Goal: Task Accomplishment & Management: Use online tool/utility

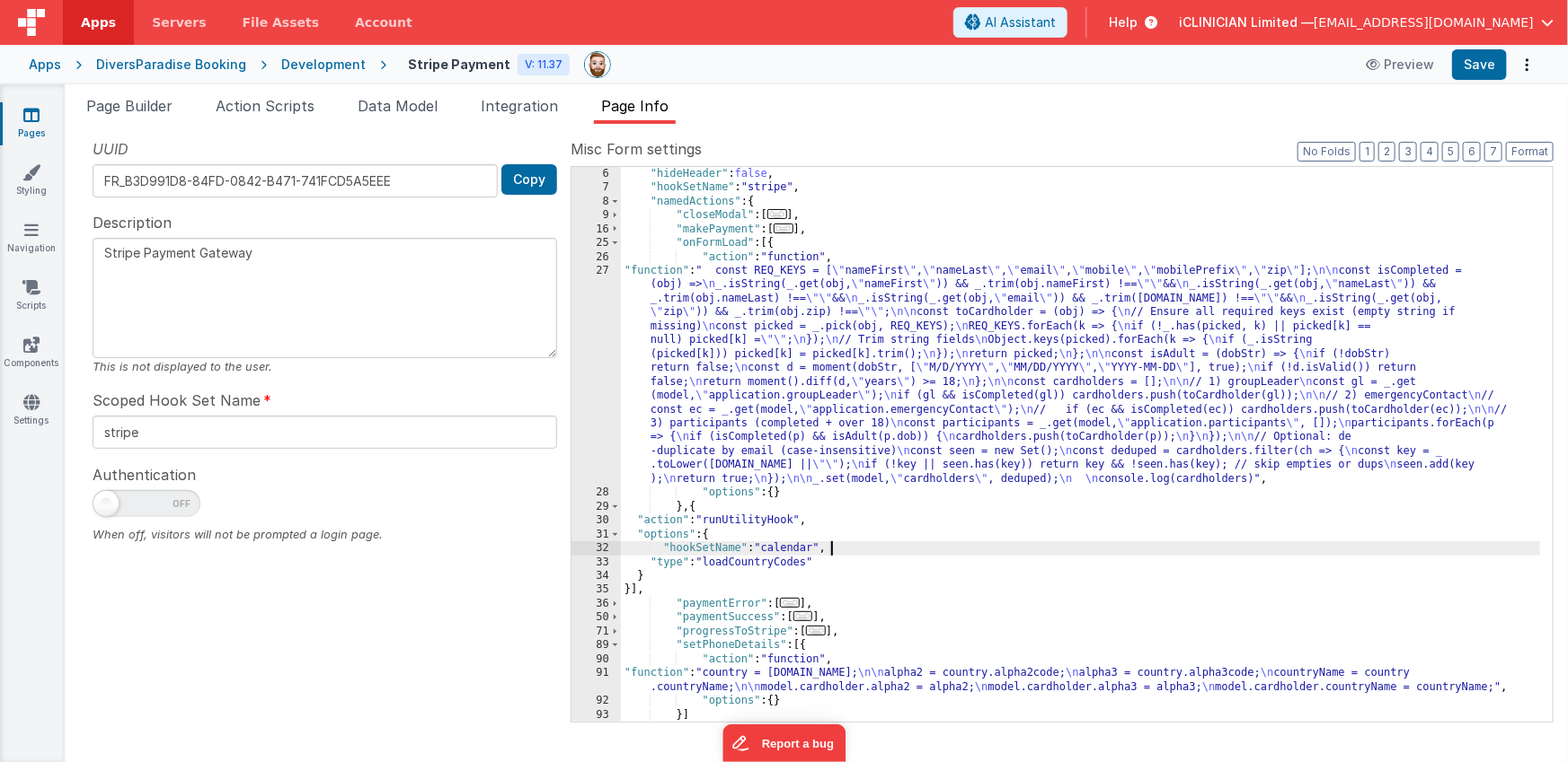
scroll to position [69, 0]
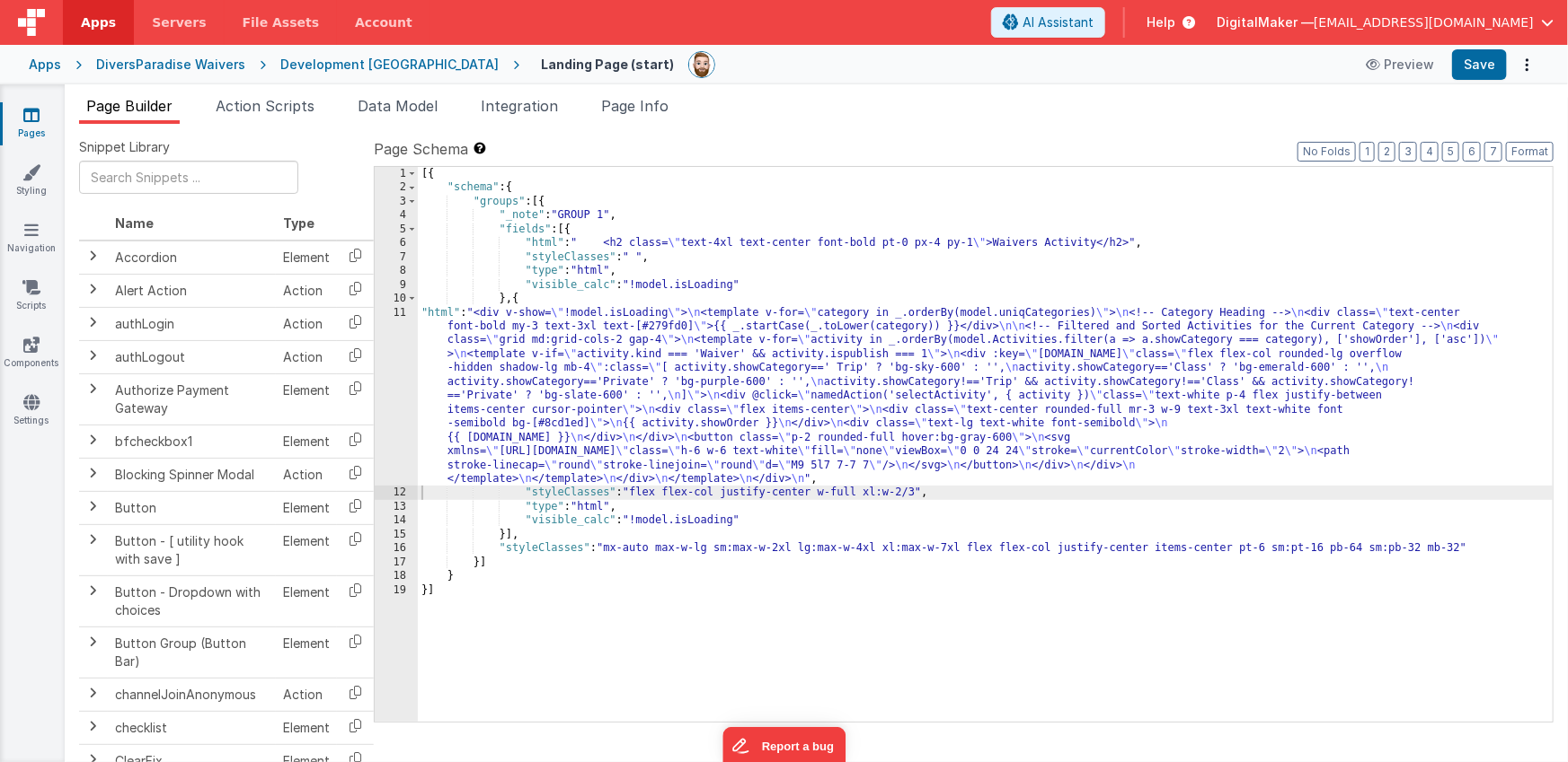
click at [608, 396] on div "[{ "schema" : { "groups" : [{ "_note" : "GROUP 1" , "fields" : [{ "html" : " <h…" at bounding box center [985, 458] width 1136 height 582
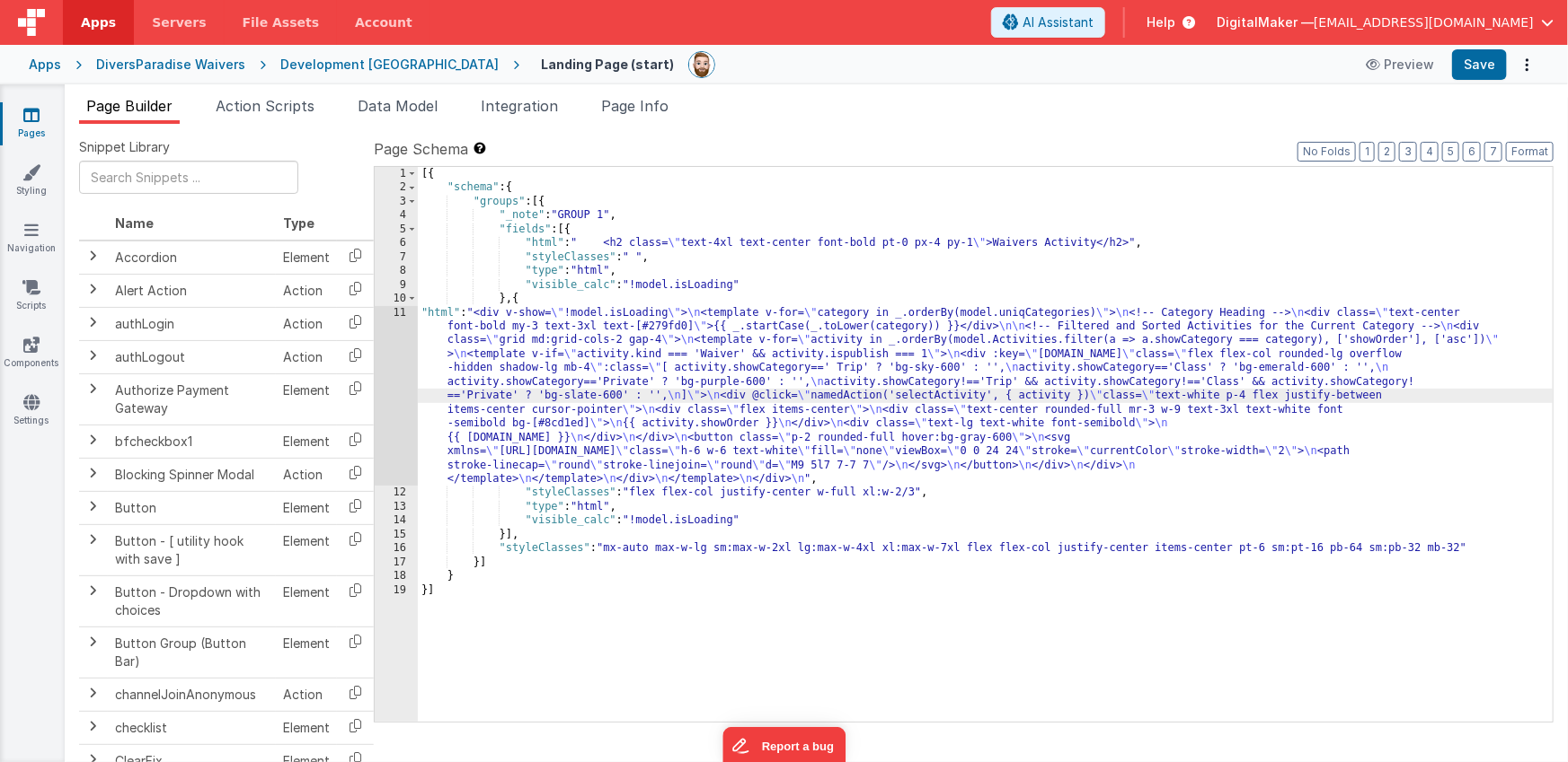
click at [396, 381] on div "11" at bounding box center [396, 396] width 43 height 181
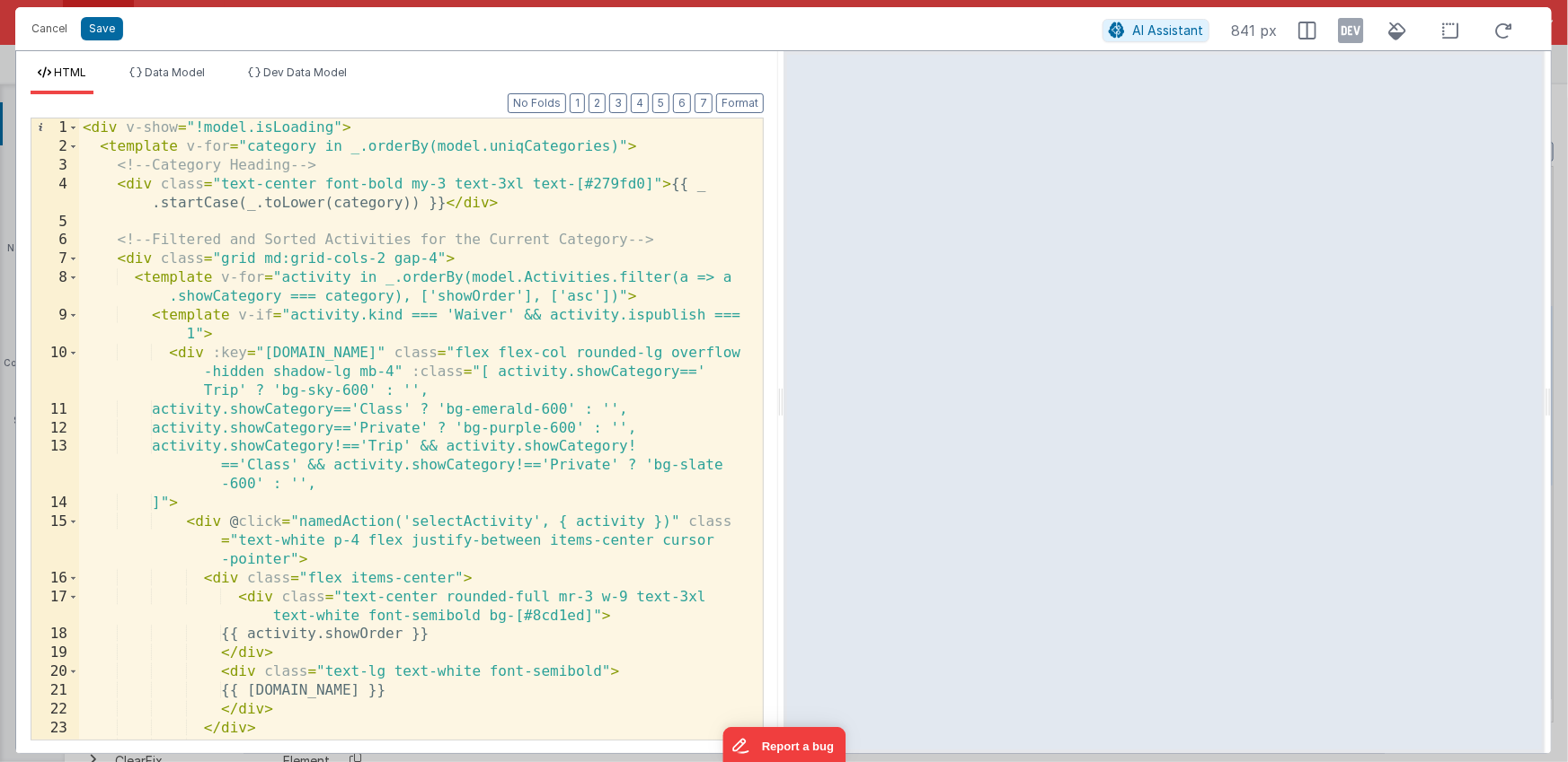
click at [1363, 35] on div "AI Assistant 841 px" at bounding box center [1312, 31] width 420 height 33
click at [1347, 37] on icon at bounding box center [1350, 31] width 25 height 29
click at [1156, 30] on span "AI Assistant" at bounding box center [1167, 30] width 71 height 15
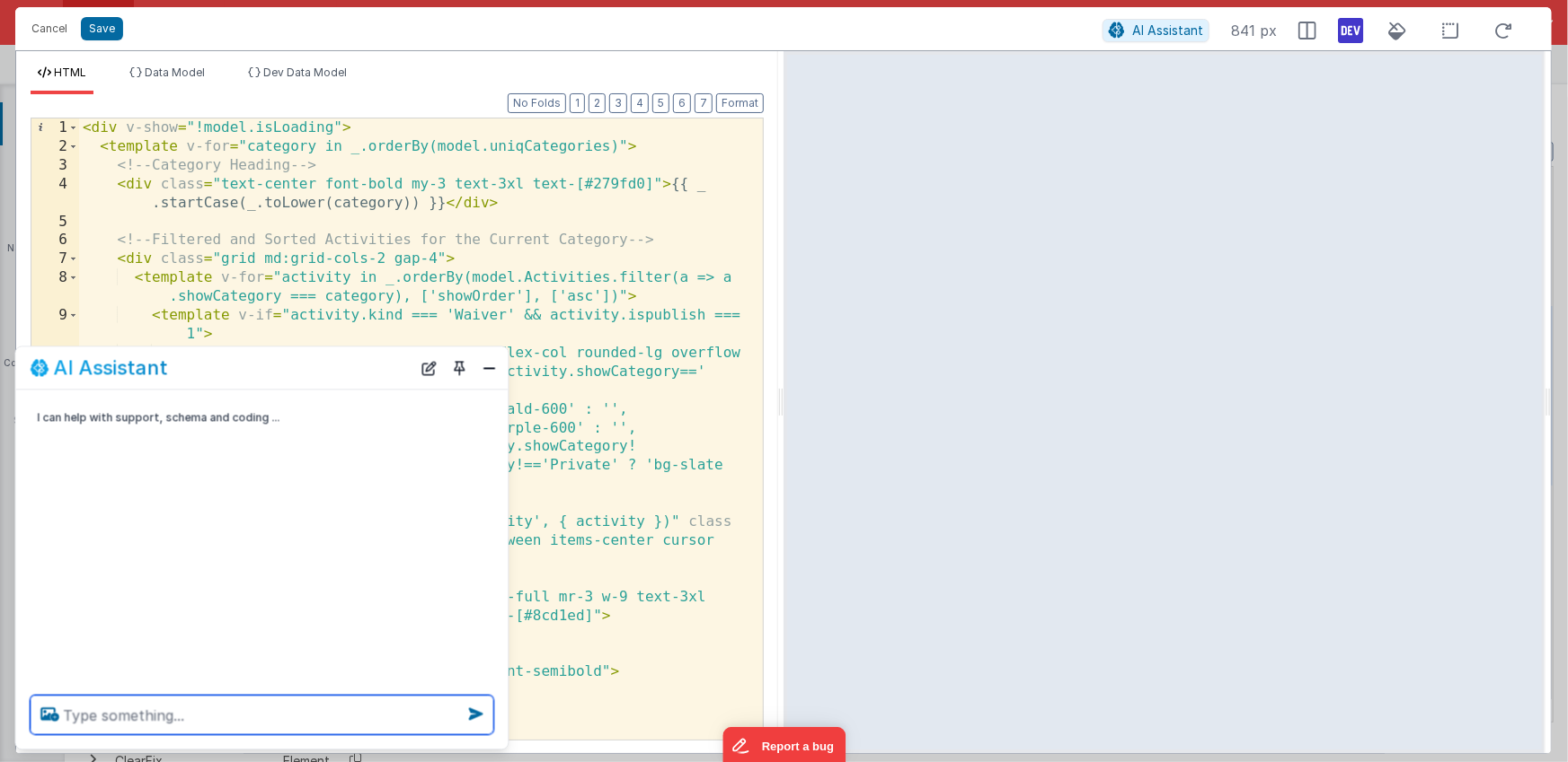
click at [268, 708] on textarea at bounding box center [262, 715] width 464 height 39
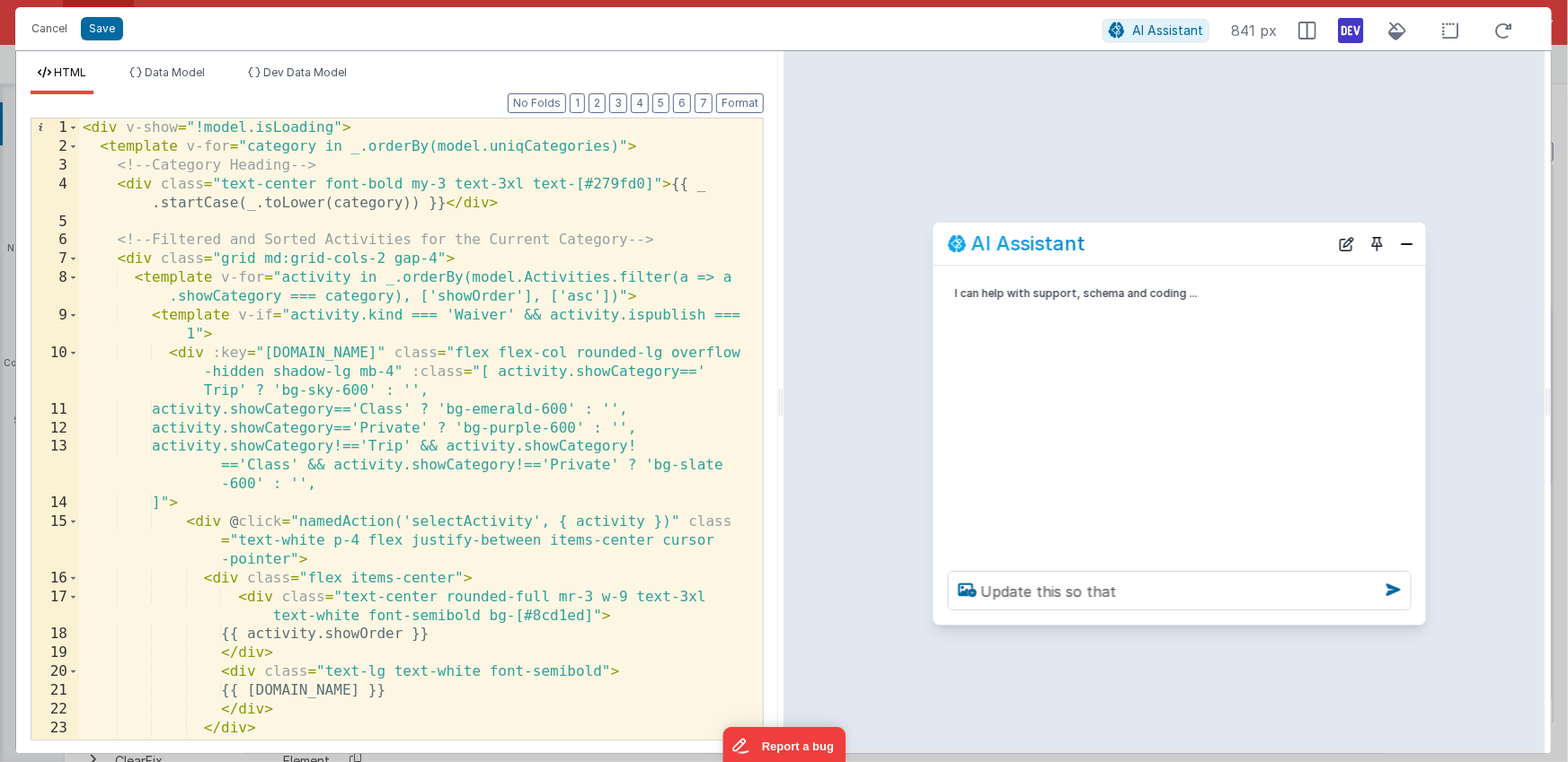
drag, startPoint x: 280, startPoint y: 374, endPoint x: 1198, endPoint y: 250, distance: 926.3
click at [1198, 250] on div "AI Assistant" at bounding box center [1138, 243] width 381 height 22
click at [1148, 590] on textarea "Update this so that" at bounding box center [1180, 590] width 464 height 39
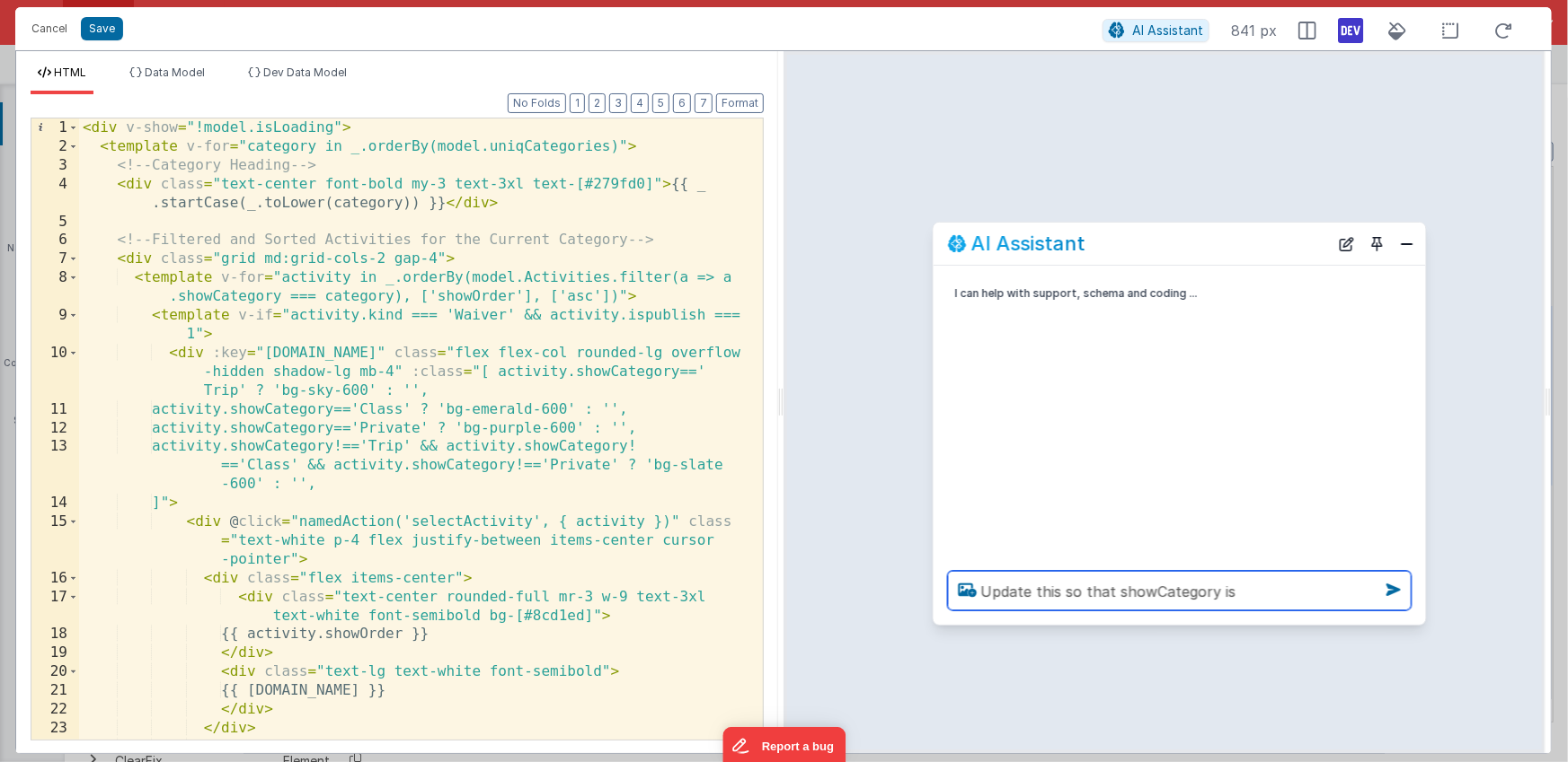
click at [1115, 584] on textarea "Update this so that showCategory is" at bounding box center [1180, 590] width 464 height 39
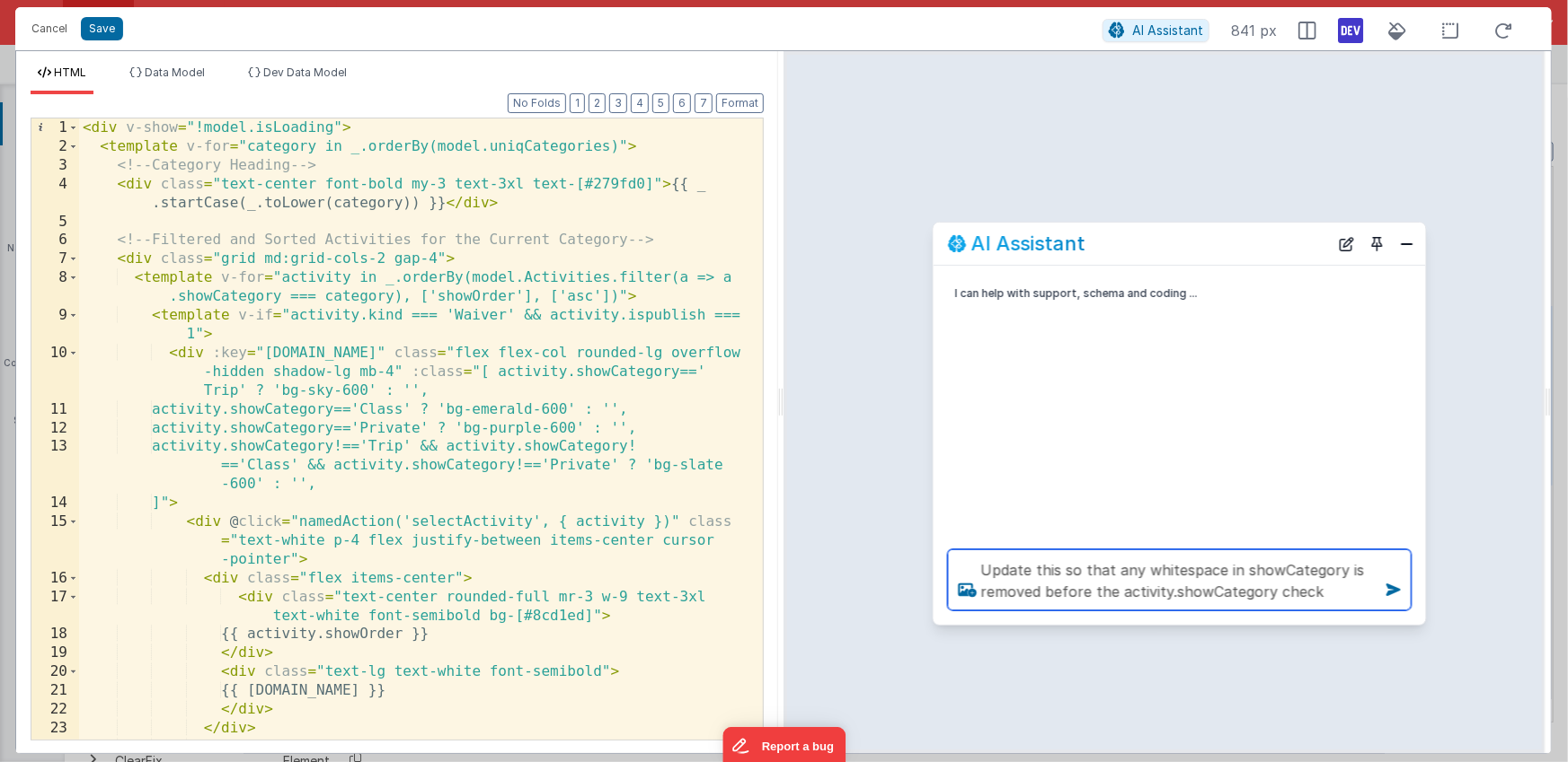
type textarea "Update this so that any whitespace in showCategory is removed before the activi…"
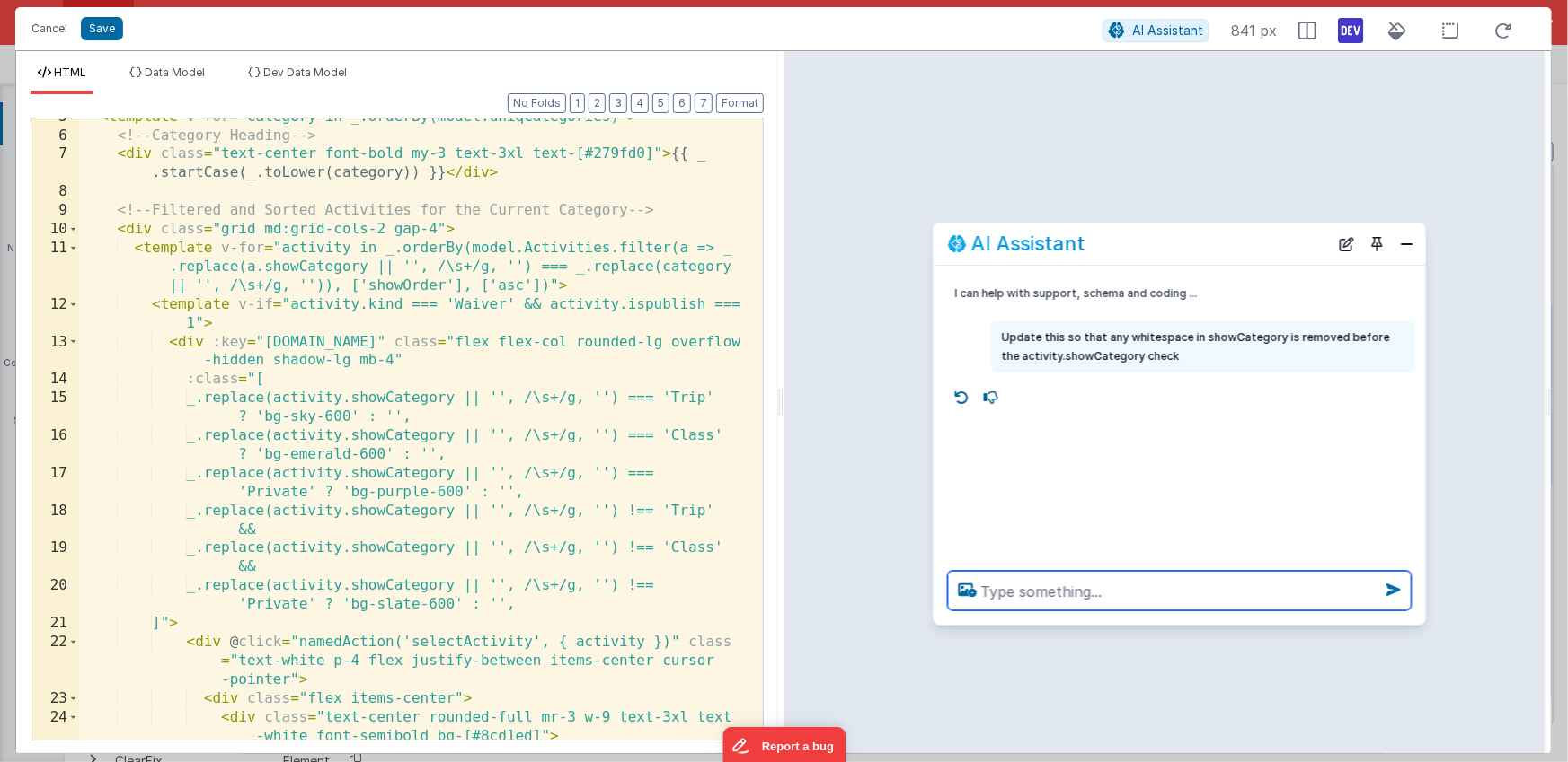
scroll to position [88, 0]
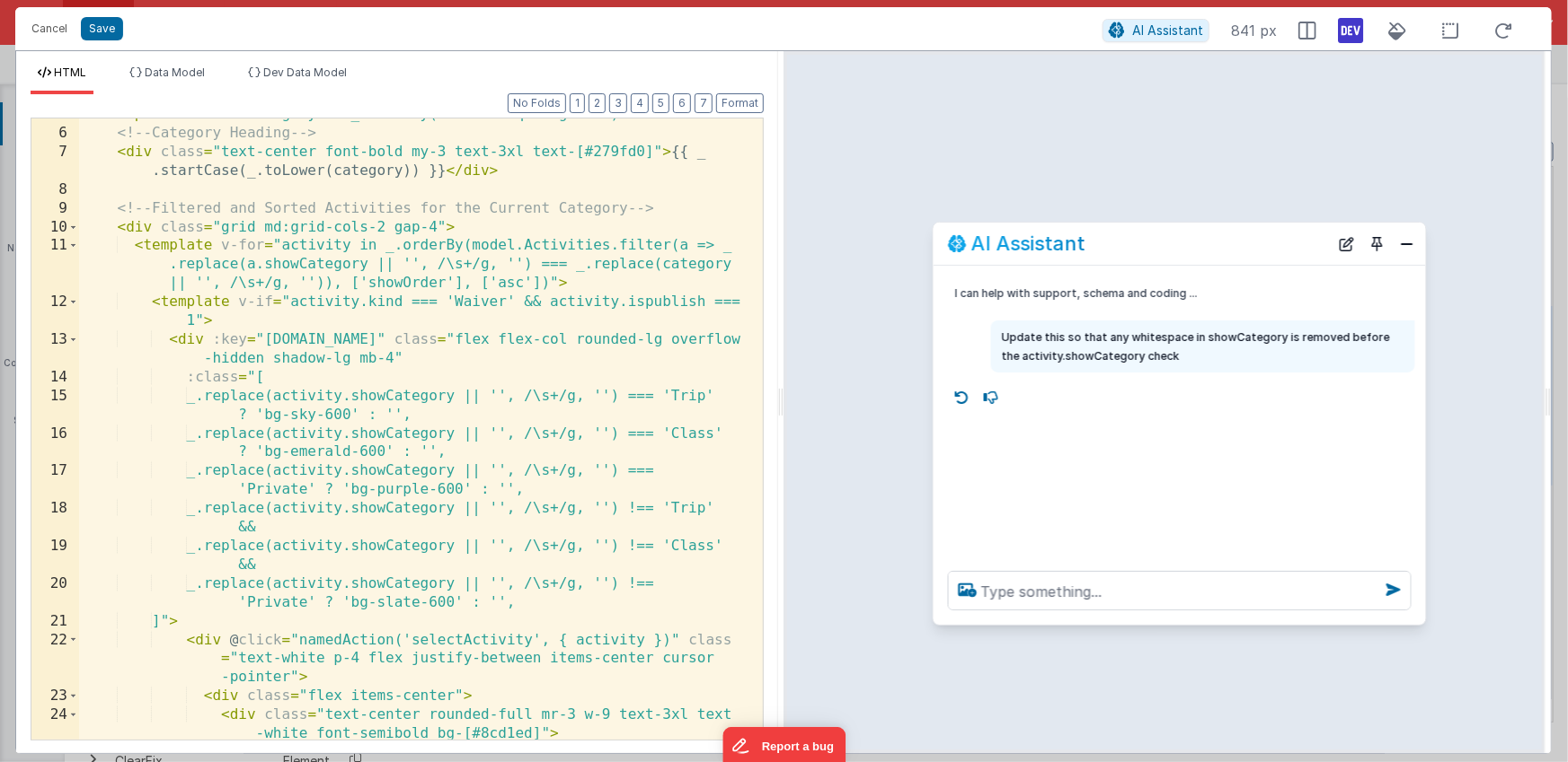
click at [332, 416] on div "< template v-for = "category in _.orderBy(model.uniqCategories)" > <!-- Categor…" at bounding box center [414, 434] width 671 height 659
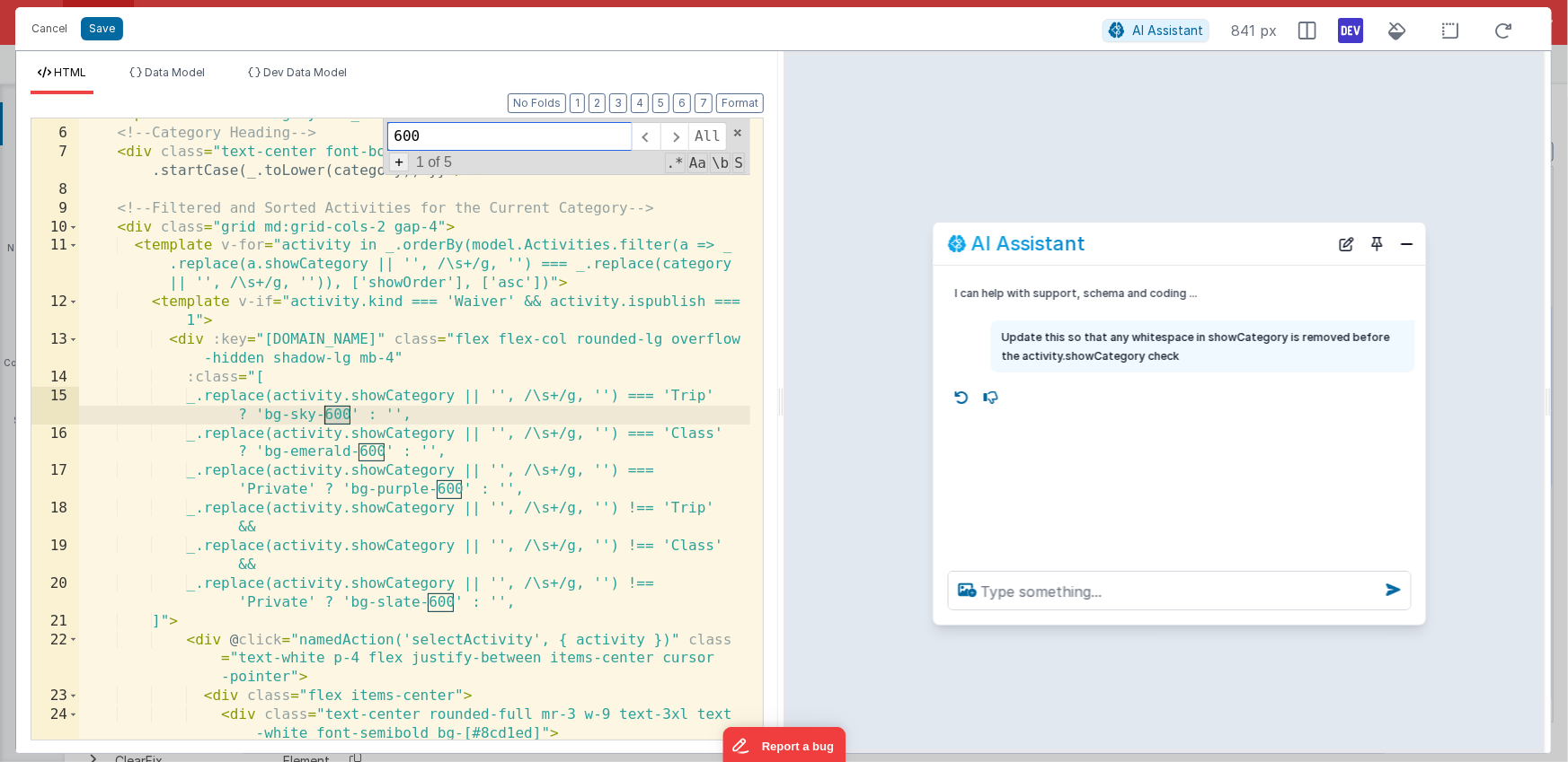
click at [402, 163] on span "+" at bounding box center [399, 163] width 20 height 19
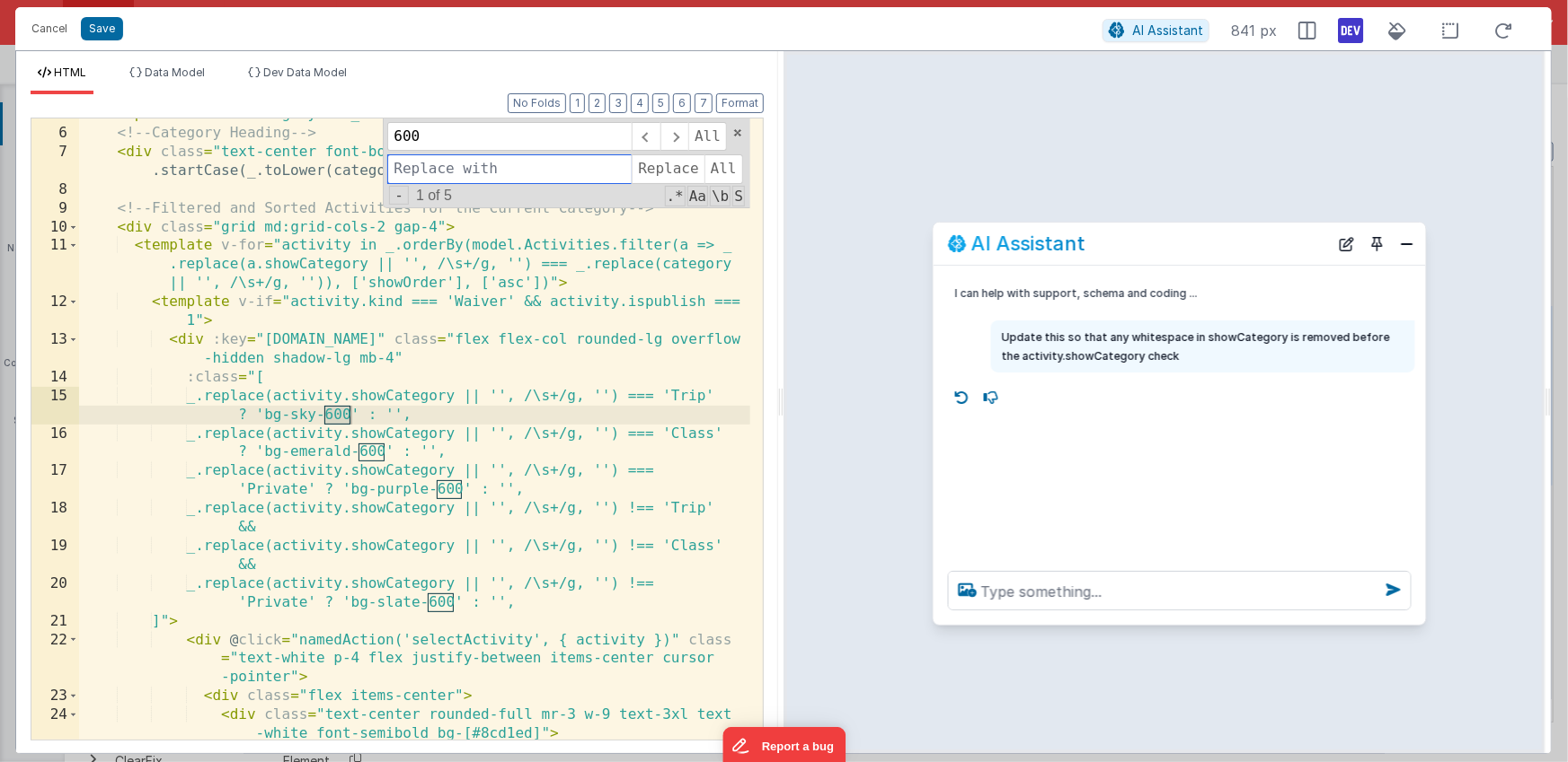
click at [416, 163] on input at bounding box center [509, 169] width 244 height 29
type input "100"
click at [720, 169] on span "All" at bounding box center [723, 169] width 38 height 29
click at [1409, 241] on button "Close" at bounding box center [1406, 244] width 23 height 25
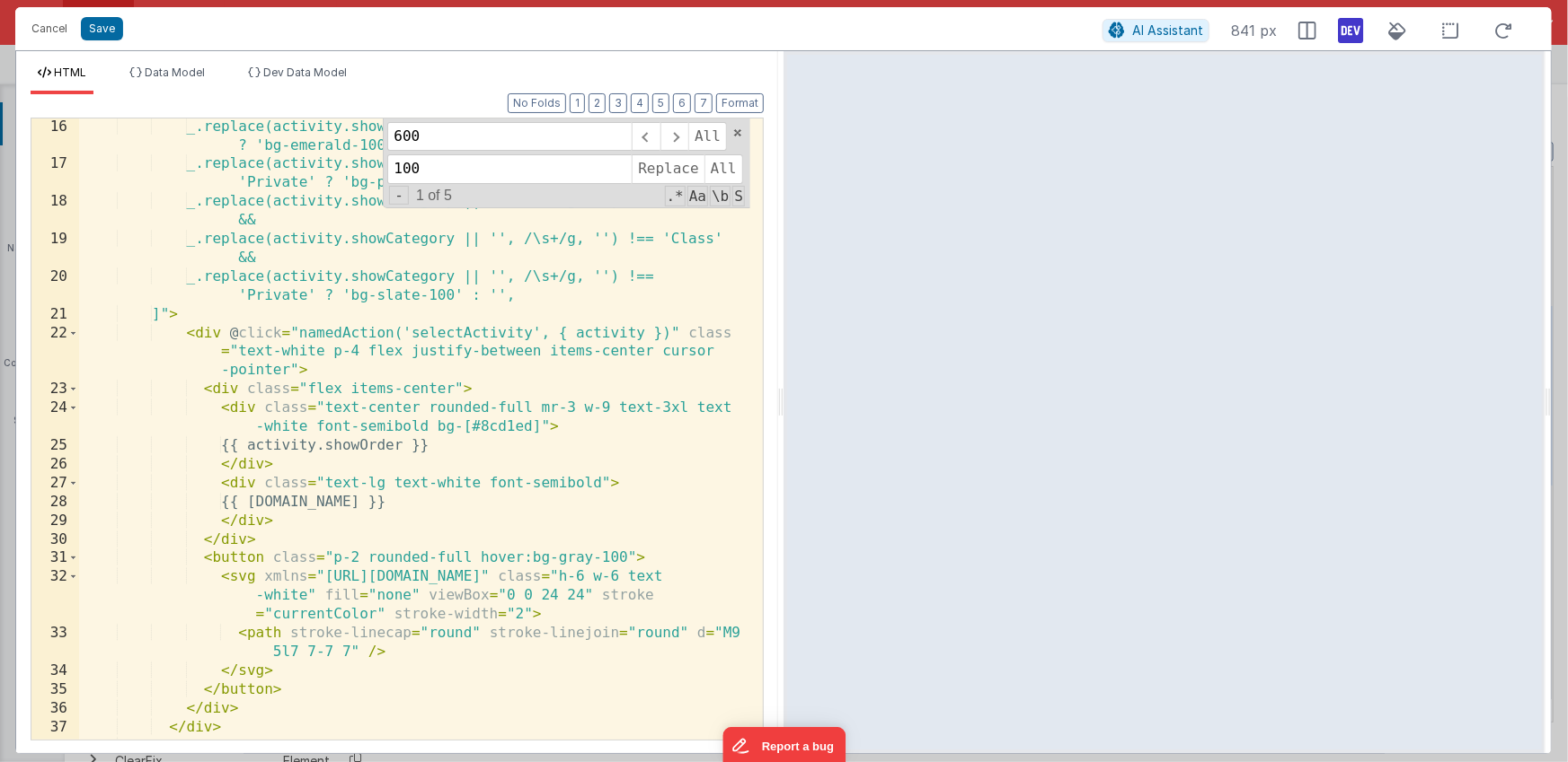
scroll to position [395, 0]
click at [457, 483] on div "_.replace(activity.showCategory || '', /\s+/g, '') === 'Class' ? 'bg-emerald-10…" at bounding box center [414, 456] width 671 height 678
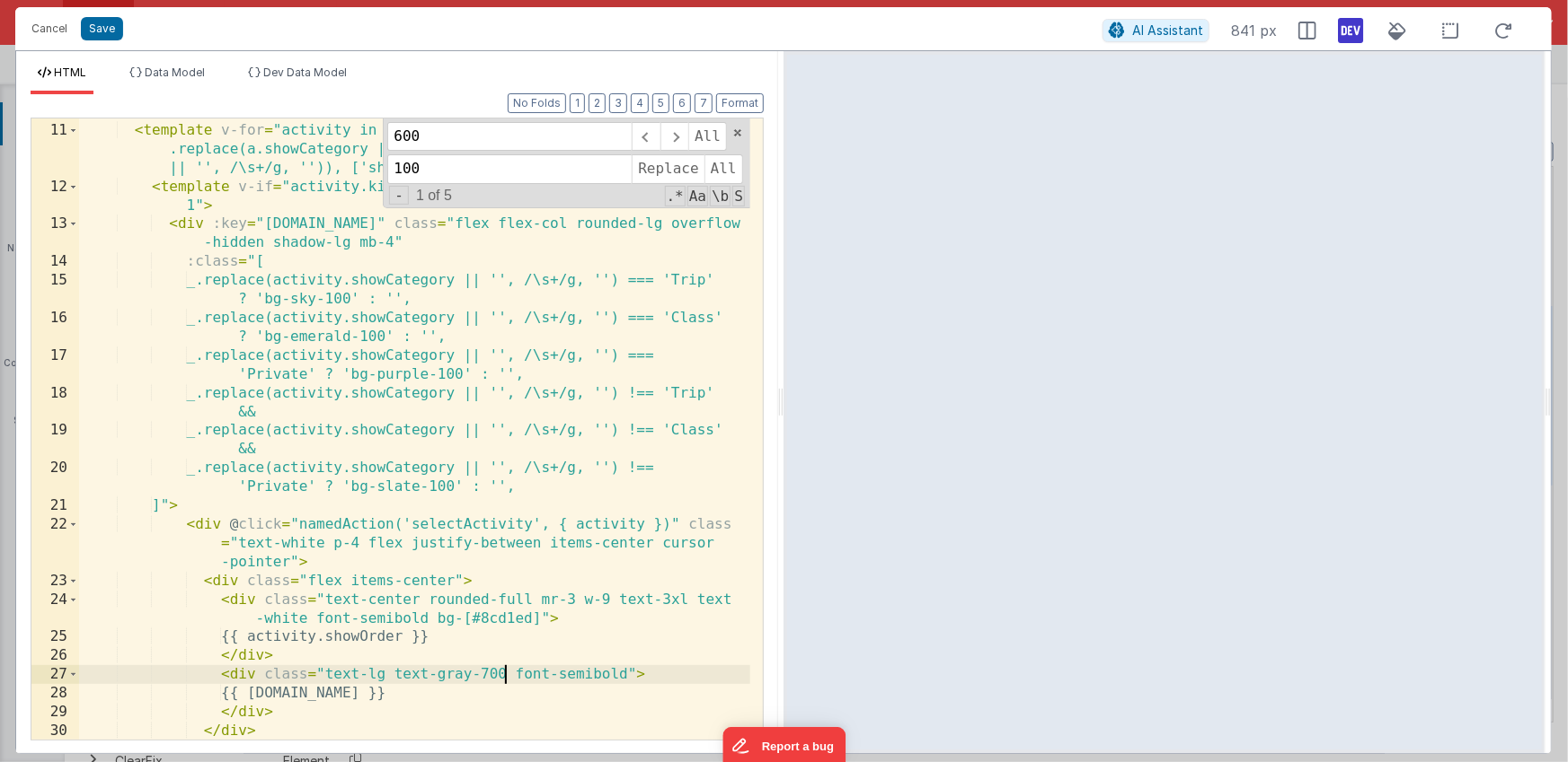
scroll to position [0, 0]
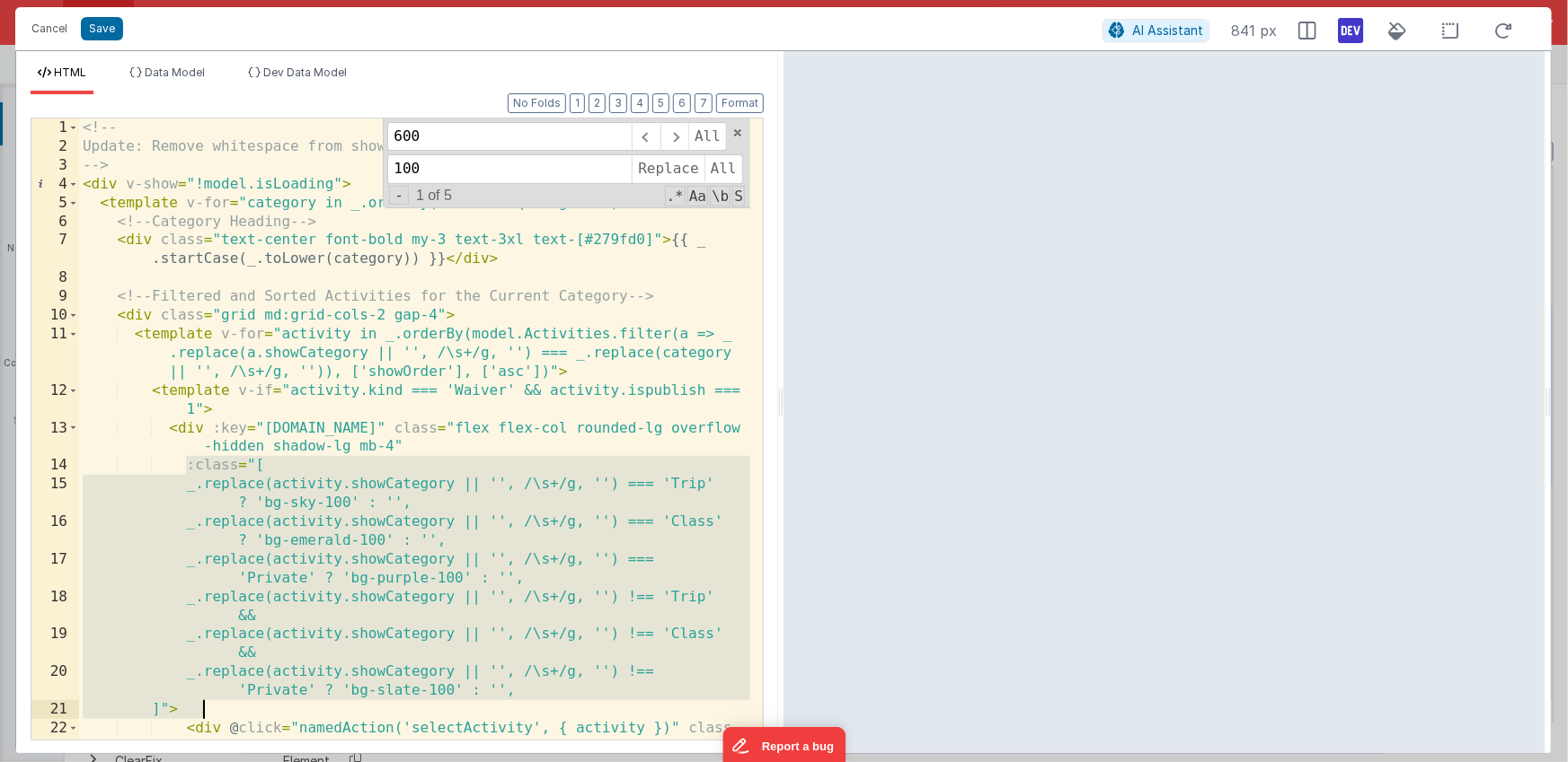
drag, startPoint x: 186, startPoint y: 464, endPoint x: 206, endPoint y: 706, distance: 242.8
click at [206, 707] on div "<!-- Update: Remove whitespace from showCategory before comparison. --> < div v…" at bounding box center [414, 467] width 671 height 697
click at [610, 240] on div "<!-- Update: Remove whitespace from showCategory before comparison. --> < div v…" at bounding box center [414, 467] width 671 height 697
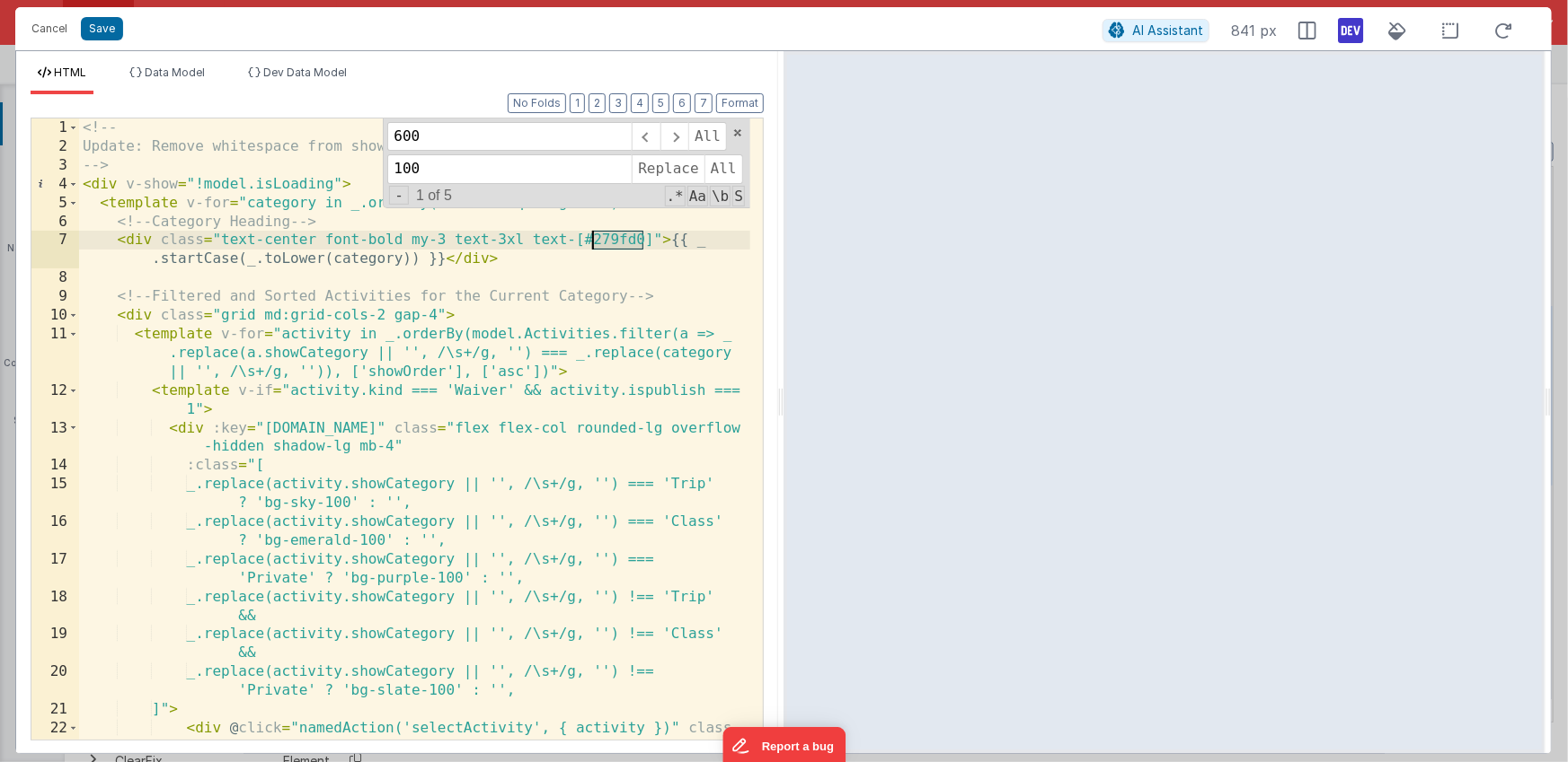
click at [610, 240] on div "<!-- Update: Remove whitespace from showCategory before comparison. --> < div v…" at bounding box center [414, 467] width 671 height 697
drag, startPoint x: 574, startPoint y: 242, endPoint x: 649, endPoint y: 240, distance: 75.0
click at [649, 240] on div "<!-- Update: Remove whitespace from showCategory before comparison. --> < div v…" at bounding box center [414, 467] width 671 height 697
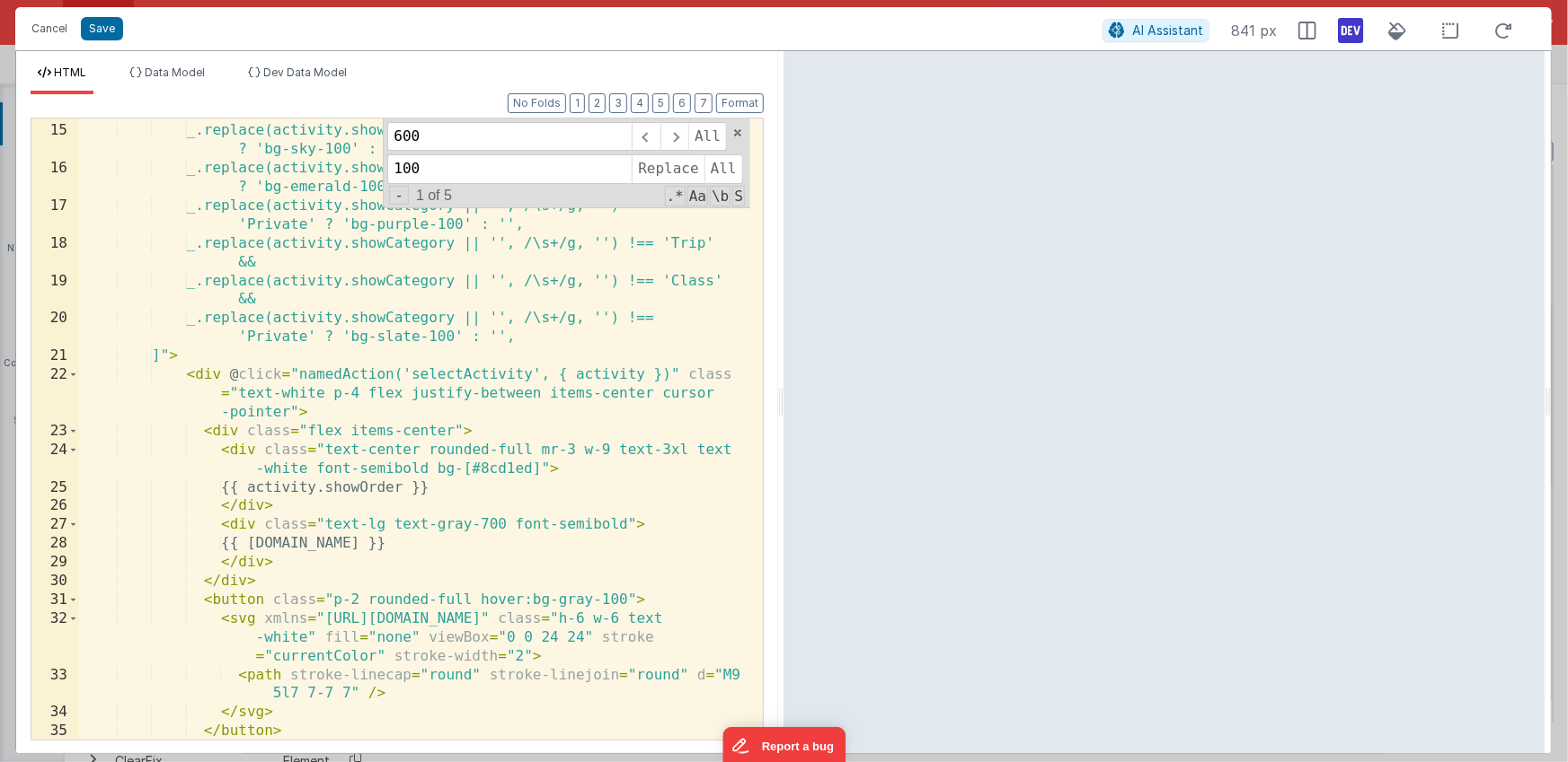
scroll to position [353, 0]
click at [549, 466] on div ":class = "[ _.replace(activity.showCategory || '', /\s+/g, '') === 'Trip' ? 'bg…" at bounding box center [414, 431] width 671 height 659
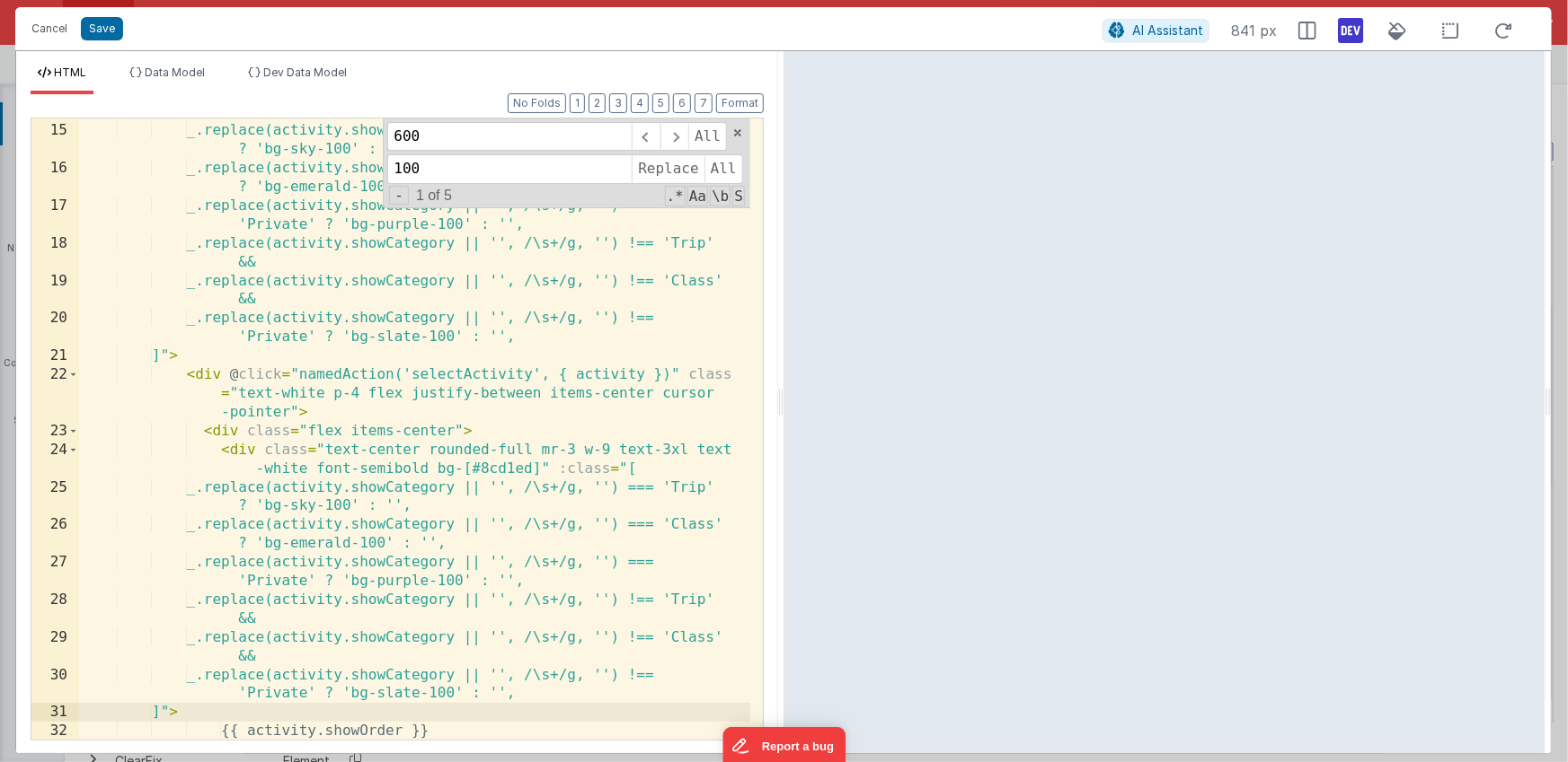
click at [338, 506] on div ":class = "[ _.replace(activity.showCategory || '', /\s+/g, '') === 'Trip' ? 'bg…" at bounding box center [414, 431] width 671 height 659
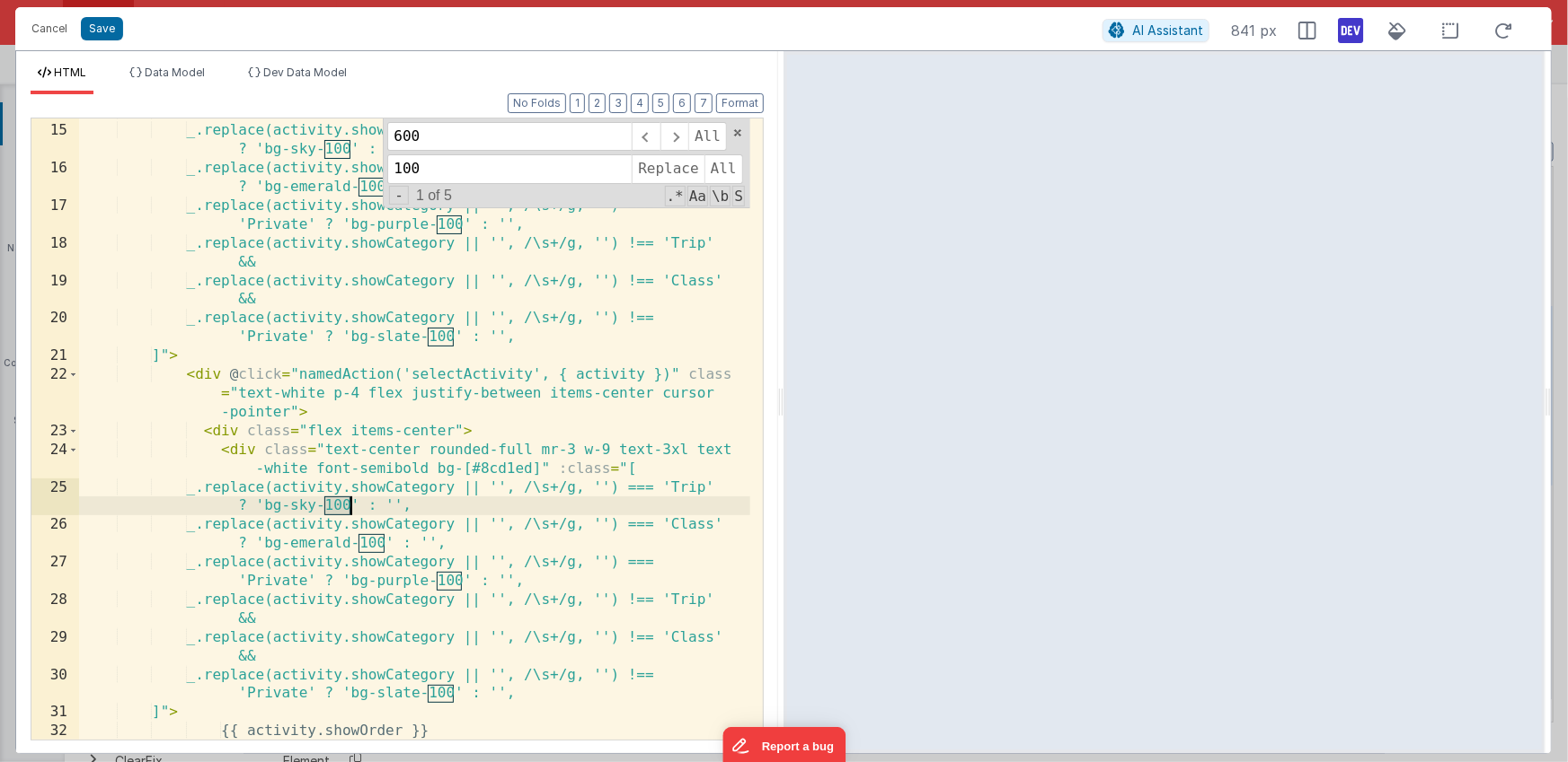
click at [338, 506] on div ":class = "[ _.replace(activity.showCategory || '', /\s+/g, '') === 'Trip' ? 'bg…" at bounding box center [414, 431] width 671 height 659
type input "100"
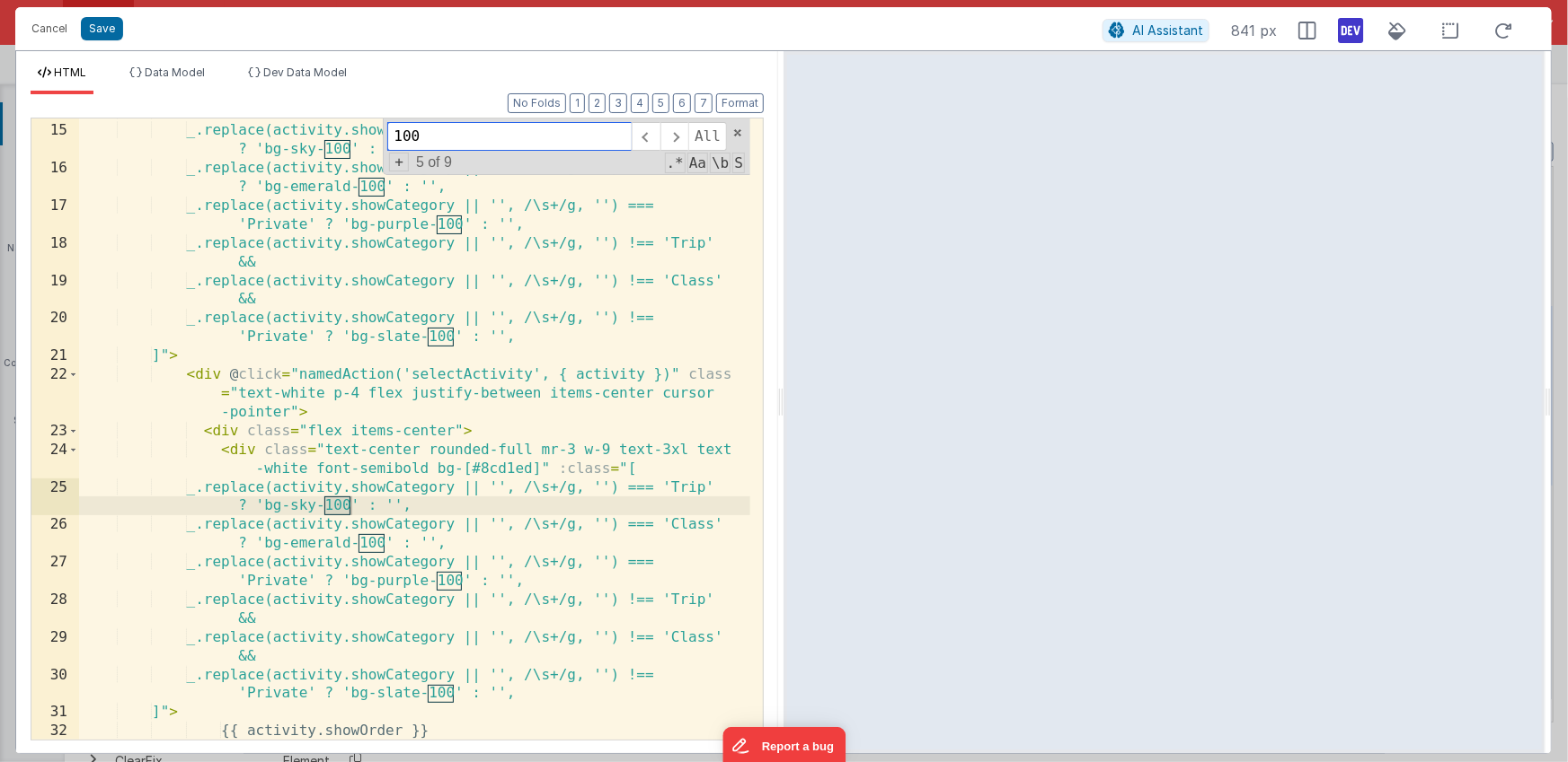
click at [389, 161] on span "+" at bounding box center [399, 163] width 20 height 19
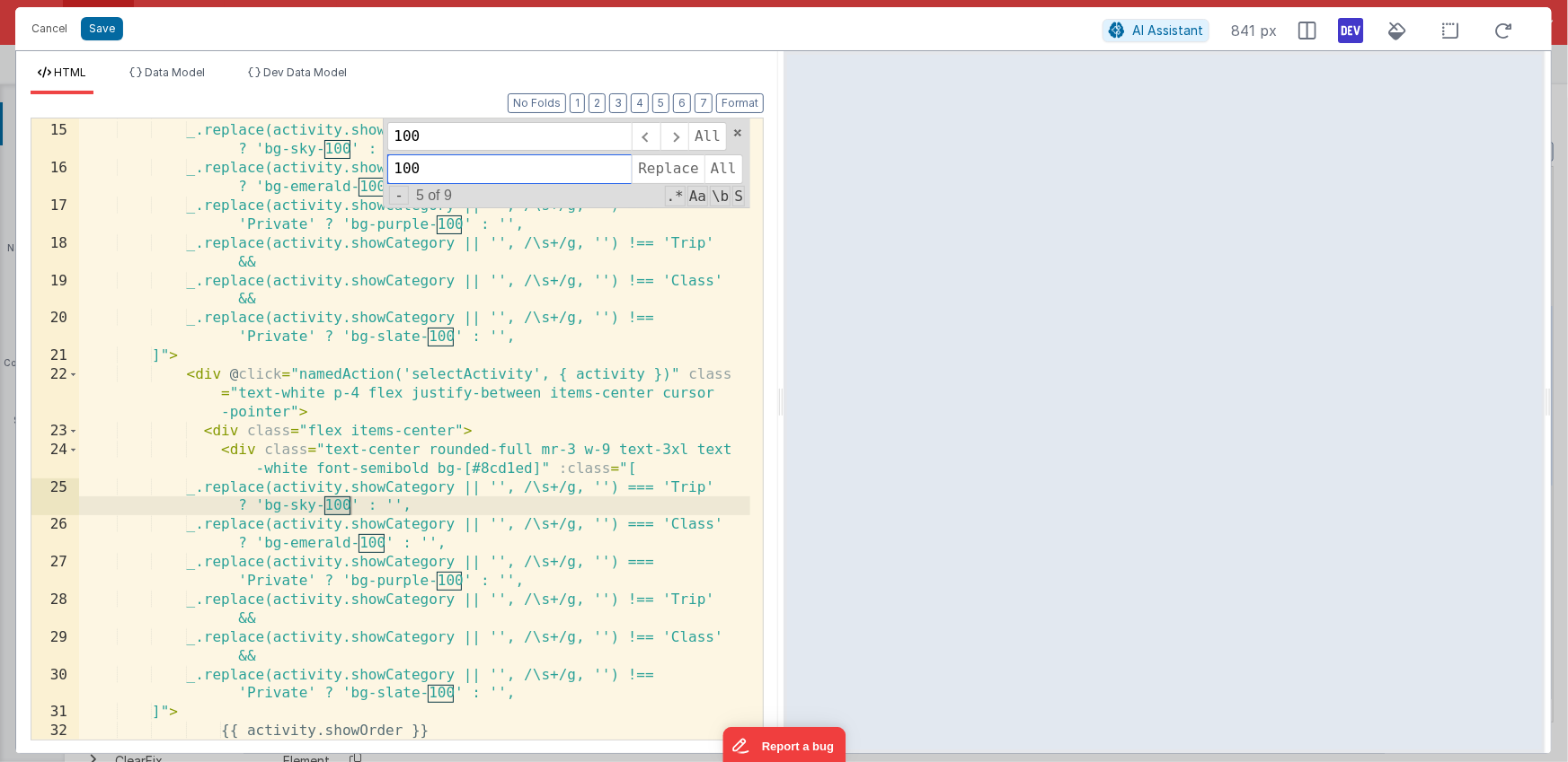
click at [402, 167] on input "100" at bounding box center [509, 169] width 244 height 29
type input "600"
click at [670, 163] on span "Replace" at bounding box center [667, 169] width 72 height 29
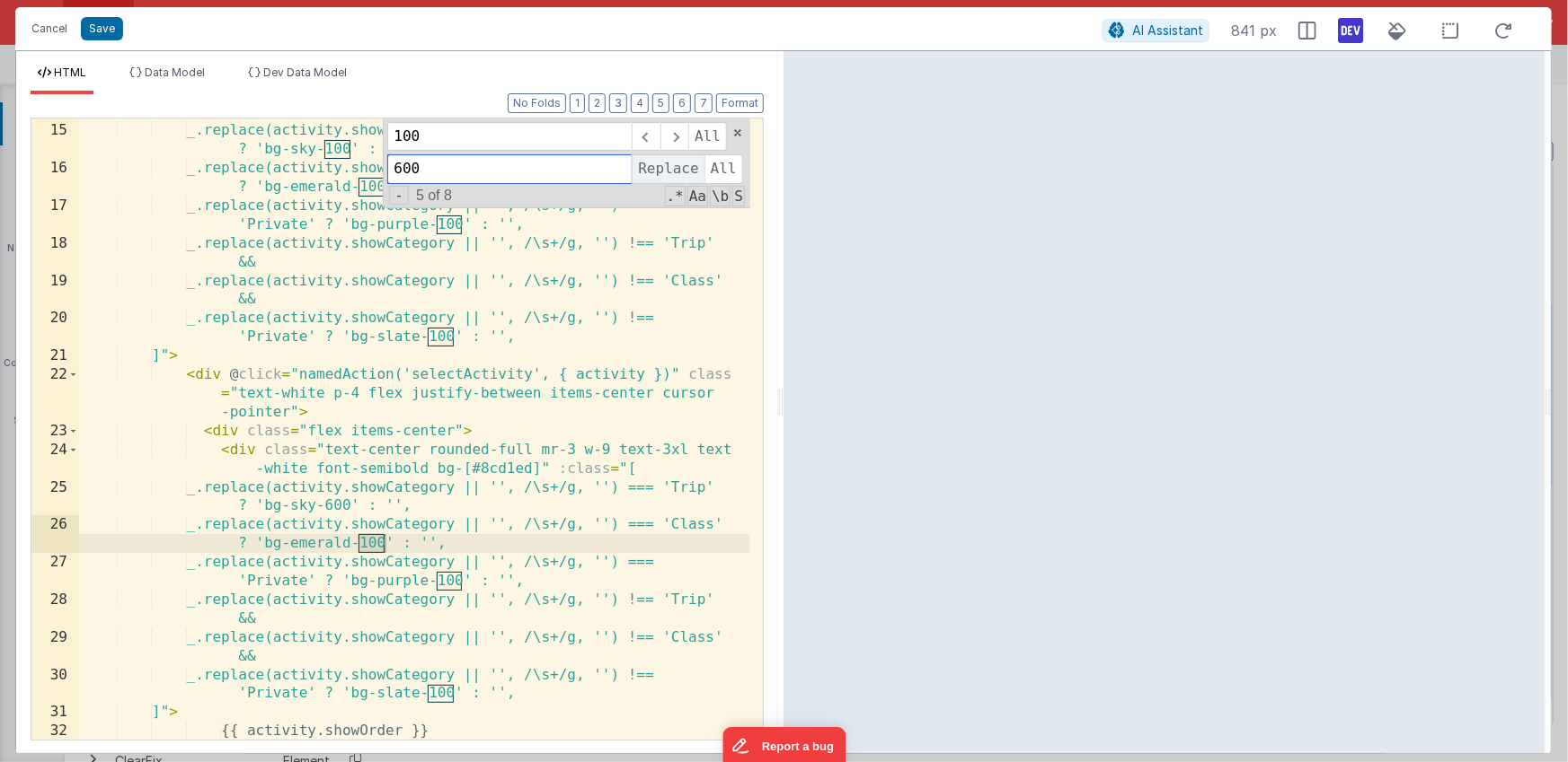
click at [670, 163] on span "Replace" at bounding box center [667, 169] width 72 height 29
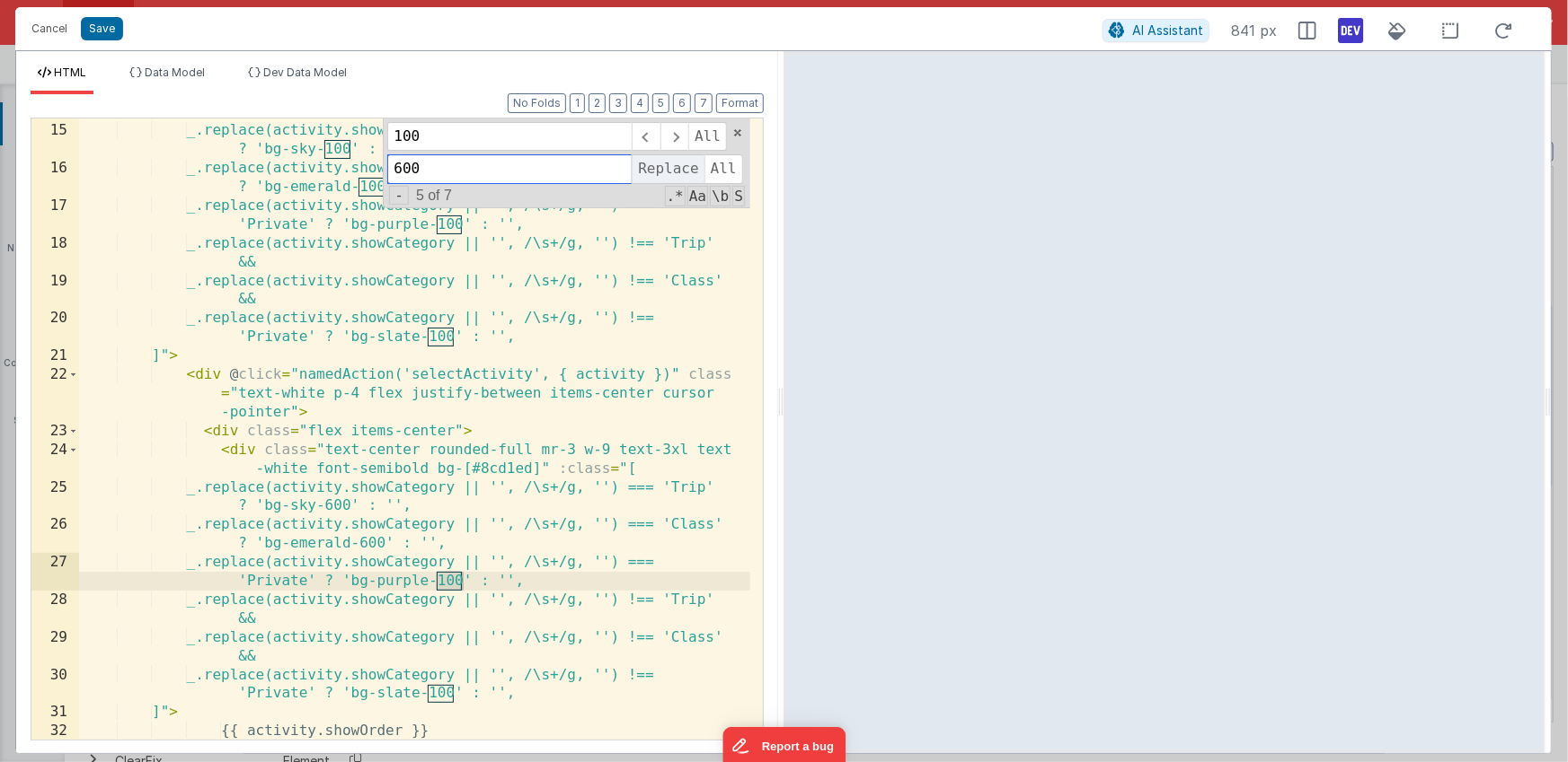
click at [670, 163] on span "Replace" at bounding box center [667, 169] width 72 height 29
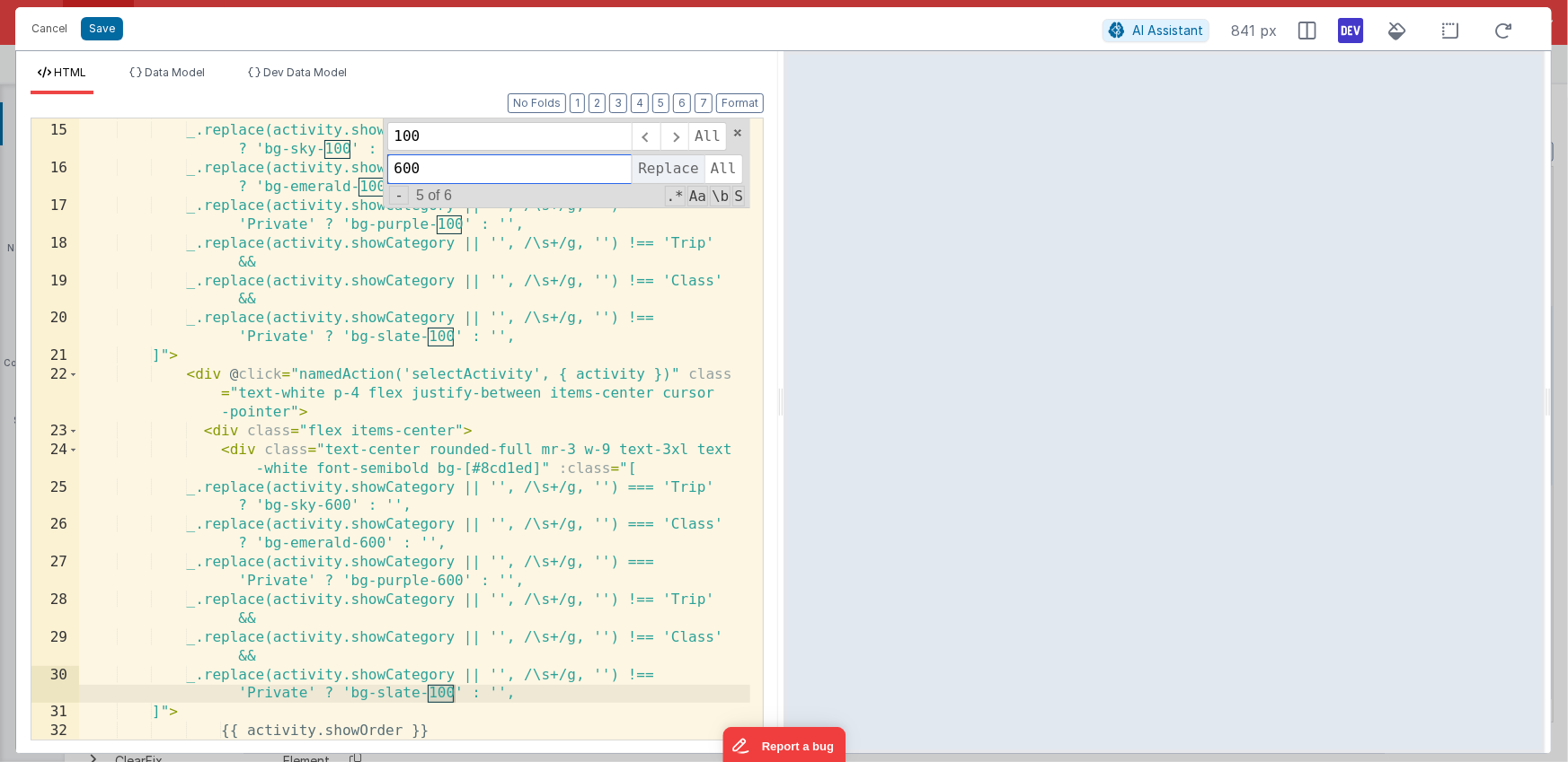
click at [670, 163] on span "Replace" at bounding box center [667, 169] width 72 height 29
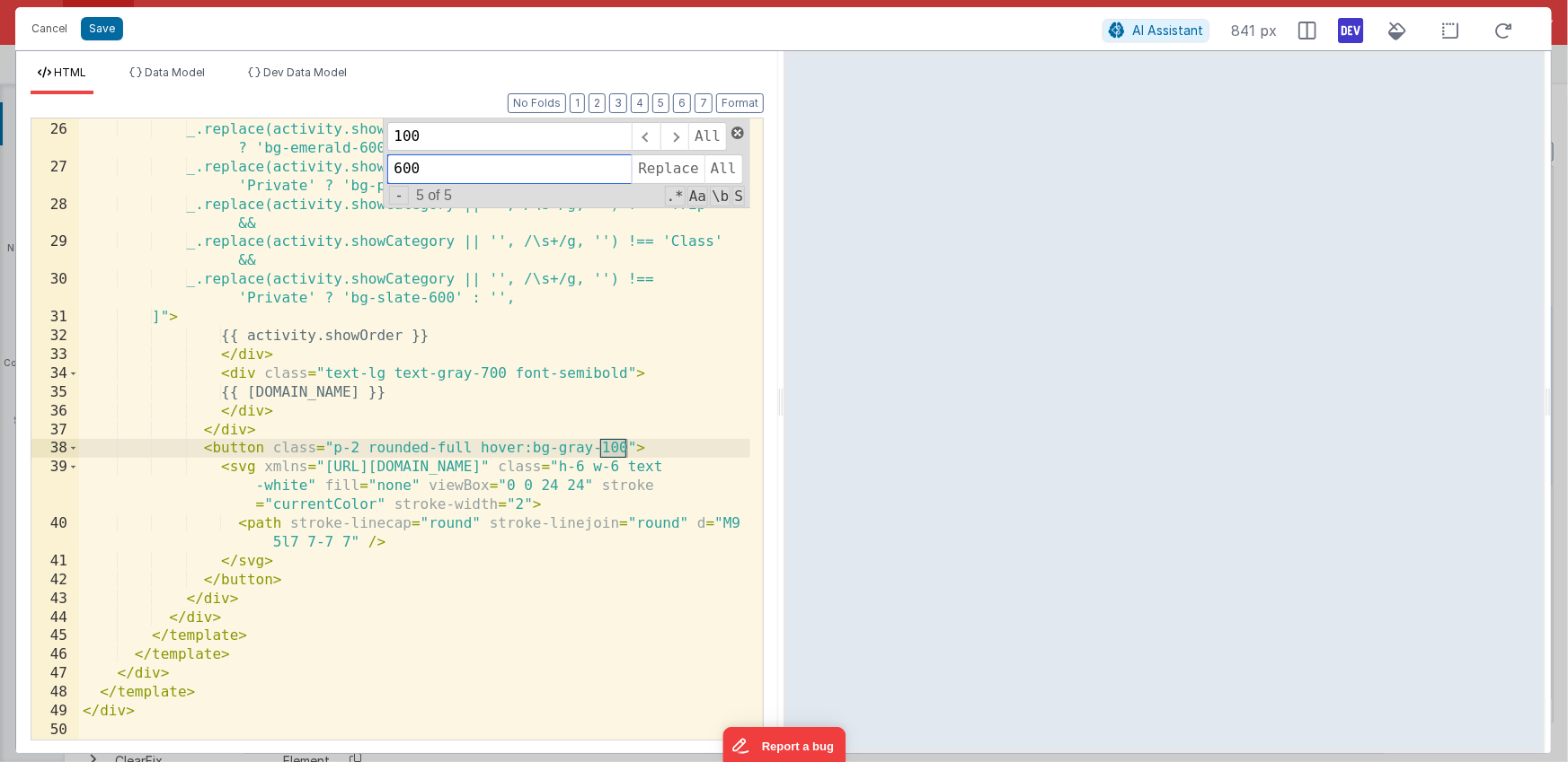
click at [739, 133] on span at bounding box center [737, 132] width 12 height 12
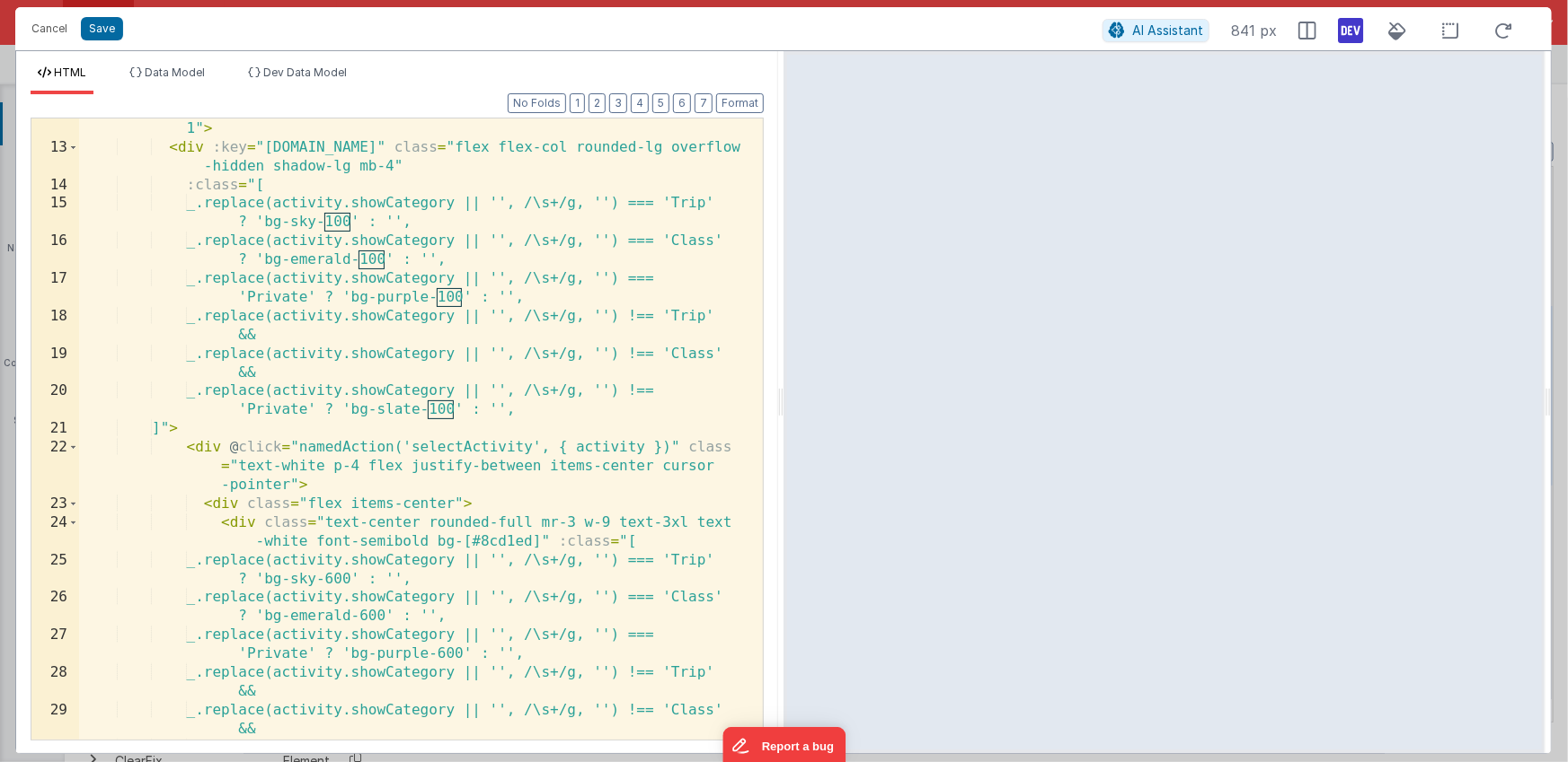
scroll to position [285, 0]
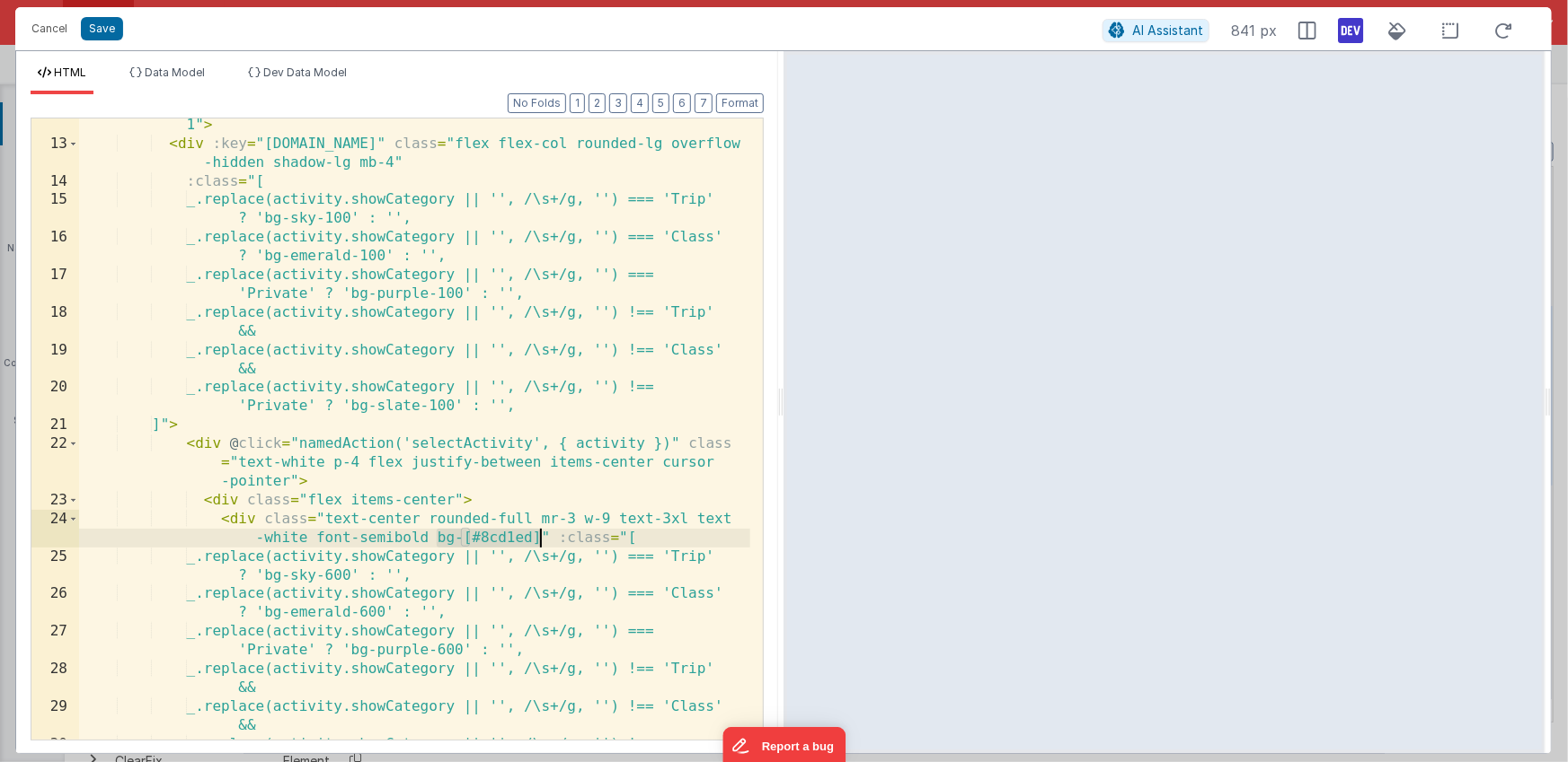
drag, startPoint x: 436, startPoint y: 540, endPoint x: 540, endPoint y: 540, distance: 104.0
click at [540, 540] on div "< template v-if = "activity.kind === 'Waiver' && activity.ispublish === 1" > < …" at bounding box center [414, 445] width 671 height 697
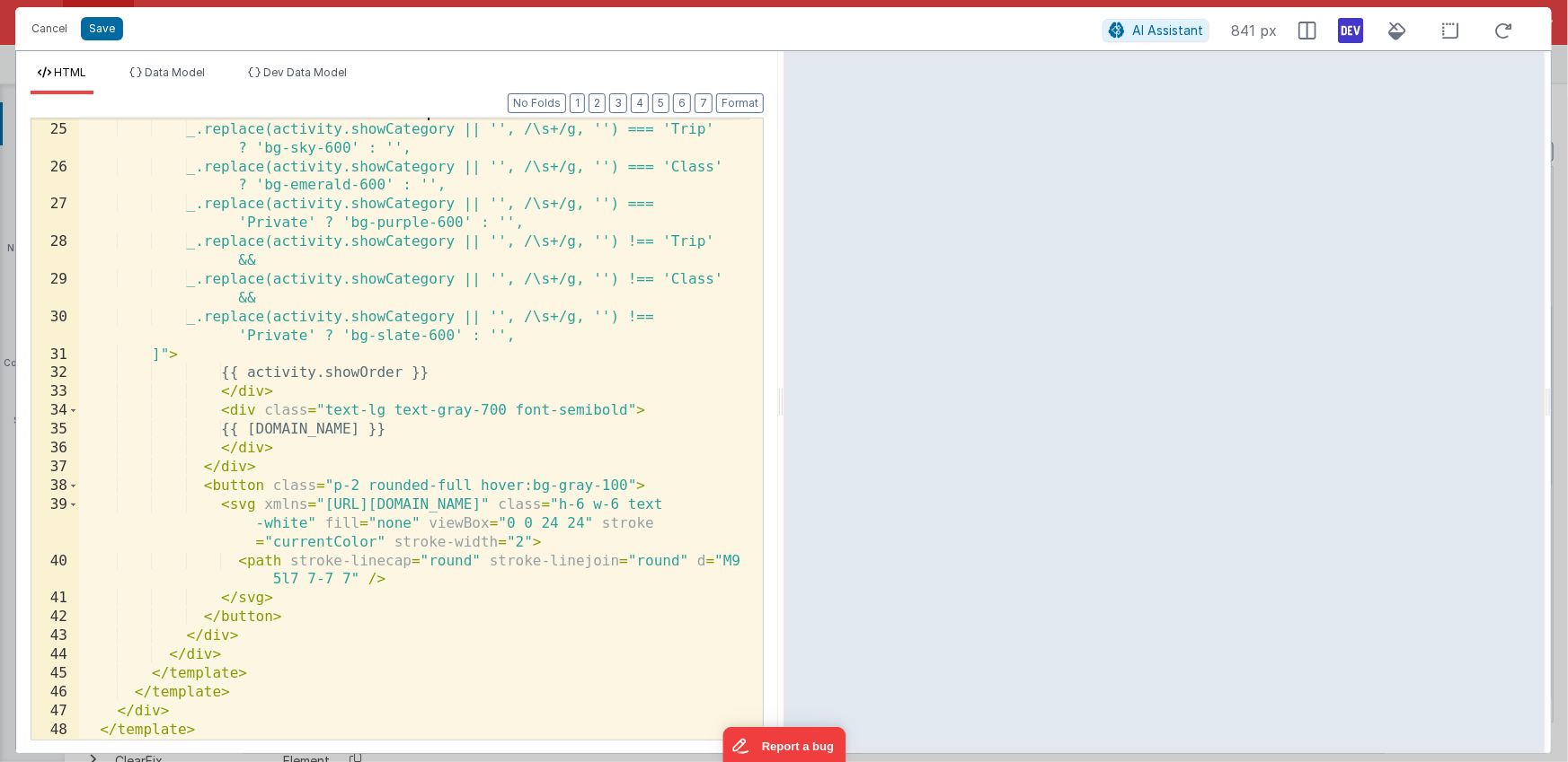
scroll to position [721, 0]
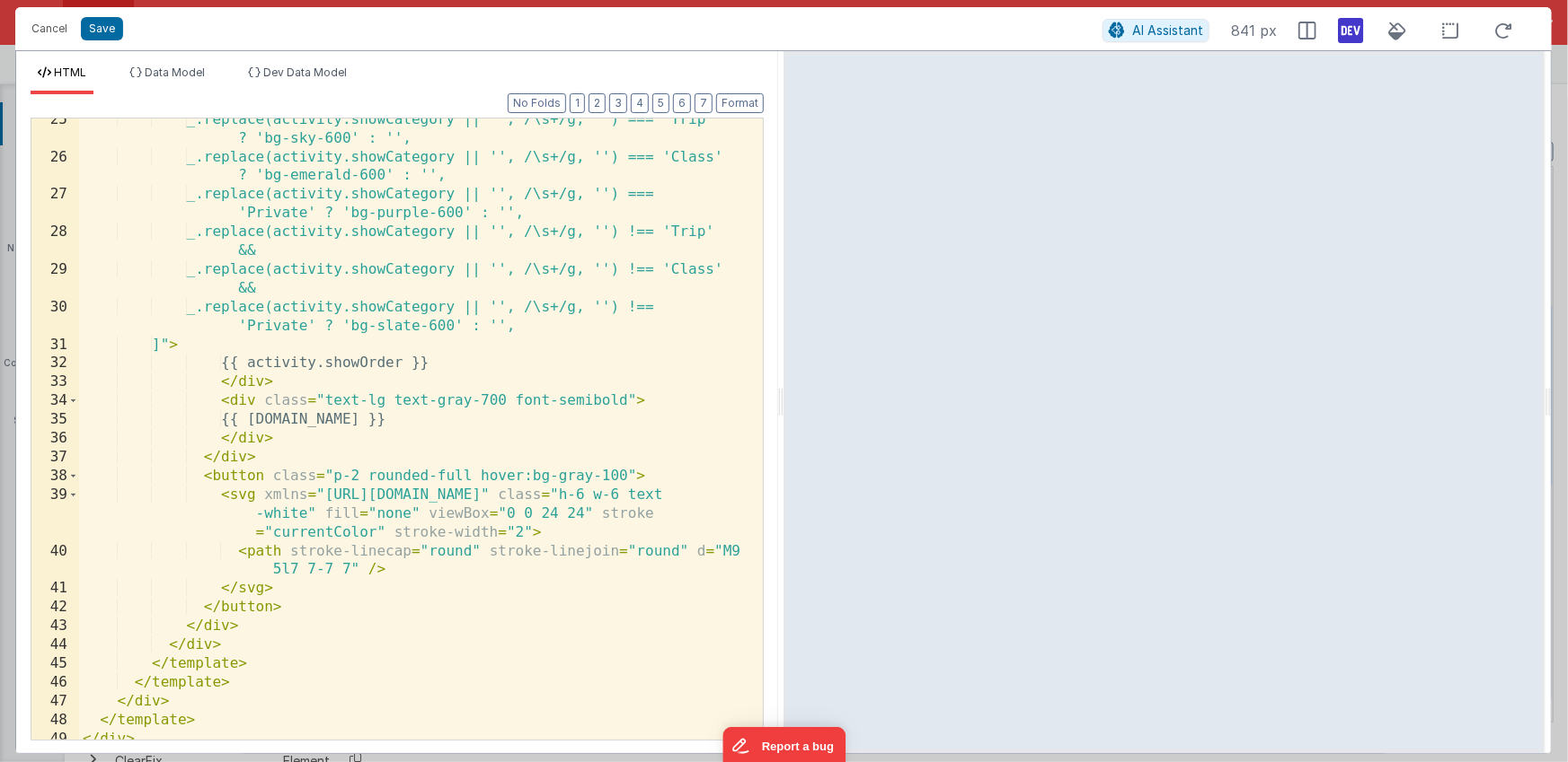
click at [685, 478] on div "_.replace(activity.showCategory || '', /\s+/g, '') === 'Trip' ? 'bg-sky-600' : …" at bounding box center [414, 449] width 671 height 678
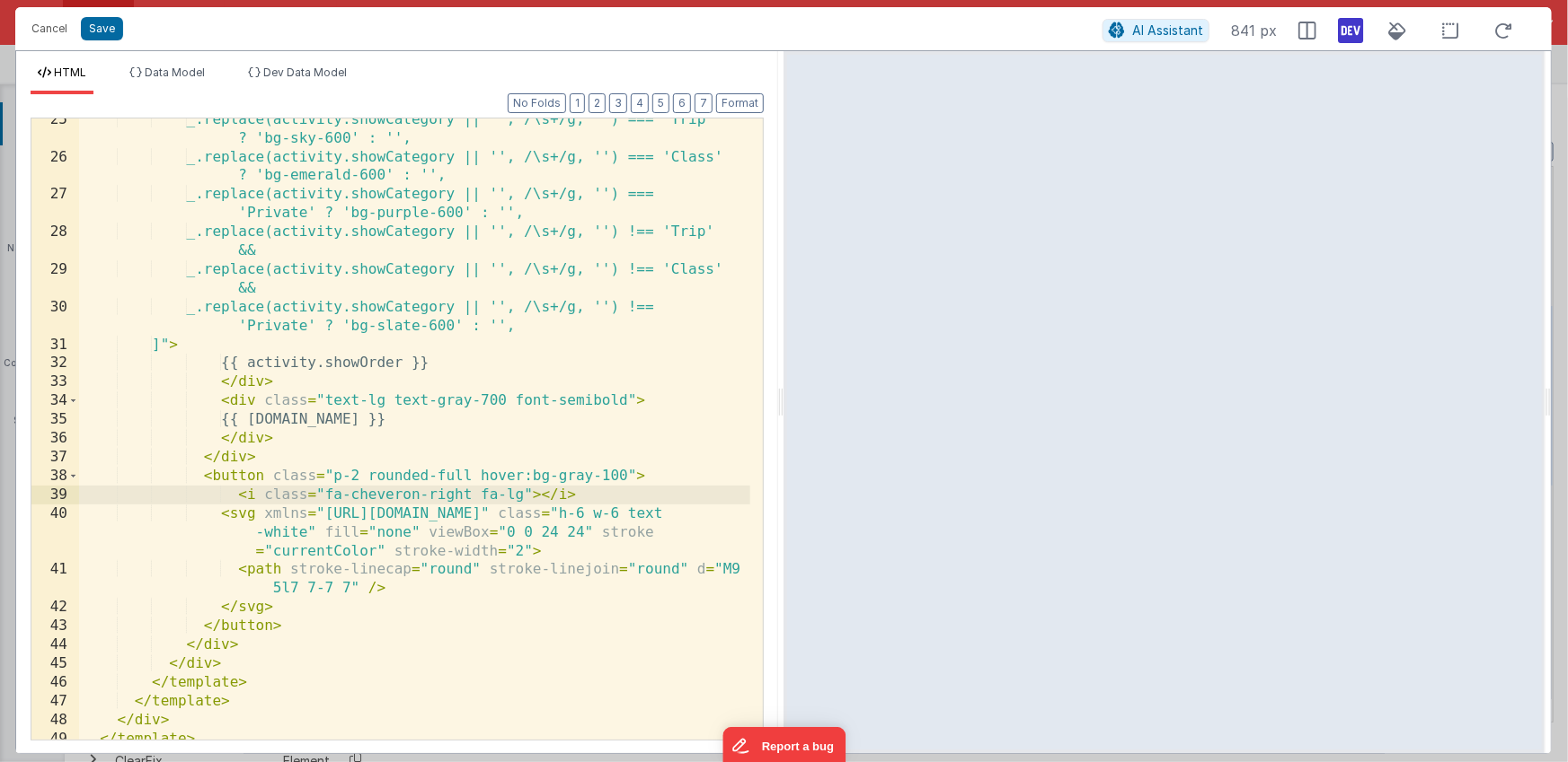
click at [218, 516] on div "_.replace(activity.showCategory || '', /\s+/g, '') === 'Trip' ? 'bg-sky-600' : …" at bounding box center [414, 449] width 671 height 678
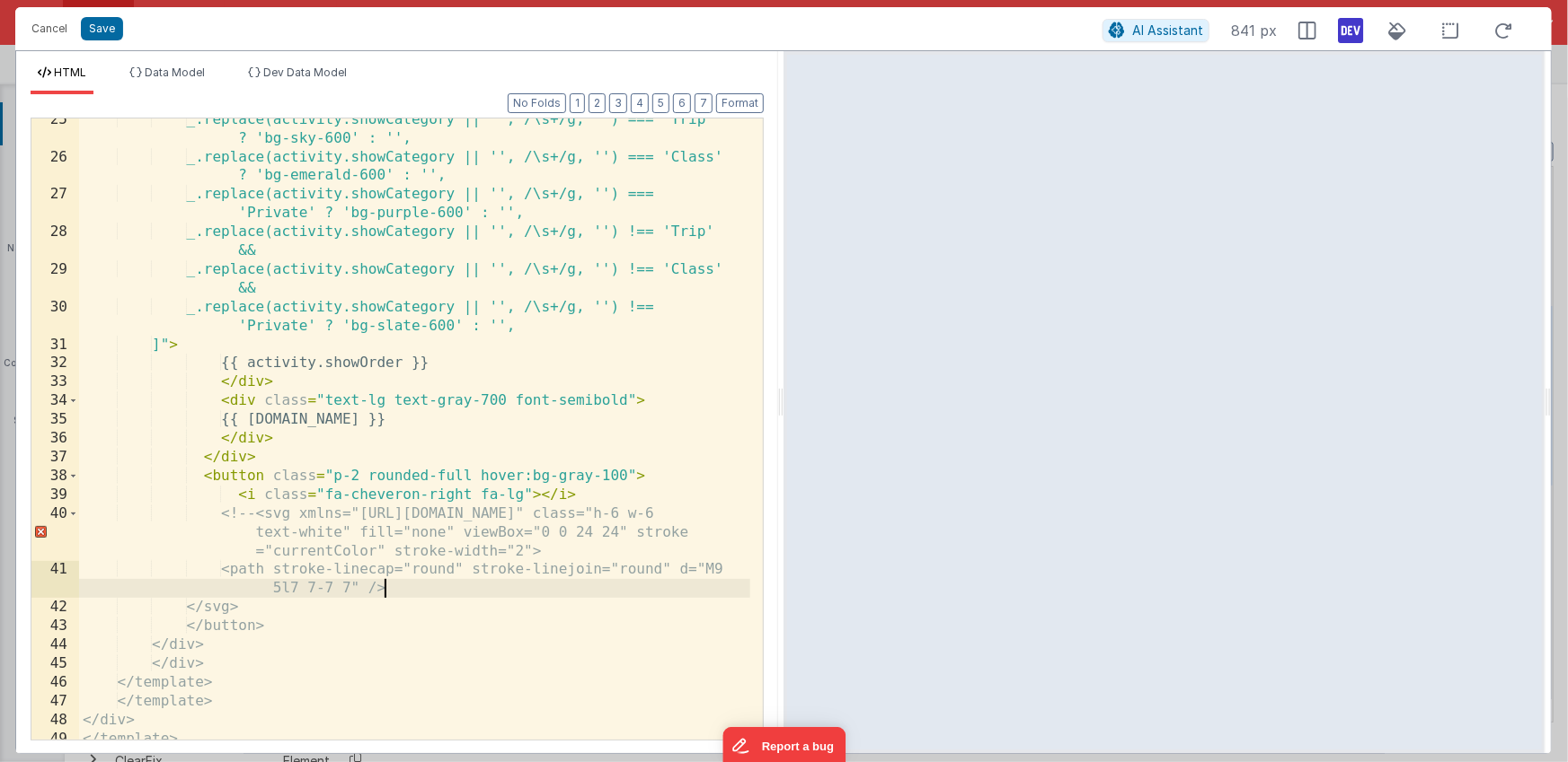
click at [418, 597] on div "_.replace(activity.showCategory || '', /\s+/g, '') === 'Trip' ? 'bg-sky-600' : …" at bounding box center [414, 449] width 671 height 678
drag, startPoint x: 523, startPoint y: 493, endPoint x: 531, endPoint y: 507, distance: 16.1
click at [523, 493] on div "_.replace(activity.showCategory || '', /\s+/g, '') === 'Trip' ? 'bg-sky-600' : …" at bounding box center [414, 449] width 671 height 678
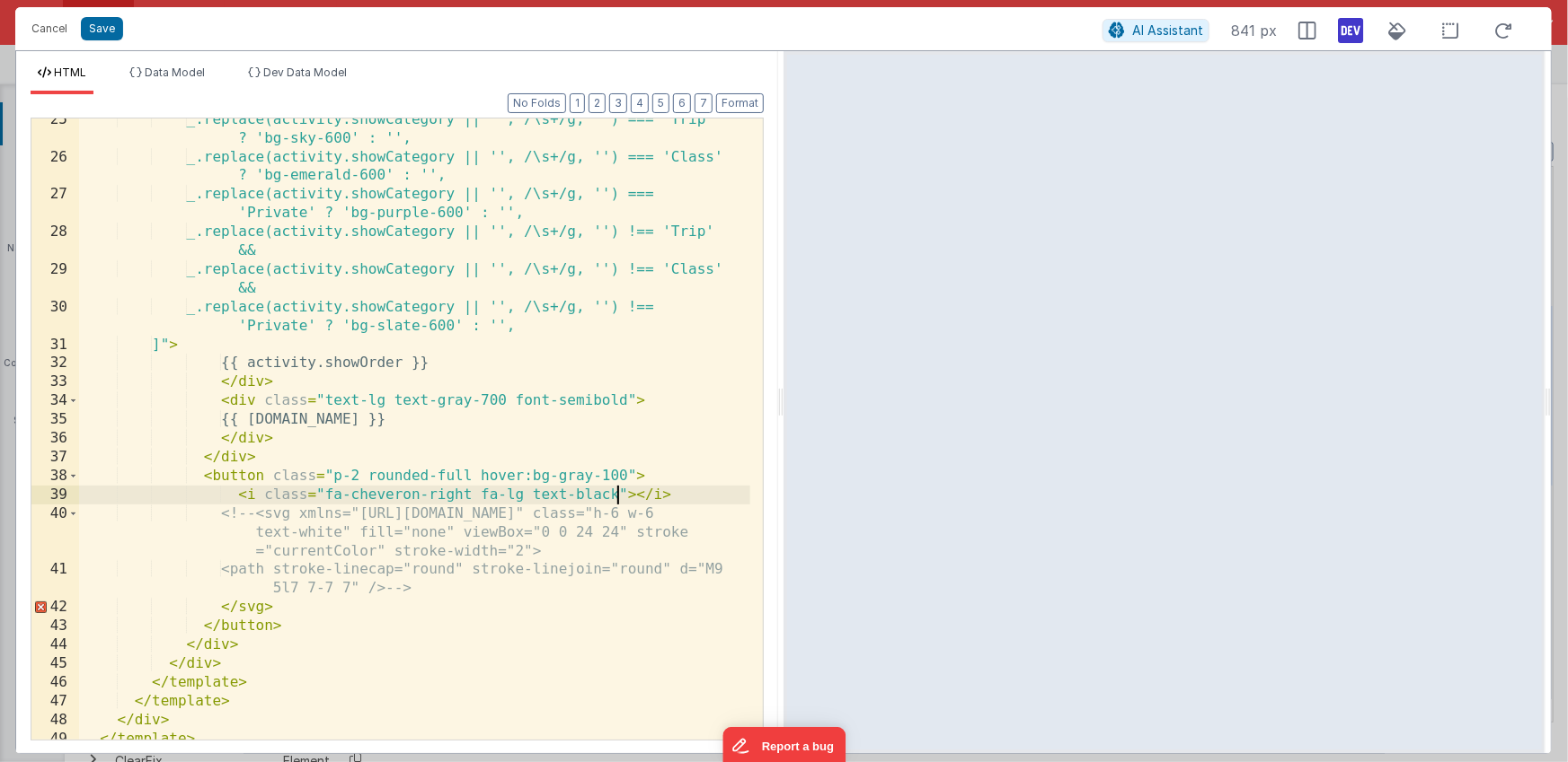
drag, startPoint x: 391, startPoint y: 493, endPoint x: 398, endPoint y: 516, distance: 24.0
click at [391, 493] on div "_.replace(activity.showCategory || '', /\s+/g, '') === 'Trip' ? 'bg-sky-600' : …" at bounding box center [414, 449] width 671 height 678
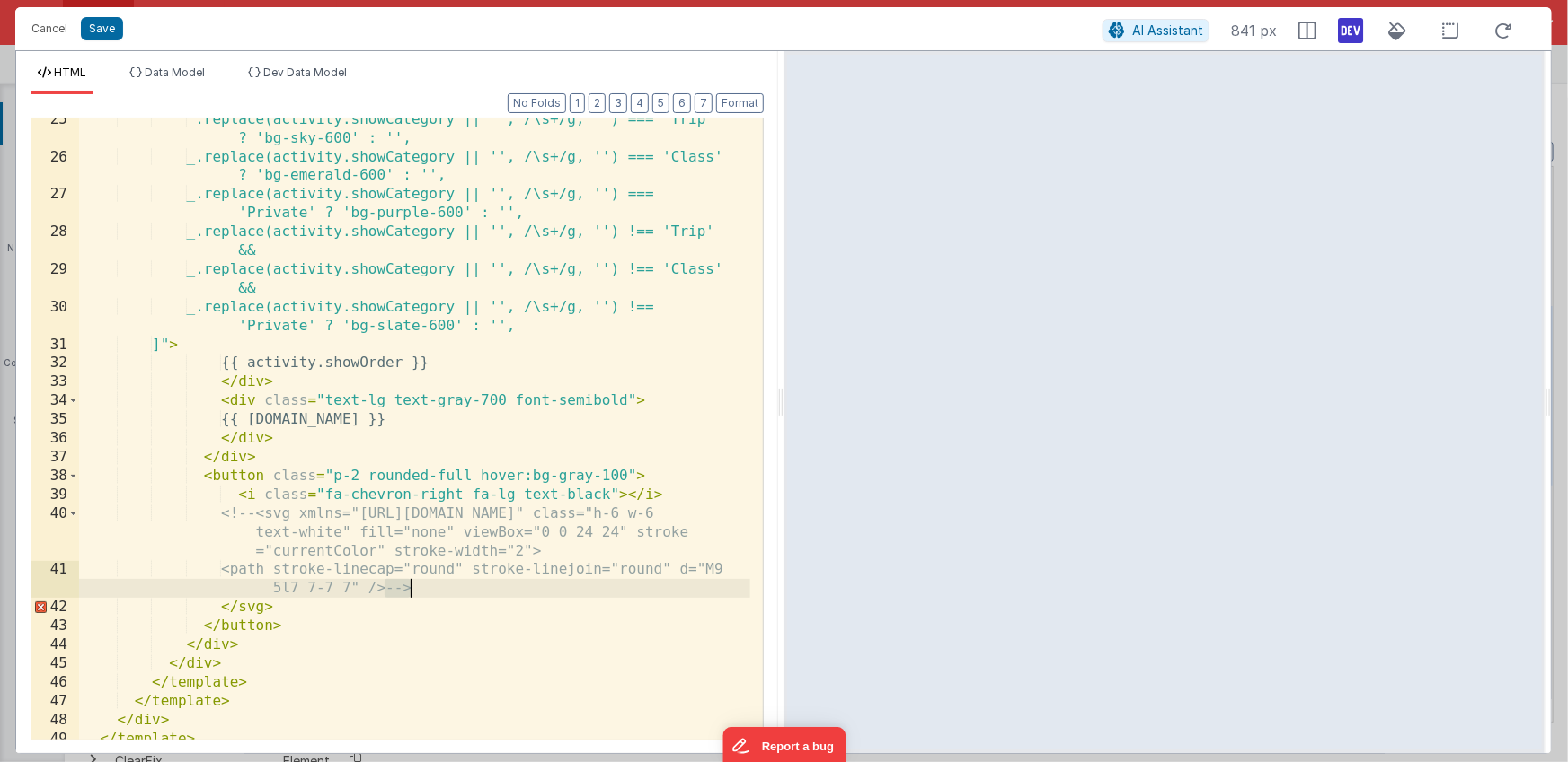
drag, startPoint x: 388, startPoint y: 587, endPoint x: 435, endPoint y: 588, distance: 47.0
click at [435, 588] on div "_.replace(activity.showCategory || '', /\s+/g, '') === 'Trip' ? 'bg-sky-600' : …" at bounding box center [414, 449] width 671 height 678
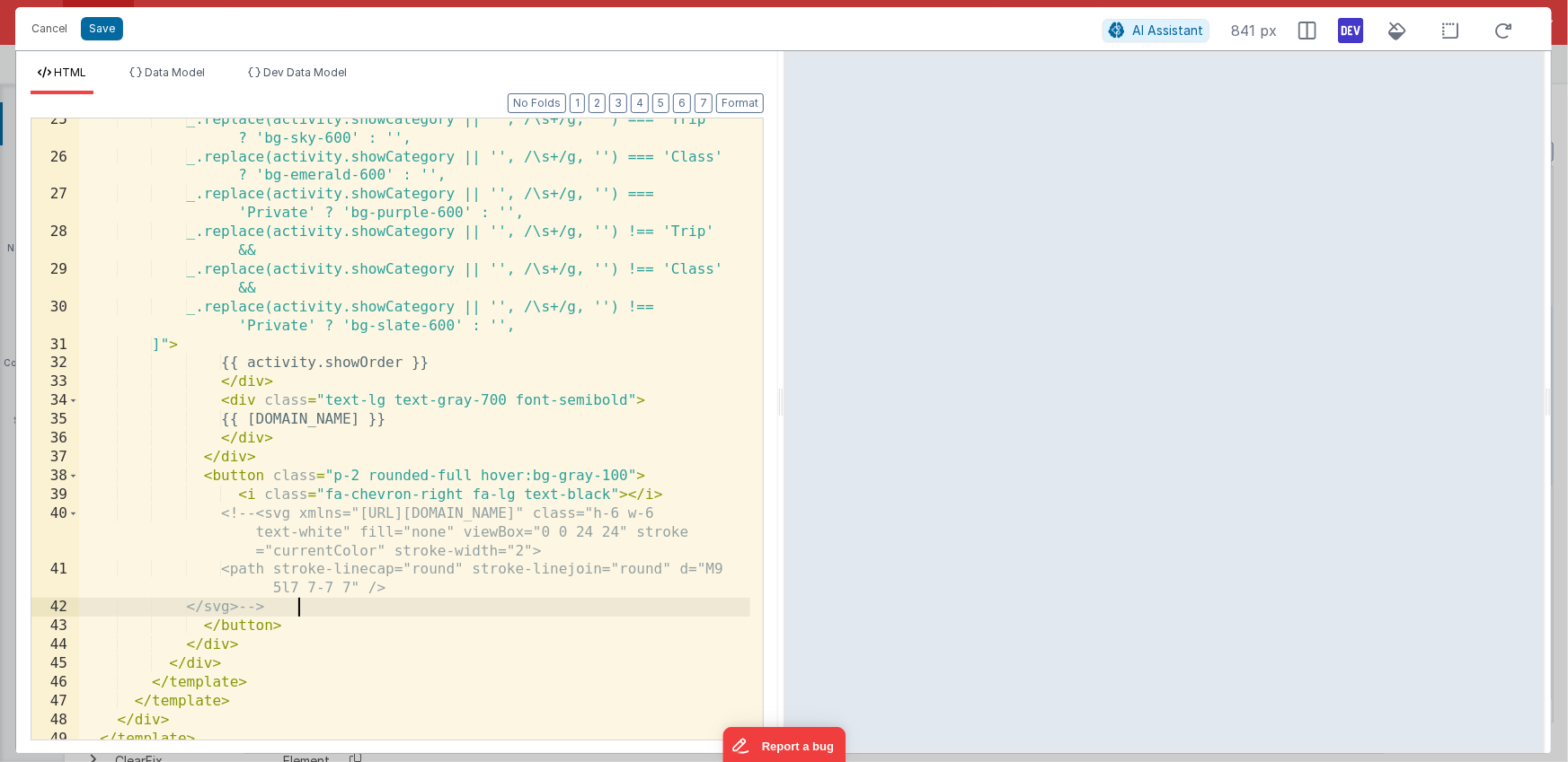
click at [324, 493] on div "_.replace(activity.showCategory || '', /\s+/g, '') === 'Trip' ? 'bg-sky-600' : …" at bounding box center [414, 449] width 671 height 678
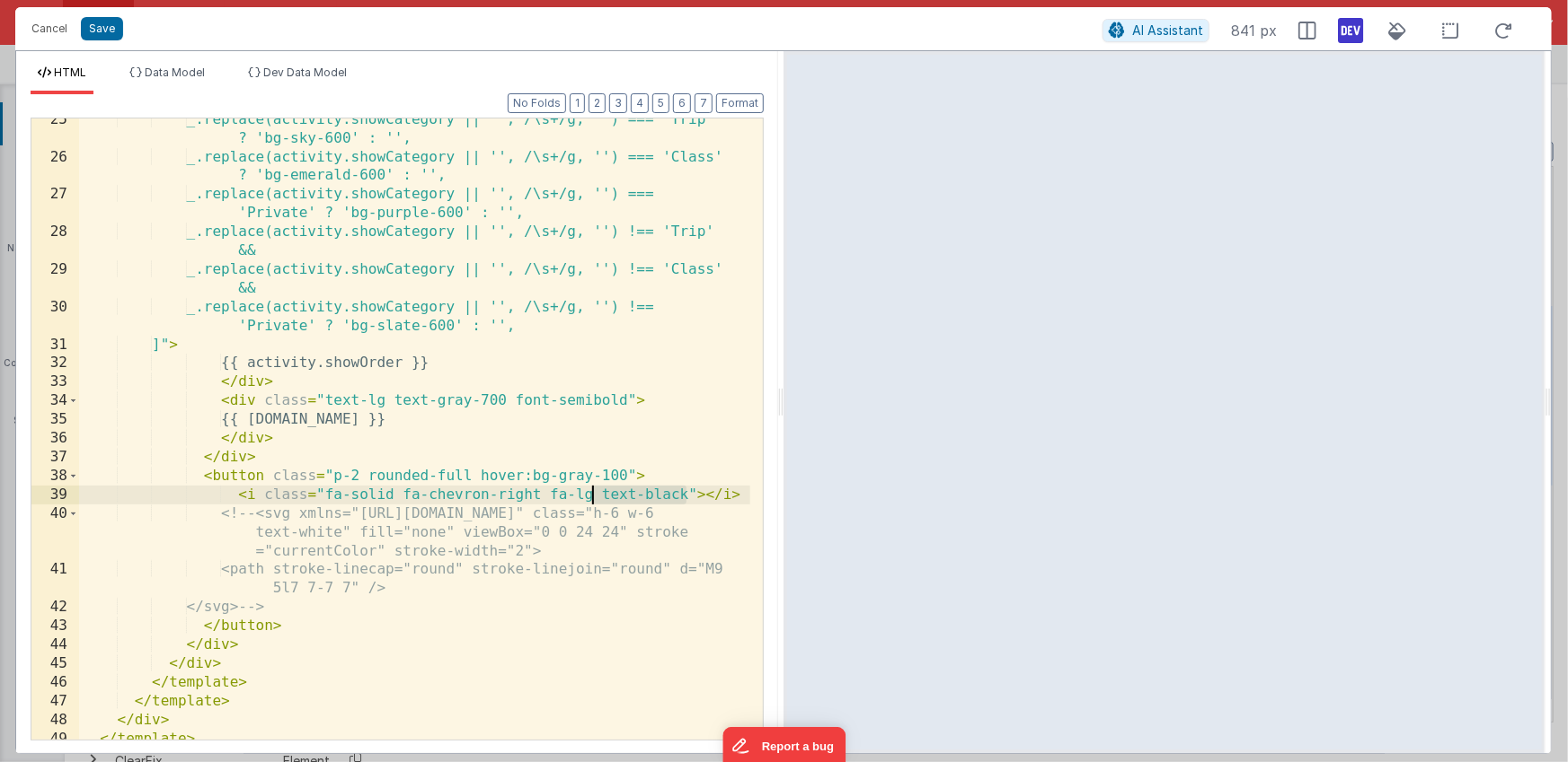
drag, startPoint x: 686, startPoint y: 493, endPoint x: 587, endPoint y: 493, distance: 99.0
click at [587, 493] on div "_.replace(activity.showCategory || '', /\s+/g, '') === 'Trip' ? 'bg-sky-600' : …" at bounding box center [414, 449] width 671 height 678
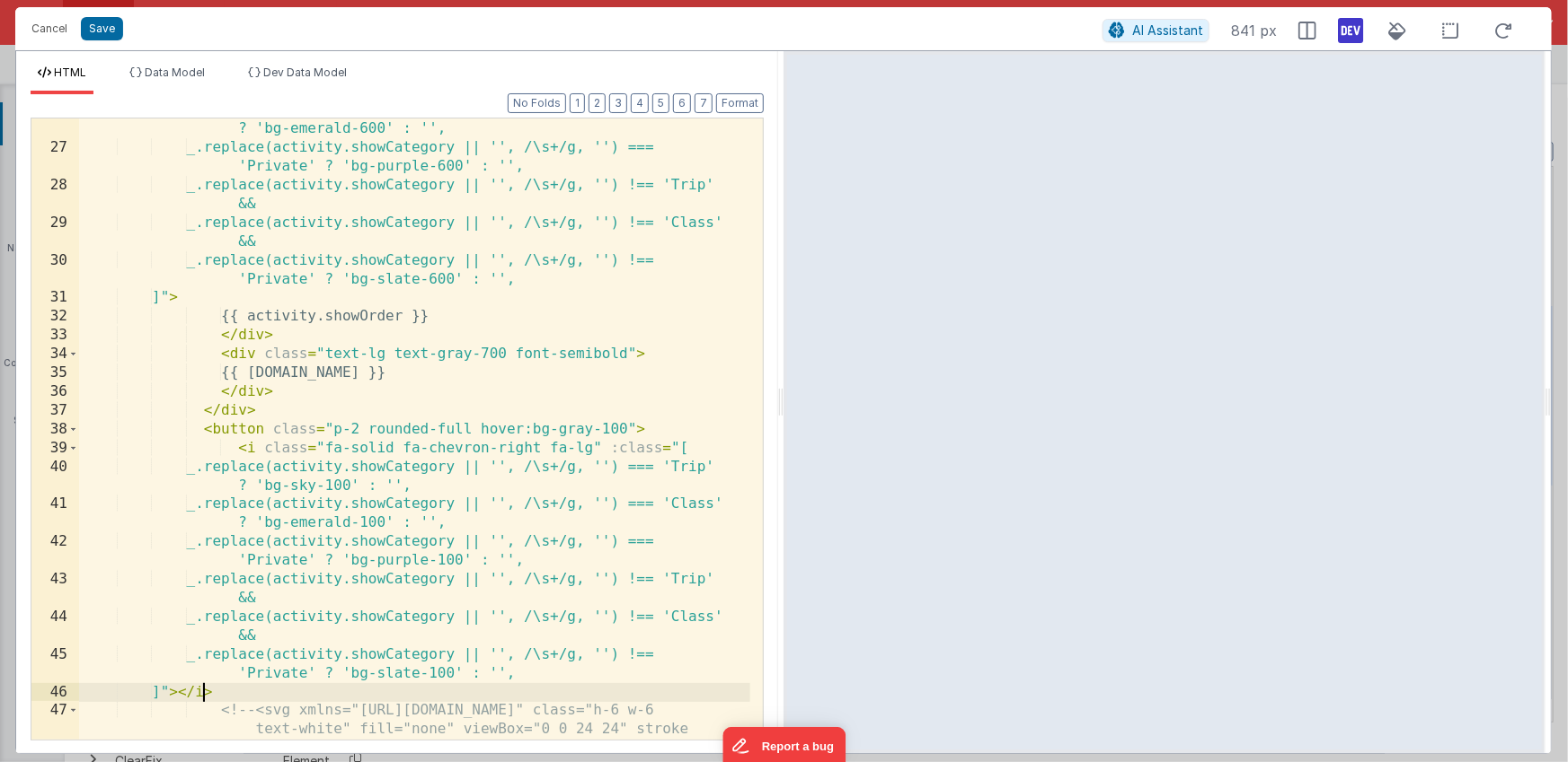
scroll to position [771, 0]
click at [273, 485] on div "_.replace(activity.showCategory || '', /\s+/g, '') === 'Class' ? 'bg-emerald-60…" at bounding box center [414, 446] width 671 height 697
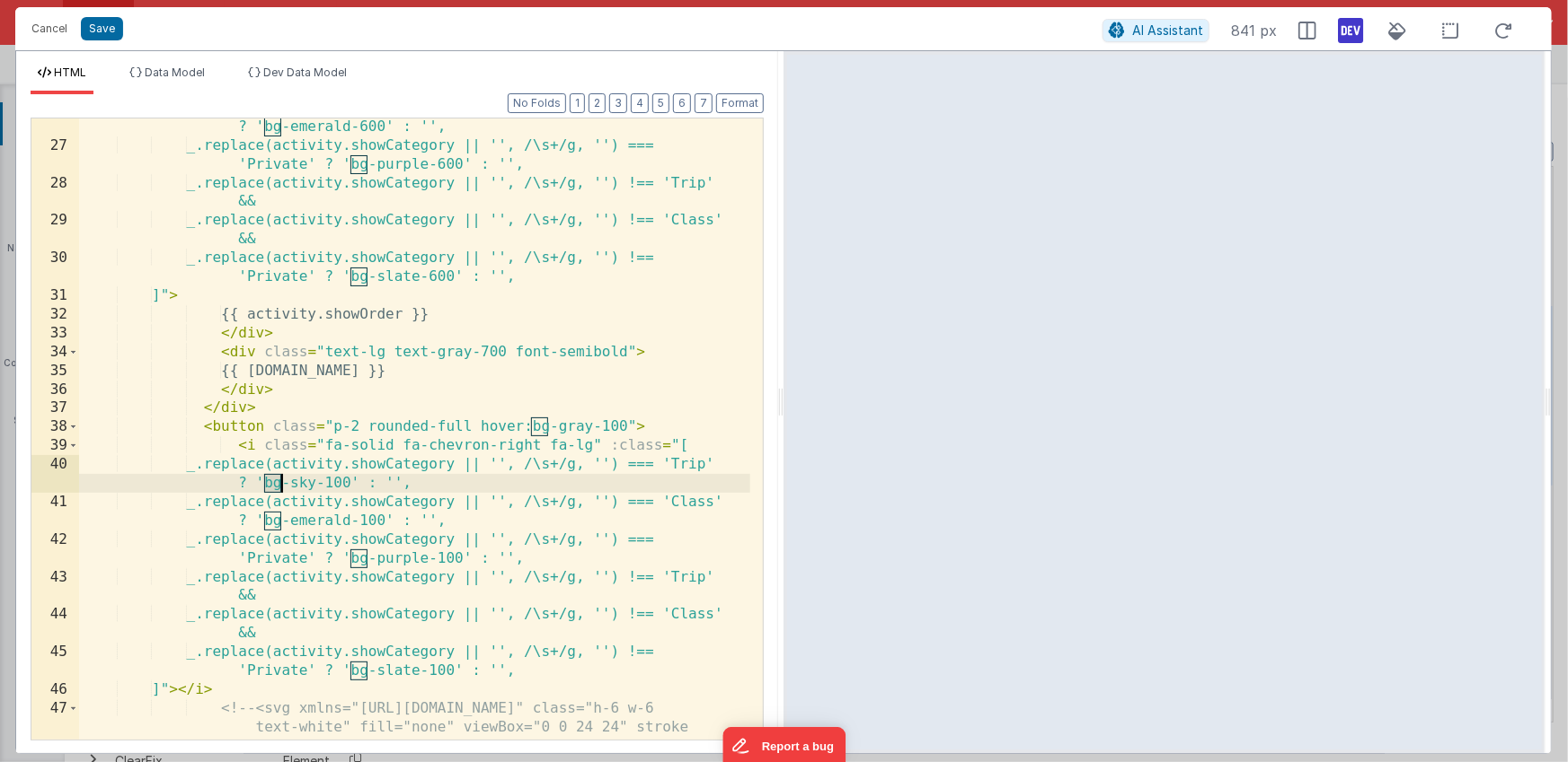
click at [273, 485] on div "_.replace(activity.showCategory || '', /\s+/g, '') === 'Class' ? 'bg-emerald-60…" at bounding box center [414, 446] width 671 height 697
click at [334, 483] on div "_.replace(activity.showCategory || '', /\s+/g, '') === 'Class' ? 'bg-emerald-60…" at bounding box center [414, 446] width 671 height 697
click at [271, 482] on div "_.replace(activity.showCategory || '', /\s+/g, '') === 'Class' ? 'bg-emerald-60…" at bounding box center [414, 446] width 671 height 697
type input "bg"
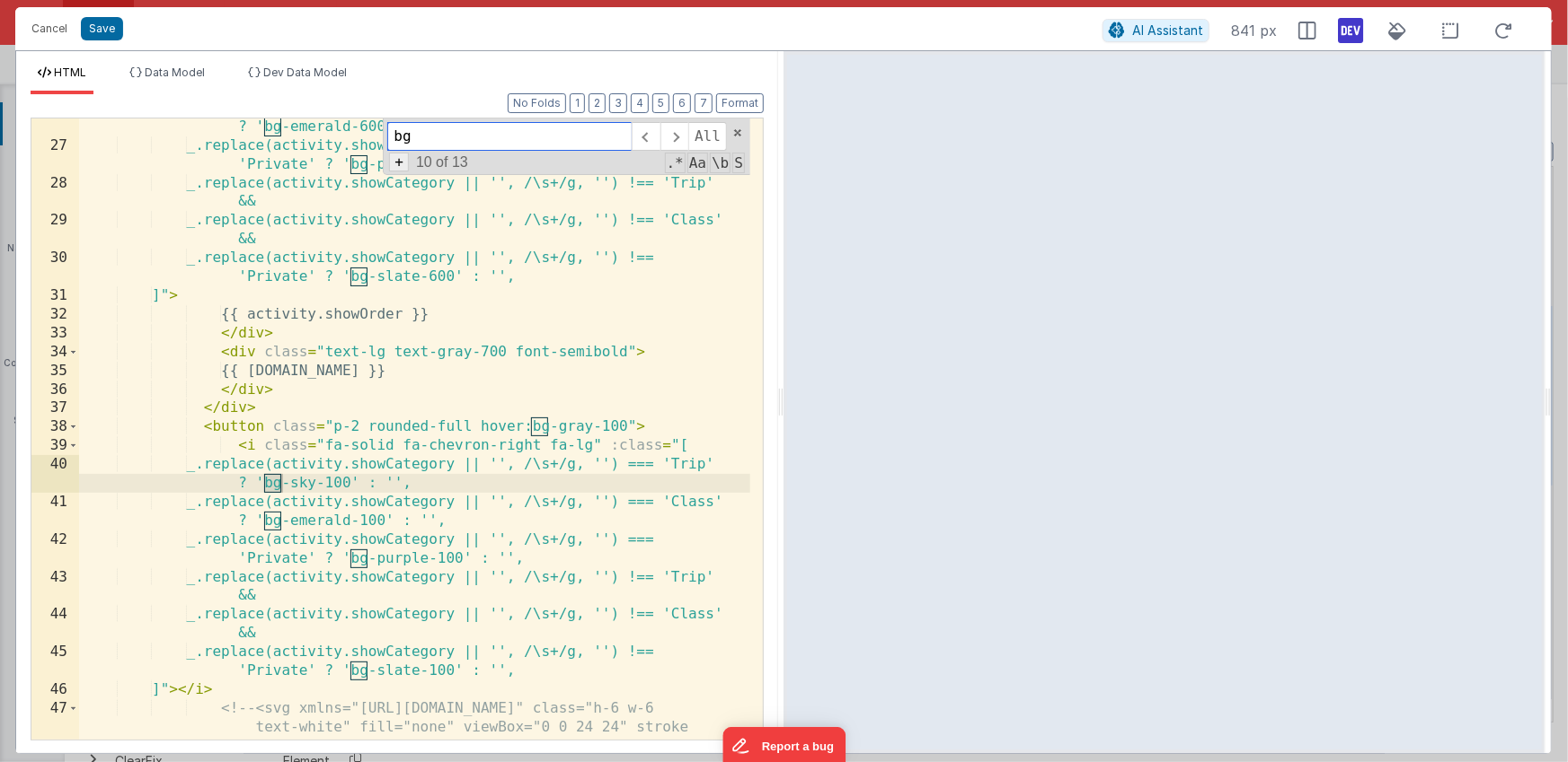
click at [398, 164] on span "+" at bounding box center [399, 163] width 20 height 19
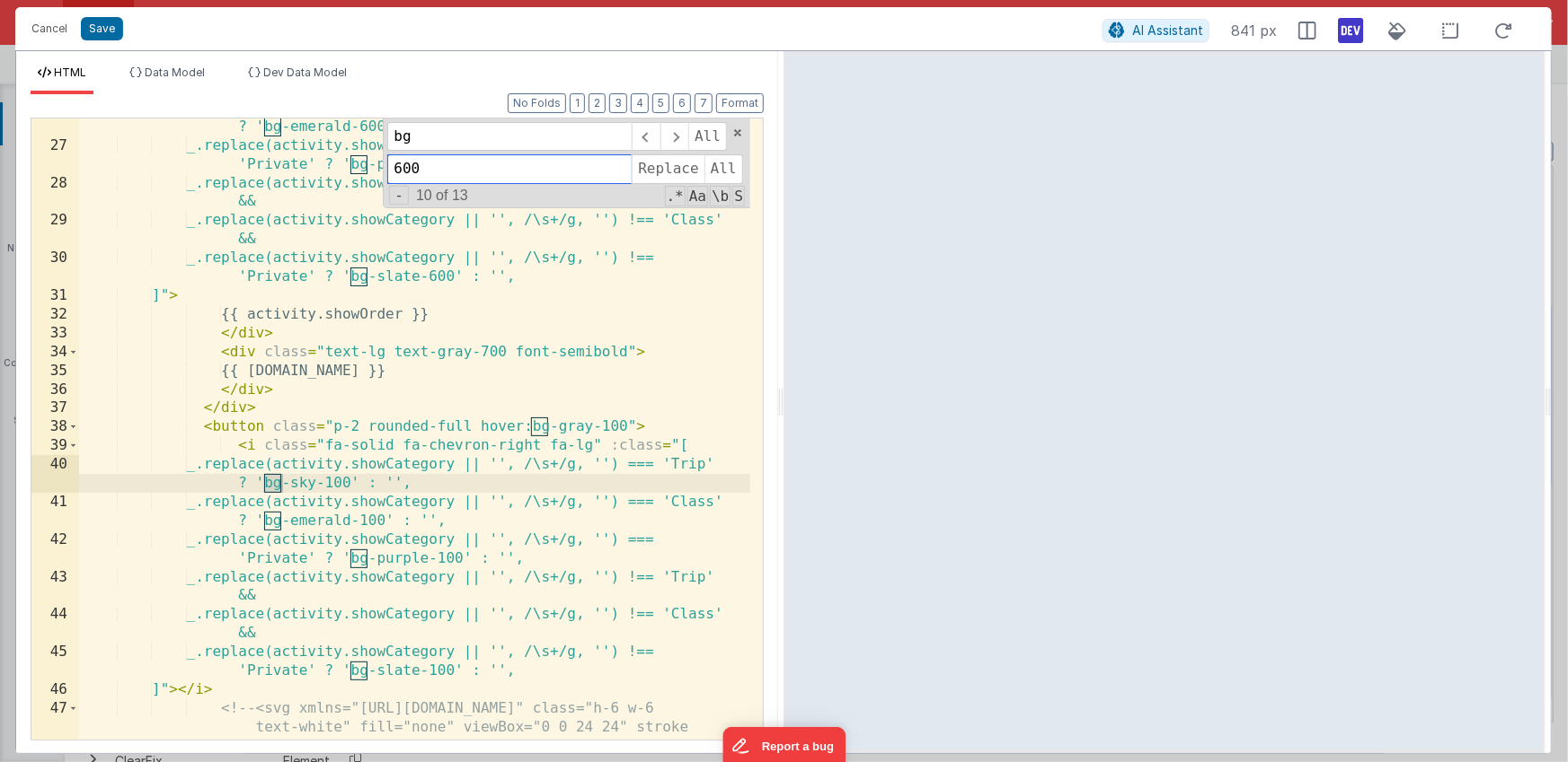
click at [420, 170] on input "600" at bounding box center [509, 169] width 244 height 29
type input "text"
click at [663, 166] on span "Replace" at bounding box center [667, 169] width 72 height 29
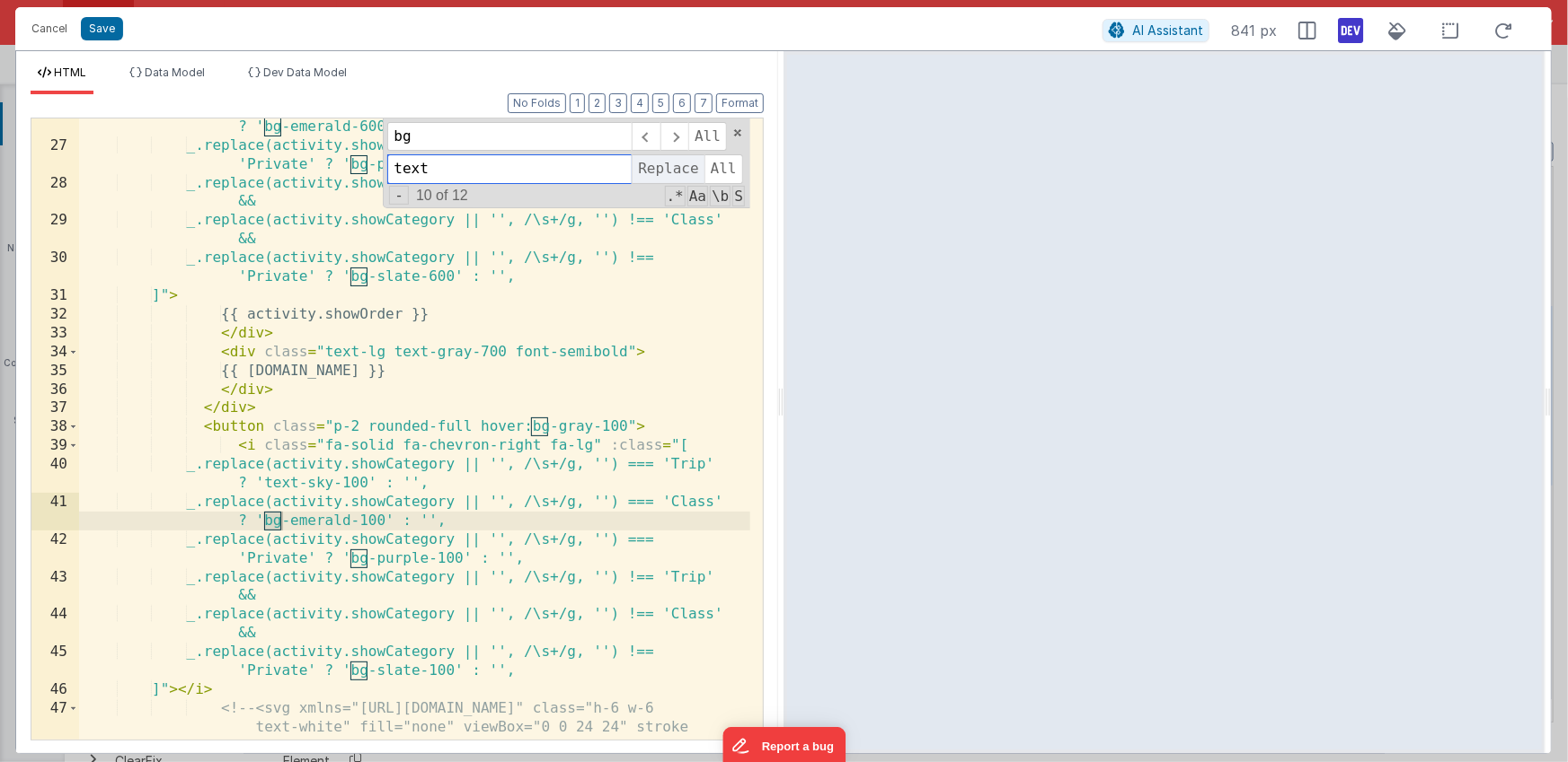
click at [663, 166] on span "Replace" at bounding box center [667, 169] width 72 height 29
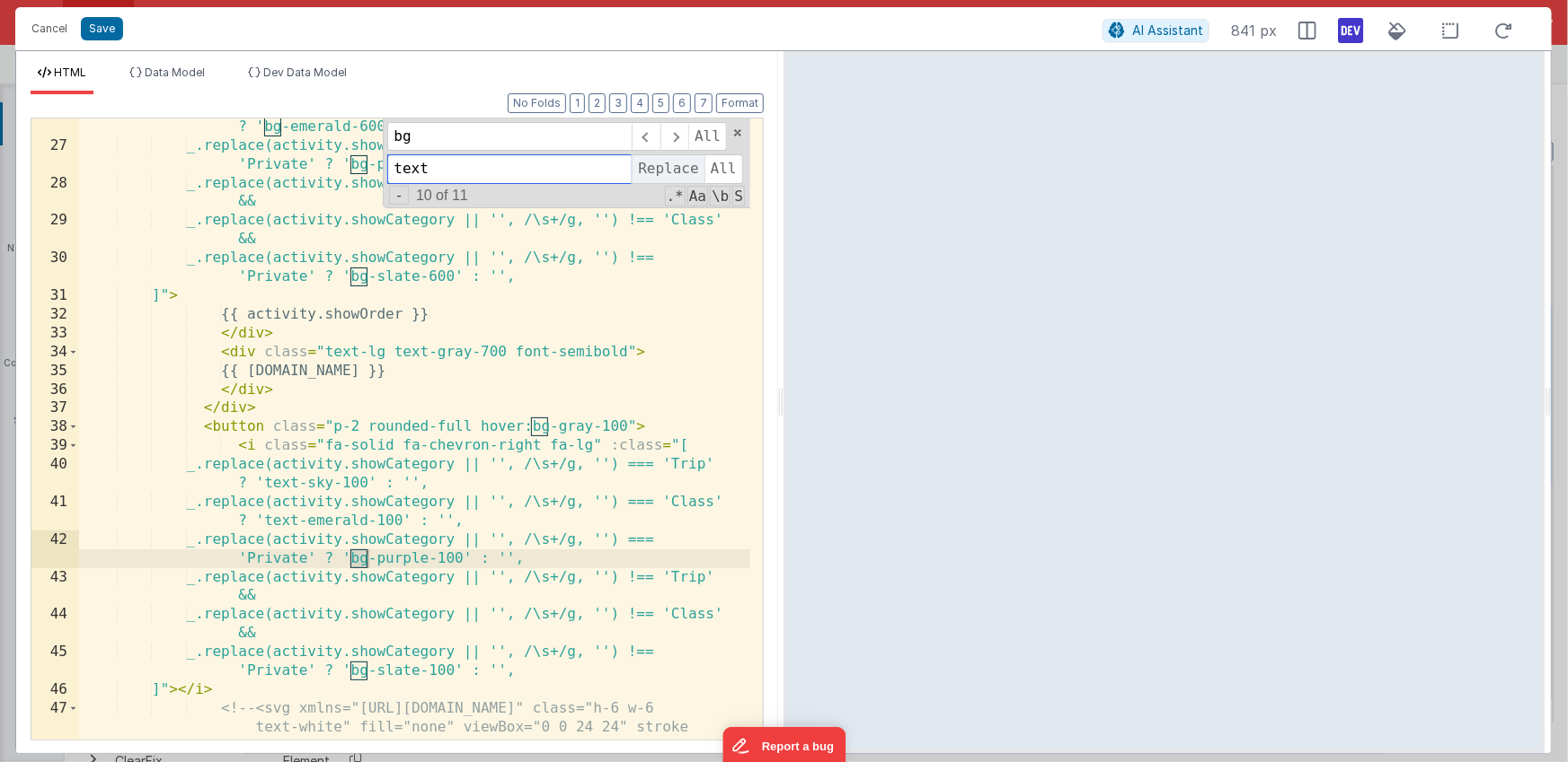
click at [663, 166] on span "Replace" at bounding box center [667, 169] width 72 height 29
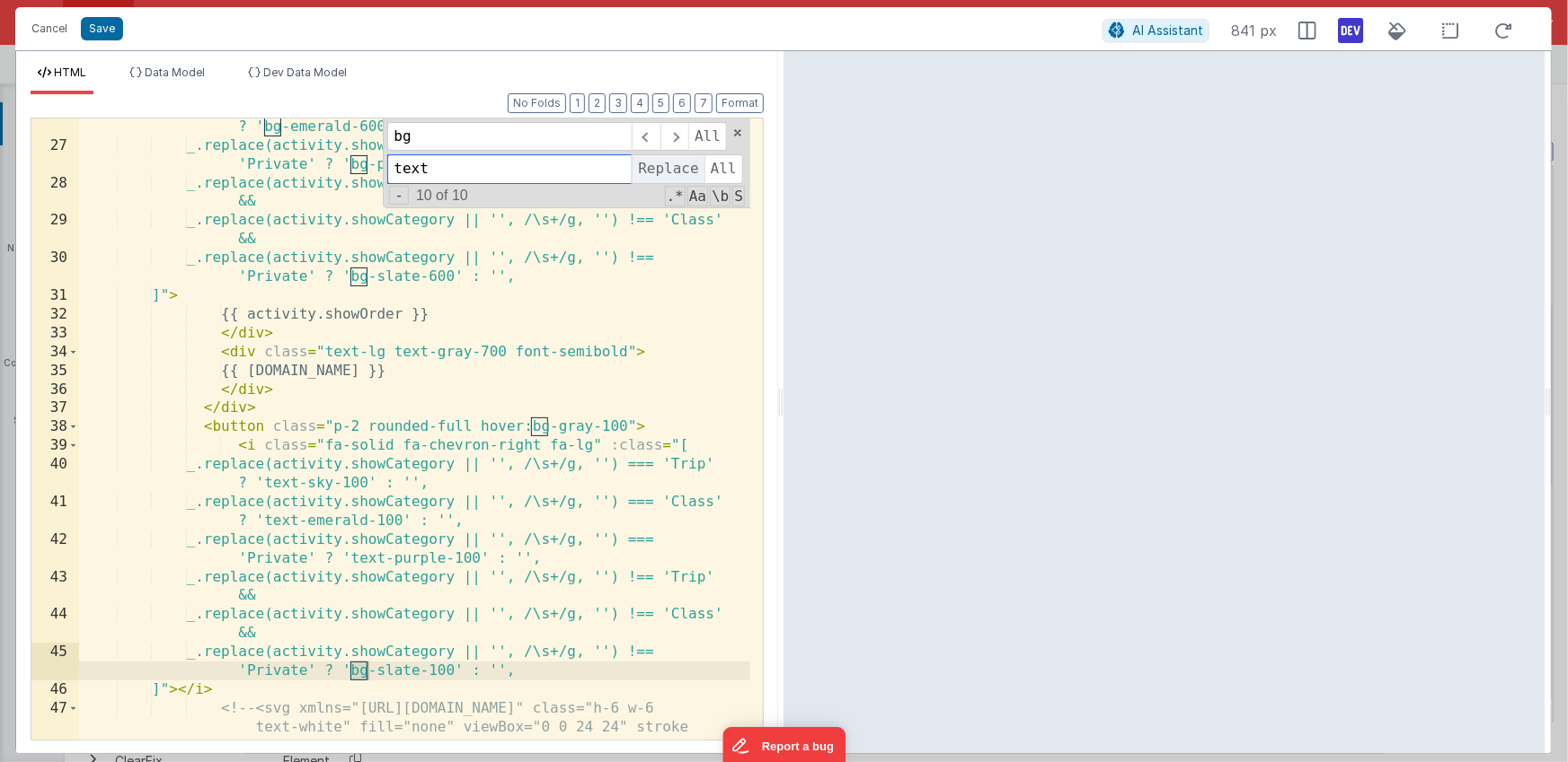
click at [663, 166] on span "Replace" at bounding box center [667, 169] width 72 height 29
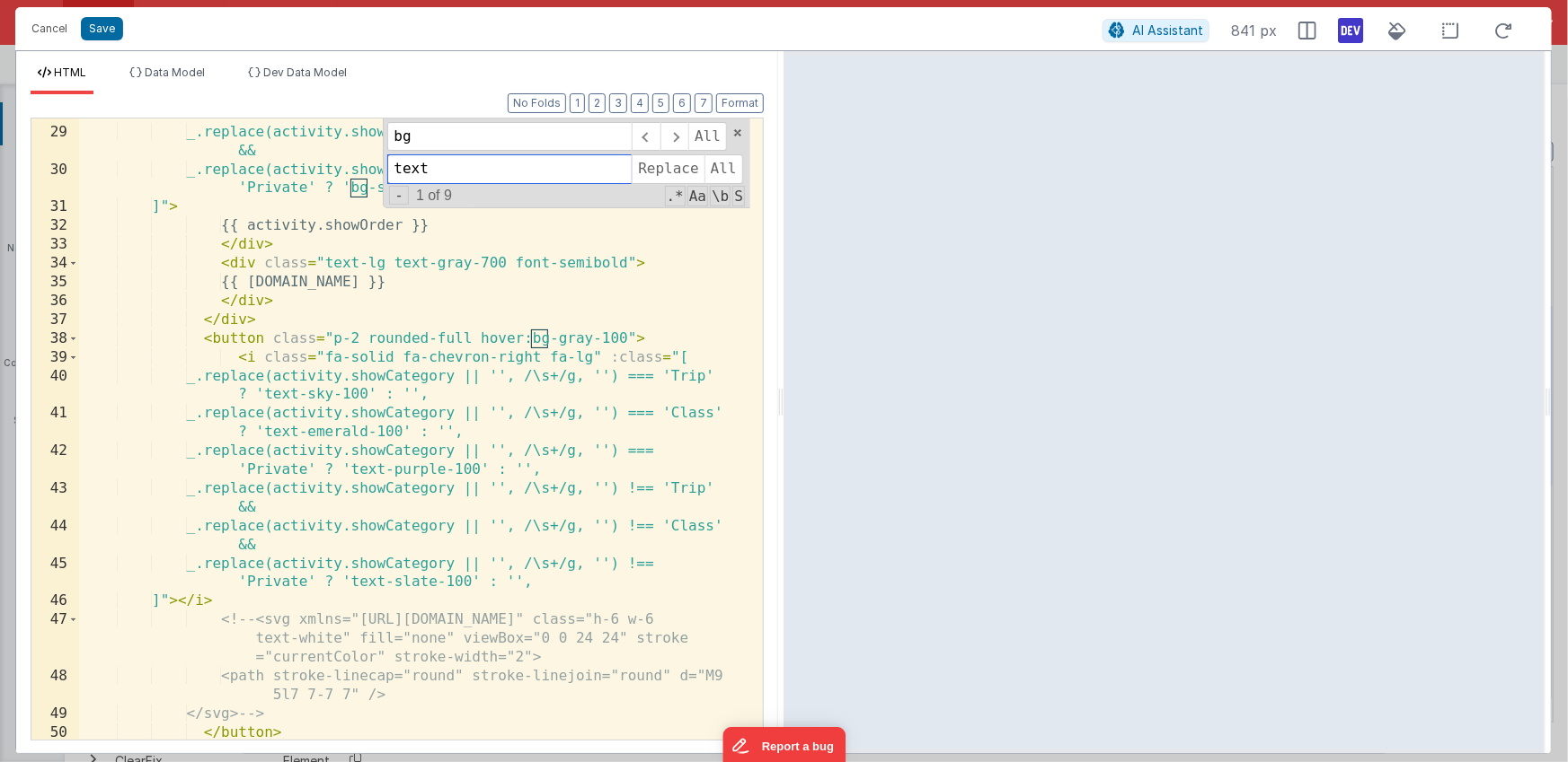
scroll to position [842, 0]
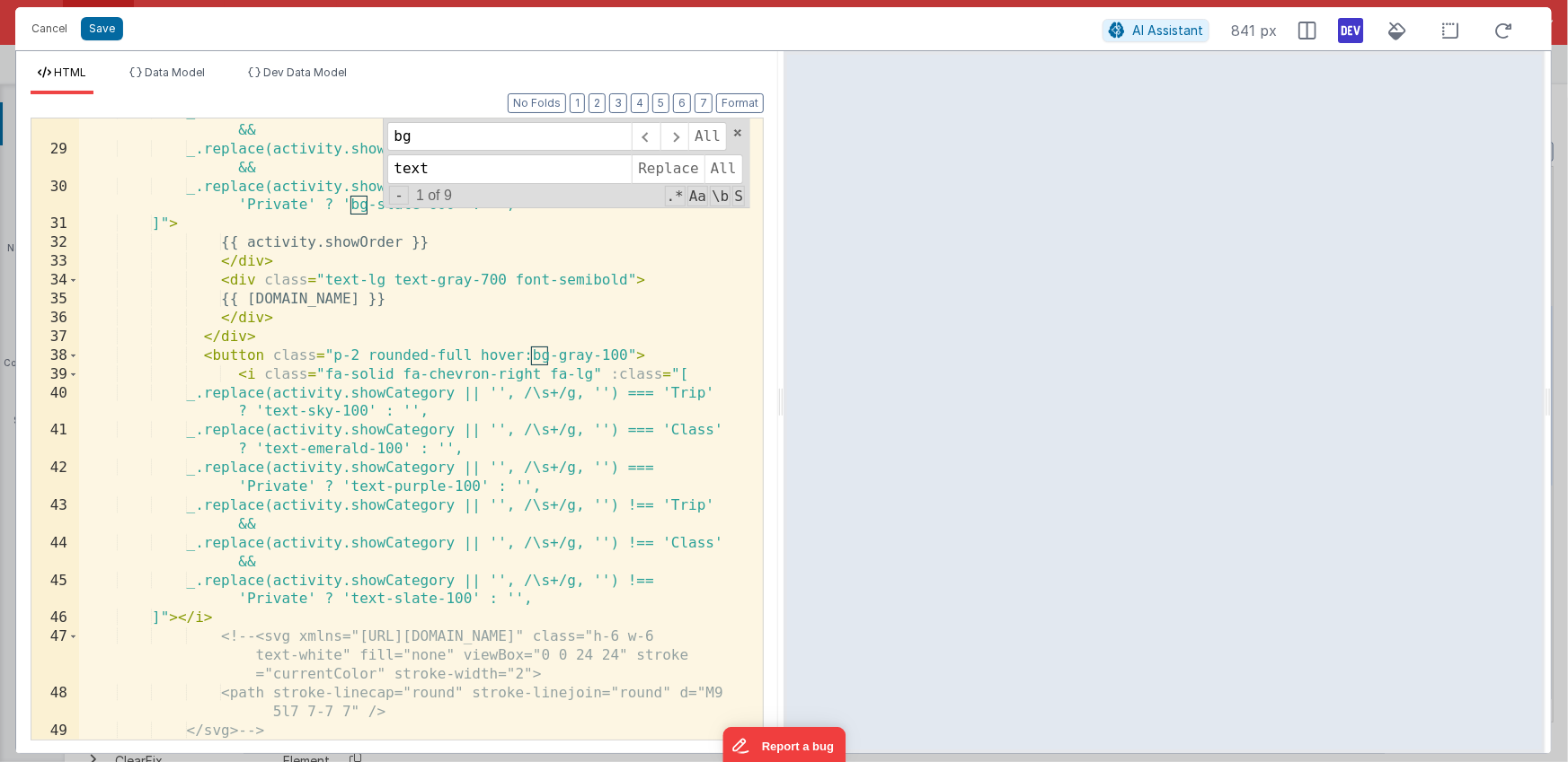
click at [349, 412] on div "_.replace(activity.showCategory || '', /\s+/g, '') !== 'Trip' && _.replace(acti…" at bounding box center [414, 441] width 671 height 678
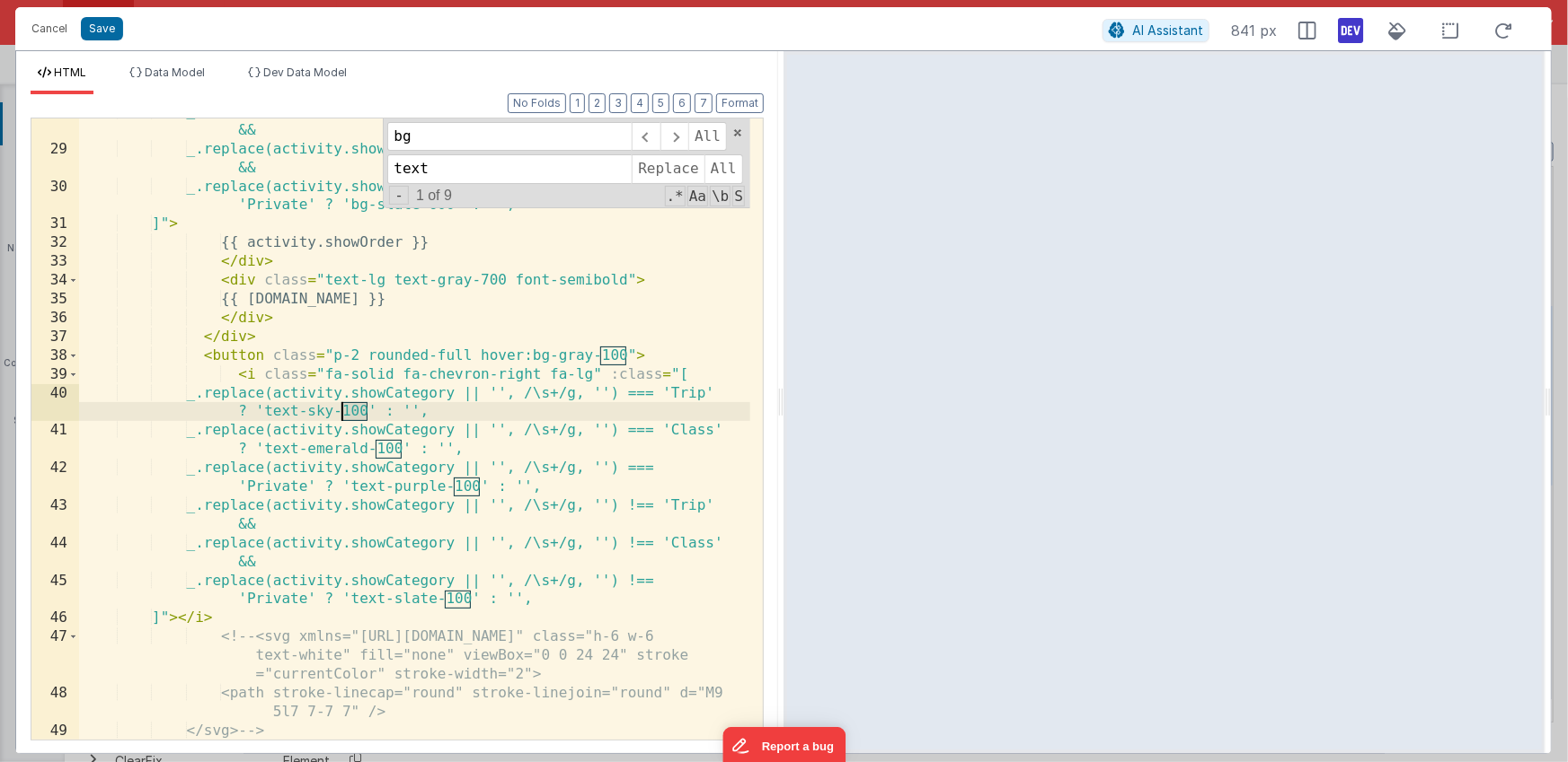
click at [349, 412] on div "_.replace(activity.showCategory || '', /\s+/g, '') !== 'Trip' && _.replace(acti…" at bounding box center [414, 441] width 671 height 678
type input "100"
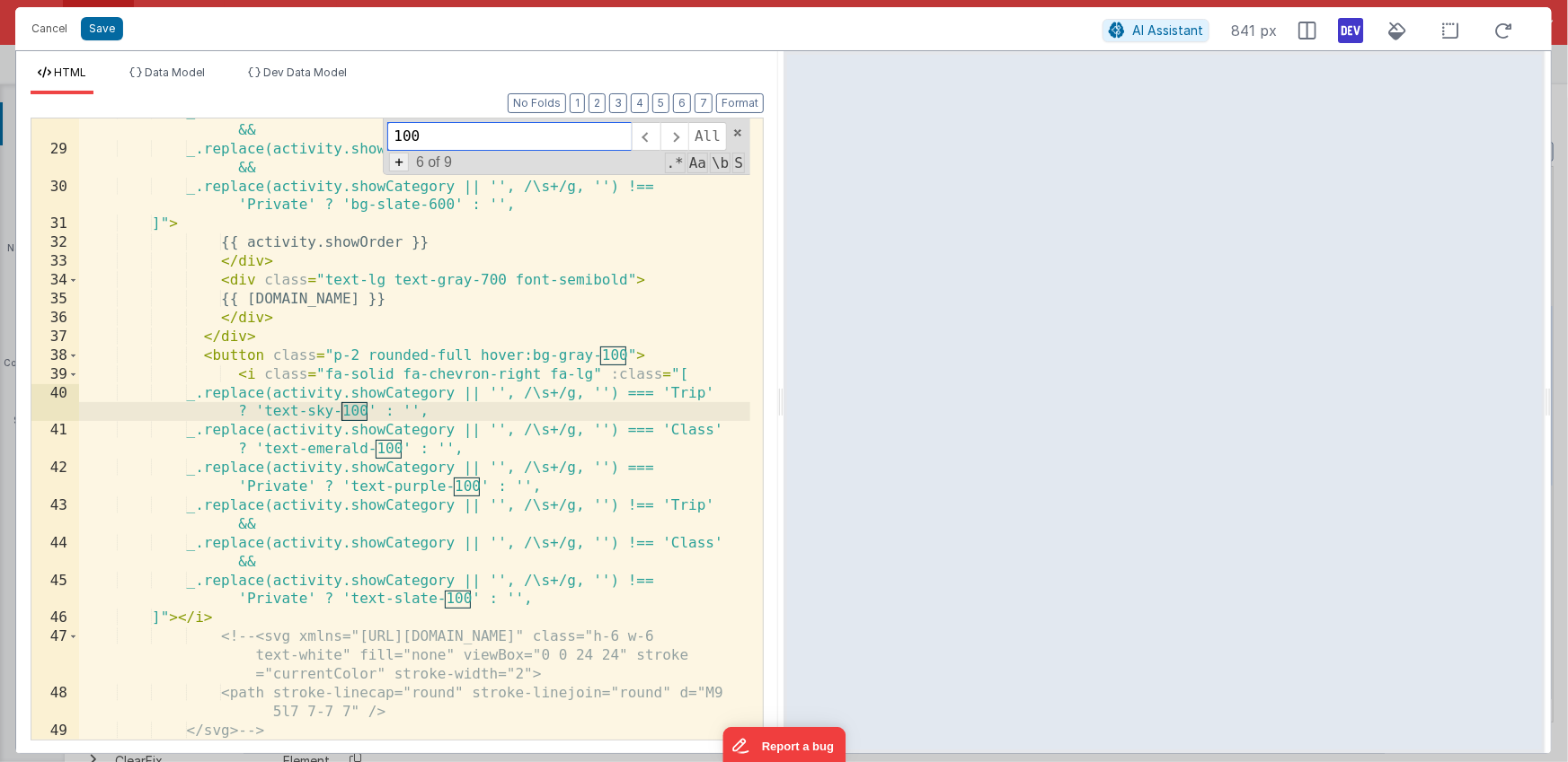
click at [406, 163] on span "+" at bounding box center [399, 163] width 20 height 19
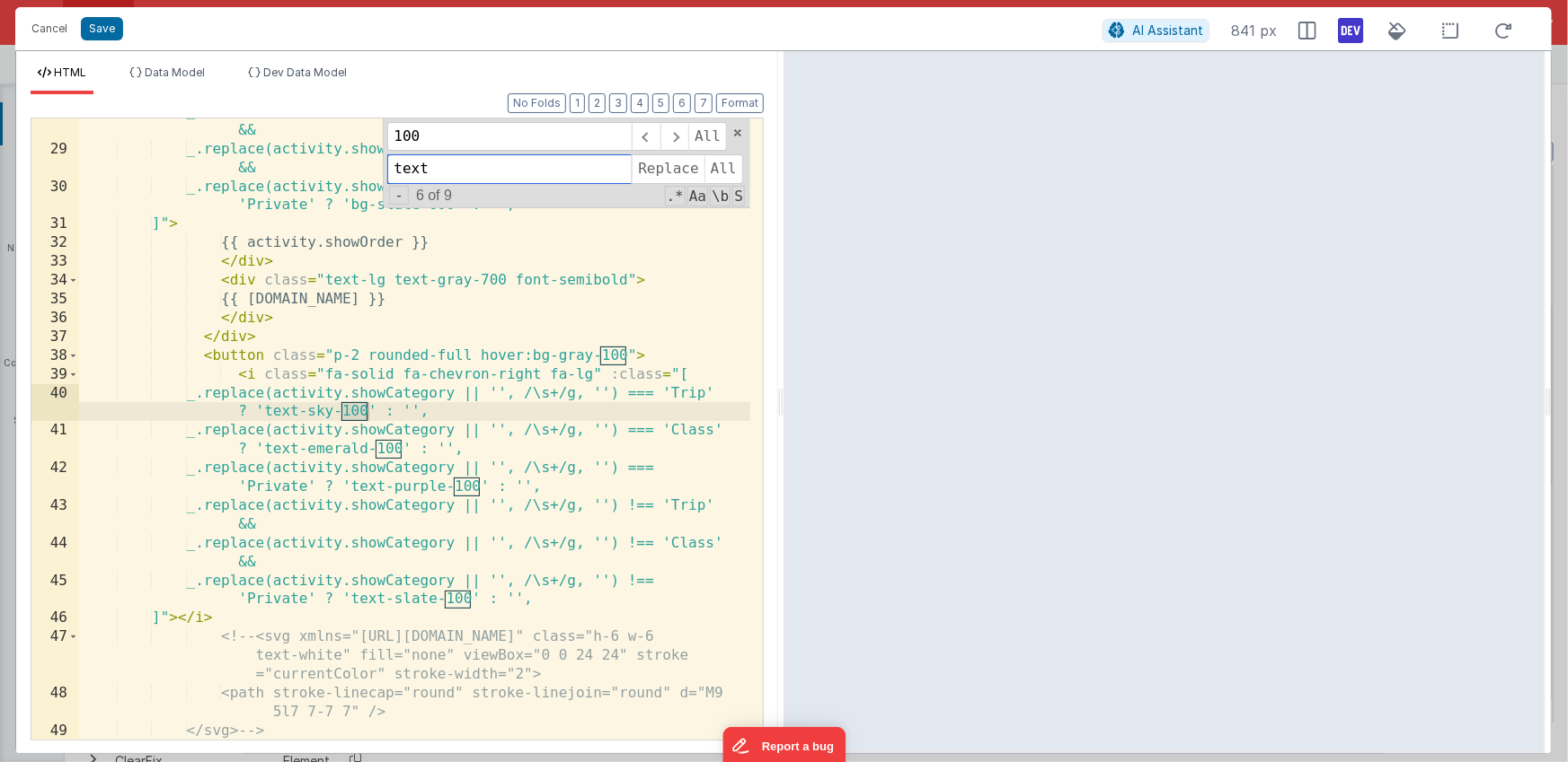
click at [413, 164] on input "text" at bounding box center [509, 169] width 244 height 29
type input "600"
click at [677, 176] on span "Replace" at bounding box center [667, 169] width 72 height 29
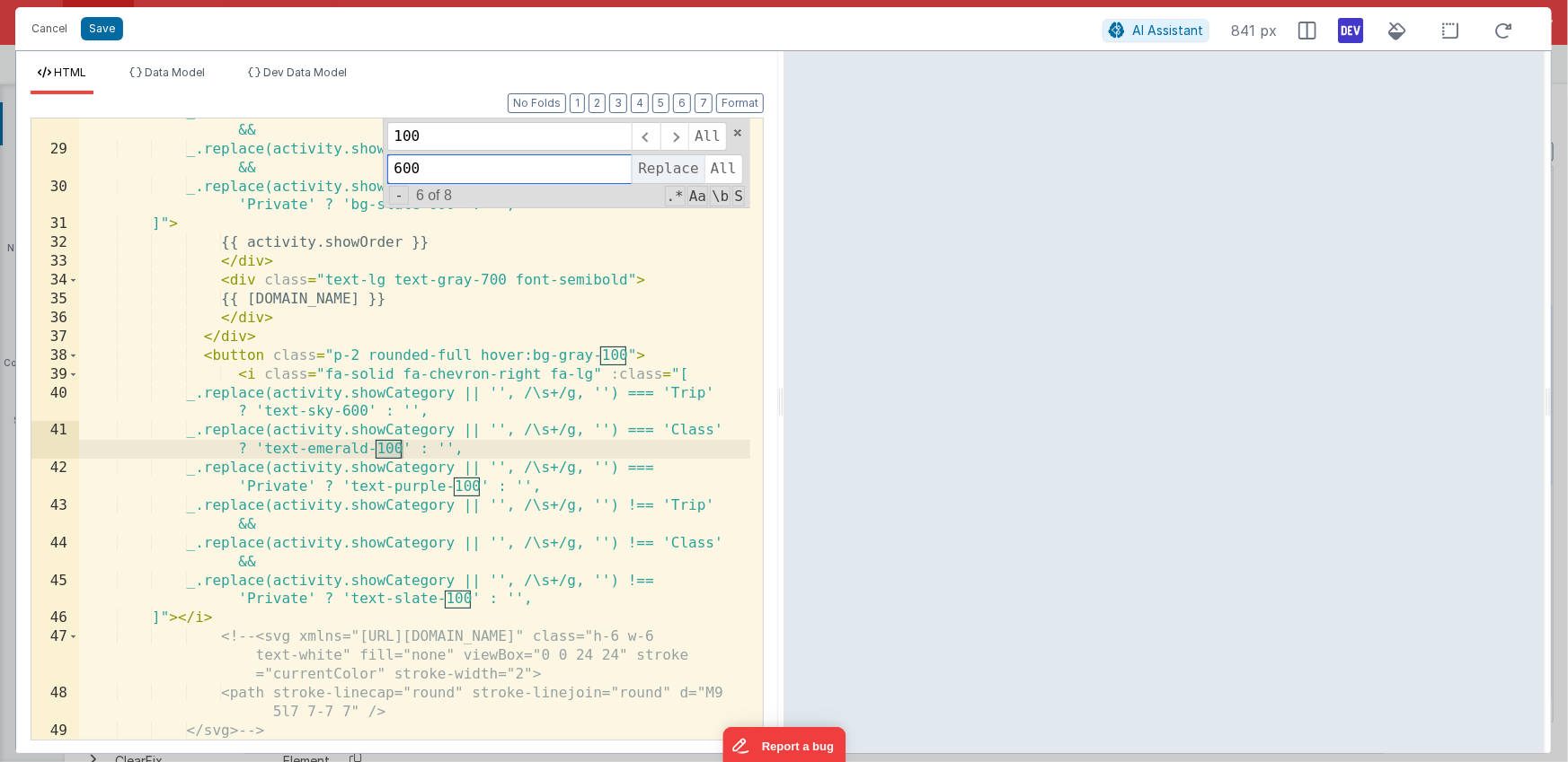
click at [677, 176] on span "Replace" at bounding box center [667, 169] width 72 height 29
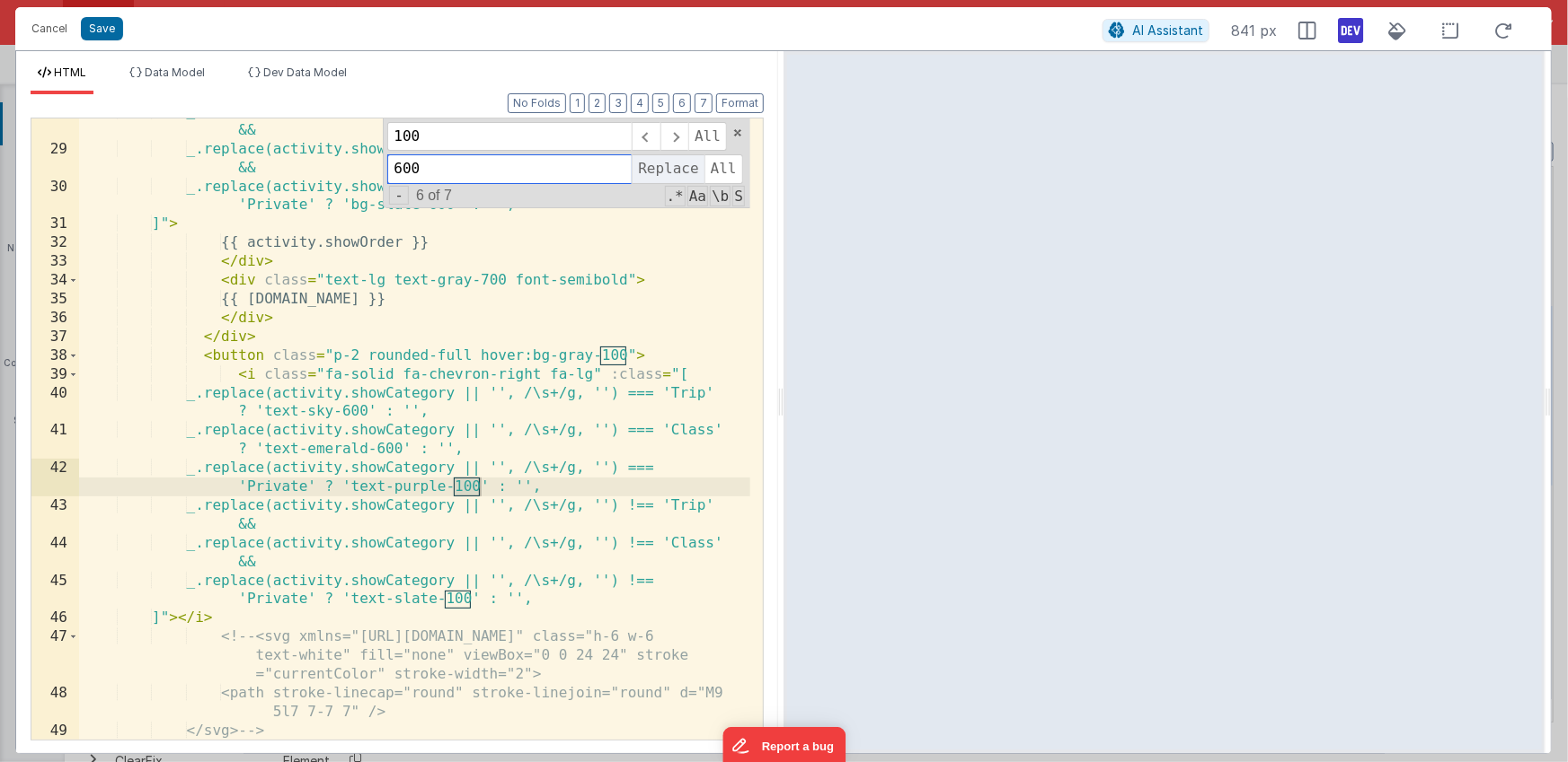
click at [677, 176] on span "Replace" at bounding box center [667, 169] width 72 height 29
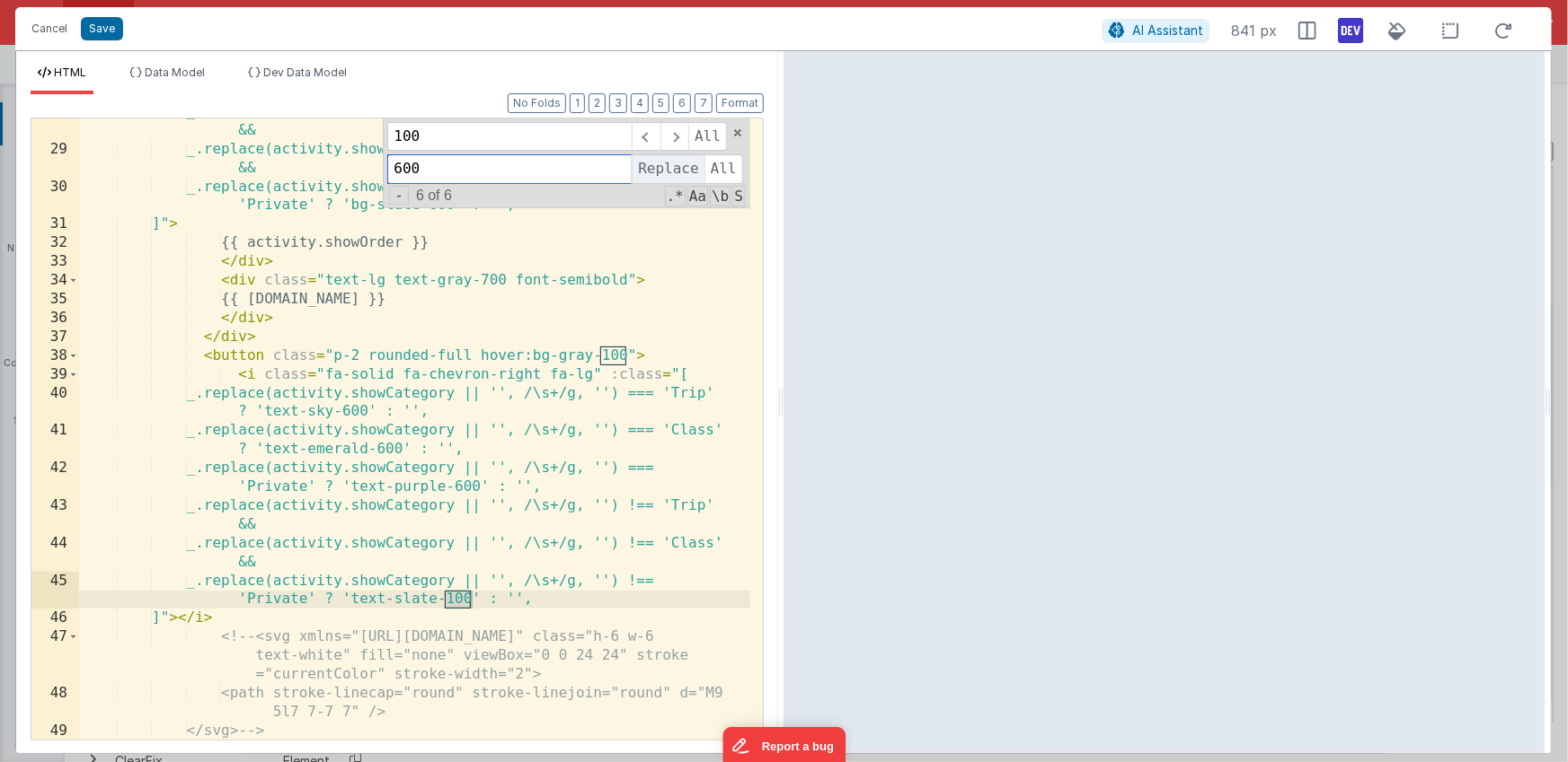
click at [677, 176] on span "Replace" at bounding box center [667, 169] width 72 height 29
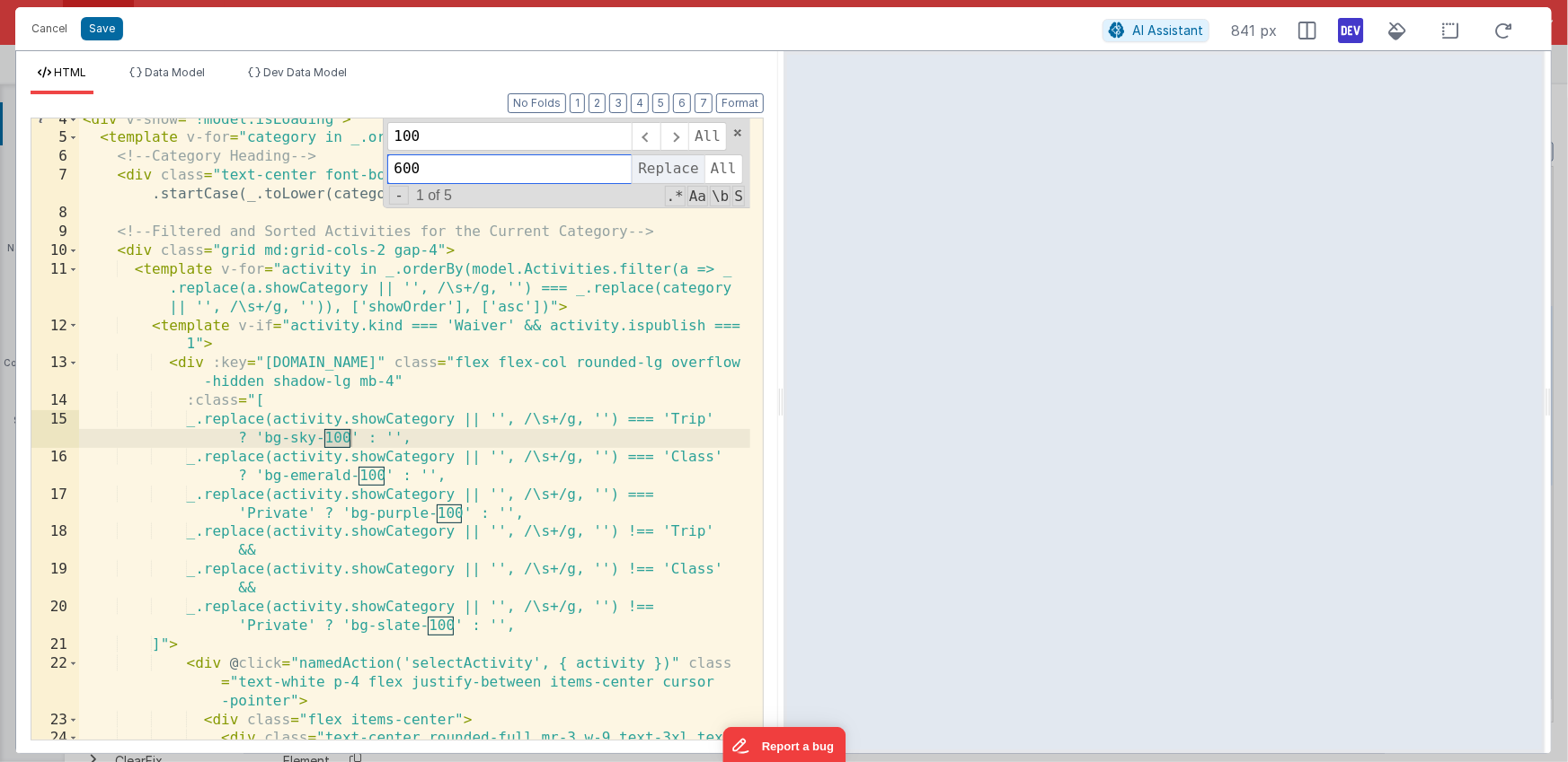
scroll to position [64, 0]
click at [740, 135] on span at bounding box center [737, 132] width 12 height 12
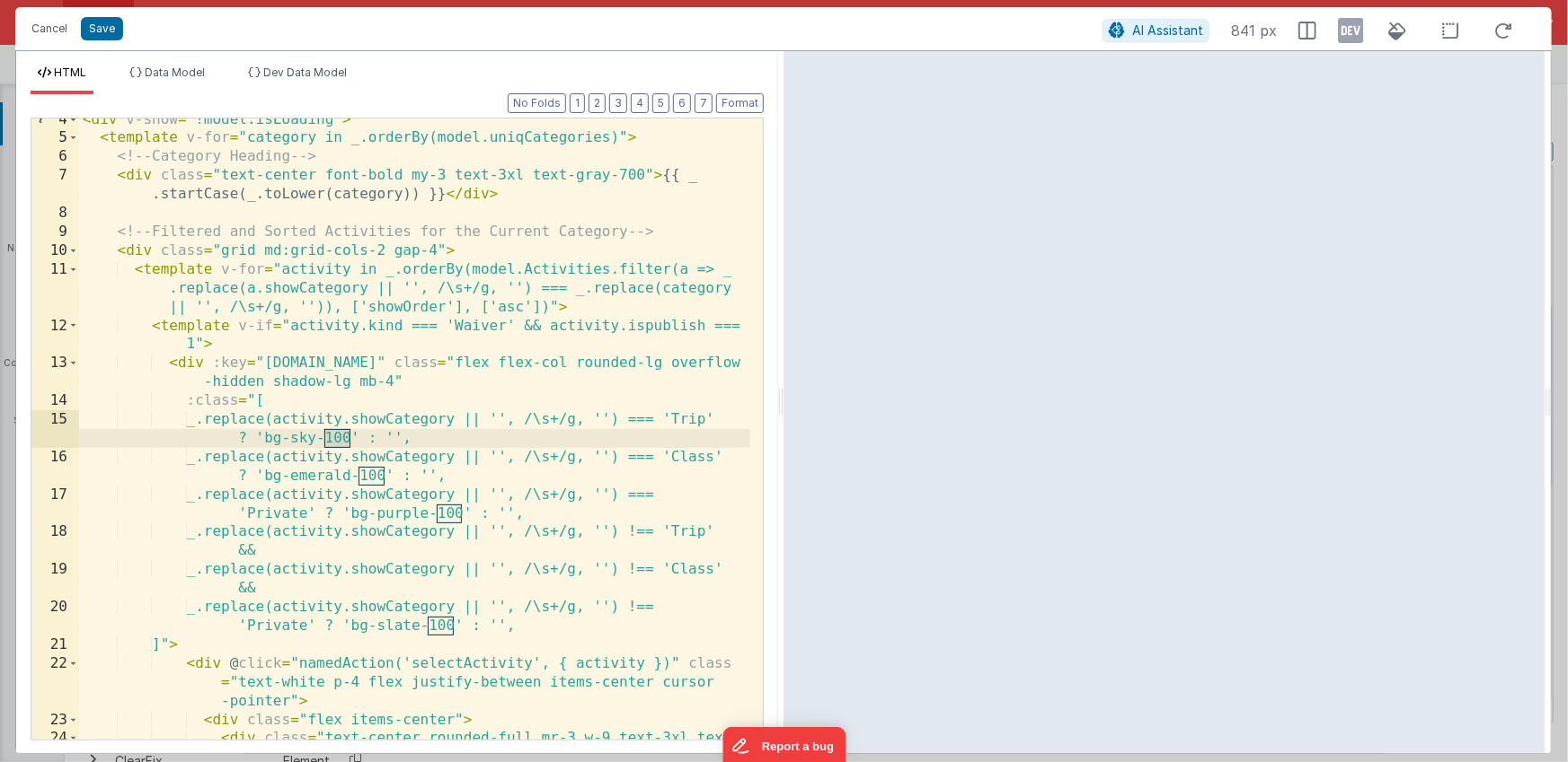
click at [1350, 33] on icon at bounding box center [1350, 31] width 25 height 29
click at [663, 297] on div "< div v-show = "!model.isLoading" > < template v-for = "category in _.orderBy(m…" at bounding box center [414, 449] width 671 height 678
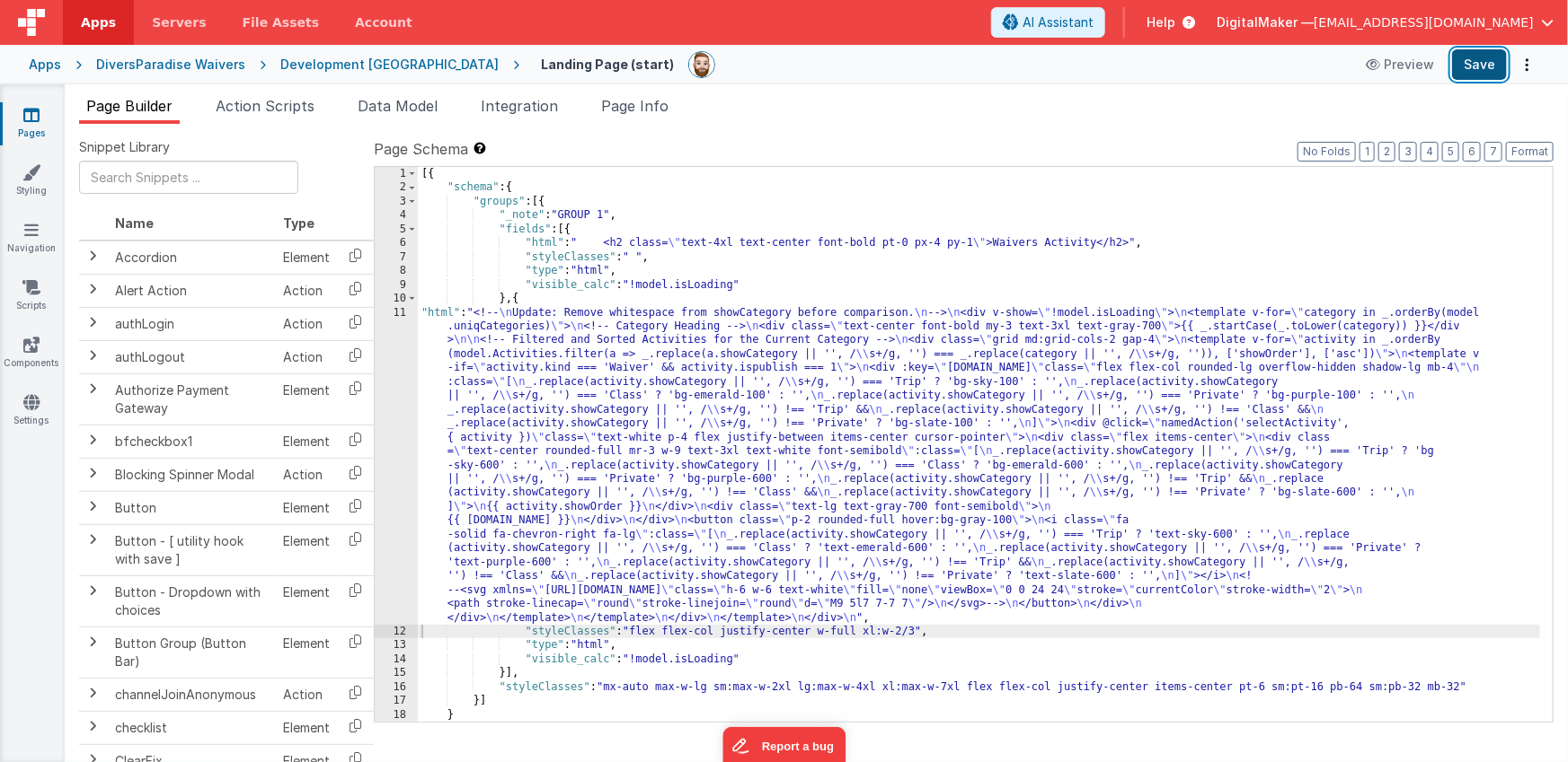
click at [1476, 67] on button "Save" at bounding box center [1479, 65] width 55 height 31
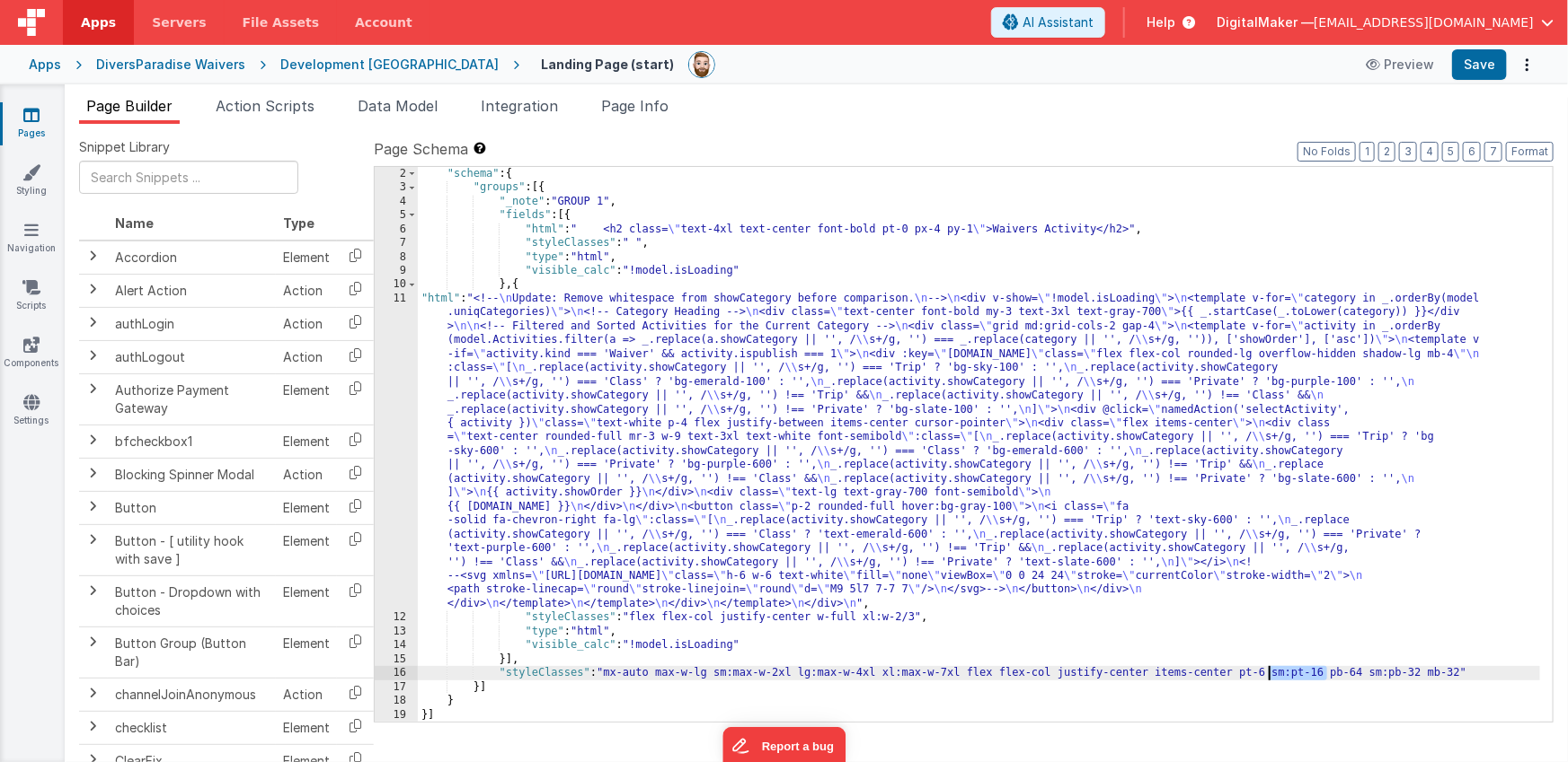
drag, startPoint x: 1319, startPoint y: 672, endPoint x: 1269, endPoint y: 676, distance: 50.2
click at [1269, 676] on div ""schema" : { "groups" : [{ "_note" : "GROUP 1" , "fields" : [{ "html" : " <h2 c…" at bounding box center [980, 458] width 1123 height 582
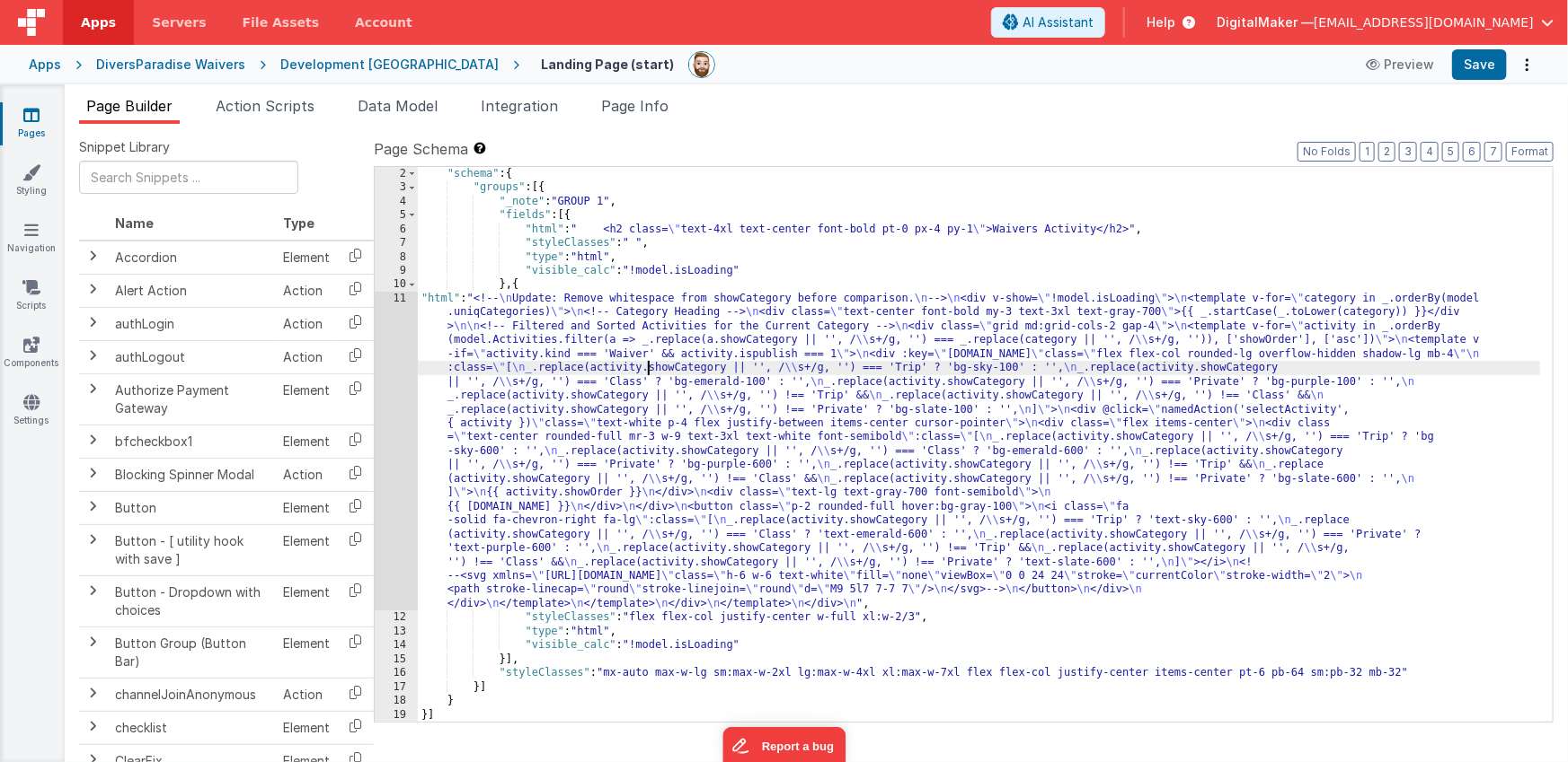
click at [648, 368] on div ""schema" : { "groups" : [{ "_note" : "GROUP 1" , "fields" : [{ "html" : " <h2 c…" at bounding box center [980, 458] width 1123 height 582
click at [399, 414] on div "11" at bounding box center [396, 450] width 43 height 318
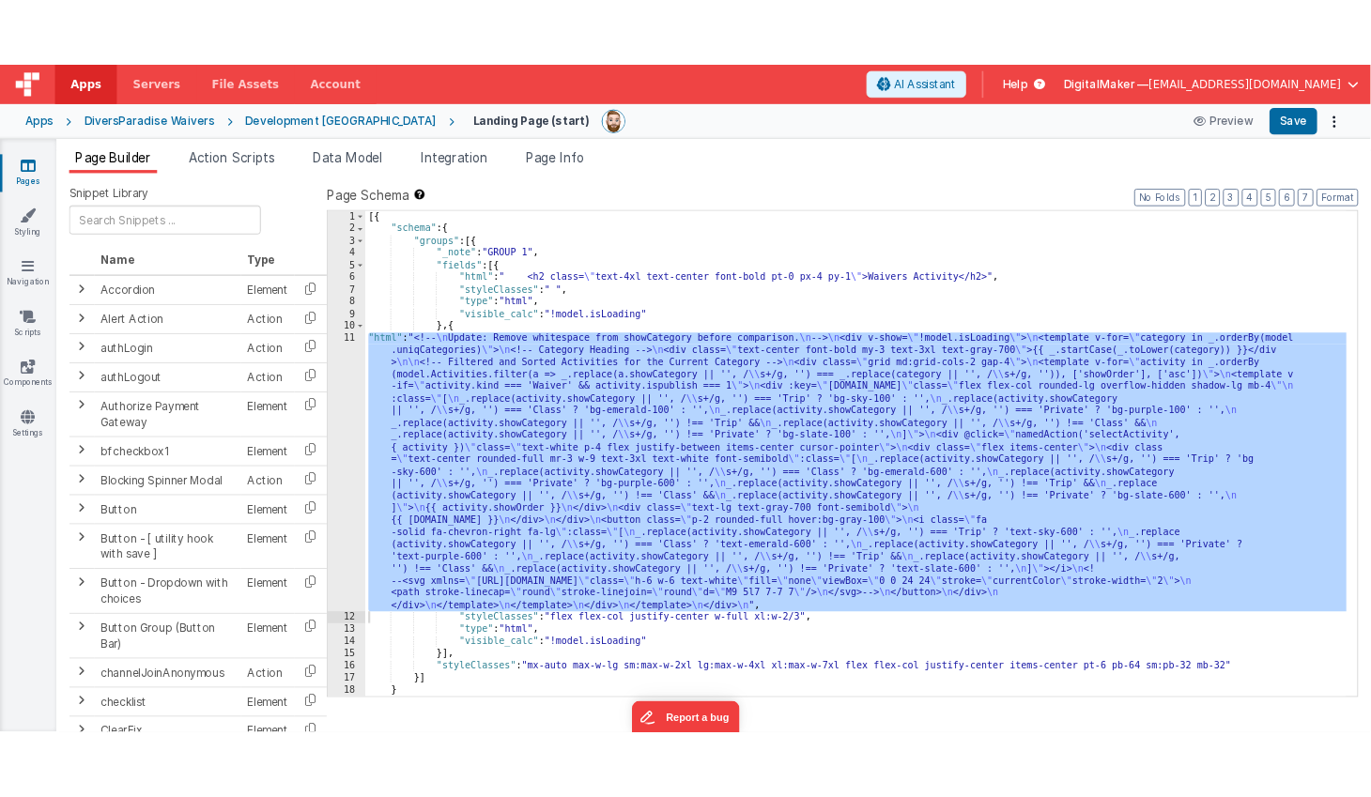
scroll to position [0, 0]
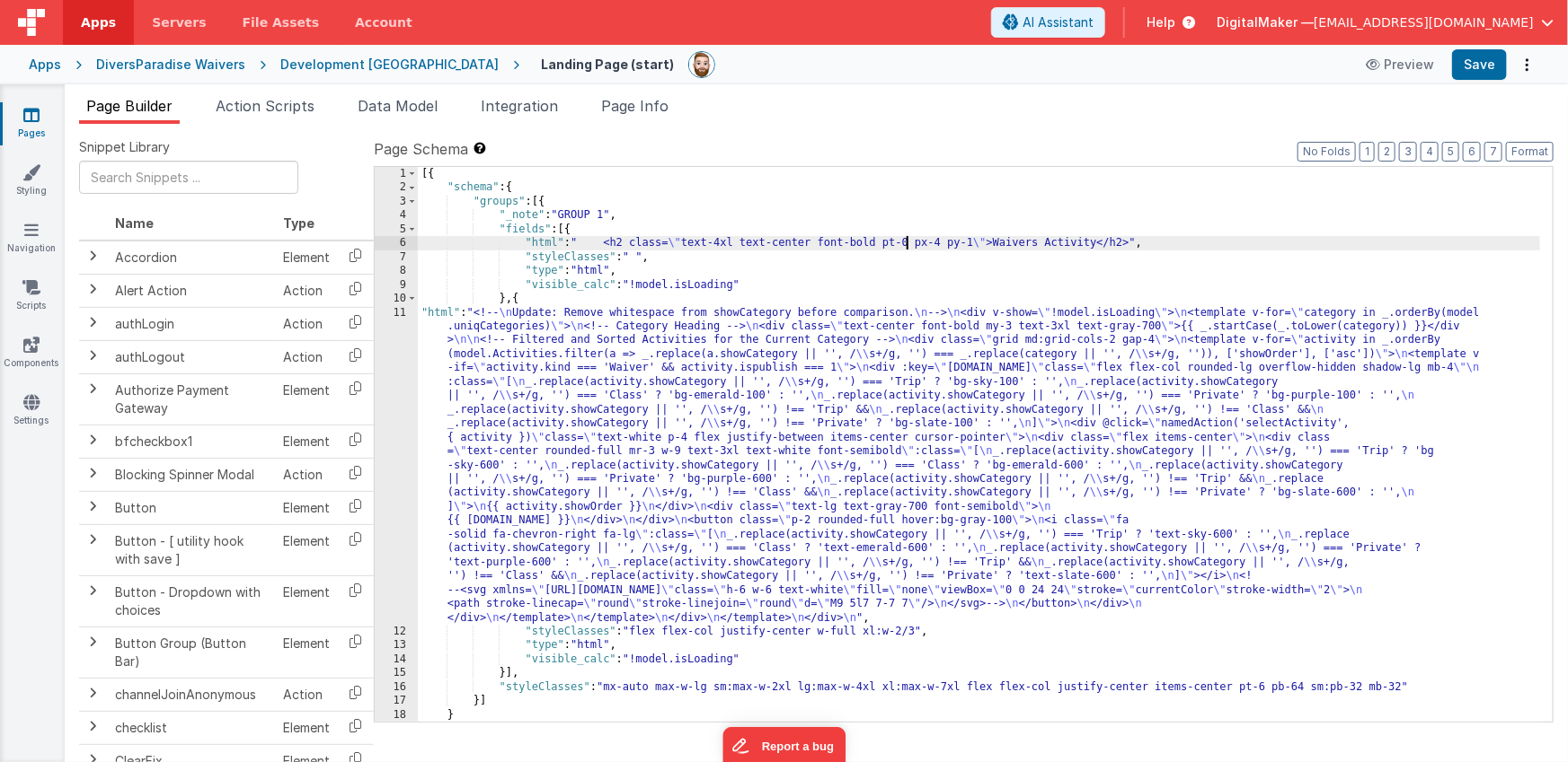
click at [906, 242] on div "[{ "schema" : { "groups" : [{ "_note" : "GROUP 1" , "fields" : [{ "html" : " <h…" at bounding box center [980, 458] width 1123 height 582
drag, startPoint x: 979, startPoint y: 243, endPoint x: 945, endPoint y: 246, distance: 34.1
click at [945, 246] on div "[{ "schema" : { "groups" : [{ "_note" : "GROUP 1" , "fields" : [{ "html" : " <h…" at bounding box center [980, 458] width 1123 height 582
click at [1479, 61] on button "Save" at bounding box center [1479, 65] width 55 height 31
click at [676, 381] on div "[{ "schema" : { "groups" : [{ "_note" : "GROUP 1" , "fields" : [{ "html" : " <h…" at bounding box center [980, 458] width 1123 height 582
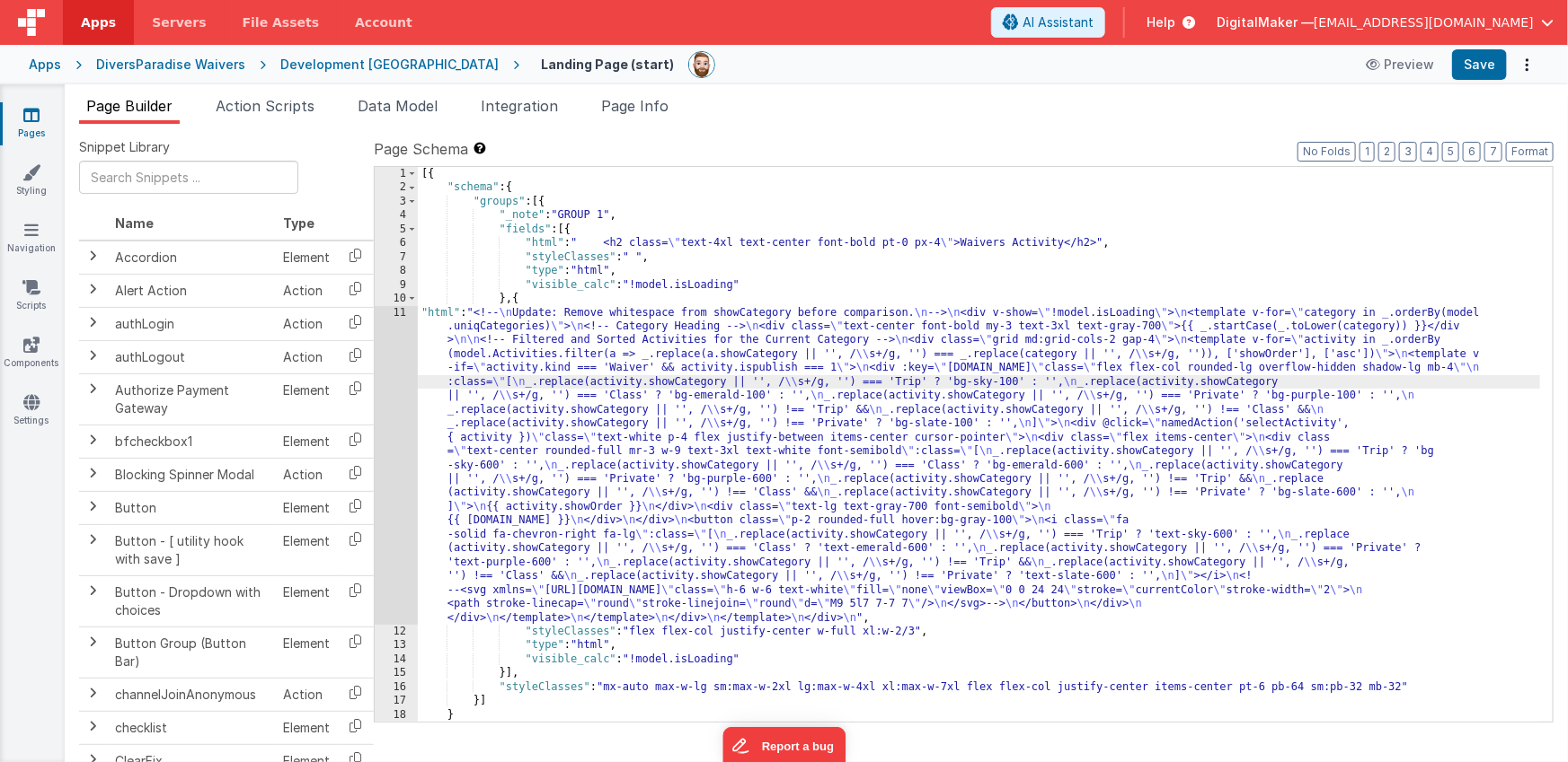
click at [397, 402] on div "11" at bounding box center [396, 465] width 43 height 318
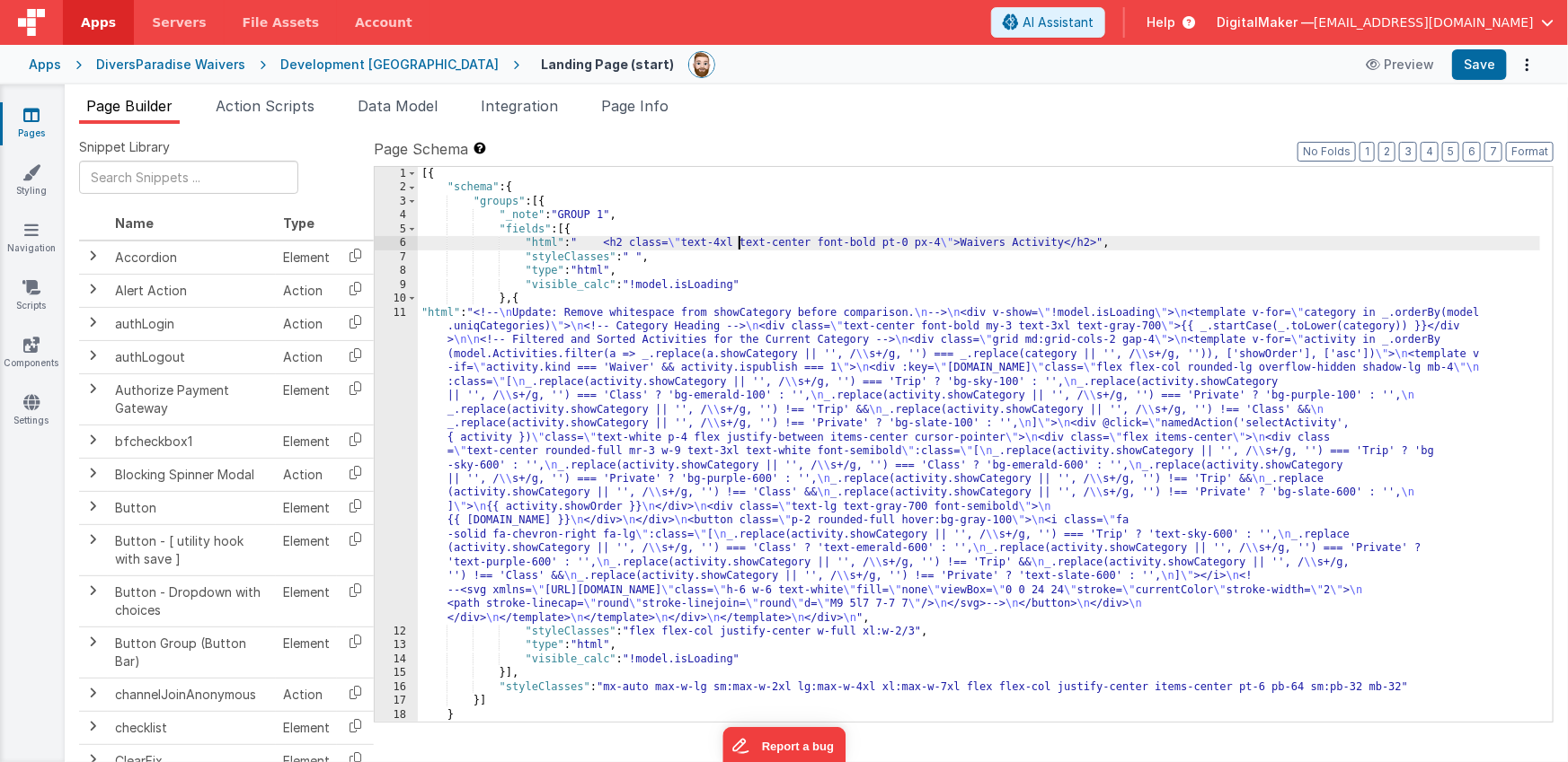
click at [736, 247] on div "[{ "schema" : { "groups" : [{ "_note" : "GROUP 1" , "fields" : [{ "html" : " <h…" at bounding box center [980, 458] width 1123 height 582
click at [398, 243] on div "6" at bounding box center [396, 243] width 43 height 13
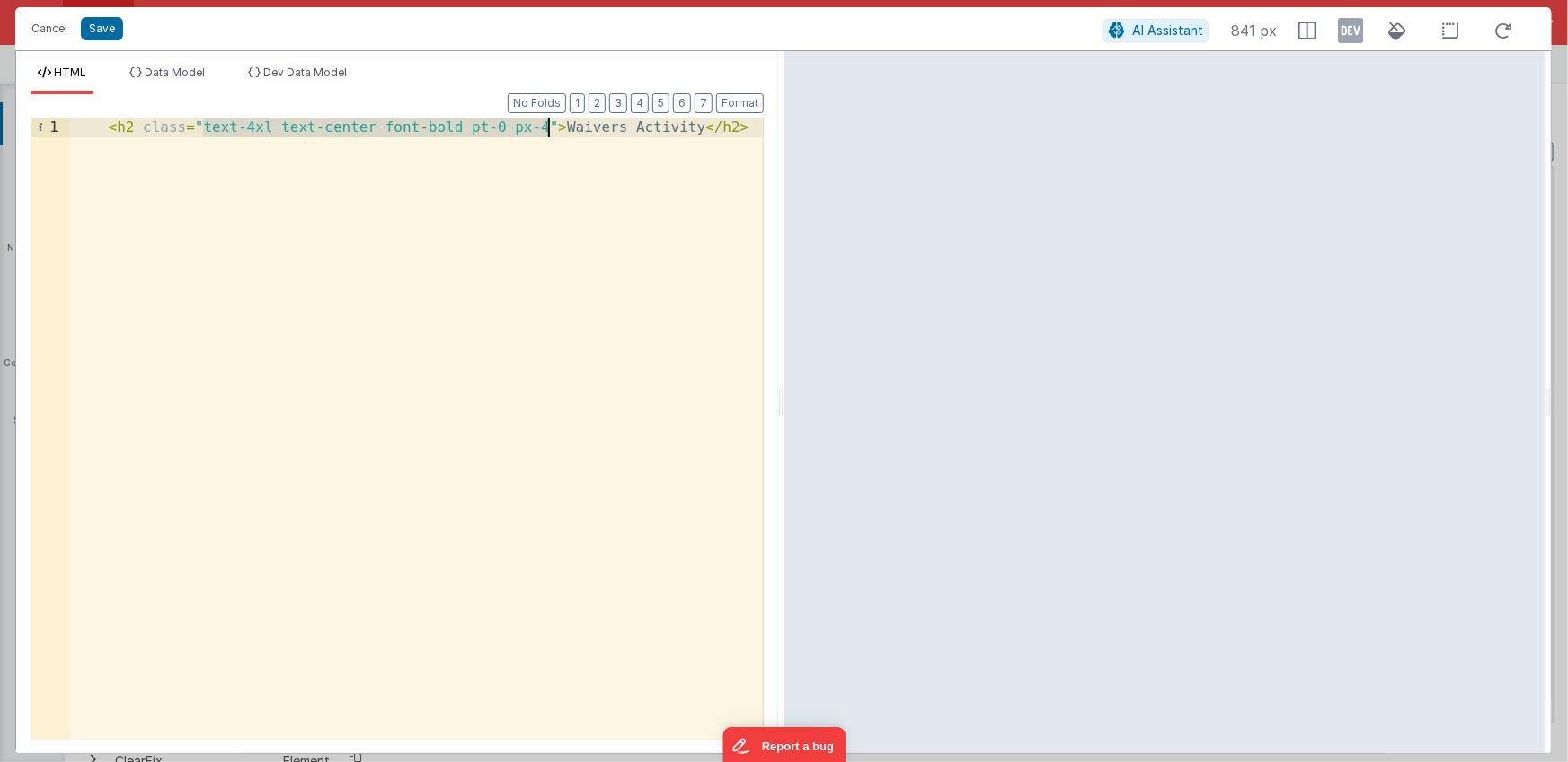
drag, startPoint x: 205, startPoint y: 127, endPoint x: 547, endPoint y: 127, distance: 342.0
click at [547, 127] on div "< h2 class = "text-4xl text-center font-bold pt-0 px-4" > Waivers Activity </ h…" at bounding box center [416, 447] width 693 height 659
paste textarea
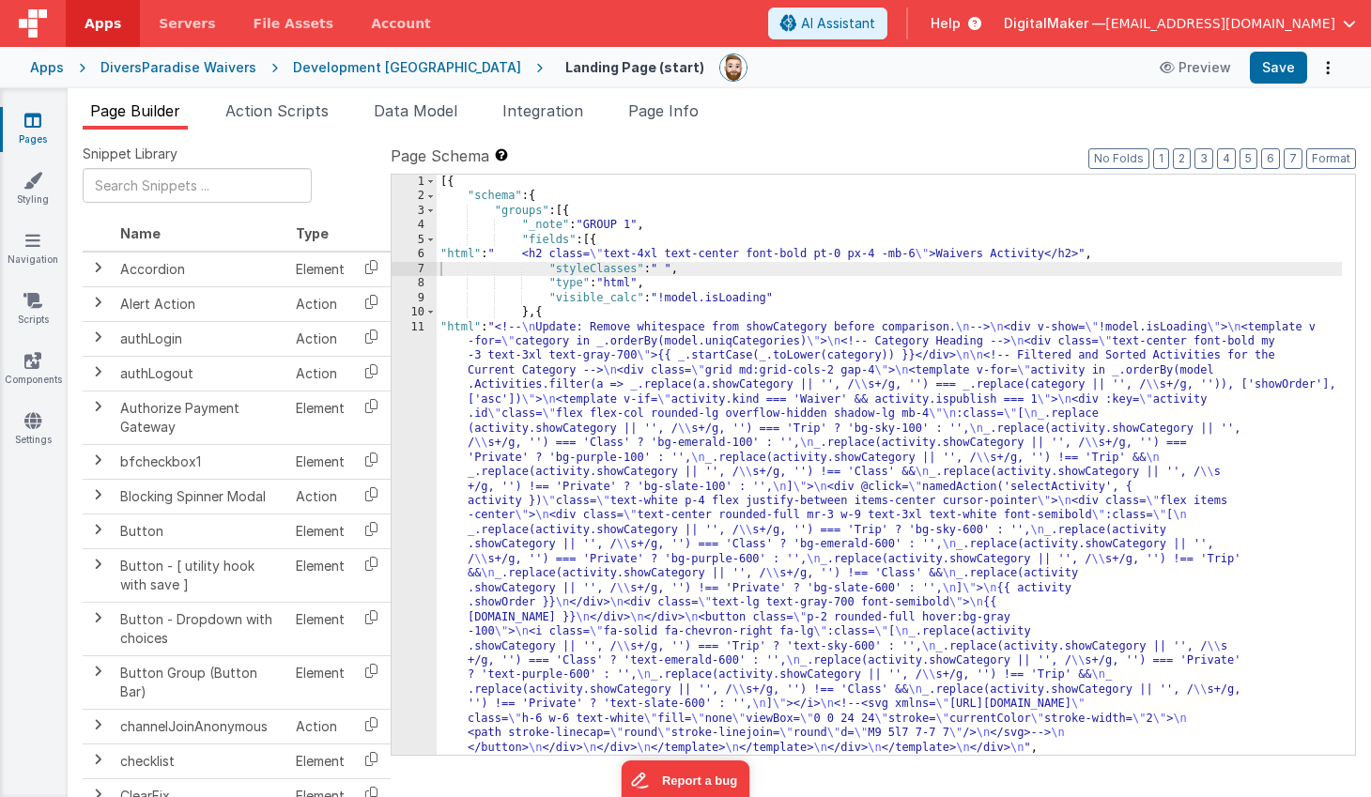
click at [594, 390] on div "[{ "schema" : { "groups" : [{ "_note" : "GROUP 1" , "fields" : [{ "html" : " <h…" at bounding box center [889, 479] width 905 height 609
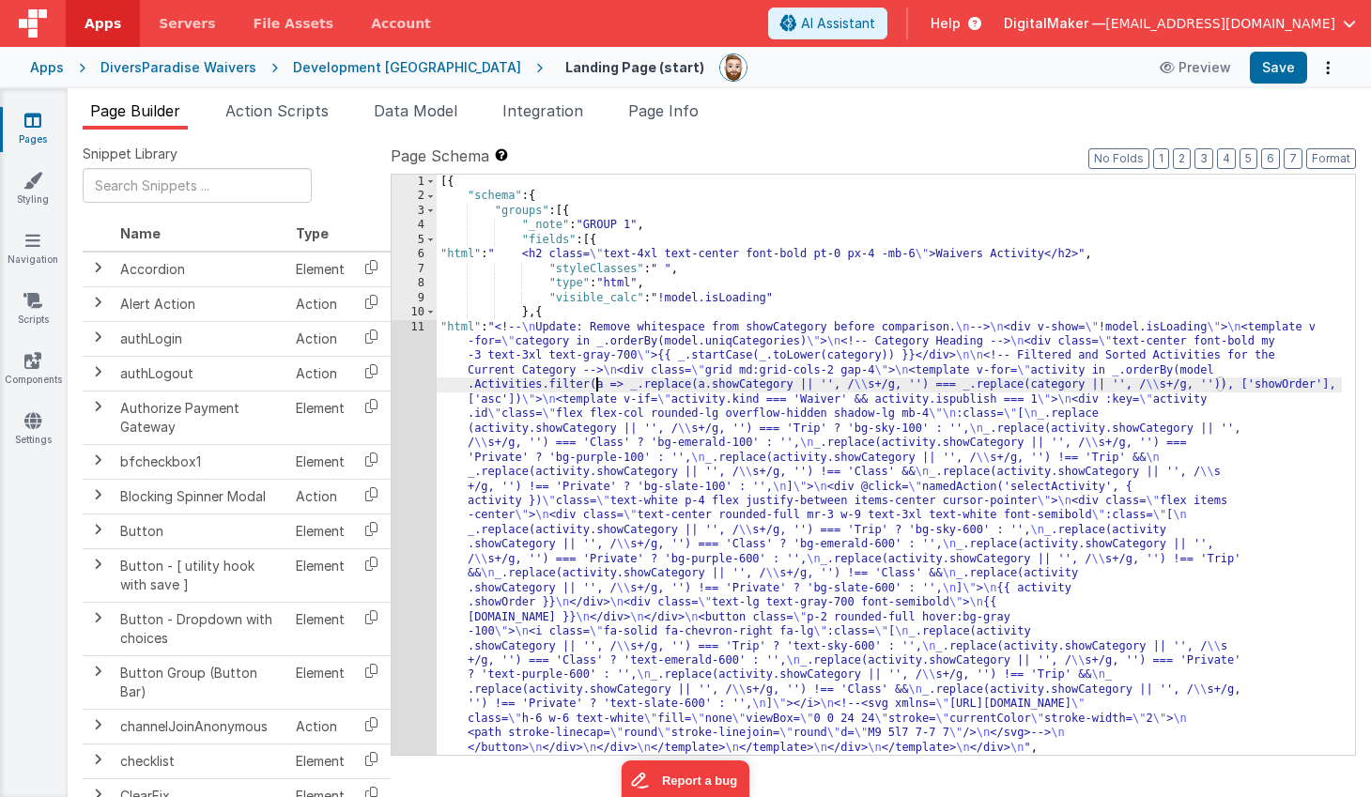
click at [416, 407] on div "1 2 3 4 5 6 7 8 9 10 11 12" at bounding box center [414, 479] width 45 height 609
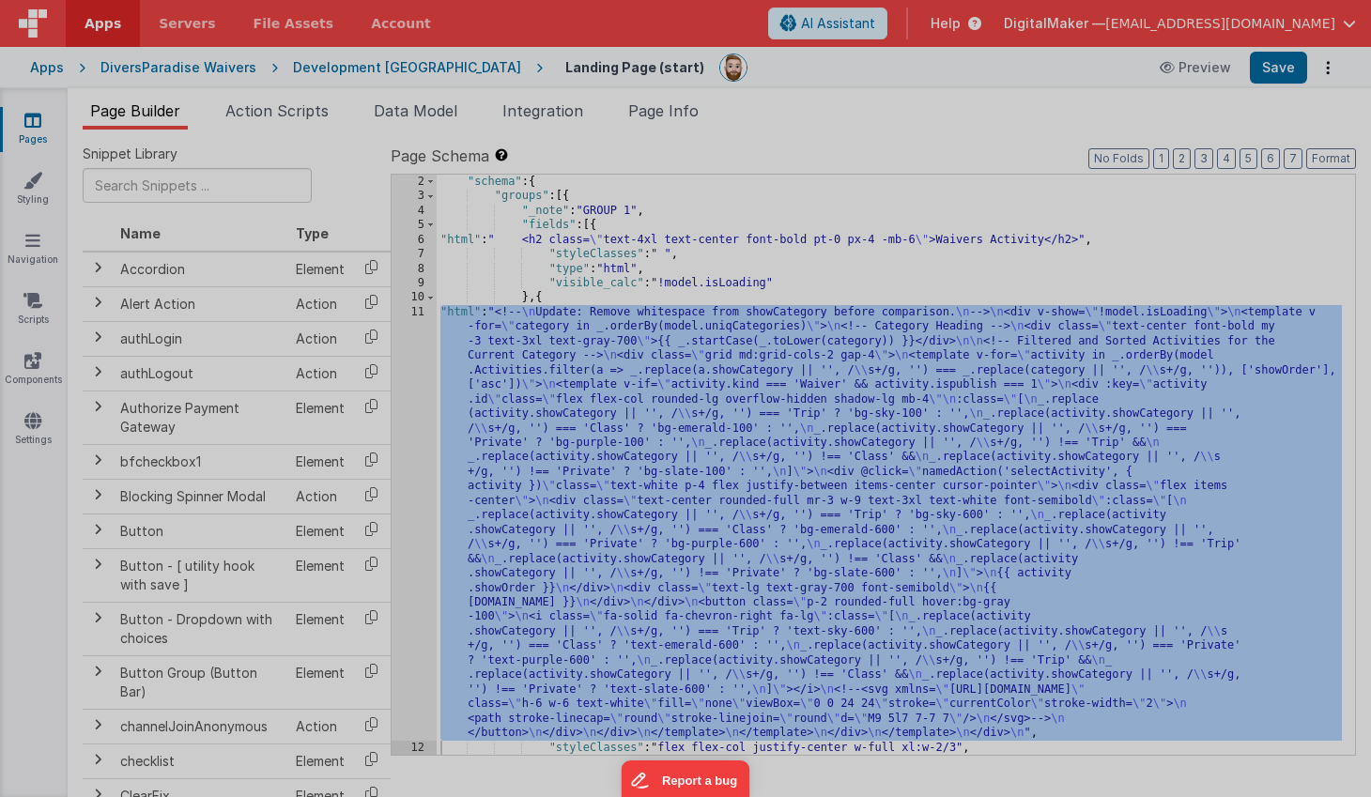
scroll to position [14, 0]
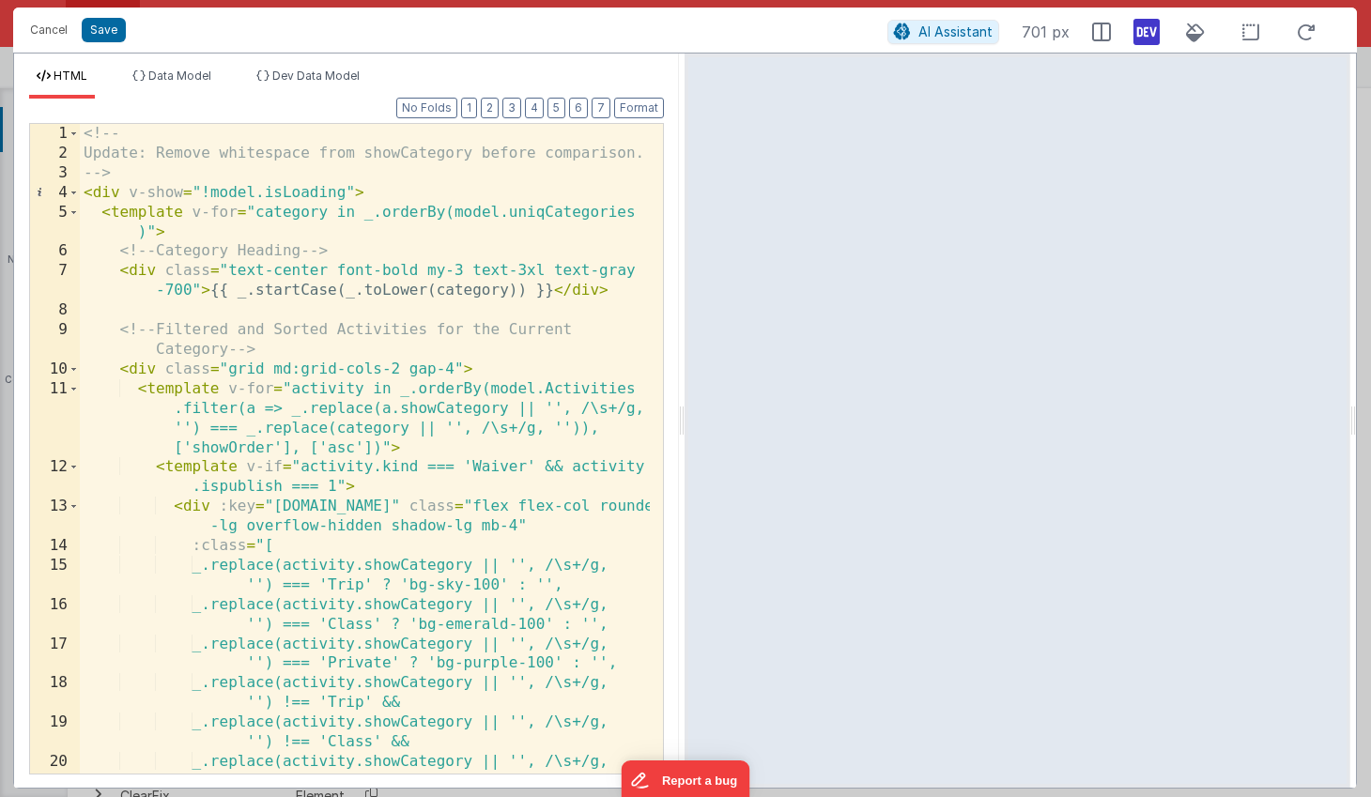
click at [1147, 30] on icon at bounding box center [1146, 32] width 26 height 30
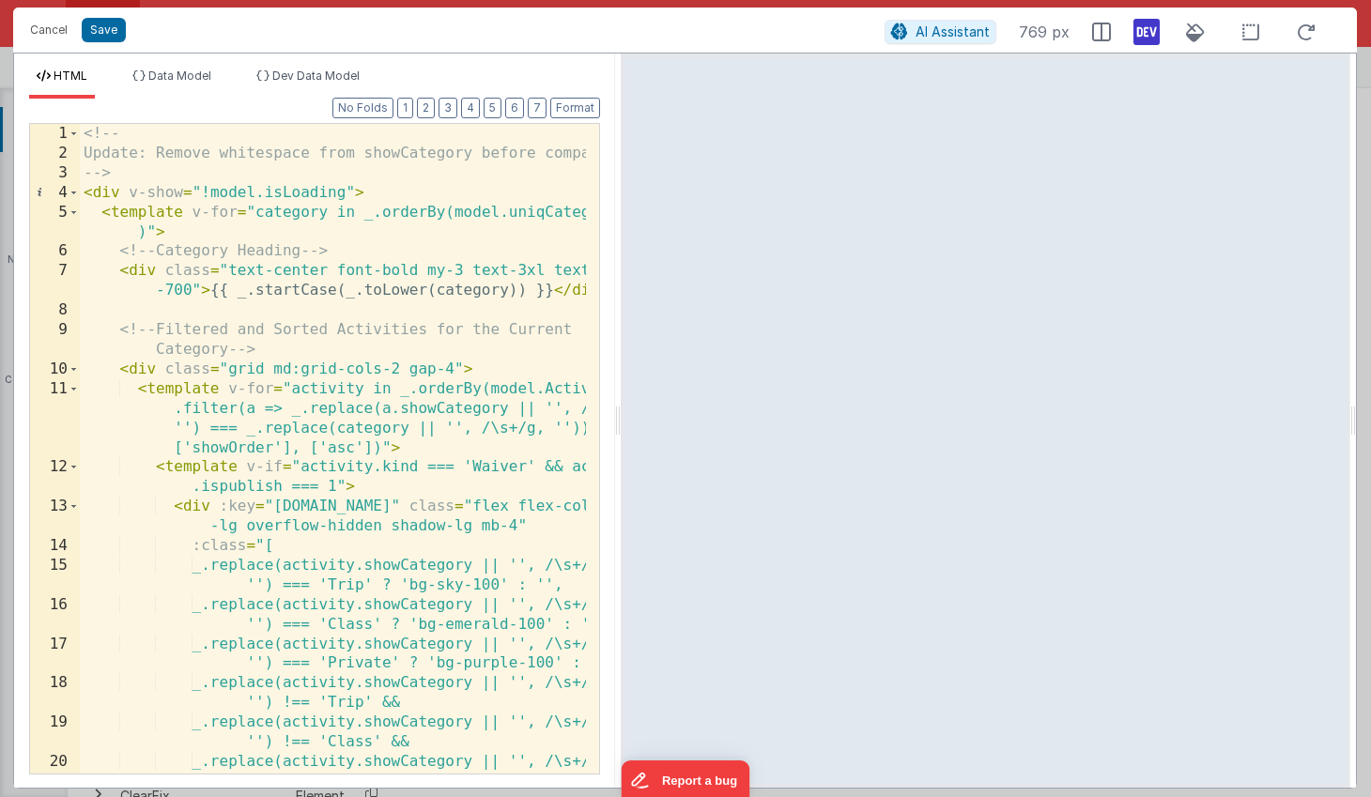
drag, startPoint x: 680, startPoint y: 419, endPoint x: 620, endPoint y: 415, distance: 60.2
click at [620, 415] on html "Cancel Save AI Assistant 769 px HTML Data Model Dev Data Model Format 7 6 5 4 3…" at bounding box center [685, 398] width 1371 height 797
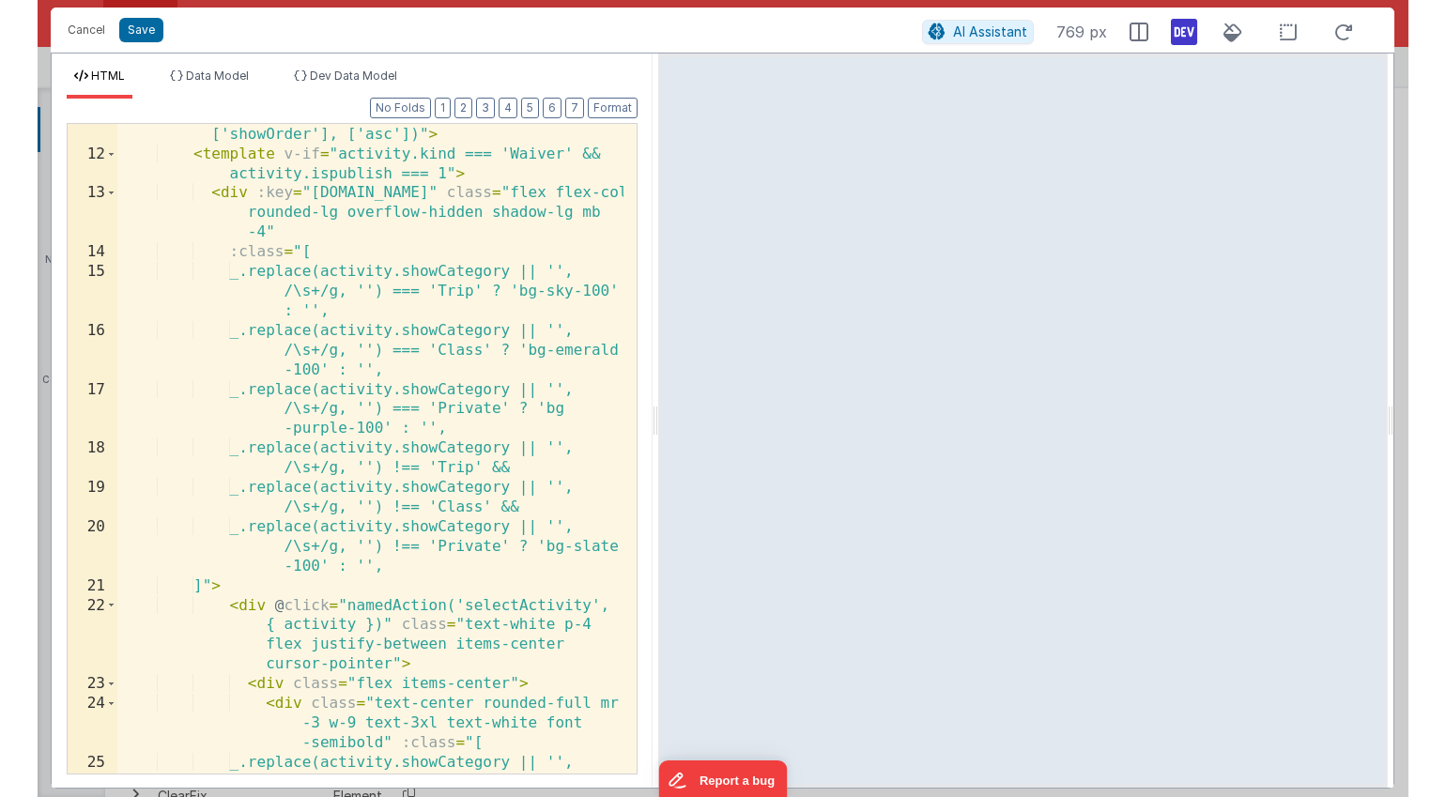
scroll to position [372, 0]
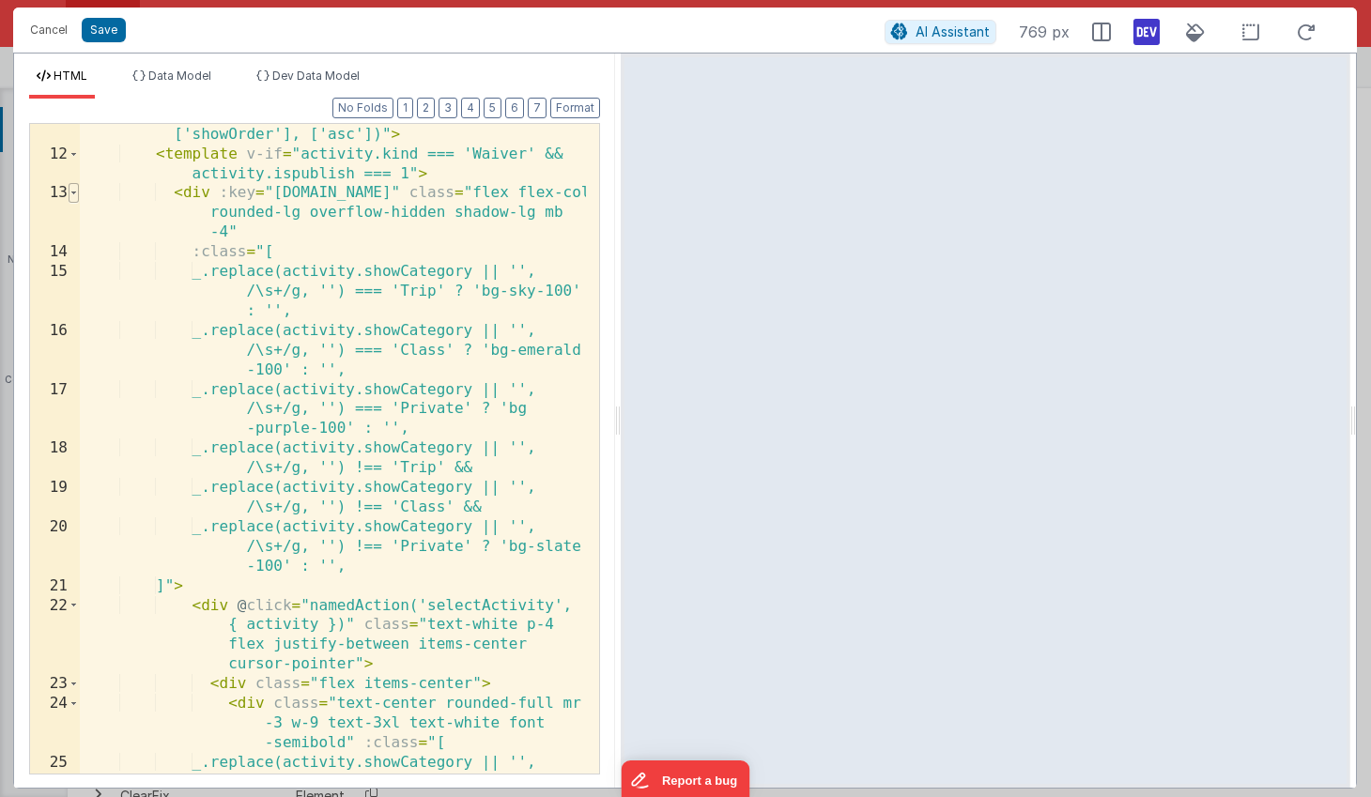
click at [73, 191] on span at bounding box center [74, 193] width 10 height 20
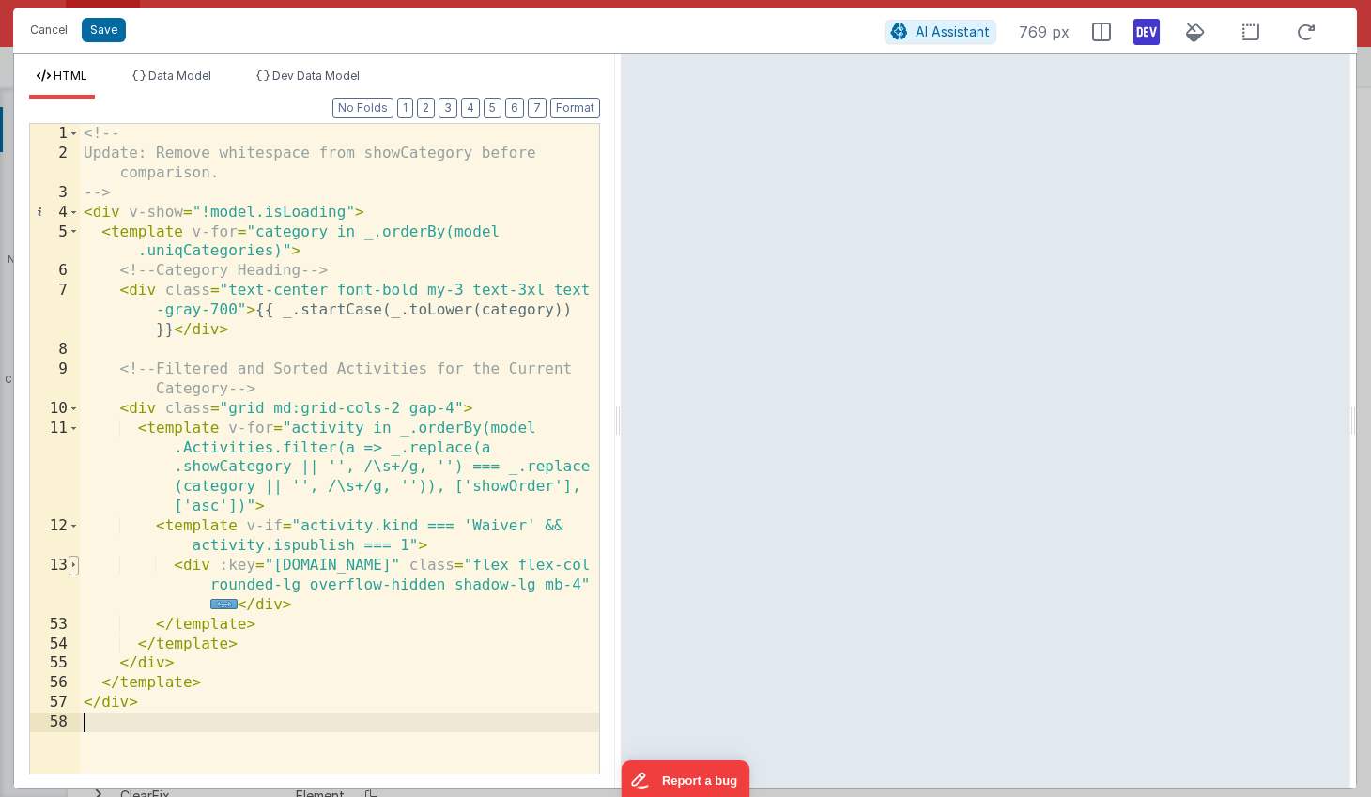
click at [74, 566] on span at bounding box center [74, 566] width 10 height 20
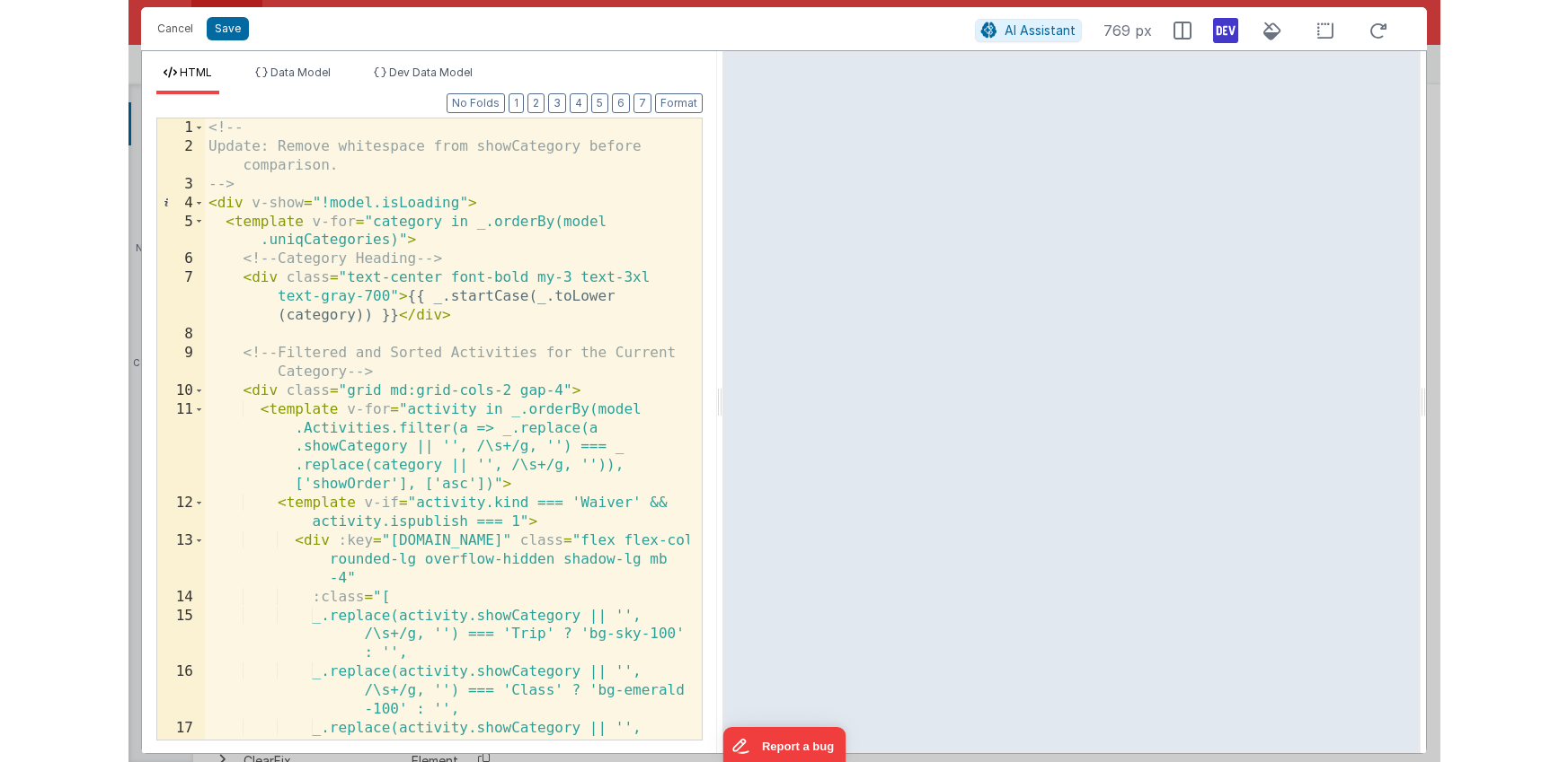
scroll to position [0, 0]
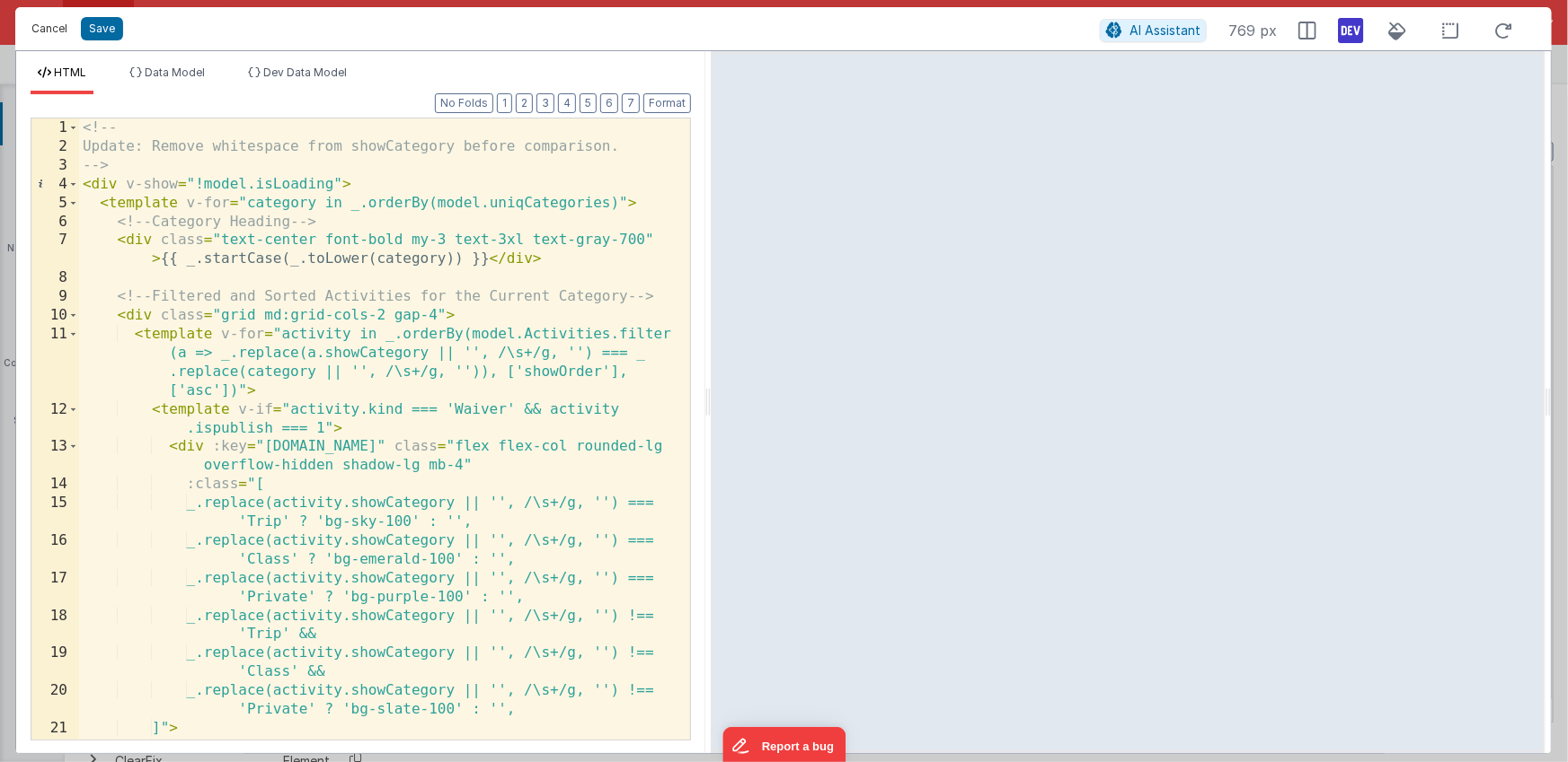
click at [53, 30] on button "Cancel" at bounding box center [49, 29] width 54 height 25
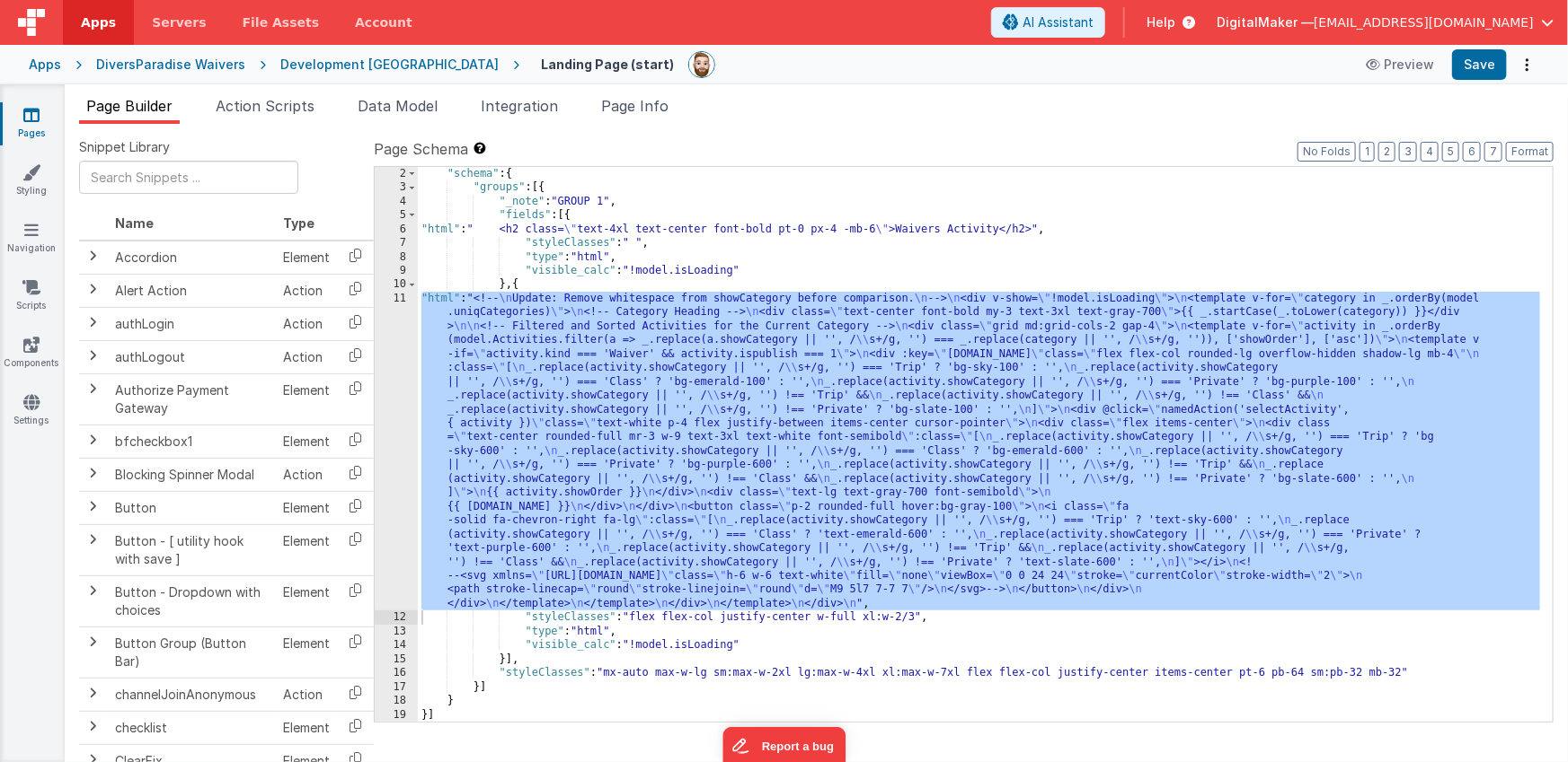
click at [35, 111] on icon at bounding box center [31, 115] width 16 height 18
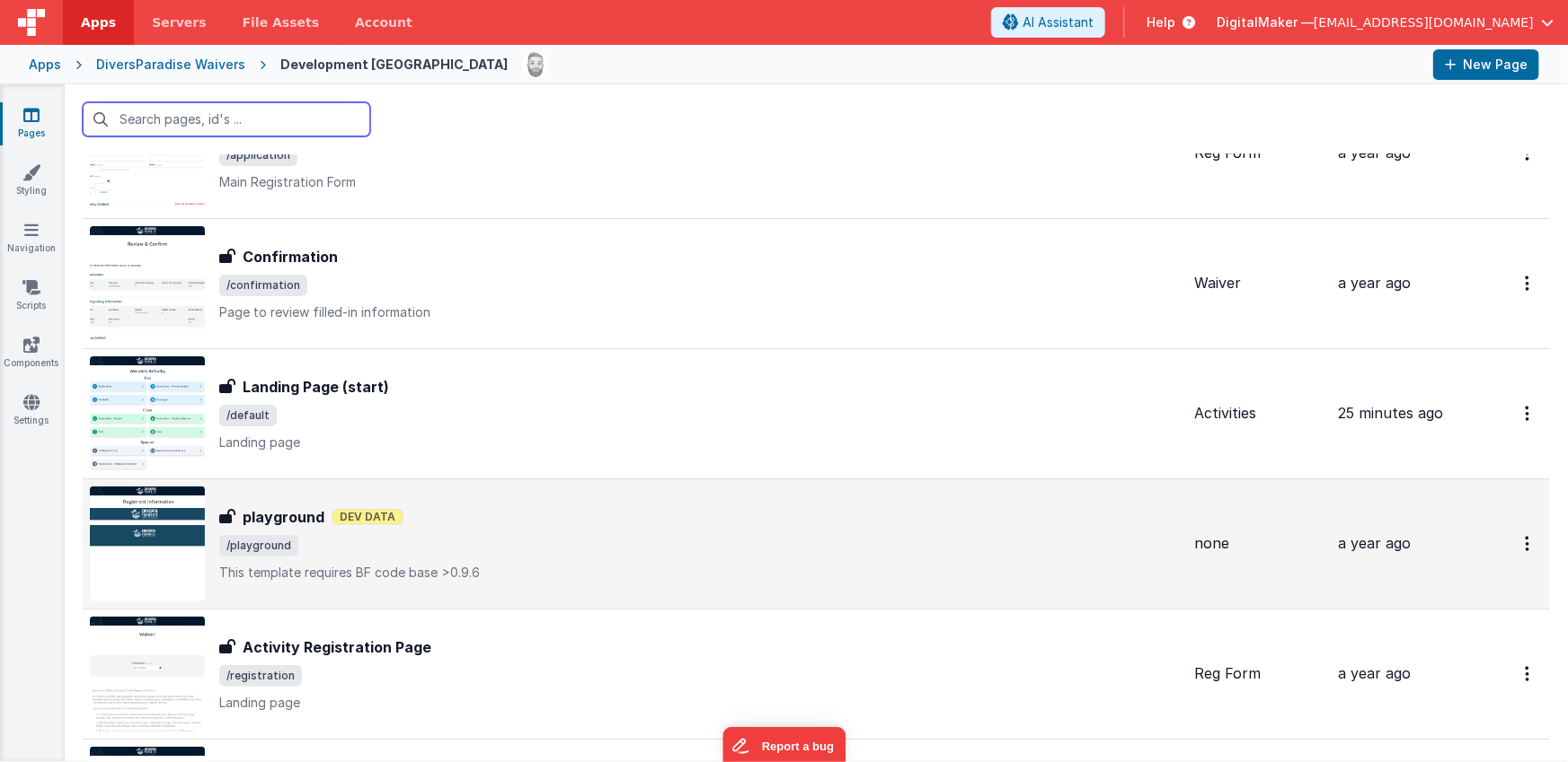
scroll to position [164, 0]
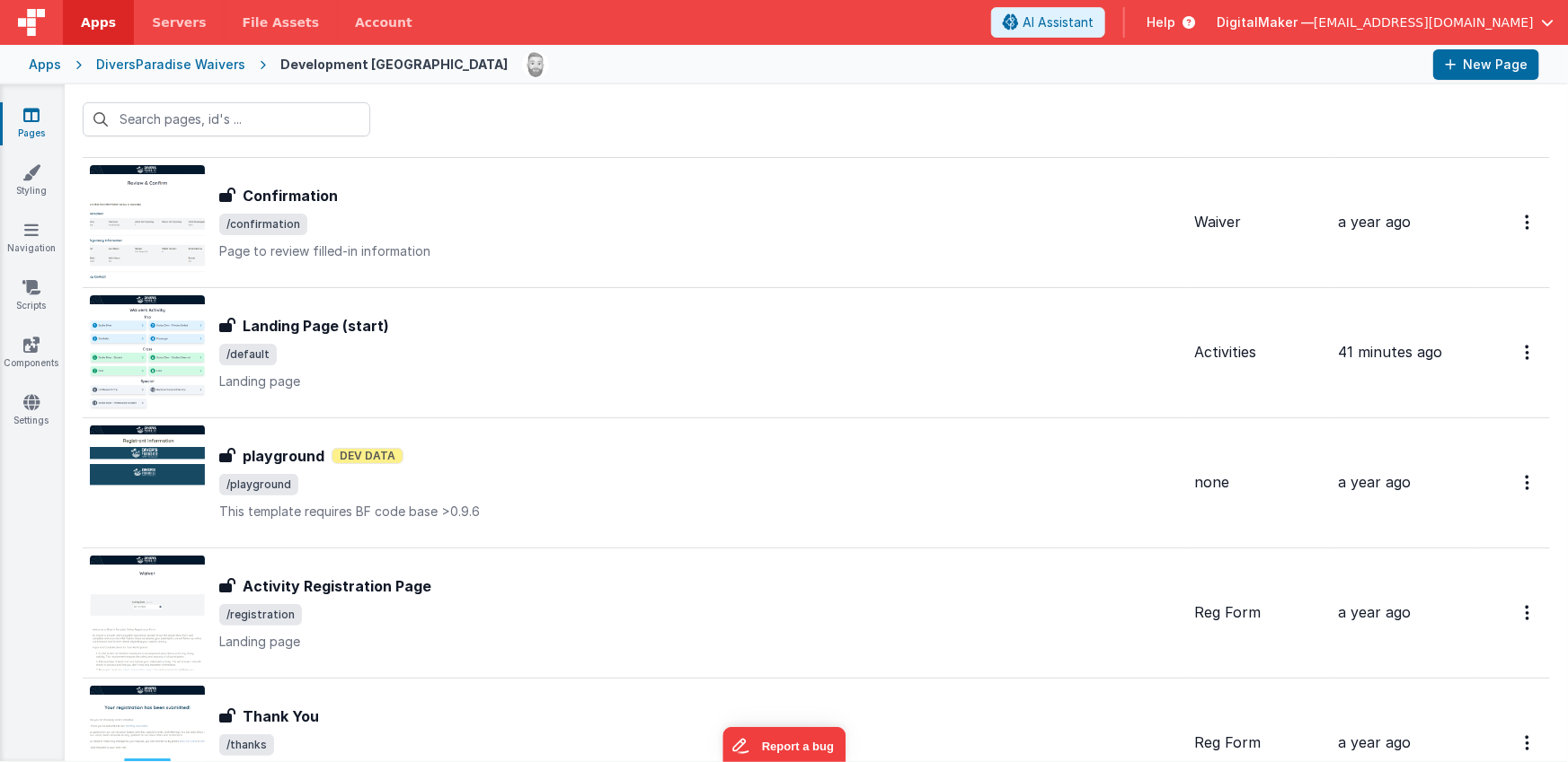
click at [183, 75] on div "Apps DiversParadise Waivers Development [GEOGRAPHIC_DATA] New Page" at bounding box center [784, 64] width 1568 height 39
click at [185, 68] on div "DiversParadise Waivers" at bounding box center [170, 64] width 149 height 18
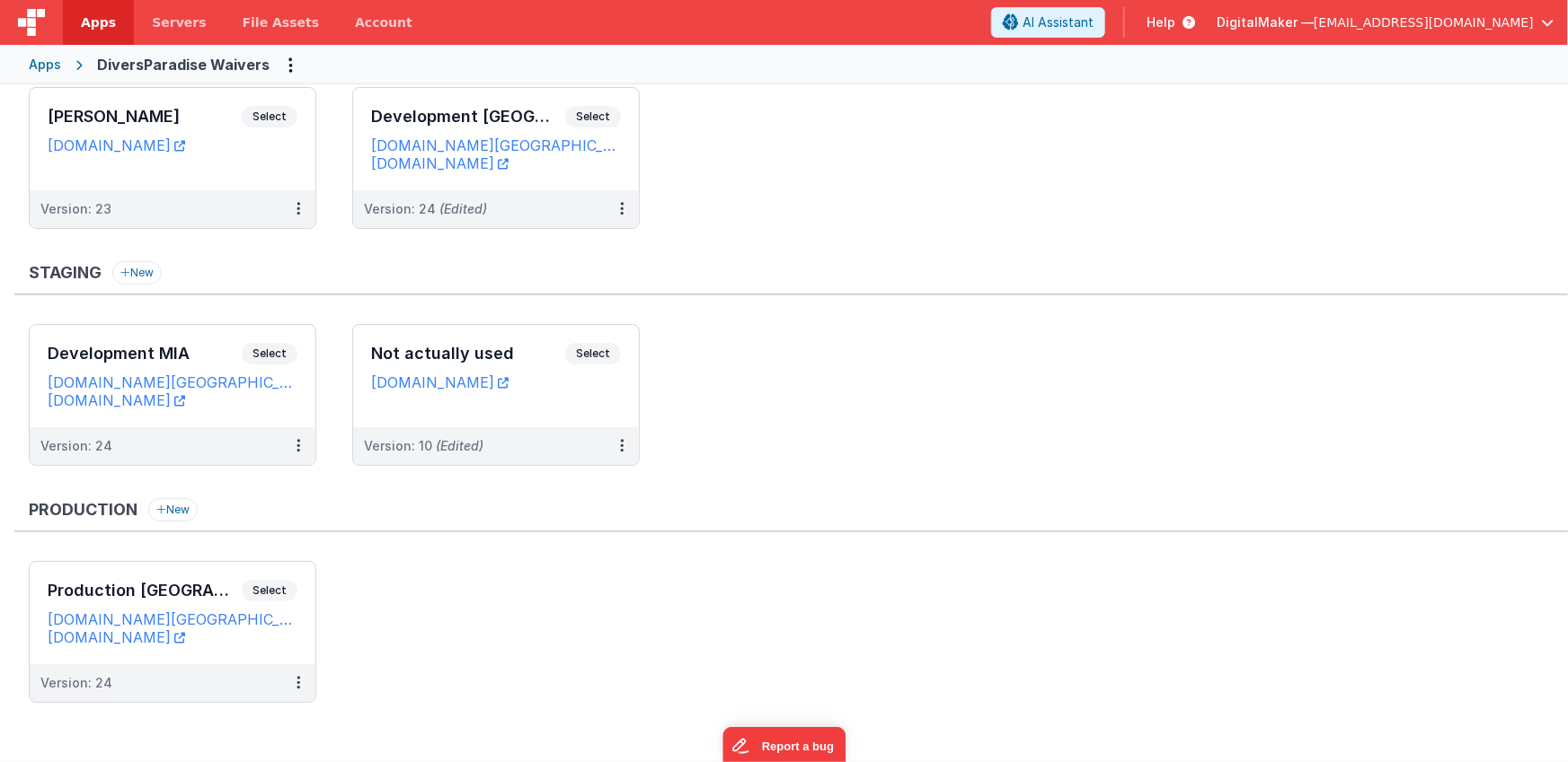
scroll to position [81, 0]
click at [617, 199] on button at bounding box center [622, 206] width 34 height 37
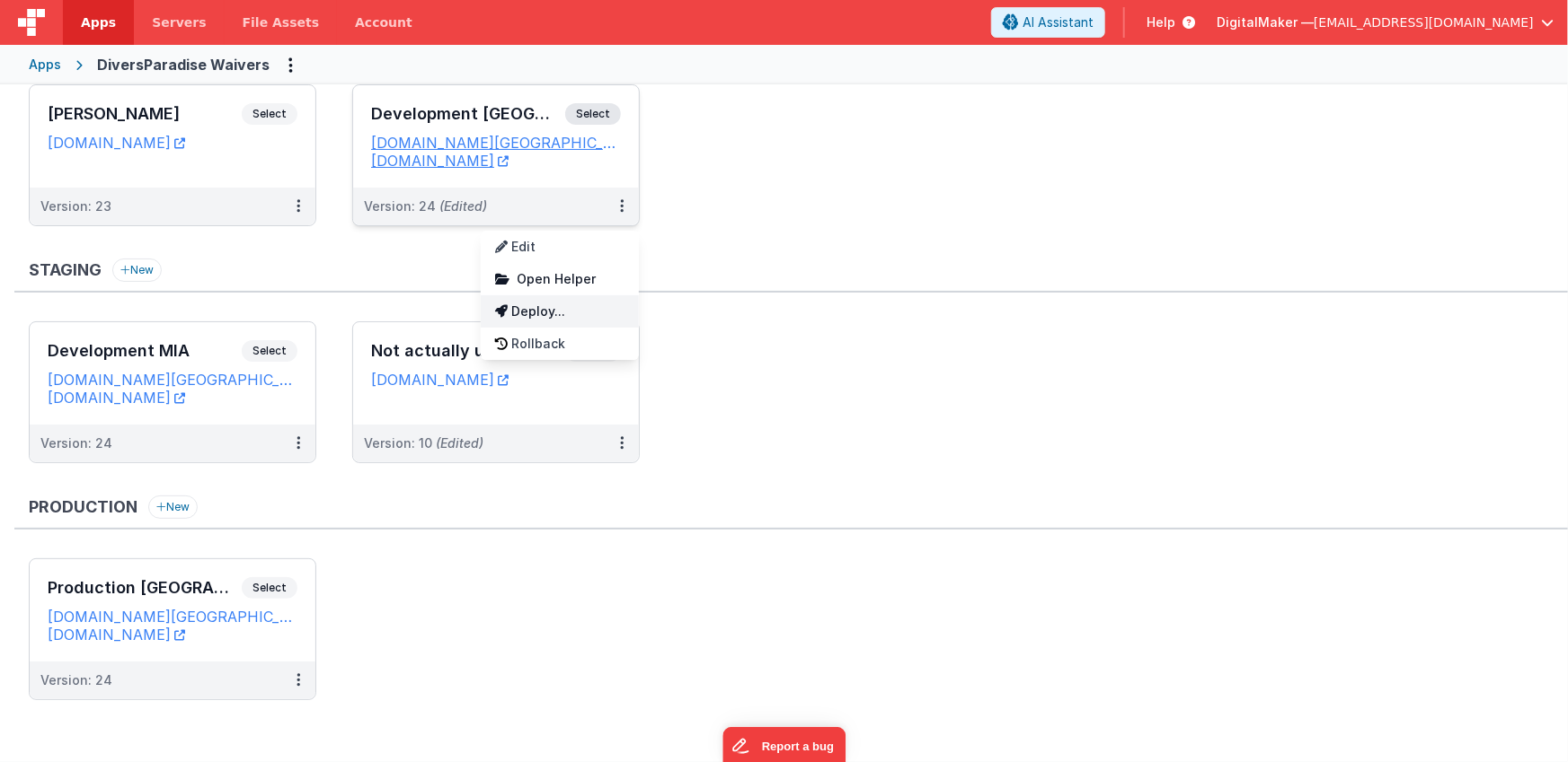
click at [562, 301] on link "Deploy..." at bounding box center [559, 312] width 158 height 33
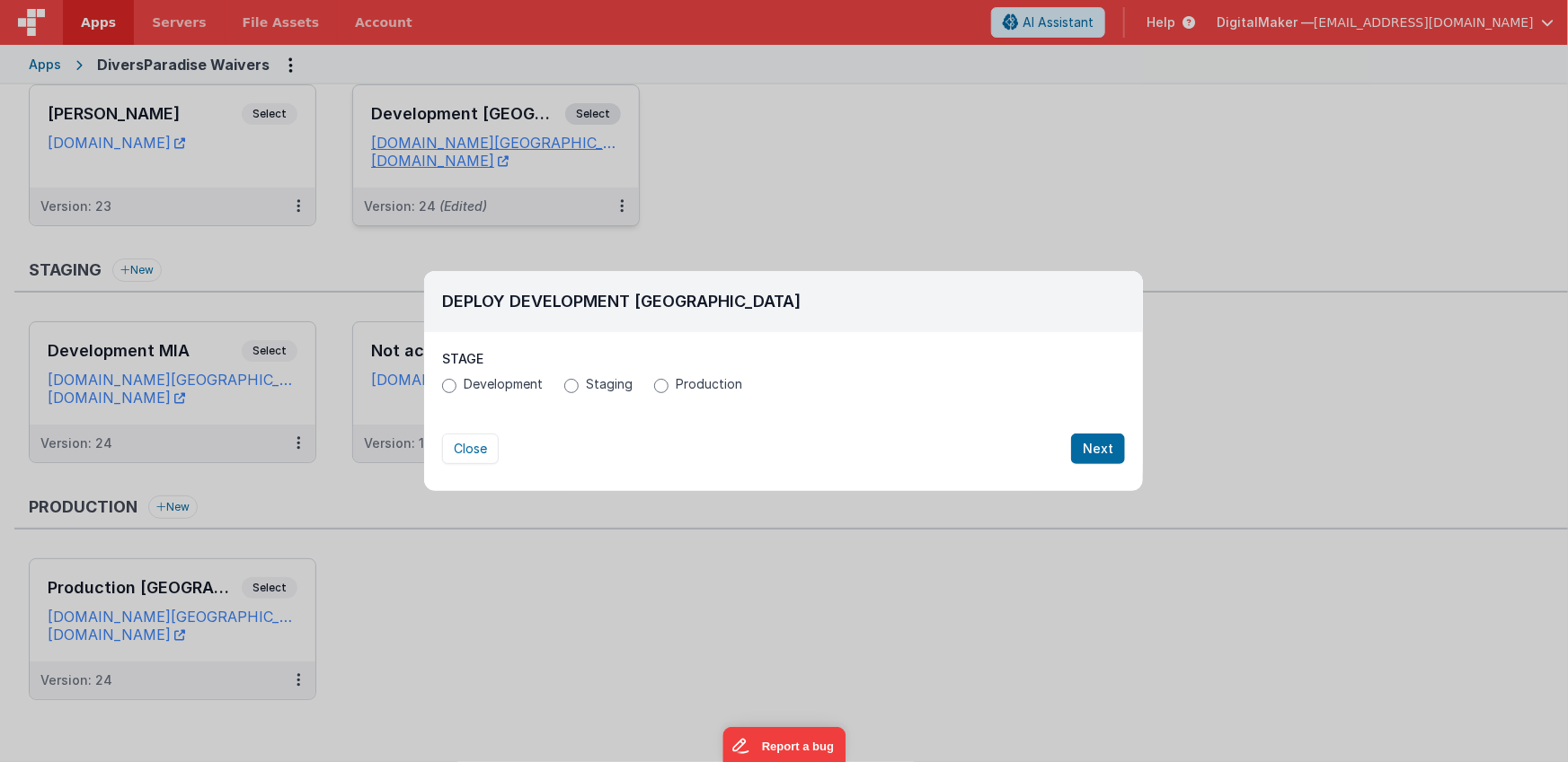
click at [675, 389] on span "Production" at bounding box center [708, 384] width 66 height 18
click at [669, 389] on input "Production" at bounding box center [661, 385] width 14 height 14
radio input "true"
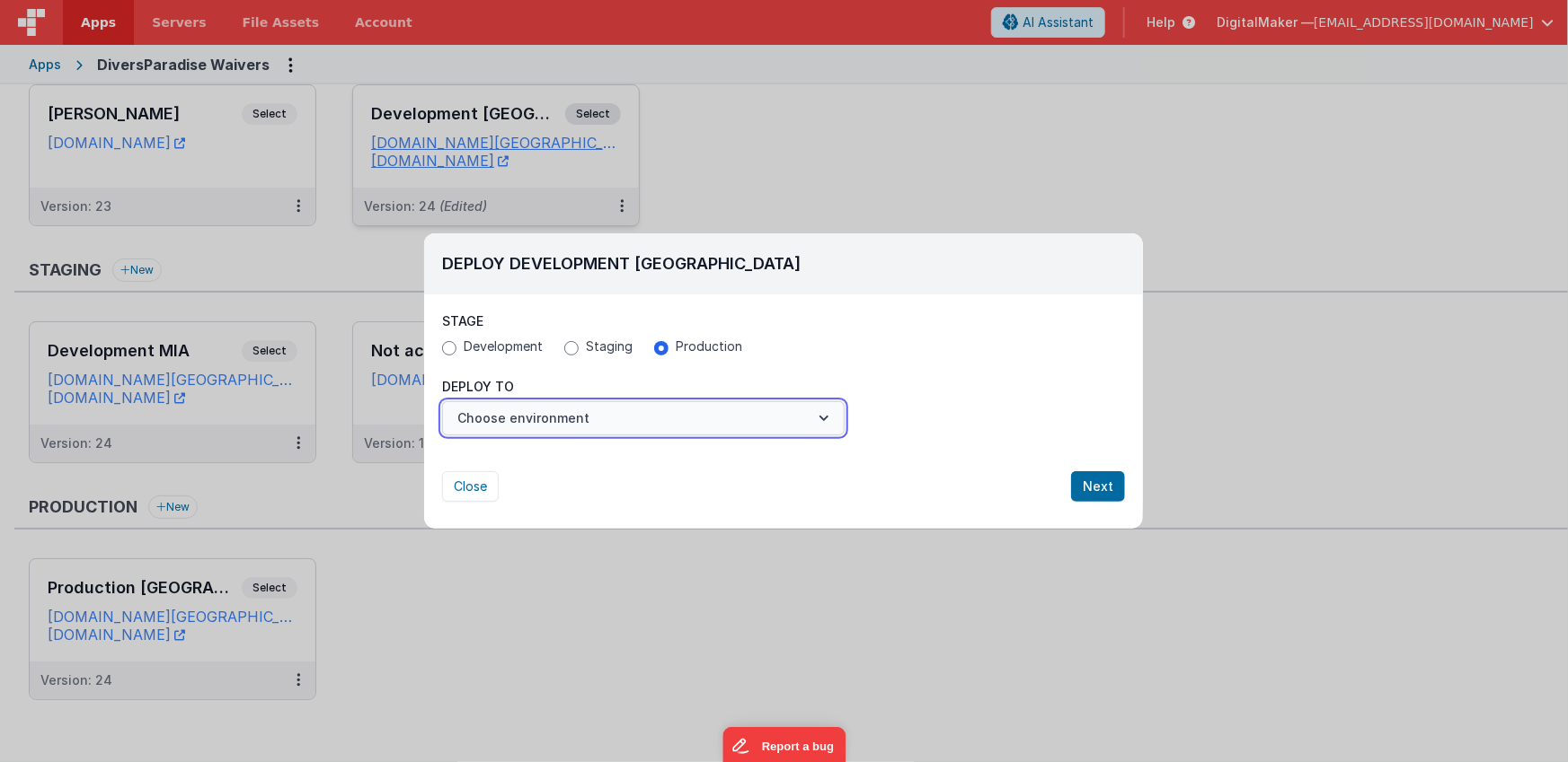
click at [601, 425] on button "Choose environment" at bounding box center [643, 419] width 403 height 34
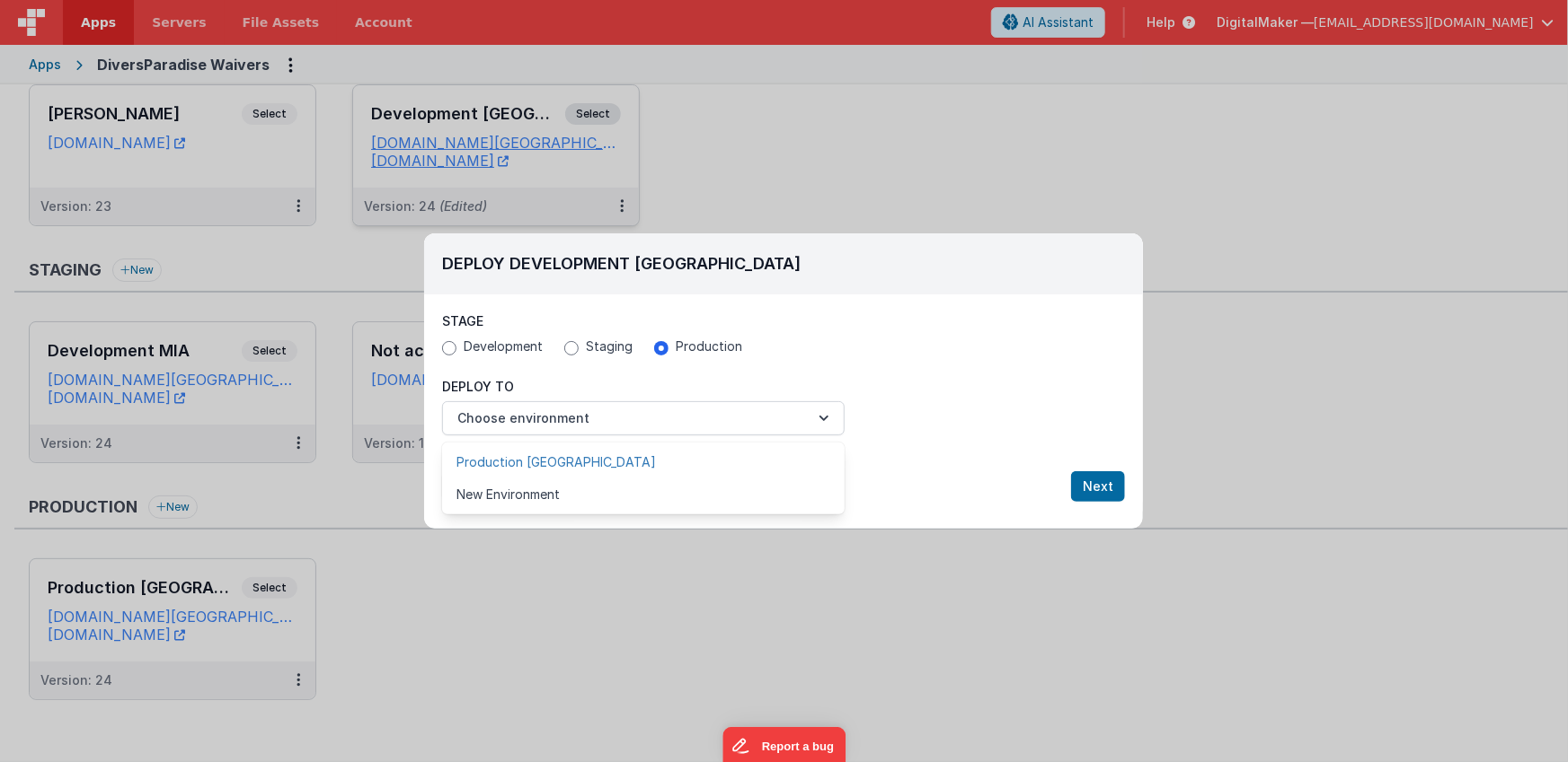
click at [583, 461] on link "Production [GEOGRAPHIC_DATA]" at bounding box center [643, 463] width 403 height 33
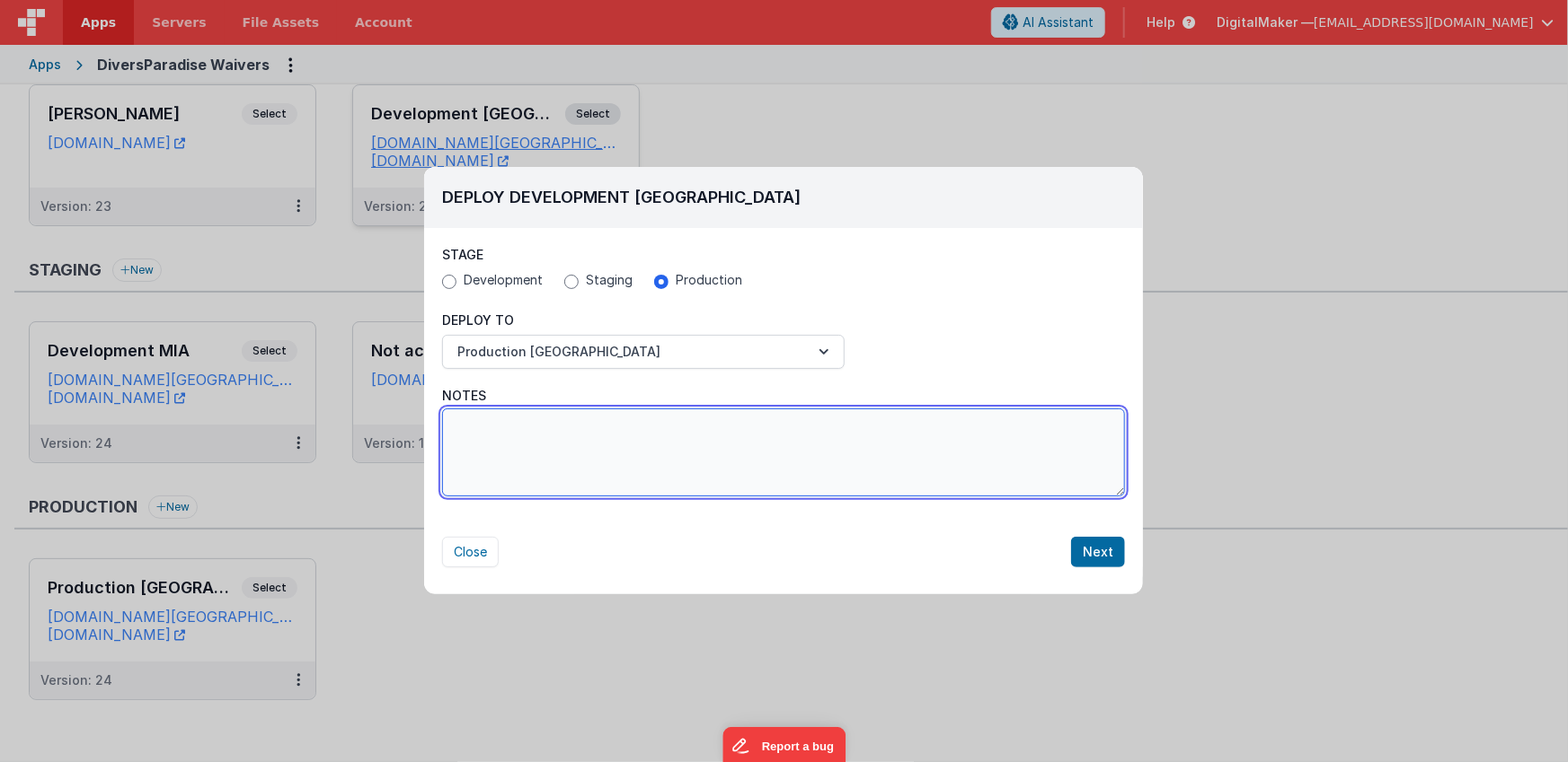
click at [944, 441] on textarea "Notes" at bounding box center [784, 452] width 683 height 88
type textarea "Added colours to the Waiver selector"
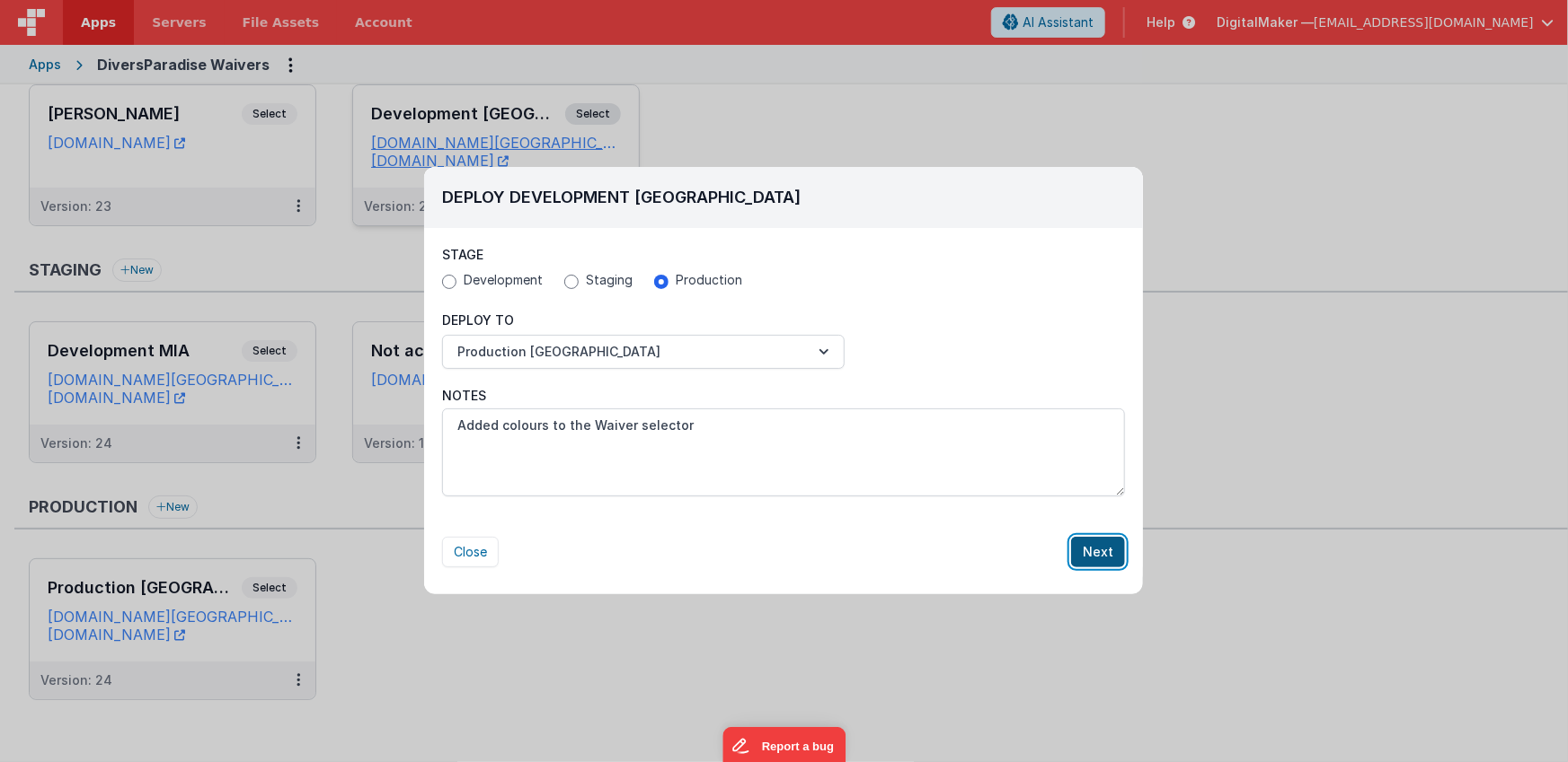
click at [1112, 555] on button "Next" at bounding box center [1097, 553] width 54 height 31
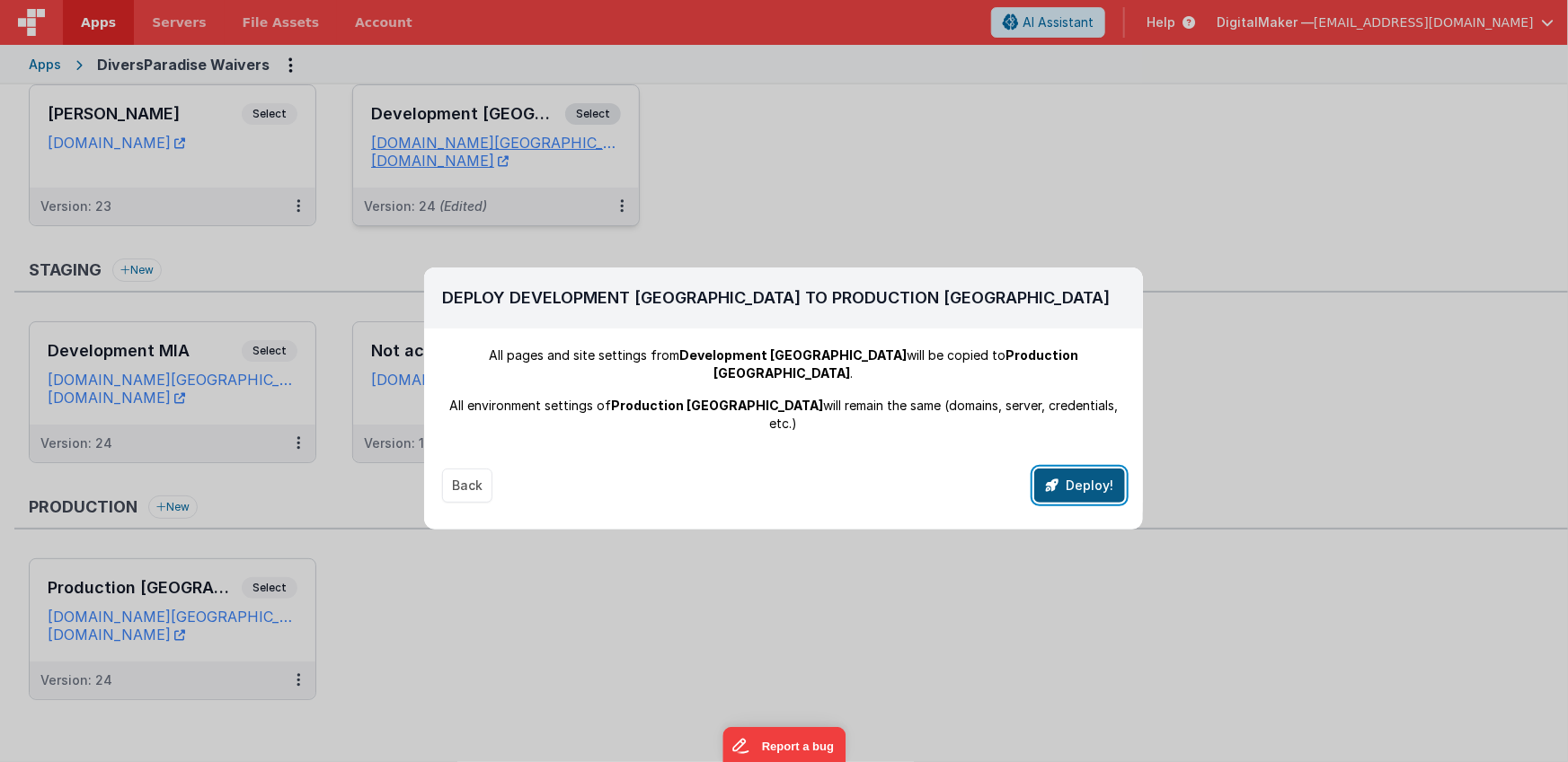
click at [1082, 468] on button "Deploy!" at bounding box center [1079, 486] width 91 height 34
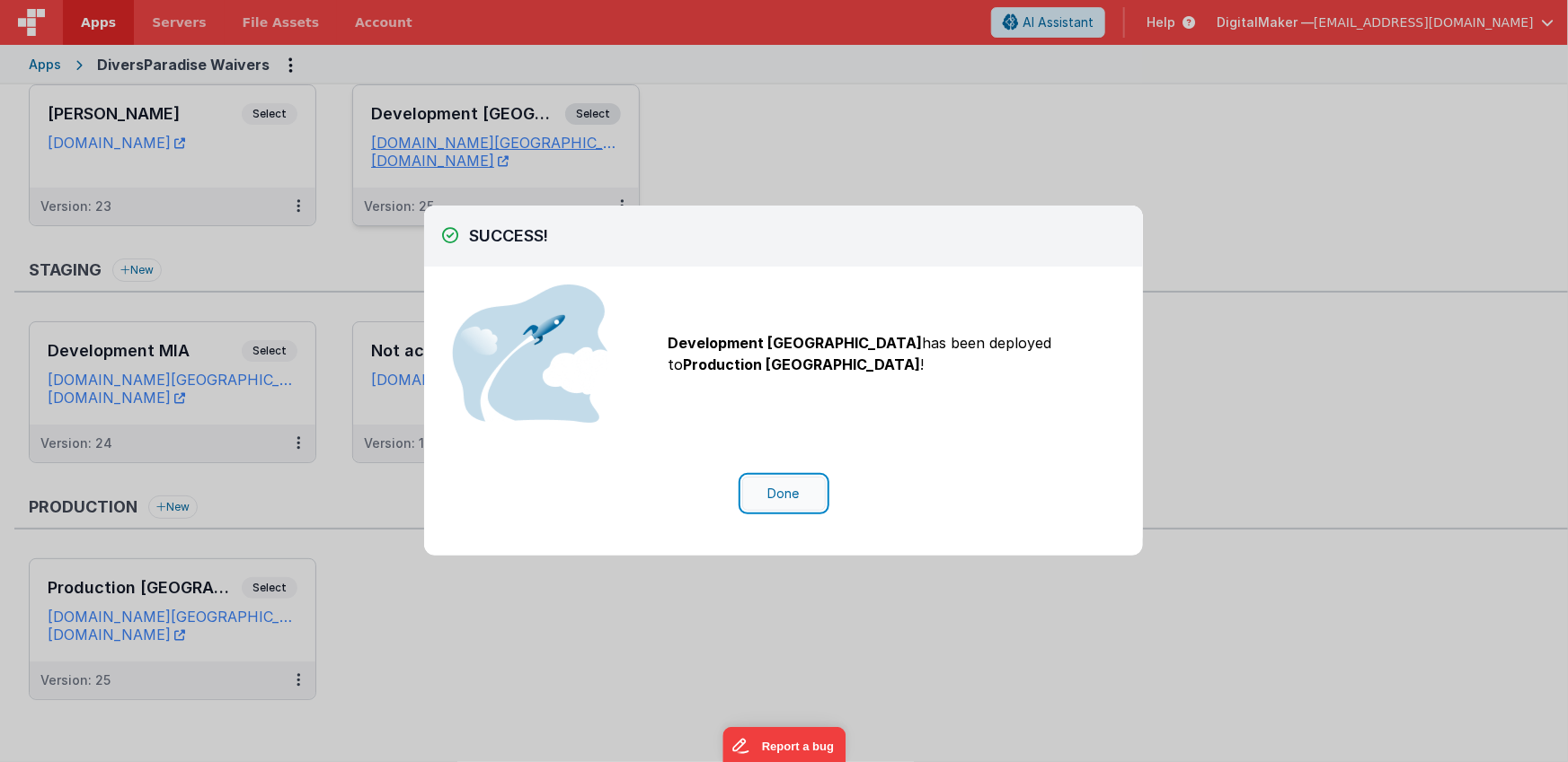
click at [775, 493] on button "Done" at bounding box center [784, 494] width 83 height 34
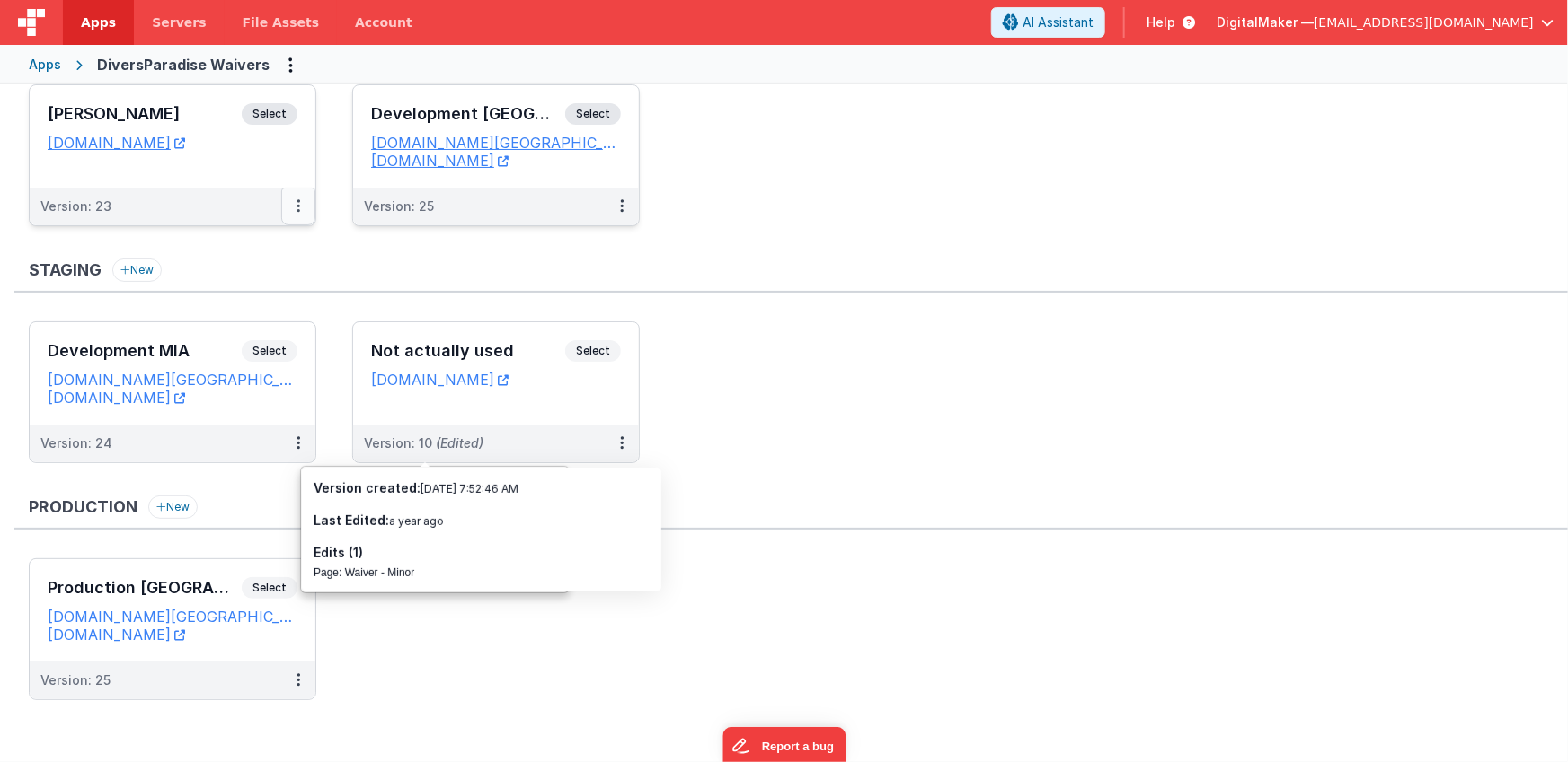
click at [295, 199] on button at bounding box center [298, 206] width 34 height 37
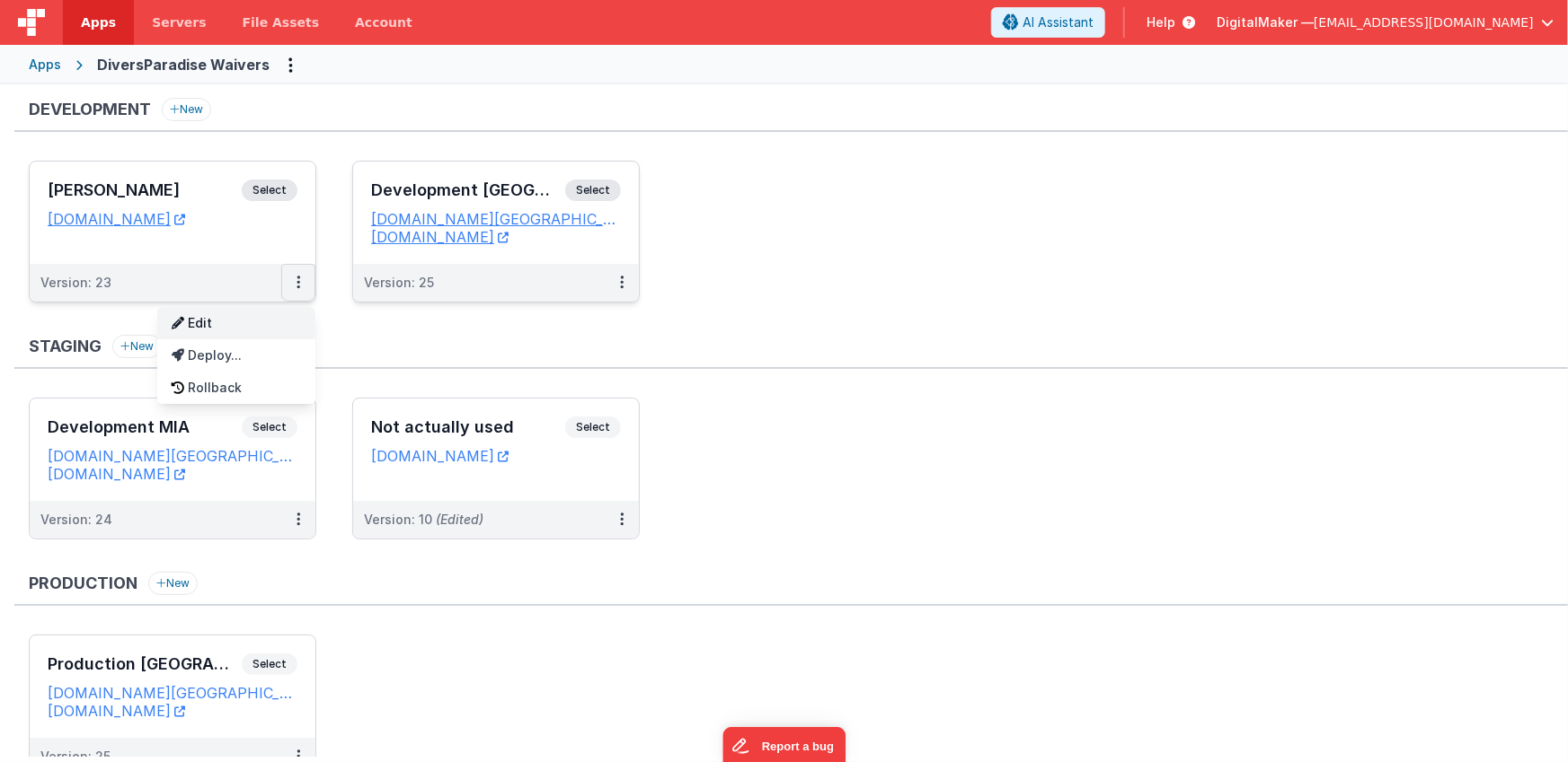
scroll to position [0, 0]
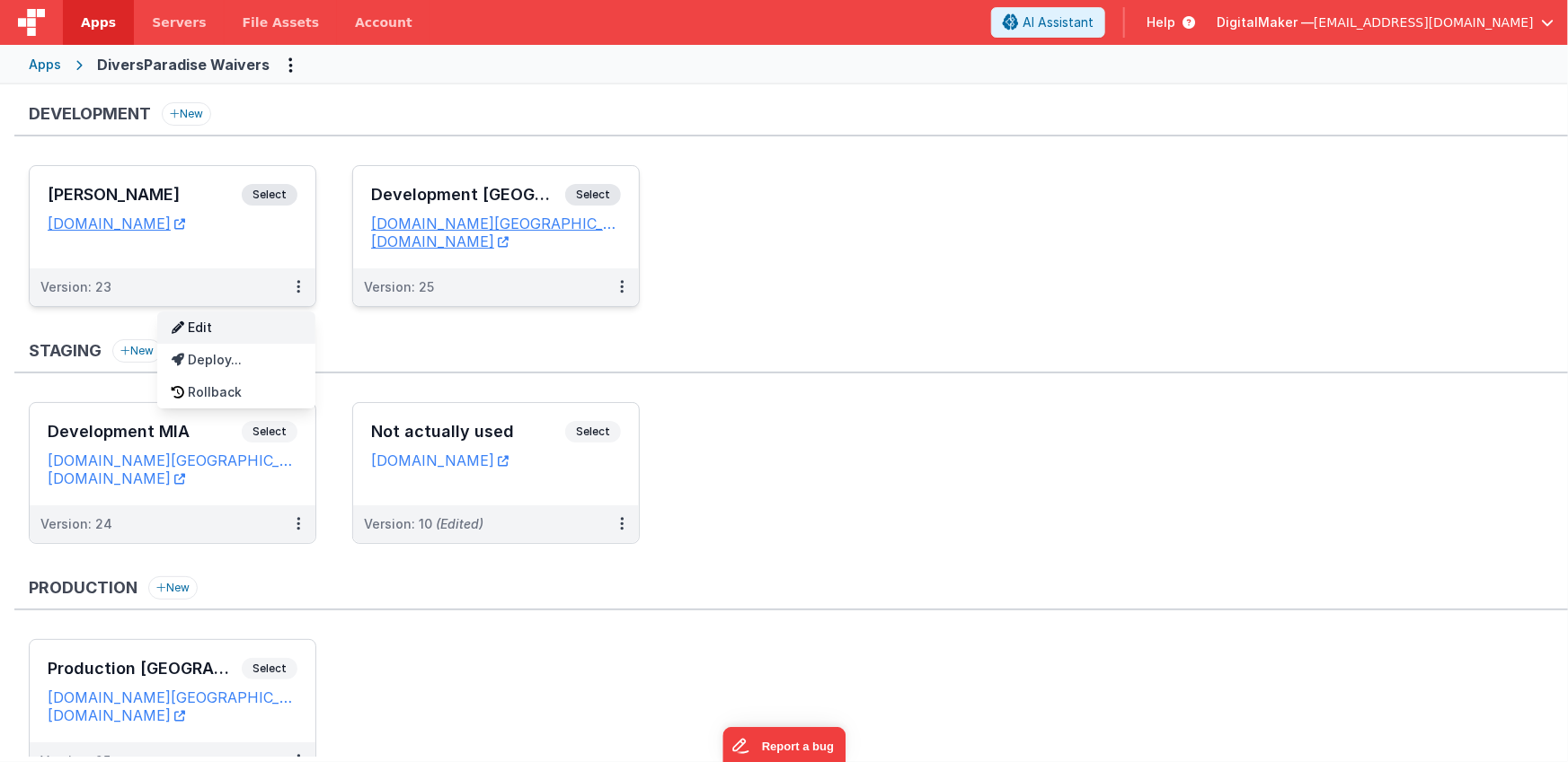
click at [232, 327] on link "Edit" at bounding box center [235, 328] width 158 height 33
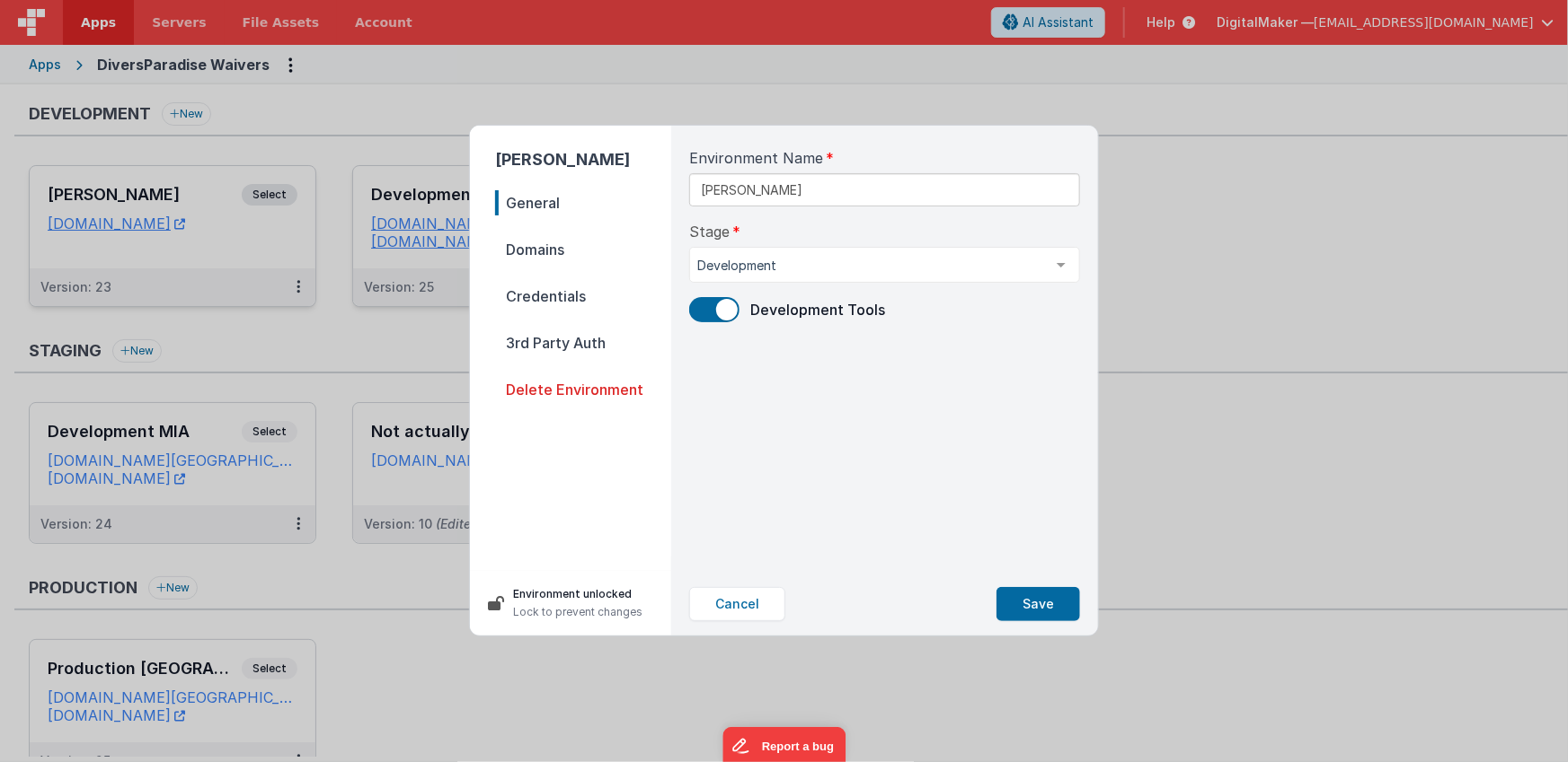
click at [573, 386] on span "Delete Environment" at bounding box center [583, 389] width 176 height 25
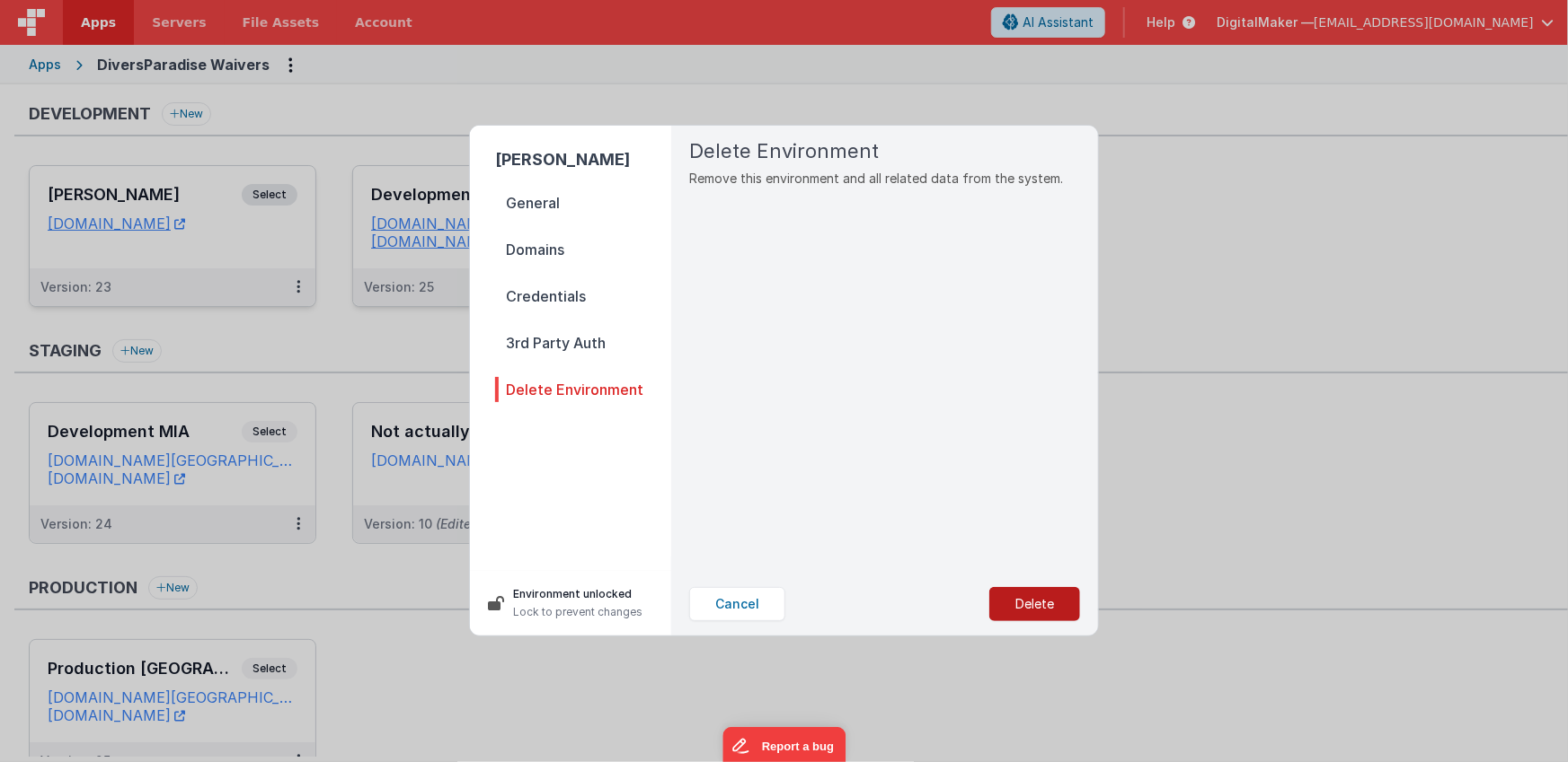
click at [1030, 605] on button "Delete" at bounding box center [1034, 604] width 91 height 34
click at [959, 598] on button "Yes, Delete" at bounding box center [944, 604] width 119 height 34
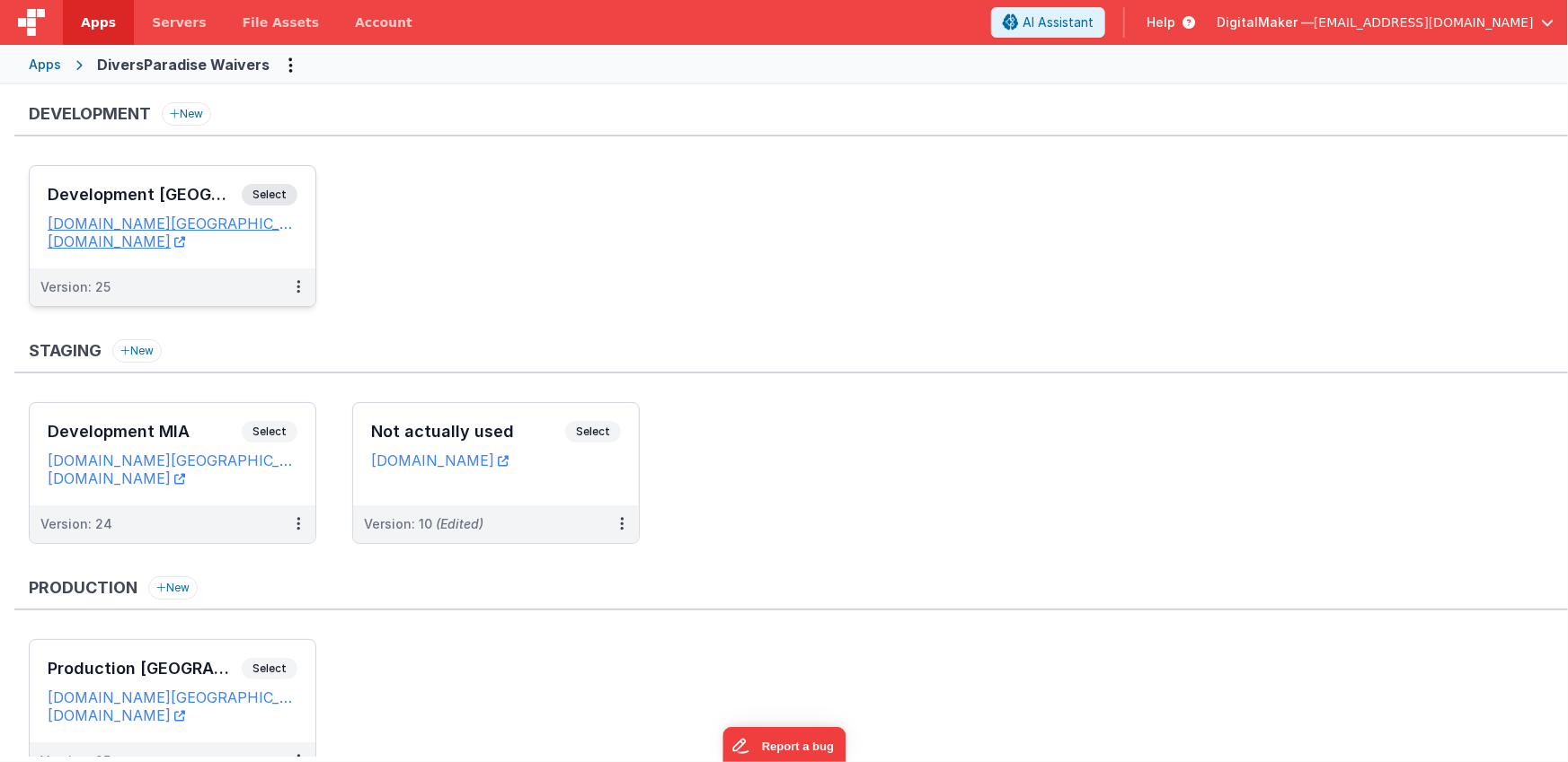
click at [744, 316] on ul "Development [GEOGRAPHIC_DATA] Select URLs [DOMAIN_NAME][GEOGRAPHIC_DATA] [DOMAI…" at bounding box center [798, 245] width 1539 height 160
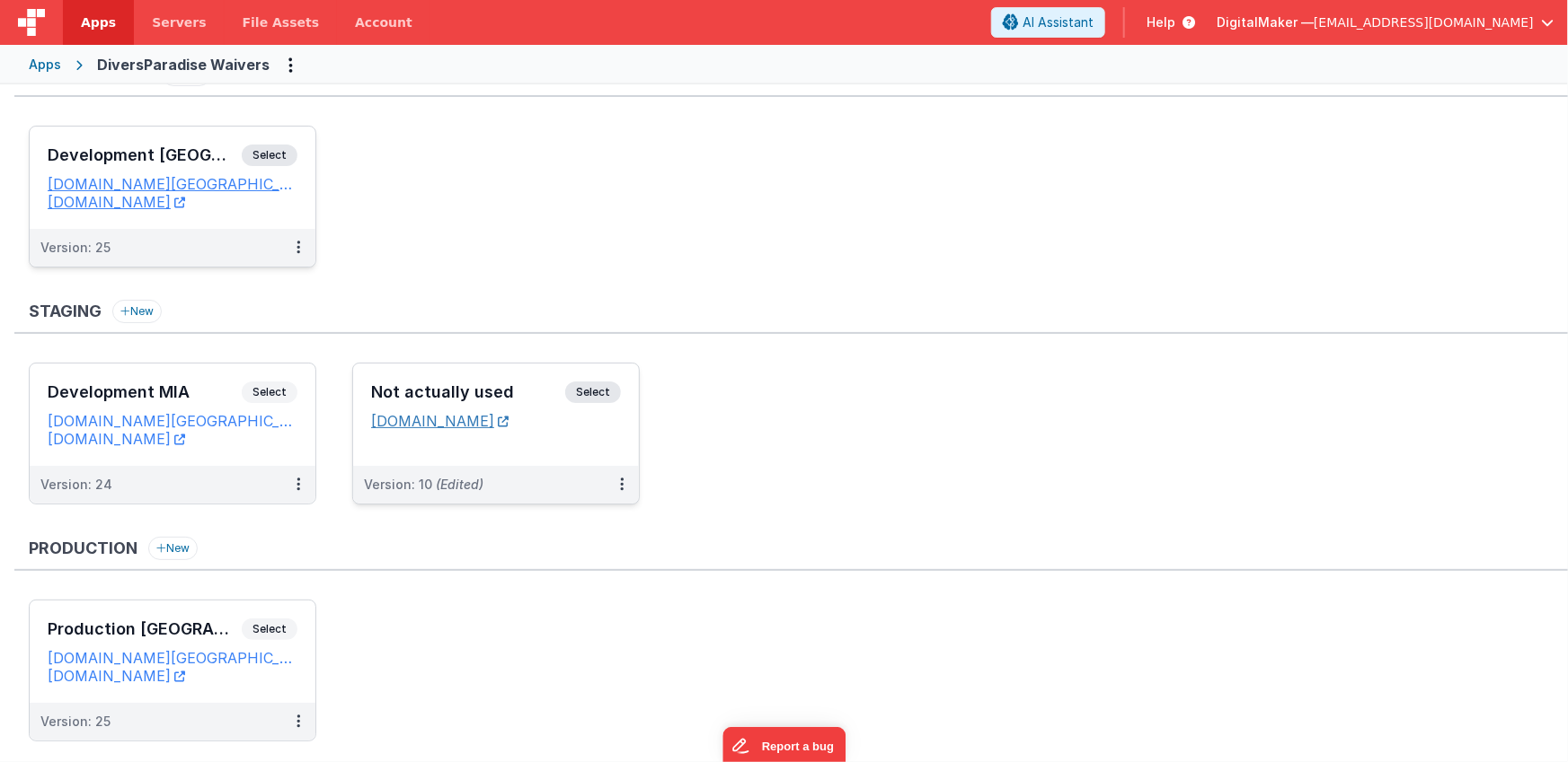
scroll to position [82, 0]
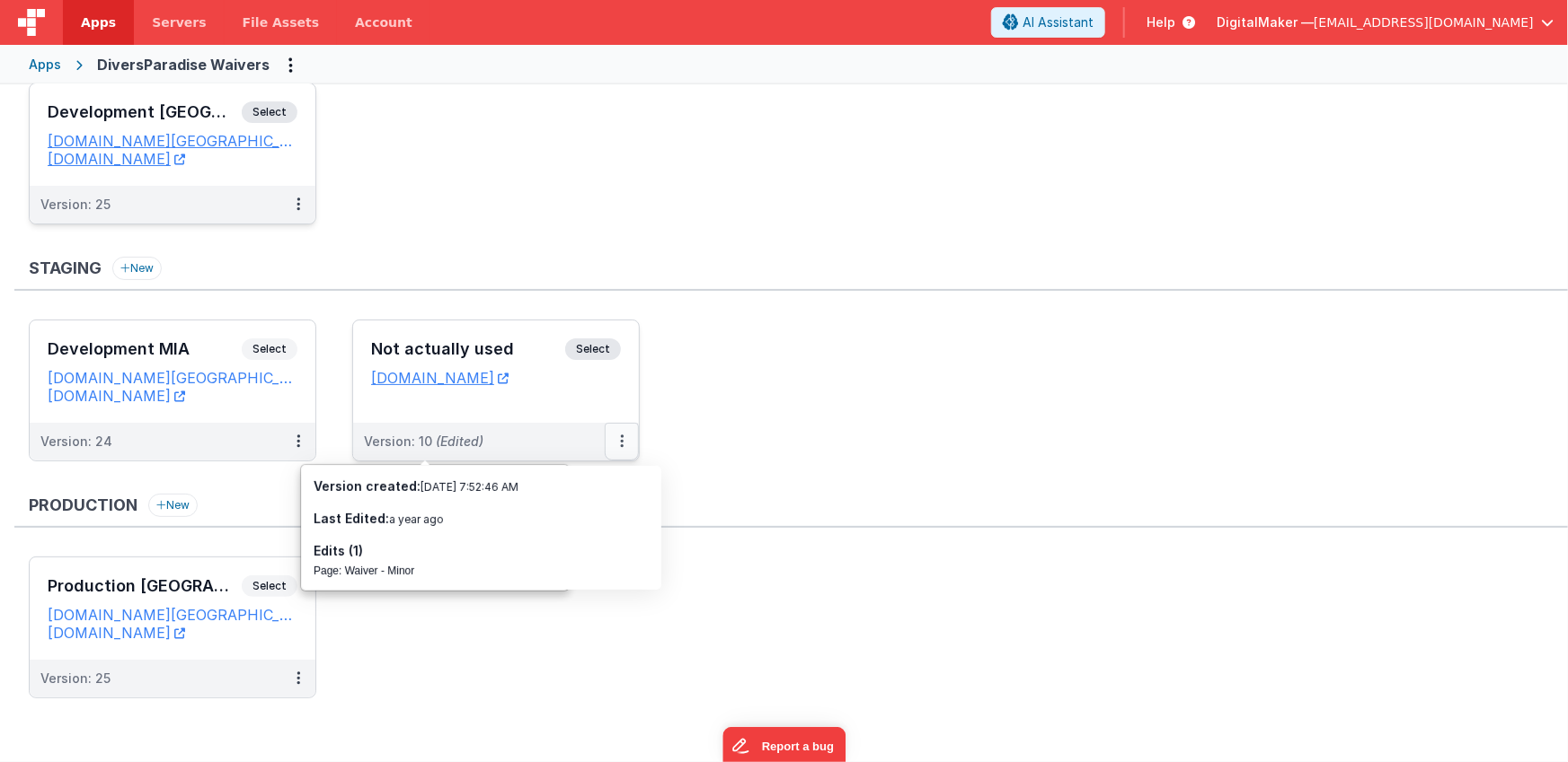
click at [620, 442] on icon at bounding box center [622, 441] width 4 height 1
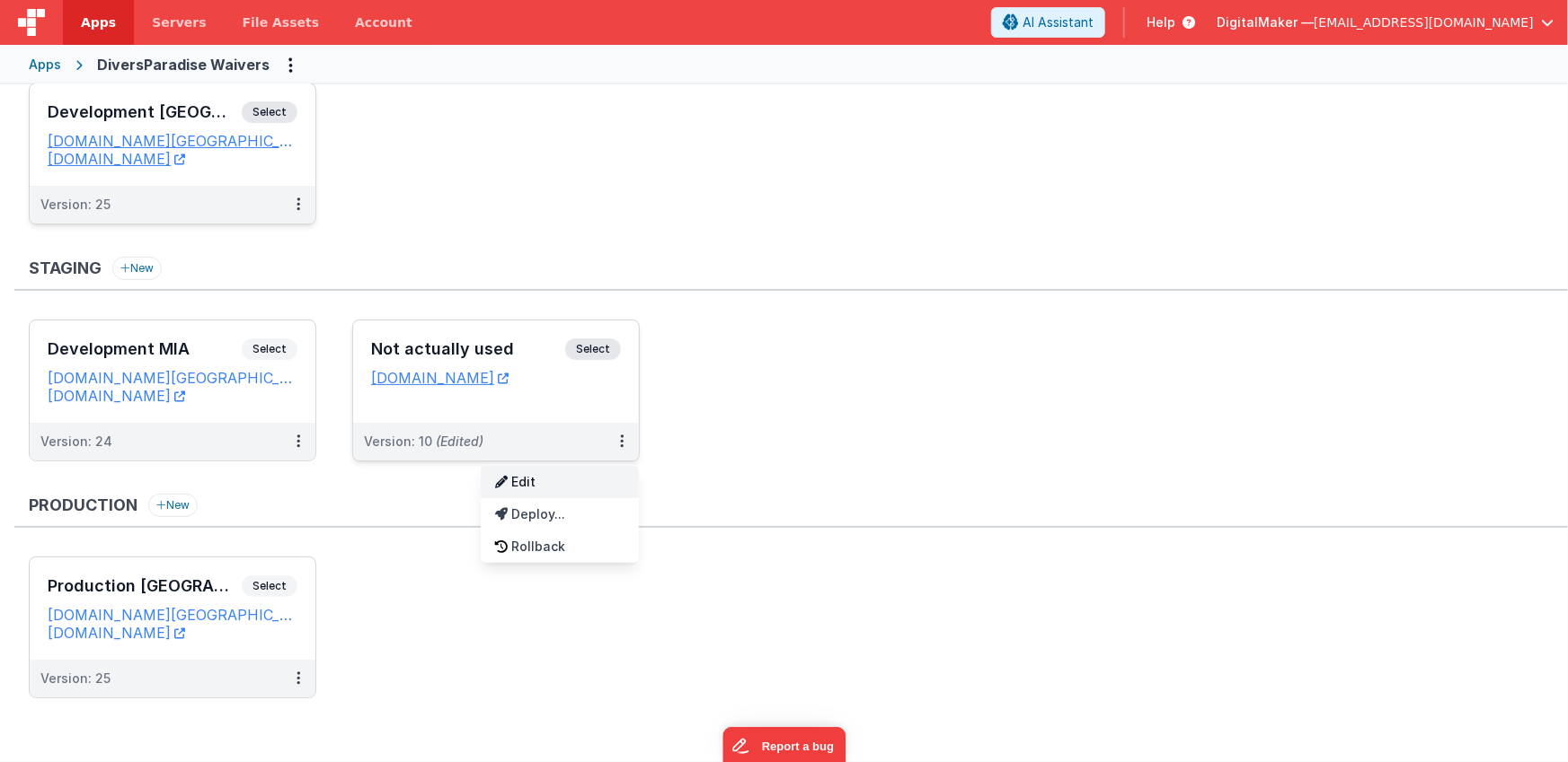
click at [556, 479] on link "Edit" at bounding box center [559, 482] width 158 height 33
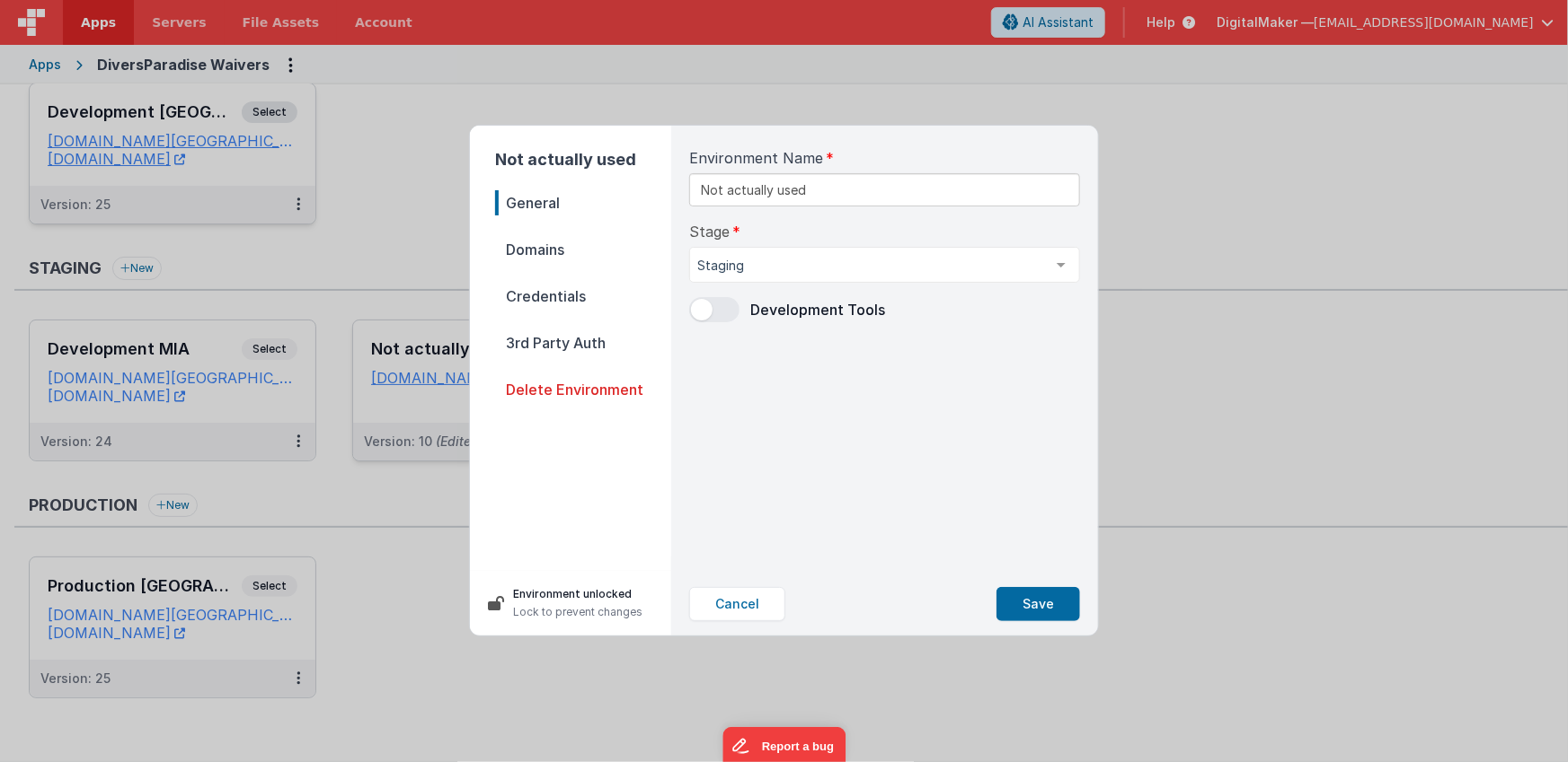
click at [586, 403] on nav "General Domains Credentials 3rd Party Auth Delete Environment" at bounding box center [583, 373] width 176 height 366
click at [587, 391] on span "Delete Environment" at bounding box center [583, 389] width 176 height 25
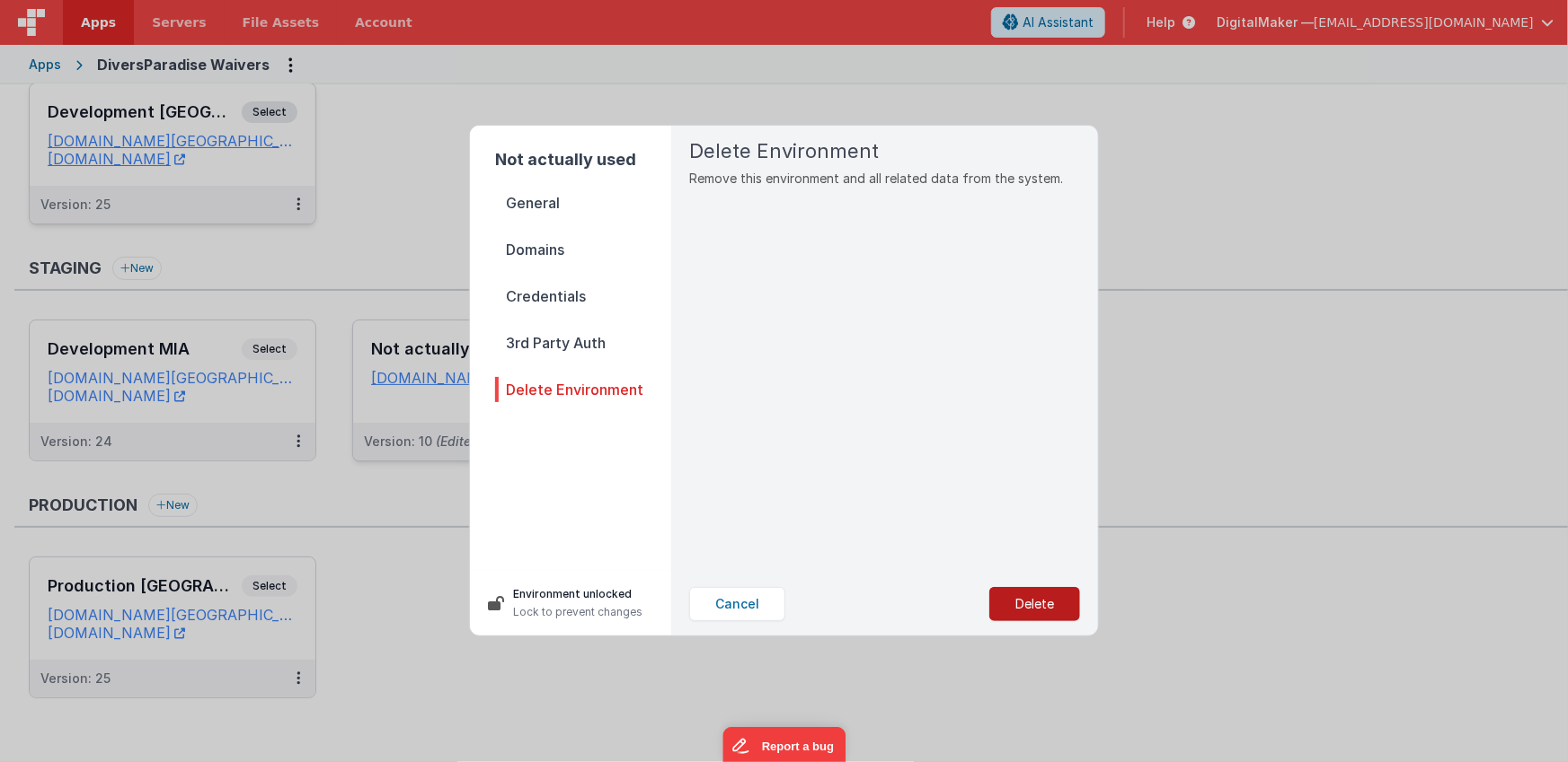
click at [1010, 599] on button "Delete" at bounding box center [1034, 604] width 91 height 34
click at [950, 600] on button "Yes, Delete" at bounding box center [944, 604] width 119 height 34
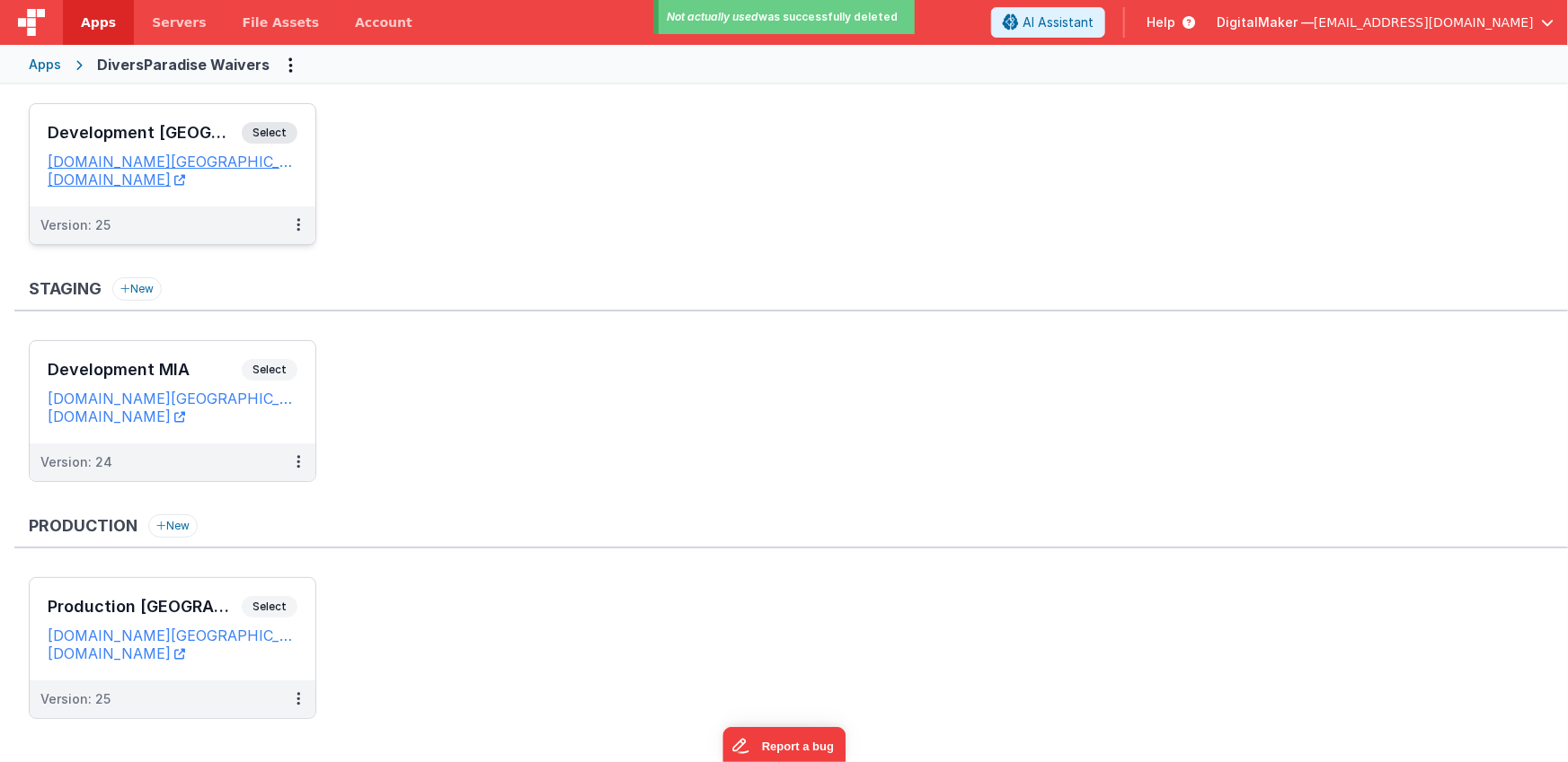
scroll to position [0, 0]
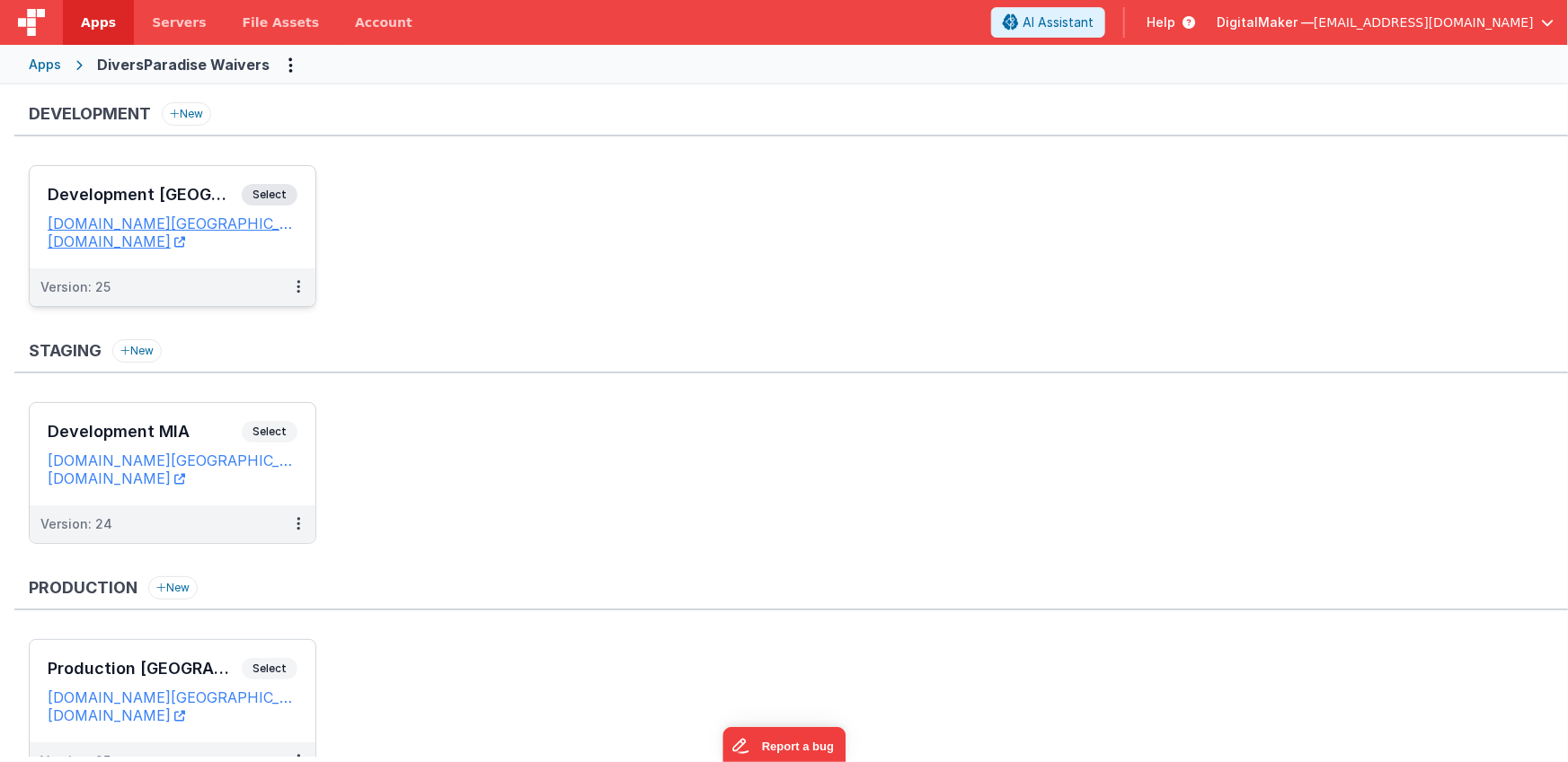
click at [50, 65] on div "Apps" at bounding box center [45, 64] width 33 height 18
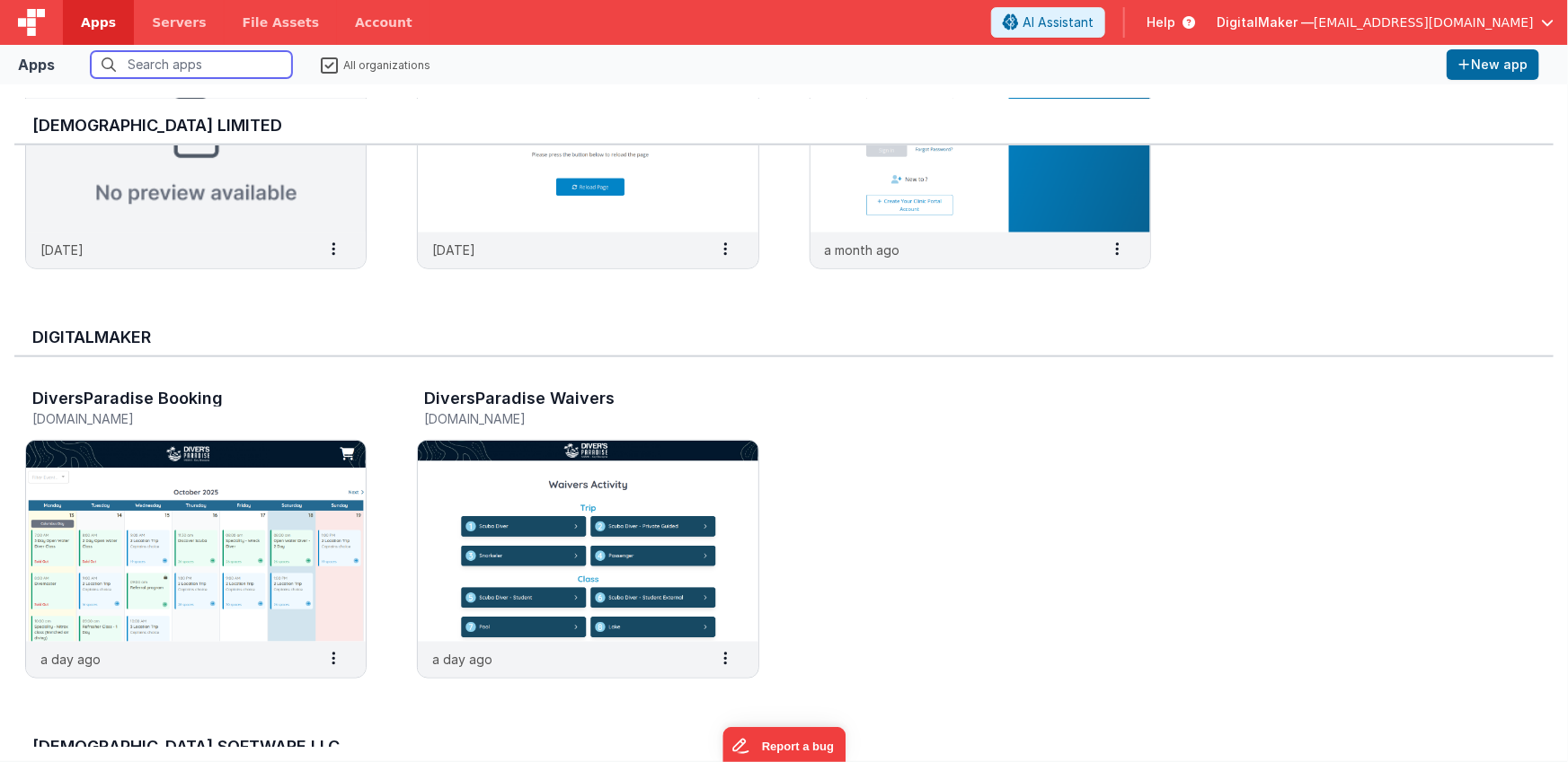
scroll to position [958, 0]
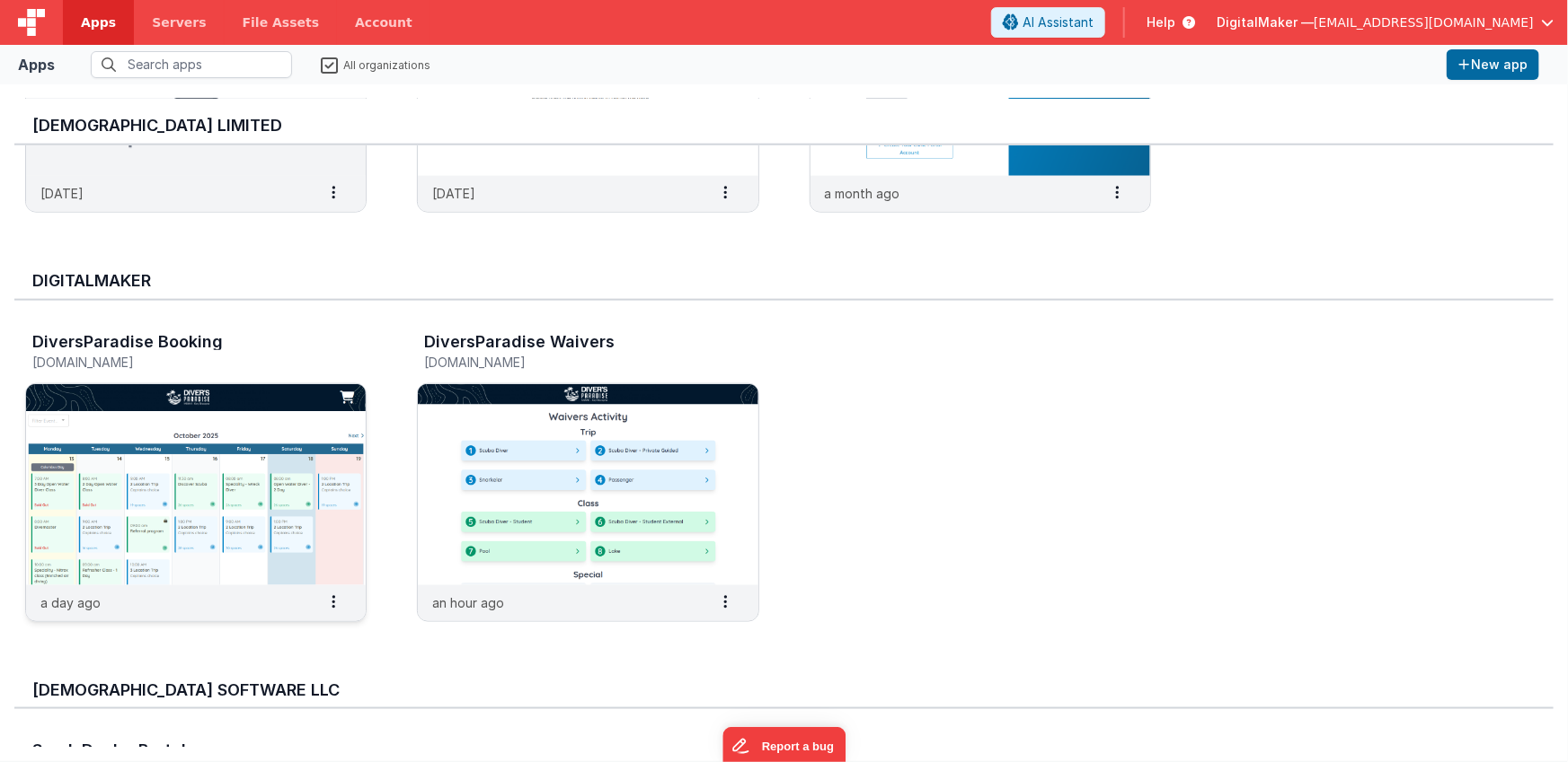
click at [268, 497] on img at bounding box center [195, 485] width 340 height 201
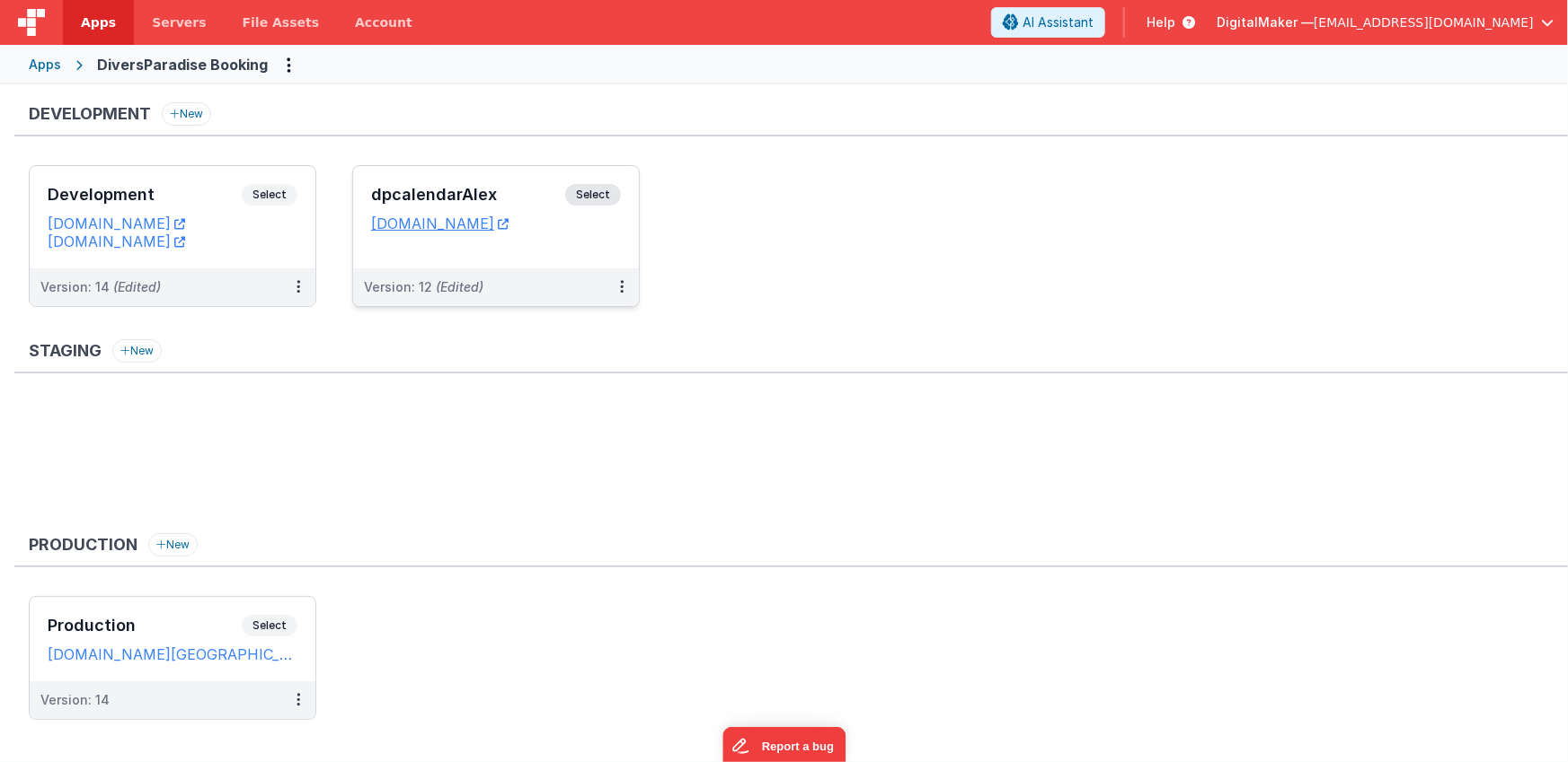
click at [525, 197] on h3 "dpcalendarAlex" at bounding box center [468, 194] width 194 height 18
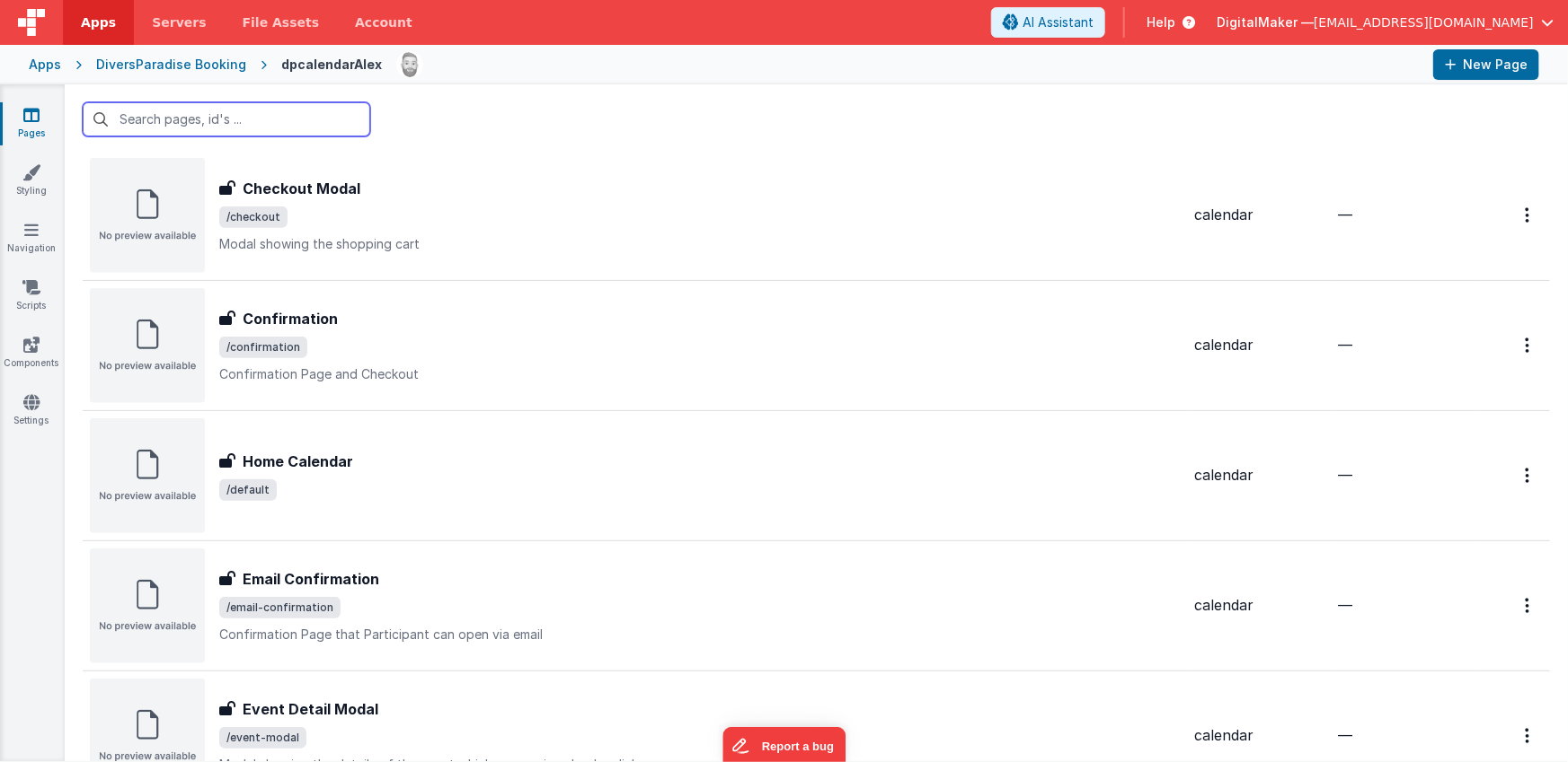
scroll to position [687, 0]
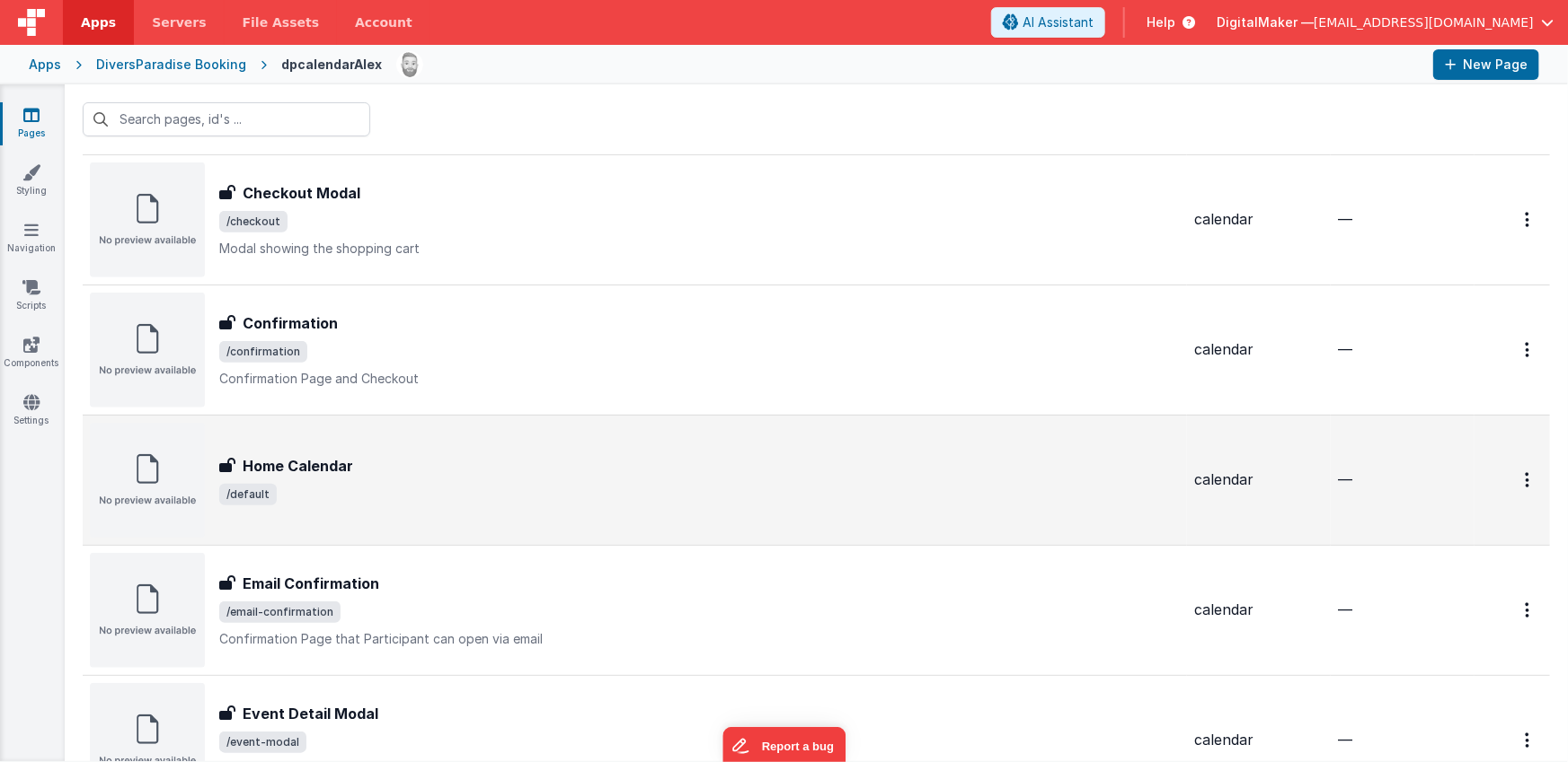
click at [499, 461] on div "Home Calendar" at bounding box center [699, 466] width 961 height 22
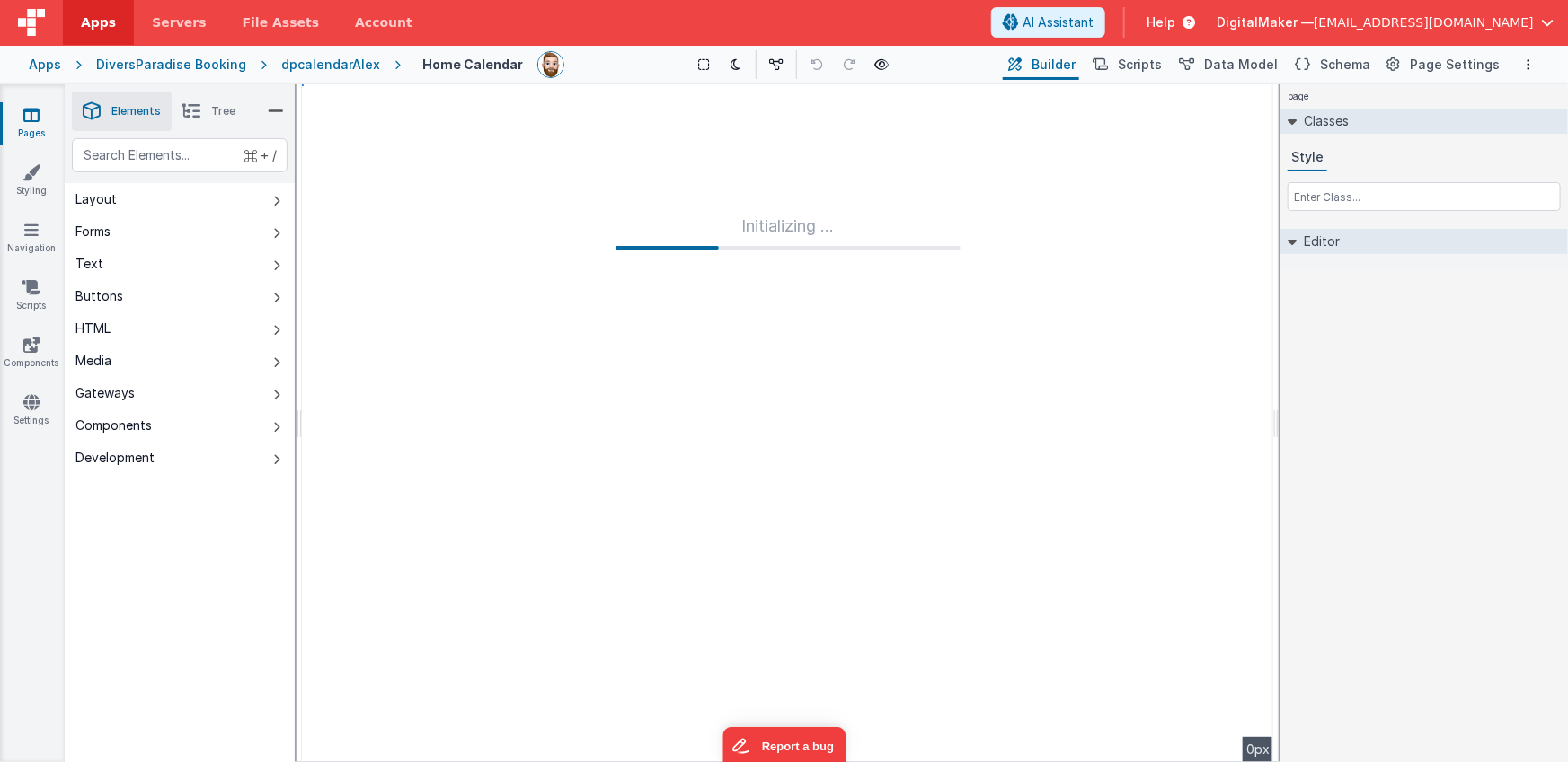
click at [208, 68] on div "DiversParadise Booking" at bounding box center [170, 64] width 150 height 18
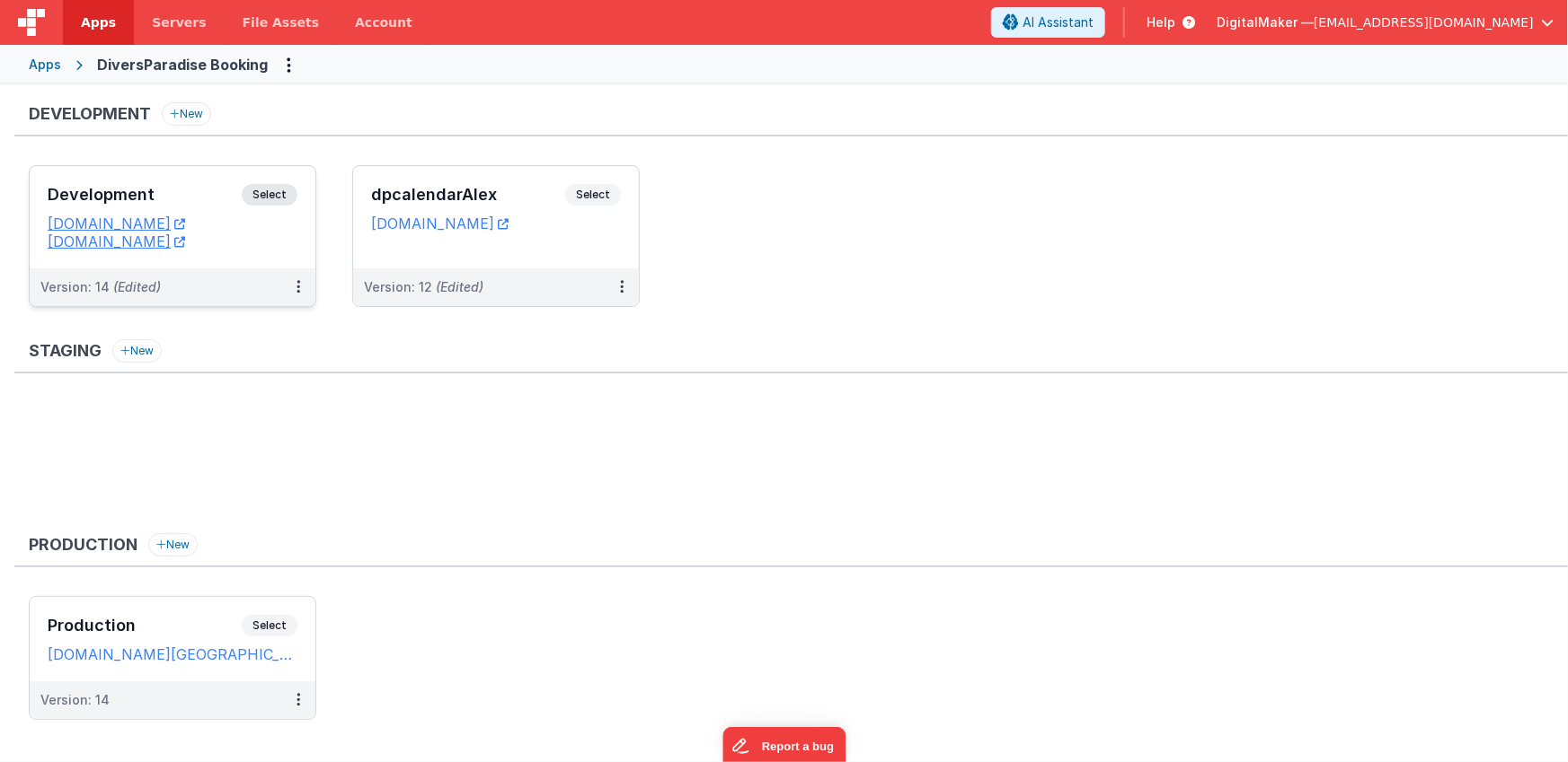
click at [199, 185] on h3 "Development" at bounding box center [144, 194] width 194 height 18
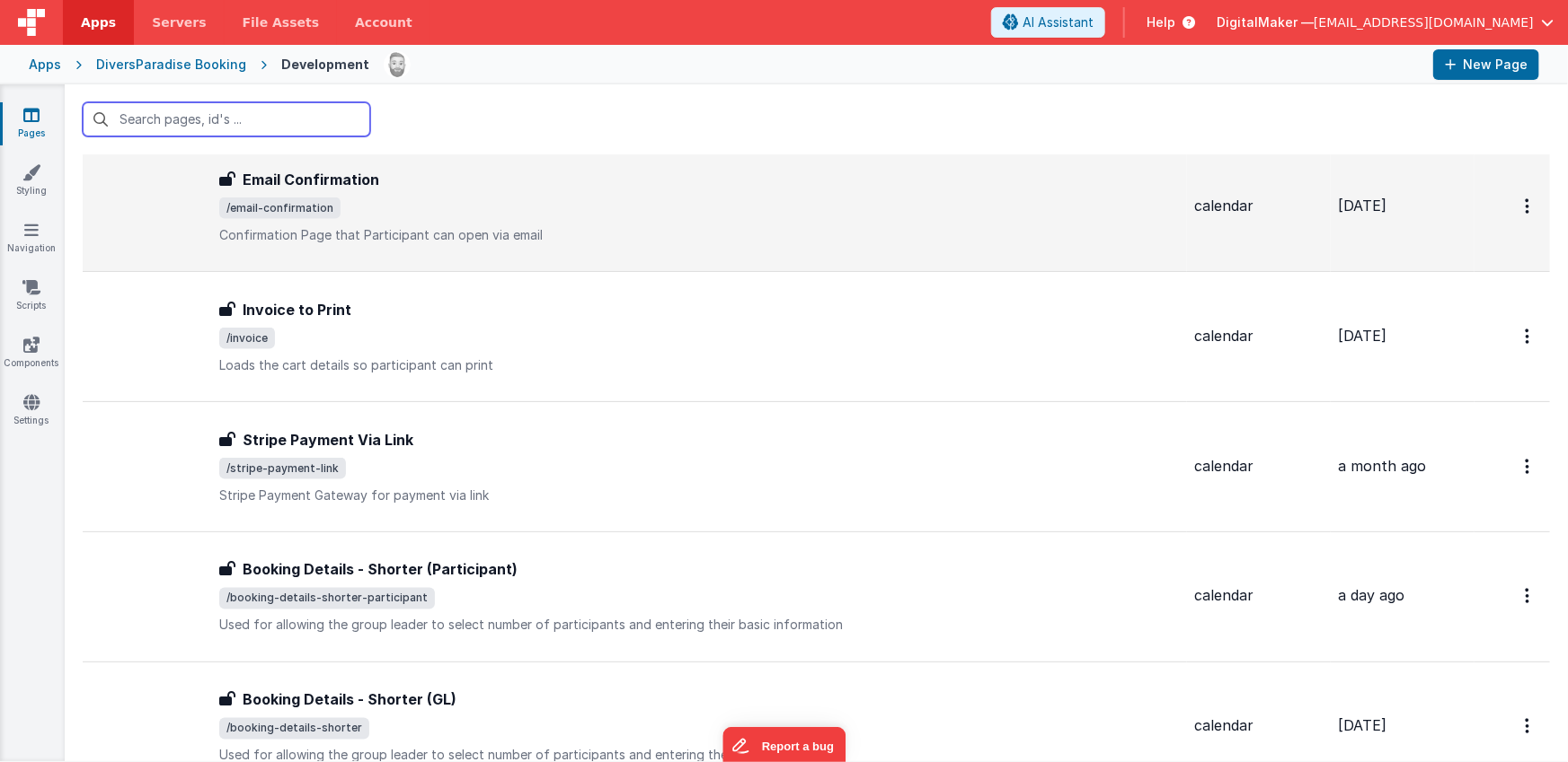
scroll to position [1274, 0]
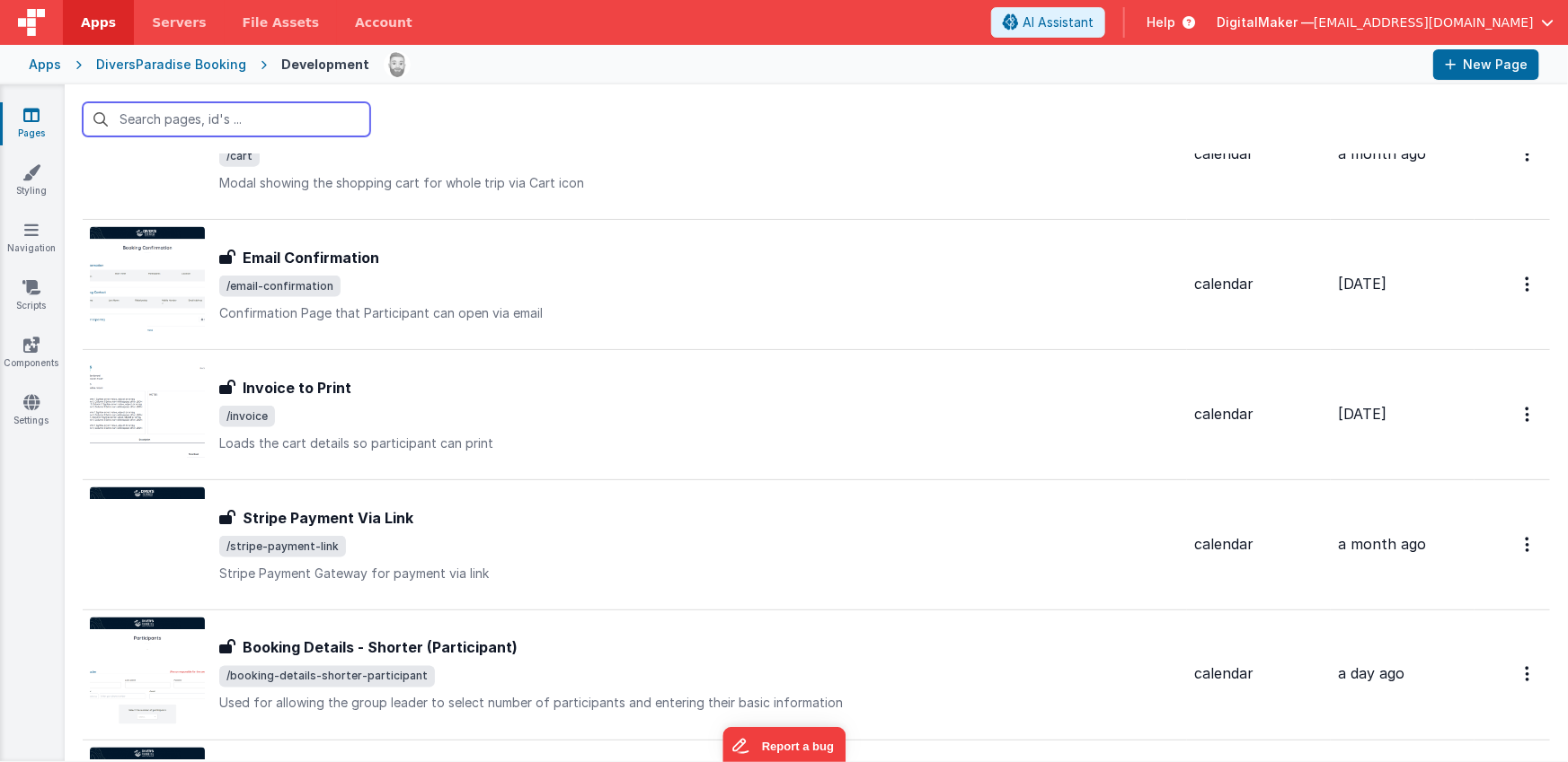
click at [273, 118] on input "text" at bounding box center [226, 120] width 288 height 34
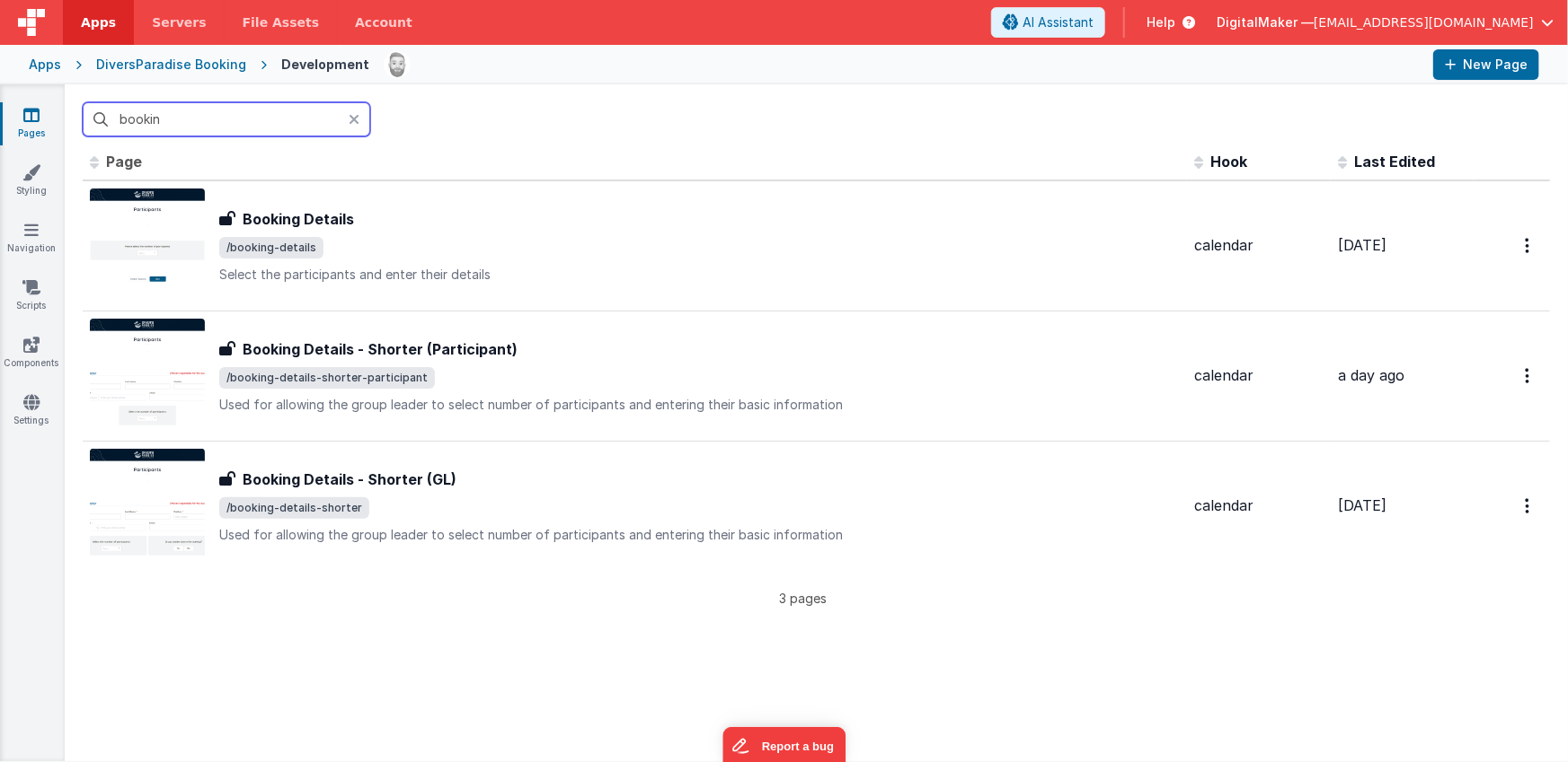
scroll to position [0, 0]
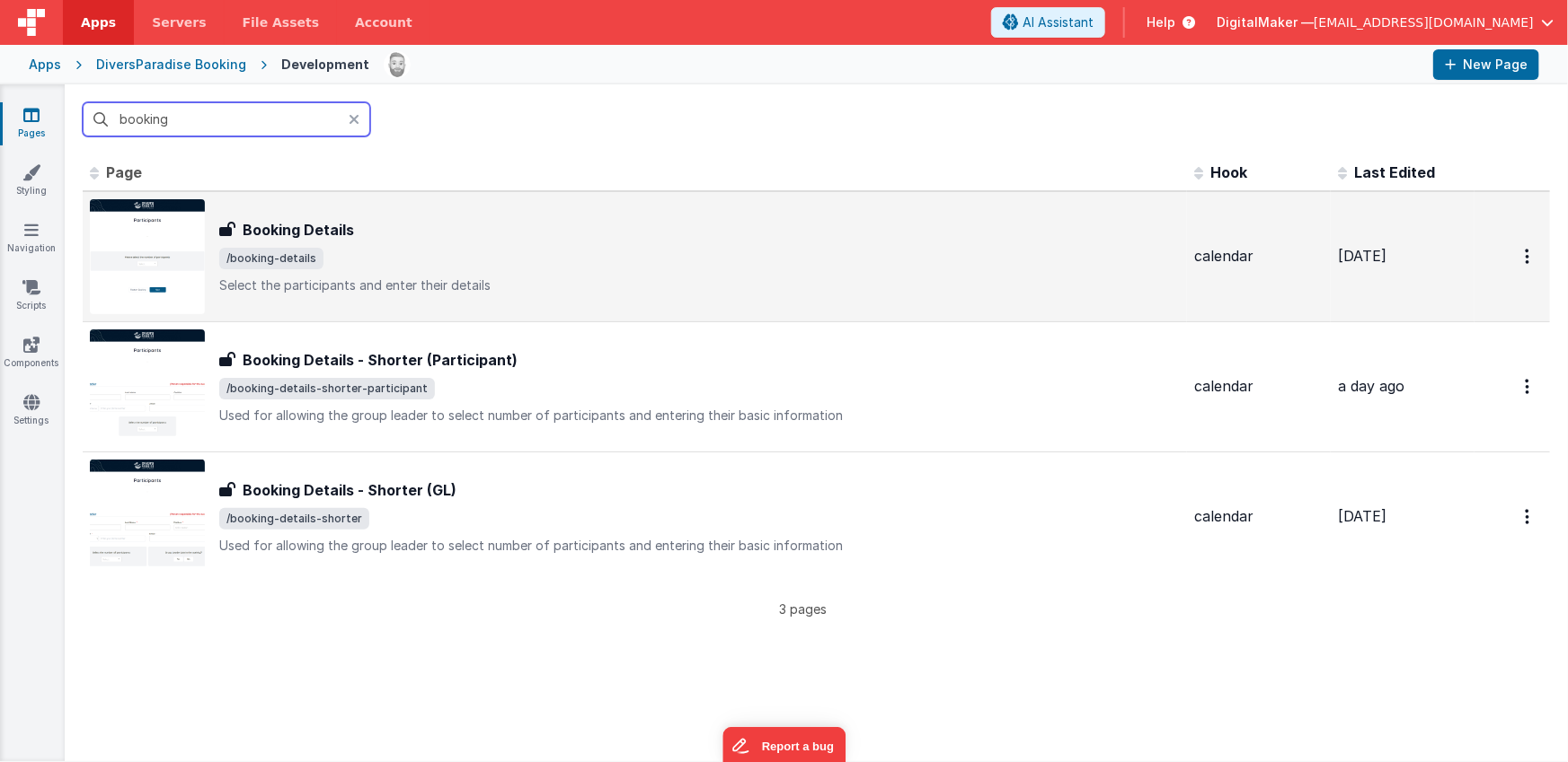
type input "booking"
click at [354, 250] on span "/booking-details" at bounding box center [699, 258] width 961 height 22
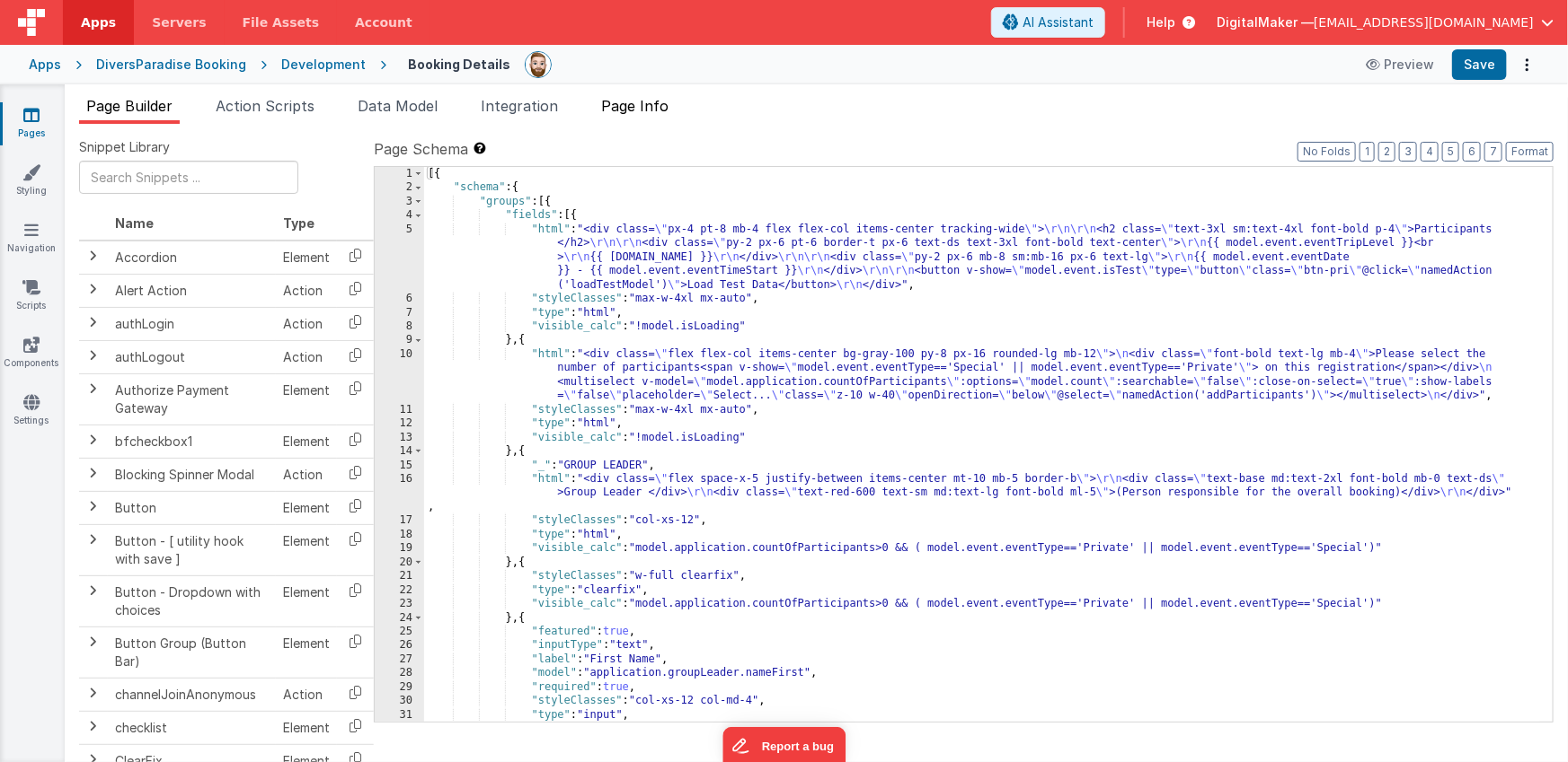
click at [627, 110] on span "Page Info" at bounding box center [634, 105] width 67 height 18
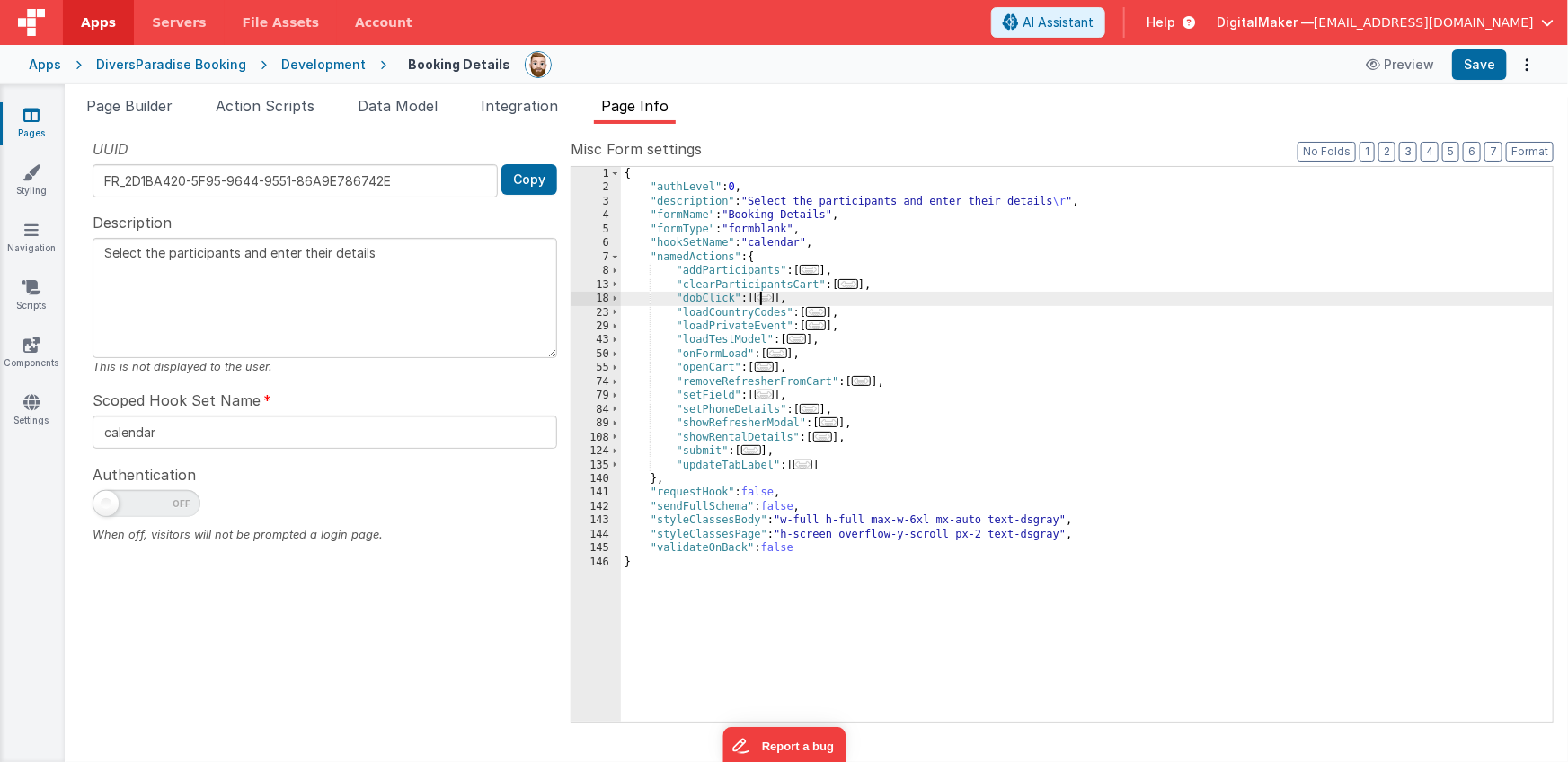
click at [773, 297] on span "..." at bounding box center [764, 297] width 20 height 10
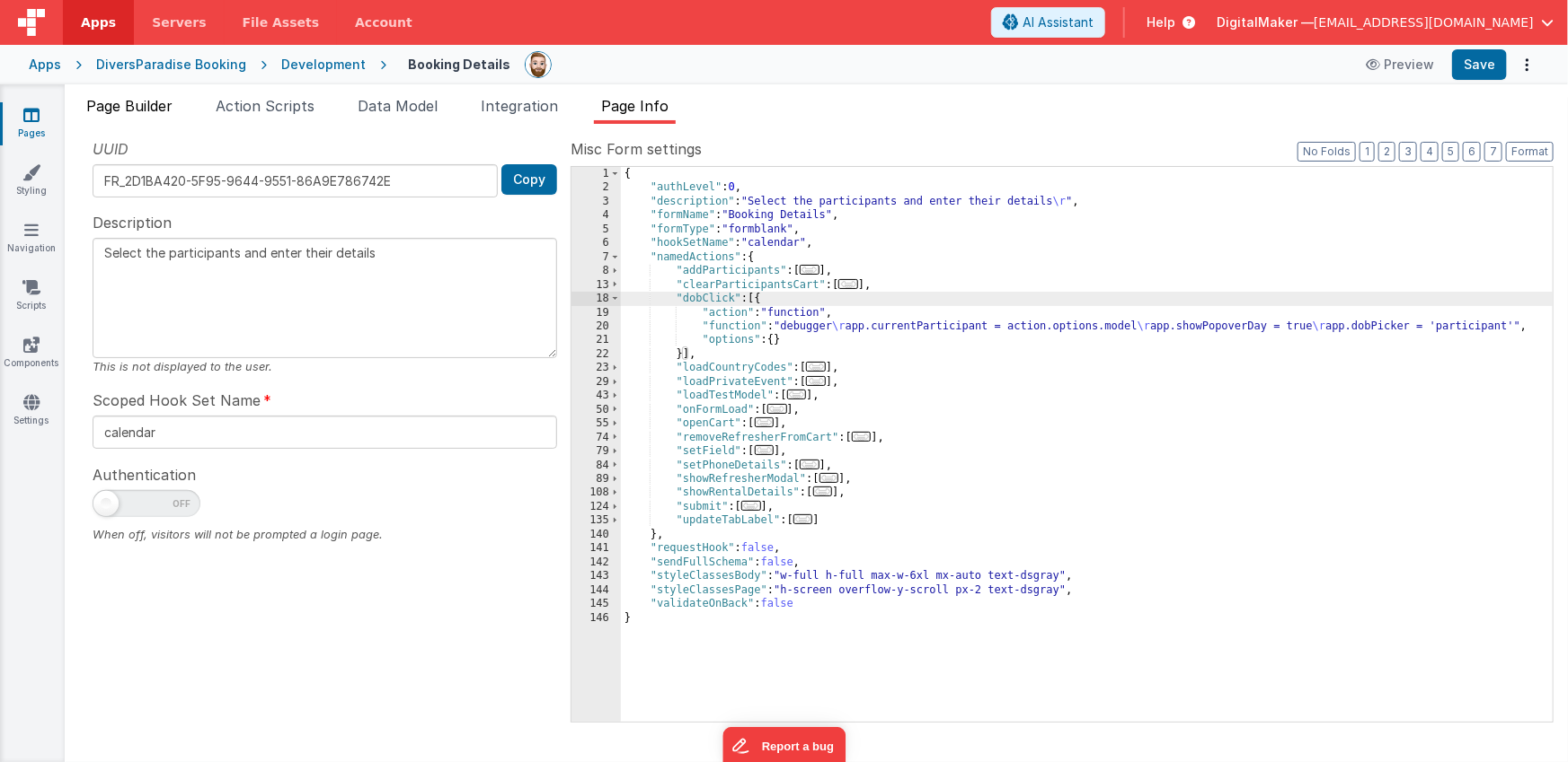
click at [160, 113] on span "Page Builder" at bounding box center [129, 105] width 86 height 18
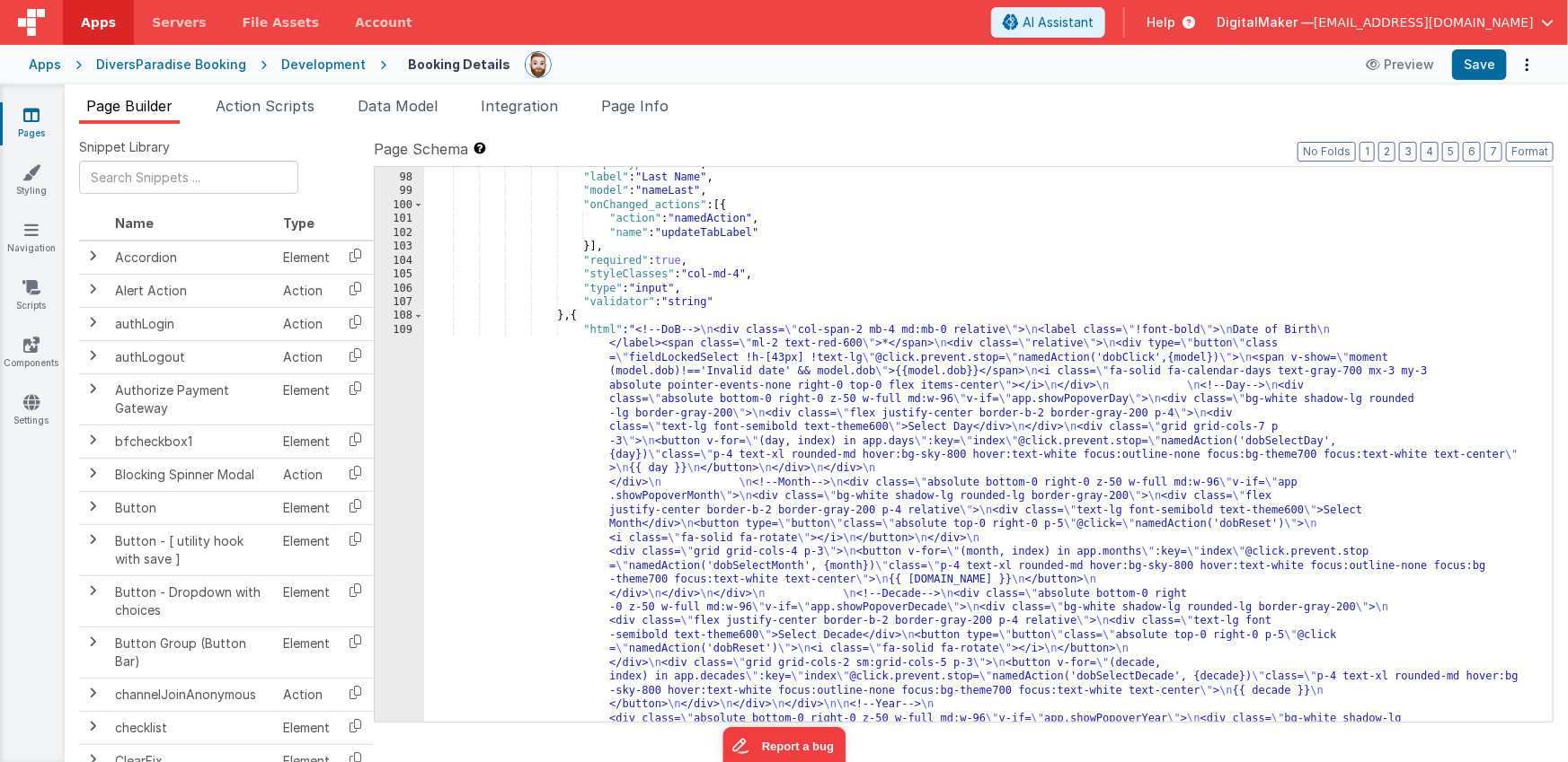
scroll to position [1722, 0]
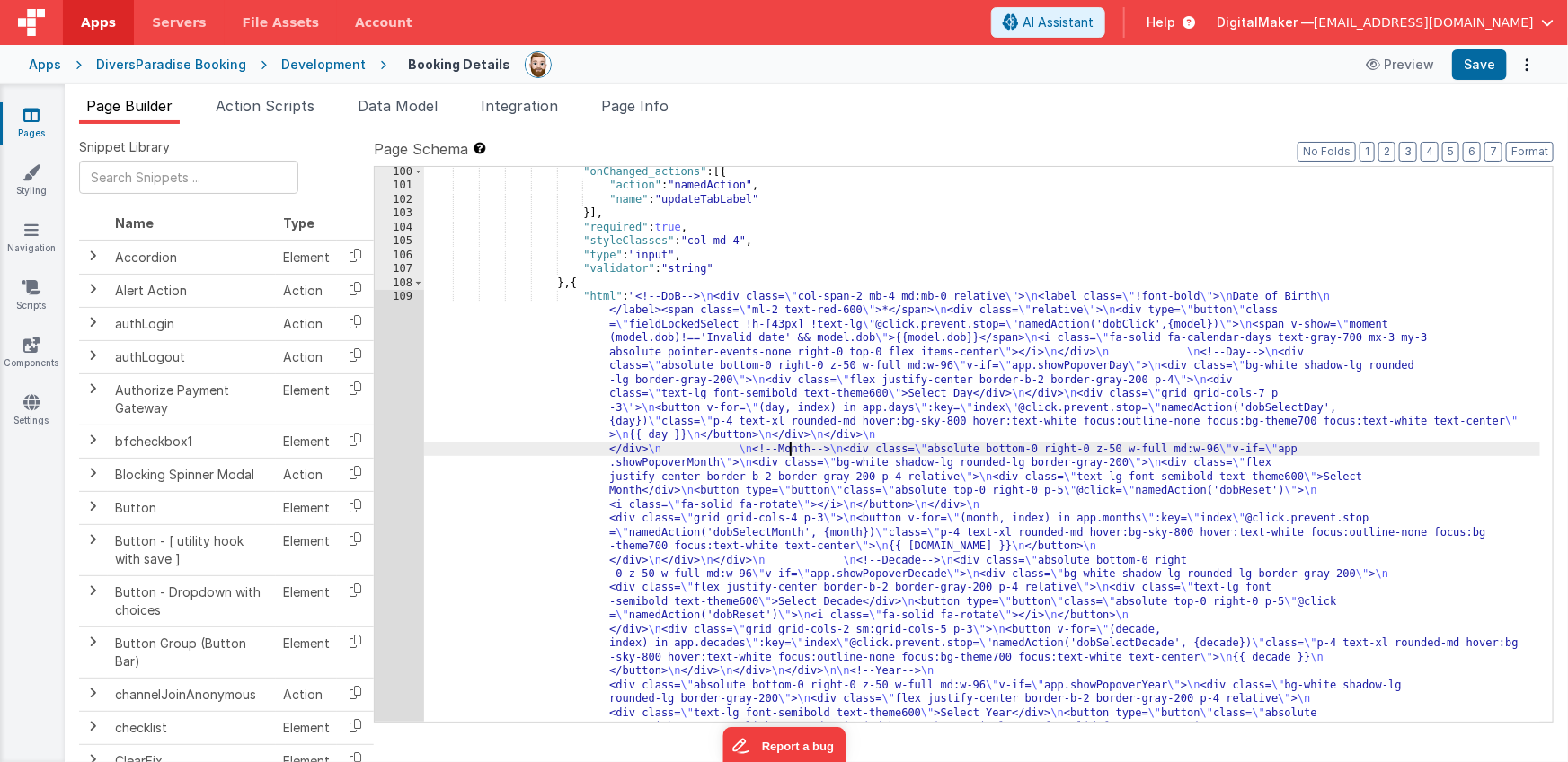
click at [32, 282] on icon at bounding box center [31, 287] width 18 height 18
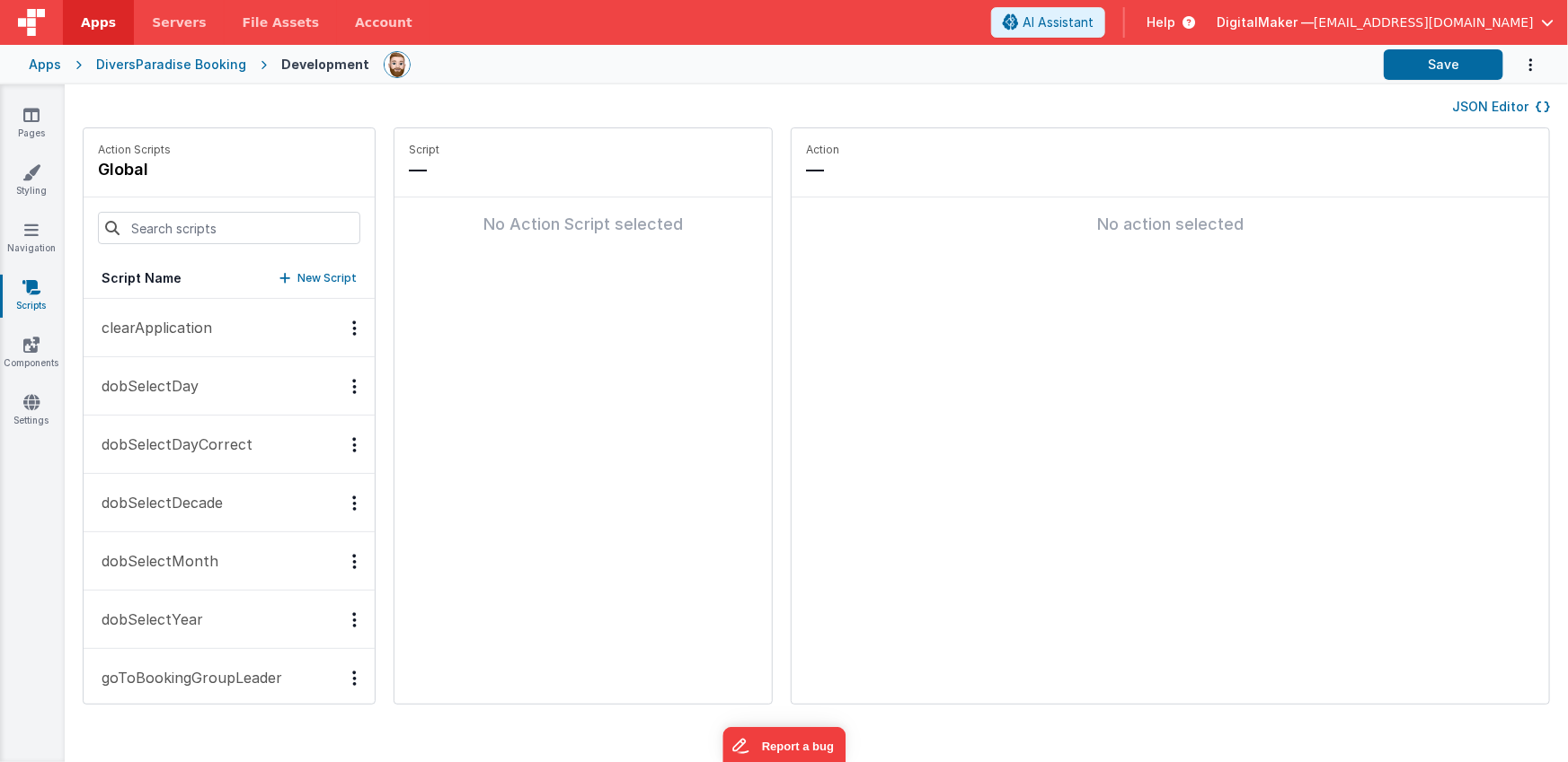
click at [181, 385] on p "dobSelectDay" at bounding box center [144, 386] width 108 height 22
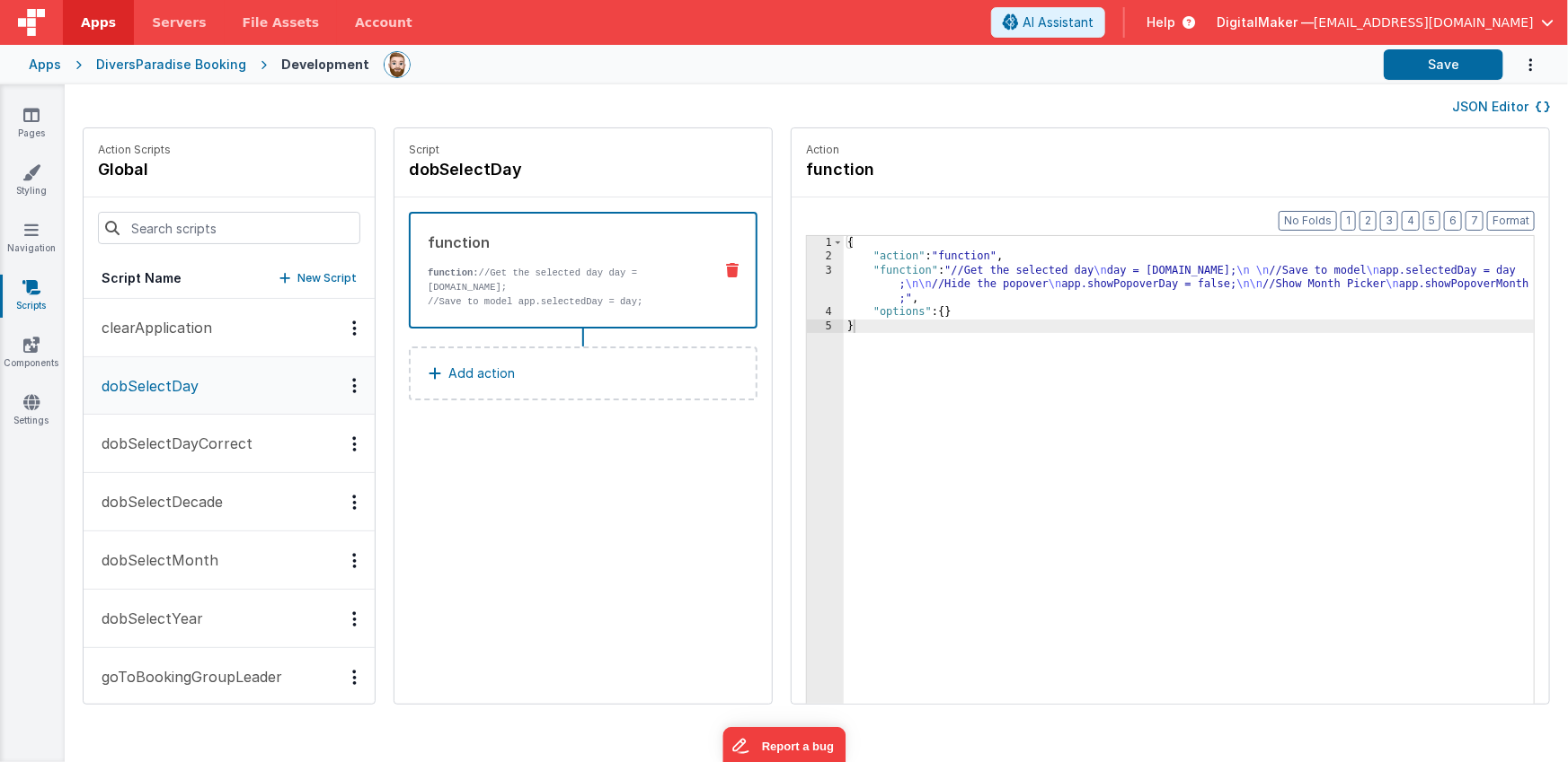
click at [229, 439] on p "dobSelectDayCorrect" at bounding box center [171, 444] width 162 height 22
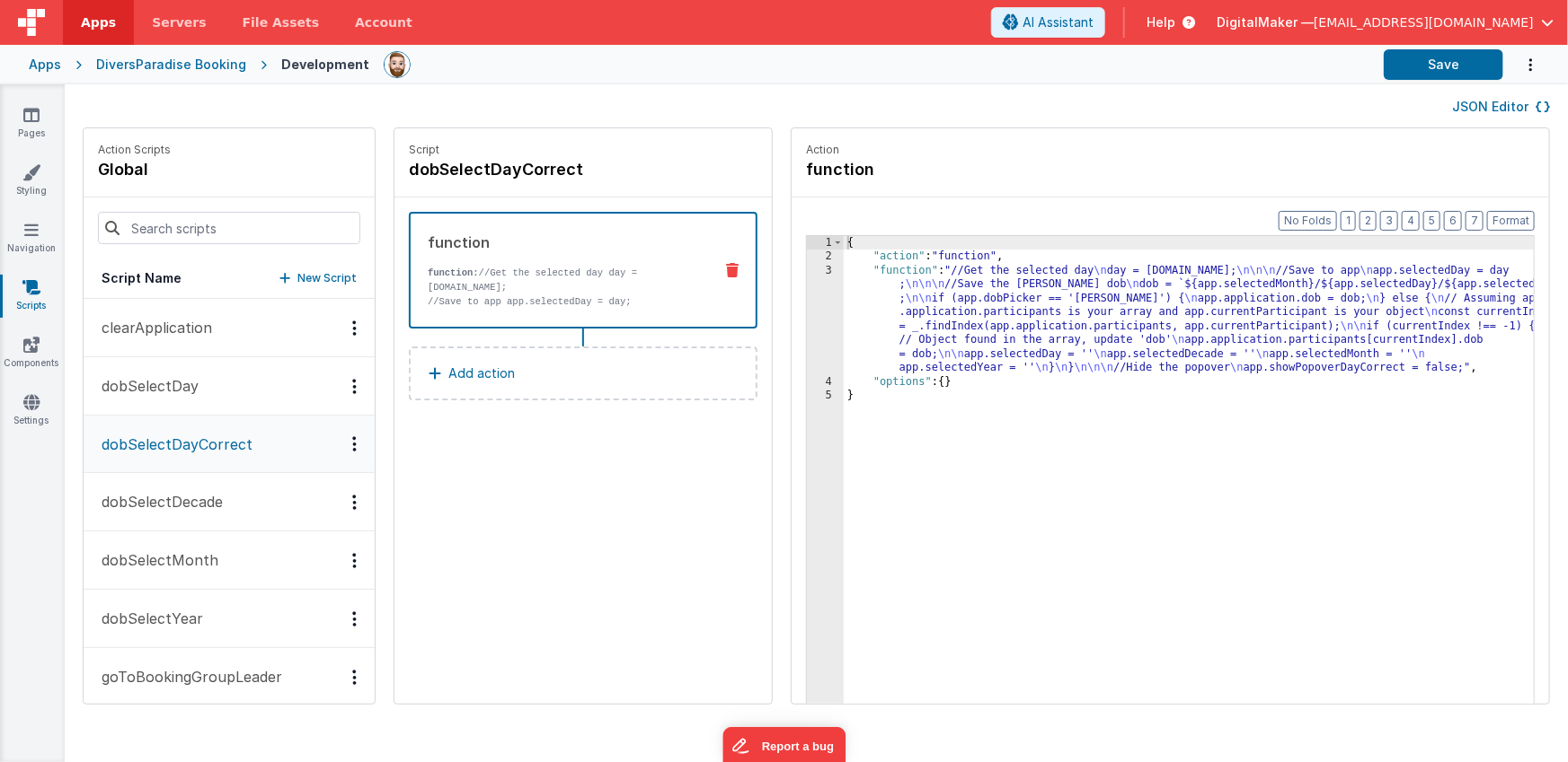
click at [1016, 300] on div "{ "action" : "function" , "function" : "//Get the selected day \n day = [DOMAIN…" at bounding box center [1216, 512] width 744 height 552
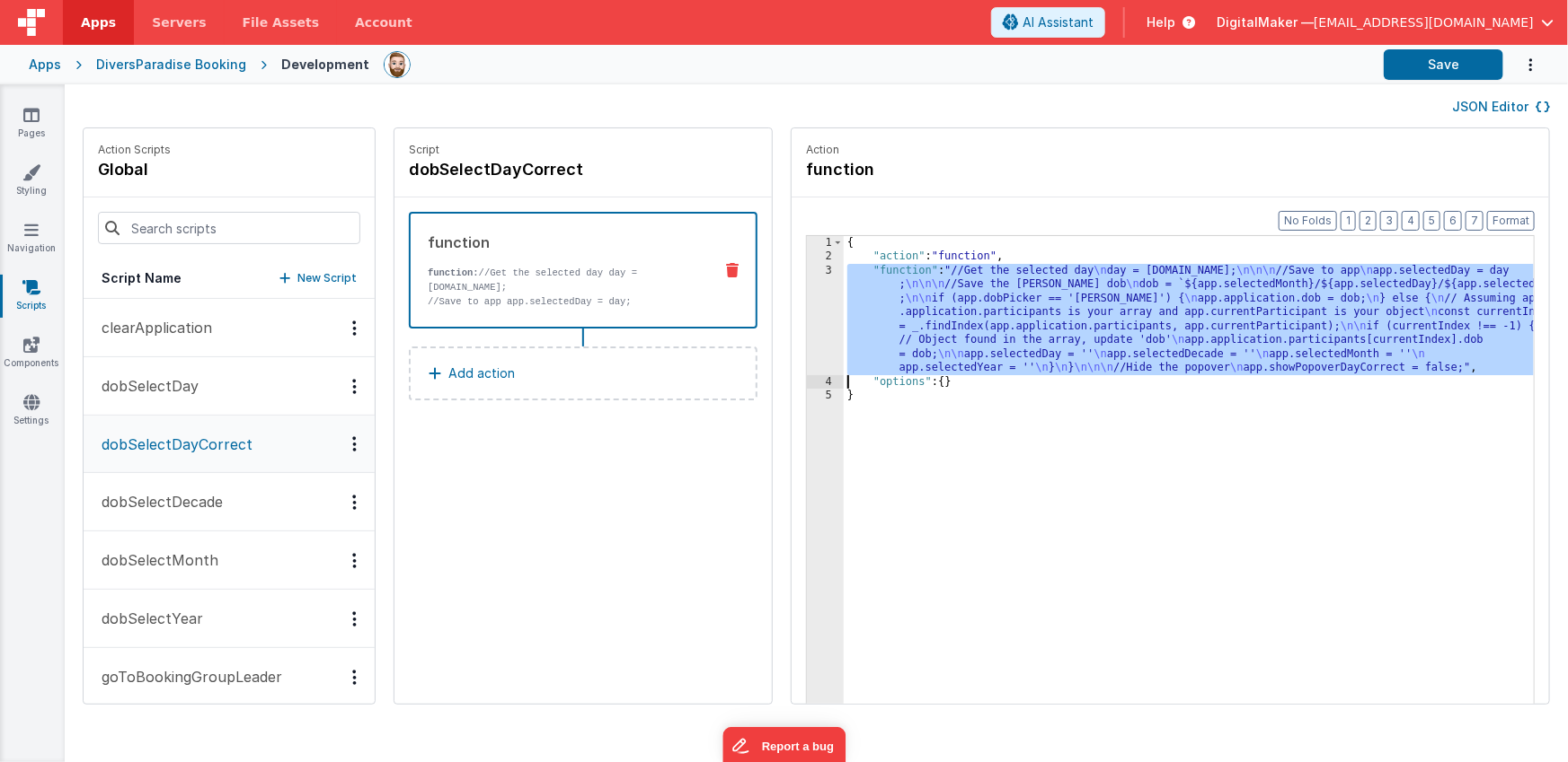
click at [806, 314] on div "3" at bounding box center [825, 319] width 37 height 111
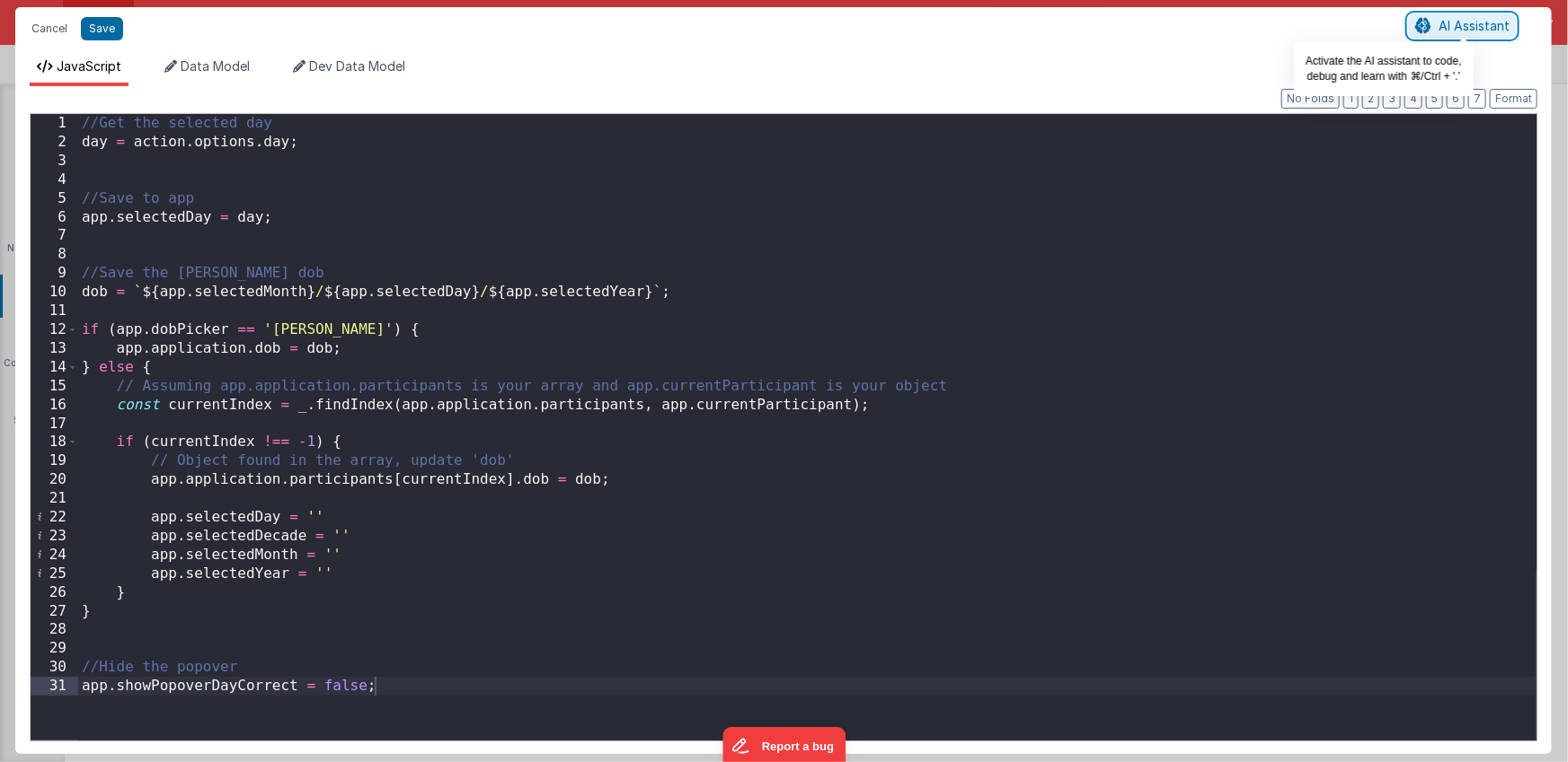
click at [1461, 24] on span "AI Assistant" at bounding box center [1473, 26] width 71 height 15
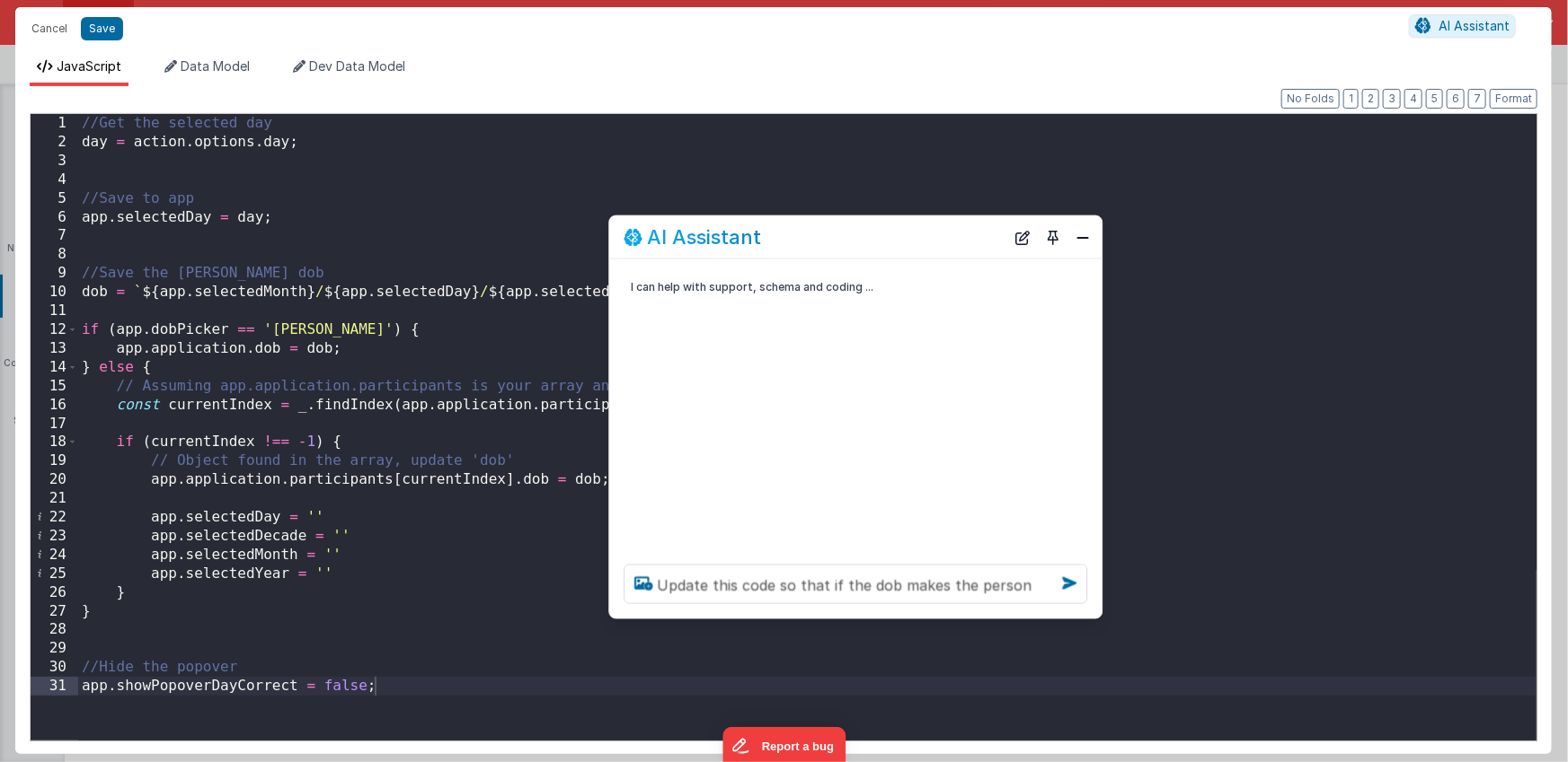
drag, startPoint x: 295, startPoint y: 368, endPoint x: 889, endPoint y: 237, distance: 608.3
click at [889, 237] on div "AI Assistant" at bounding box center [814, 237] width 381 height 22
click at [1022, 581] on textarea "Update this code so that if the dob makes the person" at bounding box center [855, 584] width 464 height 39
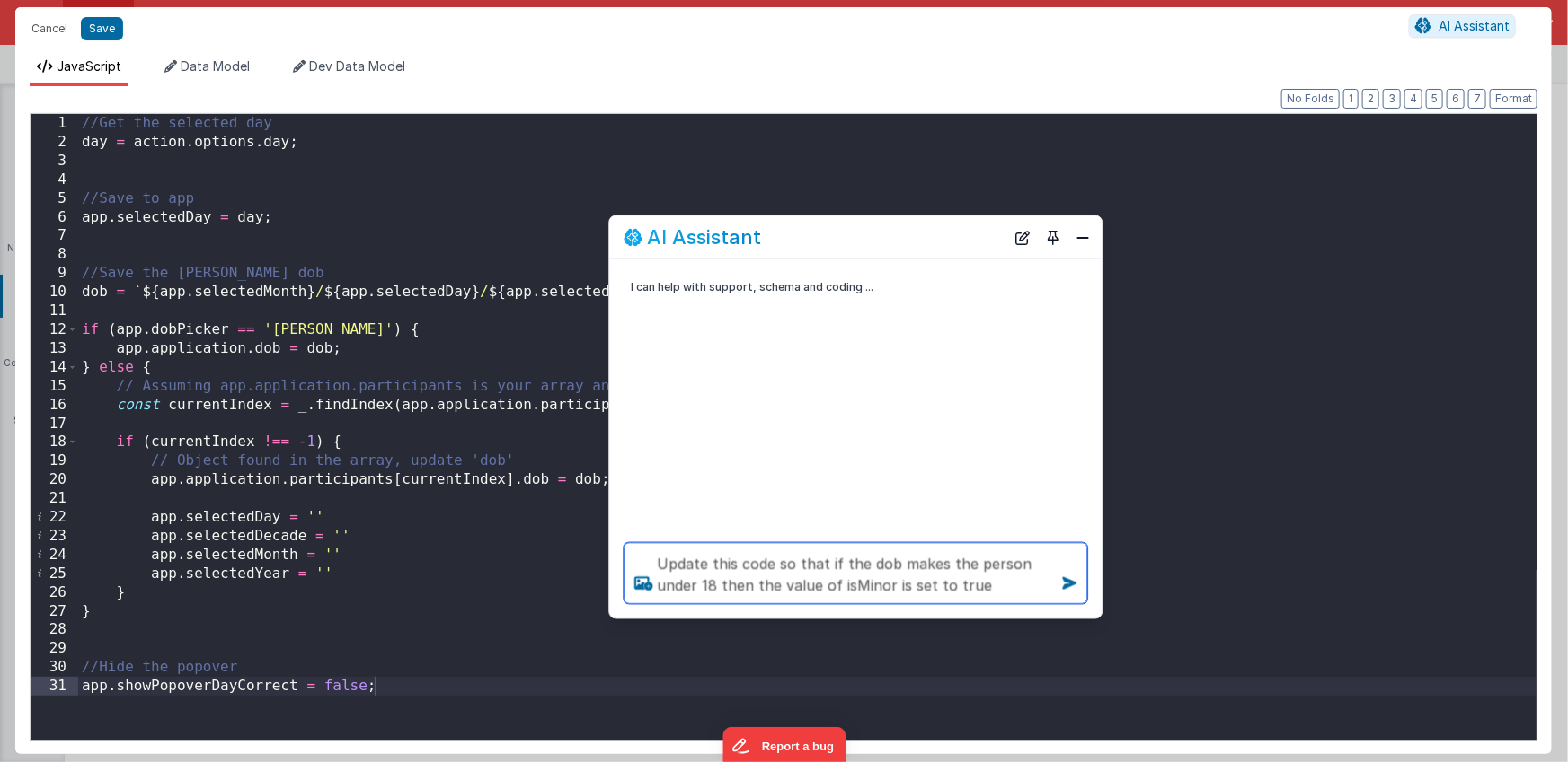
type textarea "Update this code so that if the dob makes the person under 18 then the value of…"
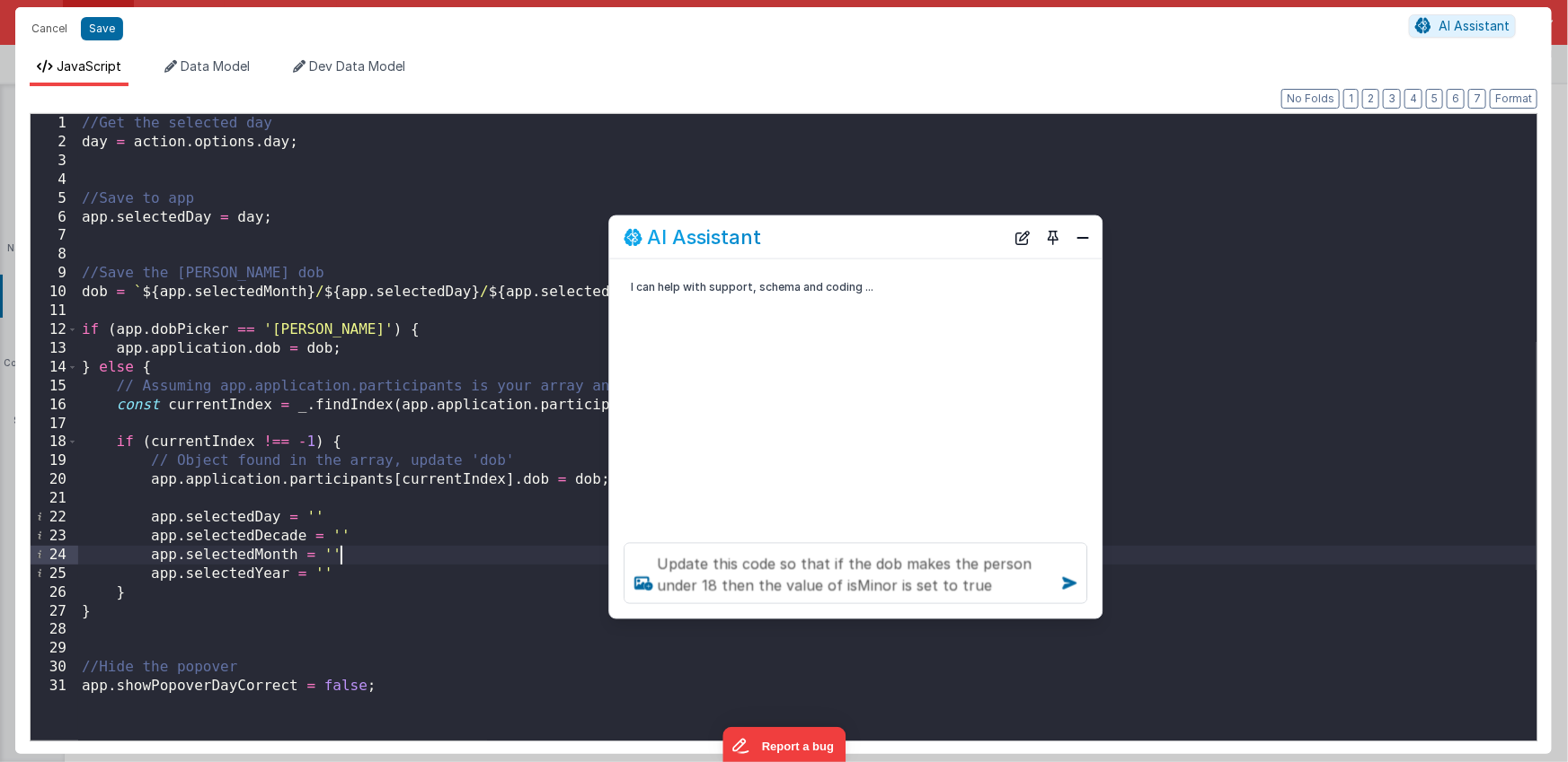
click at [517, 552] on div "//Get the selected day day = action . options . day ; //Save to app app . selec…" at bounding box center [807, 446] width 1458 height 664
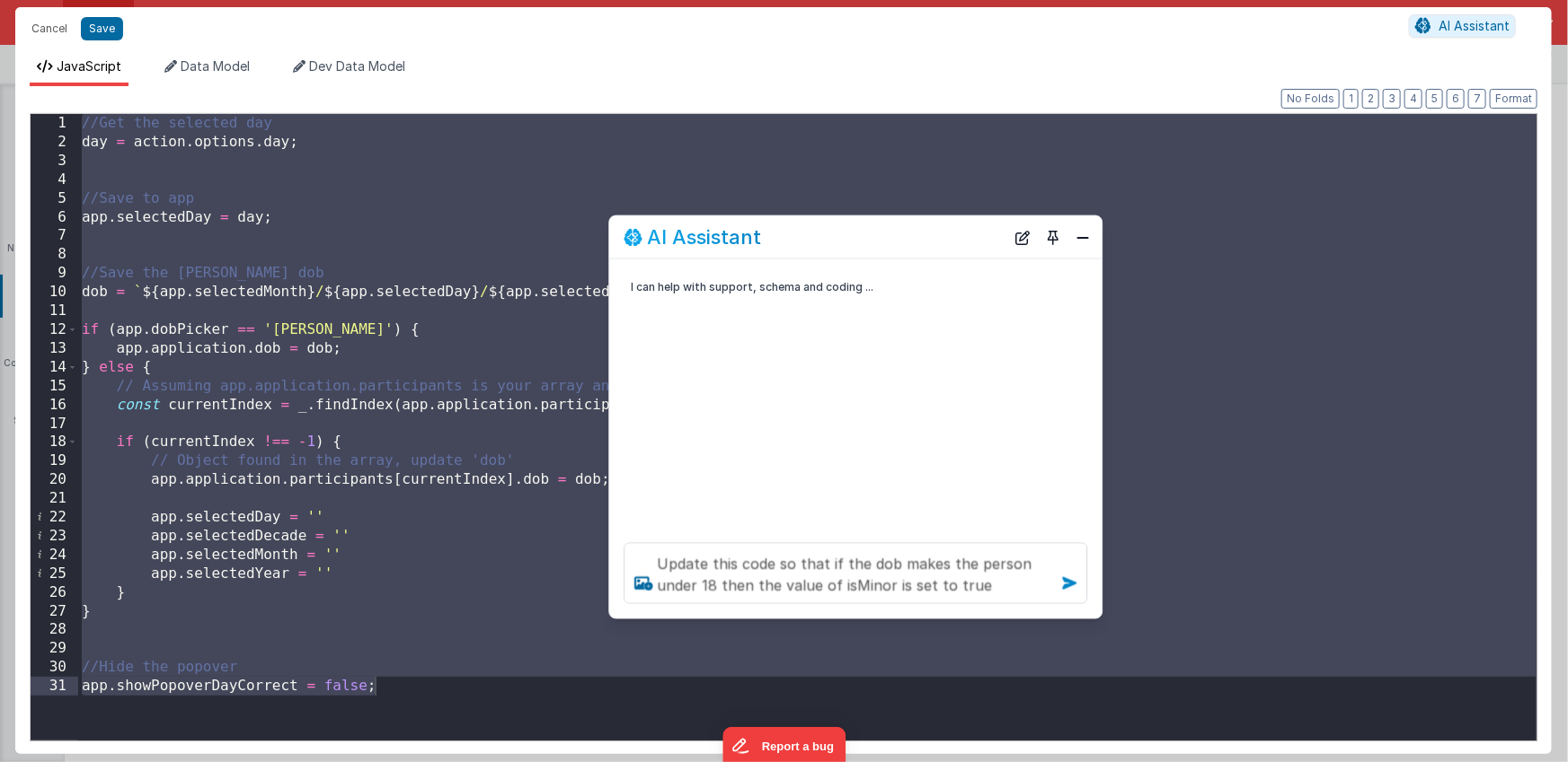
click at [1069, 582] on icon at bounding box center [1069, 583] width 29 height 29
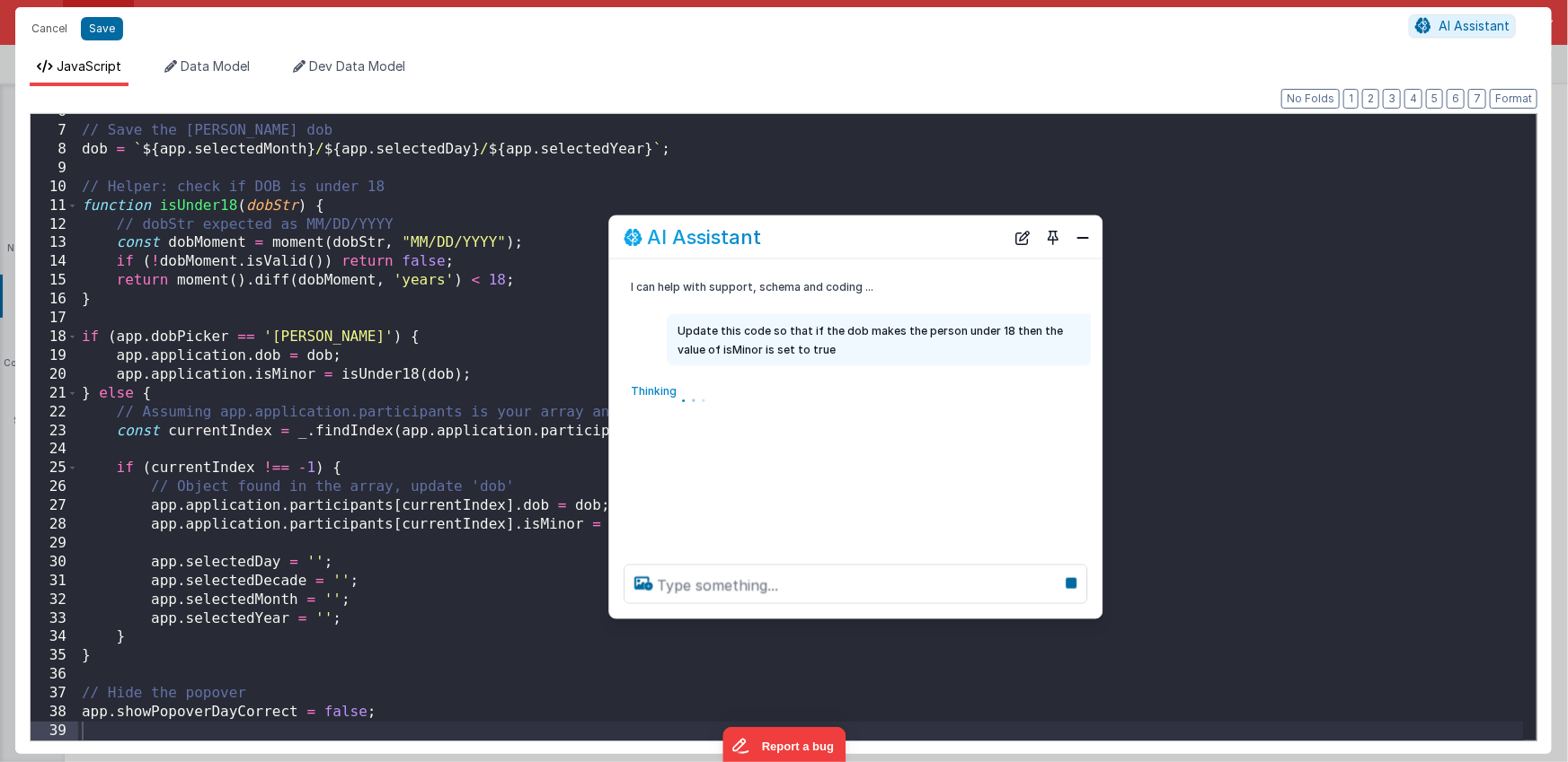
scroll to position [105, 0]
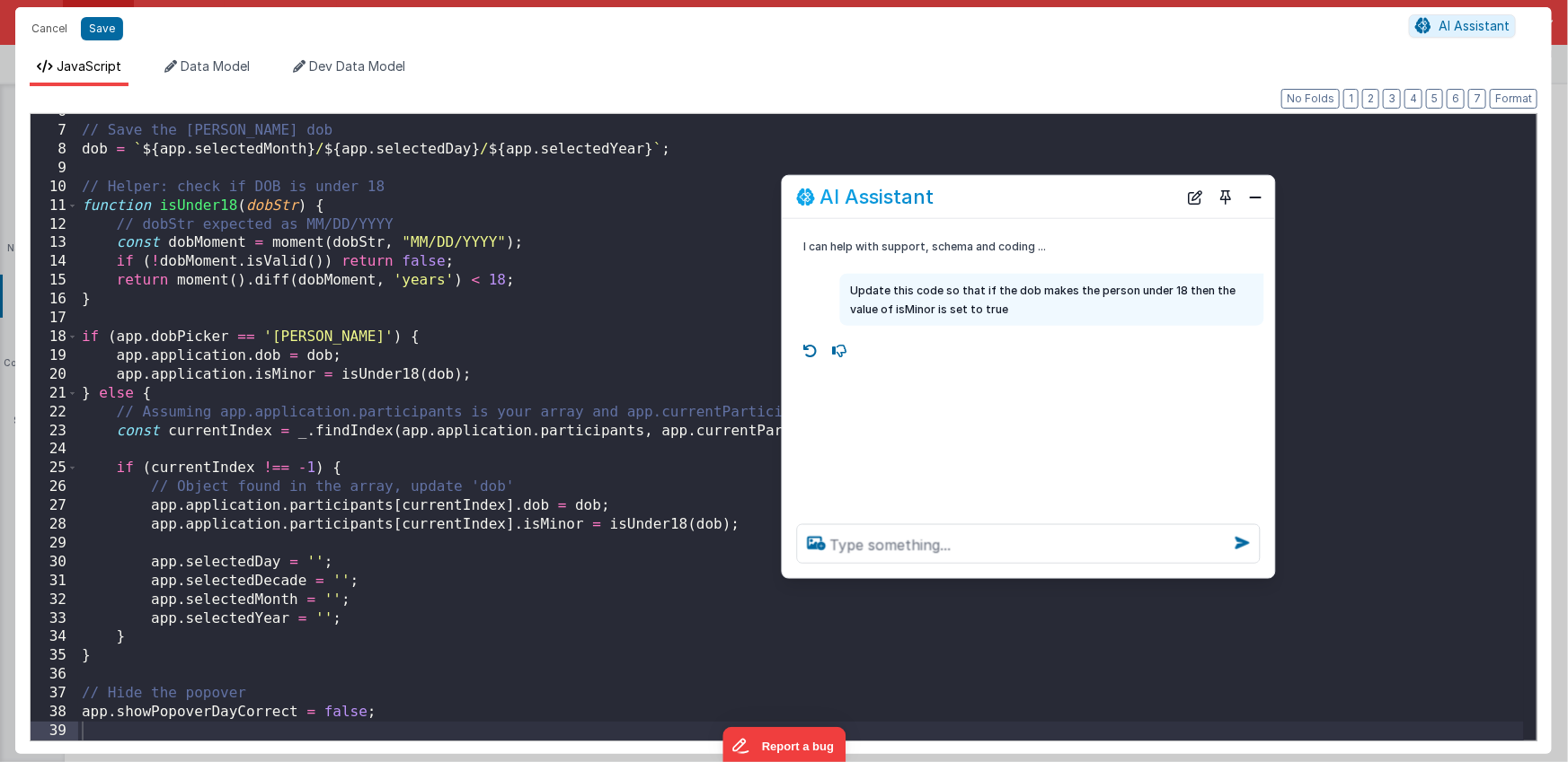
drag, startPoint x: 830, startPoint y: 236, endPoint x: 1004, endPoint y: 196, distance: 178.5
click at [1004, 196] on div "AI Assistant" at bounding box center [987, 196] width 381 height 22
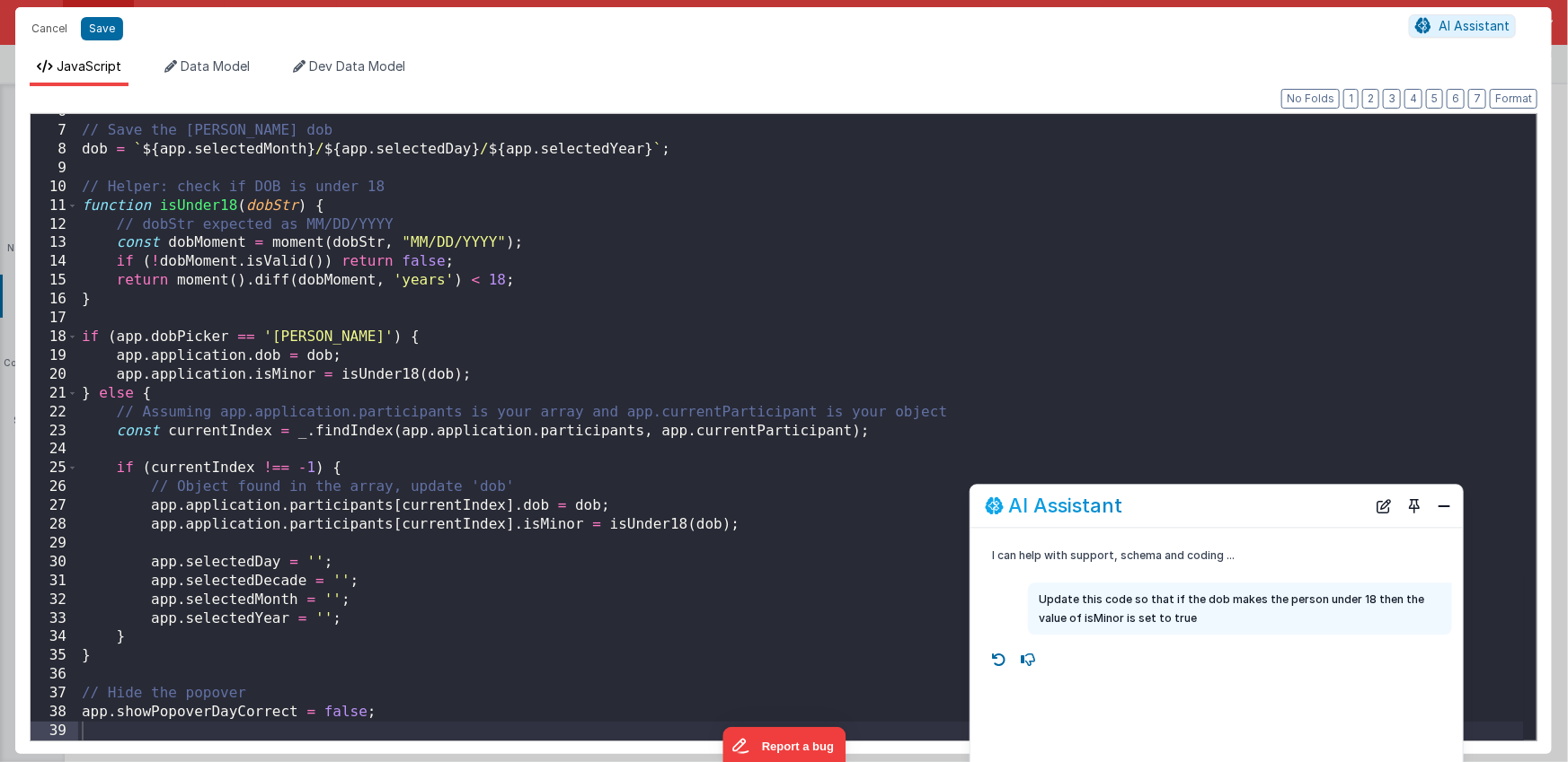
drag, startPoint x: 1027, startPoint y: 187, endPoint x: 1215, endPoint y: 495, distance: 360.8
click at [1215, 496] on div "AI Assistant" at bounding box center [1175, 506] width 381 height 22
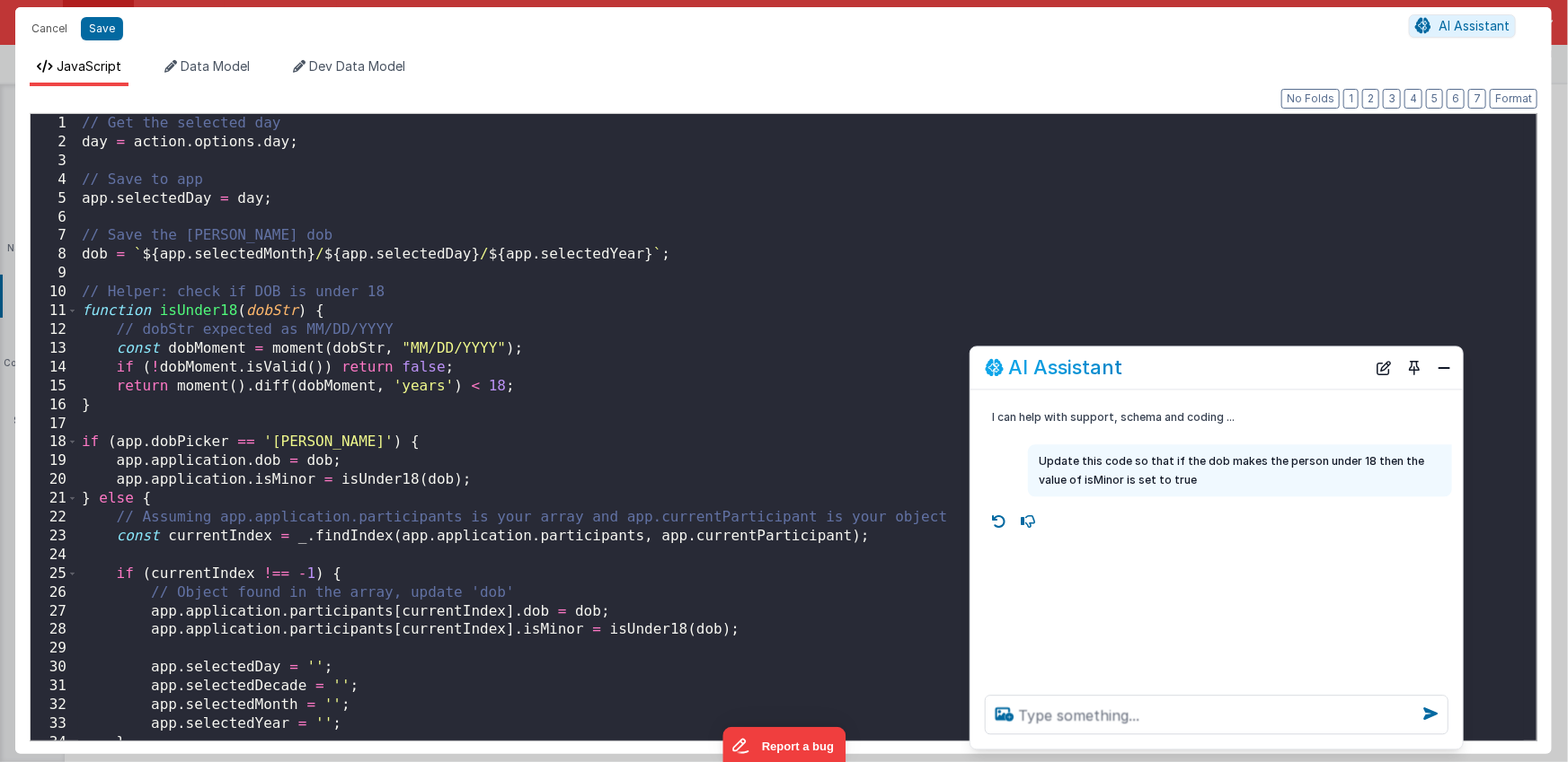
scroll to position [0, 0]
click at [815, 391] on div "// Get the selected day day = action . options . day ; // Save to app app . sel…" at bounding box center [801, 445] width 1446 height 664
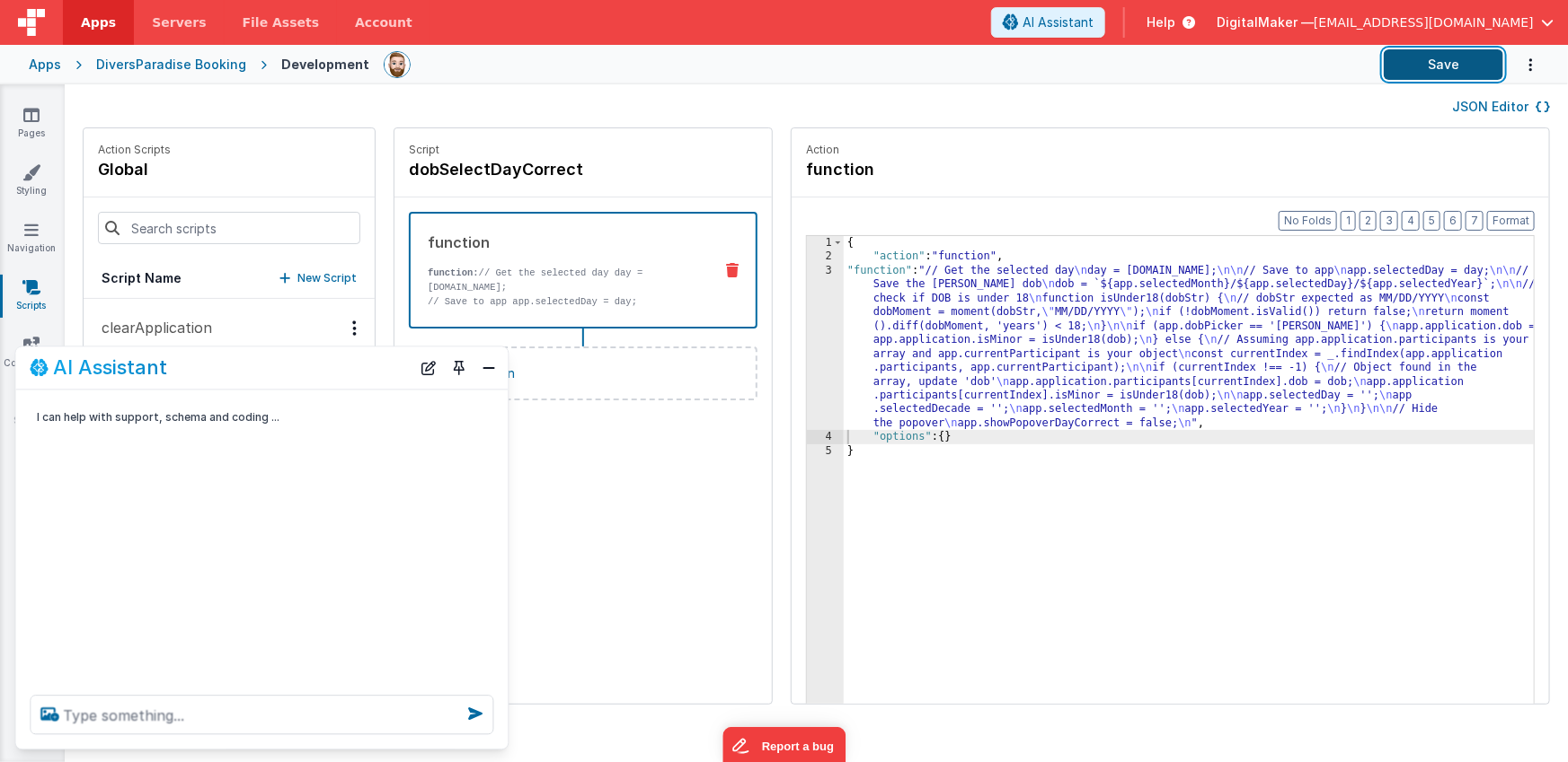
click at [1423, 64] on button "Save" at bounding box center [1443, 65] width 120 height 31
click at [489, 364] on button "Close" at bounding box center [490, 368] width 23 height 25
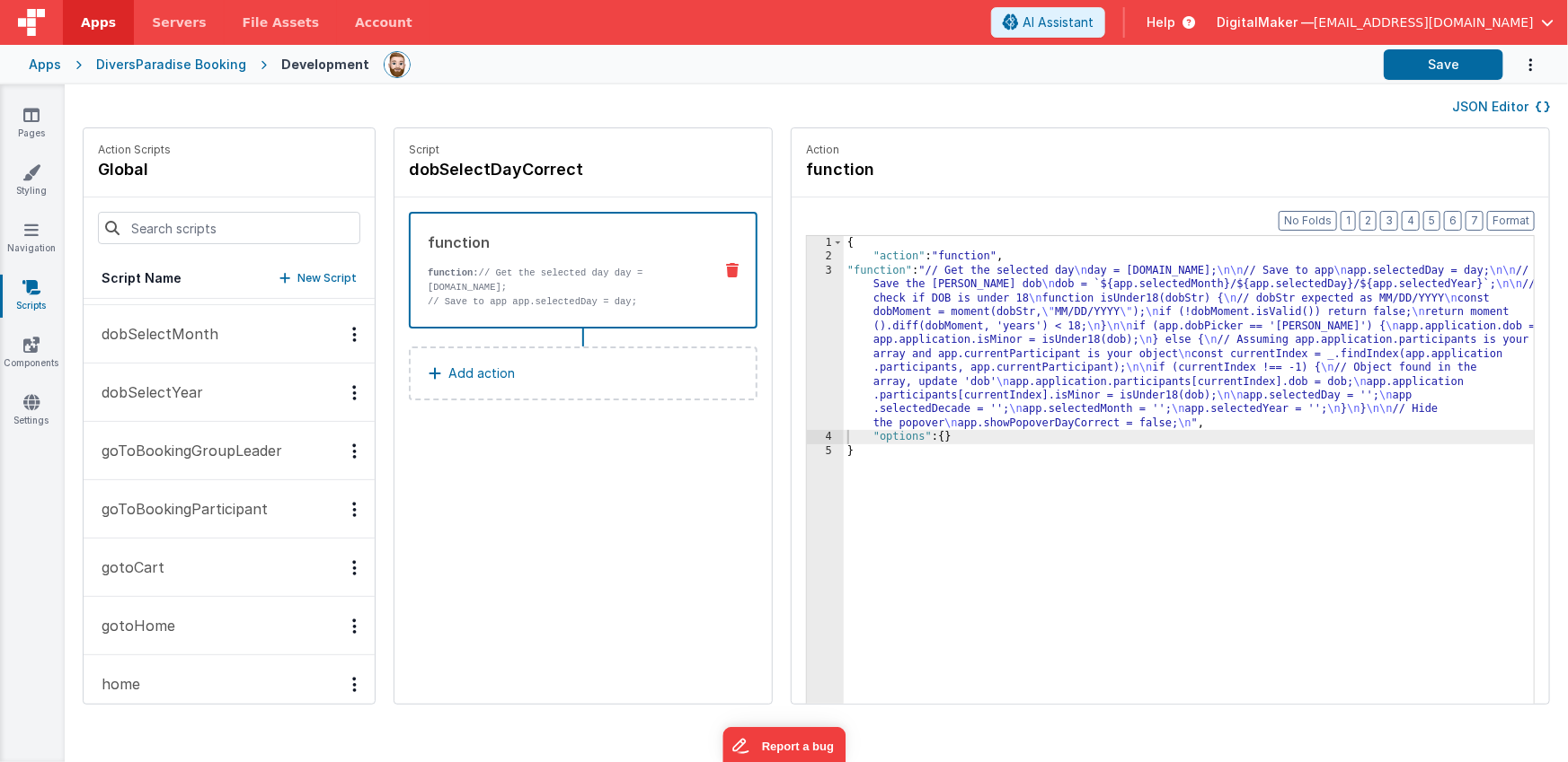
scroll to position [232, 0]
click at [963, 500] on div "{ "action" : "function" , "function" : "// Get the selected day \n day = [DOMAI…" at bounding box center [1216, 512] width 744 height 552
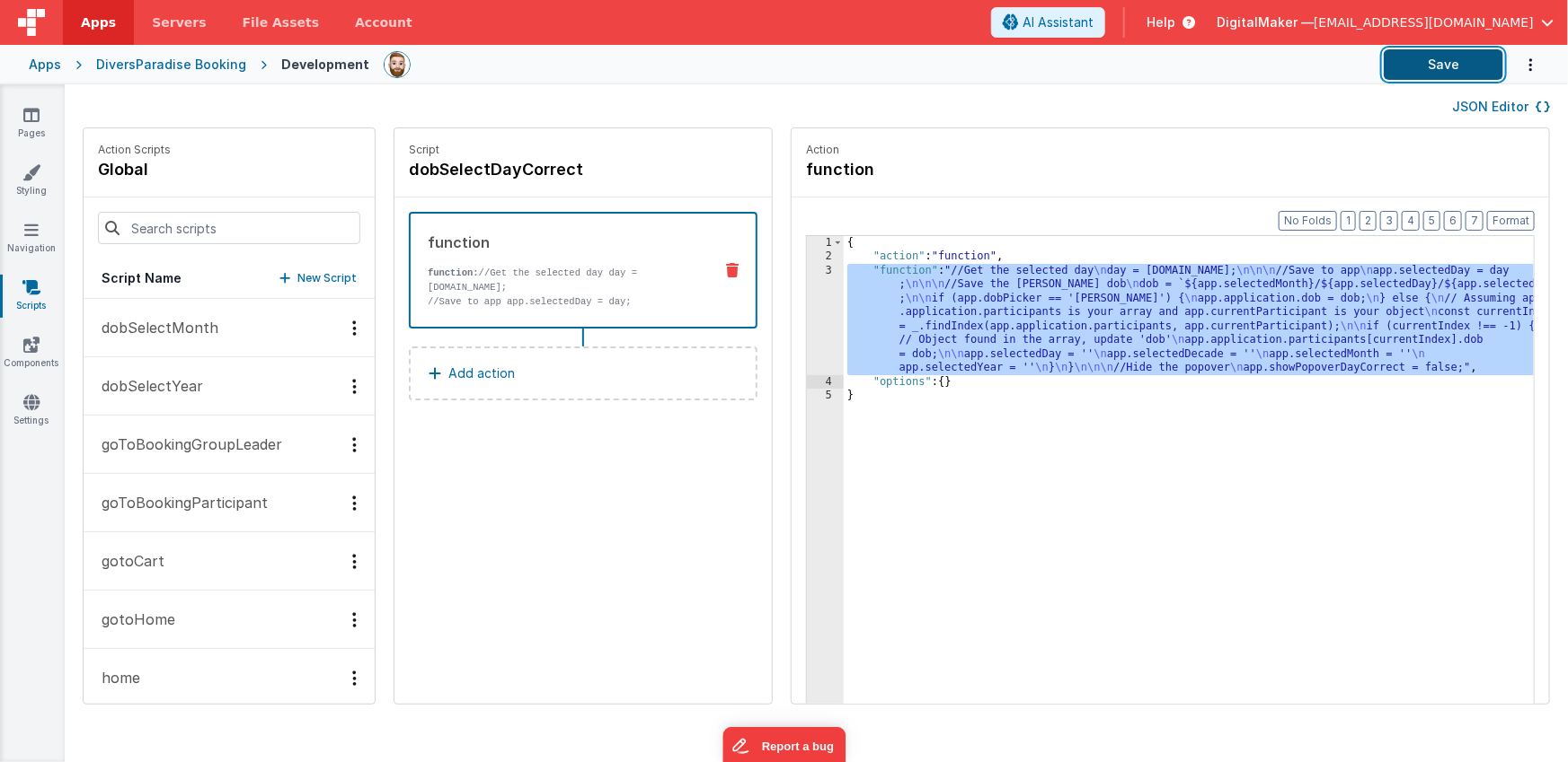
click at [1404, 67] on button "Save" at bounding box center [1443, 65] width 120 height 31
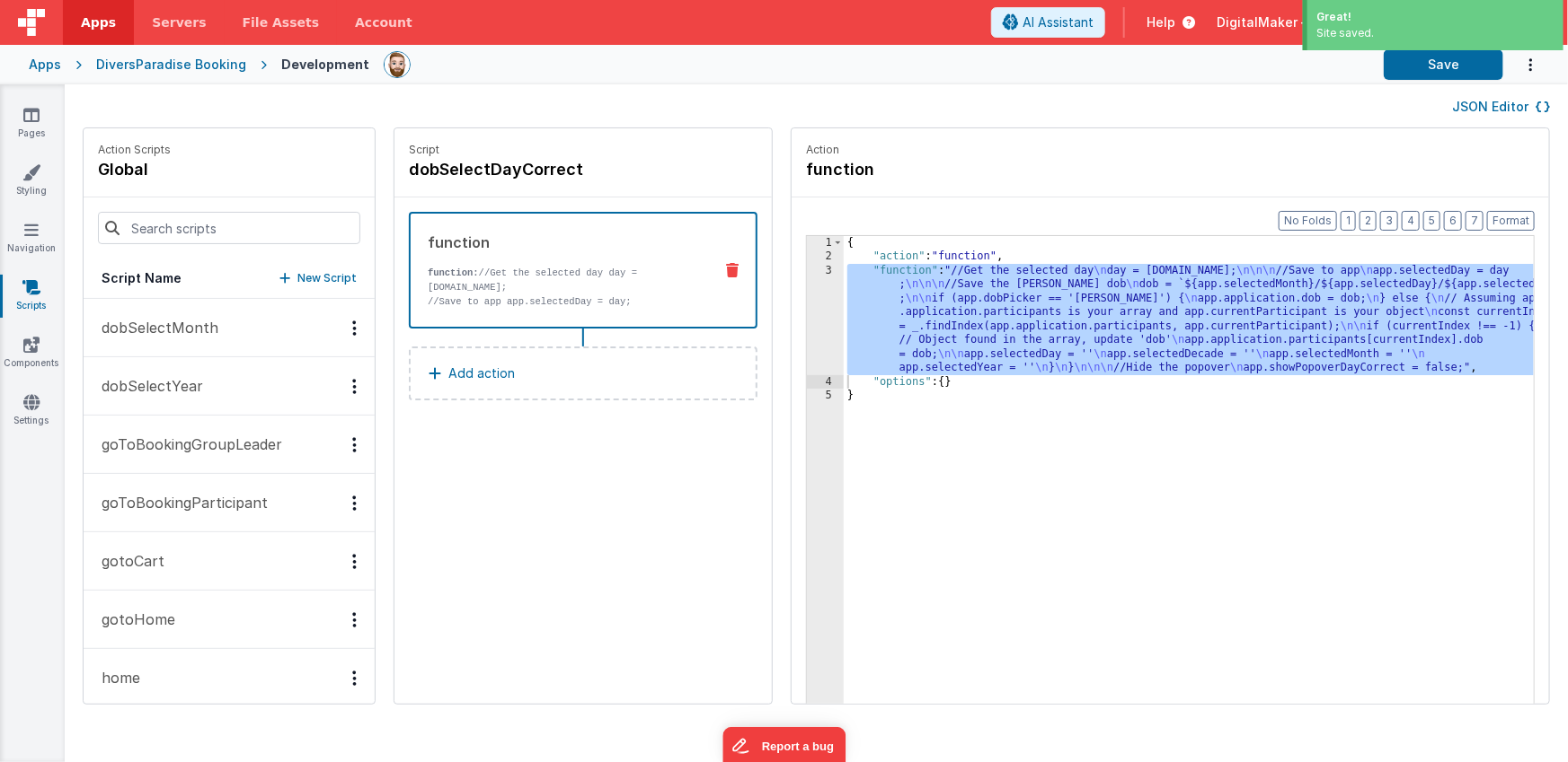
click at [184, 383] on p "dobSelectYear" at bounding box center [146, 386] width 112 height 22
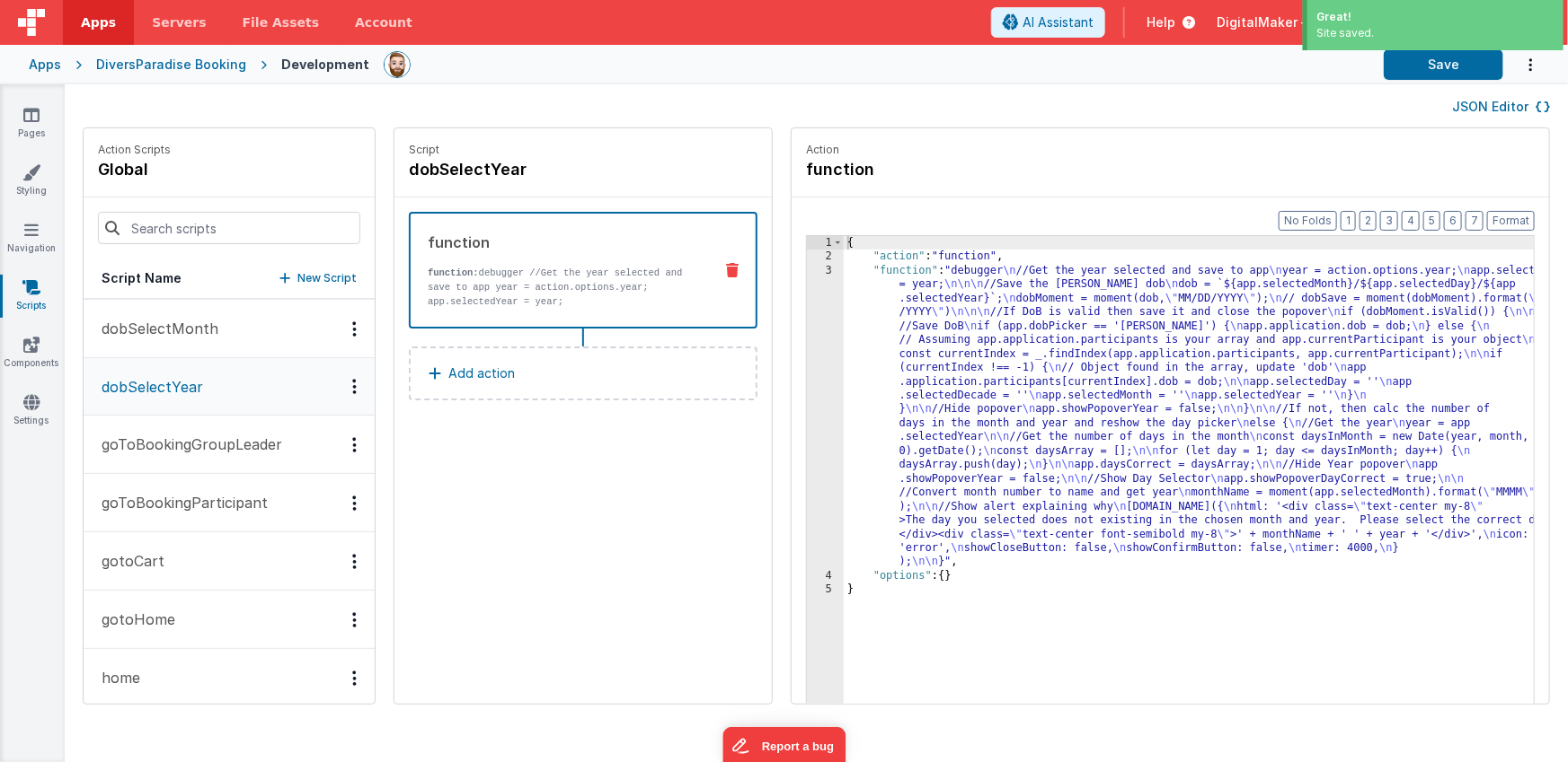
scroll to position [233, 0]
click at [1006, 456] on div "{ "action" : "function" , "function" : "debugger \n //Get the year selected and…" at bounding box center [1216, 512] width 744 height 552
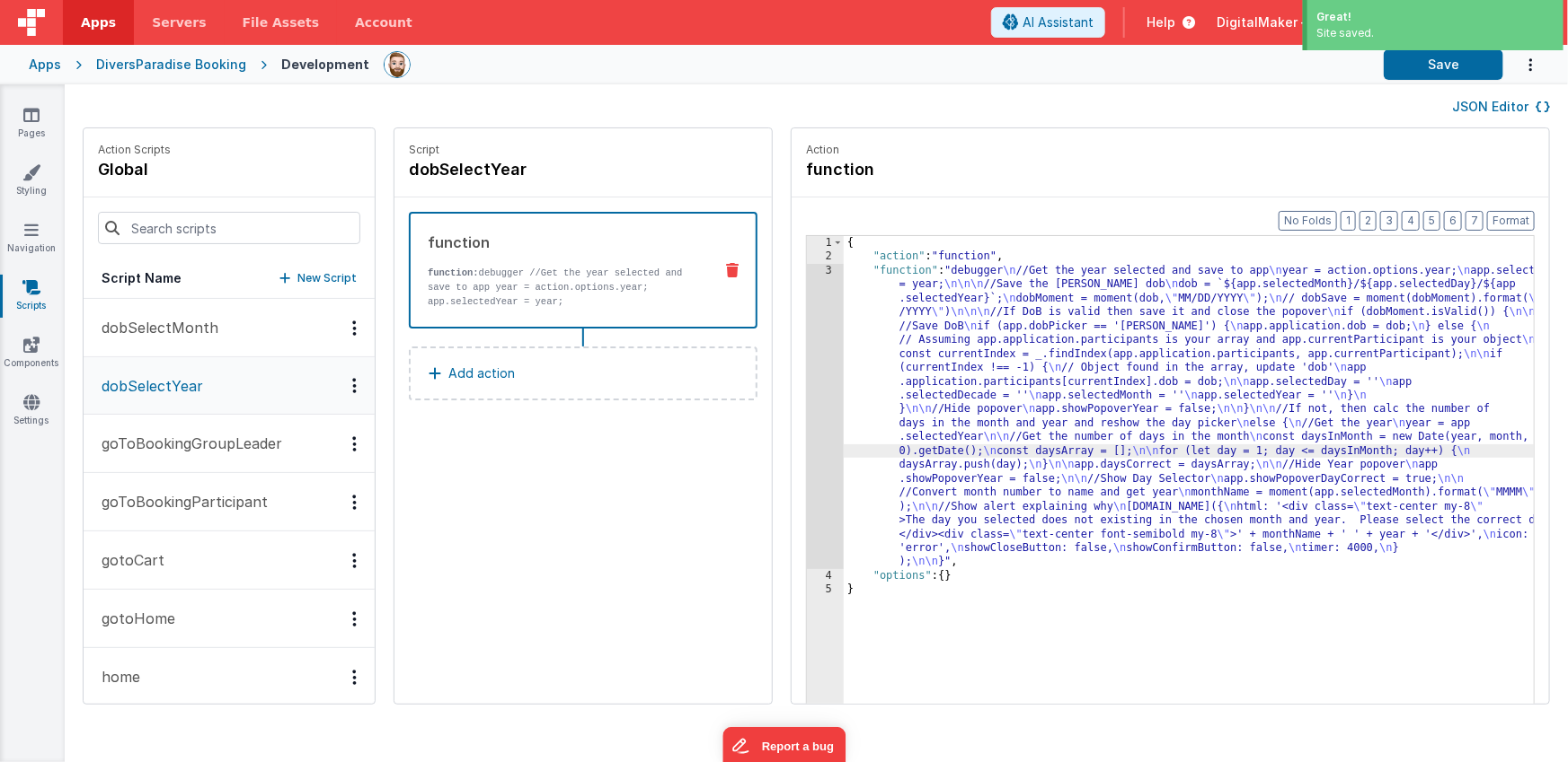
click at [806, 433] on div "3" at bounding box center [825, 416] width 37 height 305
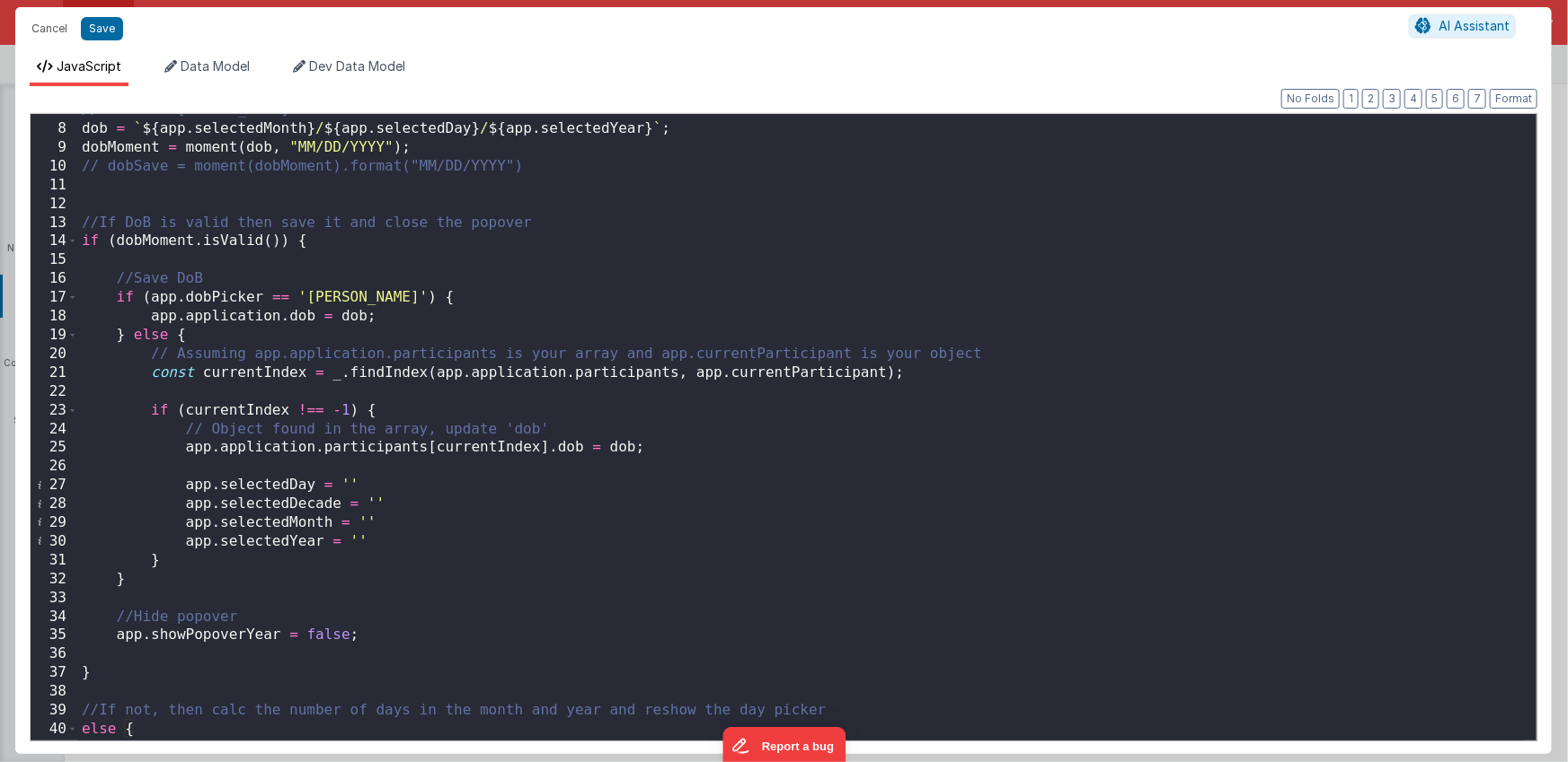
scroll to position [0, 0]
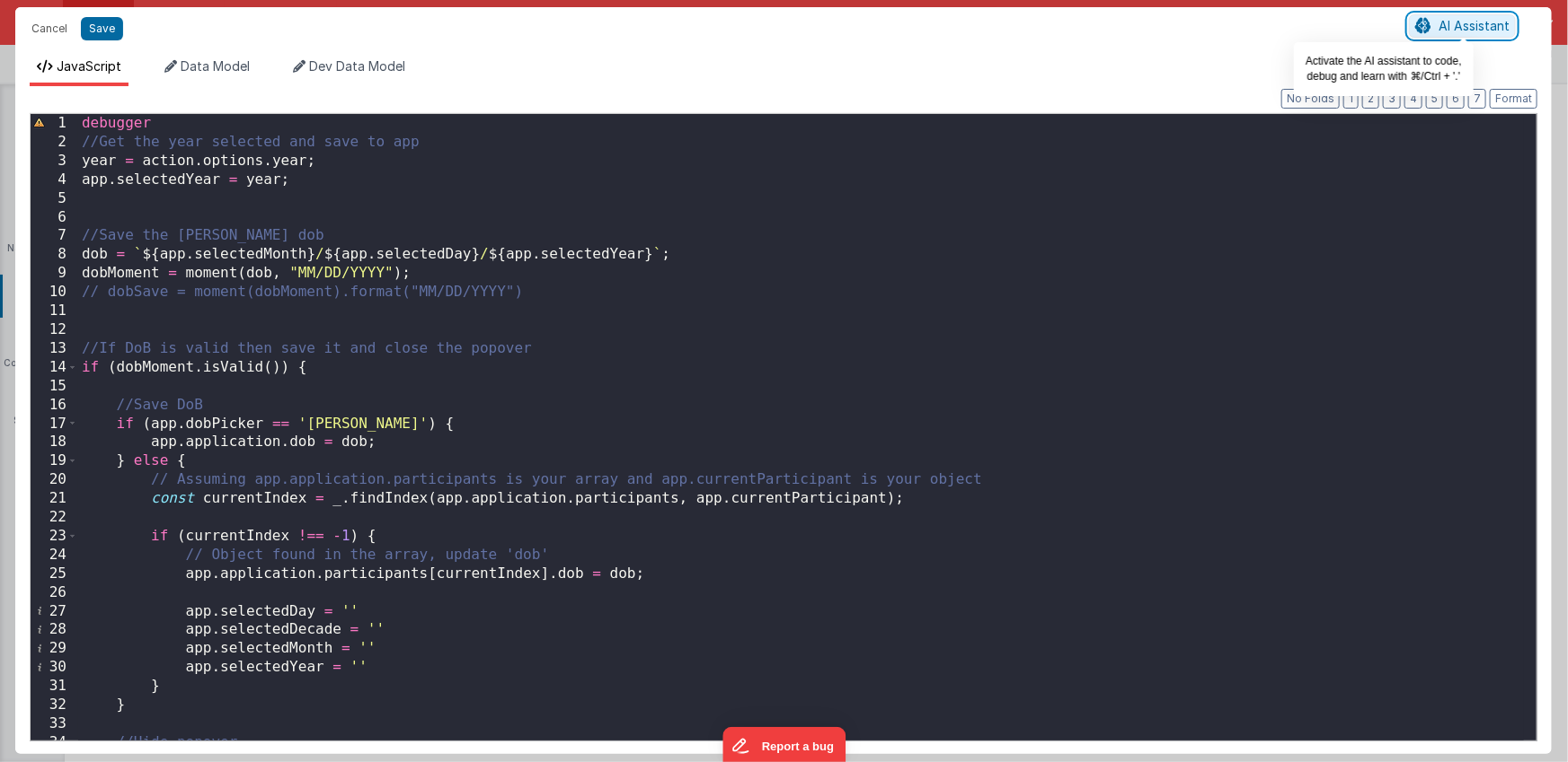
click at [1443, 31] on span "AI Assistant" at bounding box center [1473, 26] width 71 height 15
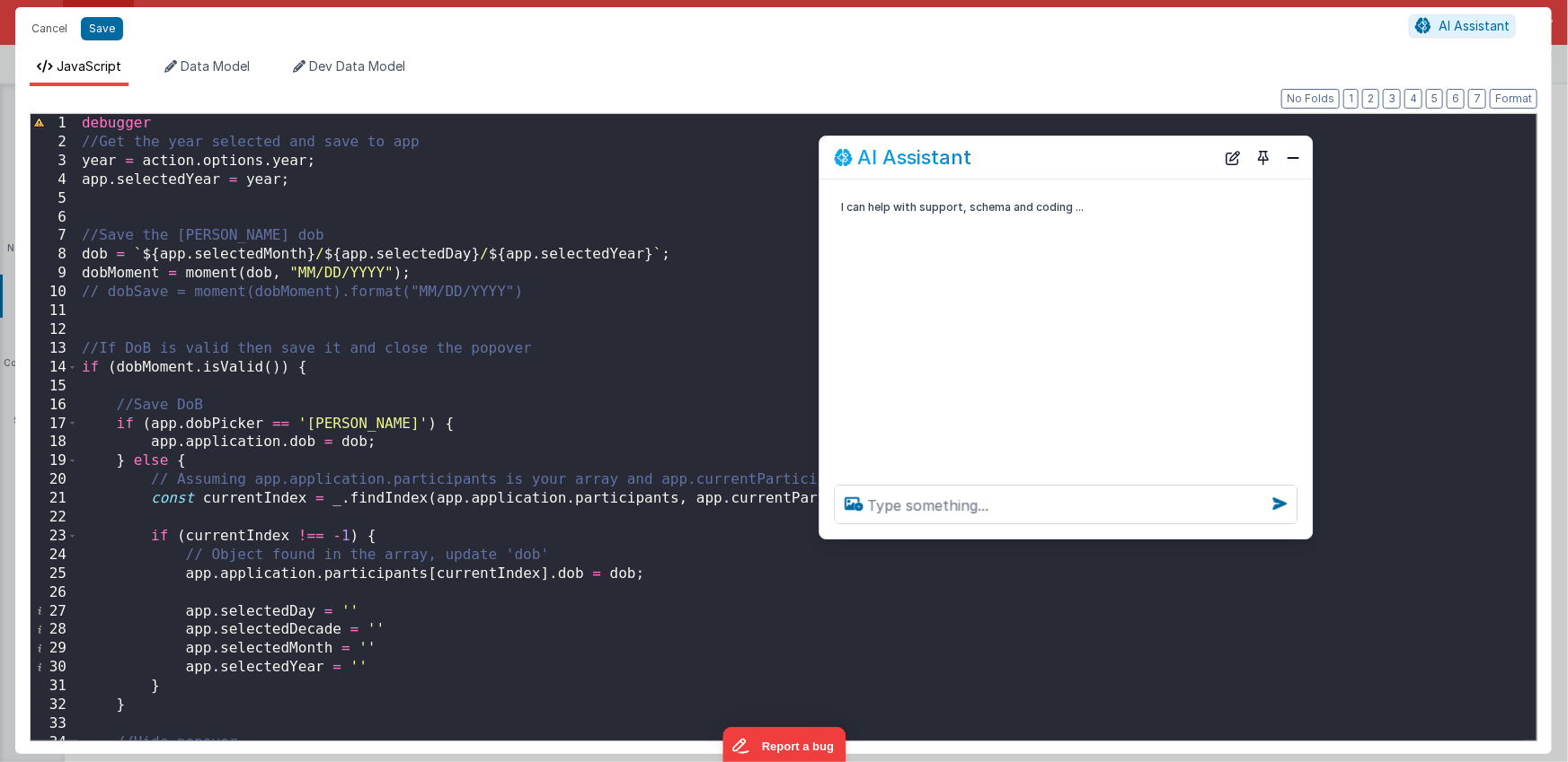
drag, startPoint x: 360, startPoint y: 362, endPoint x: 1159, endPoint y: 155, distance: 825.4
click at [1159, 155] on div "AI Assistant" at bounding box center [1024, 158] width 381 height 22
click at [934, 509] on textarea at bounding box center [1065, 504] width 464 height 39
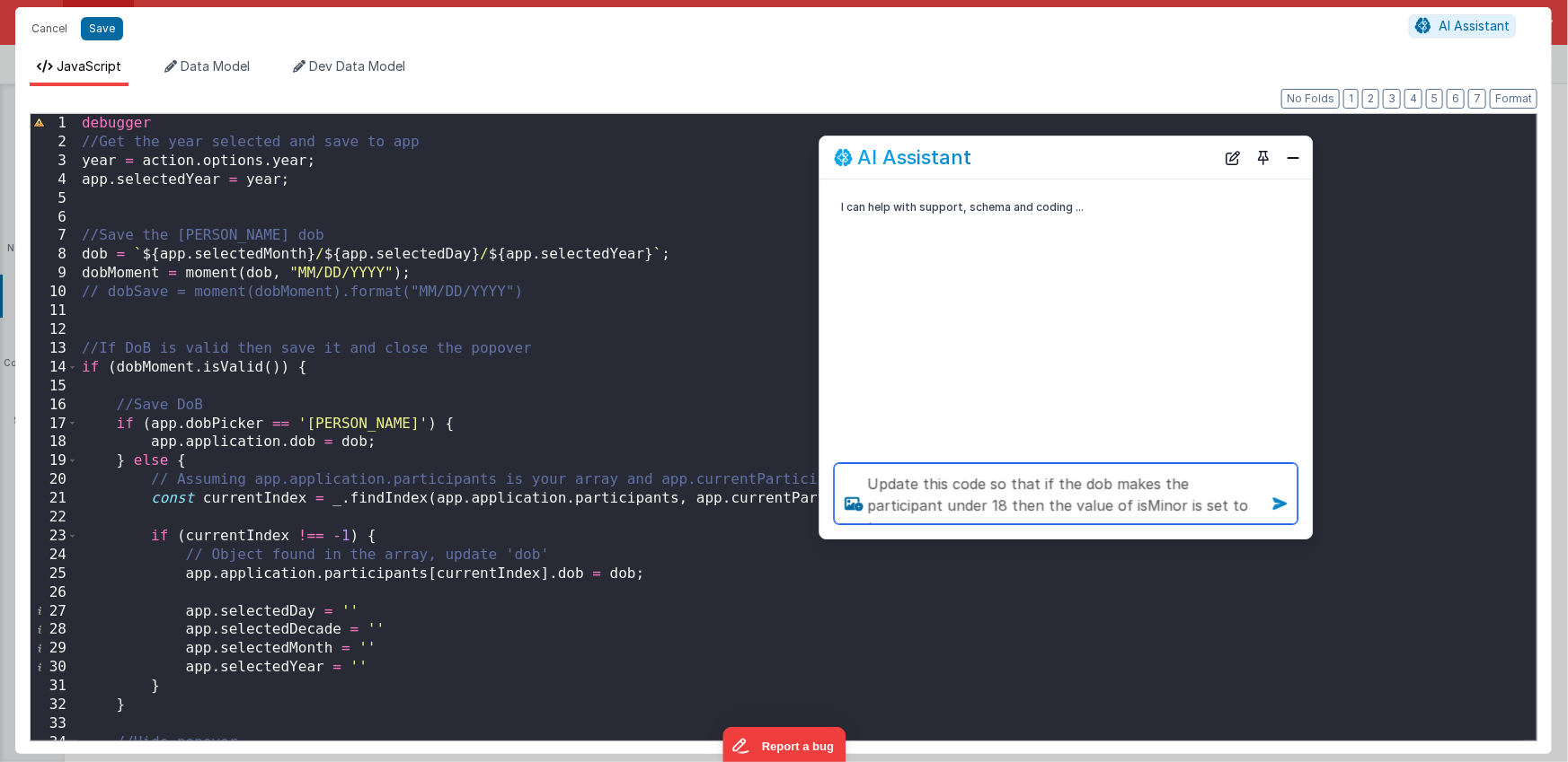
type textarea "Update this code so that if the dob makes the participant under 18 then the val…"
click at [1280, 501] on icon at bounding box center [1279, 504] width 29 height 29
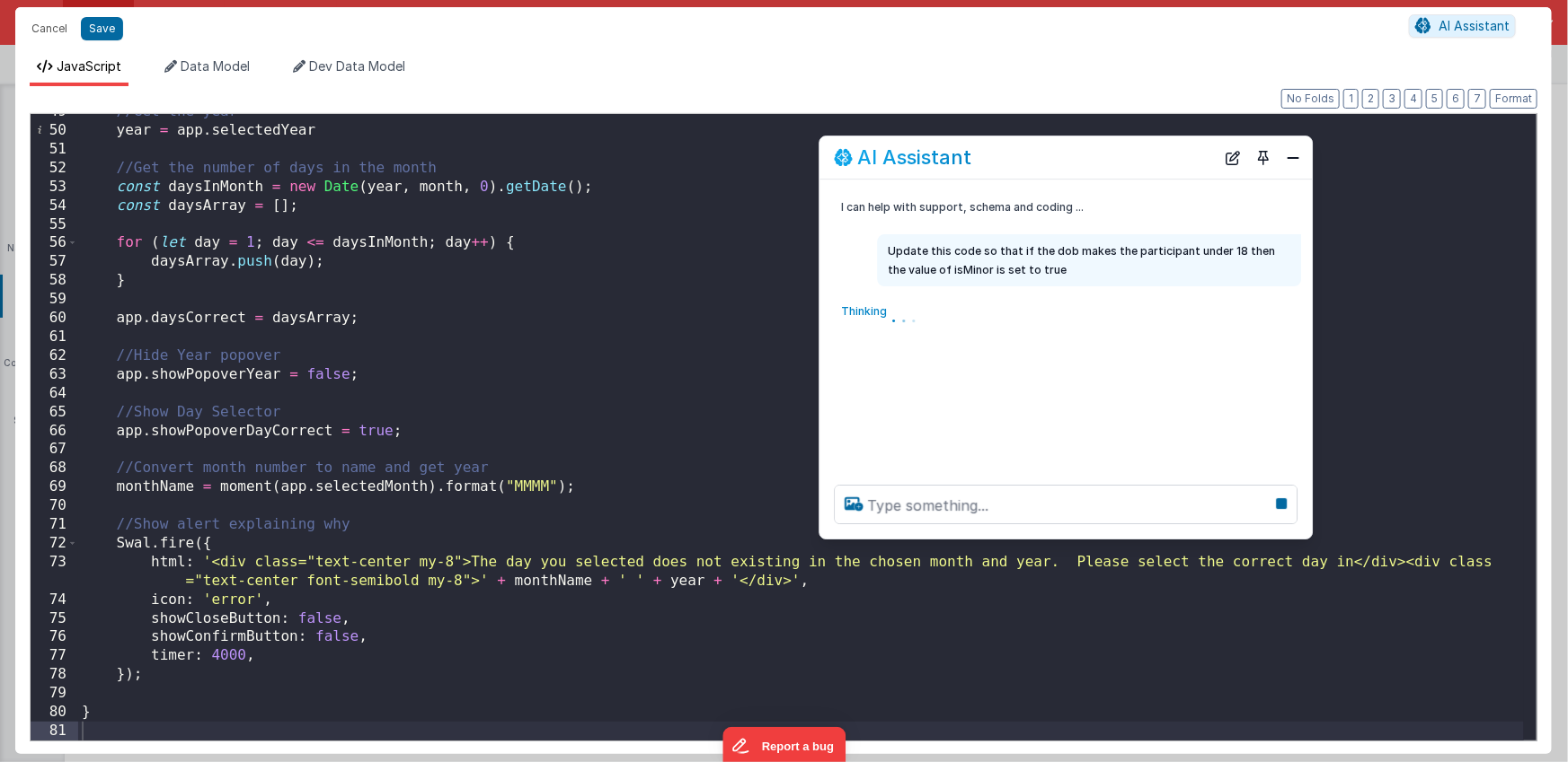
scroll to position [912, 0]
click at [1295, 163] on button "Close" at bounding box center [1292, 158] width 23 height 25
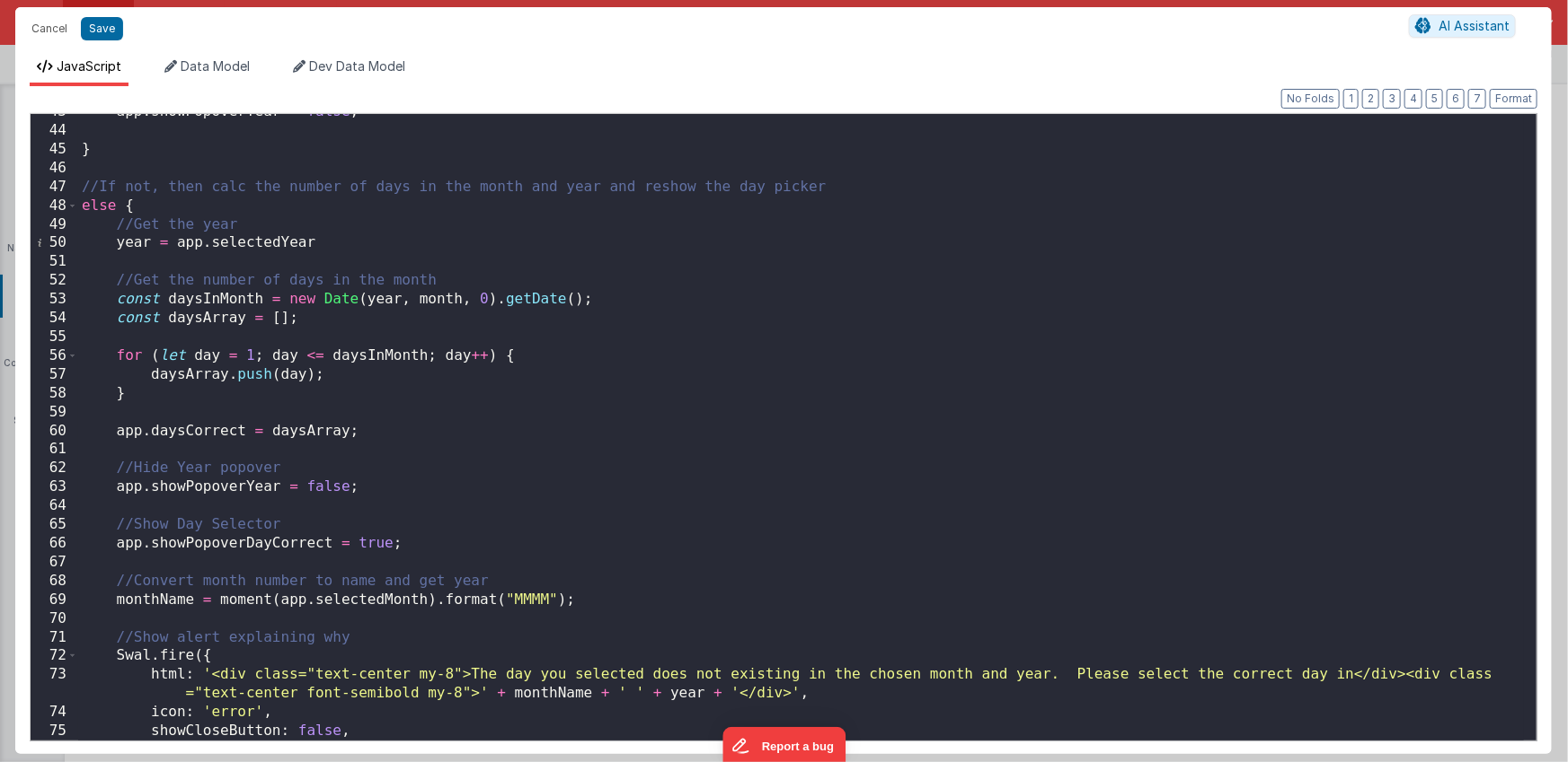
scroll to position [824, 0]
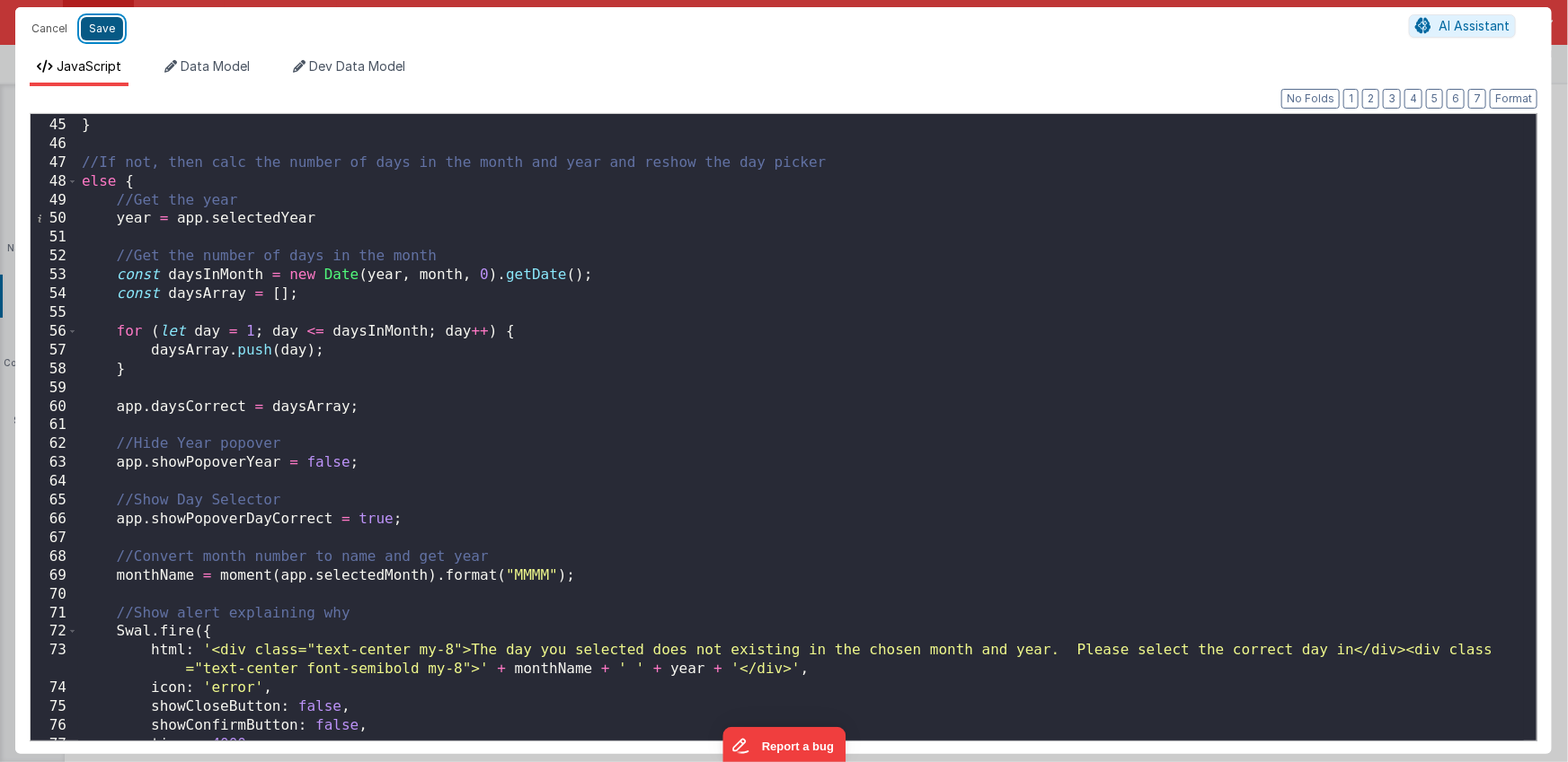
click at [104, 33] on button "Save" at bounding box center [102, 29] width 42 height 23
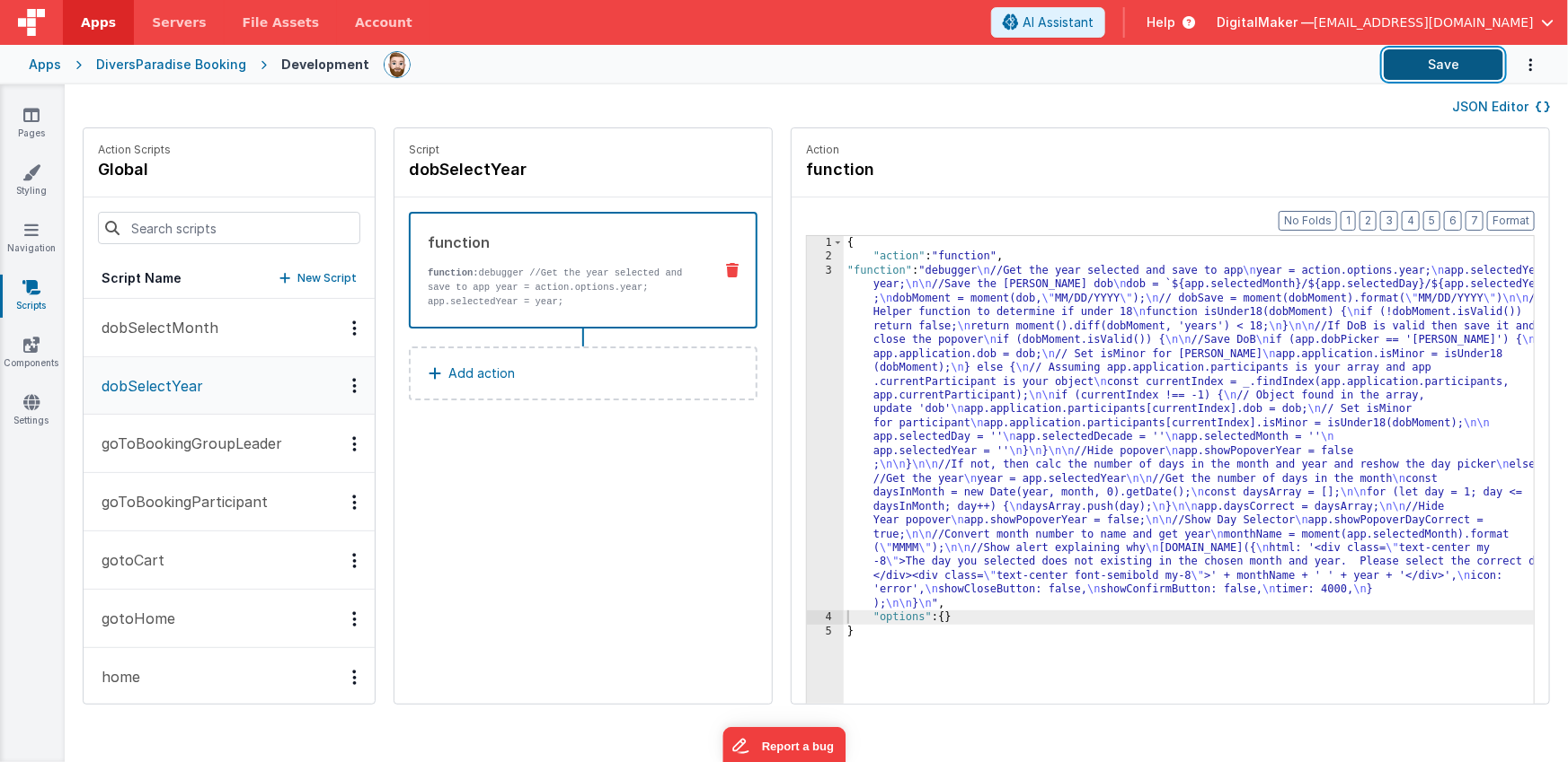
click at [1396, 63] on button "Save" at bounding box center [1443, 65] width 120 height 31
click at [10, 400] on link "Settings" at bounding box center [32, 411] width 65 height 36
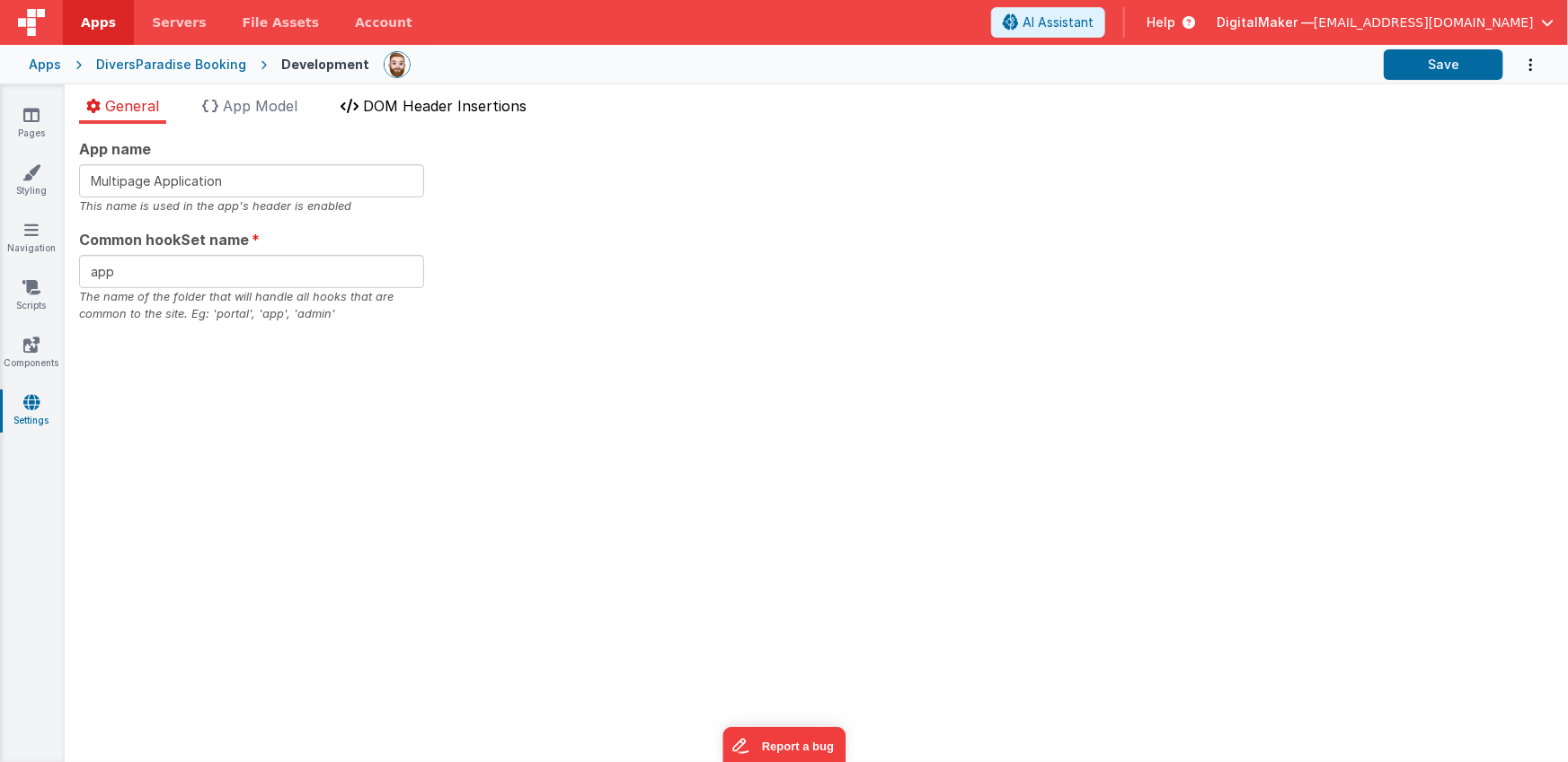
click at [376, 100] on span "DOM Header Insertions" at bounding box center [444, 105] width 164 height 18
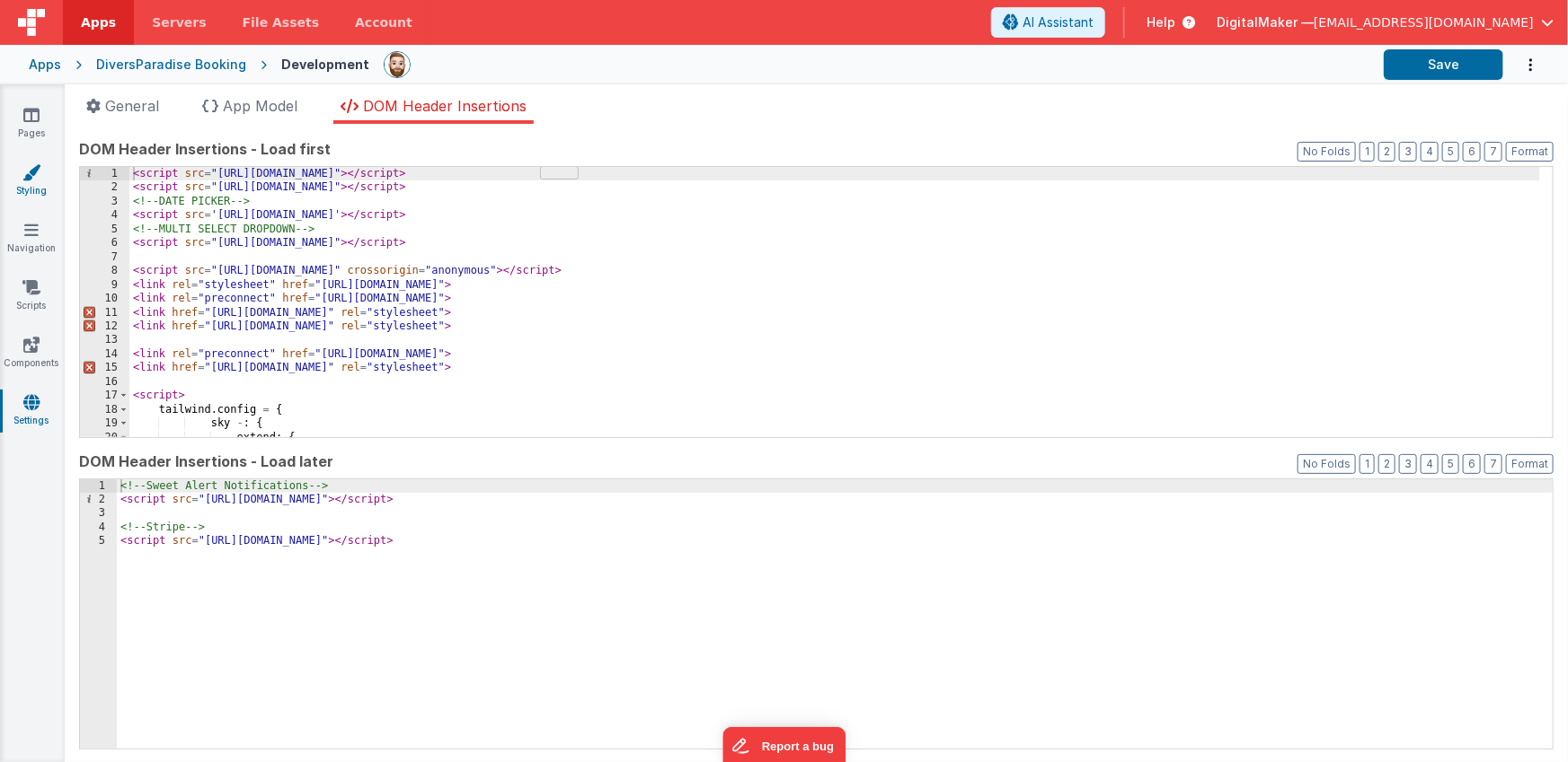
click at [32, 180] on icon at bounding box center [31, 172] width 18 height 18
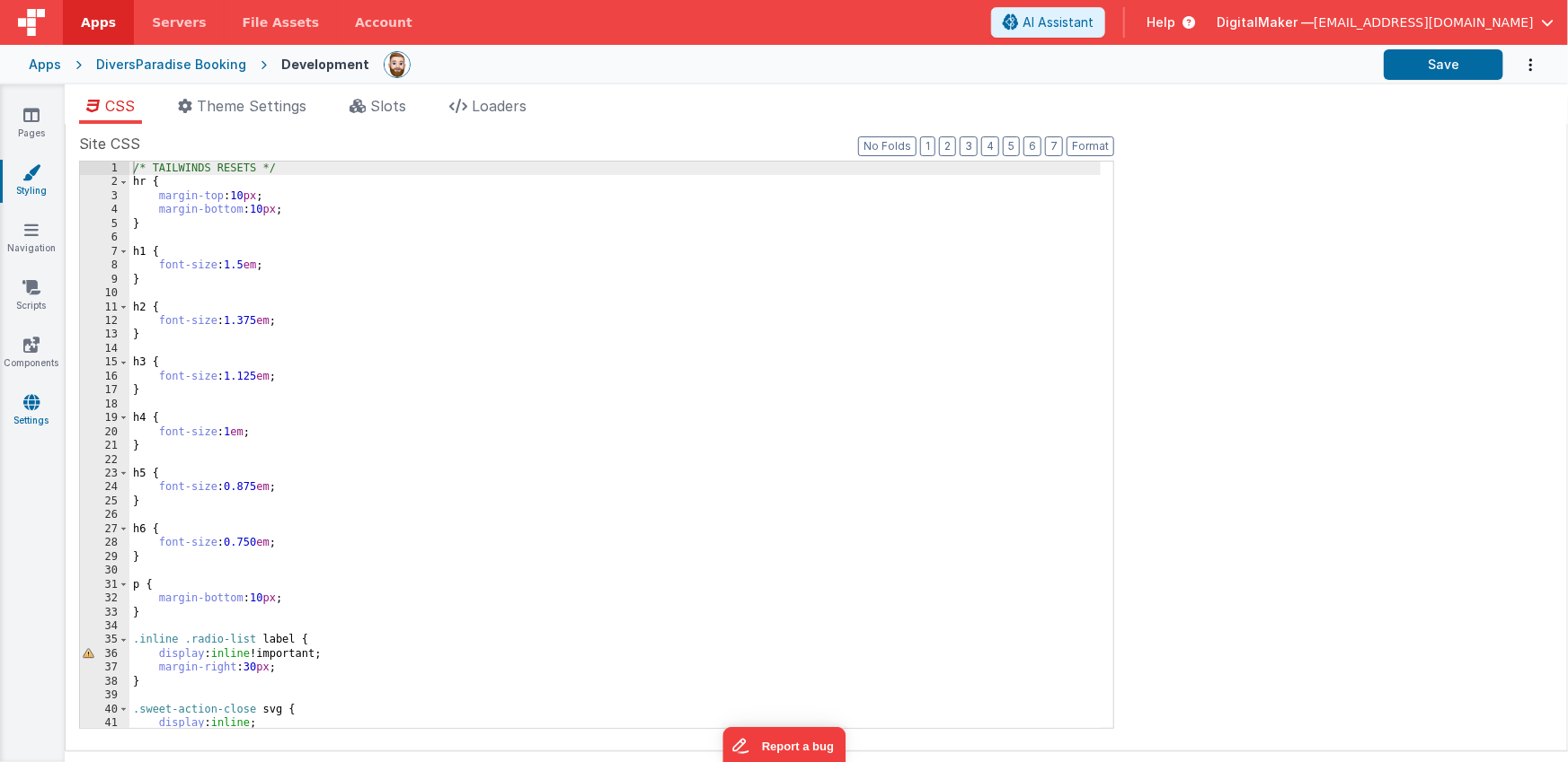
click at [26, 411] on link "Settings" at bounding box center [32, 411] width 65 height 36
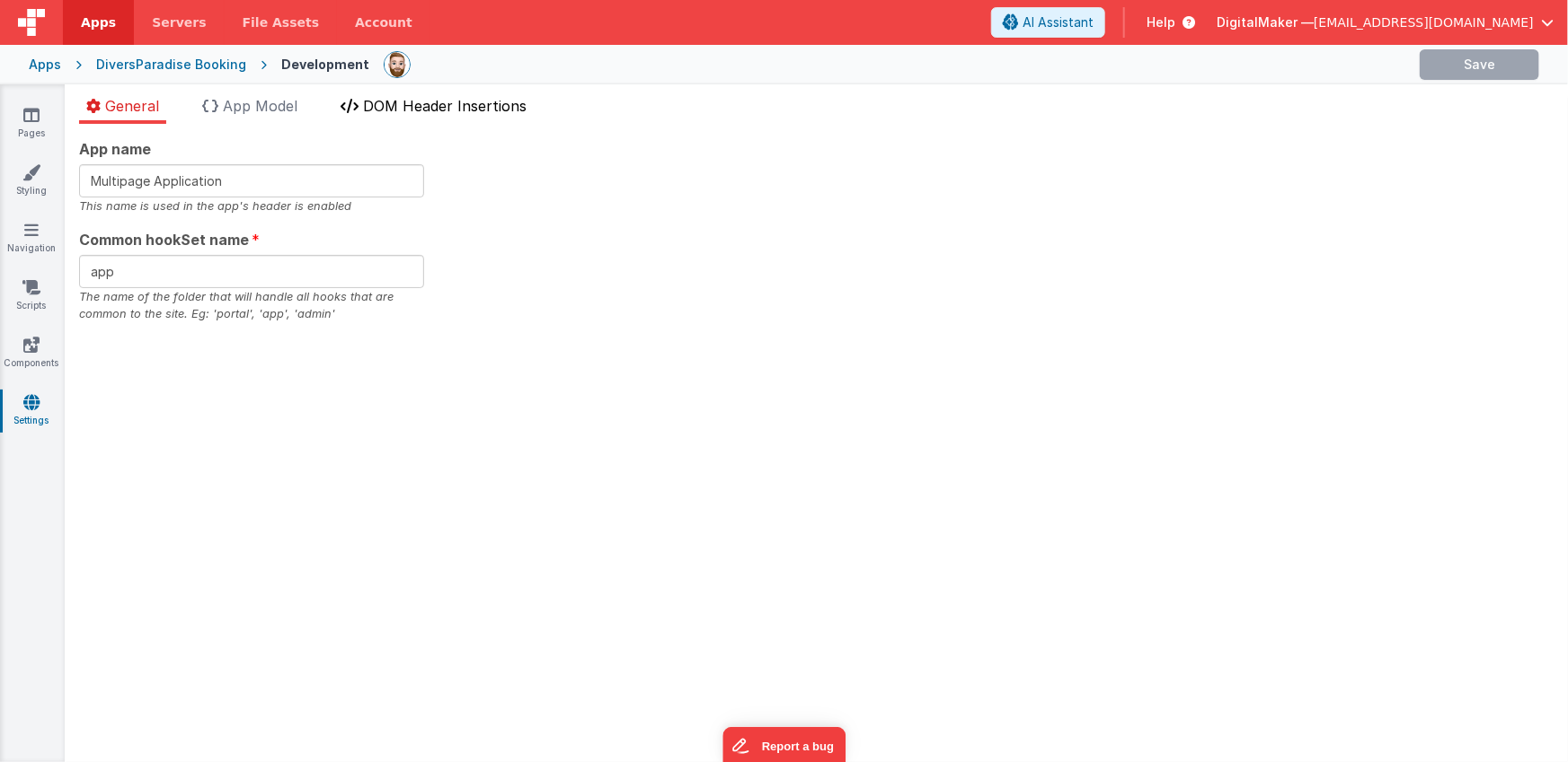
click at [421, 96] on li "DOM Header Insertions" at bounding box center [432, 110] width 200 height 29
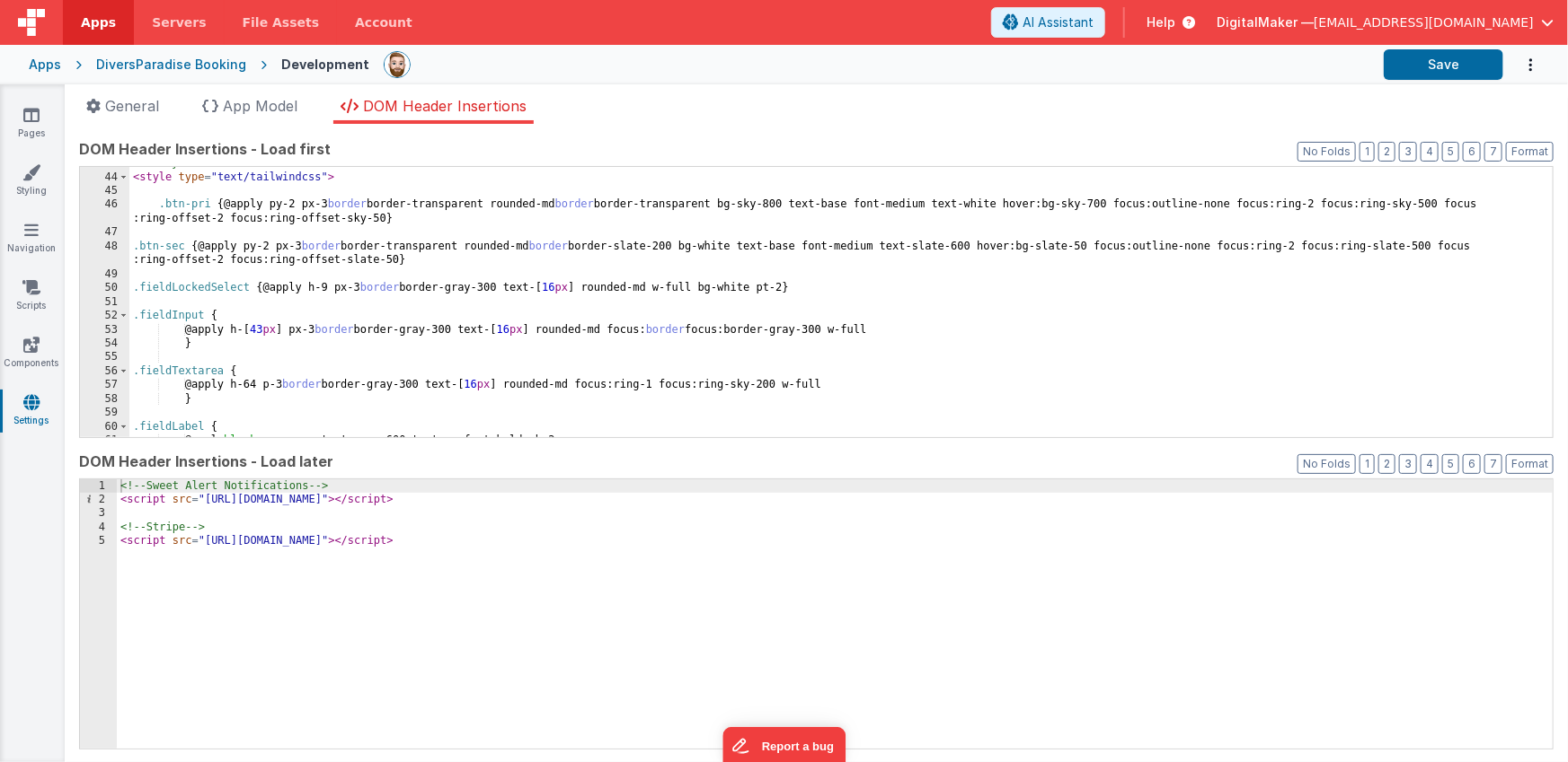
scroll to position [576, 0]
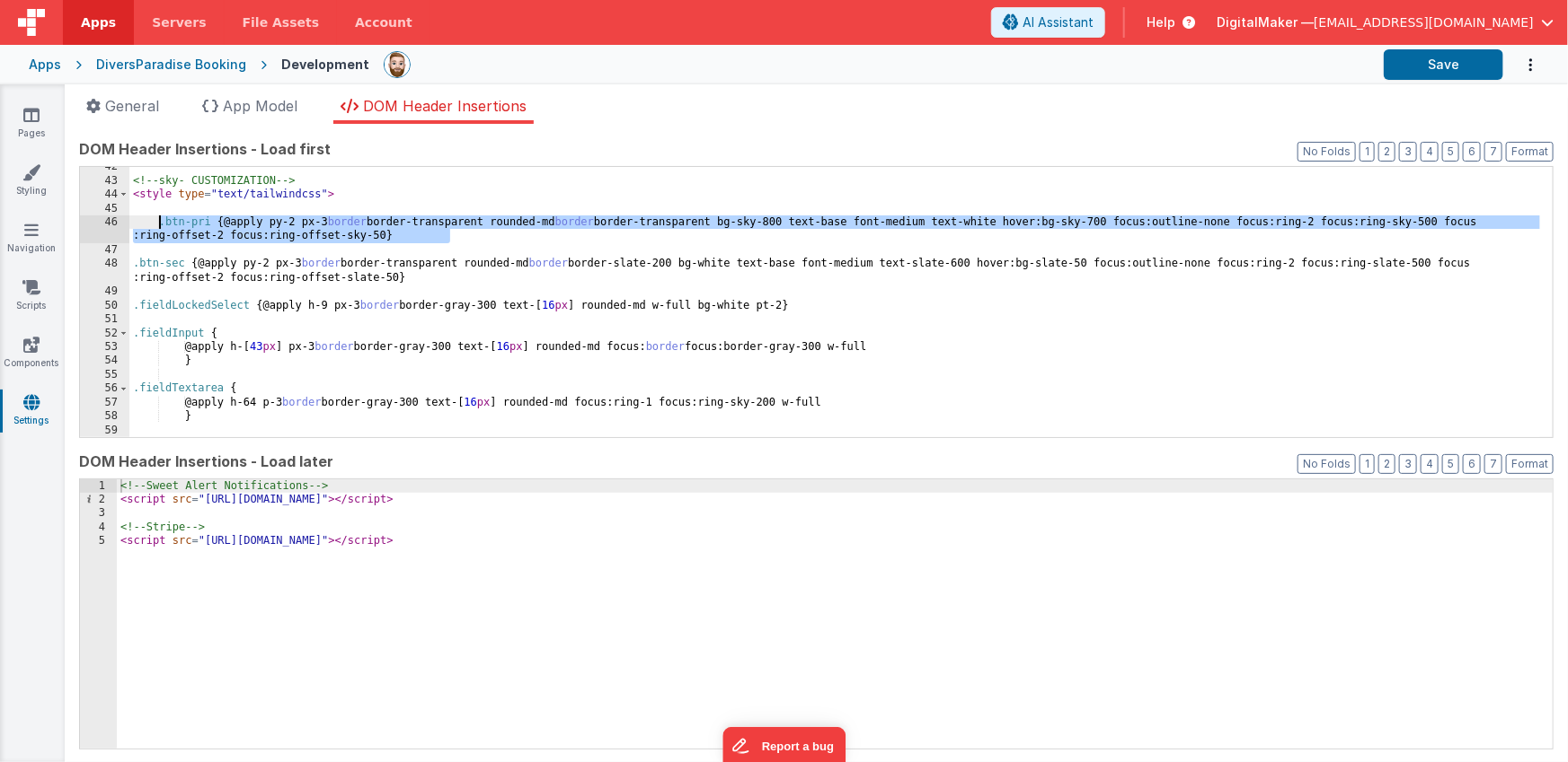
drag, startPoint x: 463, startPoint y: 236, endPoint x: 161, endPoint y: 221, distance: 302.4
click at [161, 221] on div "<!-- sky- CUSTOMIZATION --> < style type = "text/tailwindcss" > .btn-pri { @app…" at bounding box center [834, 309] width 1410 height 298
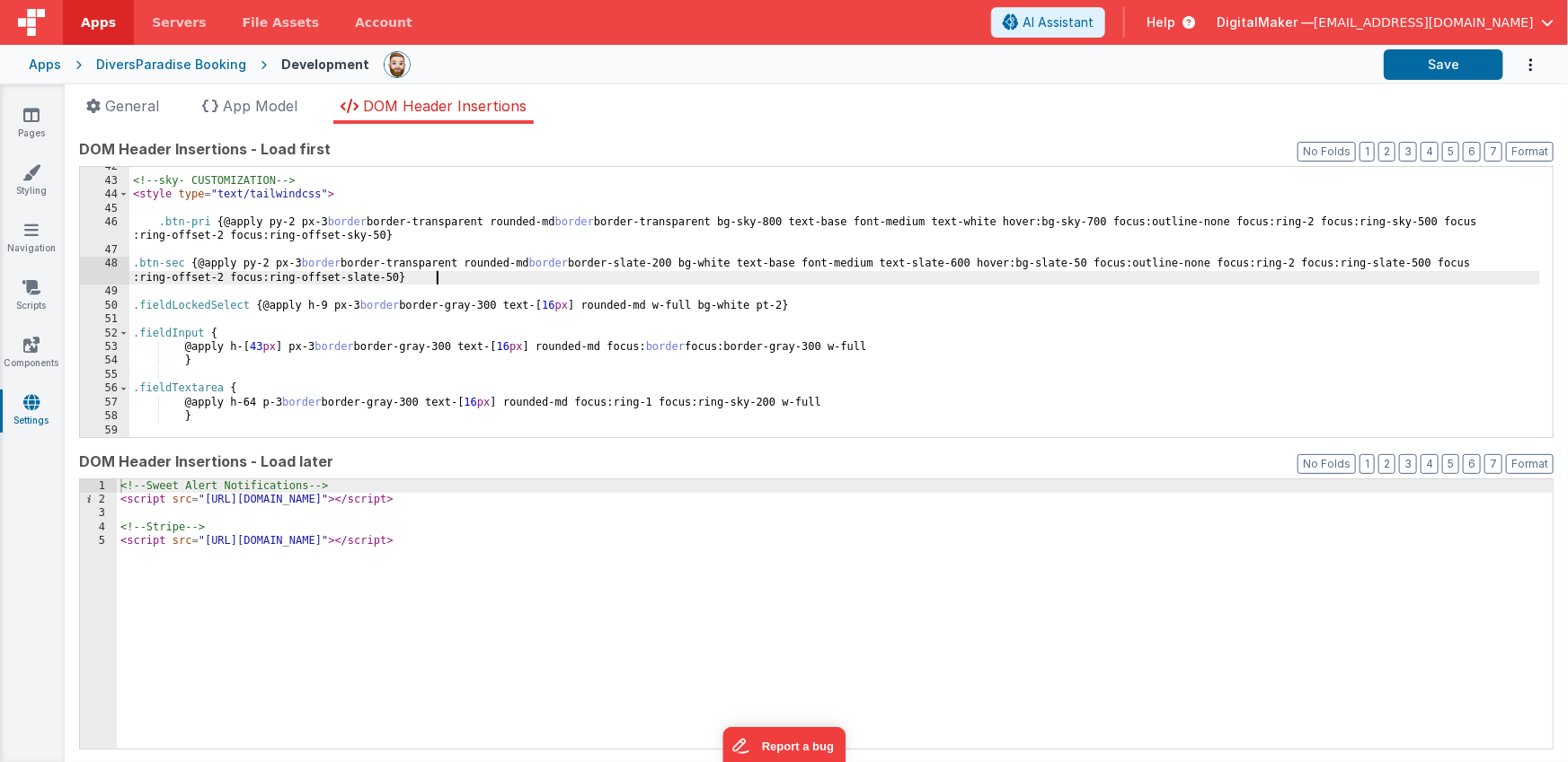
click at [456, 276] on div "<!-- sky- CUSTOMIZATION --> < style type = "text/tailwindcss" > .btn-pri { @app…" at bounding box center [834, 309] width 1410 height 298
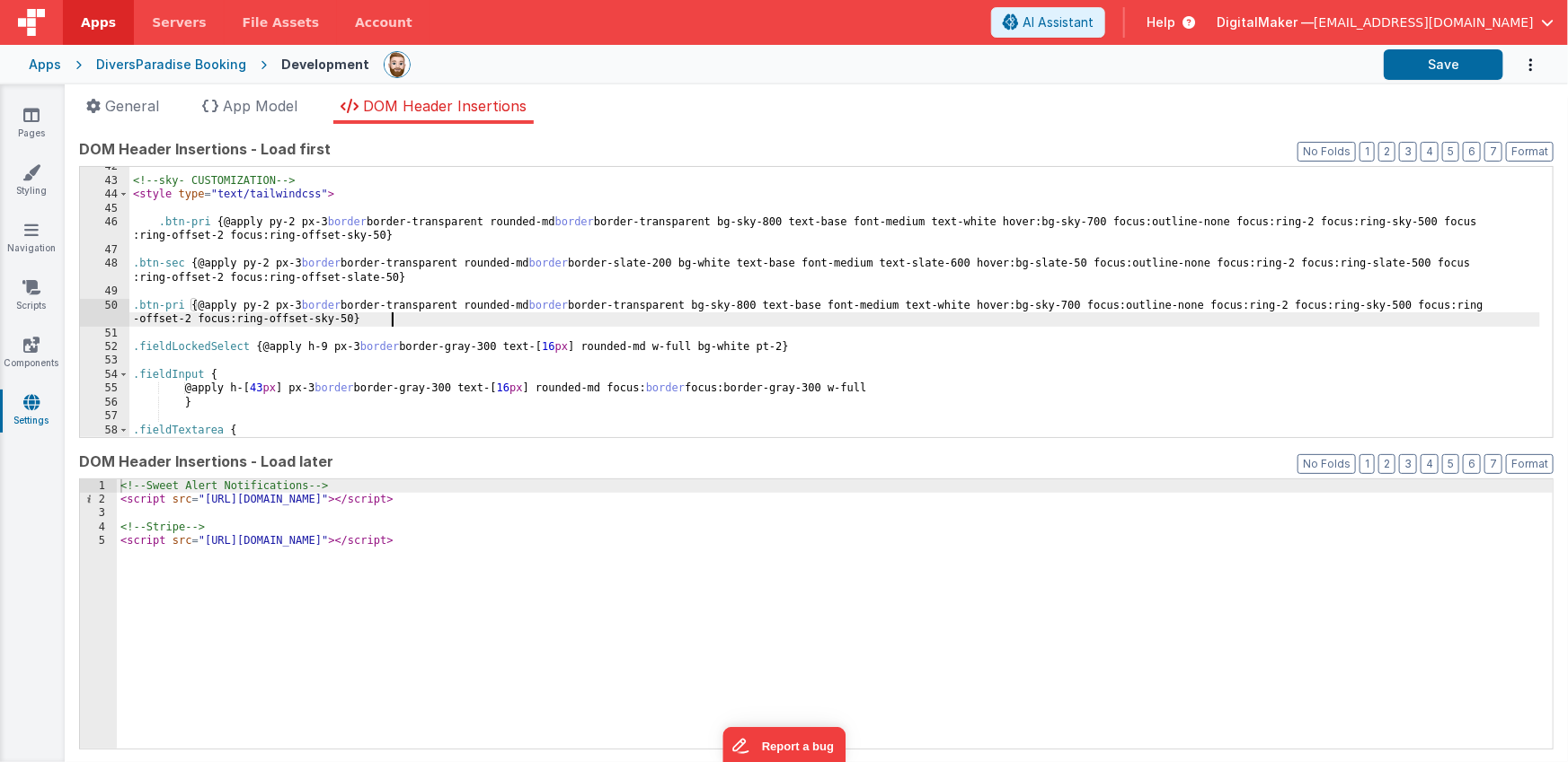
click at [181, 303] on div "<!-- sky- CUSTOMIZATION --> < style type = "text/tailwindcss" > .btn-pri { @app…" at bounding box center [834, 309] width 1410 height 298
click at [185, 305] on div "<!-- sky- CUSTOMIZATION --> < style type = "text/tailwindcss" > .btn-pri { @app…" at bounding box center [834, 309] width 1410 height 298
drag, startPoint x: 742, startPoint y: 307, endPoint x: 787, endPoint y: 302, distance: 45.3
click at [787, 302] on div "<!-- sky- CUSTOMIZATION --> < style type = "text/tailwindcss" > .btn-pri { @app…" at bounding box center [834, 309] width 1410 height 298
click at [440, 304] on div "<!-- sky- CUSTOMIZATION --> < style type = "text/tailwindcss" > .btn-pri { @app…" at bounding box center [834, 309] width 1410 height 298
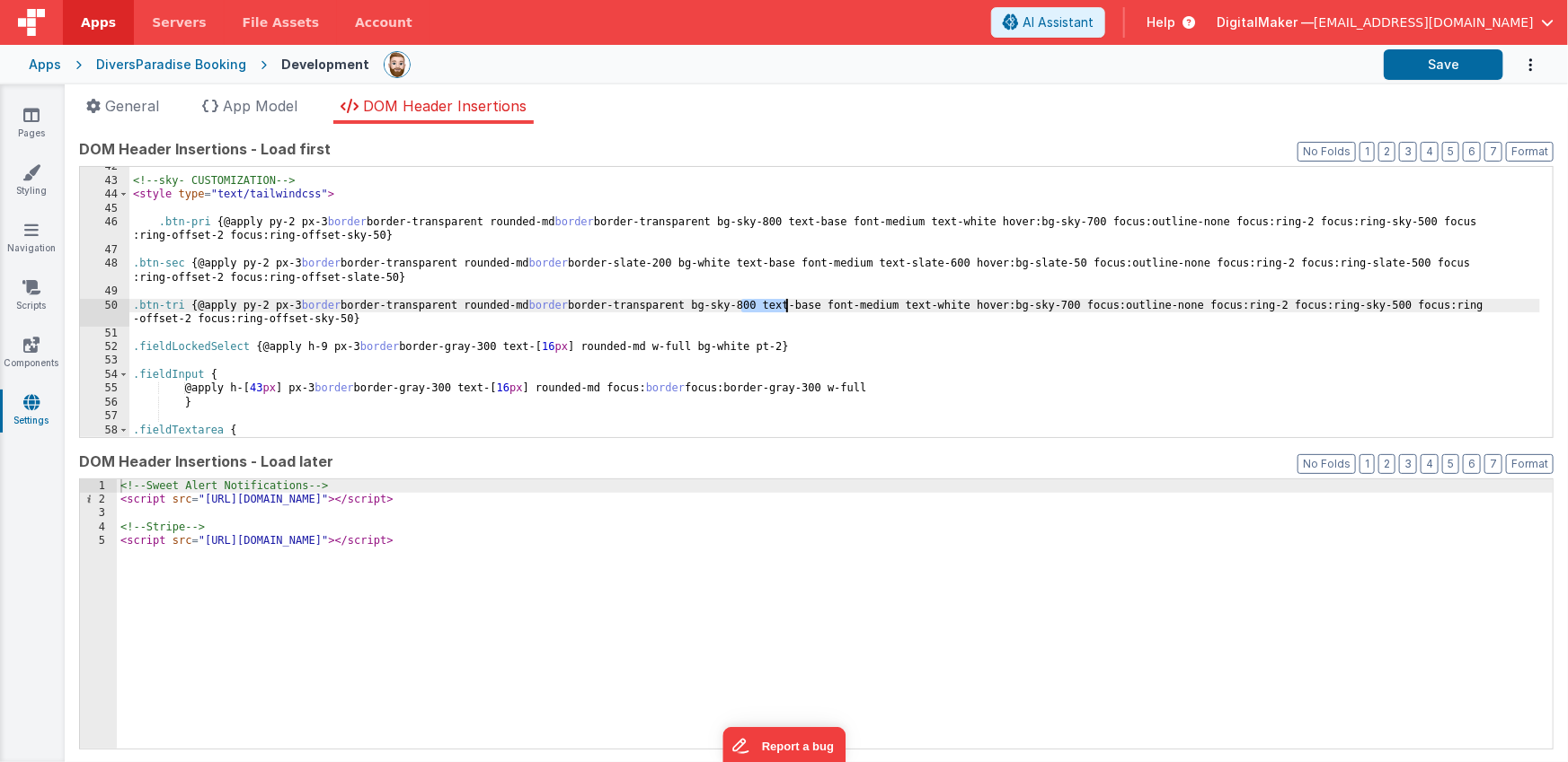
click at [440, 304] on div "<!-- sky- CUSTOMIZATION --> < style type = "text/tailwindcss" > .btn-pri { @app…" at bounding box center [834, 309] width 1410 height 298
drag, startPoint x: 527, startPoint y: 305, endPoint x: 760, endPoint y: 300, distance: 233.1
click at [760, 300] on div "<!-- sky- CUSTOMIZATION --> < style type = "text/tailwindcss" > .btn-pri { @app…" at bounding box center [834, 309] width 1410 height 298
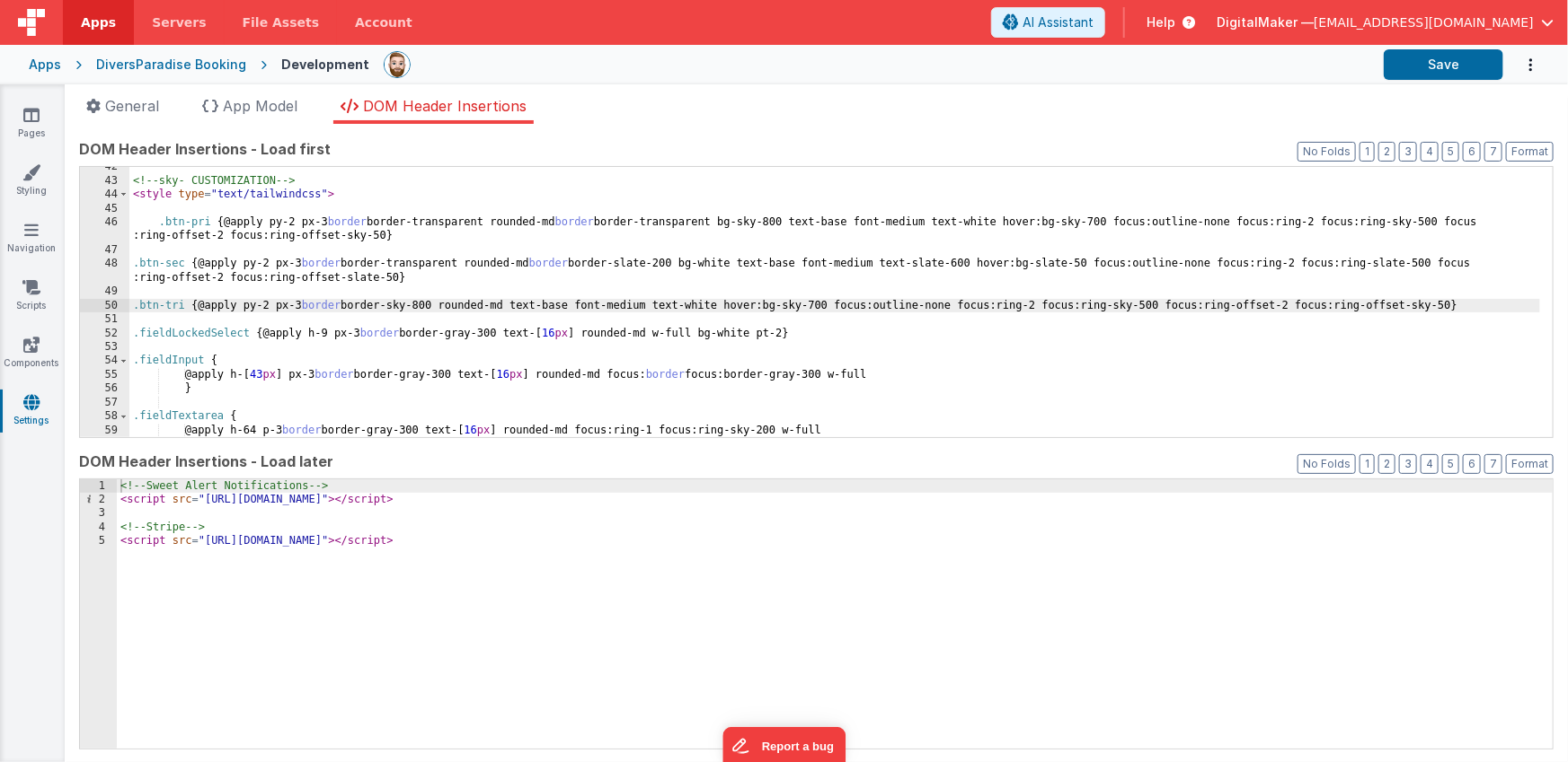
click at [570, 303] on div "<!-- sky- CUSTOMIZATION --> < style type = "text/tailwindcss" > .btn-pri { @app…" at bounding box center [834, 309] width 1410 height 298
drag, startPoint x: 686, startPoint y: 305, endPoint x: 695, endPoint y: 304, distance: 9.1
click at [687, 304] on div "<!-- sky- CUSTOMIZATION --> < style type = "text/tailwindcss" > .btn-pri { @app…" at bounding box center [834, 309] width 1410 height 298
click at [689, 305] on div "<!-- sky- CUSTOMIZATION --> < style type = "text/tailwindcss" > .btn-pri { @app…" at bounding box center [834, 309] width 1410 height 298
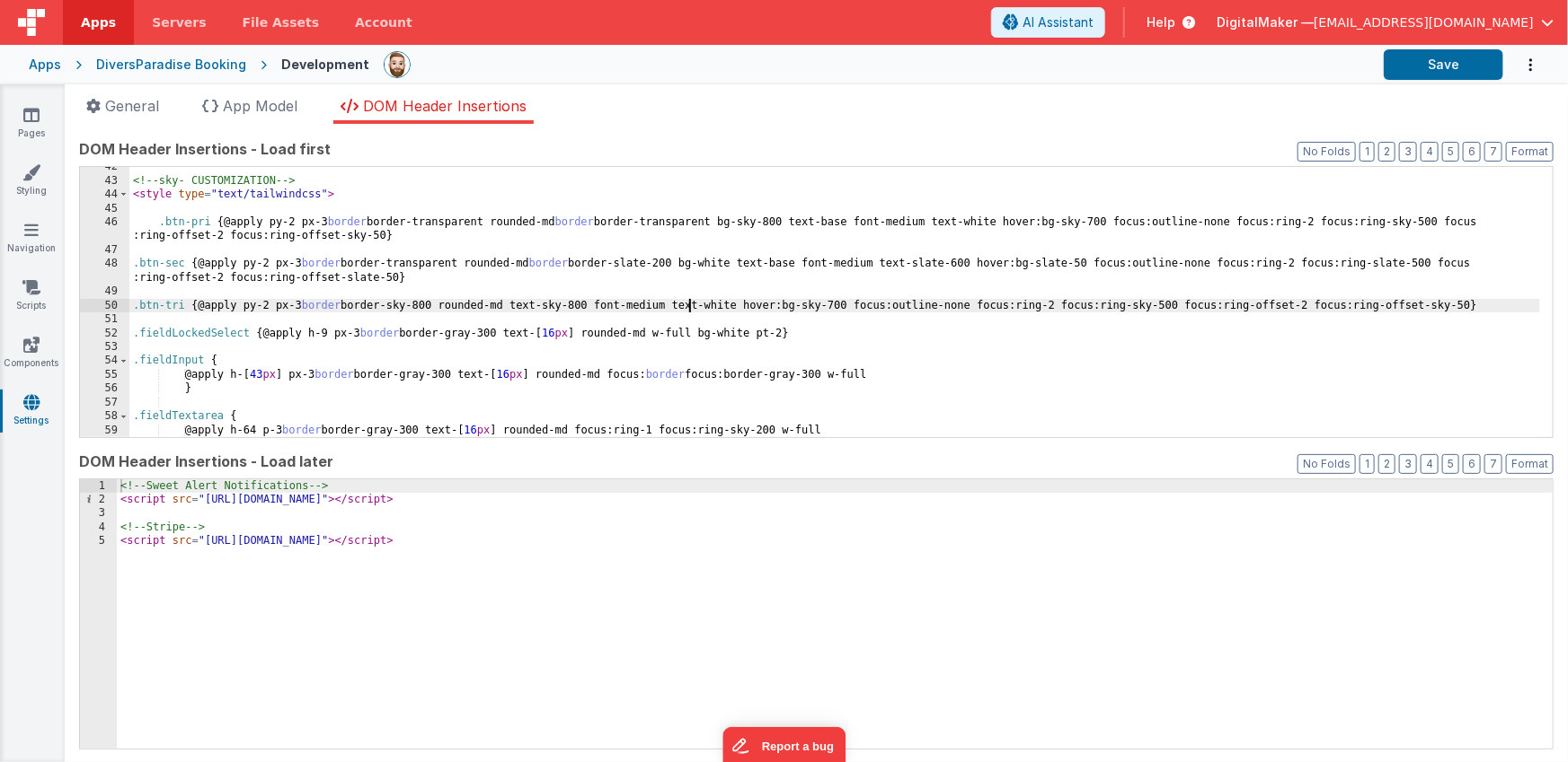
click at [760, 304] on div "<!-- sky- CUSTOMIZATION --> < style type = "text/tailwindcss" > .btn-pri { @app…" at bounding box center [834, 309] width 1410 height 298
click at [780, 306] on div "<!-- sky- CUSTOMIZATION --> < style type = "text/tailwindcss" > .btn-pri { @app…" at bounding box center [834, 309] width 1410 height 298
click at [1407, 59] on button "Save" at bounding box center [1443, 65] width 120 height 31
drag, startPoint x: 1406, startPoint y: 69, endPoint x: 1393, endPoint y: 71, distance: 13.2
click at [1407, 69] on button "Save" at bounding box center [1443, 65] width 120 height 31
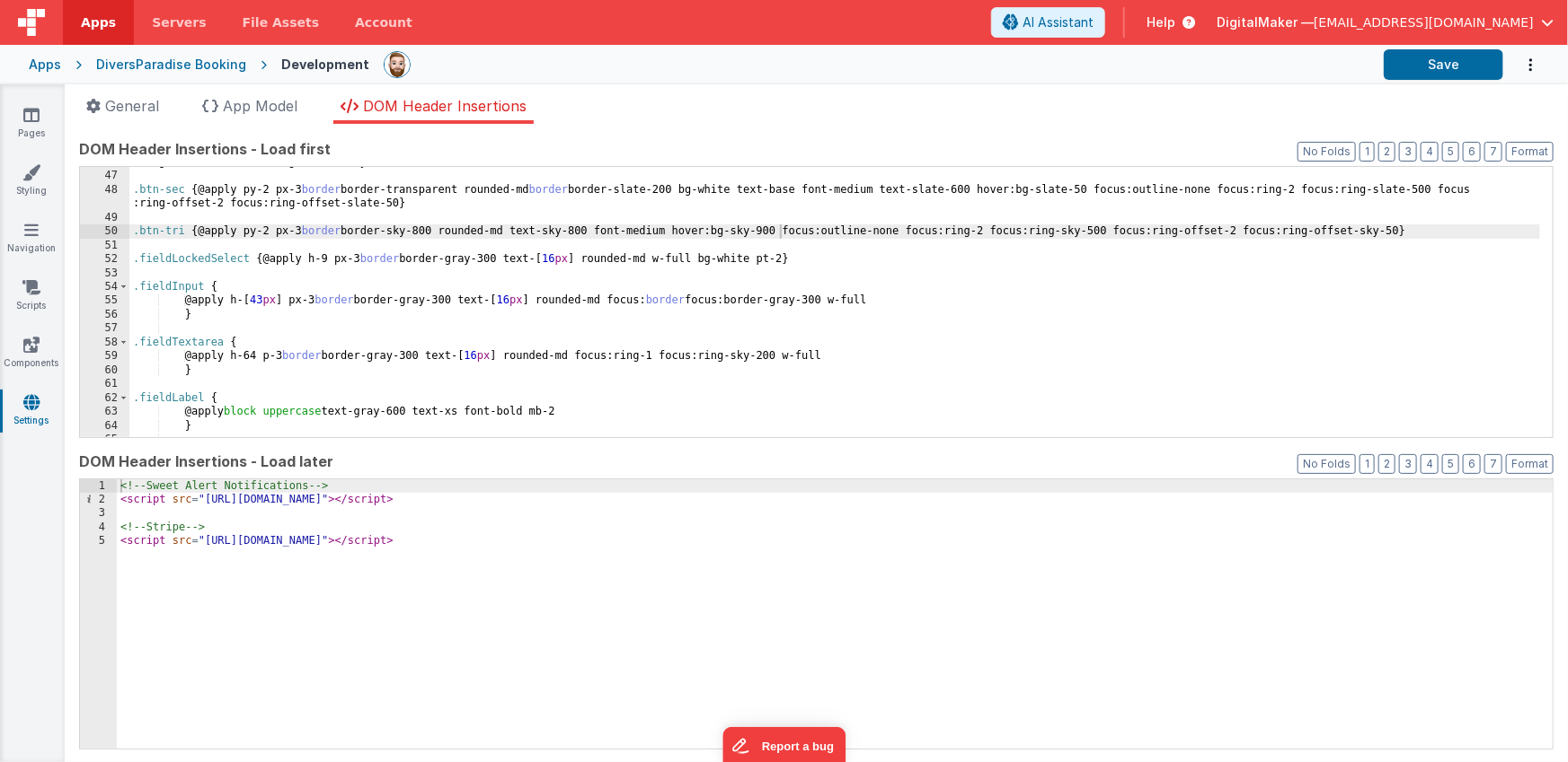
scroll to position [612, 0]
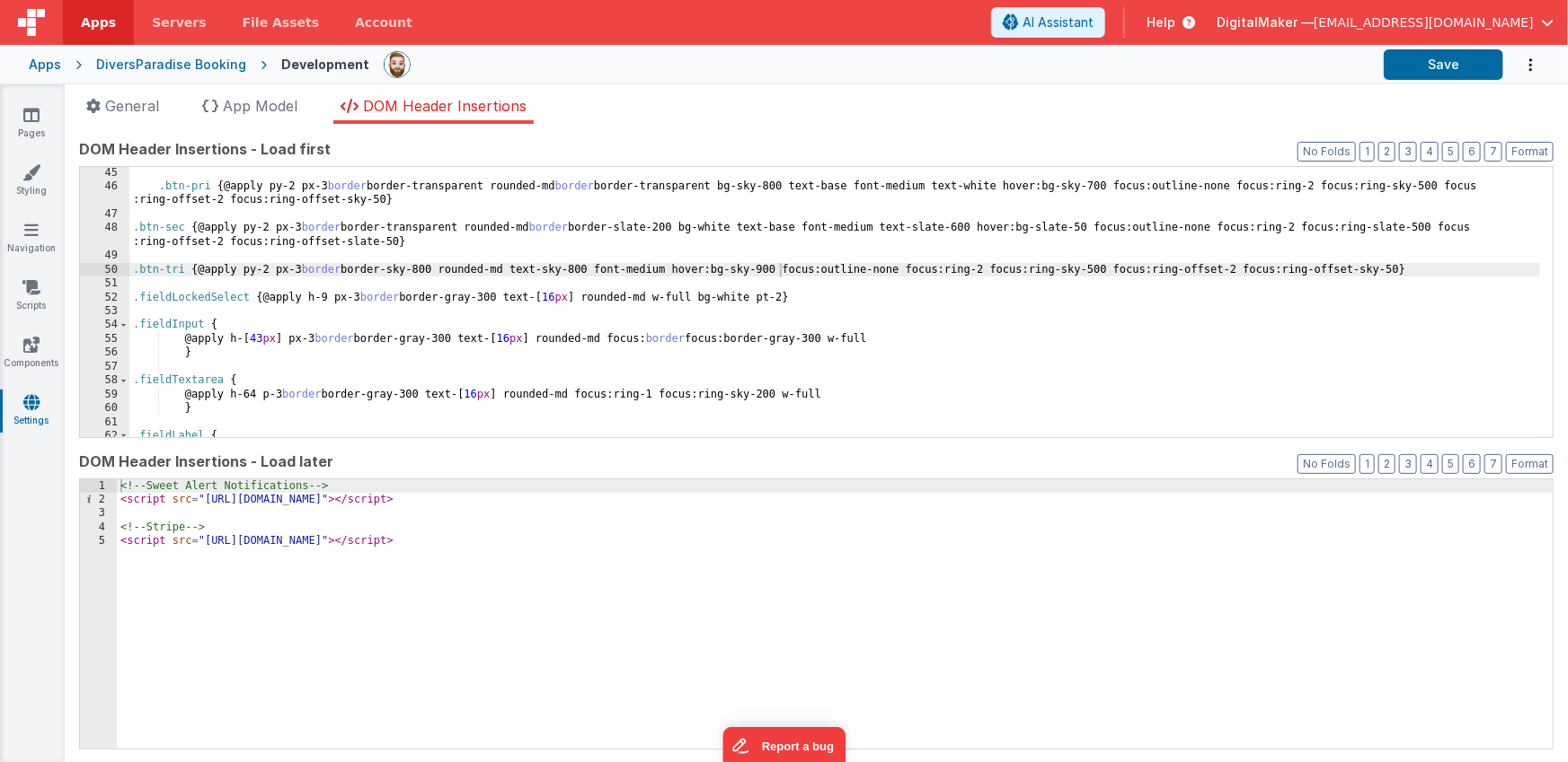
click at [162, 185] on div ".btn-pri { @apply py-2 px-3 border border-transparent rounded-md border border-…" at bounding box center [834, 316] width 1410 height 298
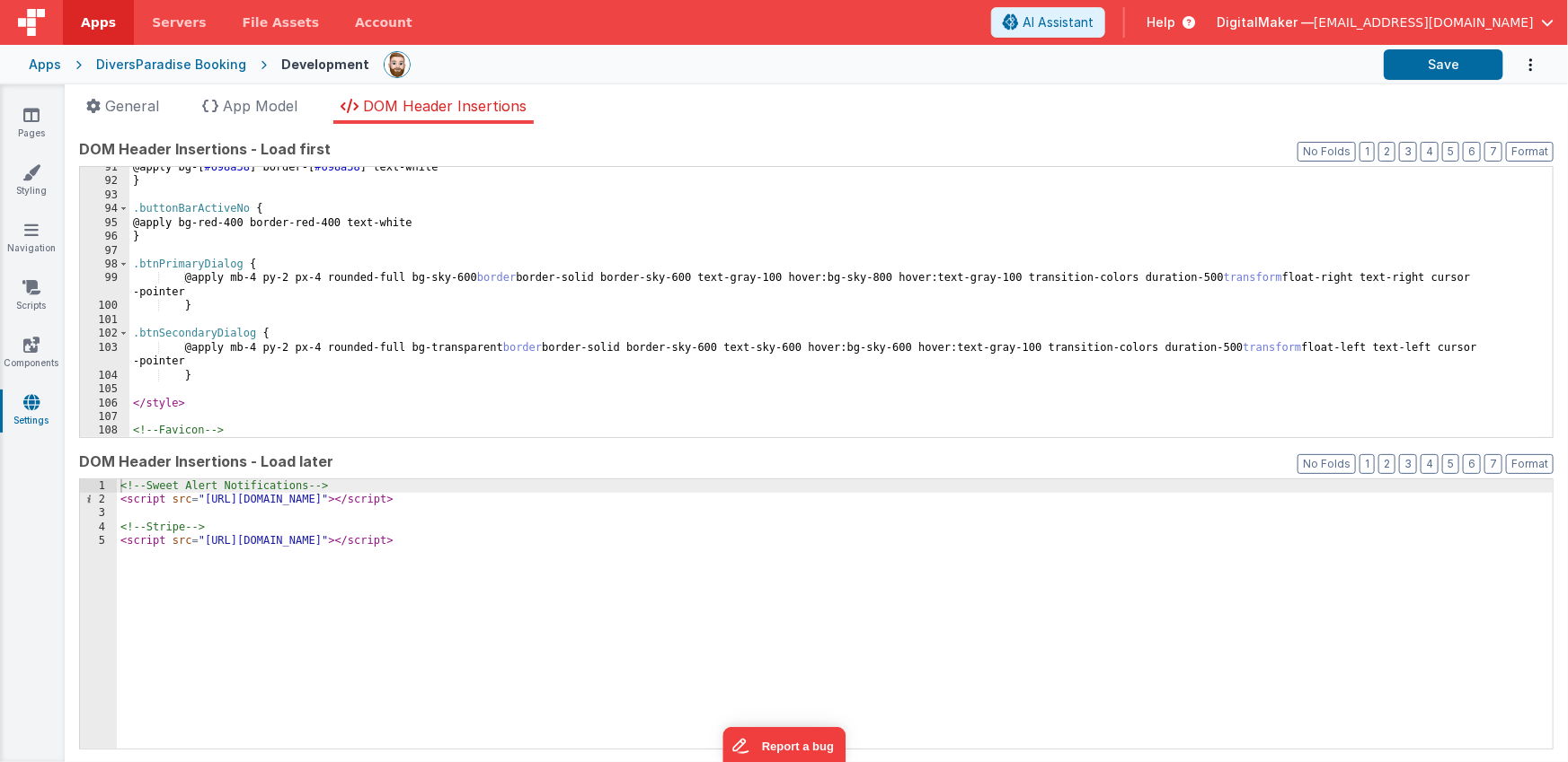
scroll to position [1283, 0]
click at [207, 264] on div "@apply bg-[ #698a38 ] border-[ #698a38 ] text-white } .buttonBarActiveNo { @app…" at bounding box center [834, 365] width 1410 height 409
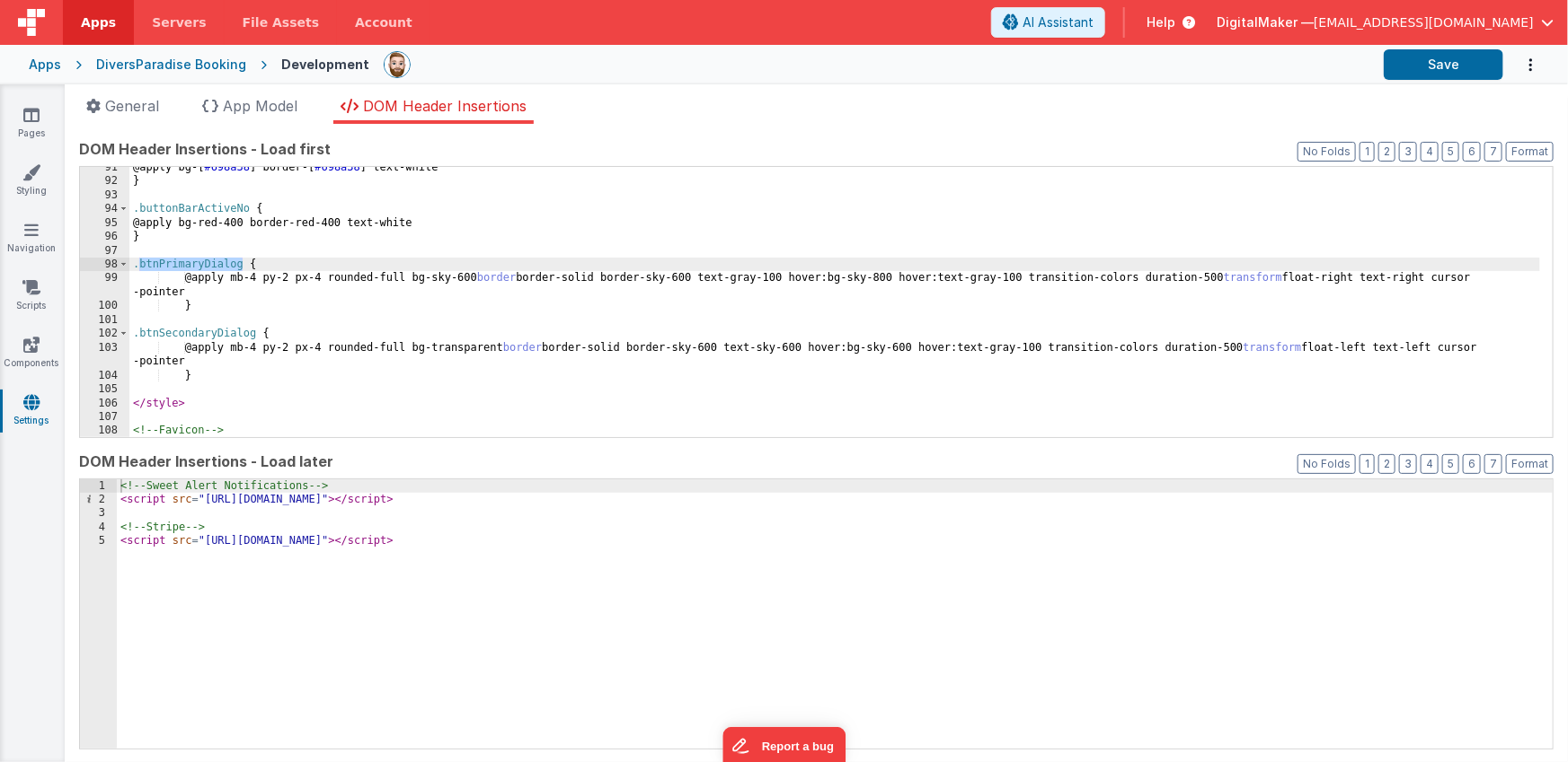
click at [210, 334] on div "@apply bg-[ #698a38 ] border-[ #698a38 ] text-white } .buttonBarActiveNo { @app…" at bounding box center [834, 365] width 1410 height 409
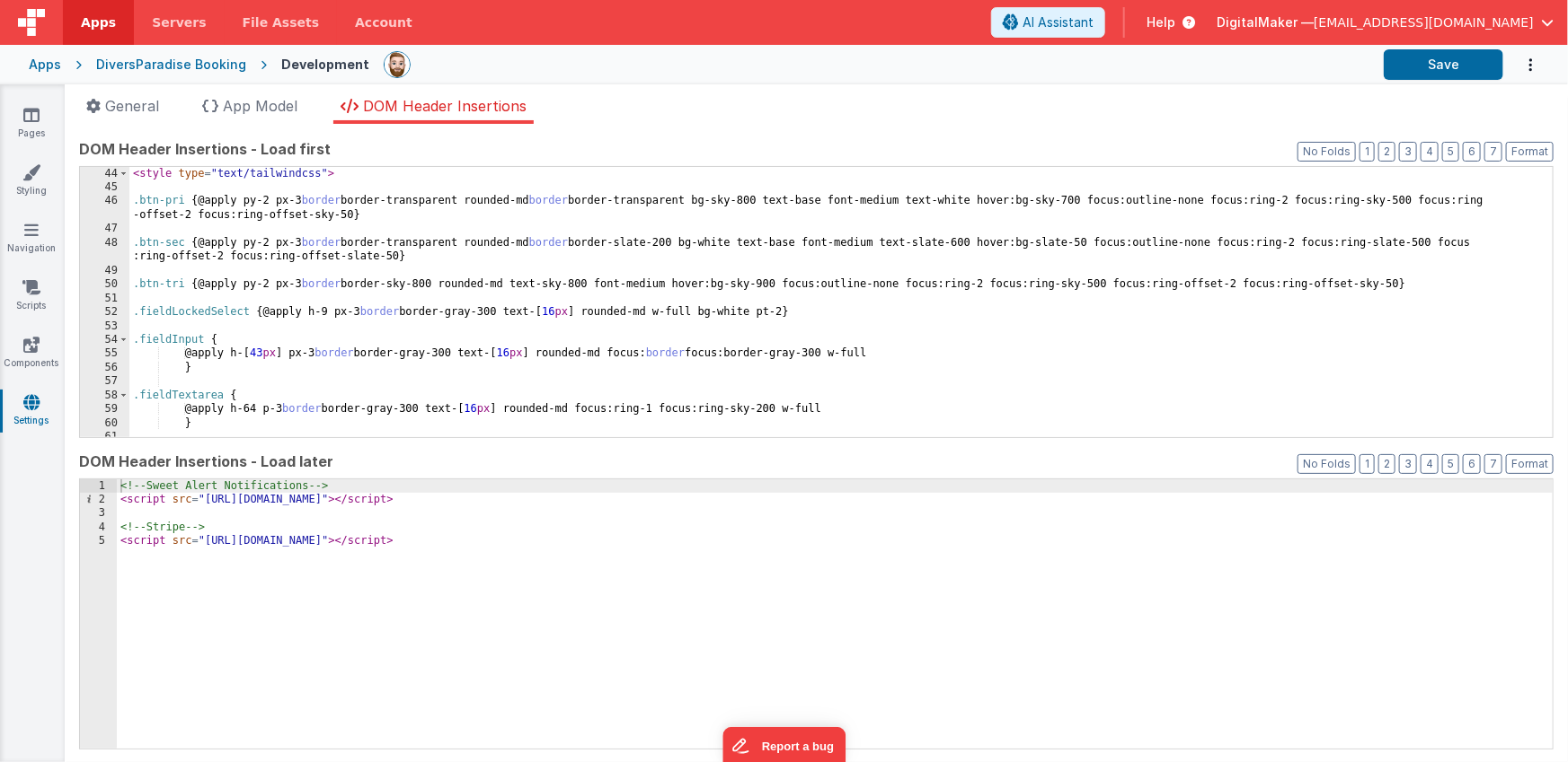
scroll to position [603, 0]
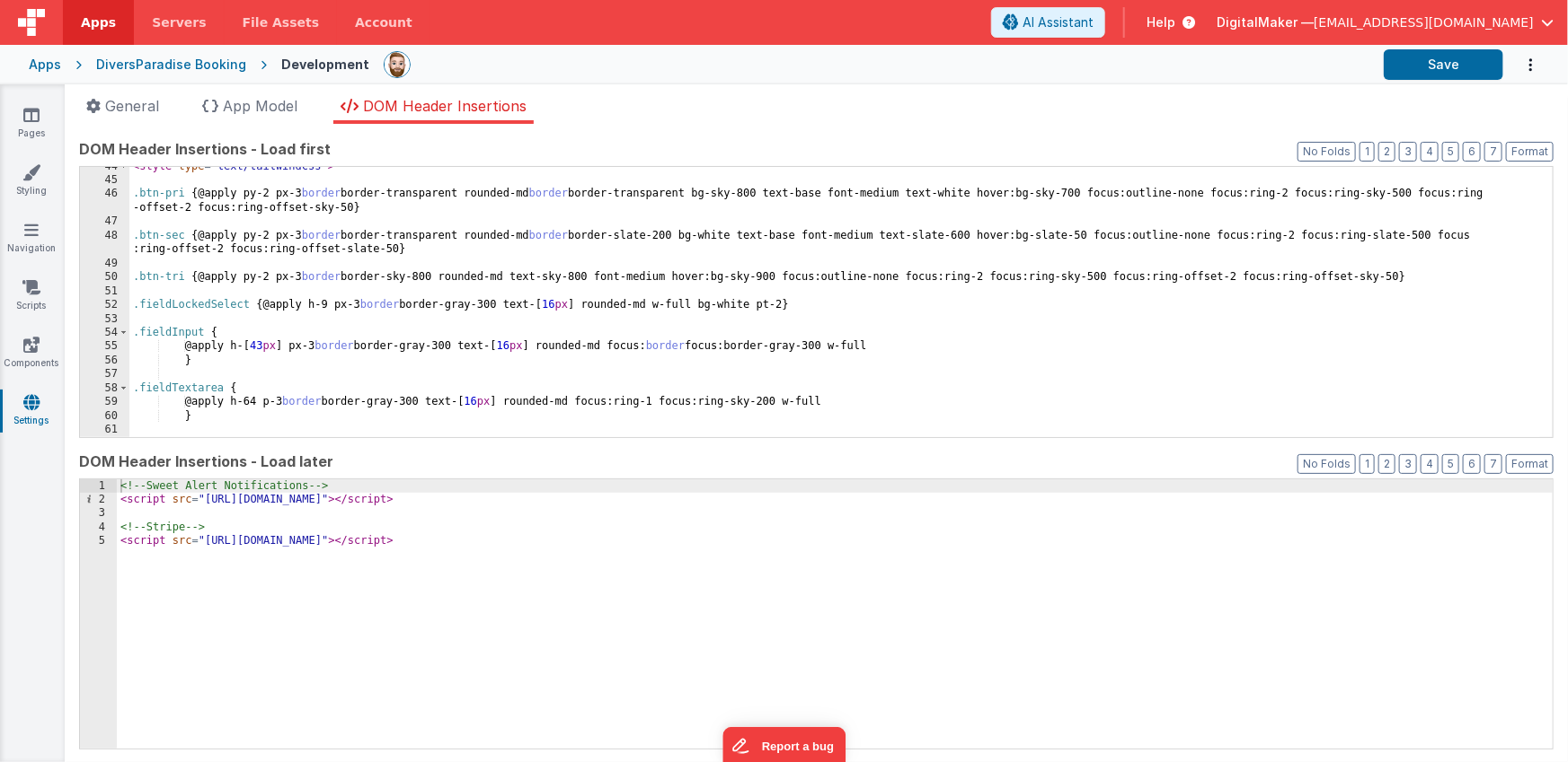
click at [194, 332] on div "< style type = "text/tailwindcss" > .btn-pri { @apply py-2 px-3 border border-t…" at bounding box center [834, 309] width 1410 height 298
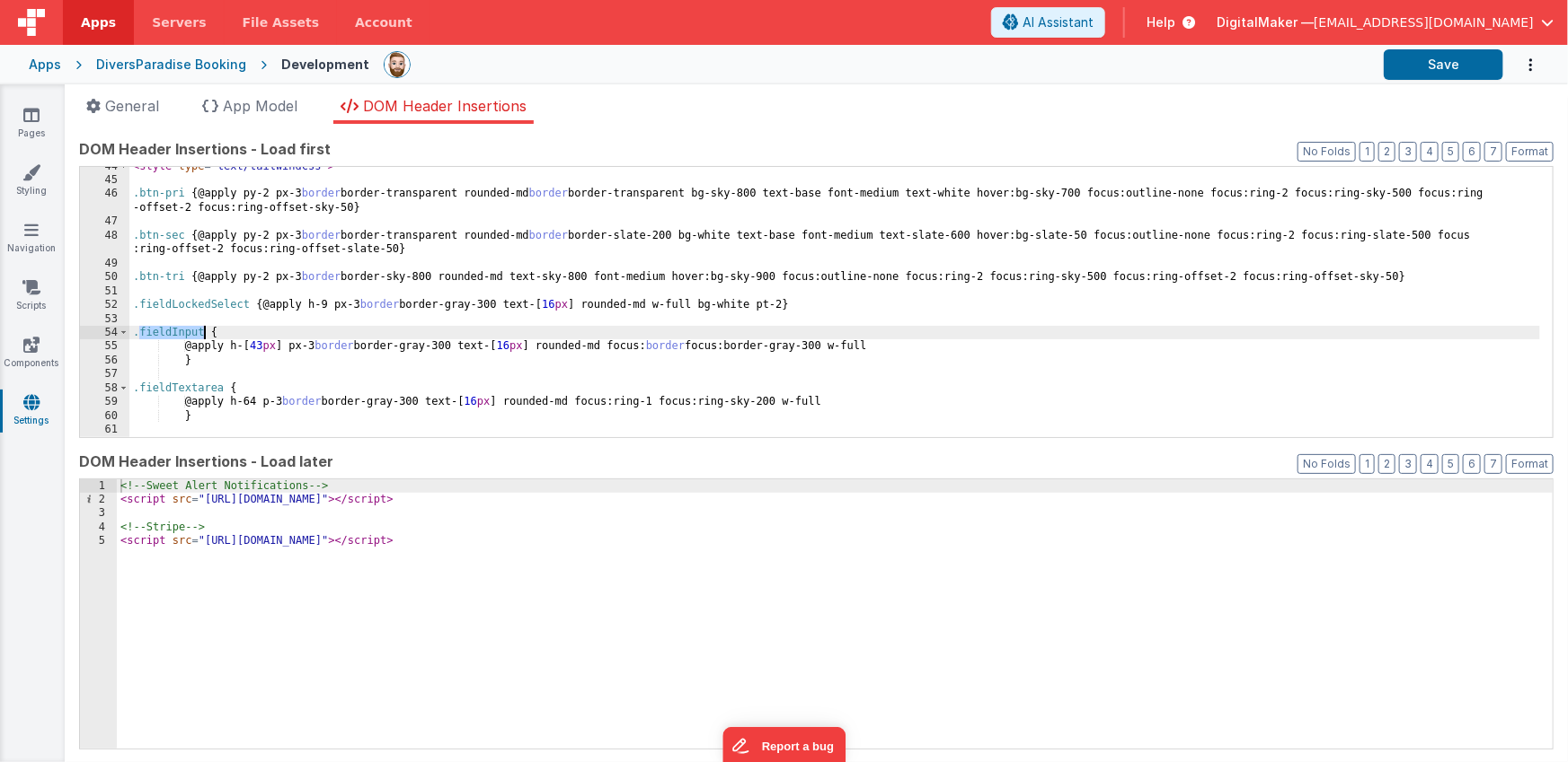
click at [194, 332] on div "< style type = "text/tailwindcss" > .btn-pri { @apply py-2 px-3 border border-t…" at bounding box center [834, 309] width 1410 height 298
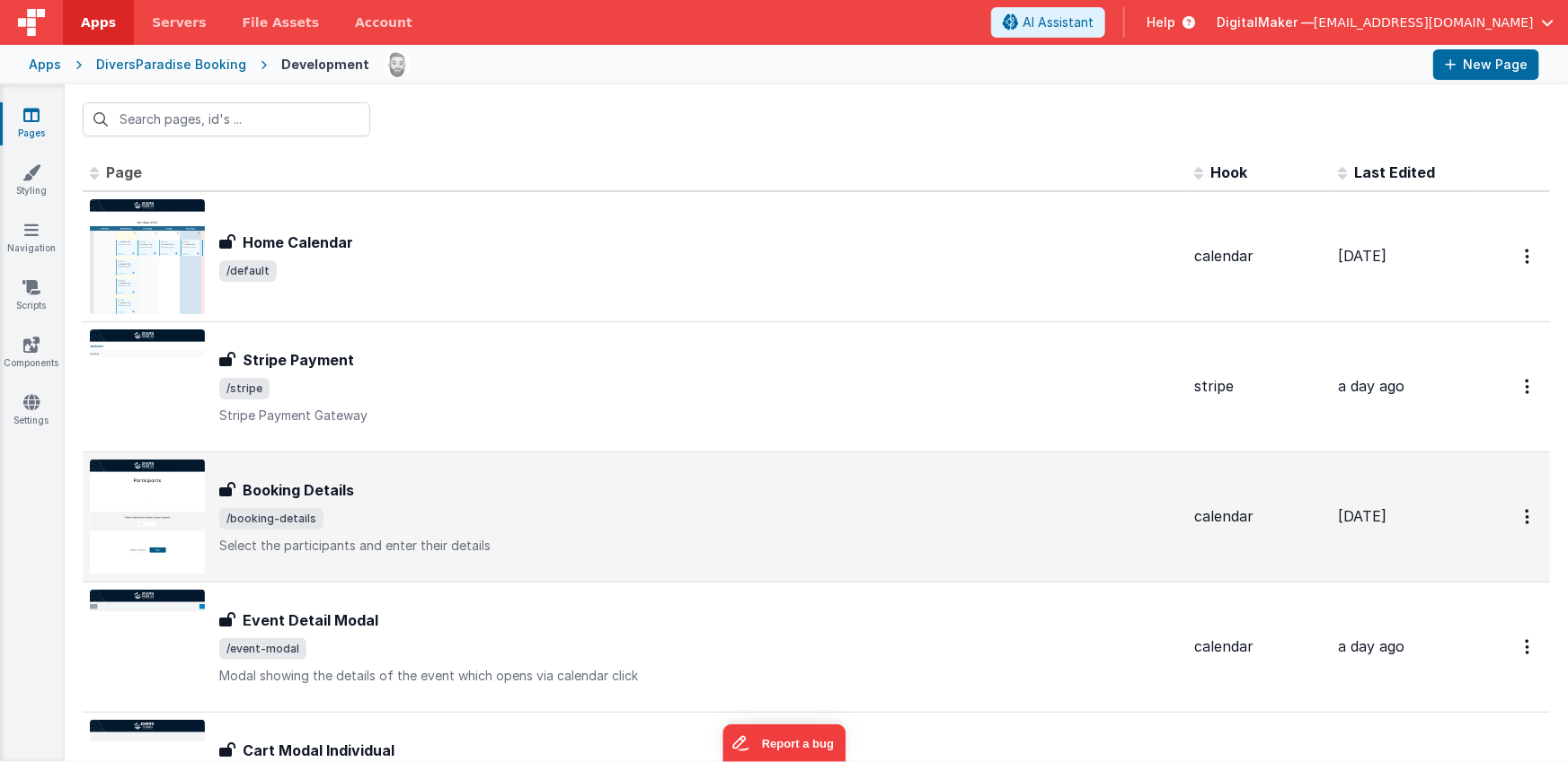
click at [359, 526] on span "/booking-details" at bounding box center [699, 519] width 961 height 22
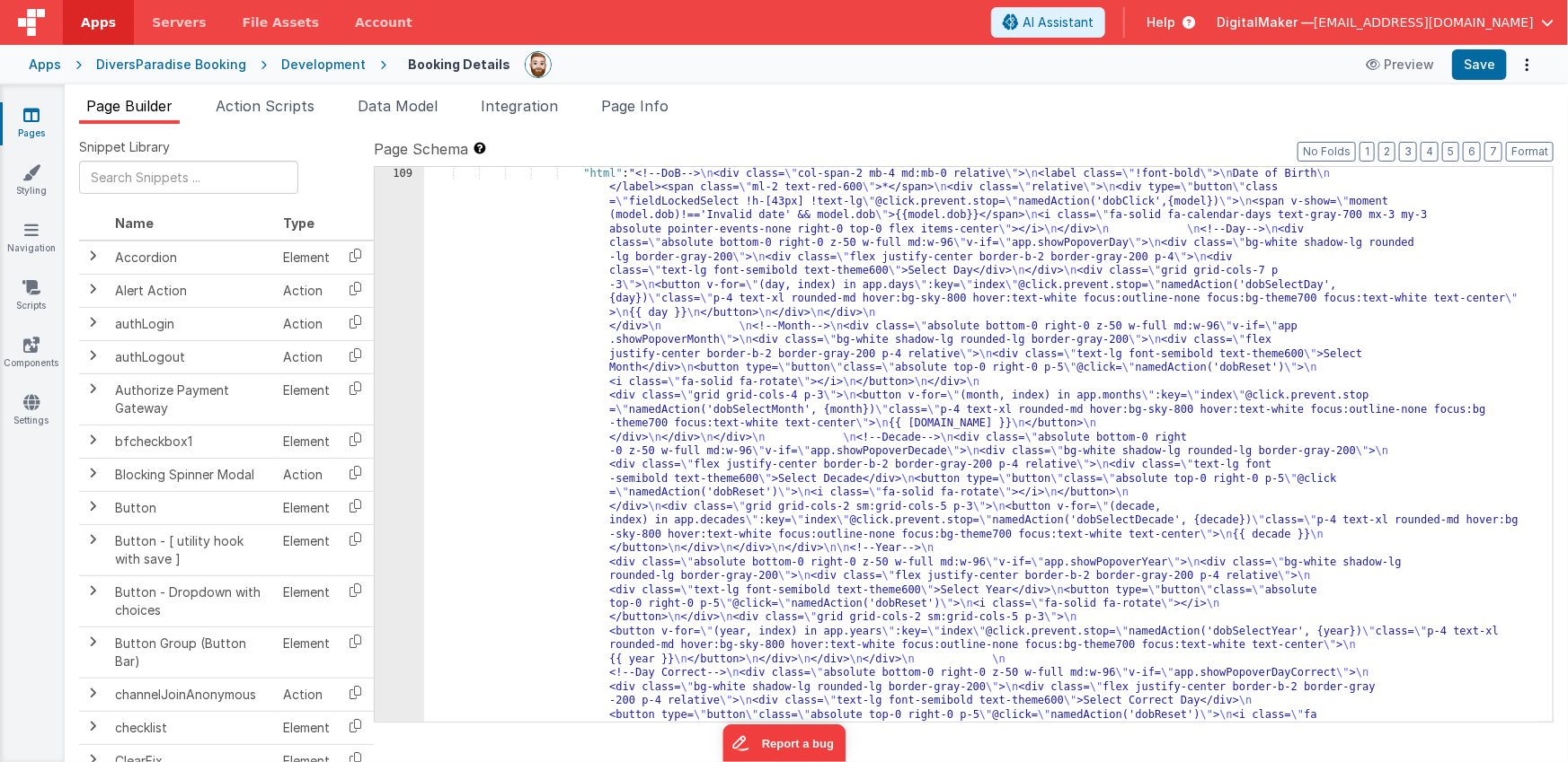
scroll to position [1848, 0]
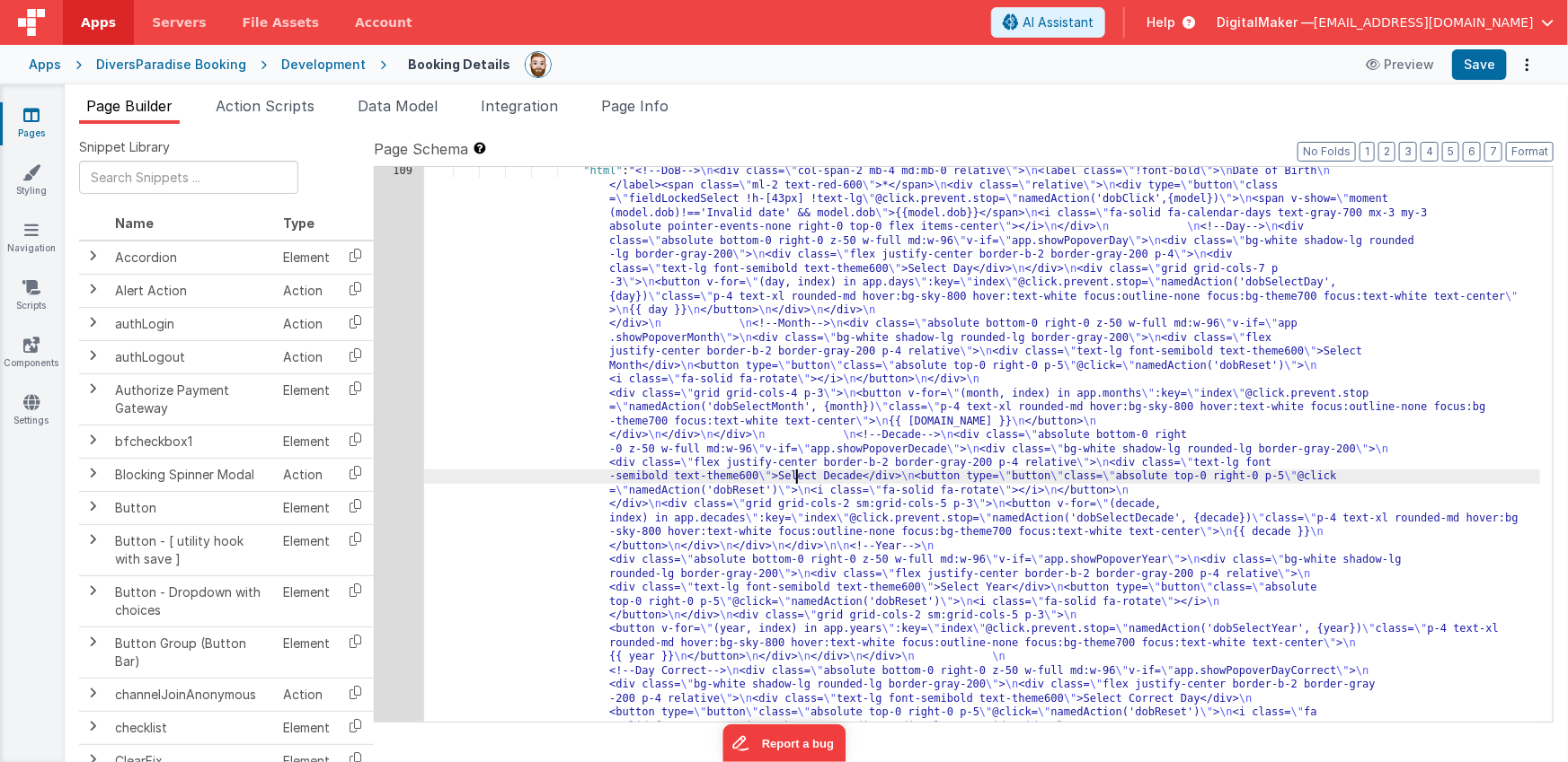
click at [395, 467] on div "109" at bounding box center [400, 497] width 50 height 666
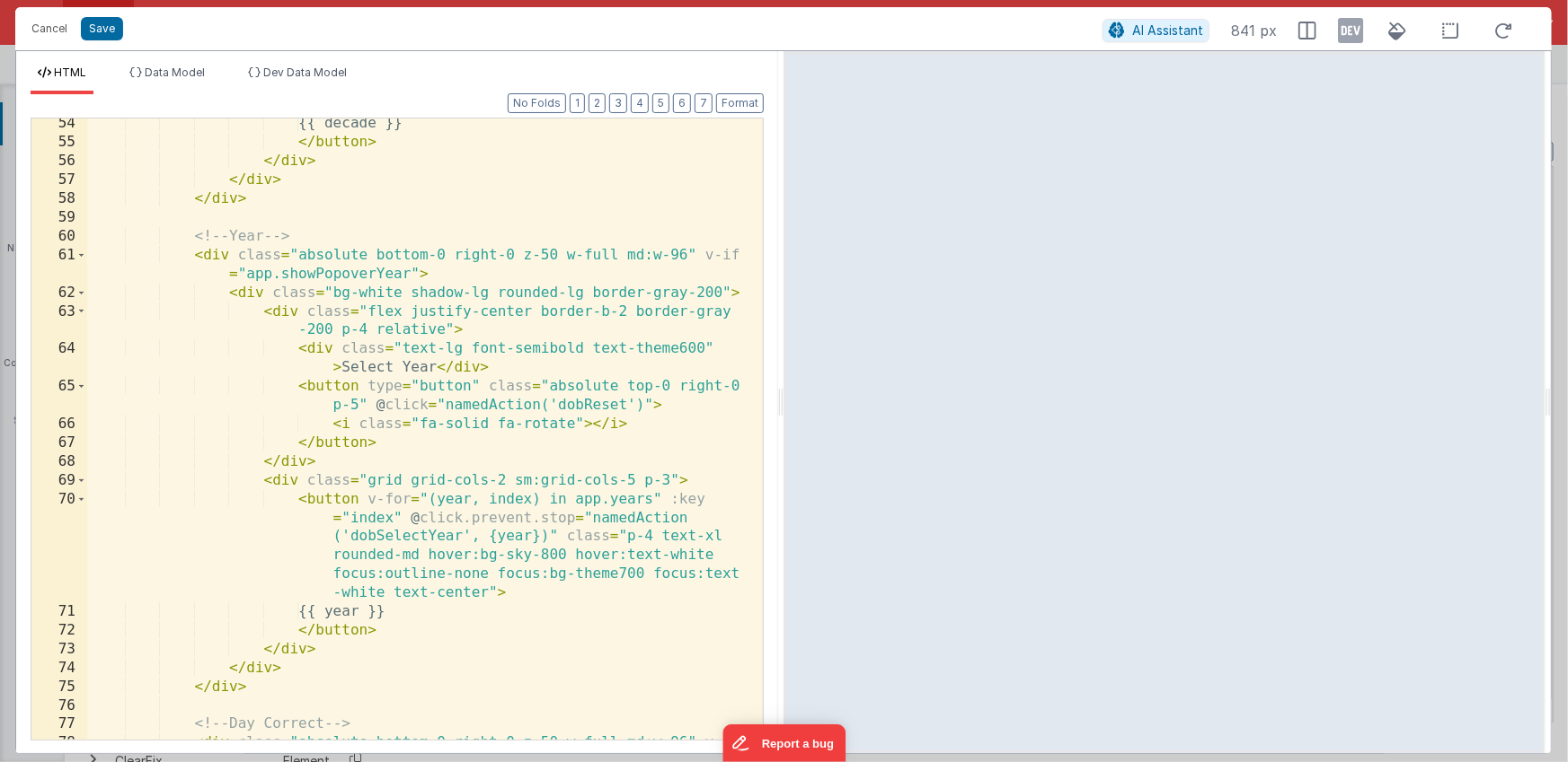
scroll to position [1562, 0]
click at [420, 304] on div "{{ decade }} </ button > </ div > </ div > </ div > <!-- Year --> < div class =…" at bounding box center [418, 452] width 663 height 678
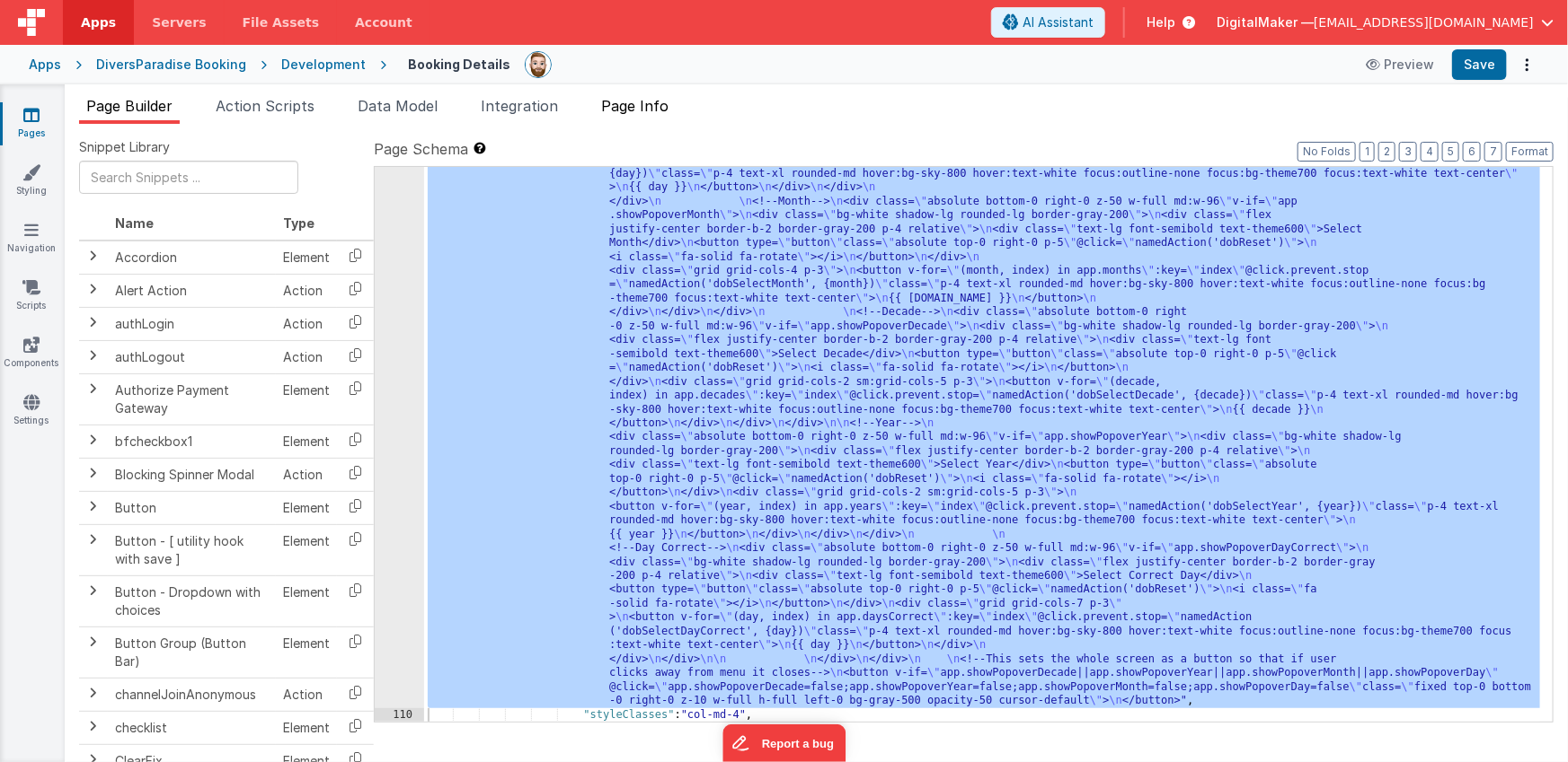
click at [612, 111] on span "Page Info" at bounding box center [634, 105] width 67 height 18
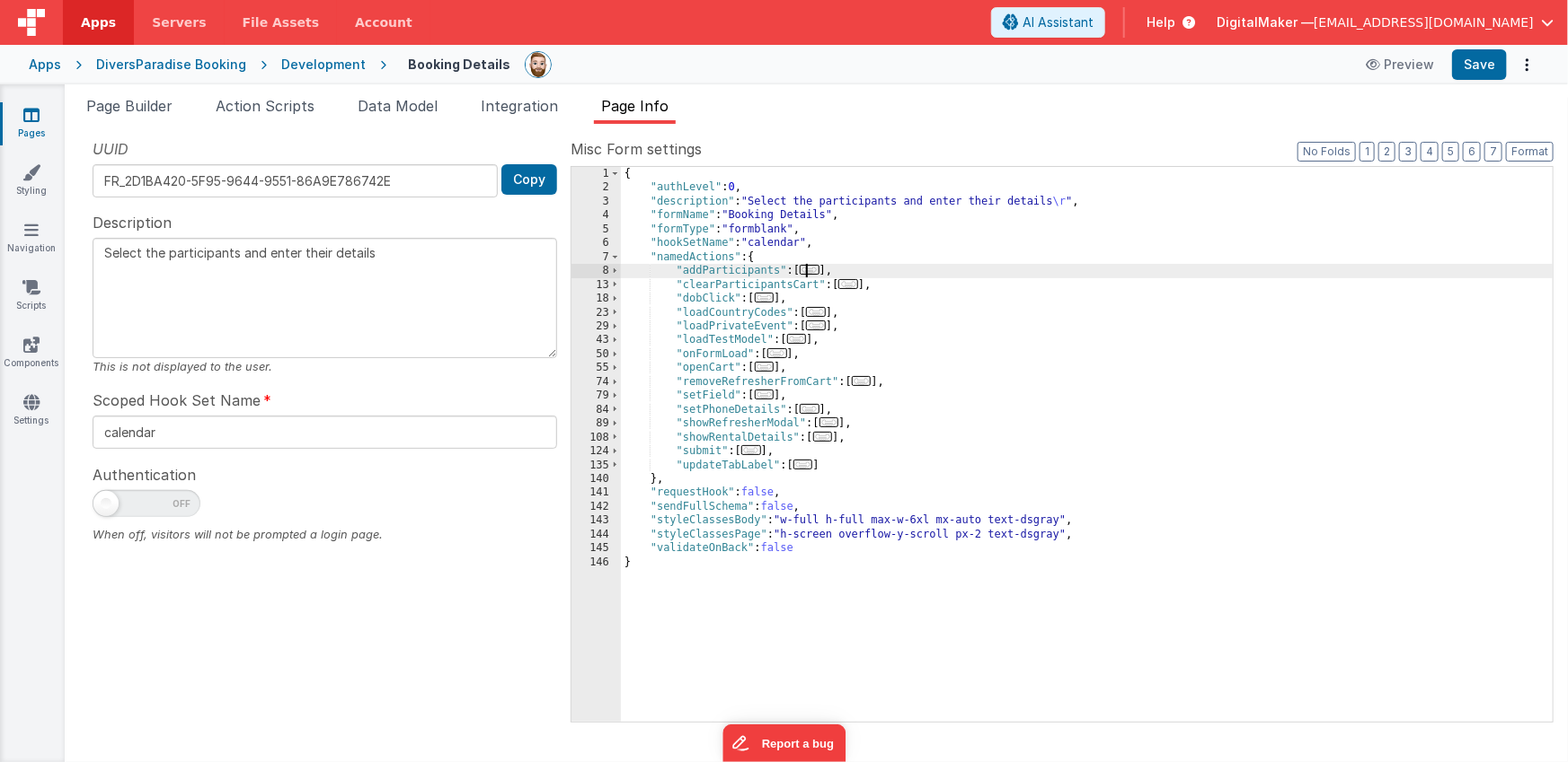
click at [811, 271] on span "..." at bounding box center [809, 270] width 20 height 10
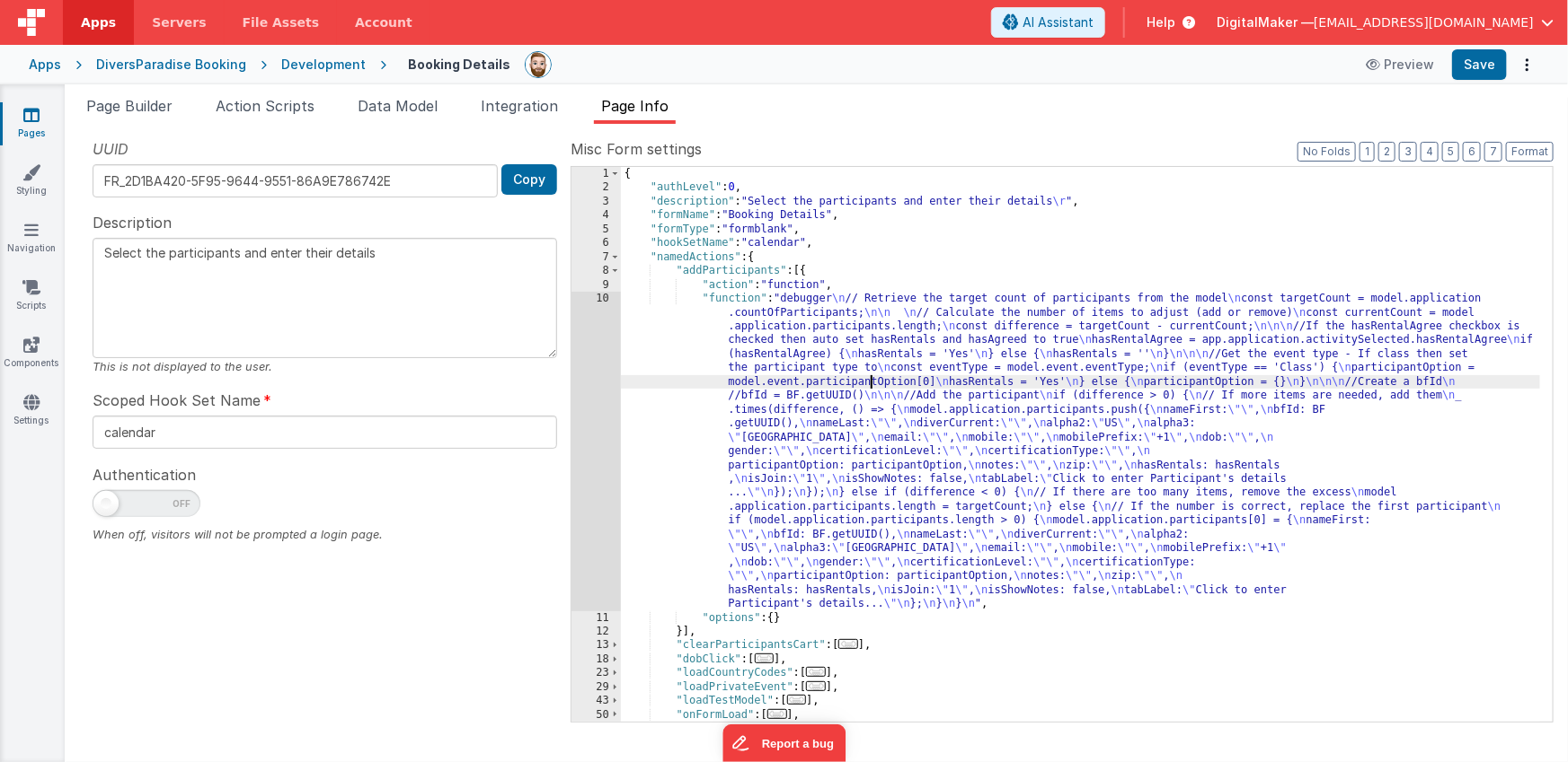
click at [868, 376] on div "{ "authLevel" : 0 , "description" : "Select the participants and enter their de…" at bounding box center [1081, 458] width 920 height 582
click at [595, 403] on div "10" at bounding box center [596, 450] width 50 height 318
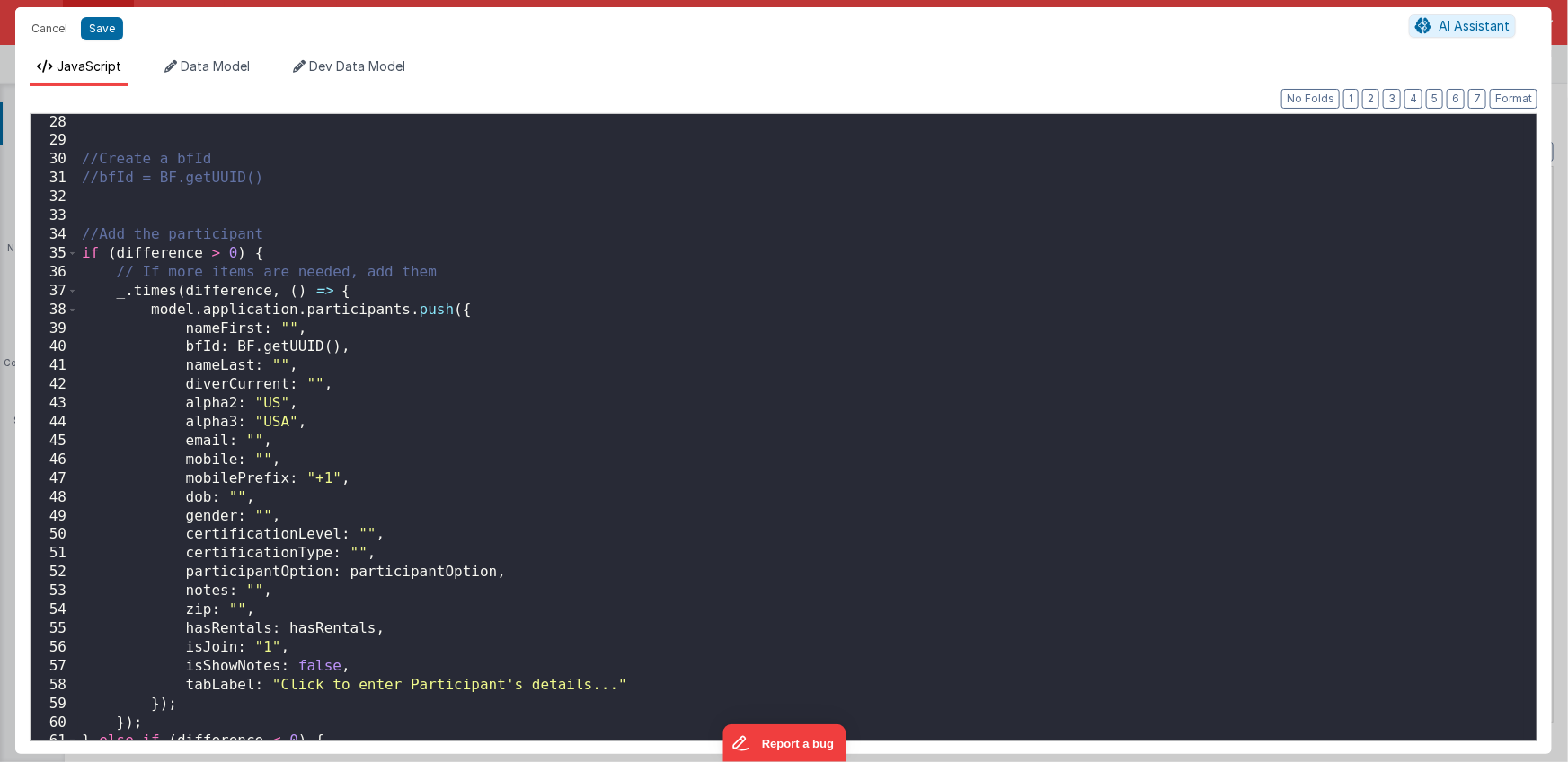
scroll to position [534, 0]
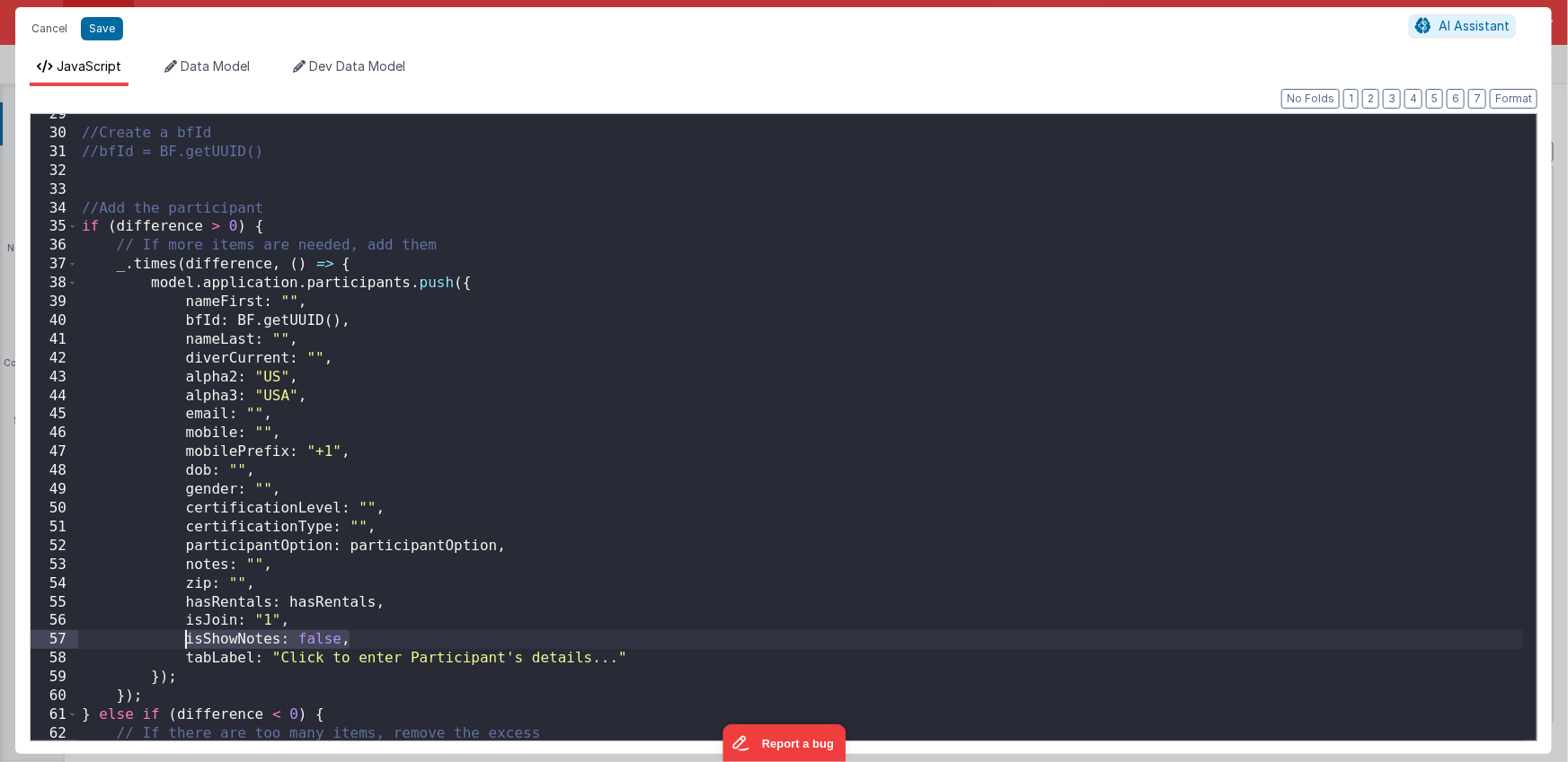
drag, startPoint x: 366, startPoint y: 643, endPoint x: 187, endPoint y: 633, distance: 179.3
click at [187, 633] on div "//Create a bfId //bfId = BF.getUUID() //Add the participant if ( difference > 0…" at bounding box center [801, 437] width 1446 height 664
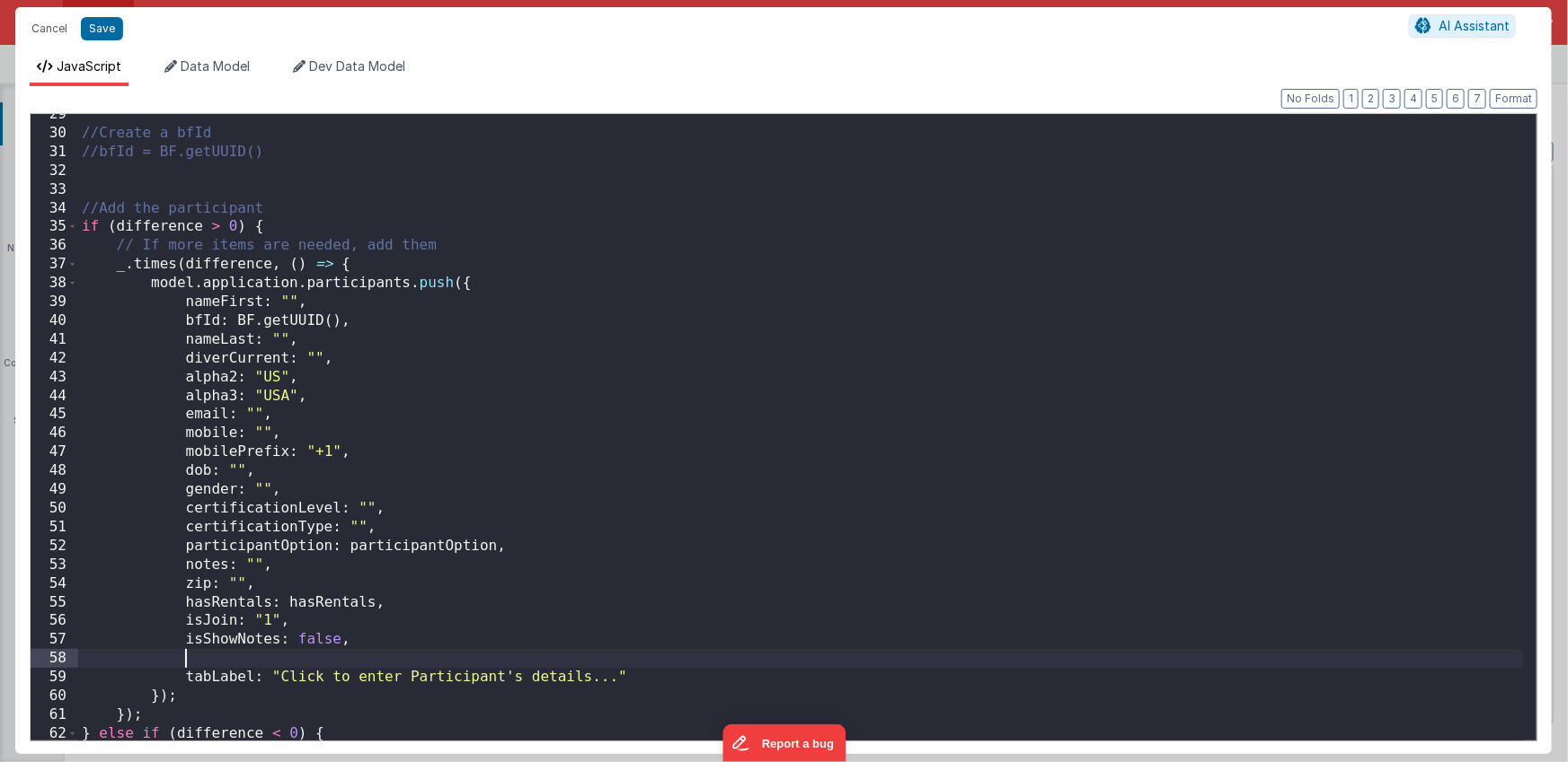
paste textarea
click at [220, 656] on div "//Create a bfId //bfId = BF.getUUID() //Add the participant if ( difference > 0…" at bounding box center [801, 437] width 1446 height 664
drag, startPoint x: 326, startPoint y: 659, endPoint x: 183, endPoint y: 650, distance: 143.3
click at [183, 650] on div "//Create a bfId //bfId = BF.getUUID() //Add the participant if ( difference > 0…" at bounding box center [801, 437] width 1446 height 664
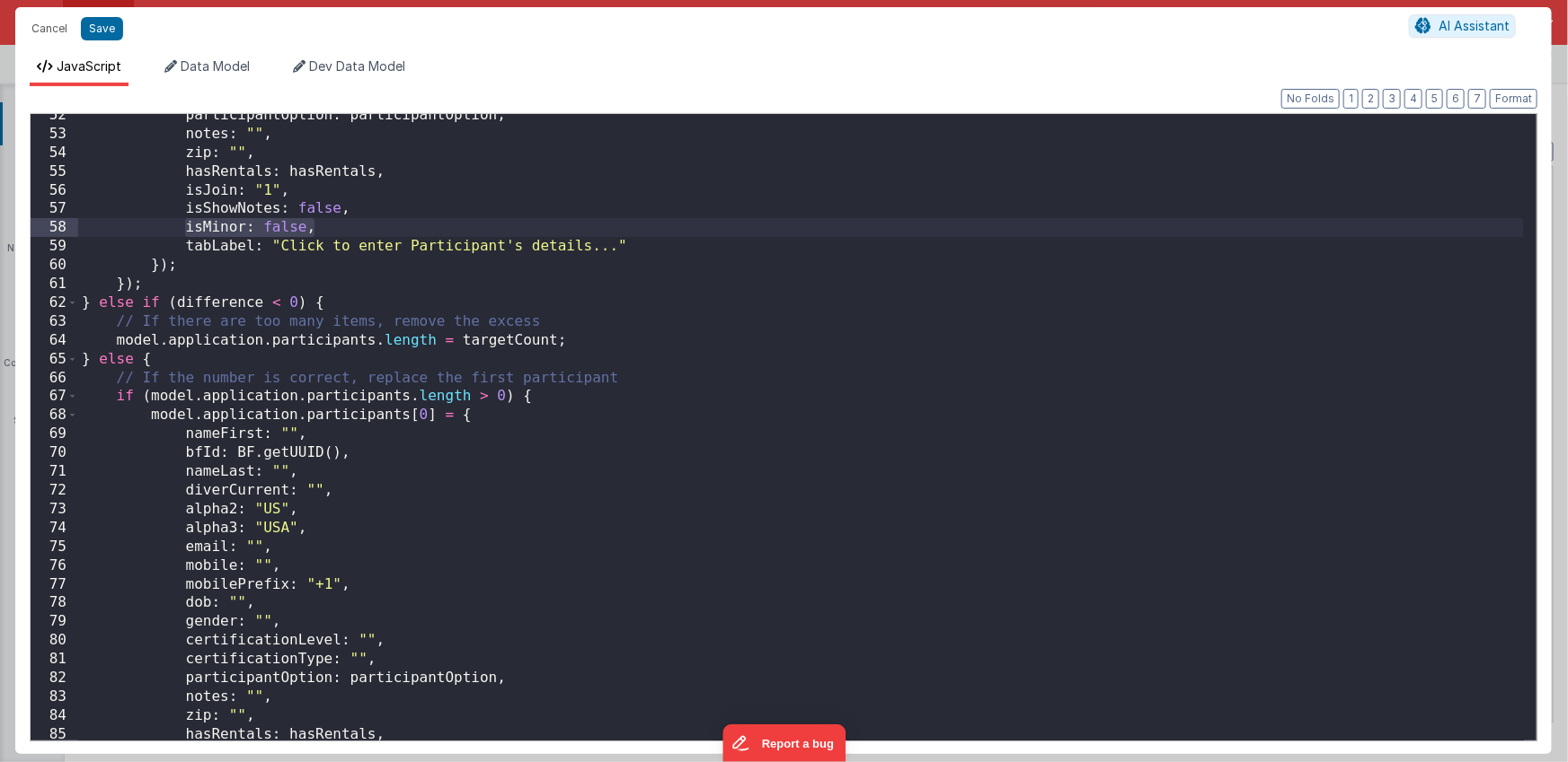
scroll to position [1061, 0]
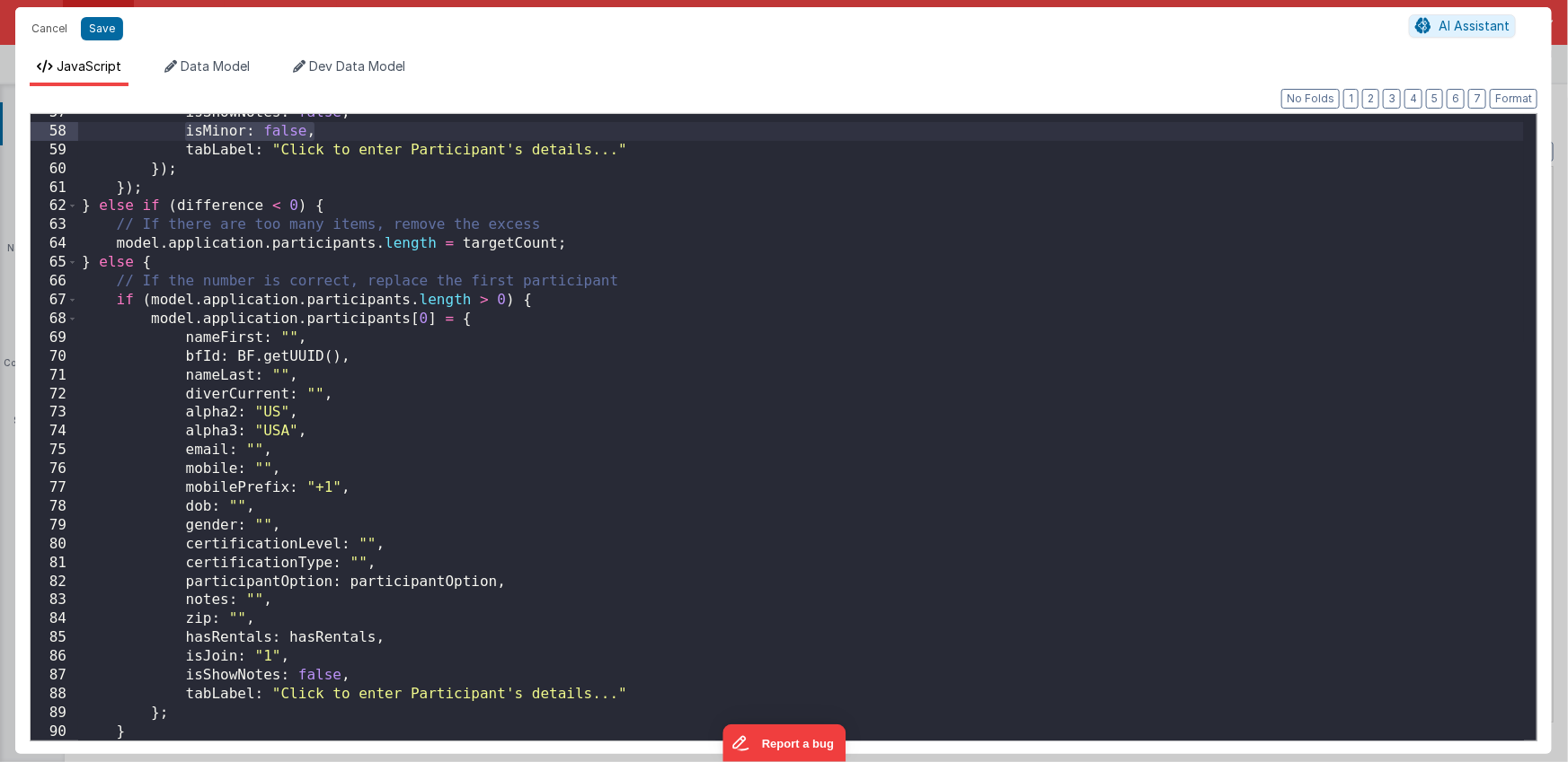
click at [363, 673] on div "isShowNotes : false , isMinor : false , tabLabel : "Click to enter Participant'…" at bounding box center [801, 435] width 1446 height 664
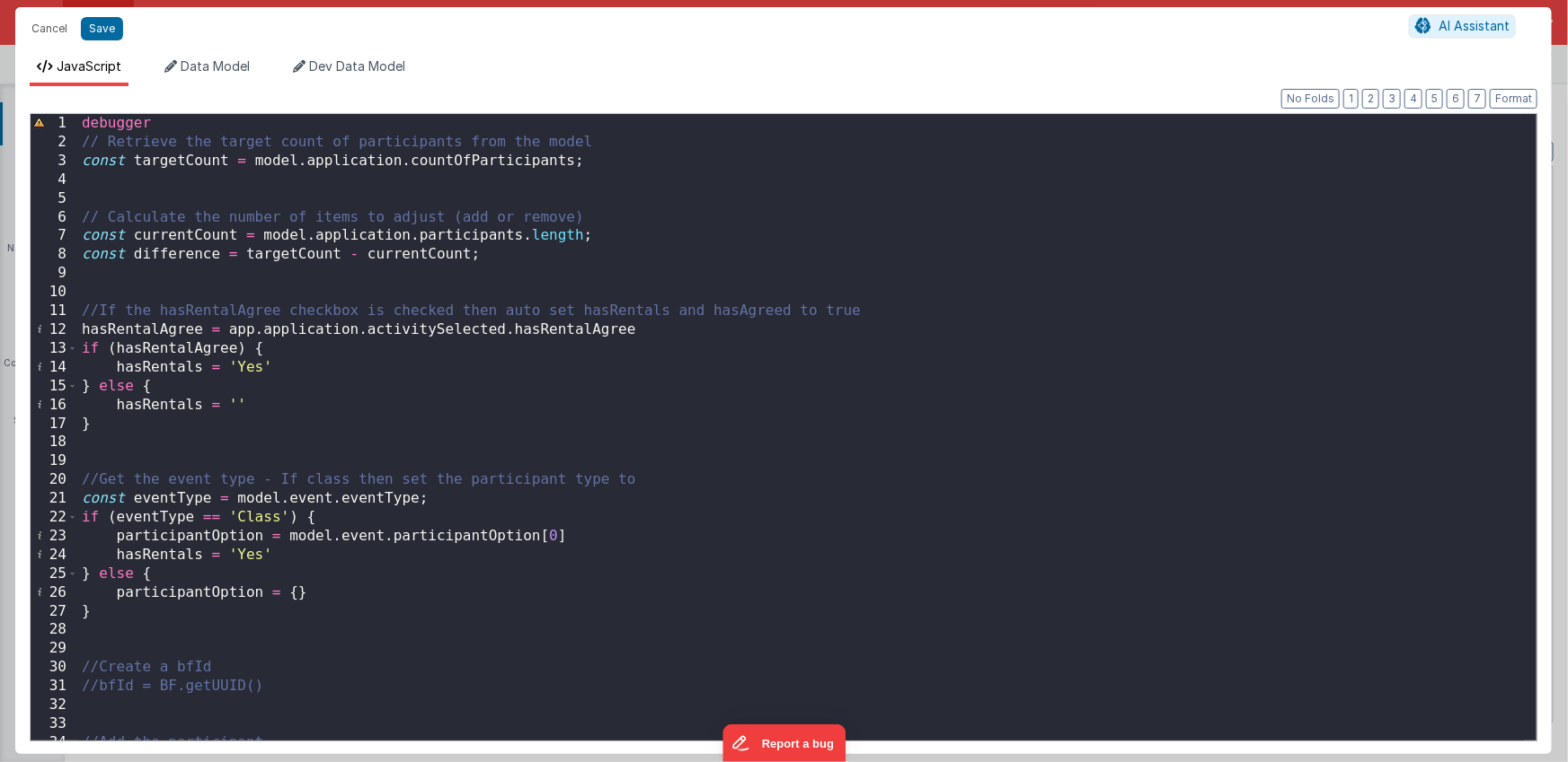
scroll to position [0, 0]
type textarea "Select the participants and enter their details"
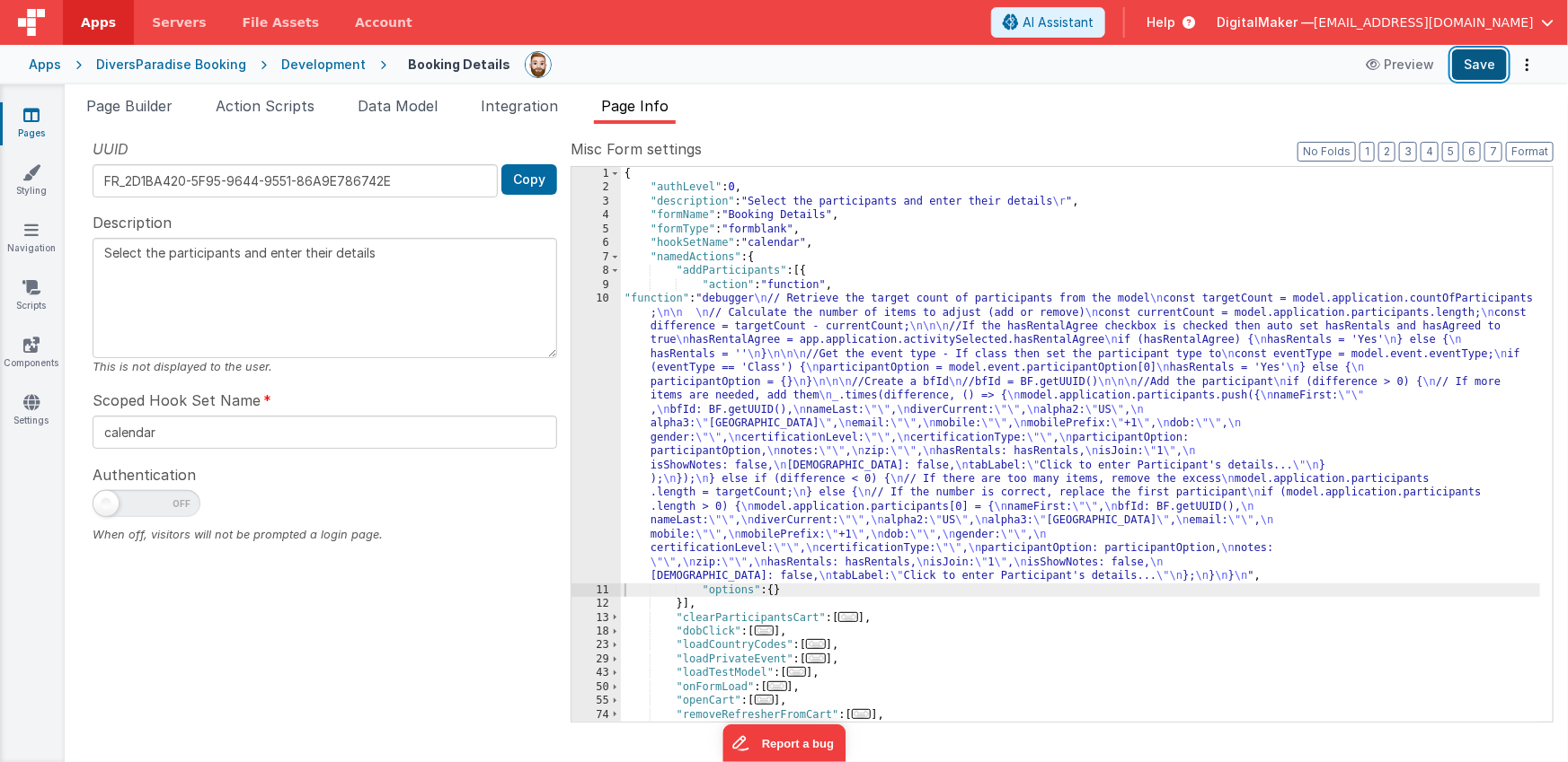
click at [1468, 67] on button "Save" at bounding box center [1479, 65] width 55 height 31
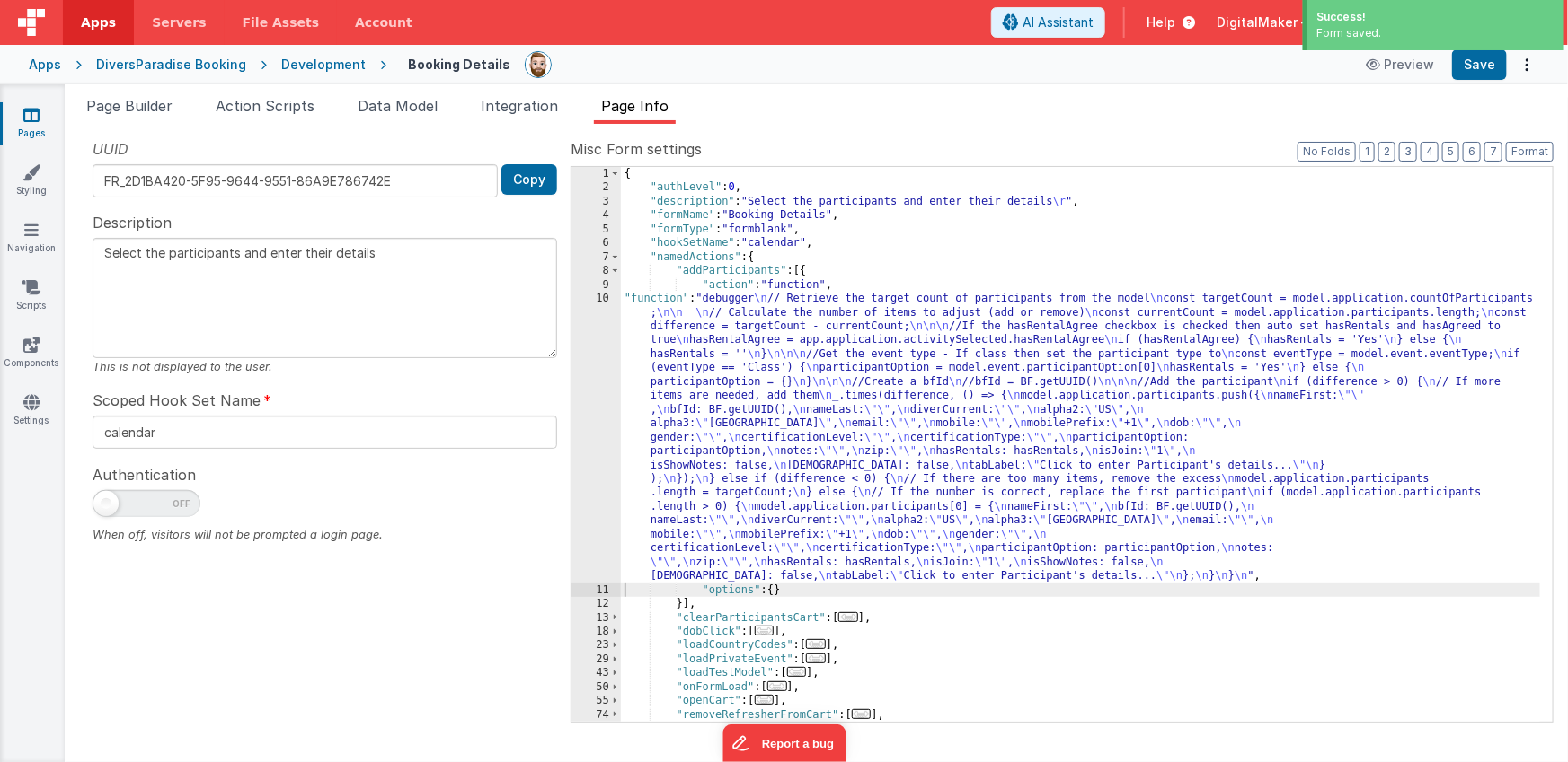
click at [304, 60] on div "Development" at bounding box center [323, 64] width 84 height 18
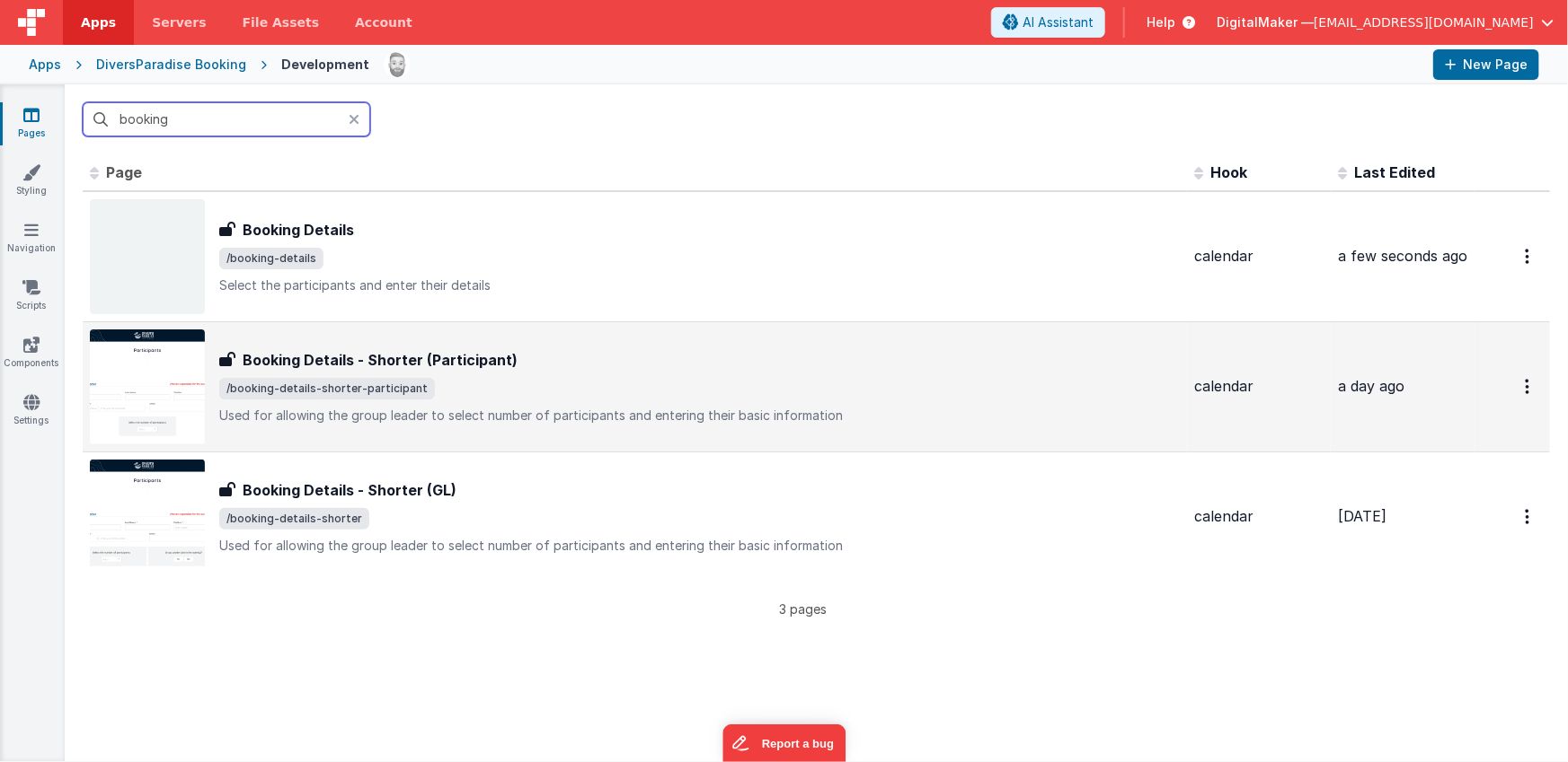
type input "booking"
click at [575, 363] on div "Booking Details - Shorter (Participant)" at bounding box center [699, 359] width 961 height 22
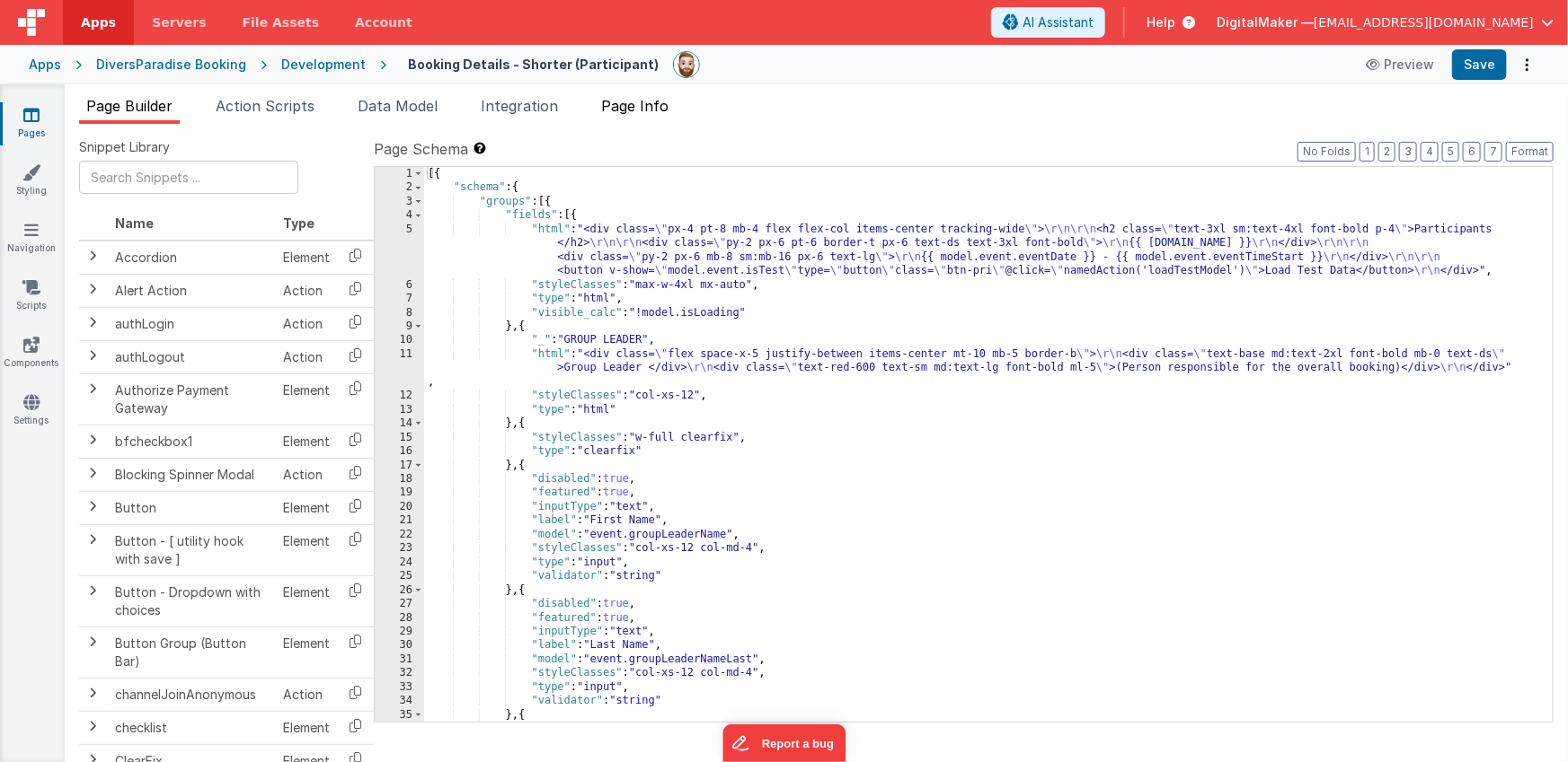
click at [634, 109] on span "Page Info" at bounding box center [634, 105] width 67 height 18
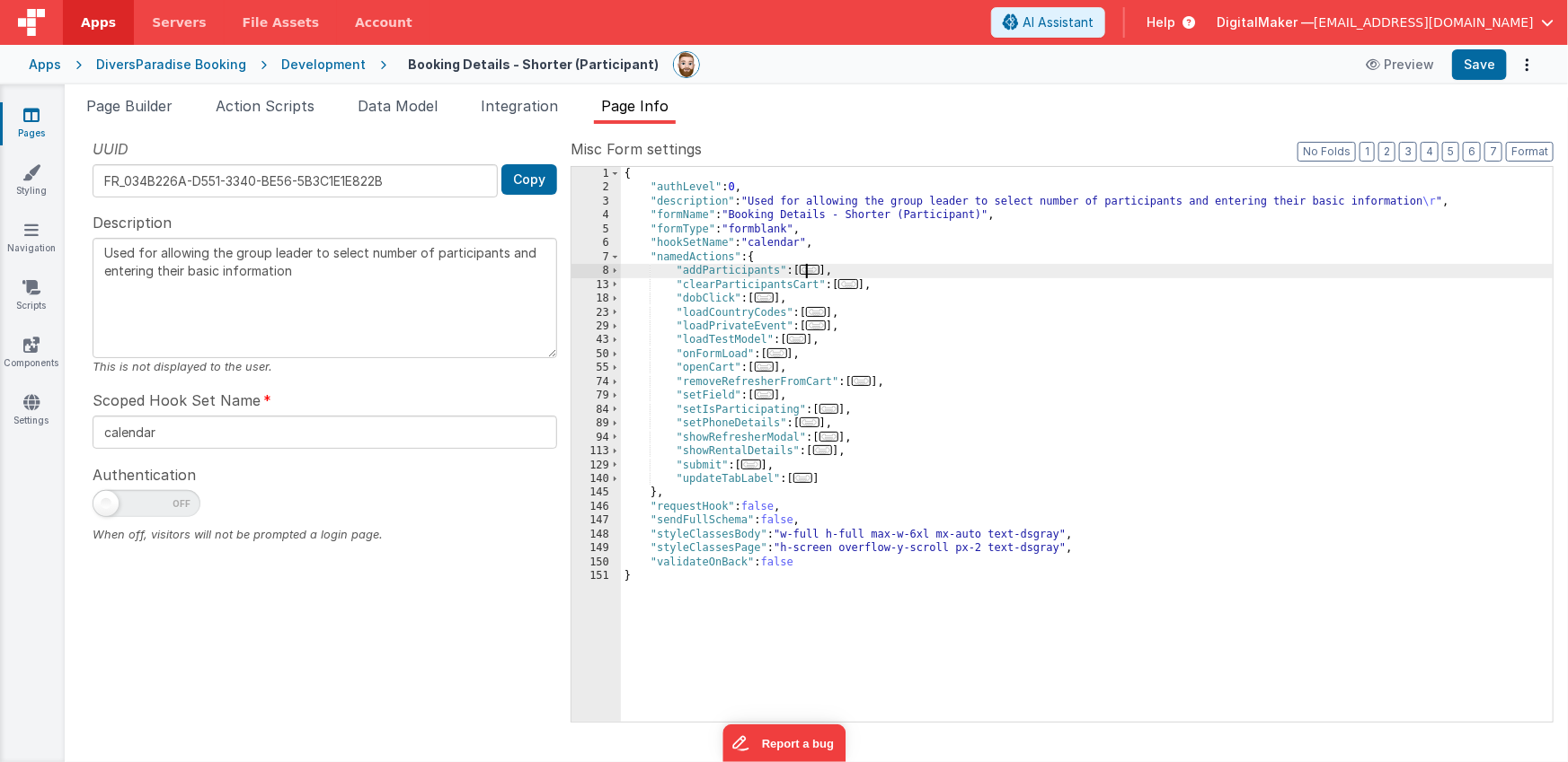
click at [812, 269] on span "..." at bounding box center [809, 270] width 20 height 10
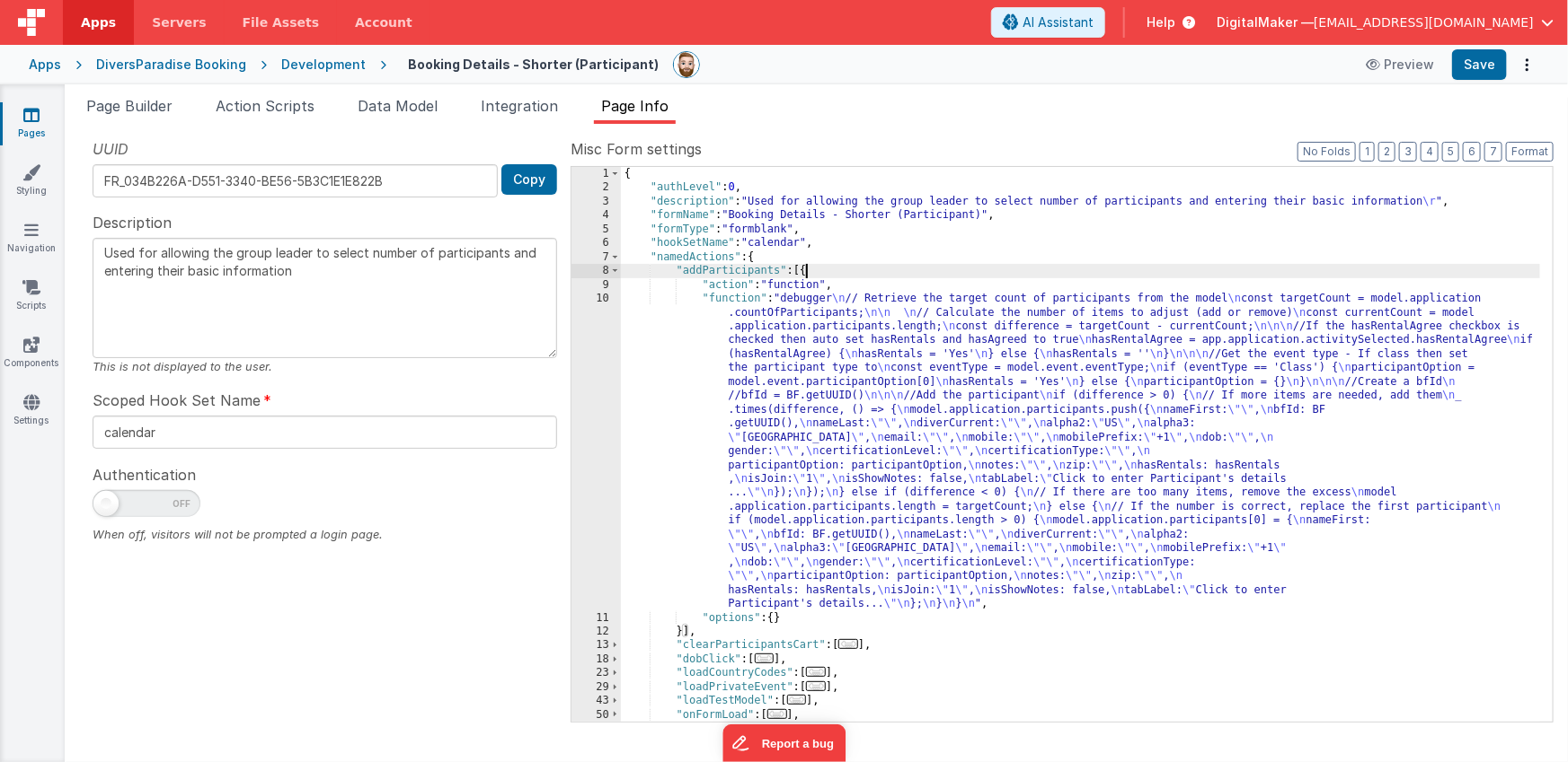
click at [877, 429] on div "{ "authLevel" : 0 , "description" : "Used for allowing the group leader to sele…" at bounding box center [1081, 458] width 920 height 582
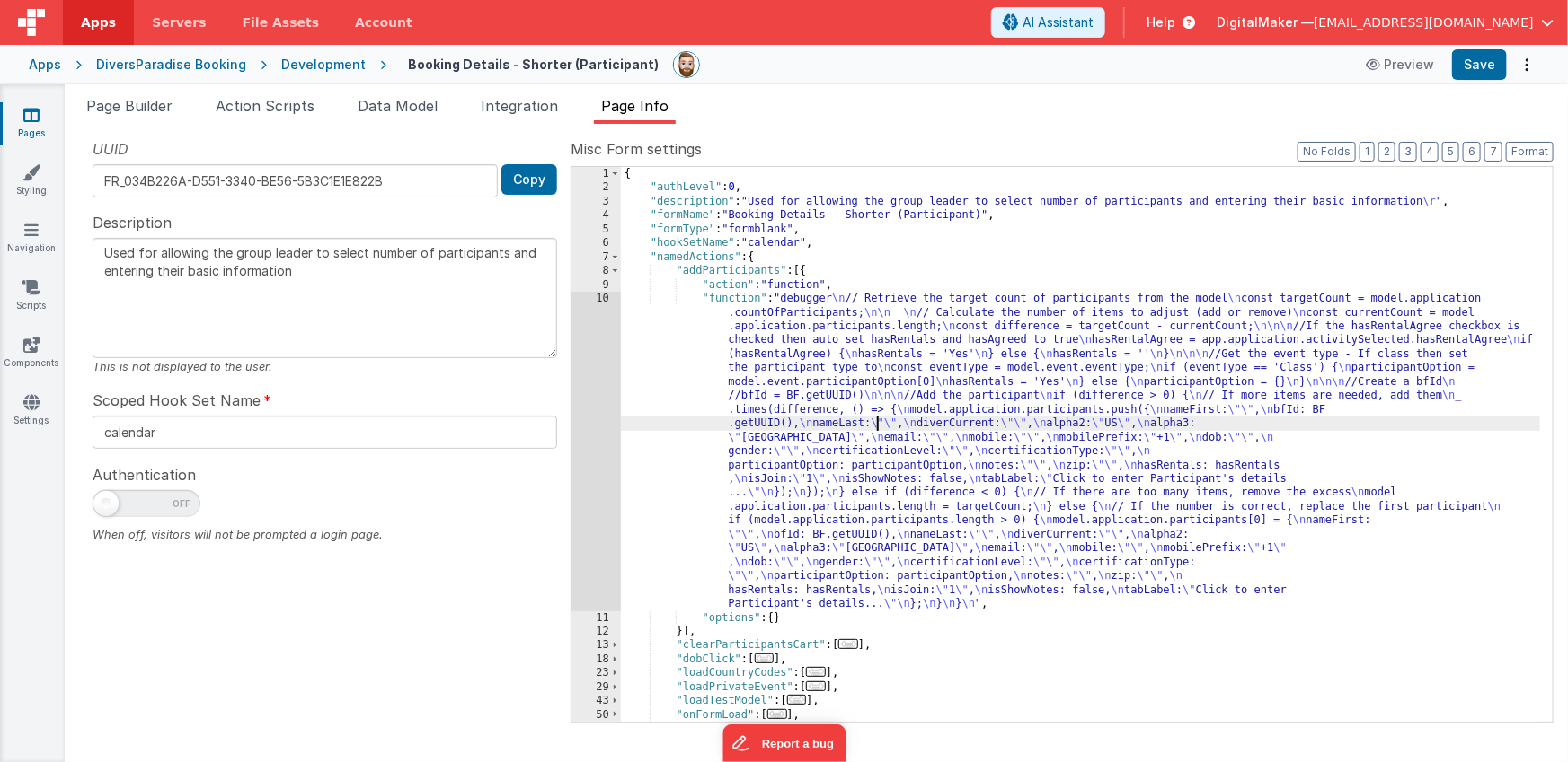
click at [583, 439] on div "10" at bounding box center [596, 450] width 50 height 318
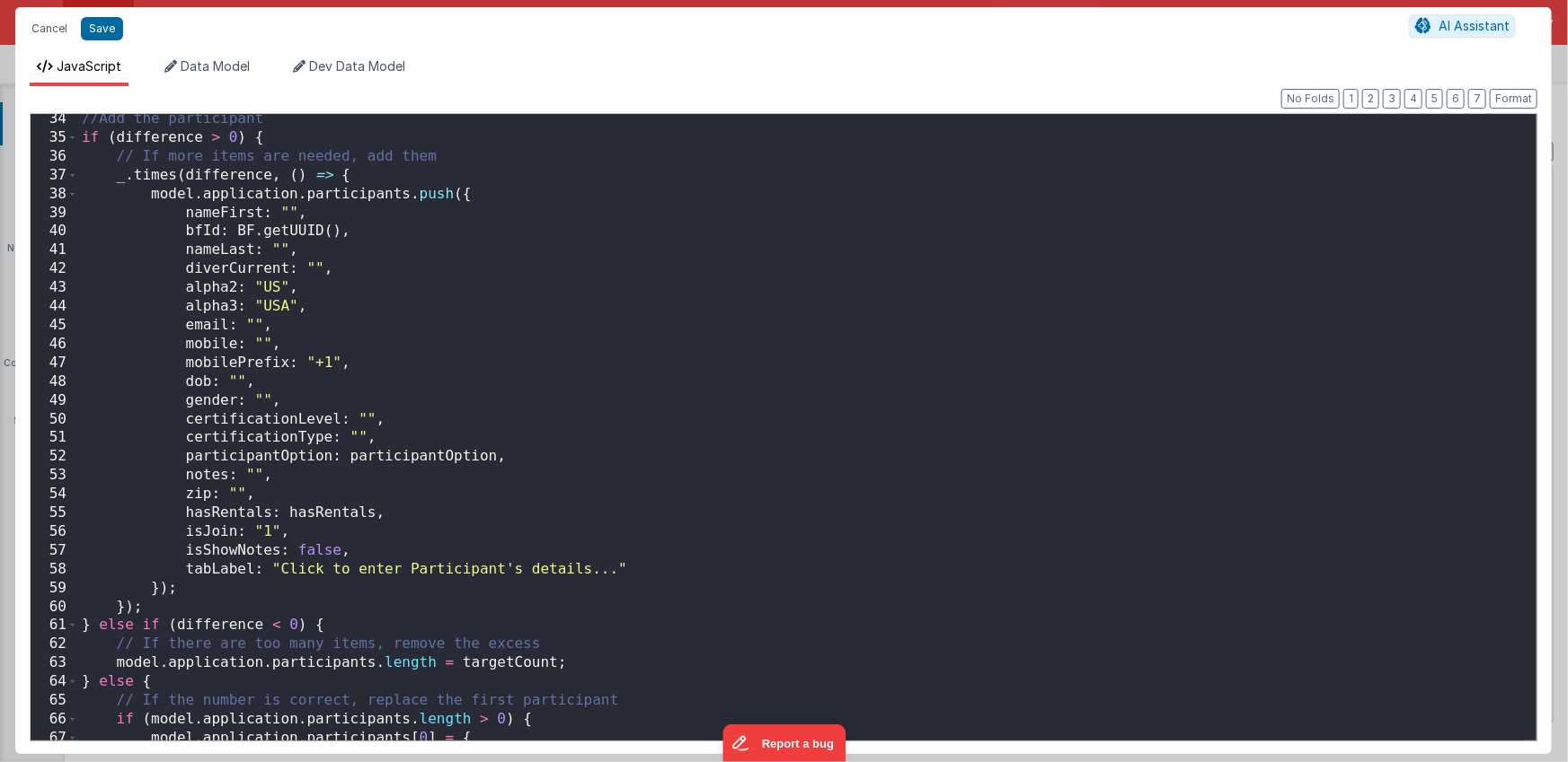
scroll to position [624, 0]
click at [389, 553] on div "//Add the participant if ( difference > 0 ) { // If more items are needed, add …" at bounding box center [801, 442] width 1446 height 664
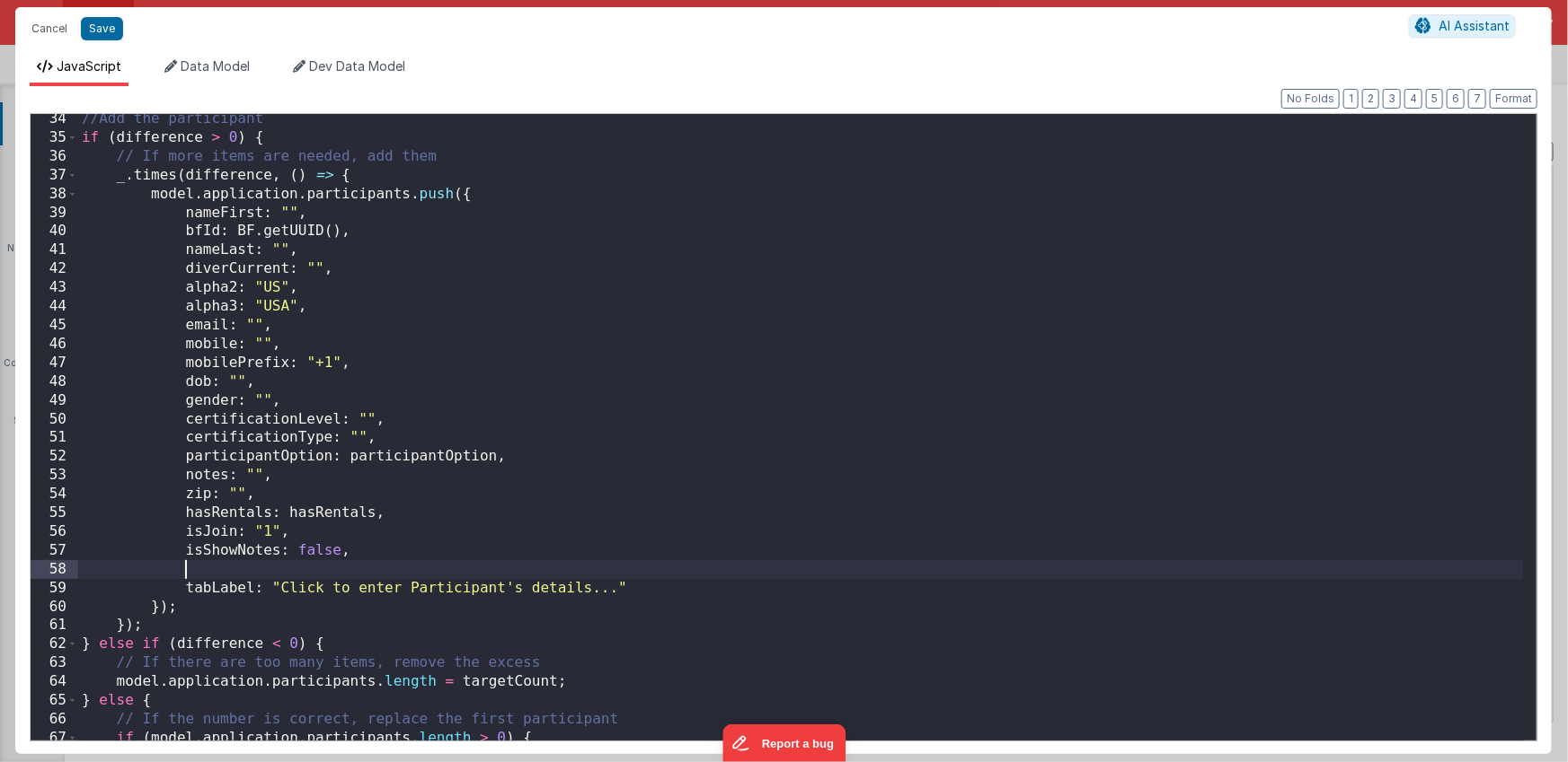
paste textarea
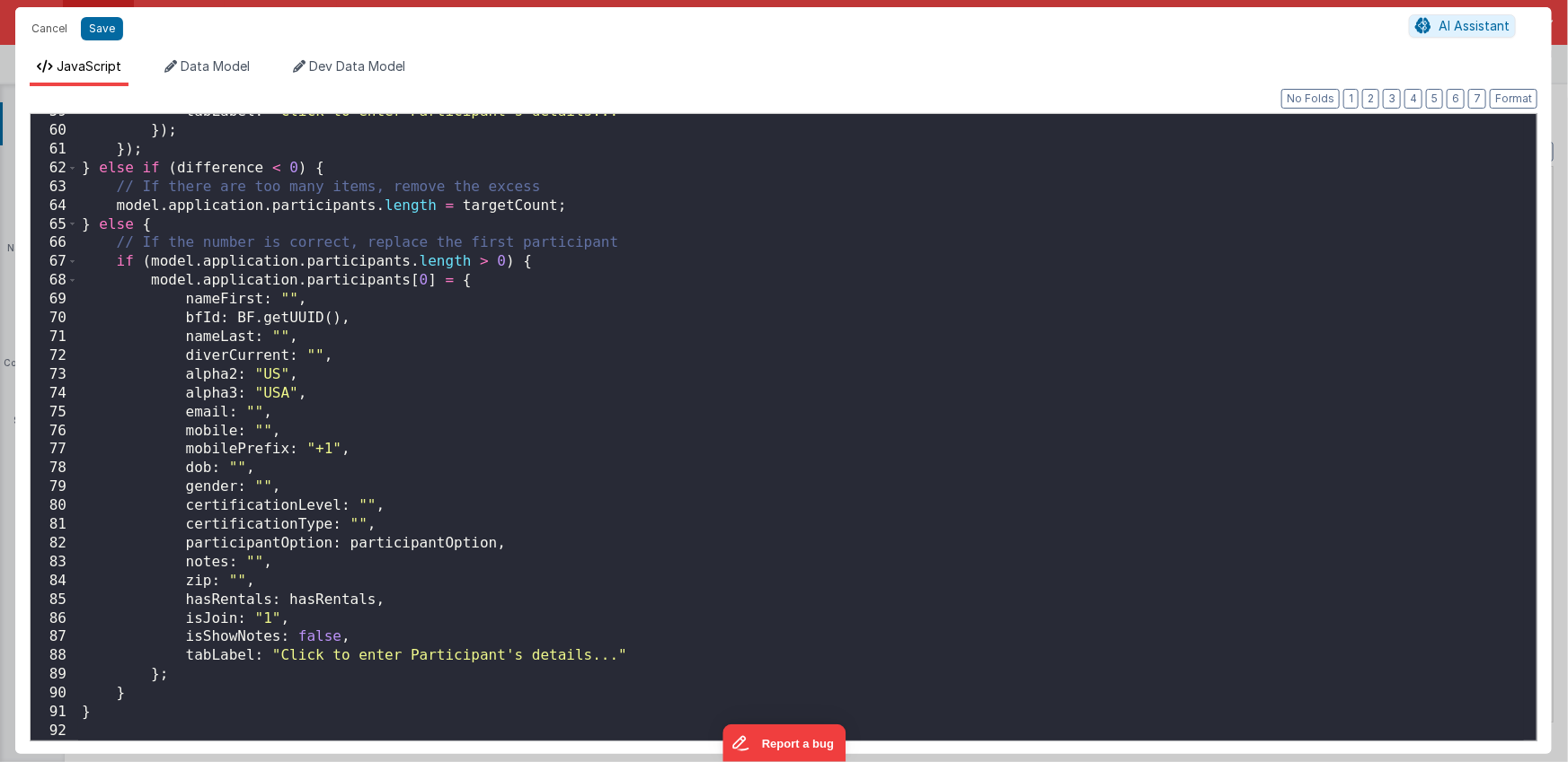
scroll to position [1099, 0]
click at [370, 639] on div "tabLabel : "Click to enter Participant's details..." }) ; }) ; } else if ( diff…" at bounding box center [801, 434] width 1446 height 664
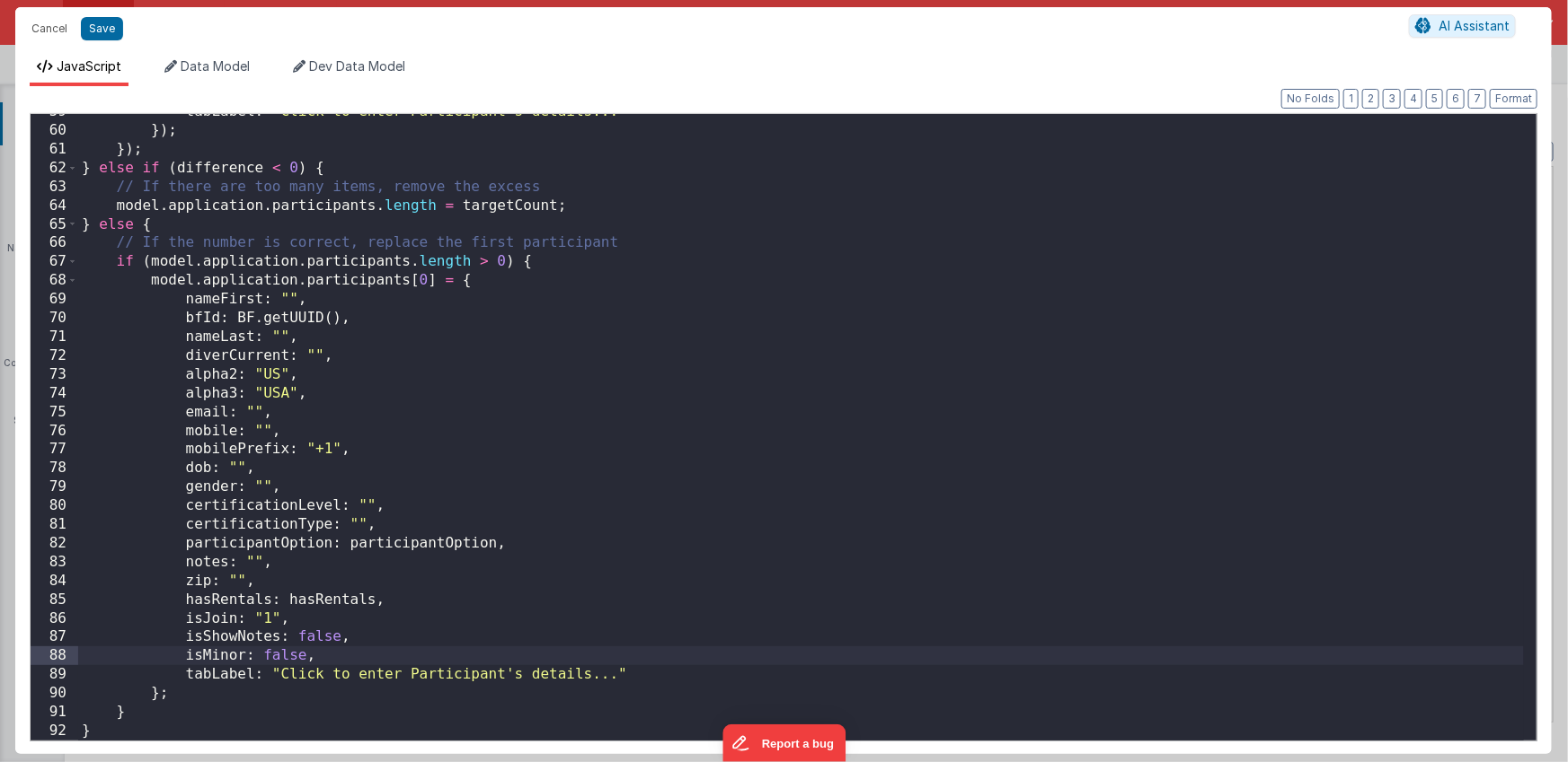
type textarea "Used for allowing the group leader to select number of participants and enterin…"
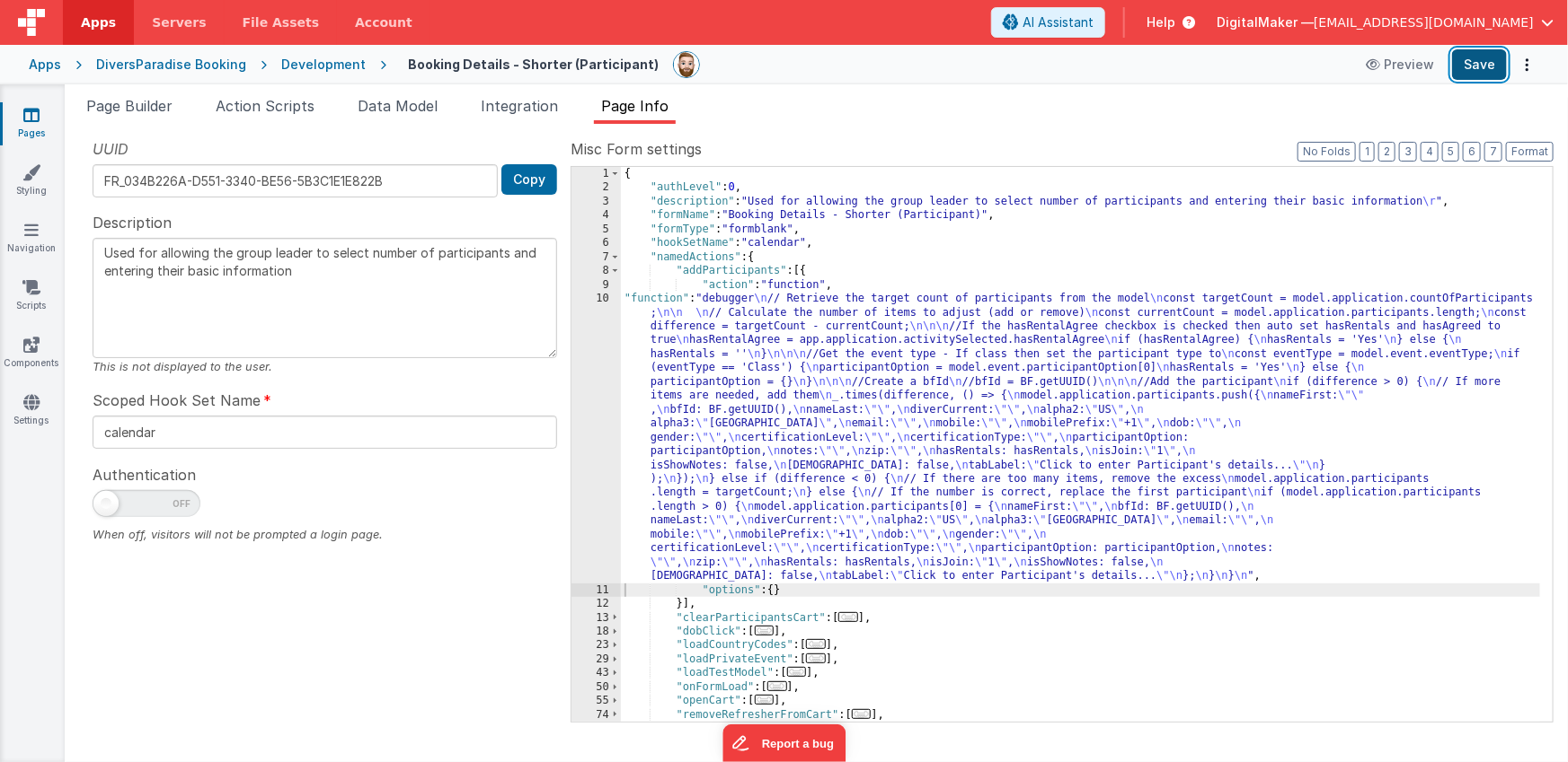
click at [1486, 67] on button "Save" at bounding box center [1479, 65] width 55 height 31
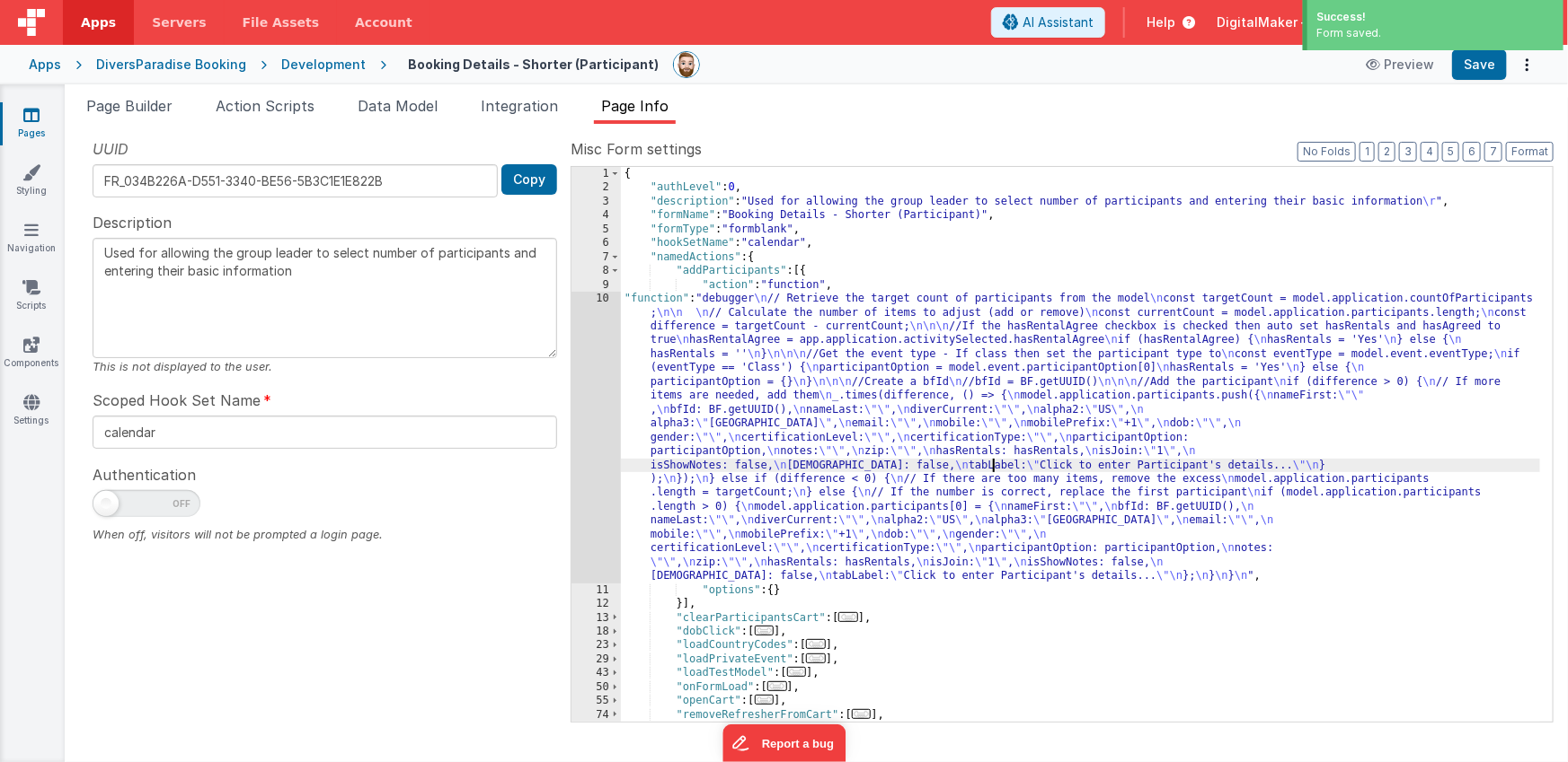
click at [996, 470] on div "{ "authLevel" : 0 , "description" : "Used for allowing the group leader to sele…" at bounding box center [1081, 458] width 920 height 582
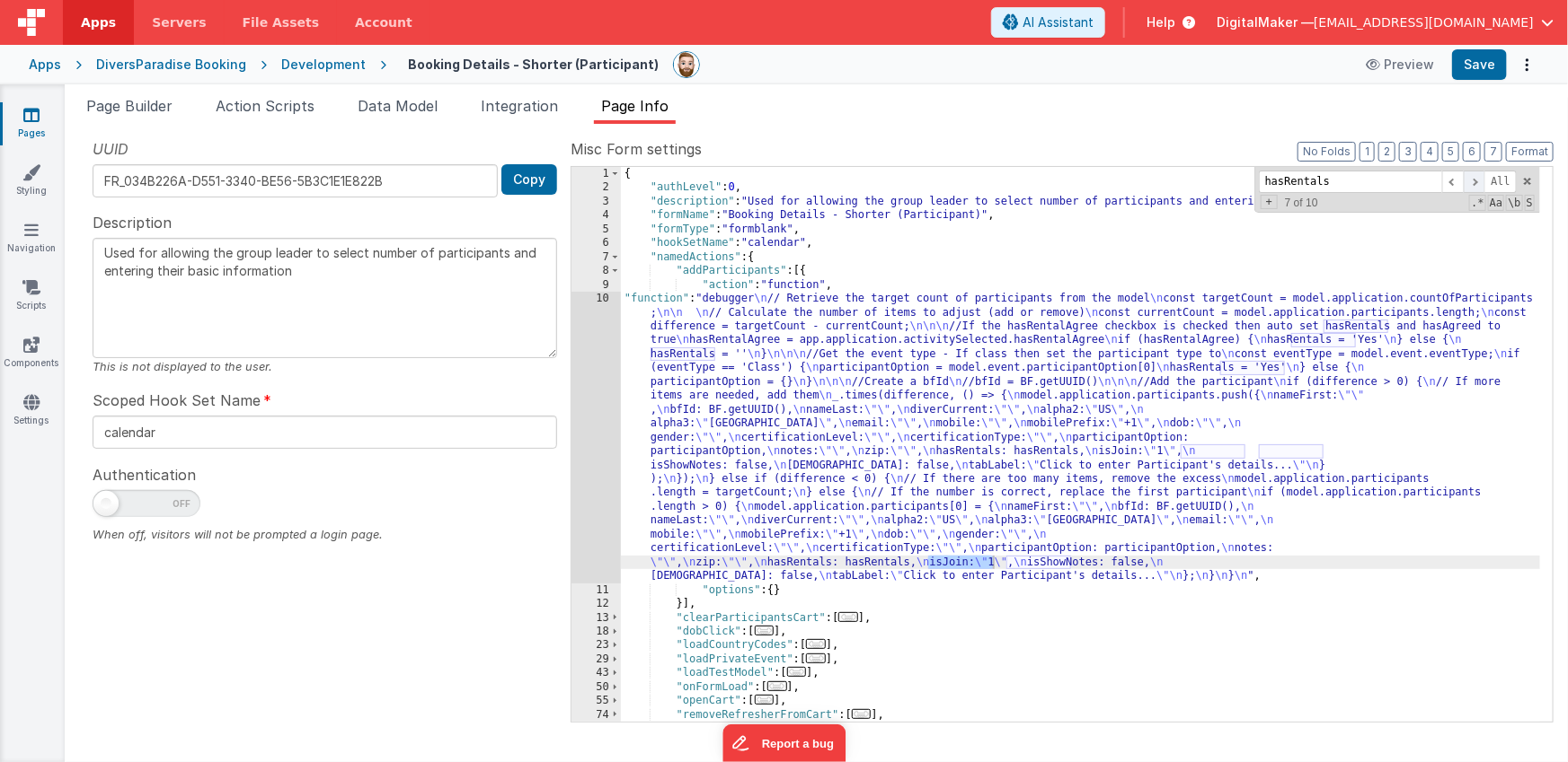
type input "hasRentals"
click at [1469, 182] on span at bounding box center [1474, 181] width 22 height 22
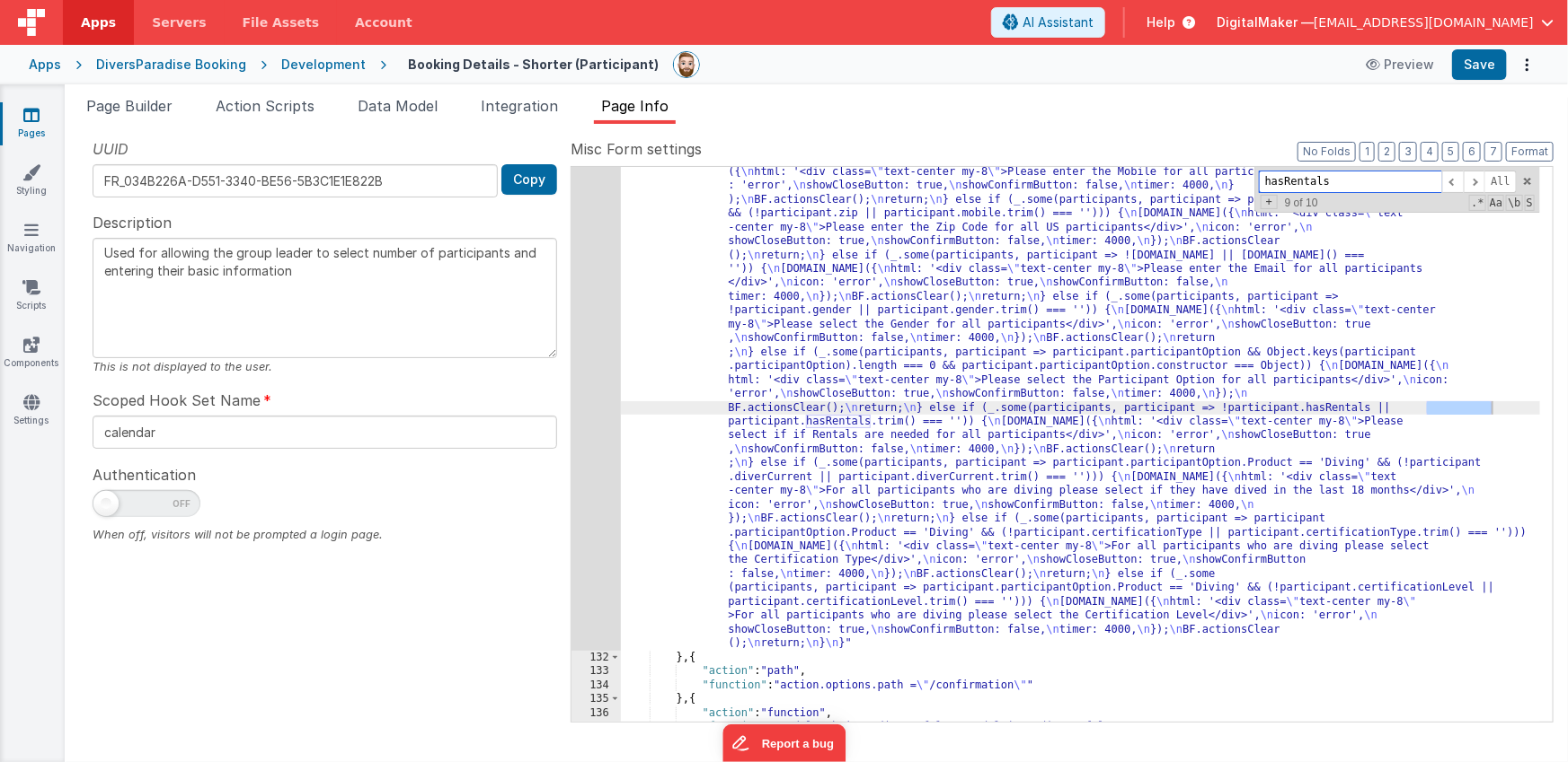
scroll to position [904, 0]
click at [37, 122] on icon at bounding box center [31, 115] width 16 height 18
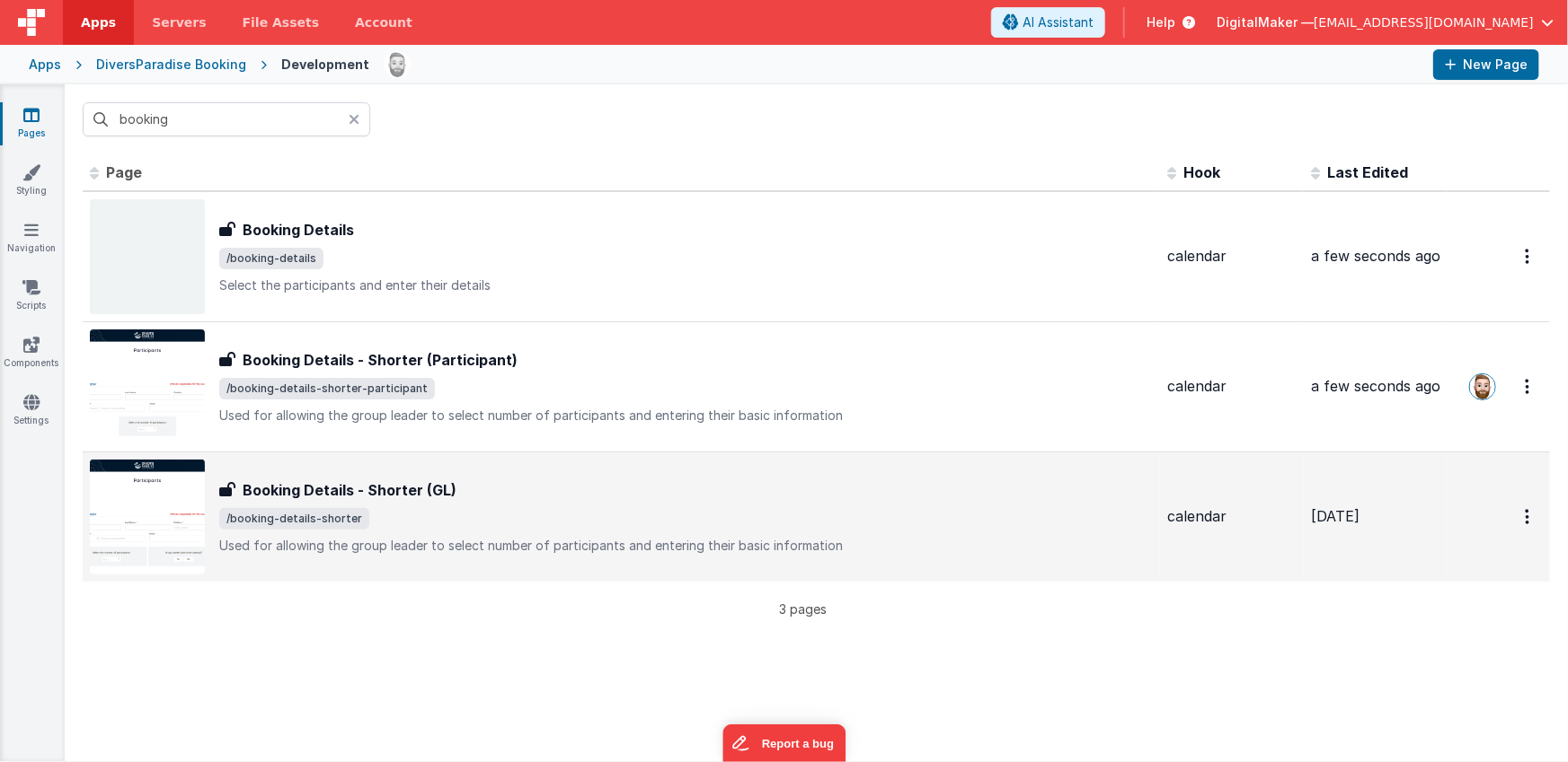
click at [499, 520] on span "/booking-details-shorter" at bounding box center [686, 519] width 934 height 22
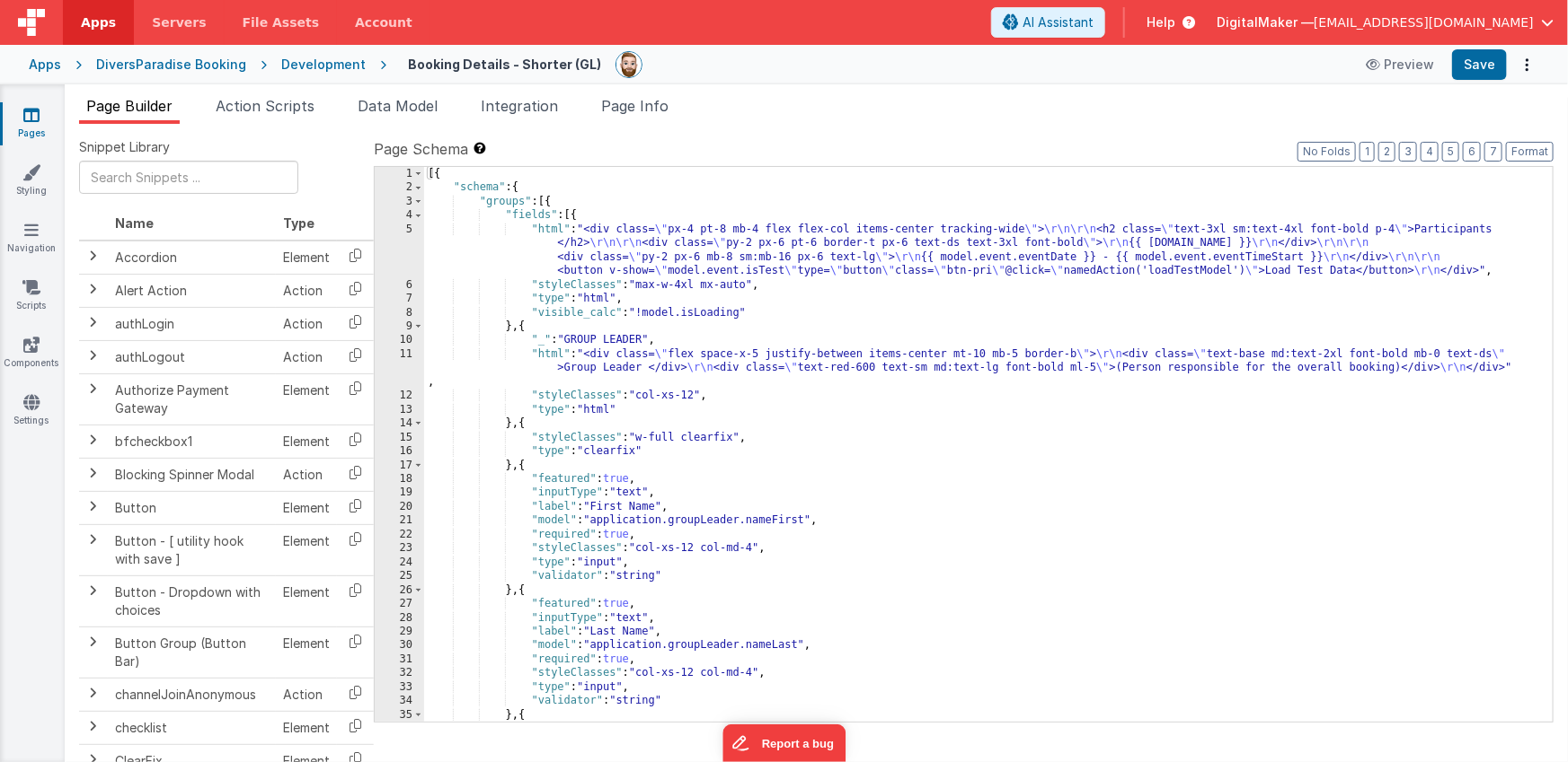
click at [652, 109] on span "Page Info" at bounding box center [634, 105] width 67 height 18
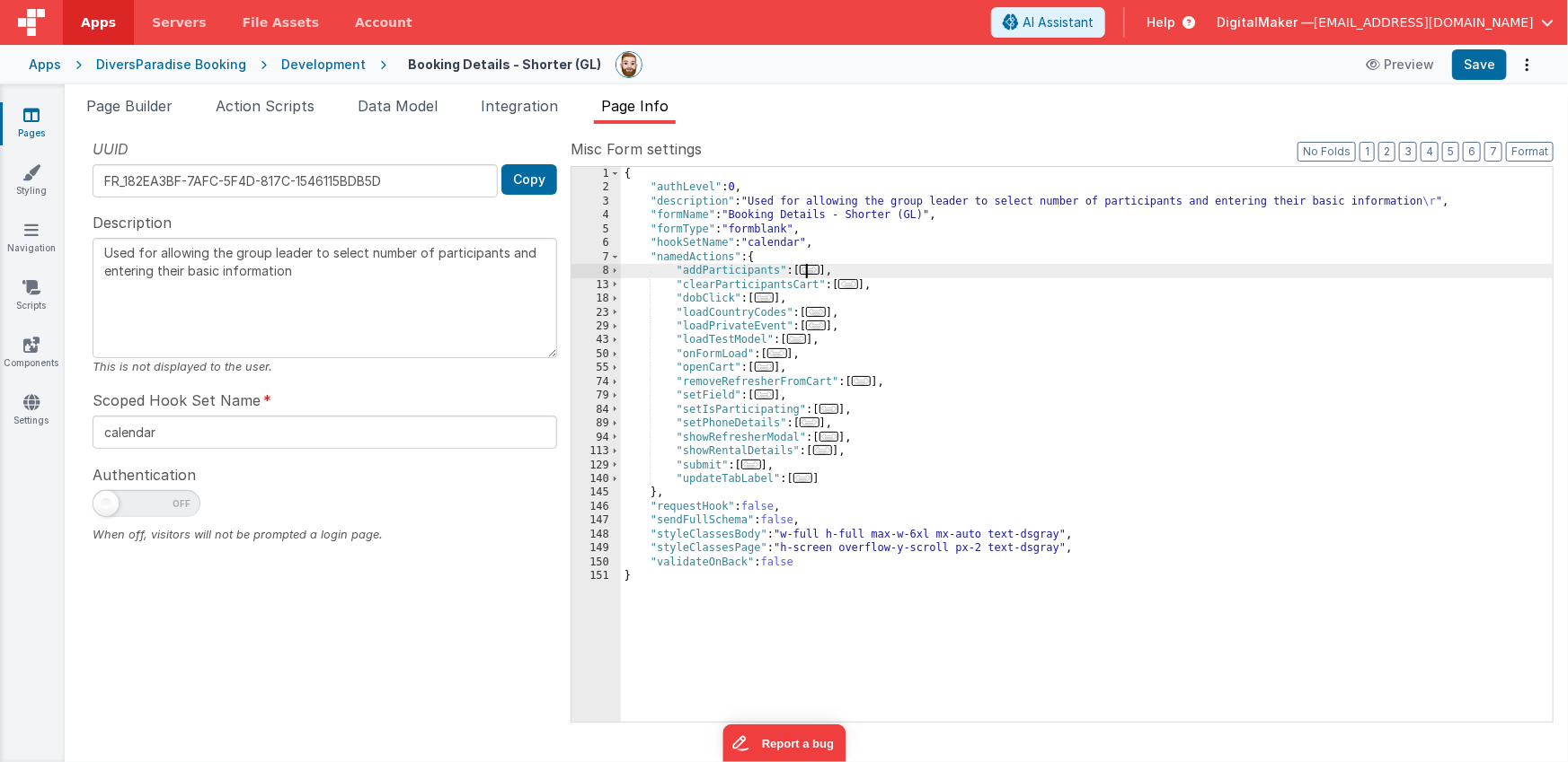
click at [811, 272] on span "..." at bounding box center [809, 270] width 20 height 10
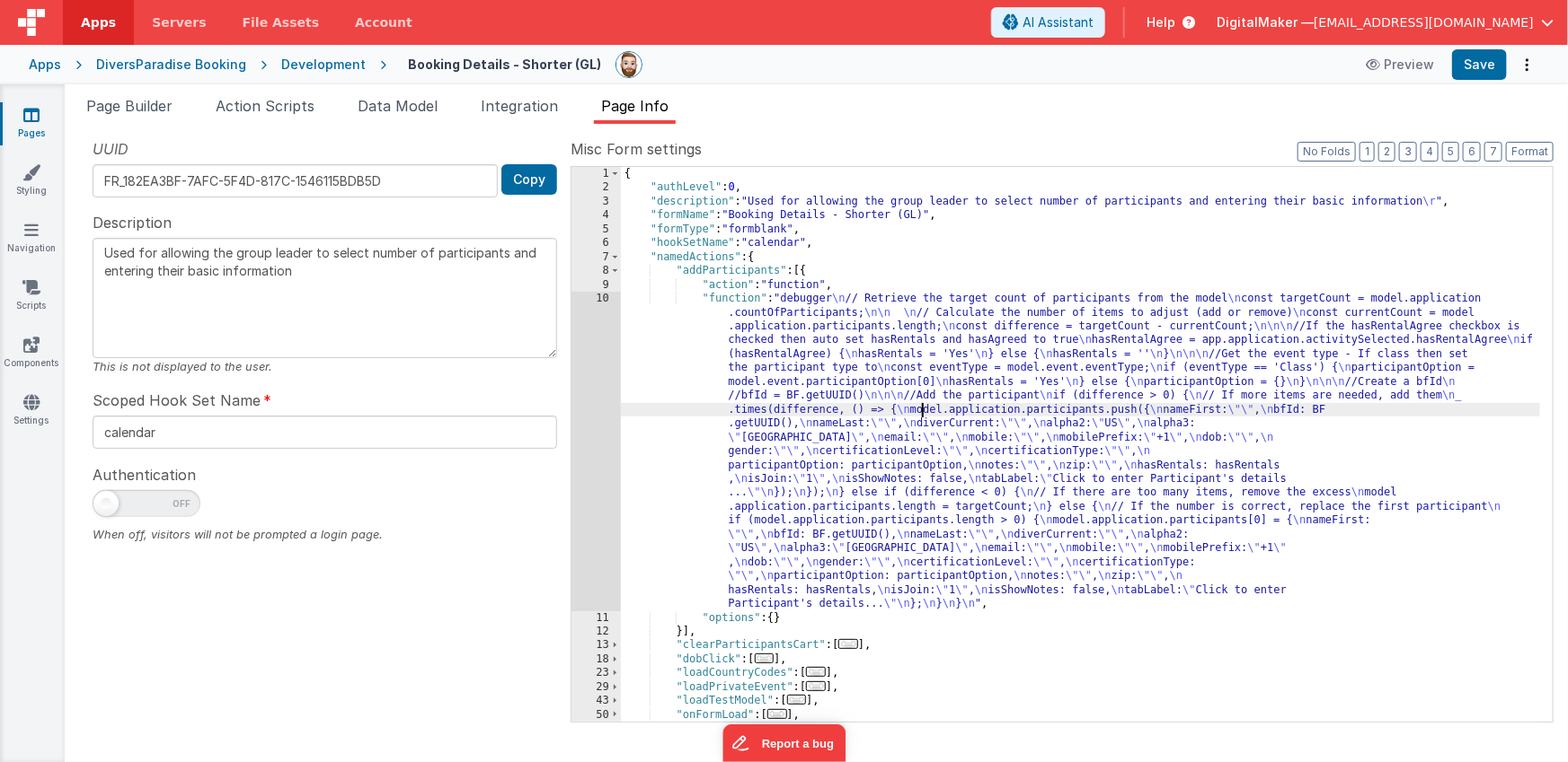
click at [920, 413] on div "{ "authLevel" : 0 , "description" : "Used for allowing the group leader to sele…" at bounding box center [1081, 458] width 920 height 582
click at [589, 428] on div "10" at bounding box center [596, 450] width 50 height 318
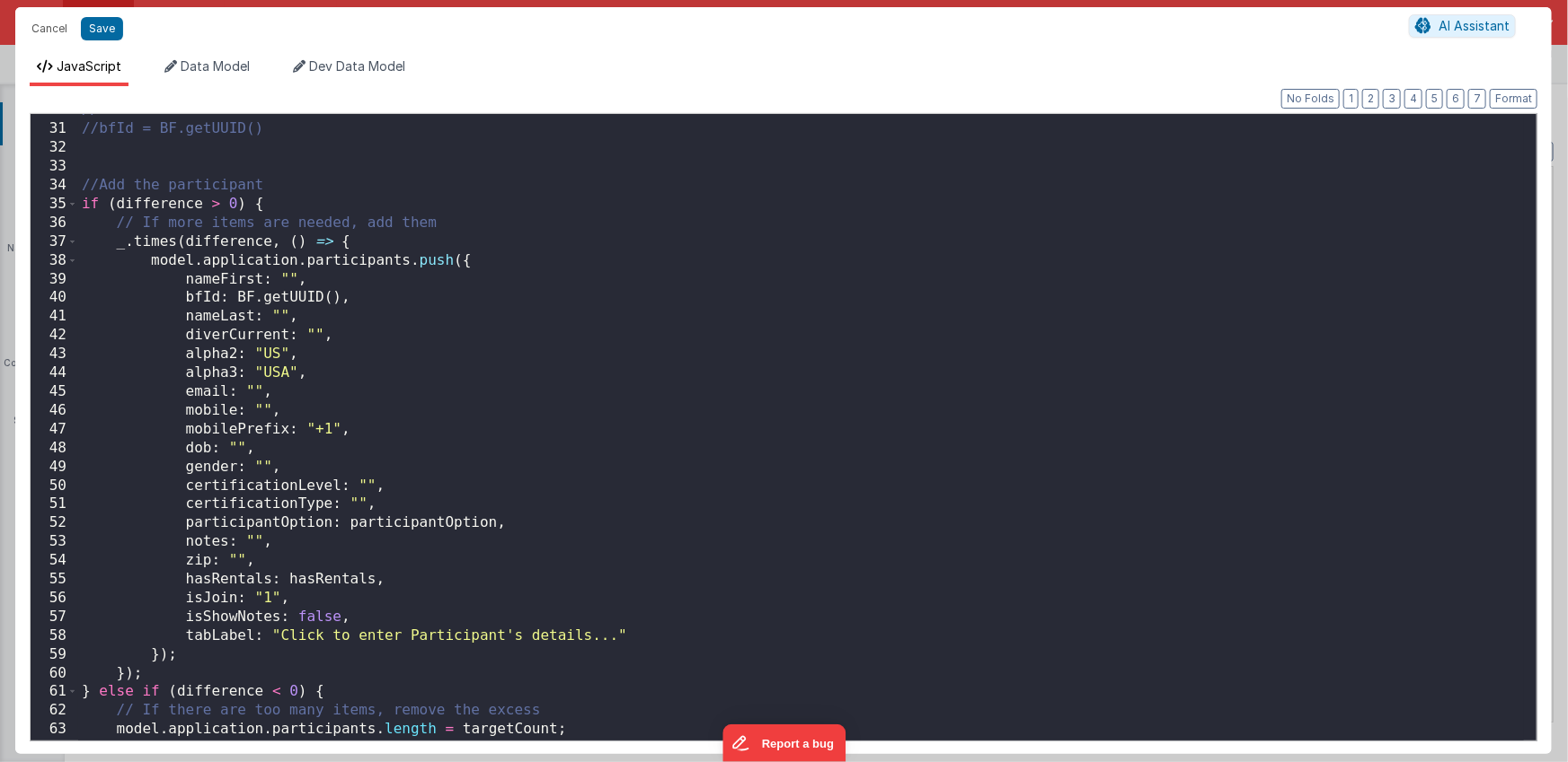
scroll to position [940, 0]
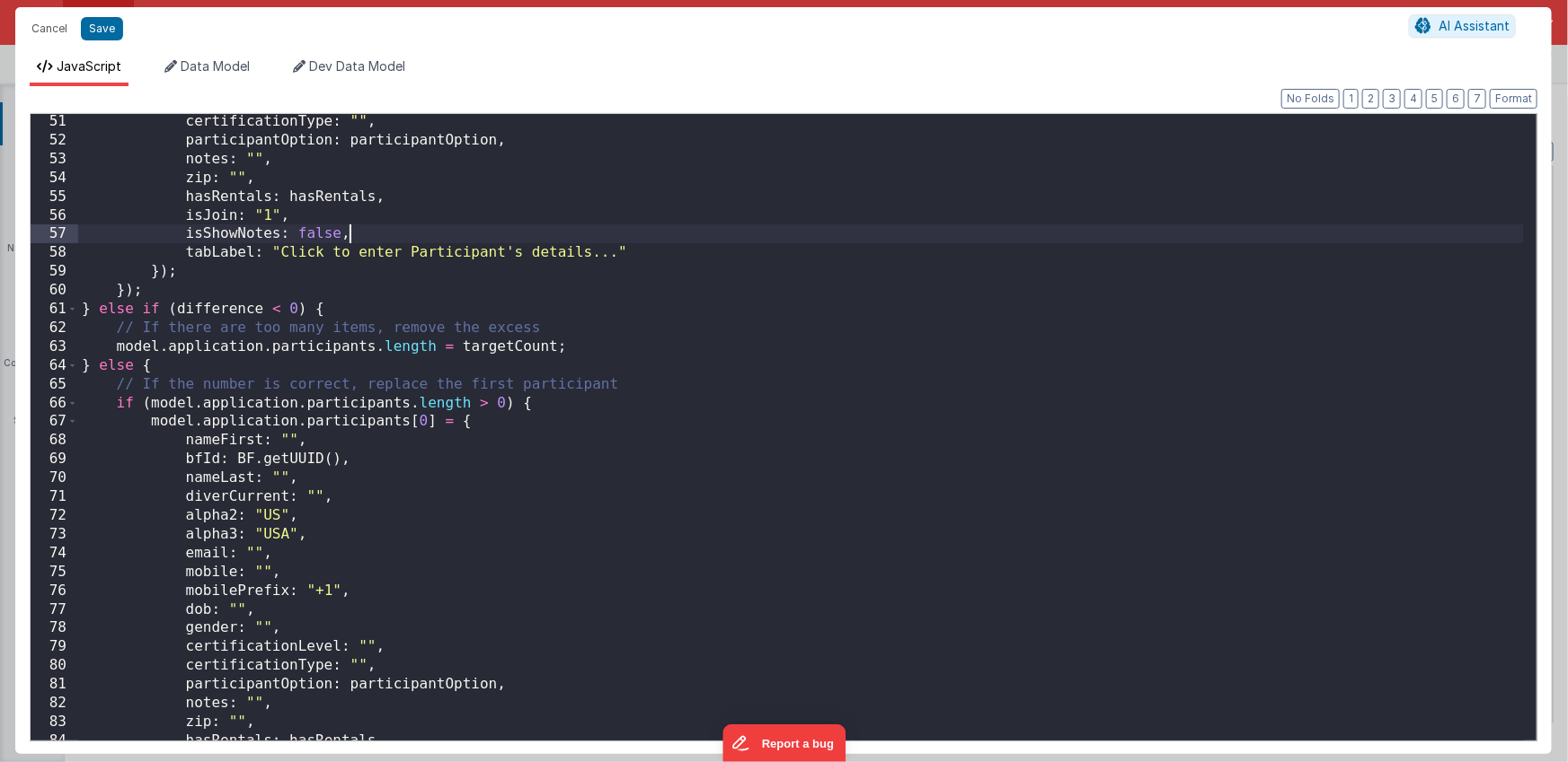
click at [556, 233] on div "certificationType : "" , participantOption : participantOption , notes : "" , z…" at bounding box center [801, 444] width 1446 height 664
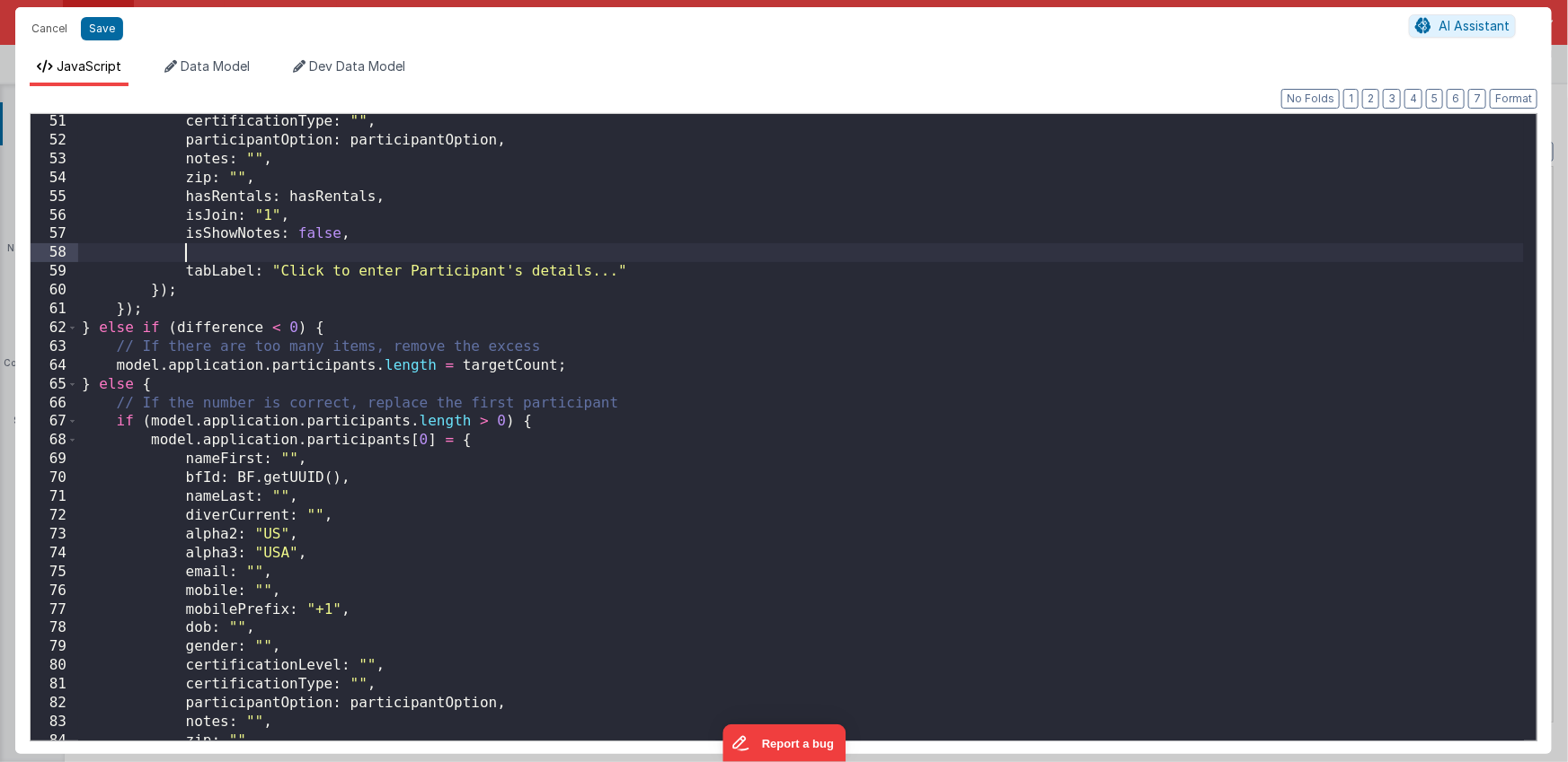
paste textarea
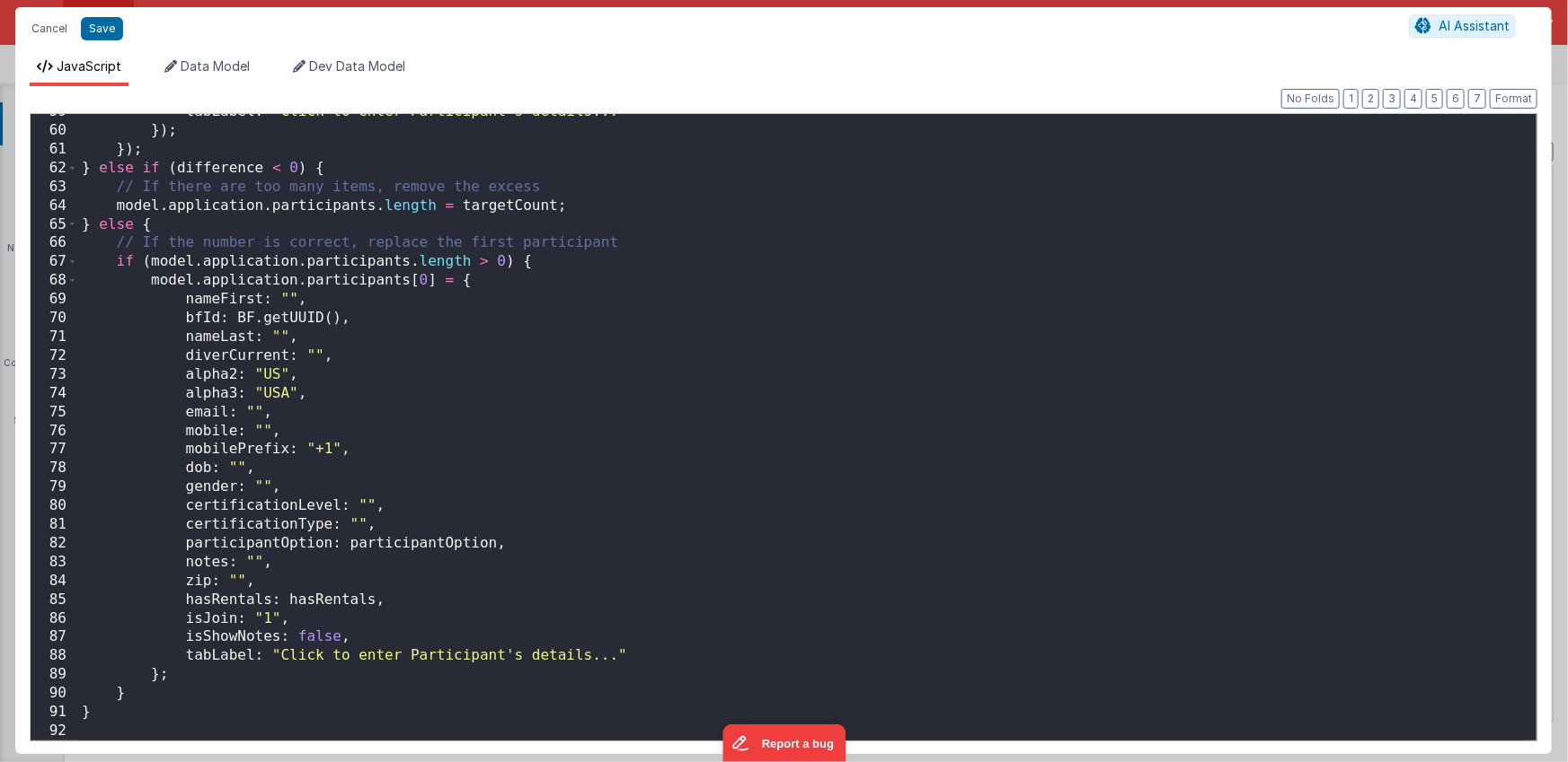
click at [408, 636] on div "tabLabel : "Click to enter Participant's details..." }) ; }) ; } else if ( diff…" at bounding box center [801, 434] width 1446 height 664
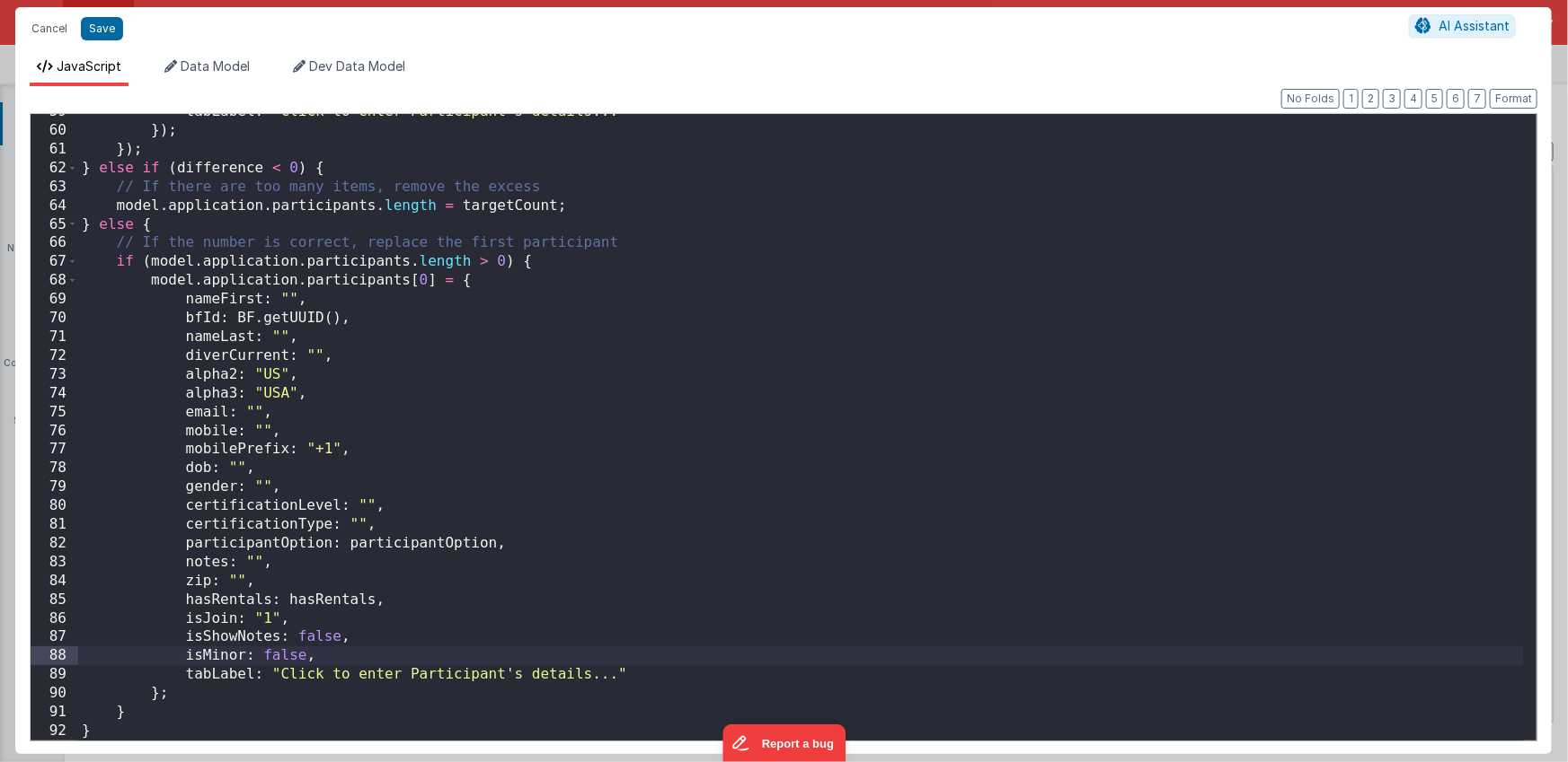
type textarea "Used for allowing the group leader to select number of participants and enterin…"
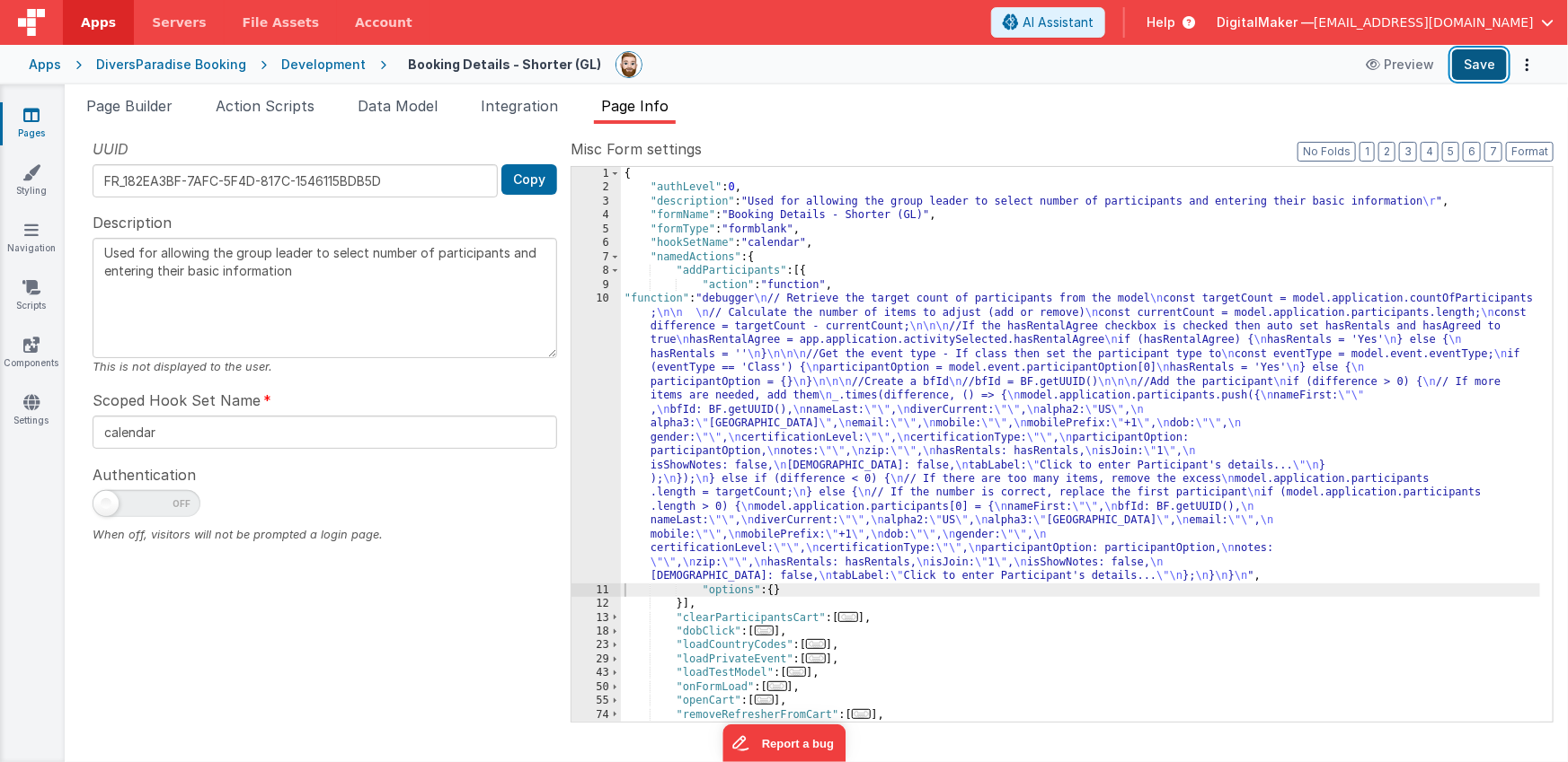
click at [1466, 66] on button "Save" at bounding box center [1479, 65] width 55 height 31
click at [158, 102] on span "Page Builder" at bounding box center [129, 105] width 86 height 18
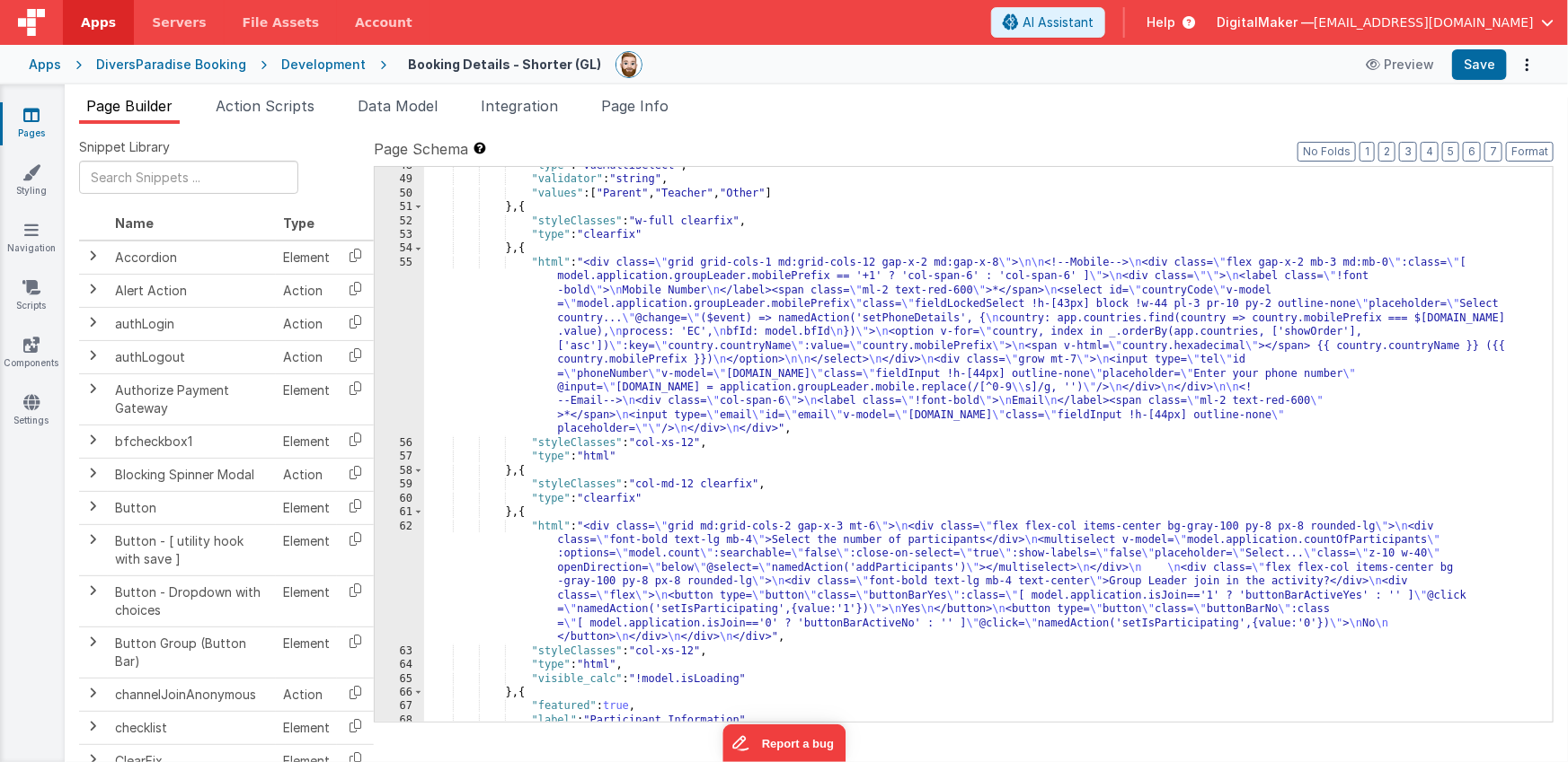
scroll to position [597, 0]
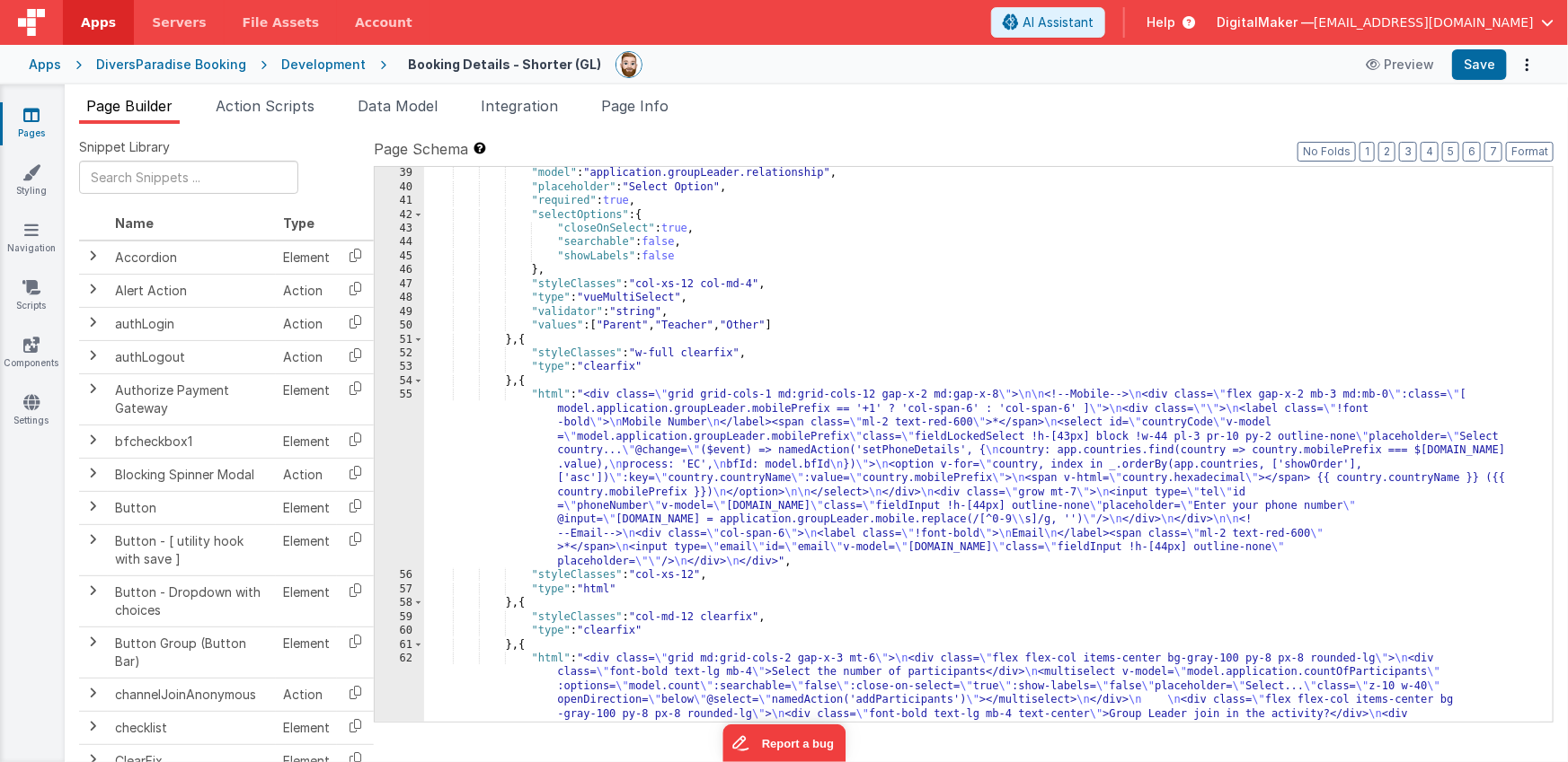
click at [318, 63] on div "Development" at bounding box center [323, 64] width 84 height 18
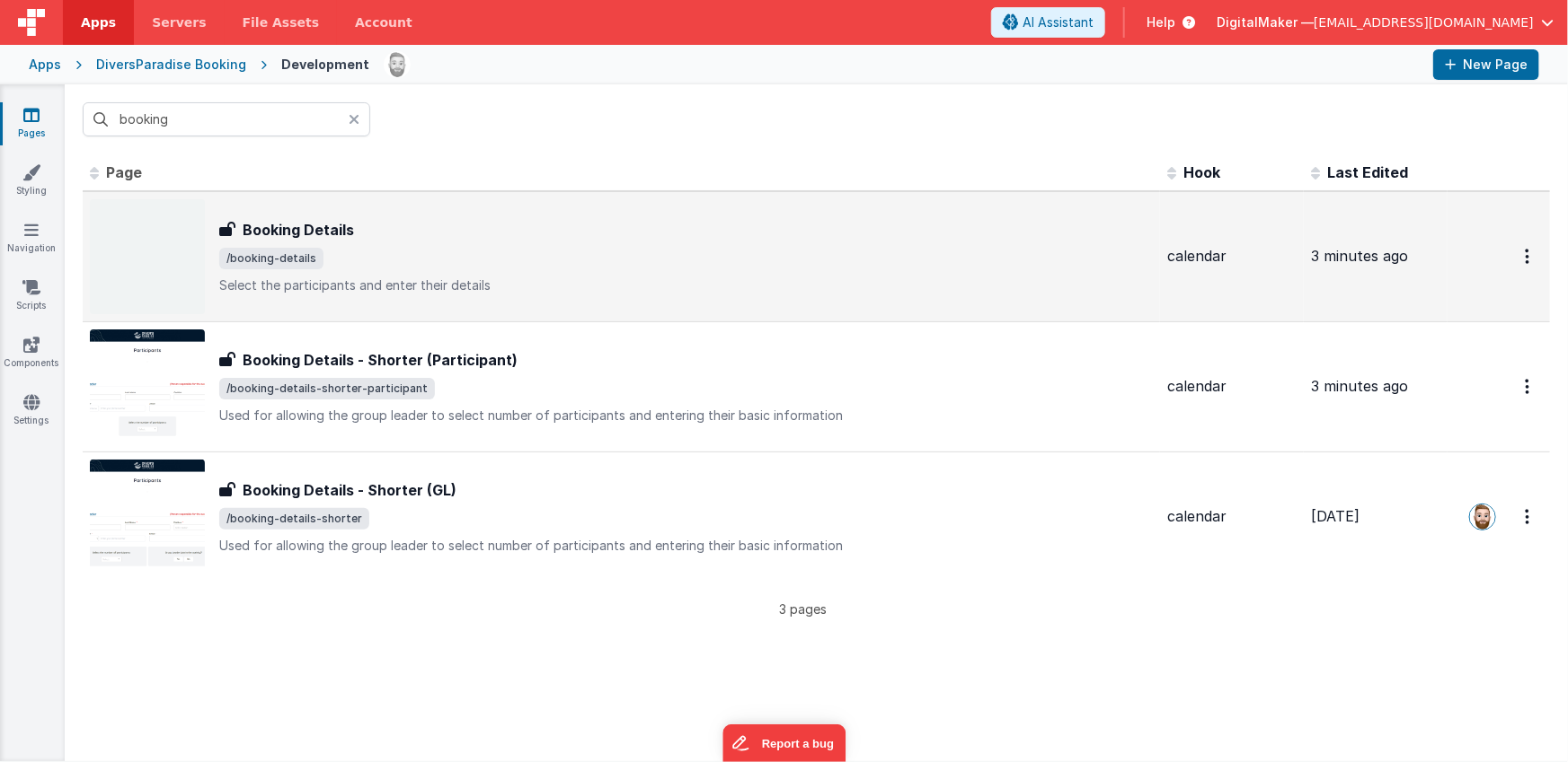
click at [468, 260] on span "/booking-details" at bounding box center [686, 258] width 934 height 22
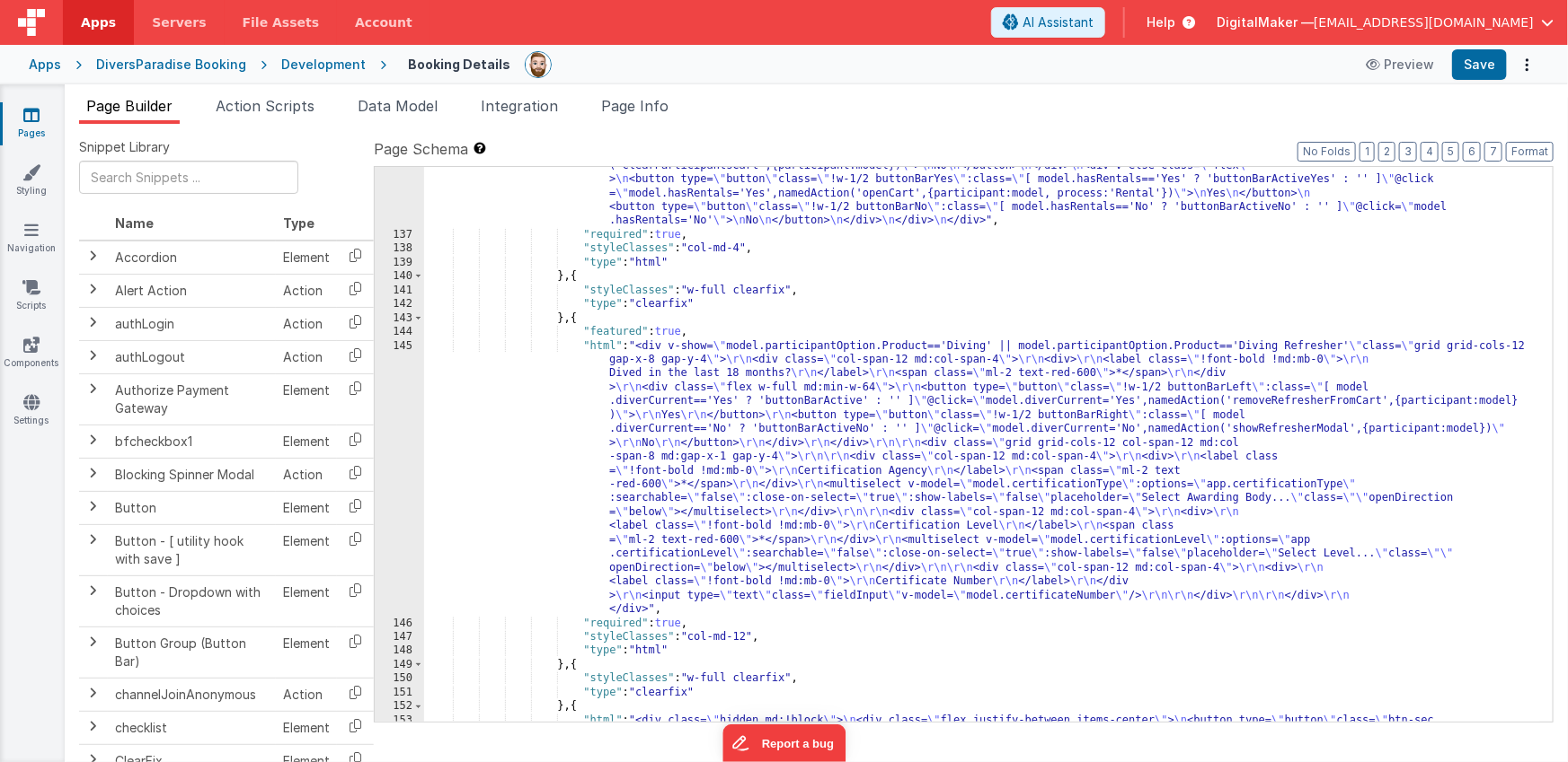
scroll to position [3338, 0]
click at [806, 435] on div ""html" : "<div> \n <div class= \" flex items-center justify-between \" > \n <di…" at bounding box center [982, 506] width 1116 height 860
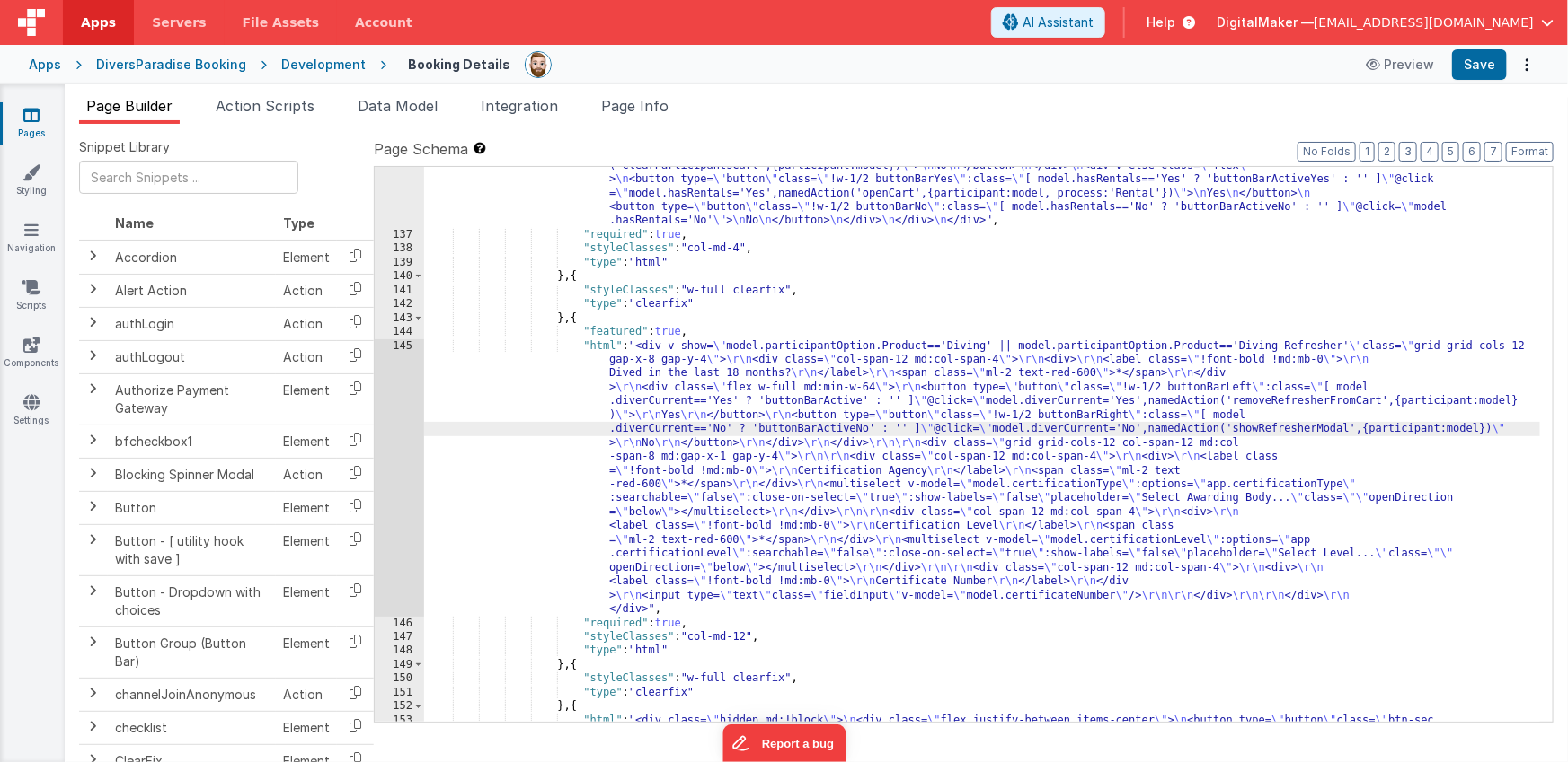
click at [393, 453] on div "145" at bounding box center [400, 478] width 50 height 277
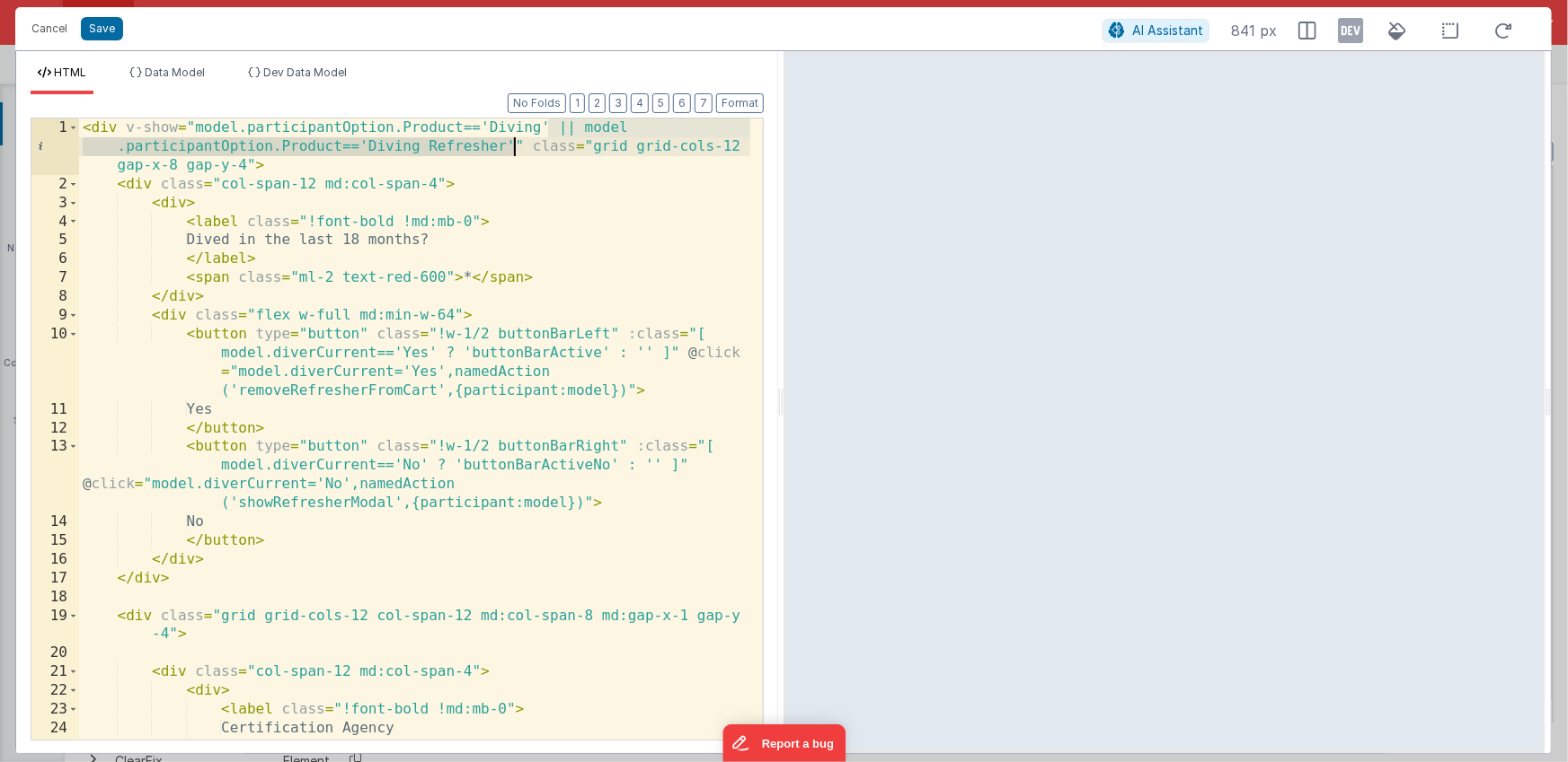
drag, startPoint x: 549, startPoint y: 126, endPoint x: 510, endPoint y: 146, distance: 43.8
click at [510, 146] on div "< div v-show = "model.participantOption.Product=='Diving' || model .participant…" at bounding box center [414, 467] width 671 height 697
click at [1350, 29] on icon at bounding box center [1350, 31] width 25 height 29
click at [318, 66] on span "Dev Data Model" at bounding box center [304, 73] width 83 height 13
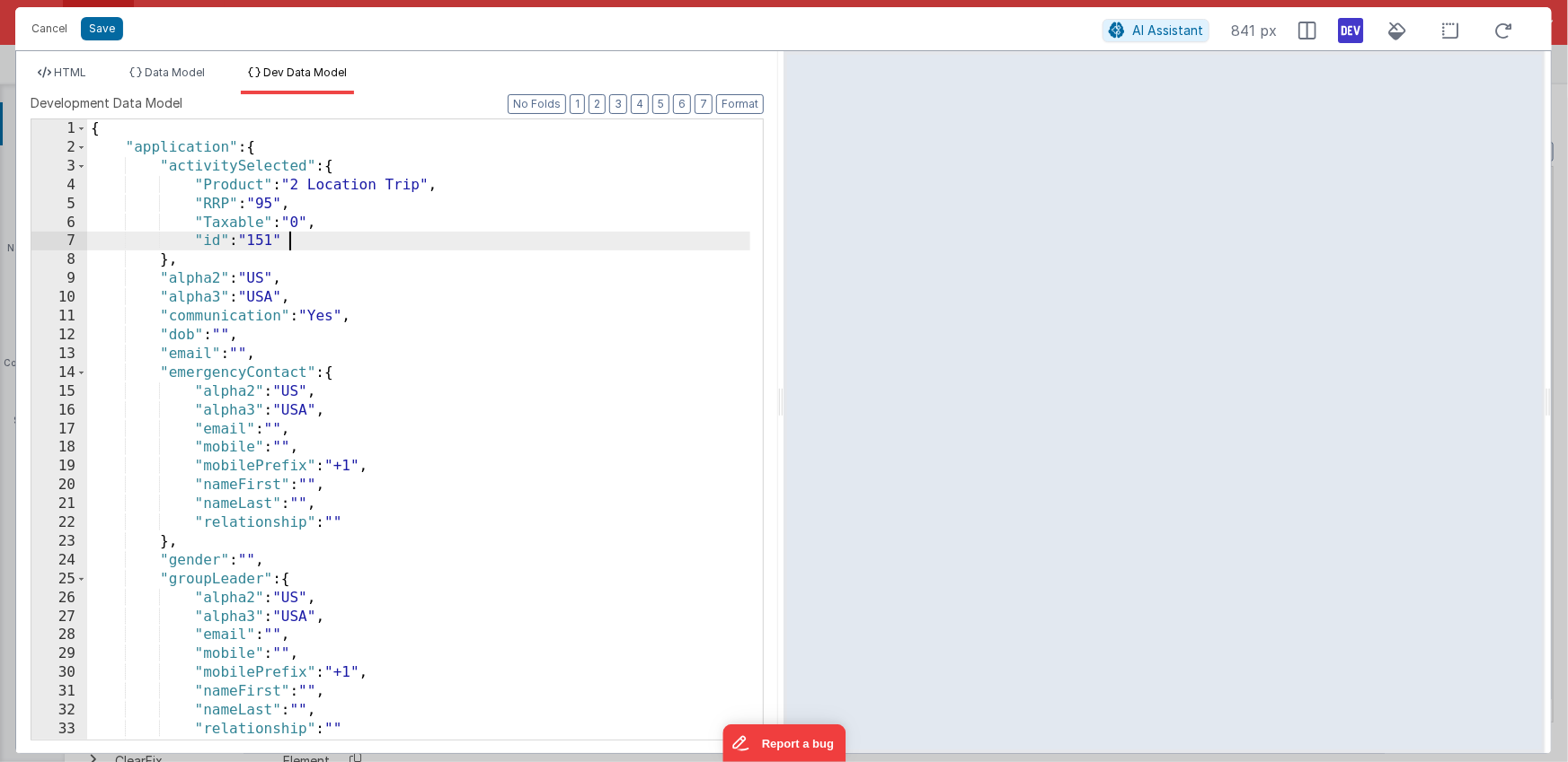
click at [462, 232] on div "{ "application" : { "activitySelected" : { "Product" : "2 Location Trip" , "RRP…" at bounding box center [418, 448] width 663 height 658
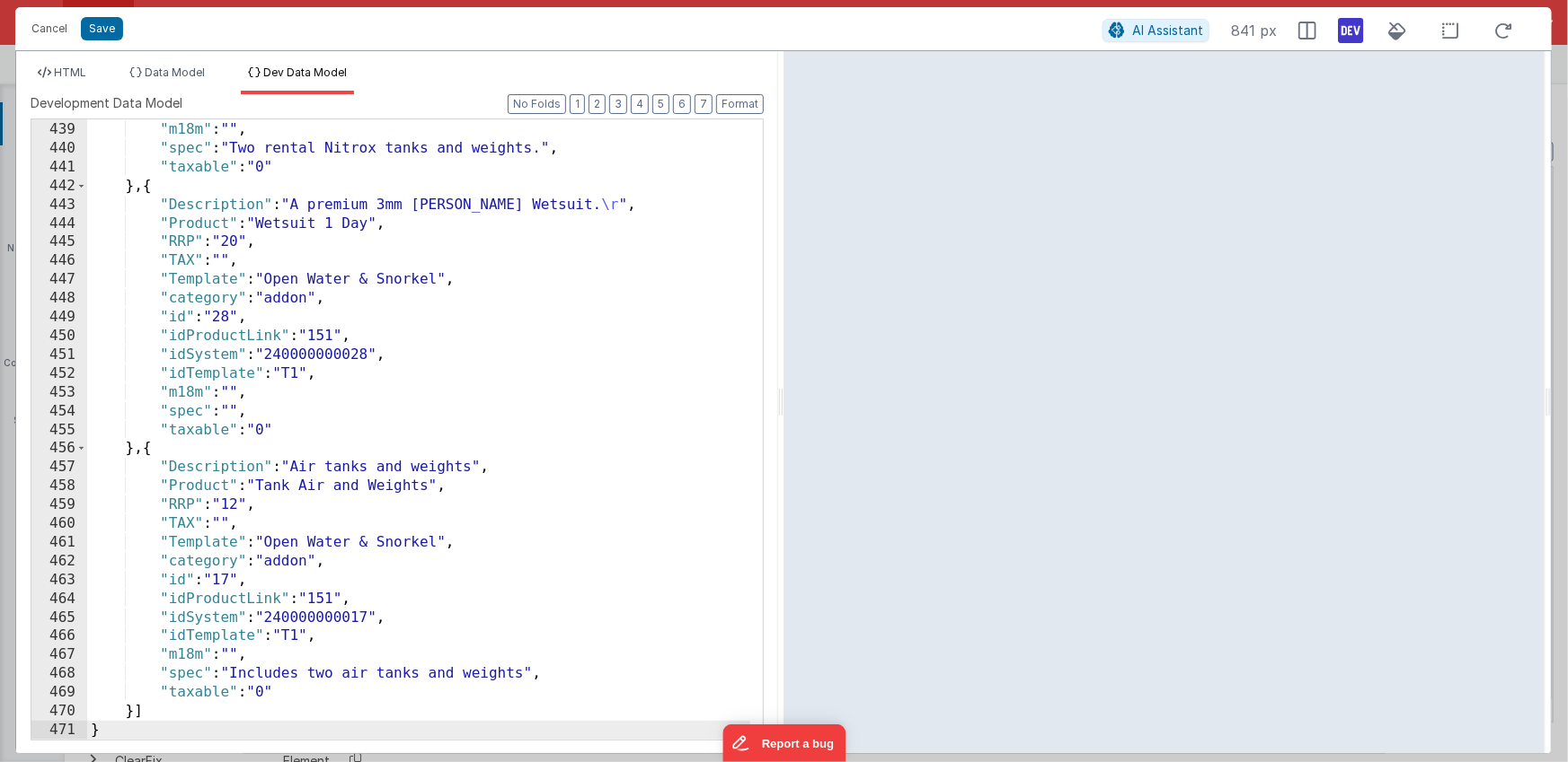
scroll to position [10718, 0]
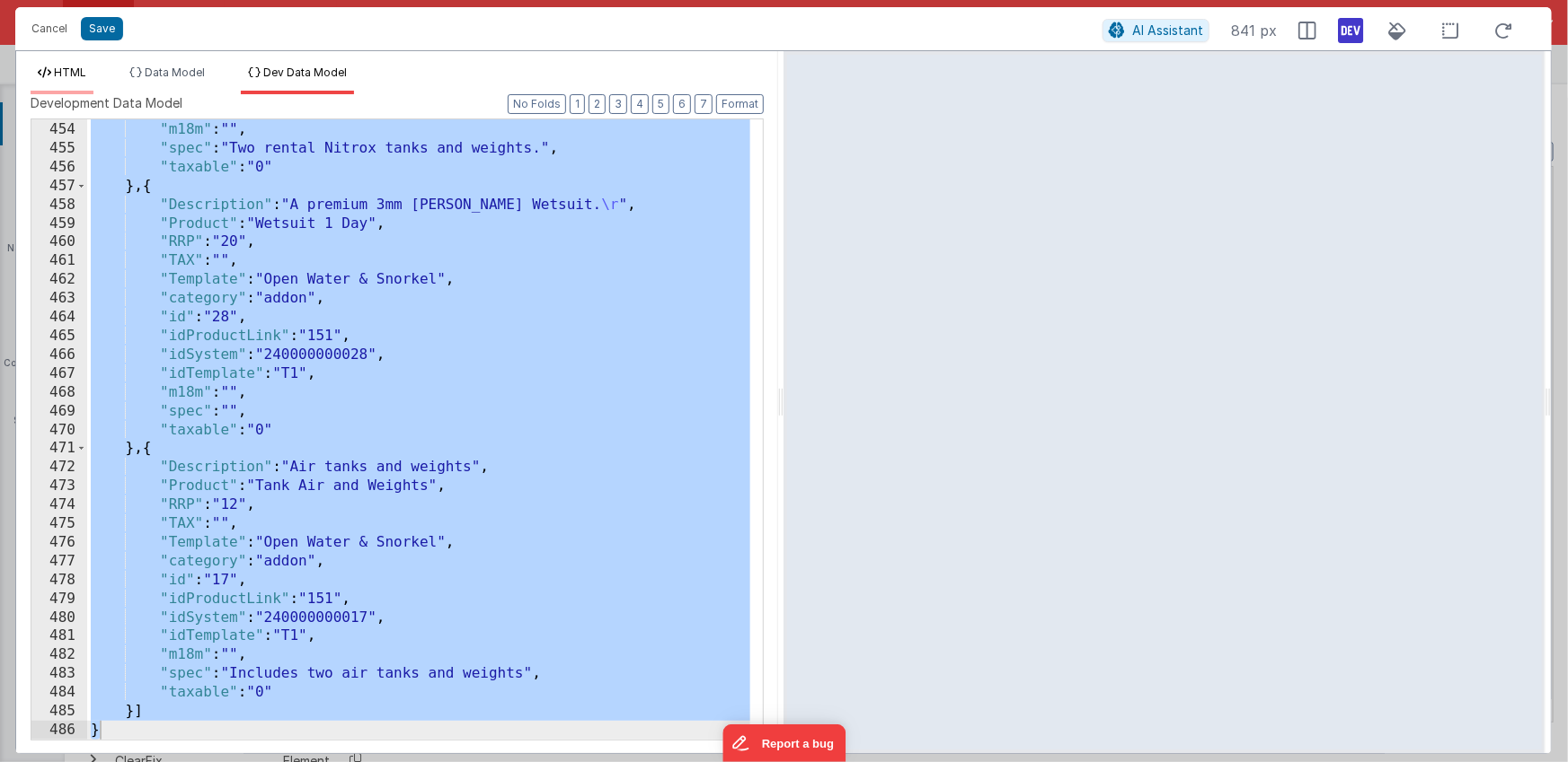
click at [75, 69] on span "HTML" at bounding box center [70, 73] width 33 height 13
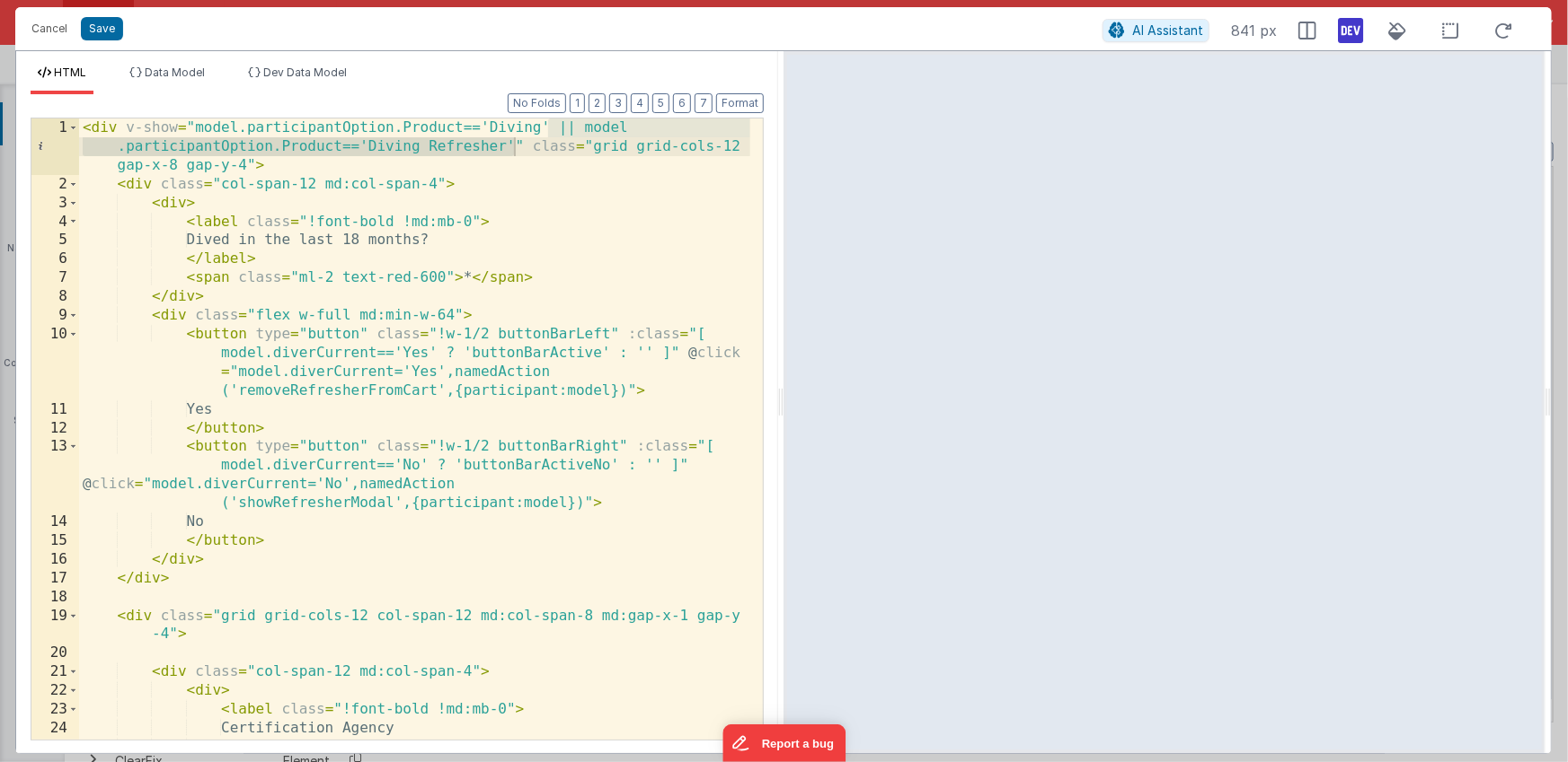
click at [551, 126] on div "< div v-show = "model.participantOption.Product=='Diving' || model .participant…" at bounding box center [414, 467] width 671 height 697
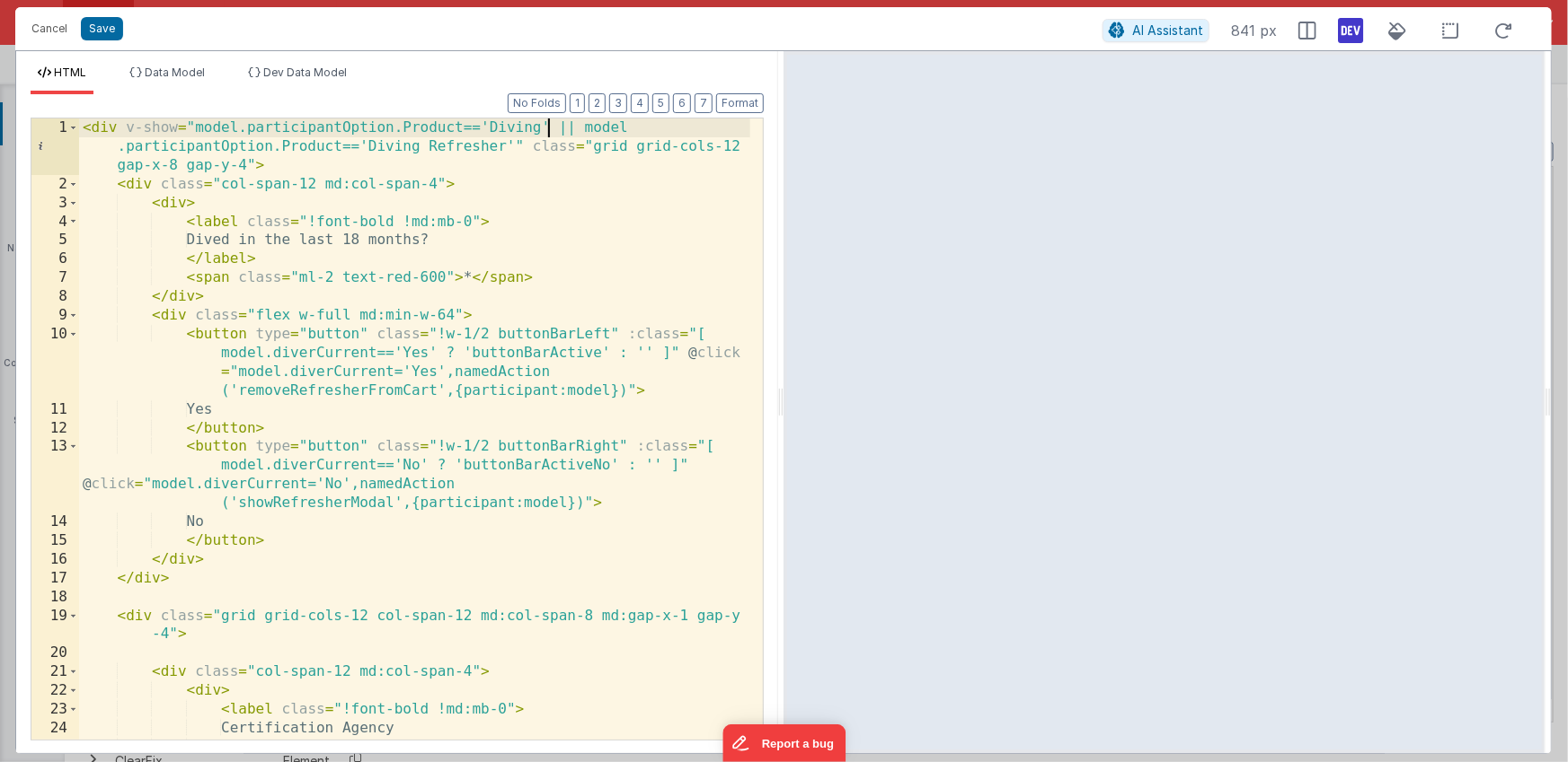
click at [516, 143] on div "< div v-show = "model.participantOption.Product=='Diving' || model .participant…" at bounding box center [414, 467] width 671 height 697
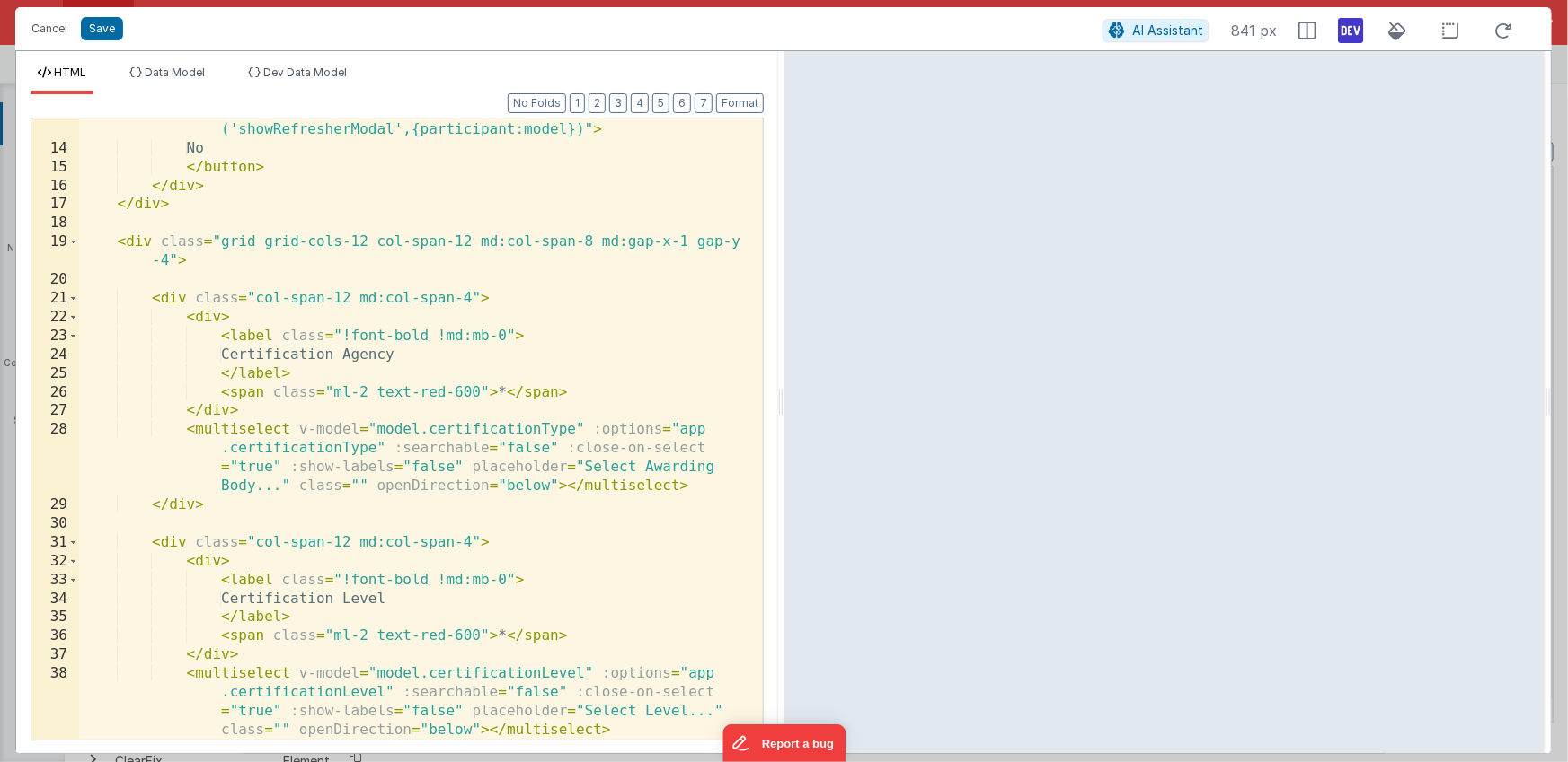
scroll to position [0, 0]
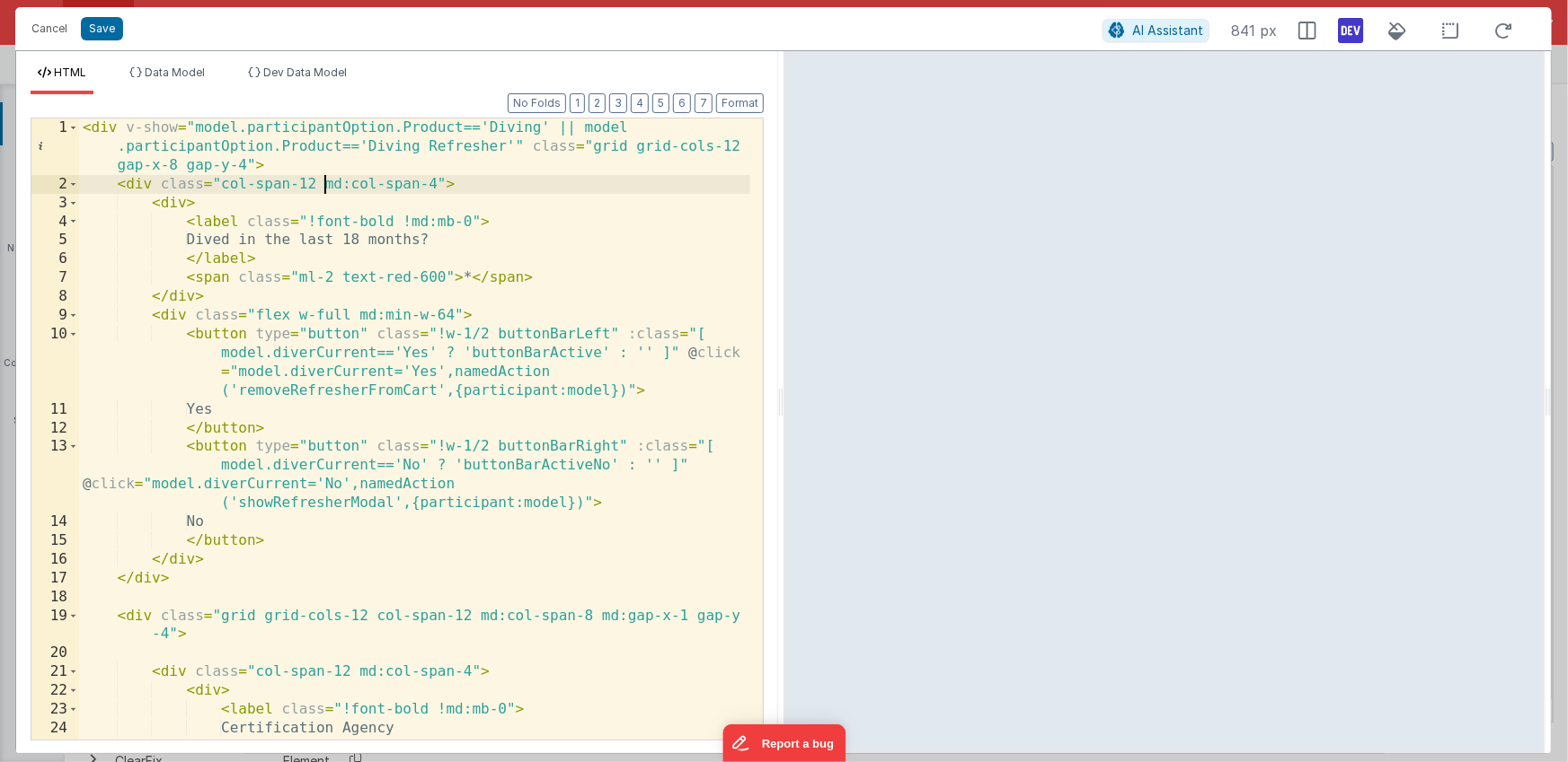
click at [326, 185] on div "< div v-show = "model.participantOption.Product=='Diving' || model .participant…" at bounding box center [414, 467] width 671 height 697
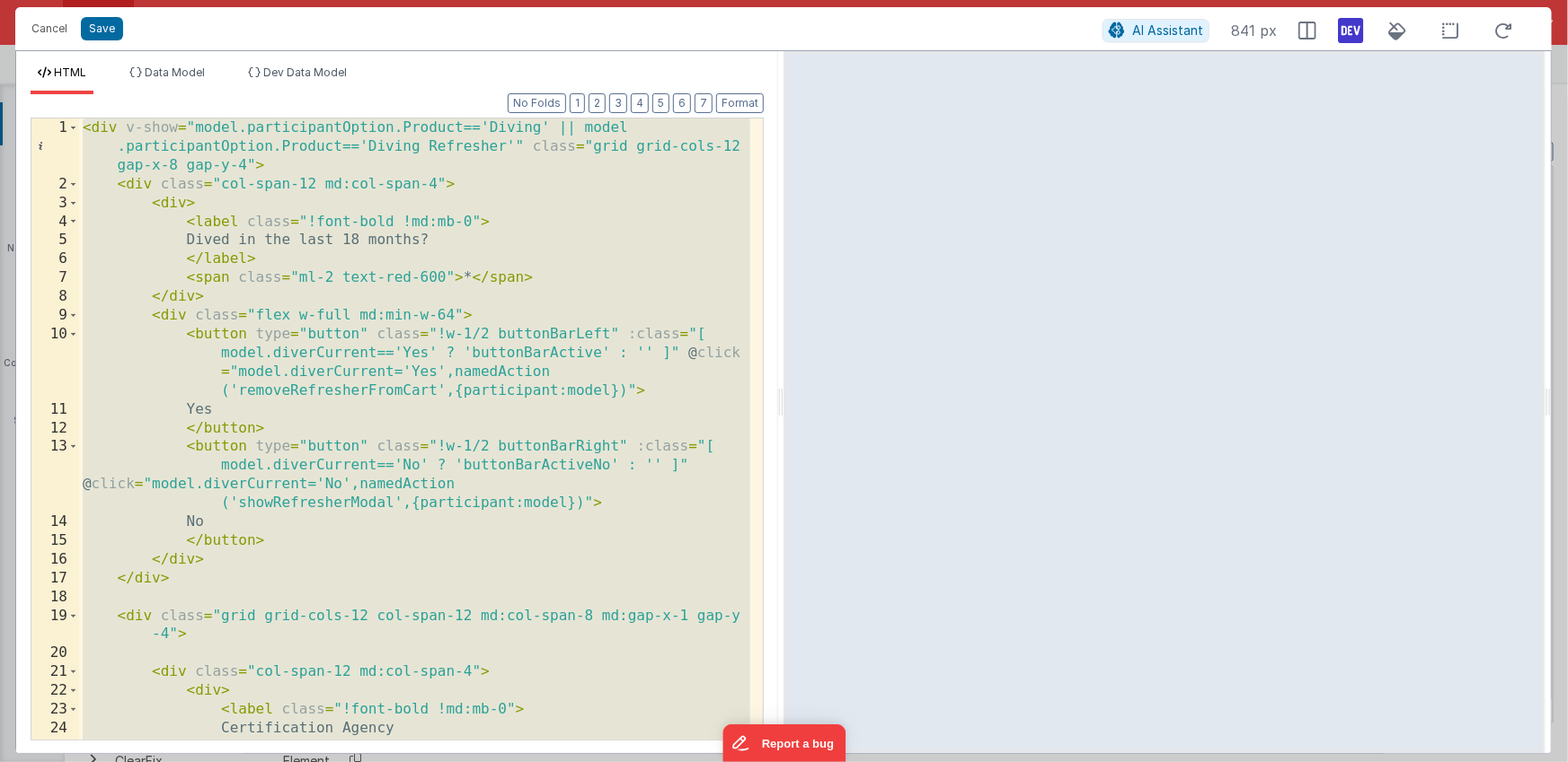
click at [167, 130] on div "< div v-show = "model.participantOption.Product=='Diving' || model .participant…" at bounding box center [414, 467] width 671 height 697
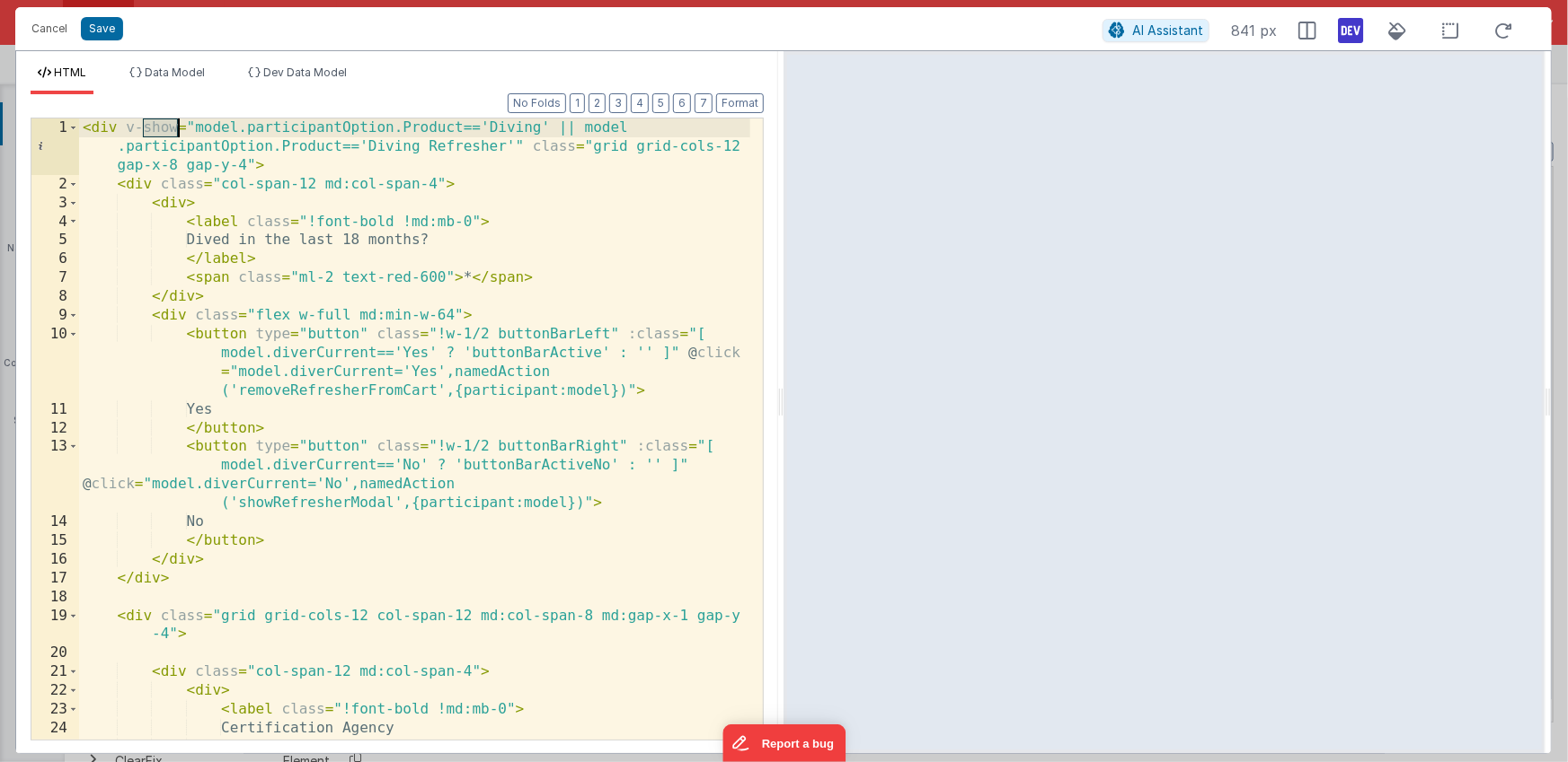
click at [167, 130] on div "< div v-show = "model.participantOption.Product=='Diving' || model .participant…" at bounding box center [414, 467] width 671 height 697
click at [549, 128] on div "< div v-show = "model.participantOption.Product=='Diving' || model .participant…" at bounding box center [414, 467] width 671 height 697
click at [511, 144] on div "< div v-show = "model.participantOption.Product=='Diving' || model .participant…" at bounding box center [414, 467] width 671 height 697
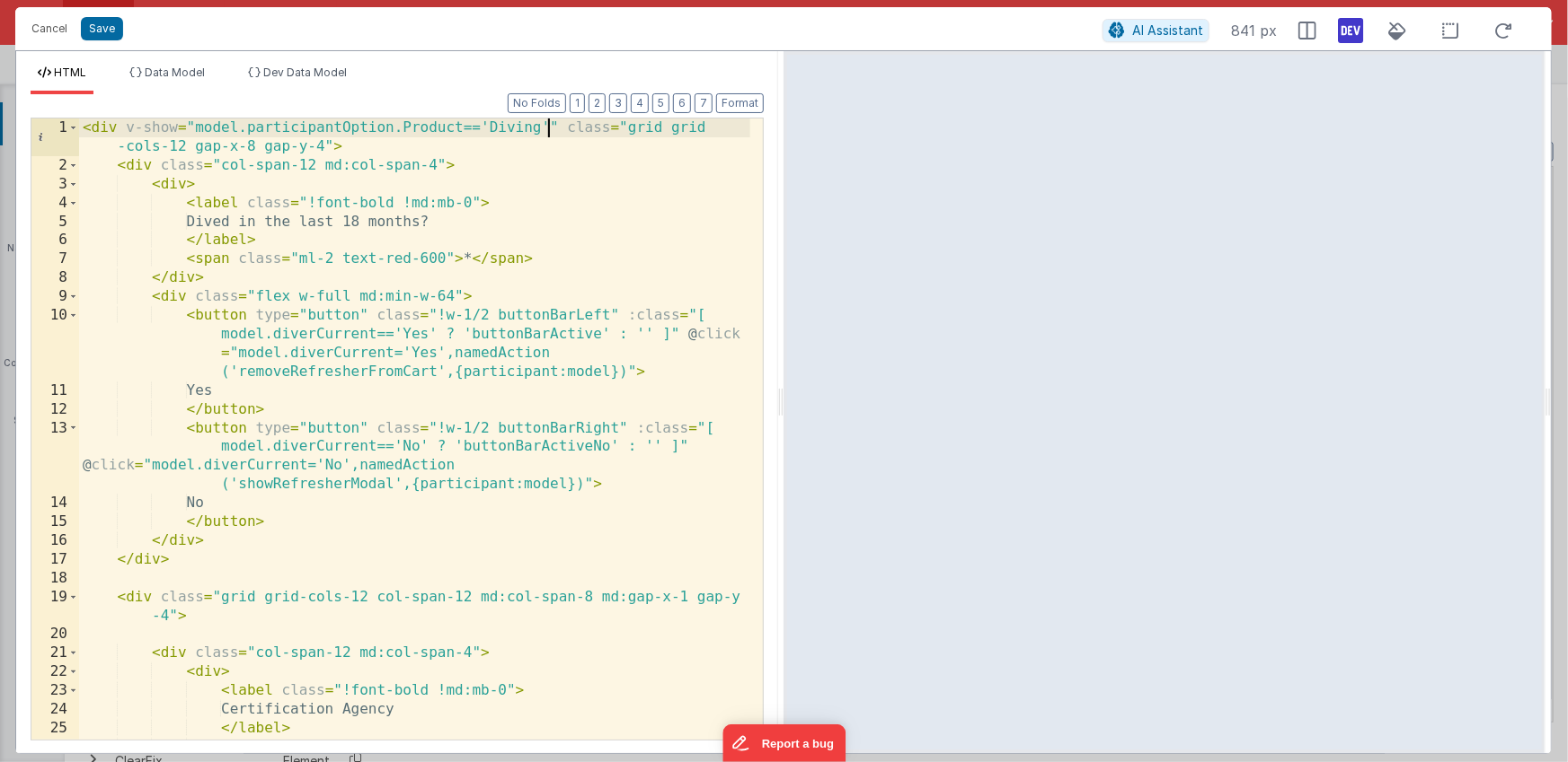
scroll to position [636, 0]
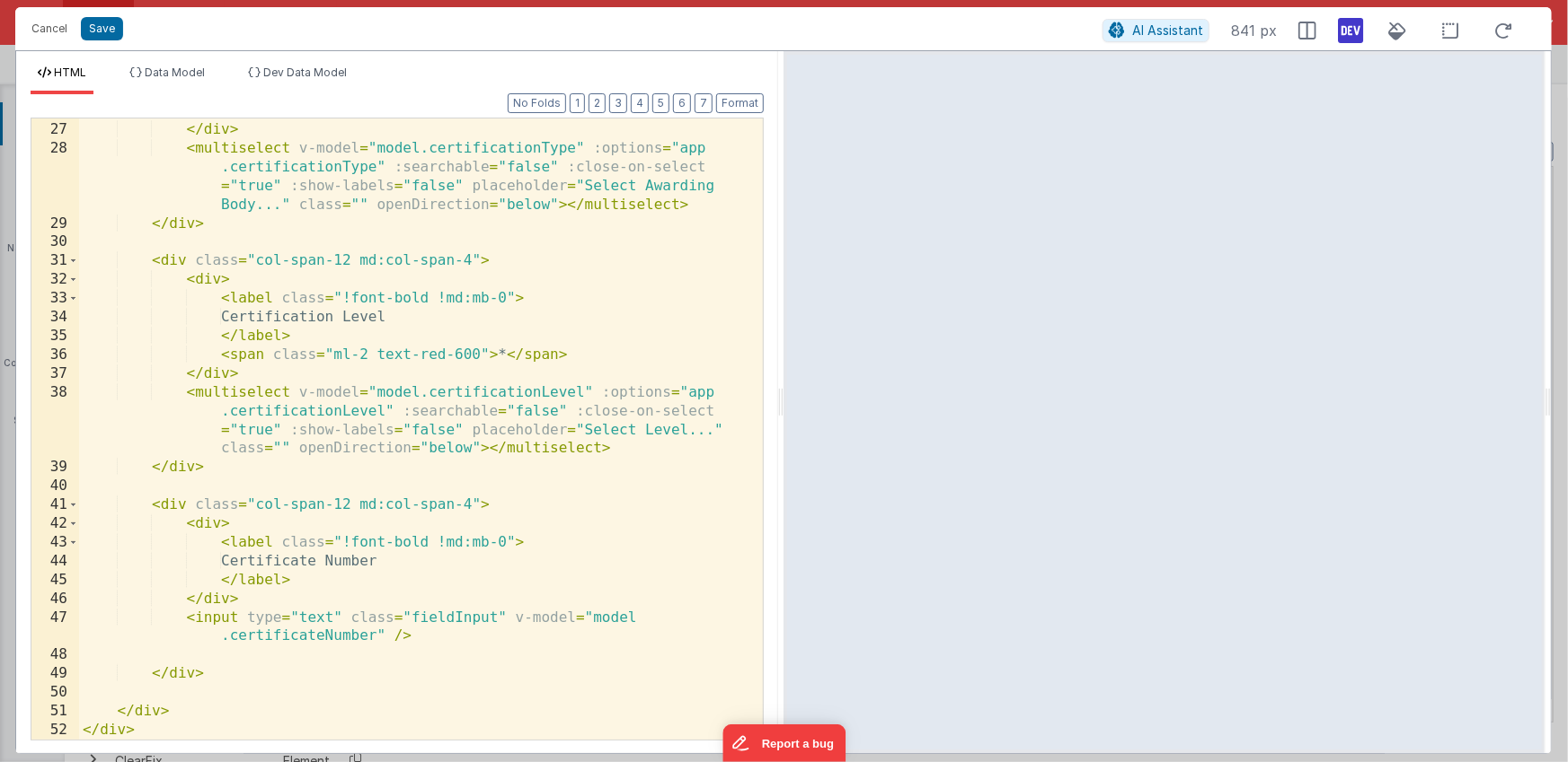
click at [200, 731] on div "< span class = "ml-2 text-red-600" > * </ span > </ div > < multiselect v-model…" at bounding box center [414, 430] width 671 height 659
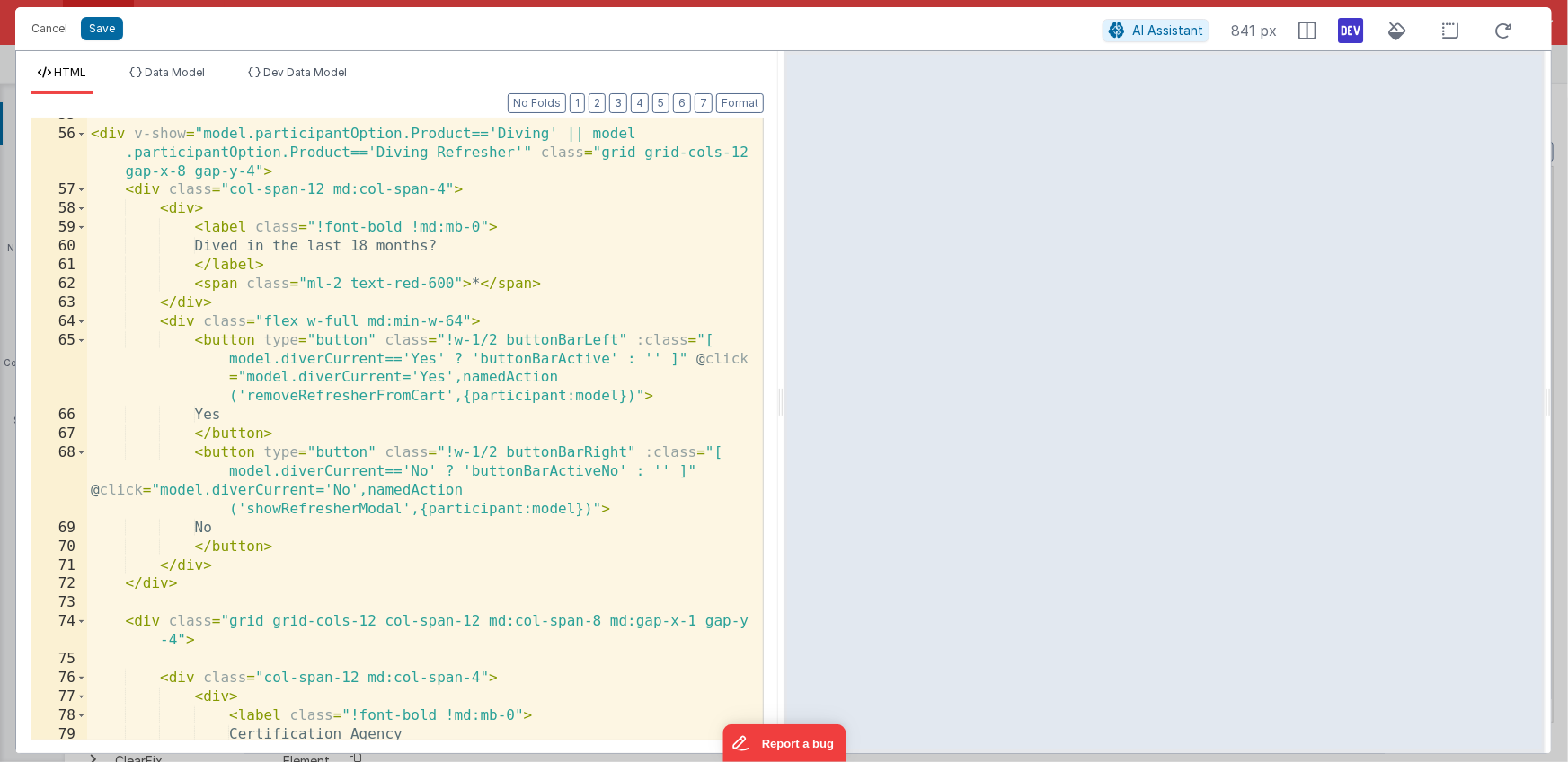
scroll to position [1165, 0]
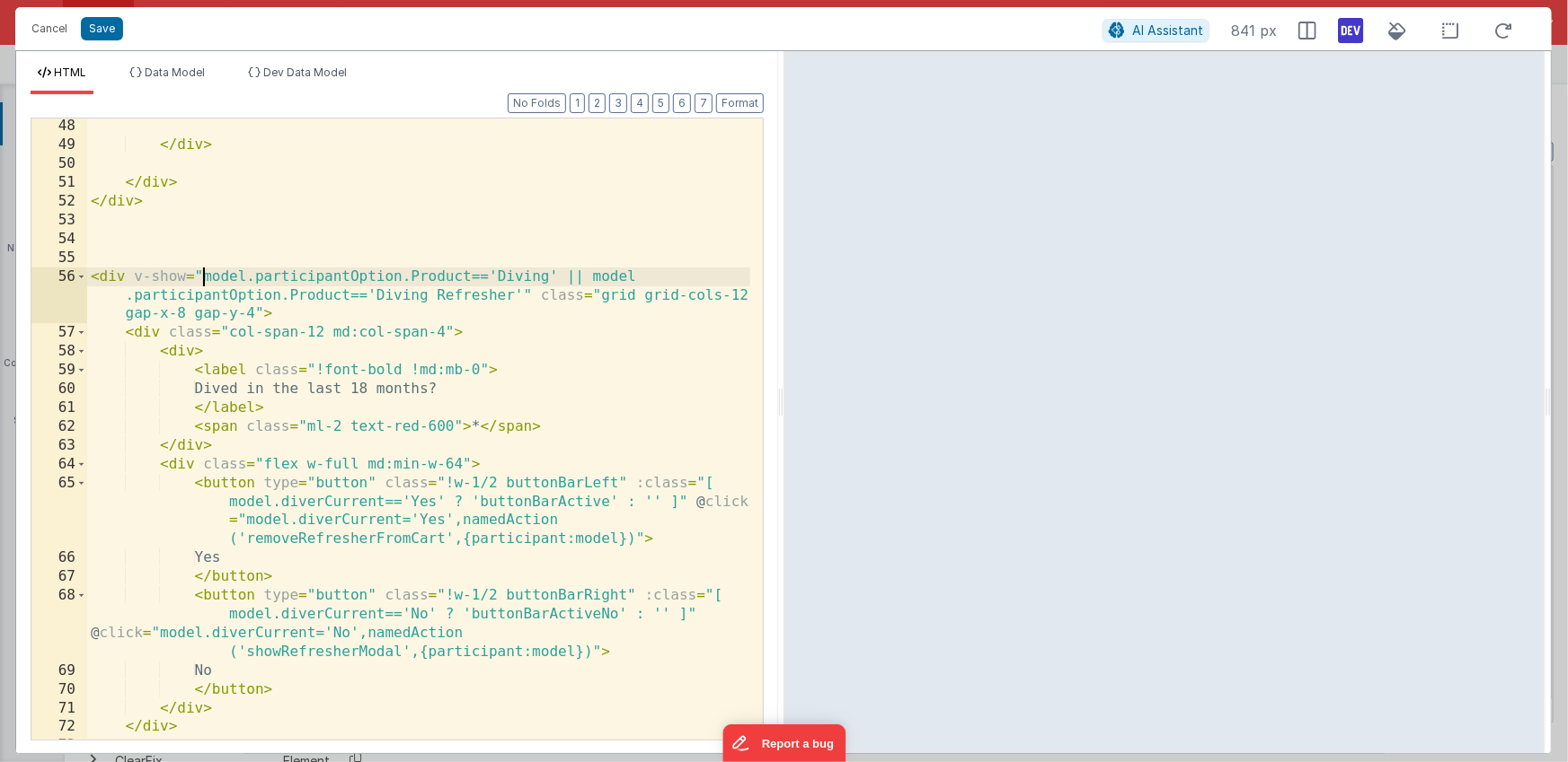
click at [202, 276] on div "</ div > </ div > </ div > < div v-show = "model.participantOption.Product=='Di…" at bounding box center [418, 455] width 663 height 678
click at [593, 273] on div "</ div > </ div > </ div > < div v-show = "model.participantOption.Product=='Di…" at bounding box center [418, 455] width 663 height 678
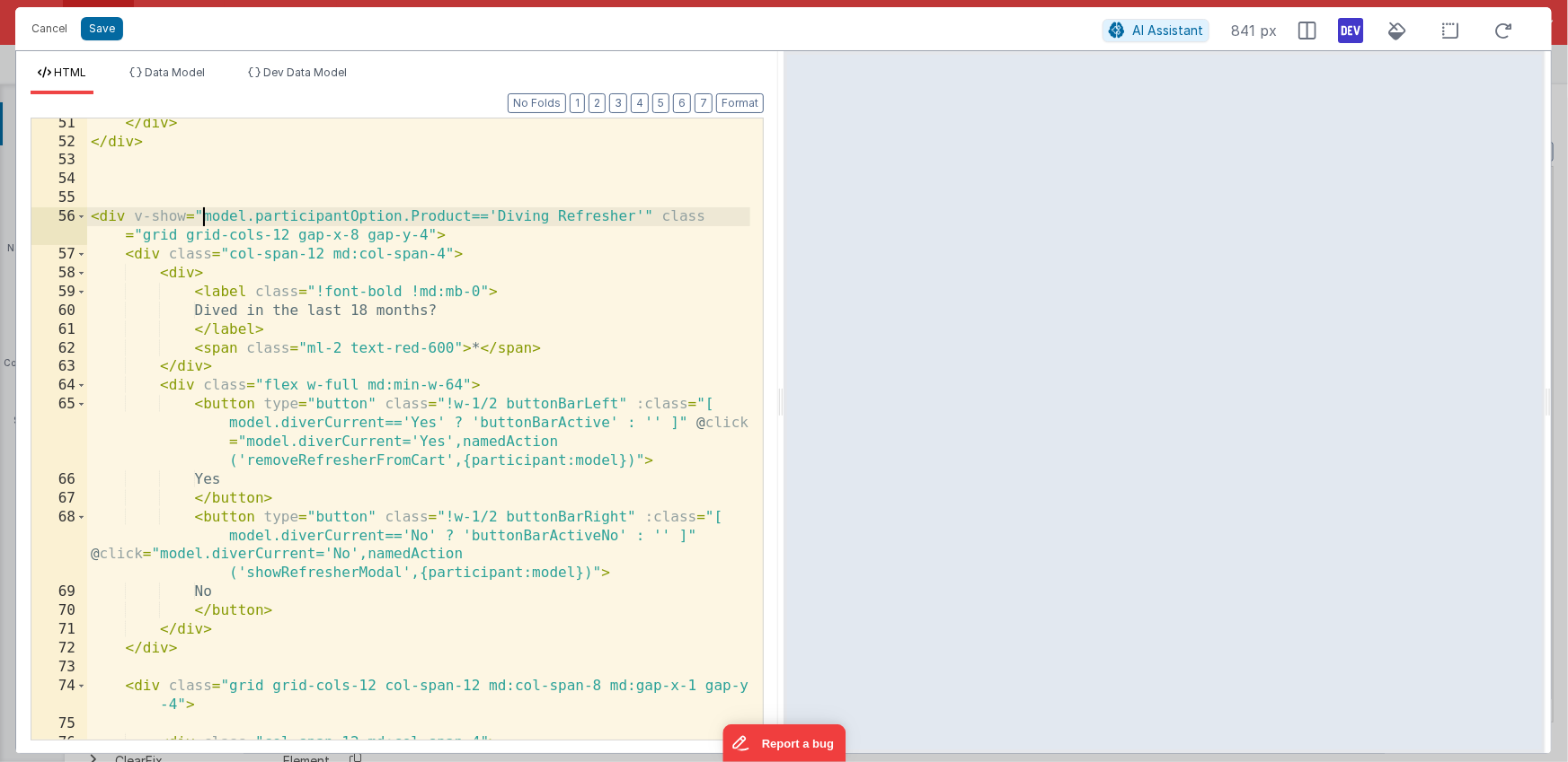
scroll to position [1228, 0]
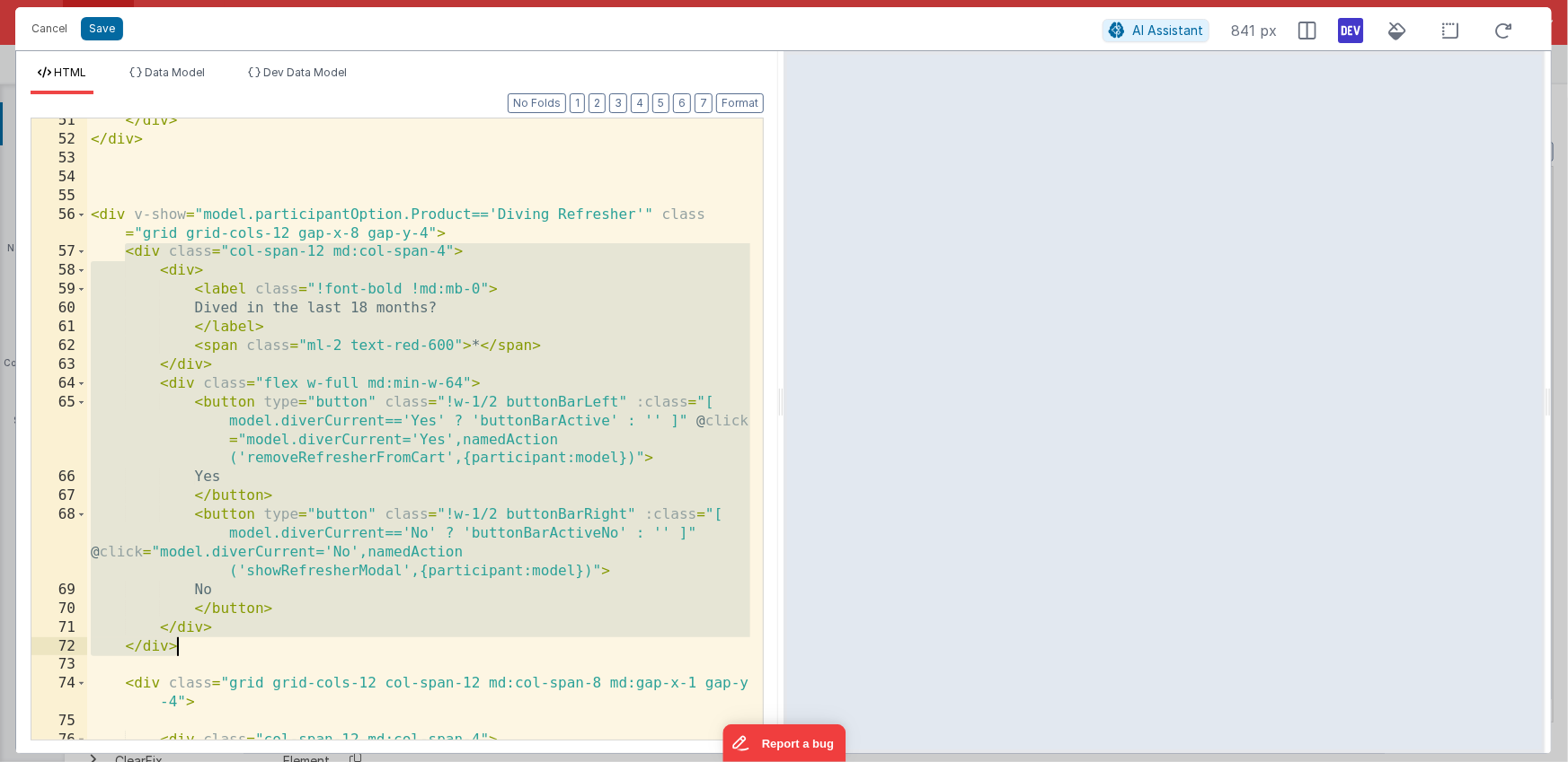
drag, startPoint x: 125, startPoint y: 250, endPoint x: 216, endPoint y: 642, distance: 402.4
click at [216, 642] on div "</ div > </ div > < div v-show = "model.participantOption.Product=='Diving Refr…" at bounding box center [418, 440] width 663 height 659
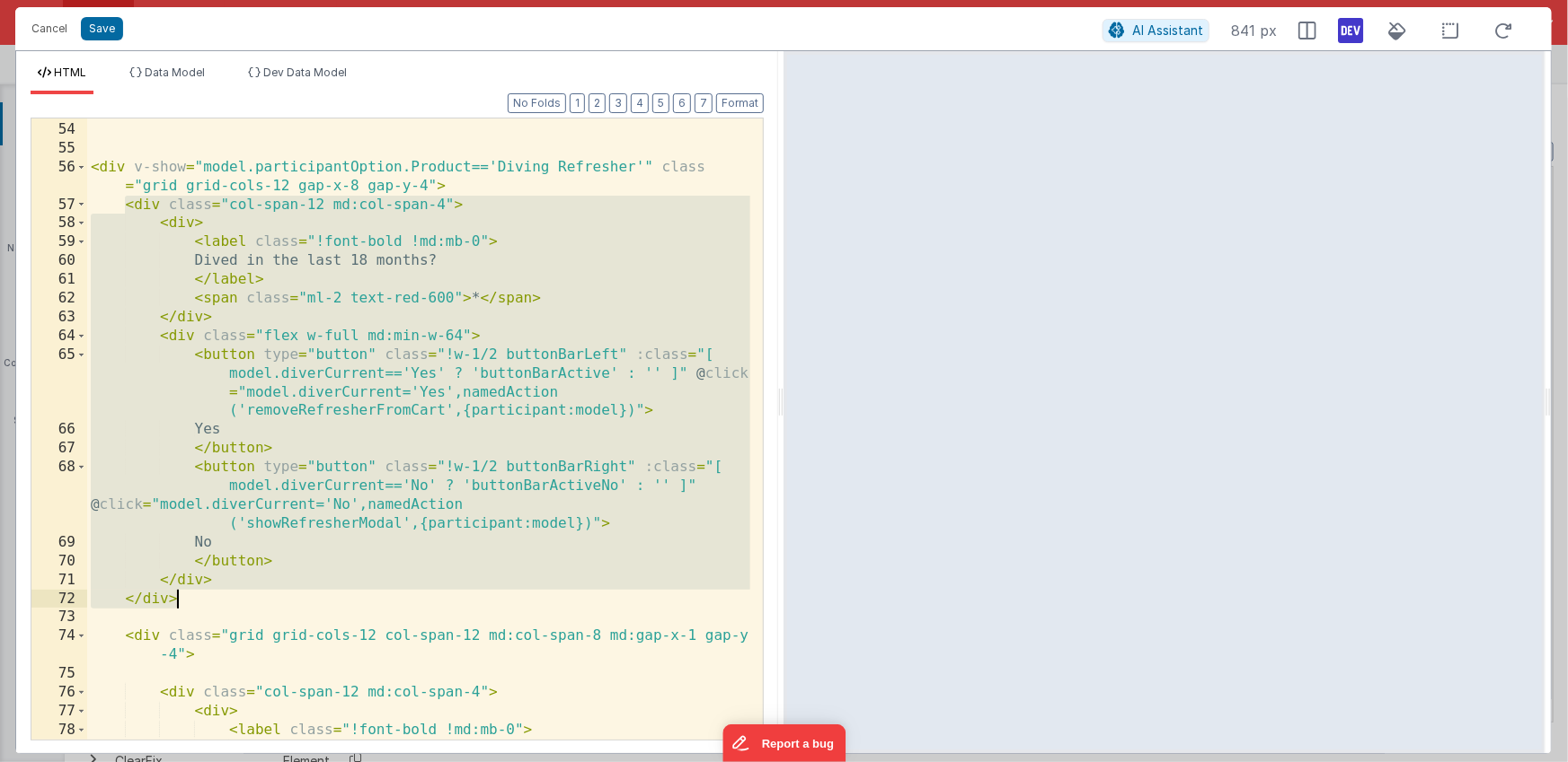
scroll to position [1274, 0]
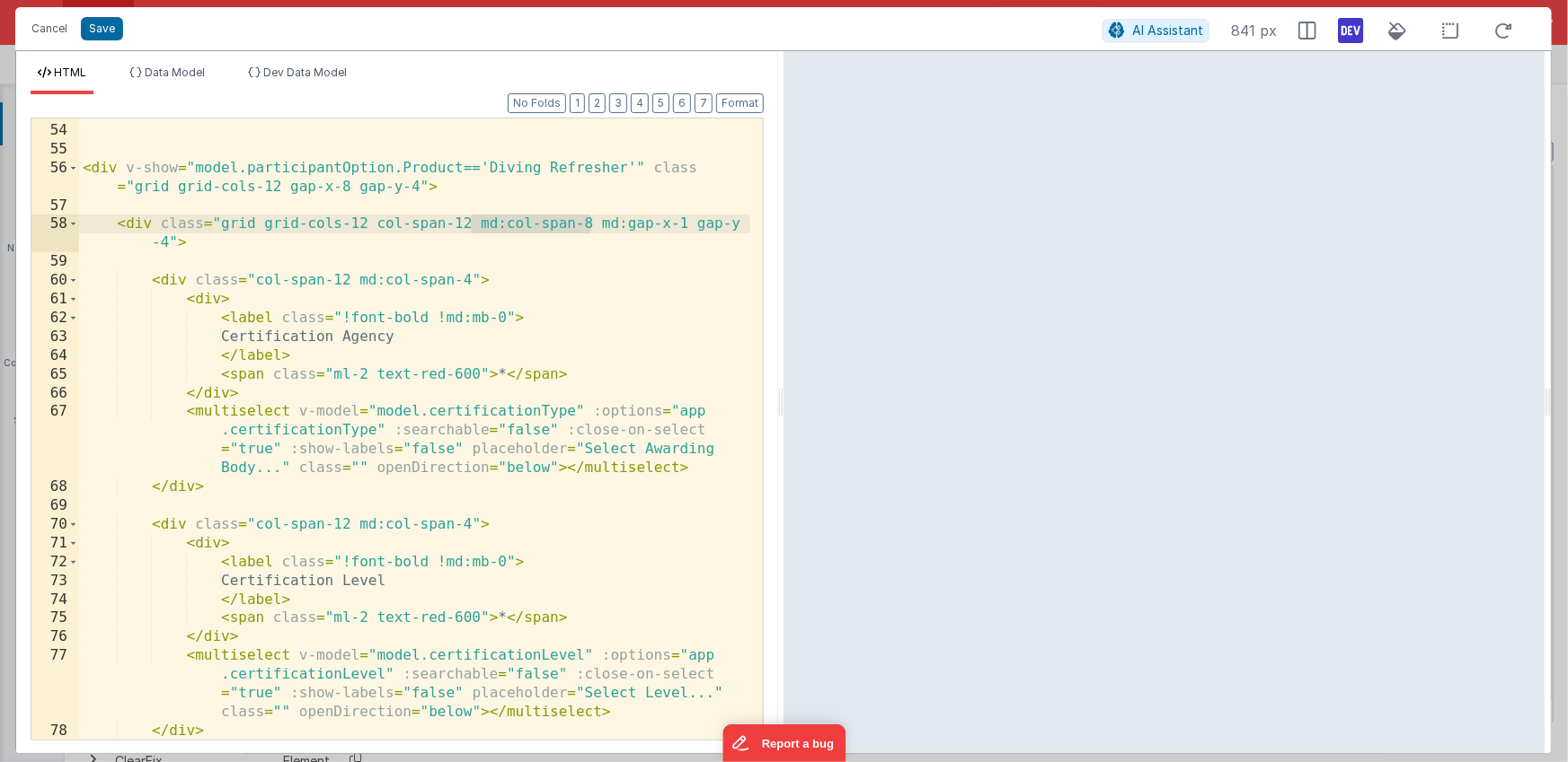
drag, startPoint x: 592, startPoint y: 226, endPoint x: 472, endPoint y: 227, distance: 120.0
click at [472, 227] on div "< div v-show = "model.participantOption.Product=='Diving Refresher'" class = "g…" at bounding box center [414, 431] width 671 height 659
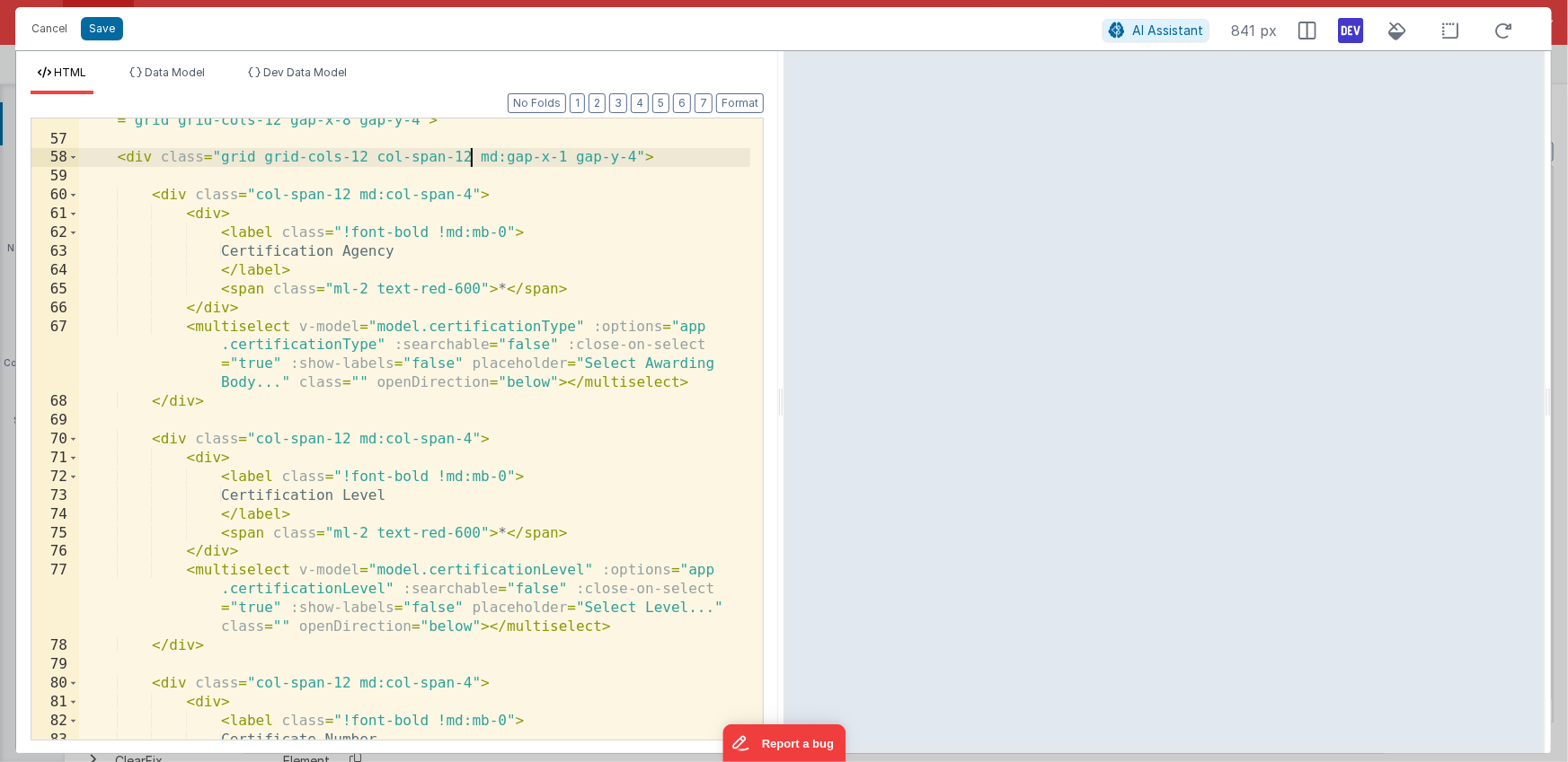
scroll to position [1517, 0]
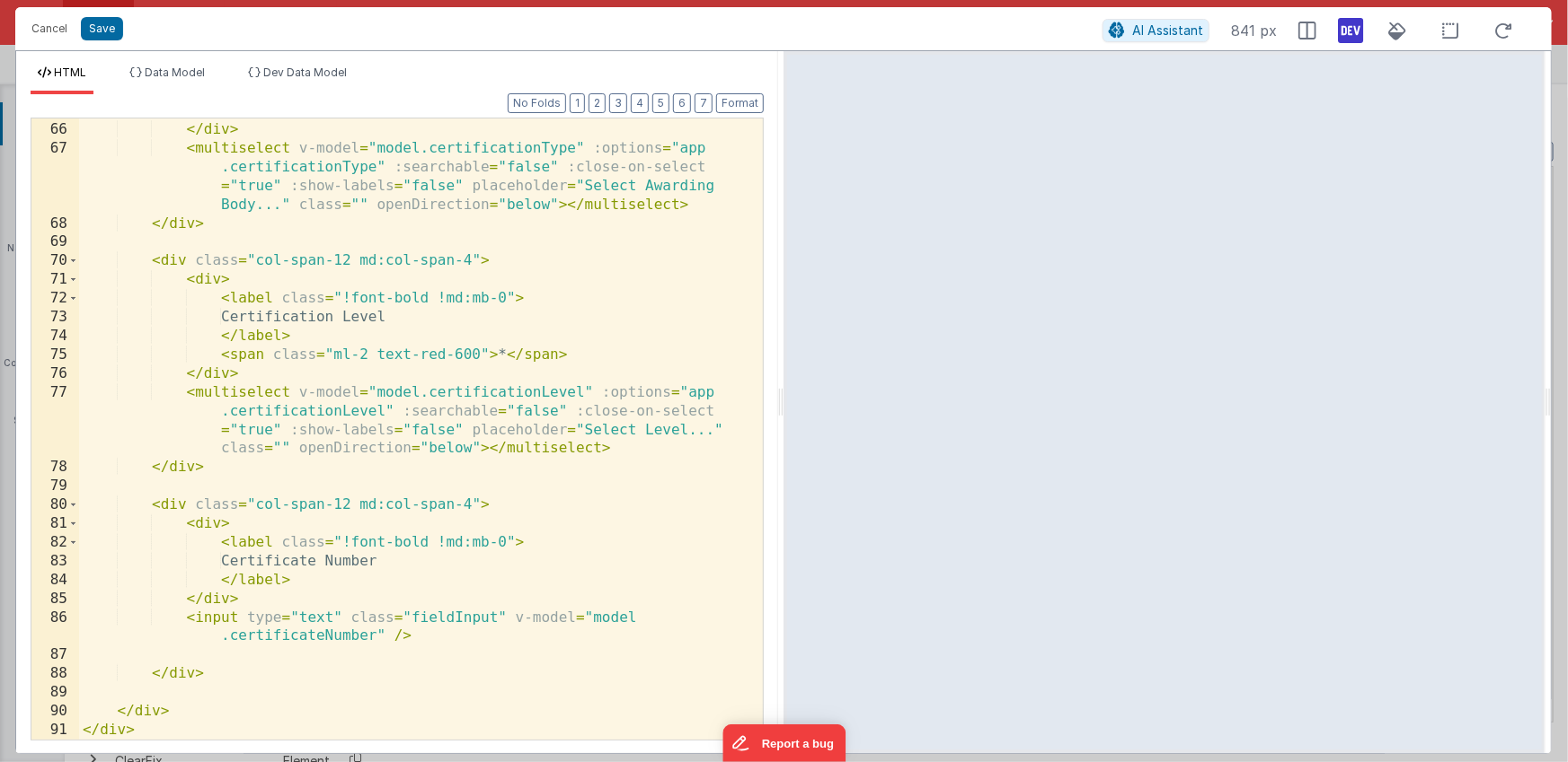
drag, startPoint x: 1345, startPoint y: 33, endPoint x: 1310, endPoint y: 53, distance: 40.3
click at [1345, 33] on icon at bounding box center [1350, 31] width 25 height 29
click at [520, 325] on div "< span class = "ml-2 text-red-600" > * </ span > </ div > < multiselect v-model…" at bounding box center [414, 430] width 671 height 659
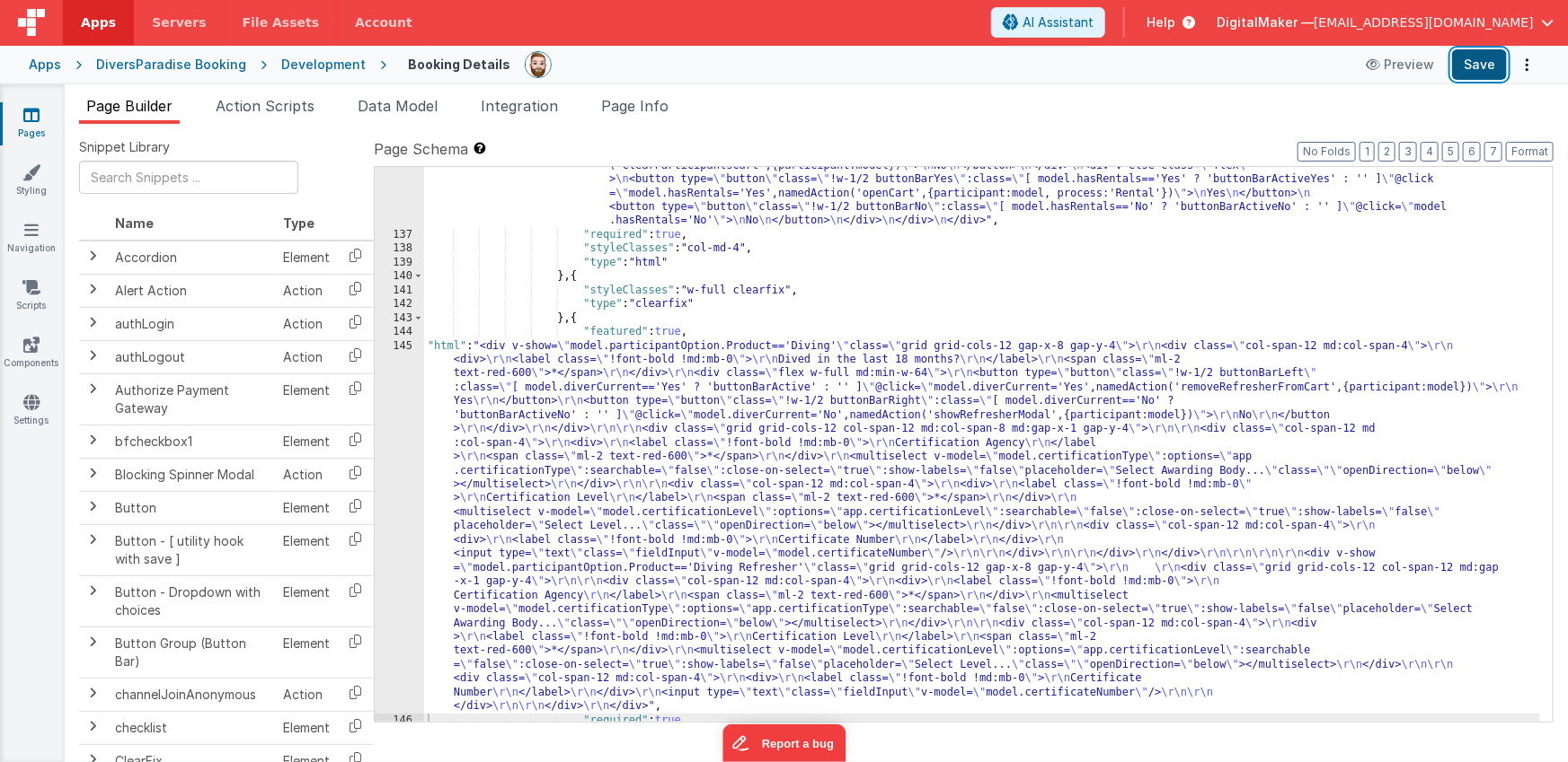
click at [1482, 68] on button "Save" at bounding box center [1479, 65] width 55 height 31
click at [633, 457] on div ""html" : "<div> \n <div class= \" flex items-center justify-between \" > \n <di…" at bounding box center [982, 436] width 1116 height 721
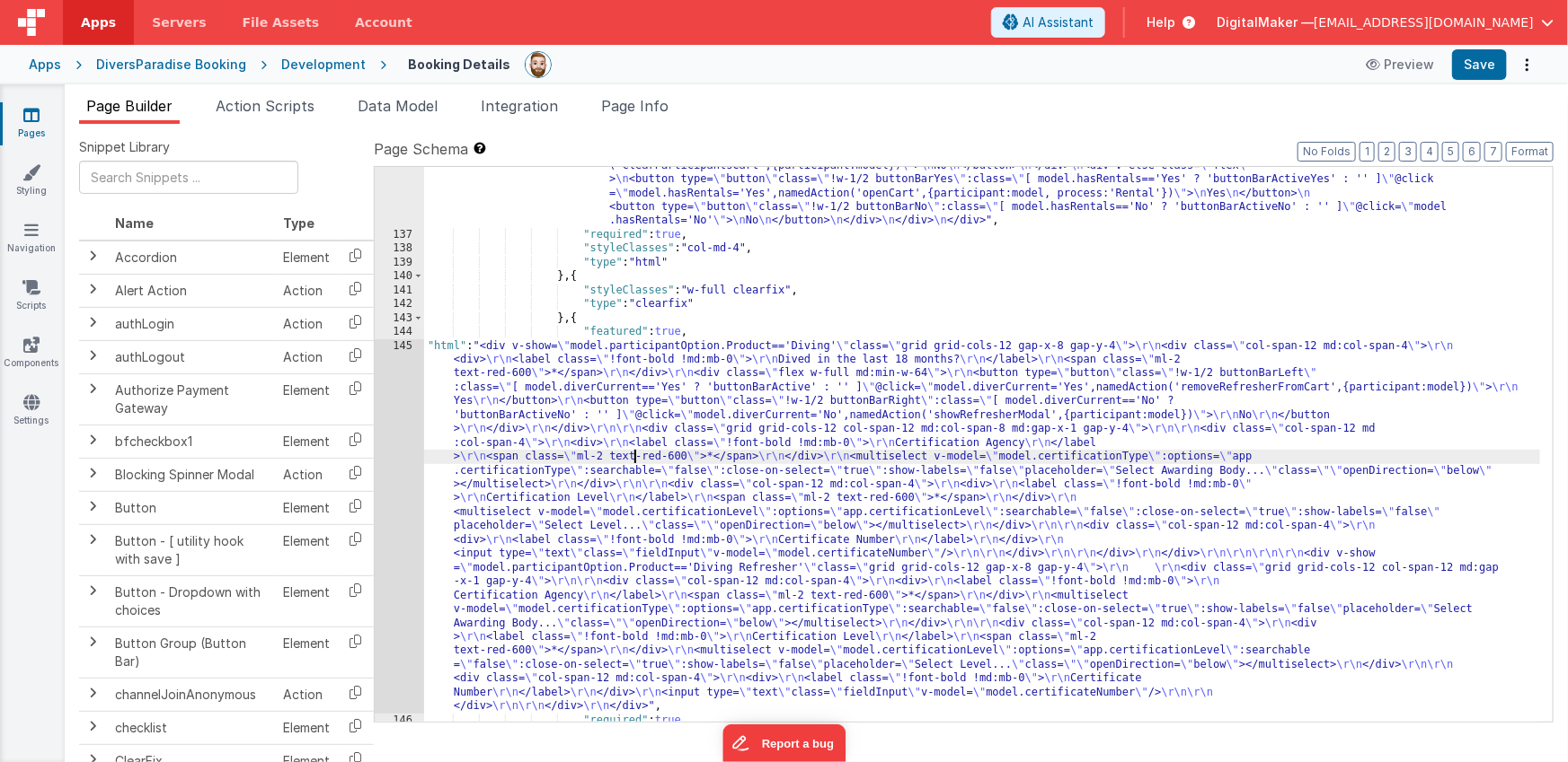
click at [397, 479] on div "145" at bounding box center [400, 527] width 50 height 375
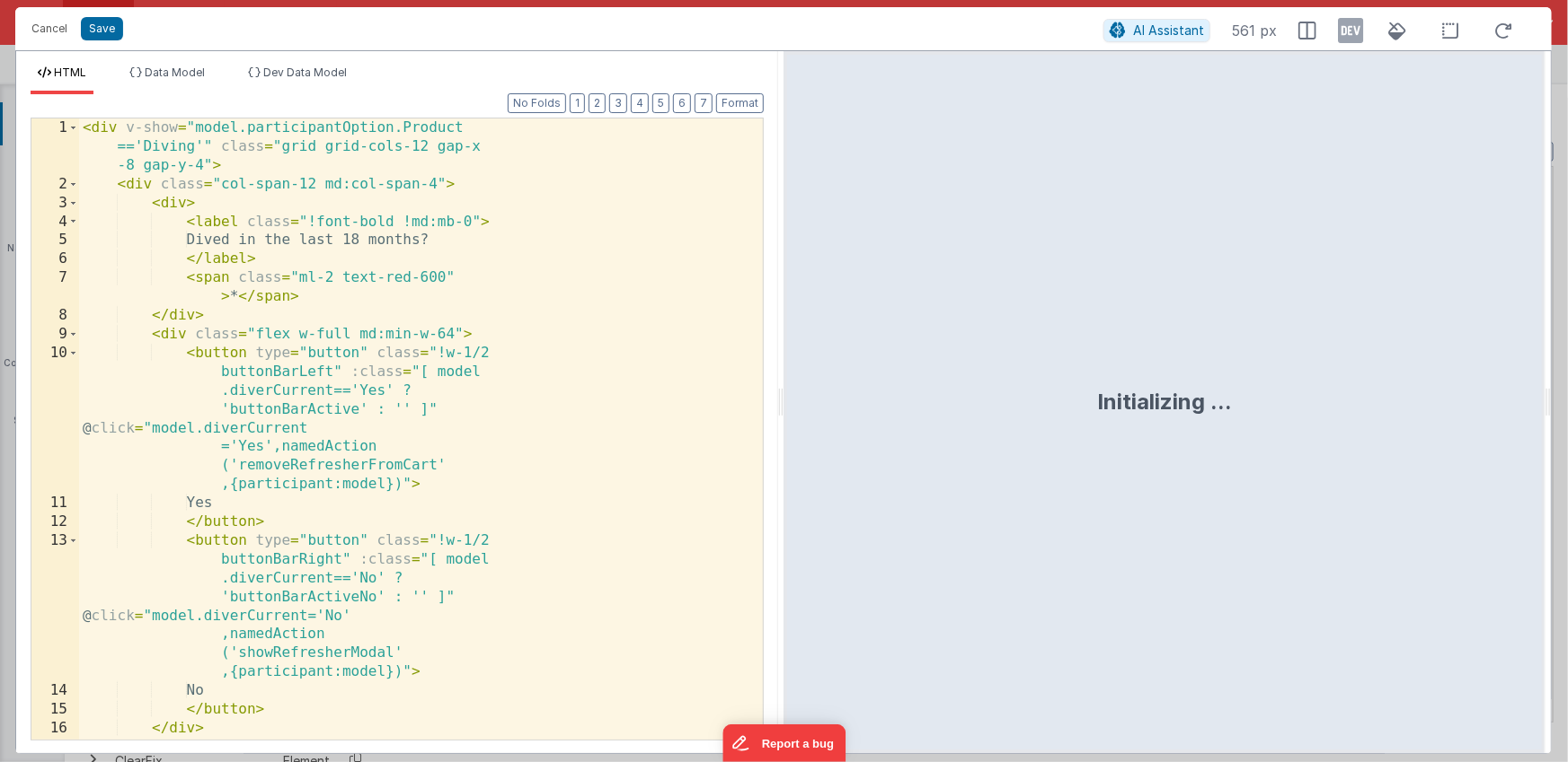
scroll to position [3343, 0]
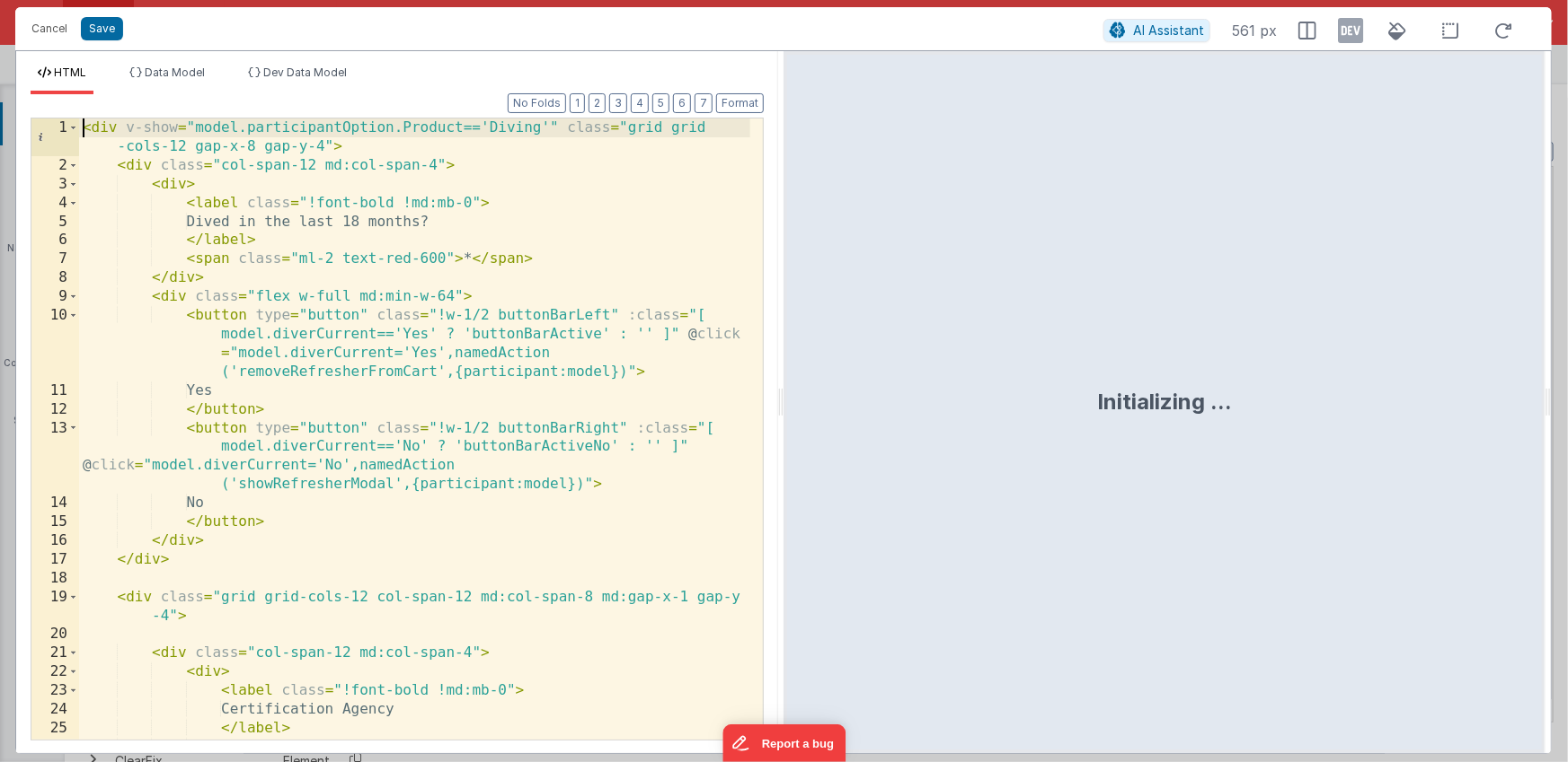
click at [83, 127] on div "< div v-show = "model.participantOption.Product=='Diving'" class = "grid grid -…" at bounding box center [414, 457] width 671 height 678
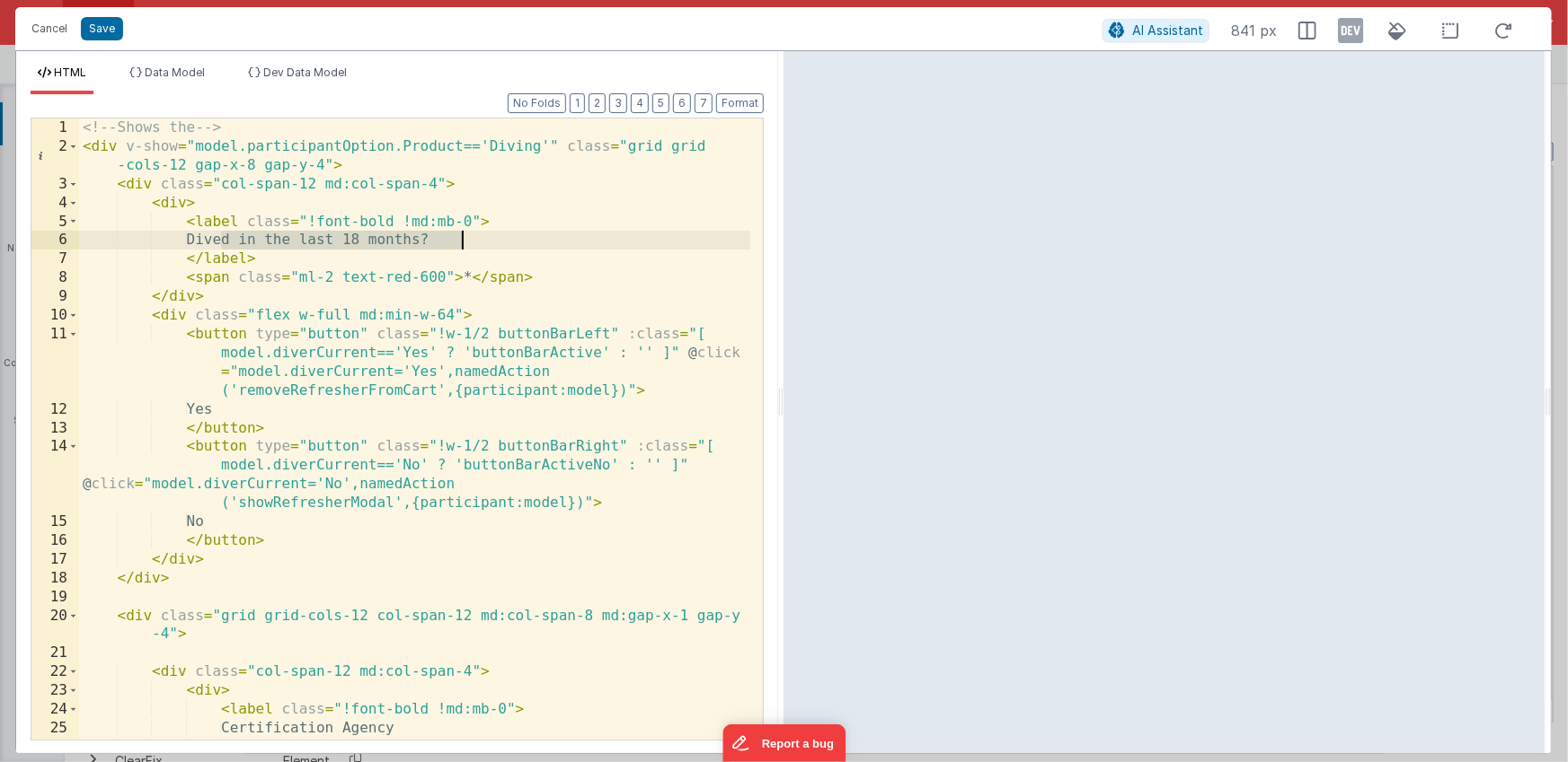
drag, startPoint x: 223, startPoint y: 239, endPoint x: 476, endPoint y: 235, distance: 253.0
click at [476, 235] on div "<!-- Shows the --> < div v-show = "model.participantOption.Product=='Diving'" c…" at bounding box center [414, 447] width 671 height 659
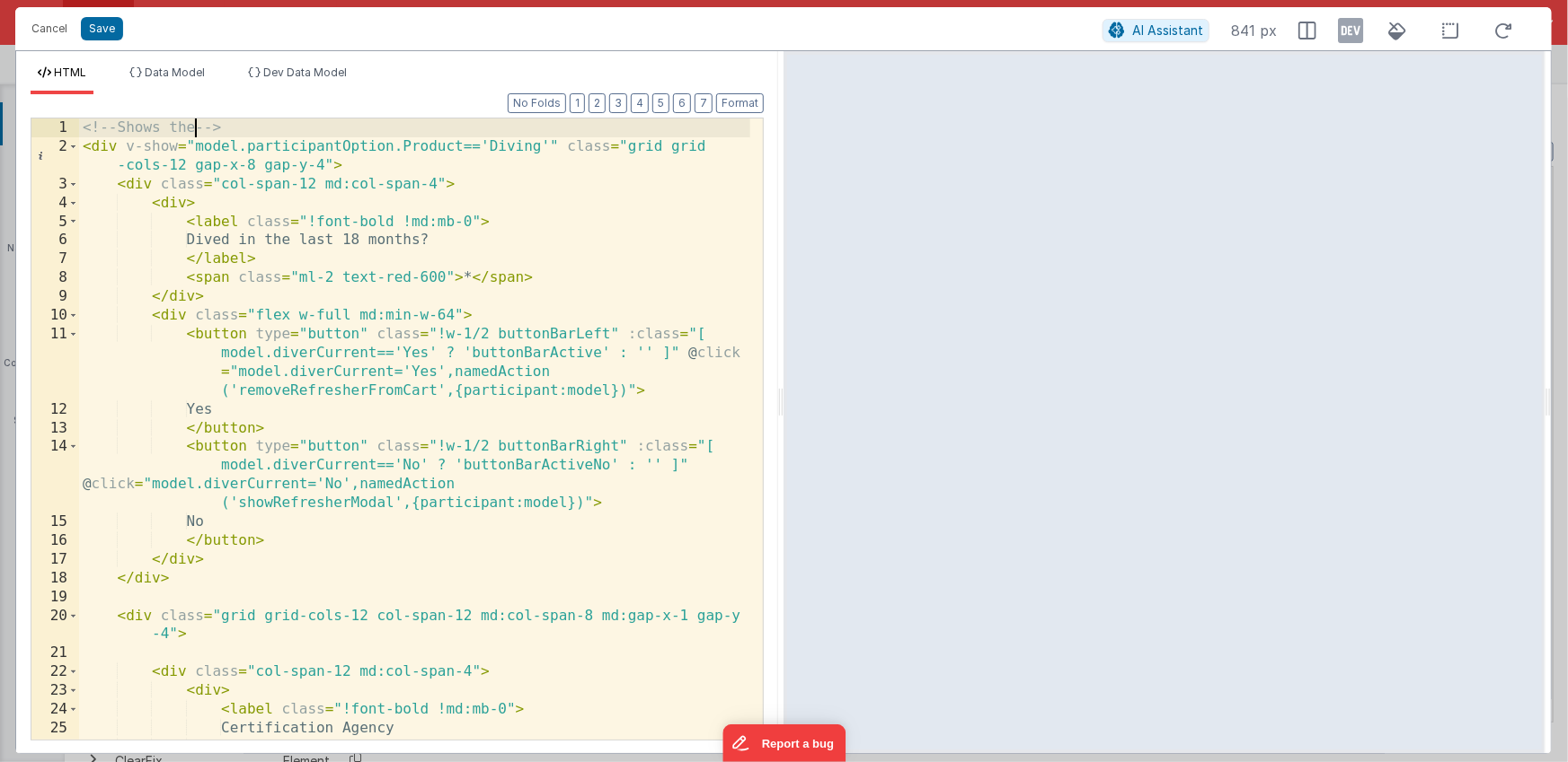
click at [199, 127] on div "<!-- Shows the --> < div v-show = "model.participantOption.Product=='Diving'" c…" at bounding box center [414, 447] width 671 height 659
click at [206, 132] on div "<!-- Shows the --> < div v-show = "model.participantOption.Product=='Diving'" c…" at bounding box center [414, 447] width 671 height 659
paste textarea
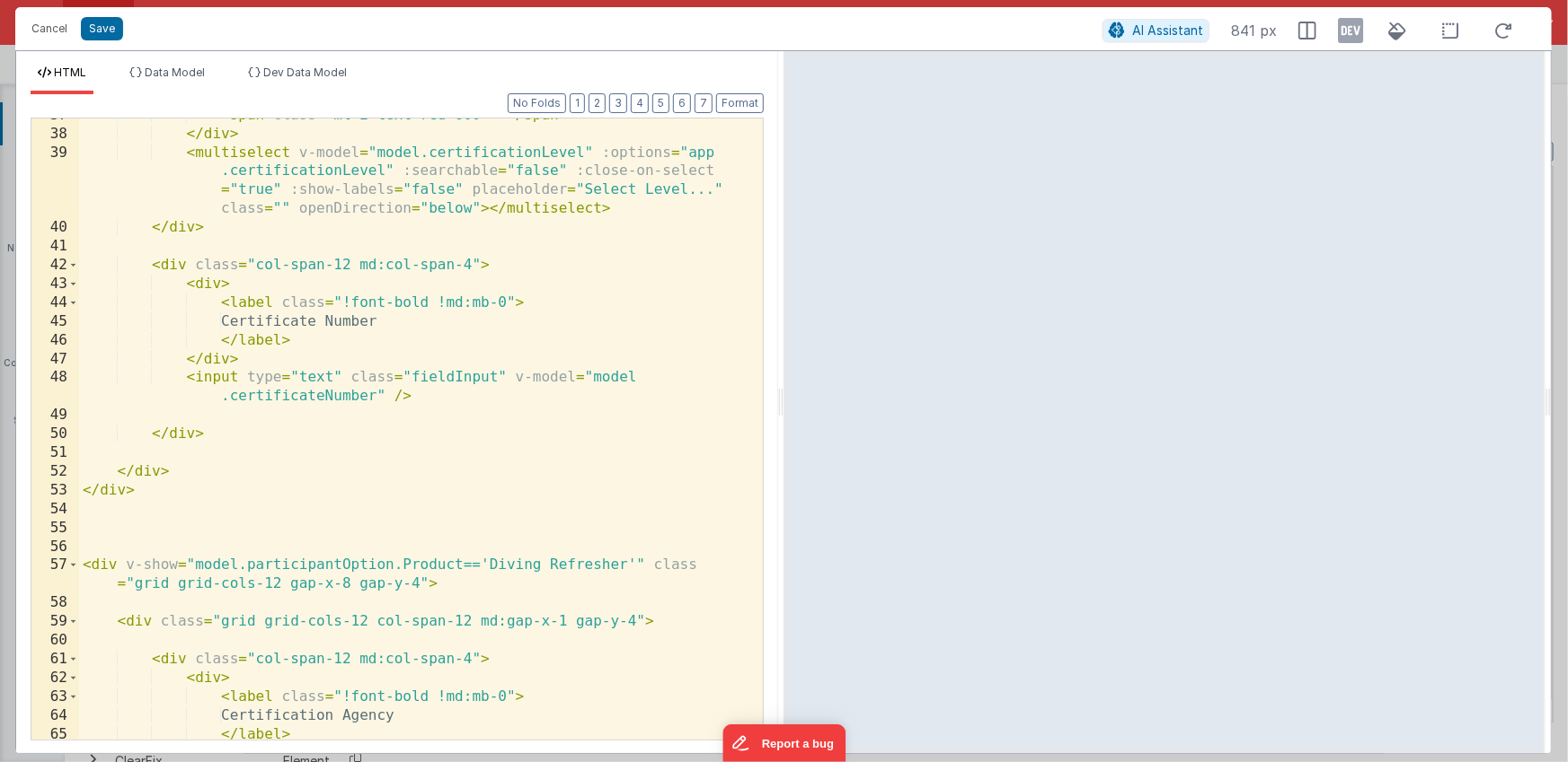
scroll to position [895, 0]
click at [146, 544] on div "< span class = "ml-2 text-red-600" > * </ span > </ div > < multiselect v-model…" at bounding box center [414, 435] width 671 height 659
paste textarea
click at [136, 550] on div "< span class = "ml-2 text-red-600" > * </ span > </ div > < multiselect v-model…" at bounding box center [414, 435] width 671 height 659
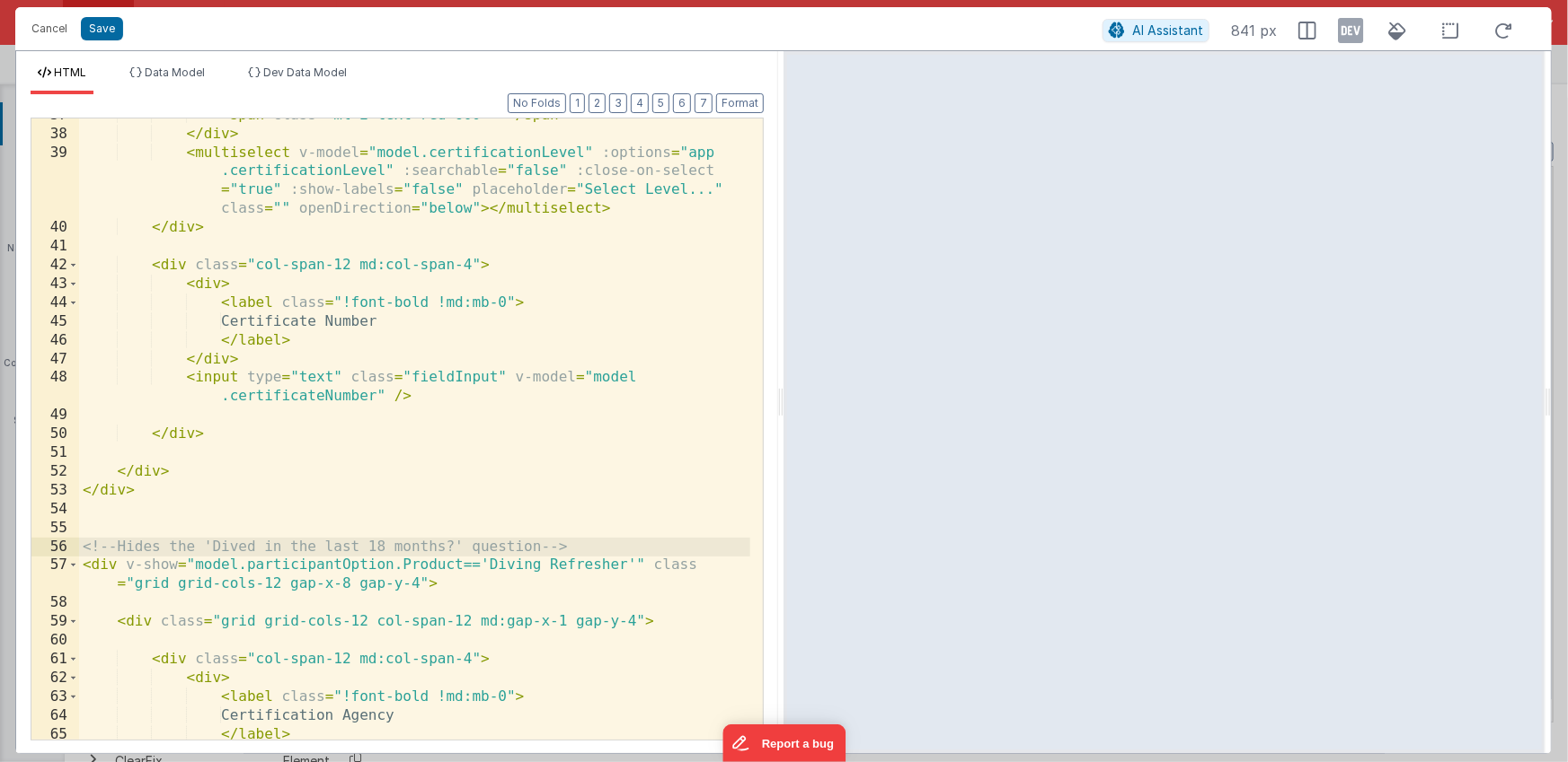
click at [324, 510] on div "< span class = "ml-2 text-red-600" > * </ span > </ div > < multiselect v-model…" at bounding box center [414, 435] width 671 height 659
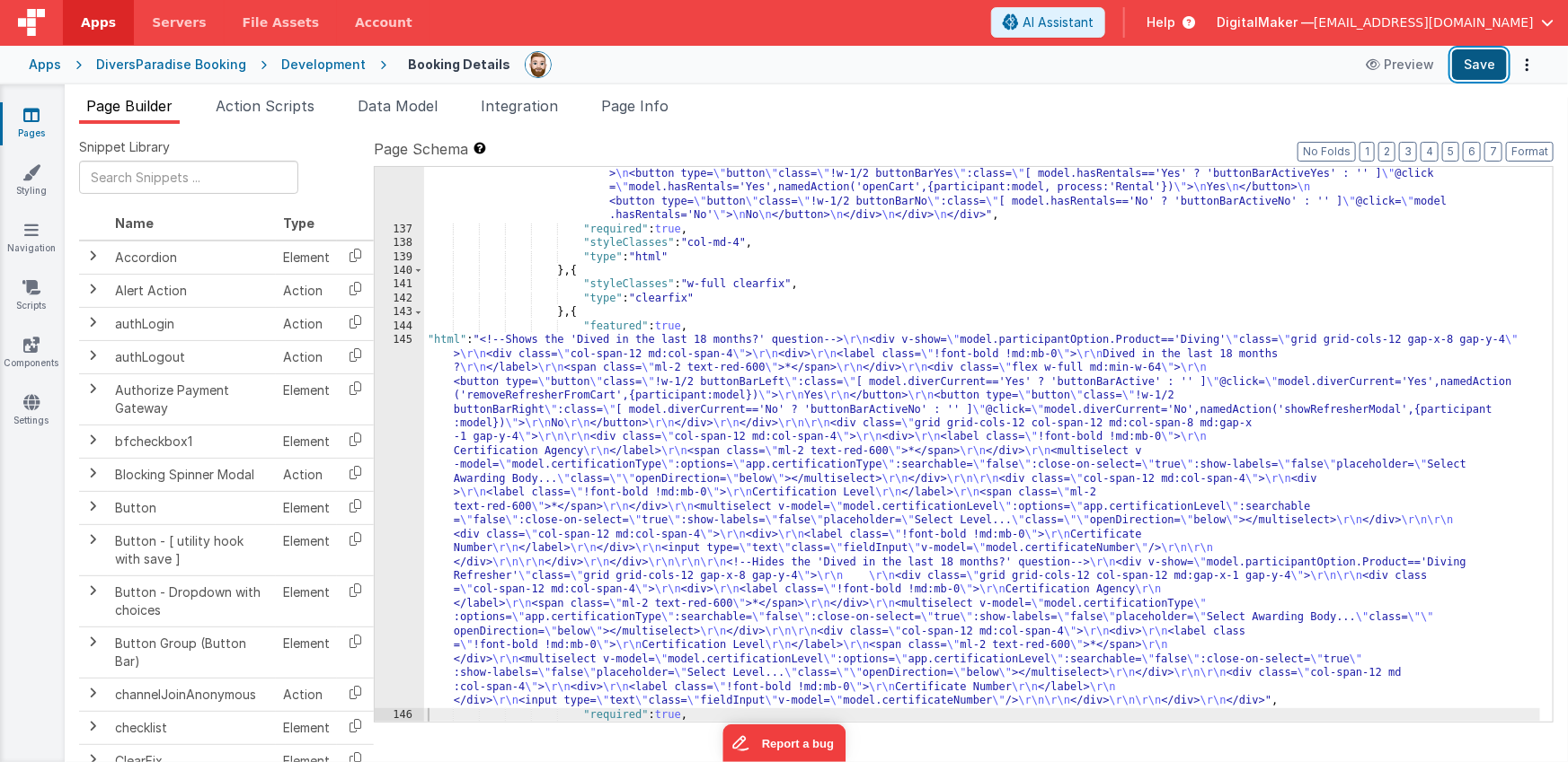
click at [1497, 68] on button "Save" at bounding box center [1479, 65] width 55 height 31
click at [35, 113] on icon at bounding box center [31, 115] width 16 height 18
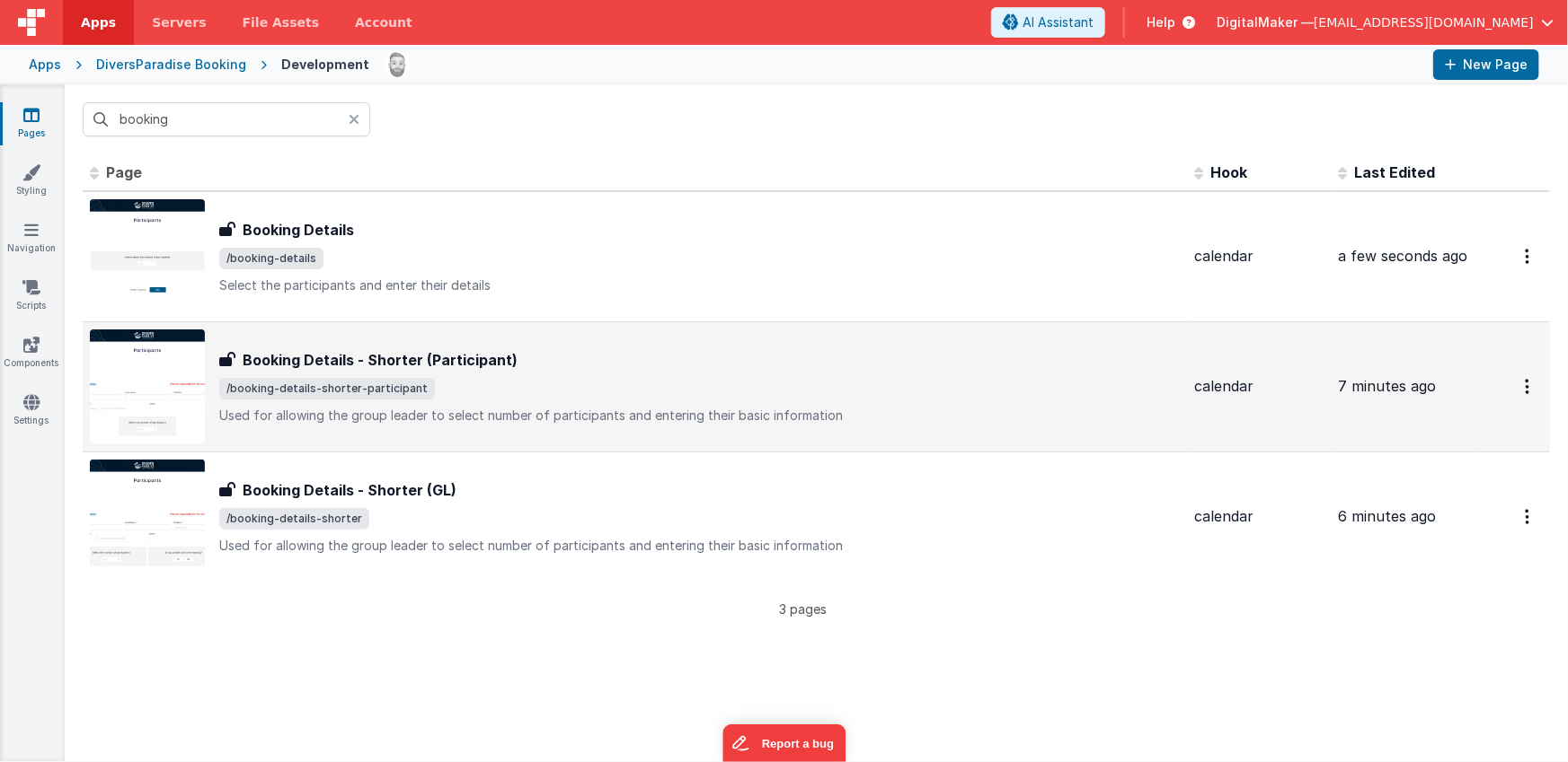
click at [550, 361] on div "Booking Details - Shorter (Participant)" at bounding box center [699, 359] width 961 height 22
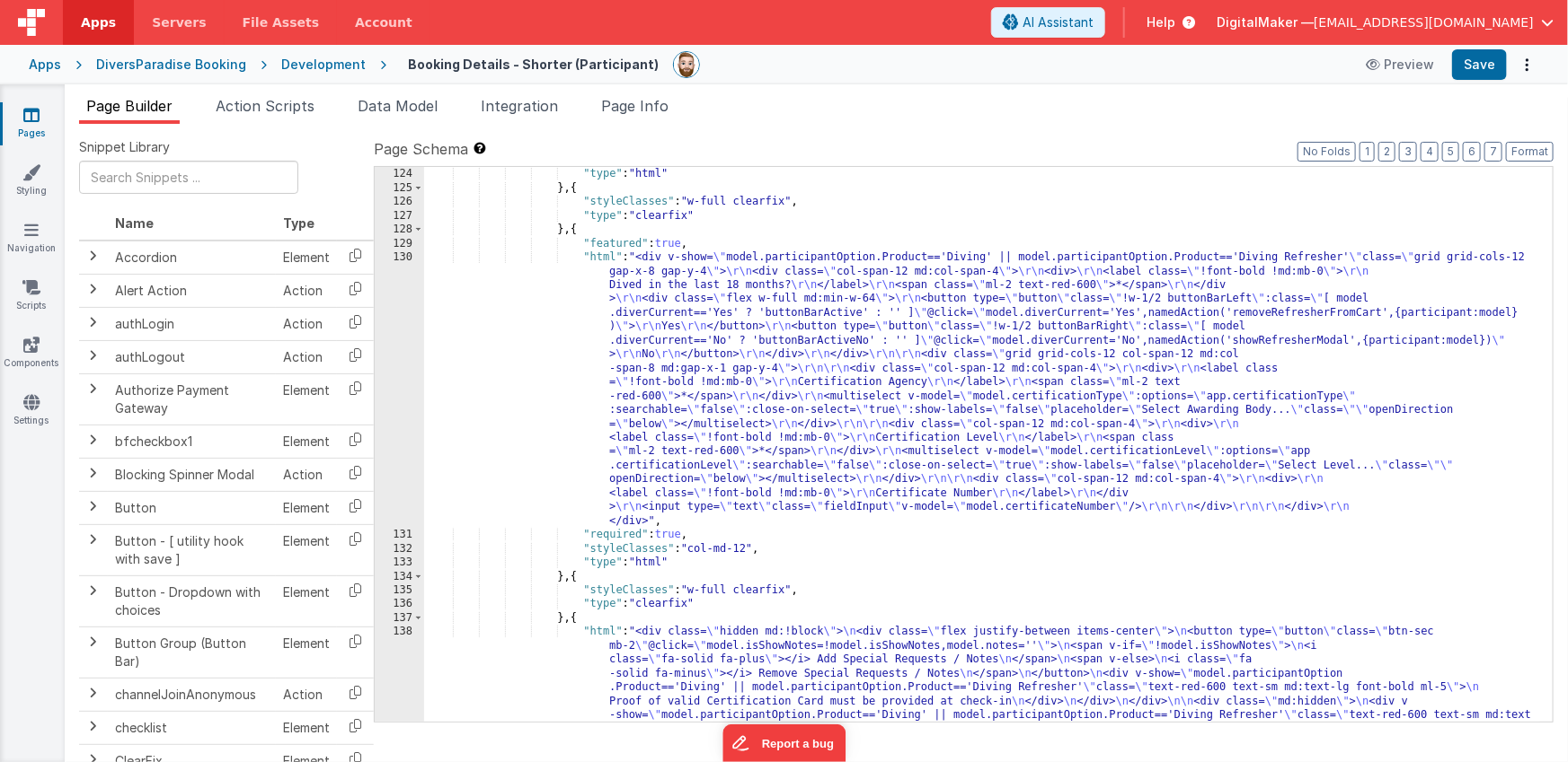
scroll to position [3094, 0]
click at [857, 346] on div ""styleClasses" : "col-md-4" , "type" : "html" } , { "styleClasses" : "w-full cl…" at bounding box center [982, 514] width 1116 height 721
click at [394, 371] on div "130" at bounding box center [400, 389] width 50 height 277
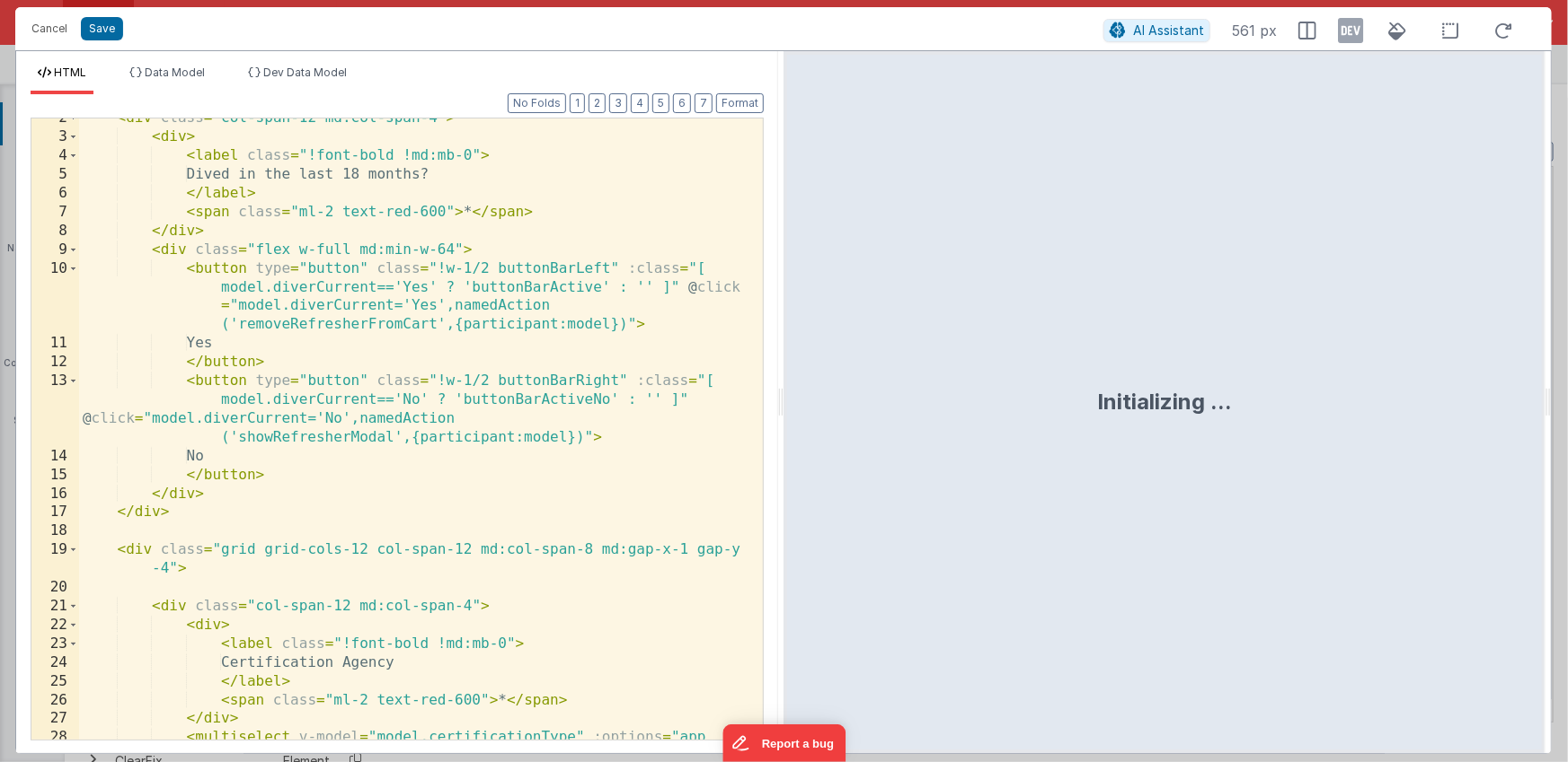
scroll to position [0, 0]
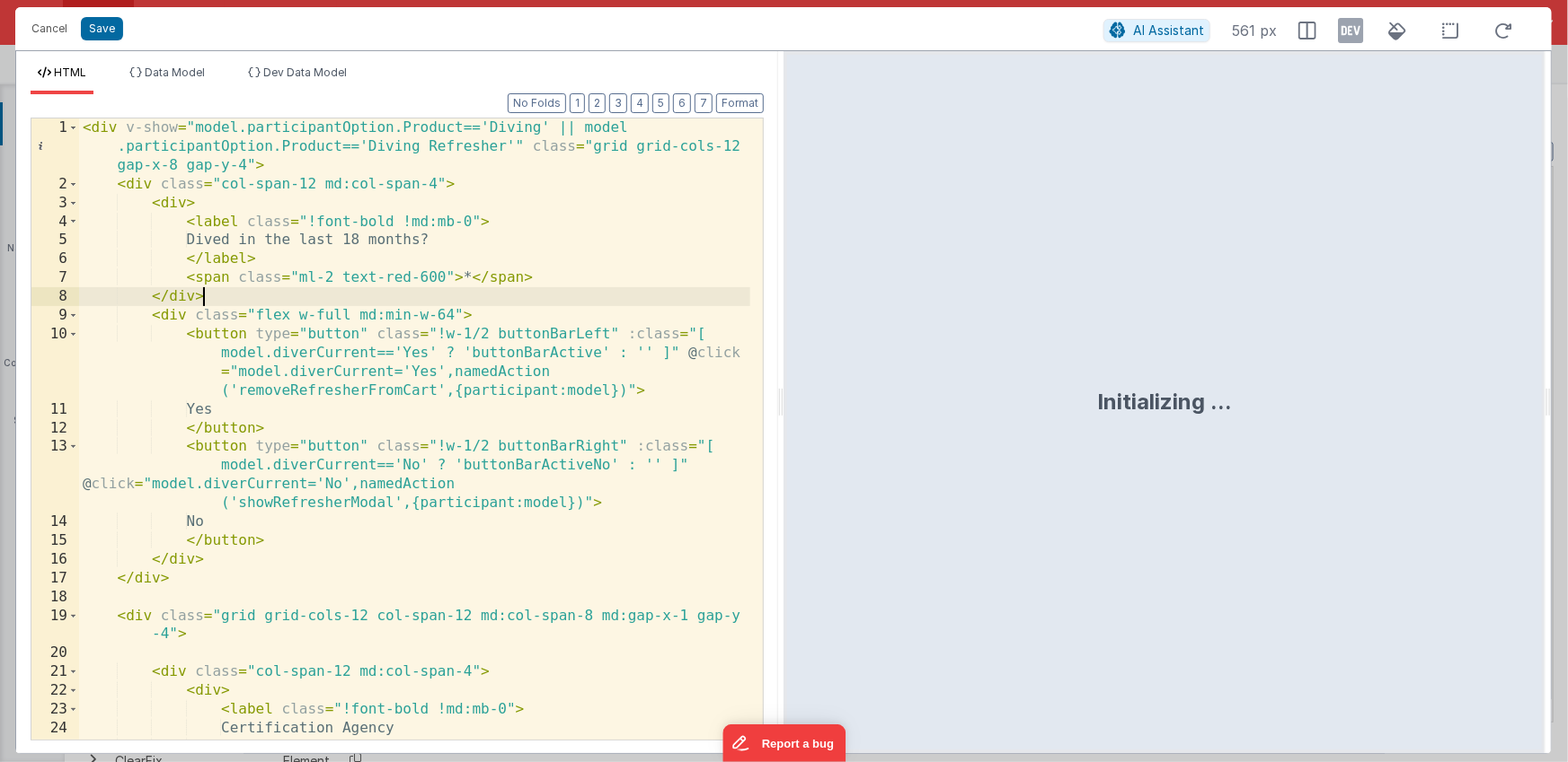
click at [517, 302] on div "< div v-show = "model.participantOption.Product=='Diving' || model .participant…" at bounding box center [414, 467] width 671 height 697
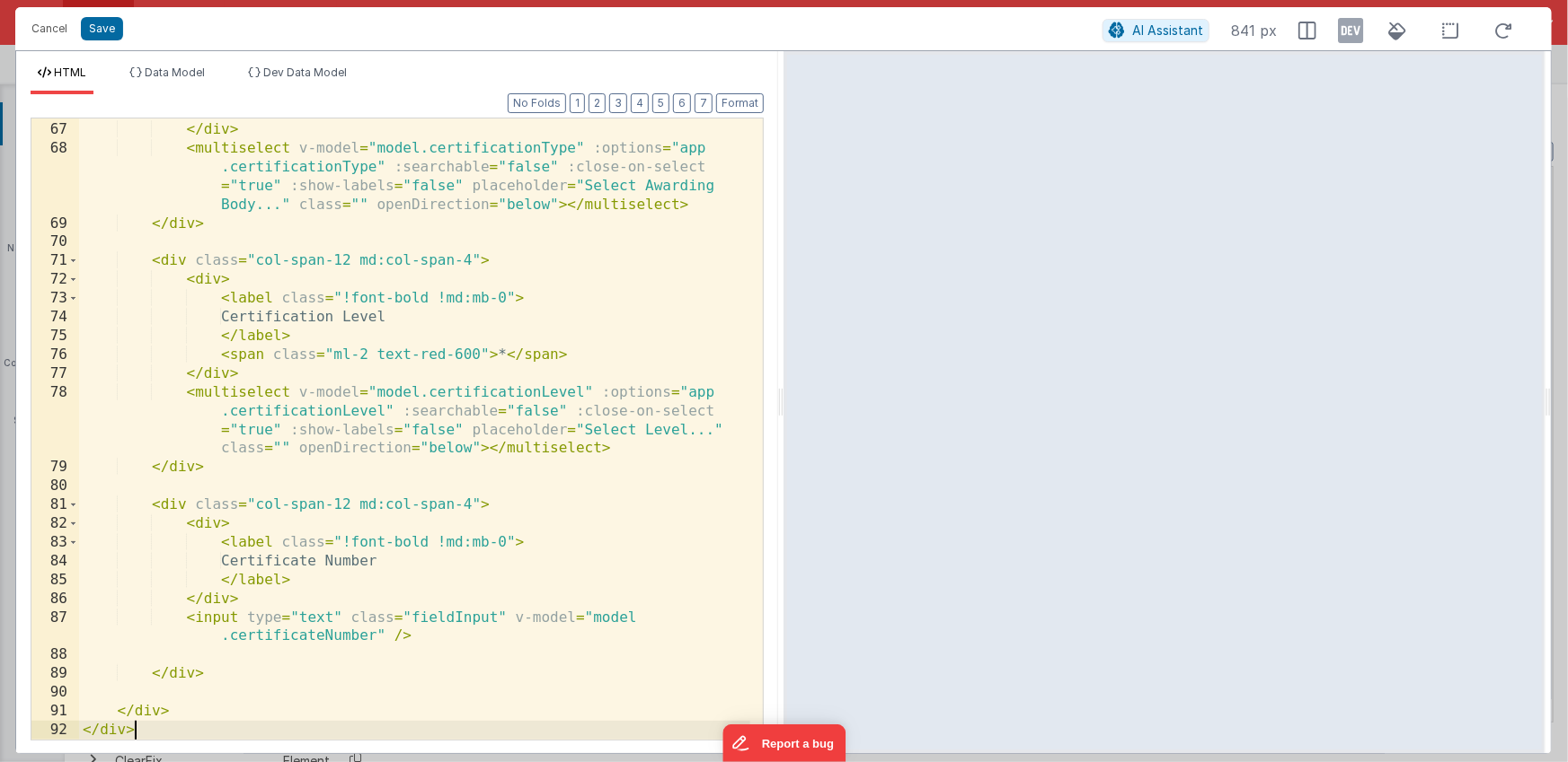
scroll to position [1536, 0]
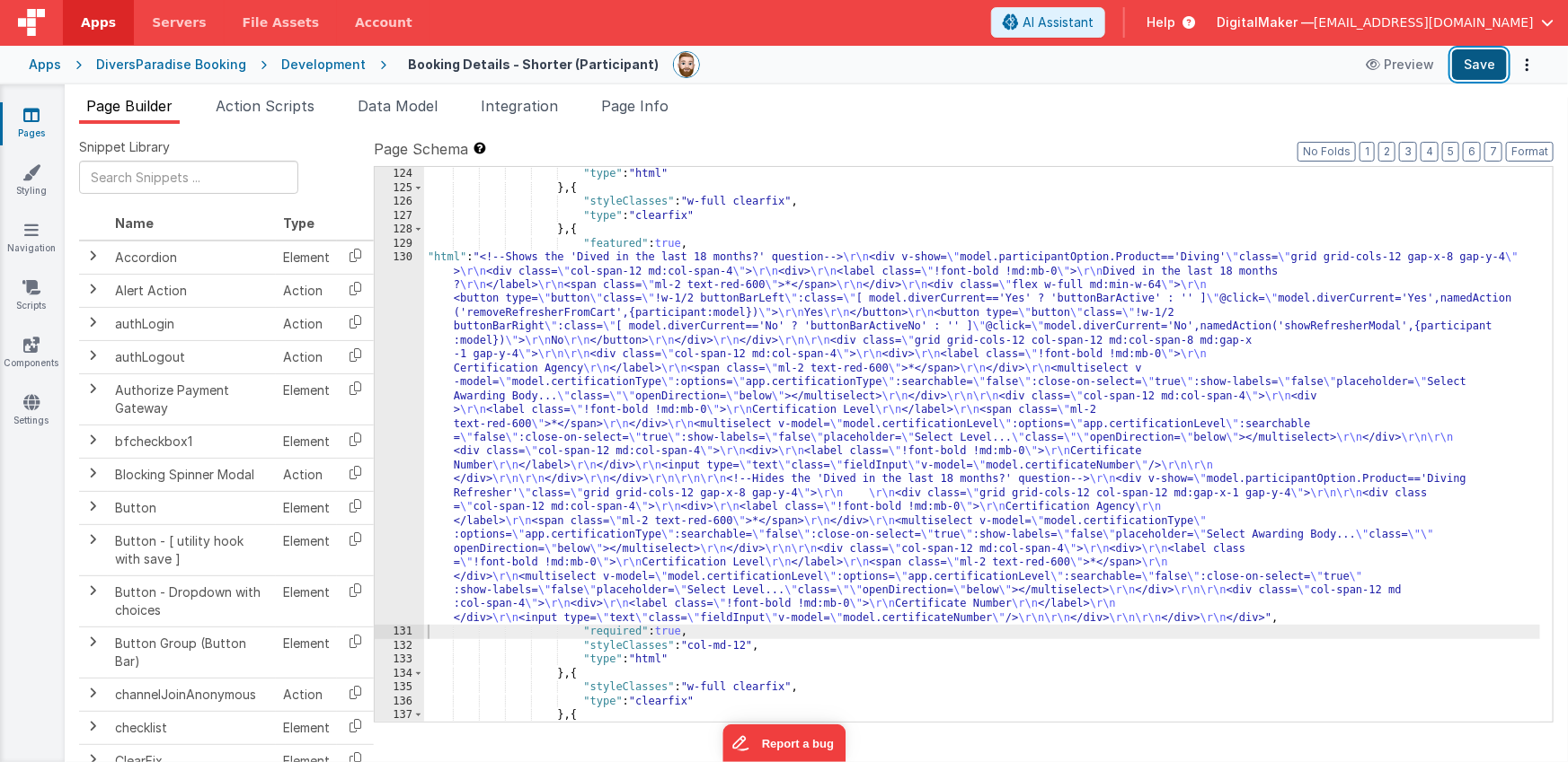
click at [1486, 66] on button "Save" at bounding box center [1479, 65] width 55 height 31
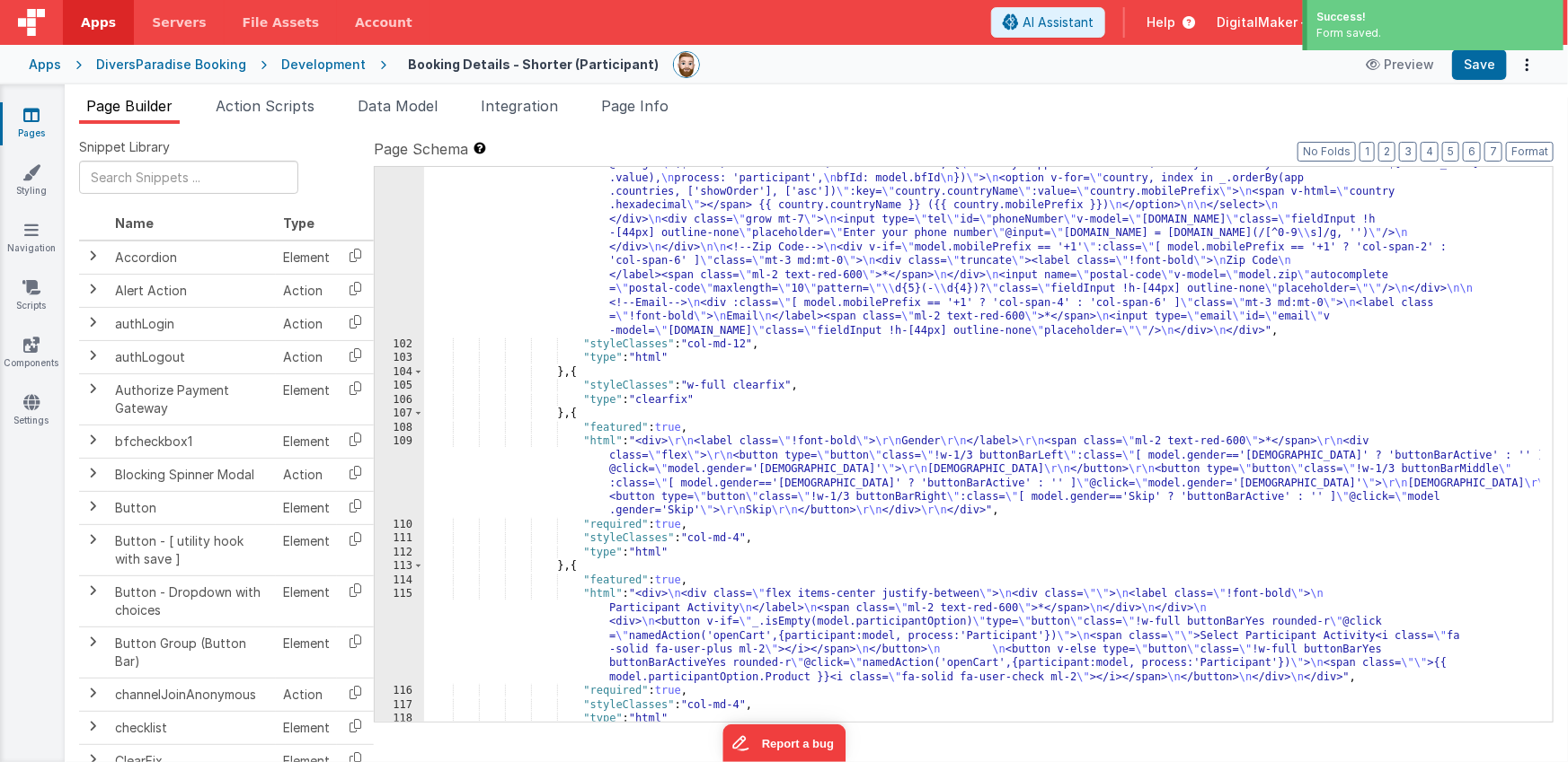
scroll to position [1666, 0]
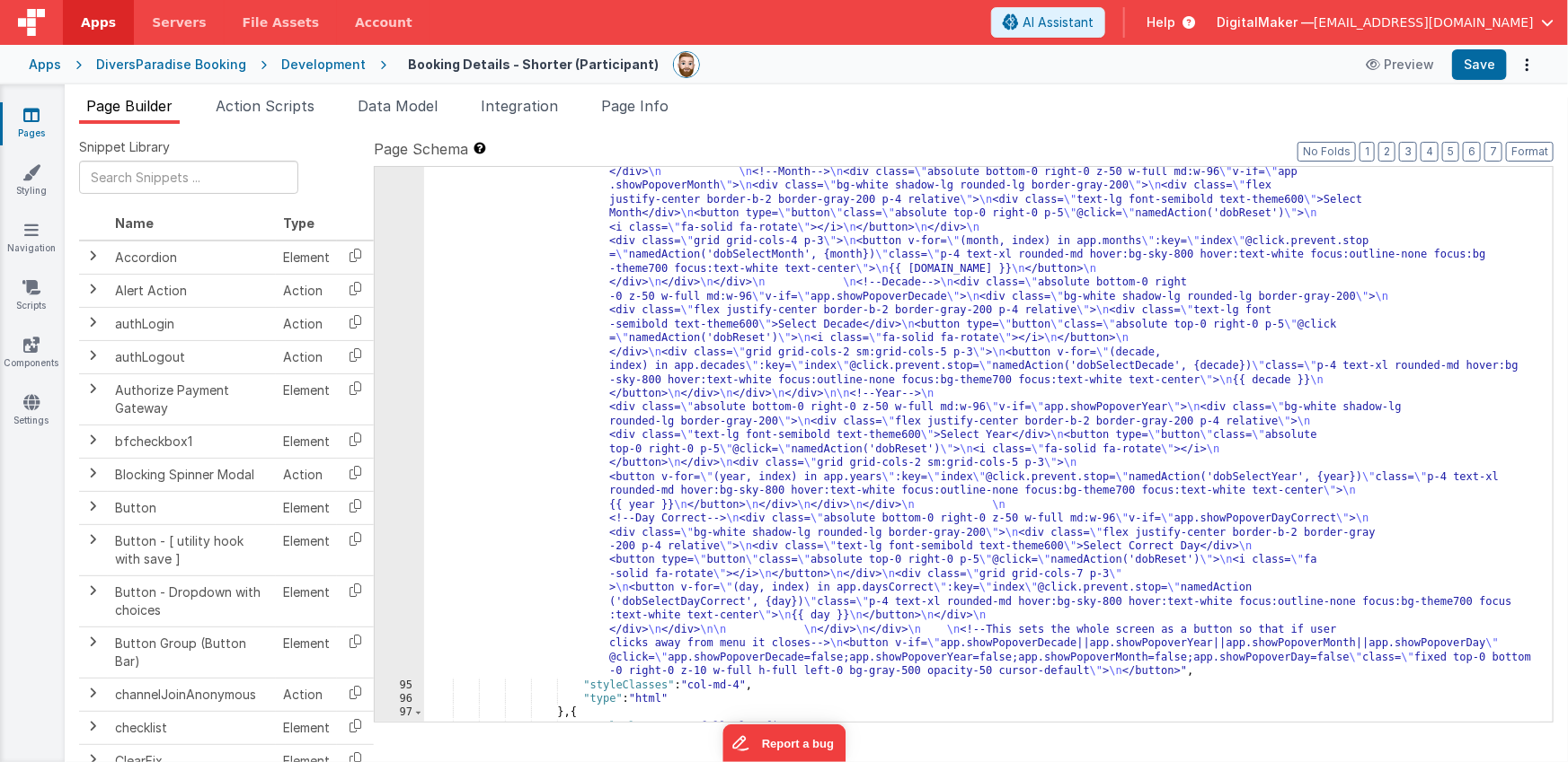
click at [196, 62] on div "DiversParadise Booking" at bounding box center [170, 64] width 150 height 18
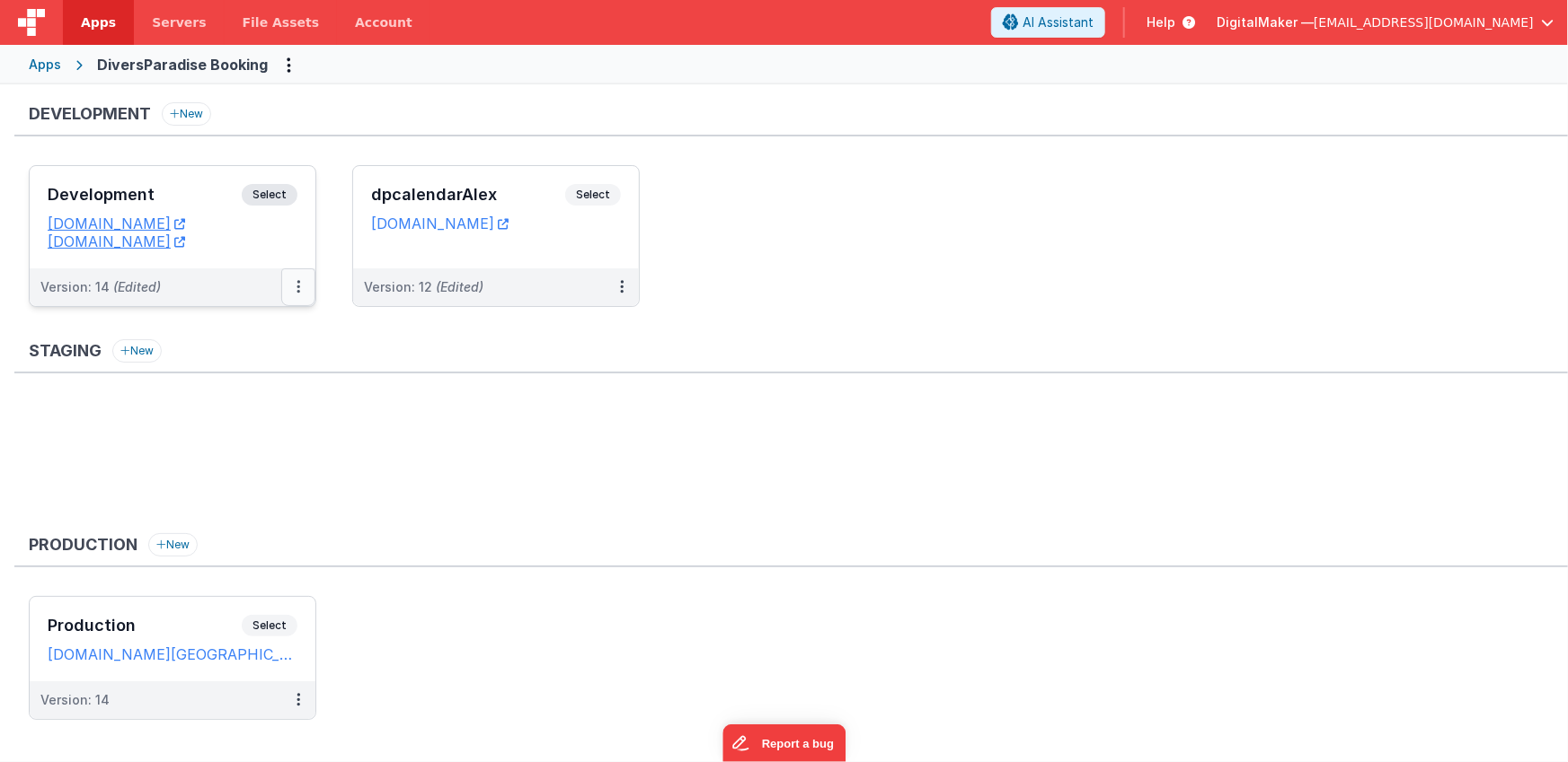
click at [302, 278] on button at bounding box center [298, 287] width 34 height 37
click at [248, 387] on link "Deploy..." at bounding box center [235, 392] width 158 height 33
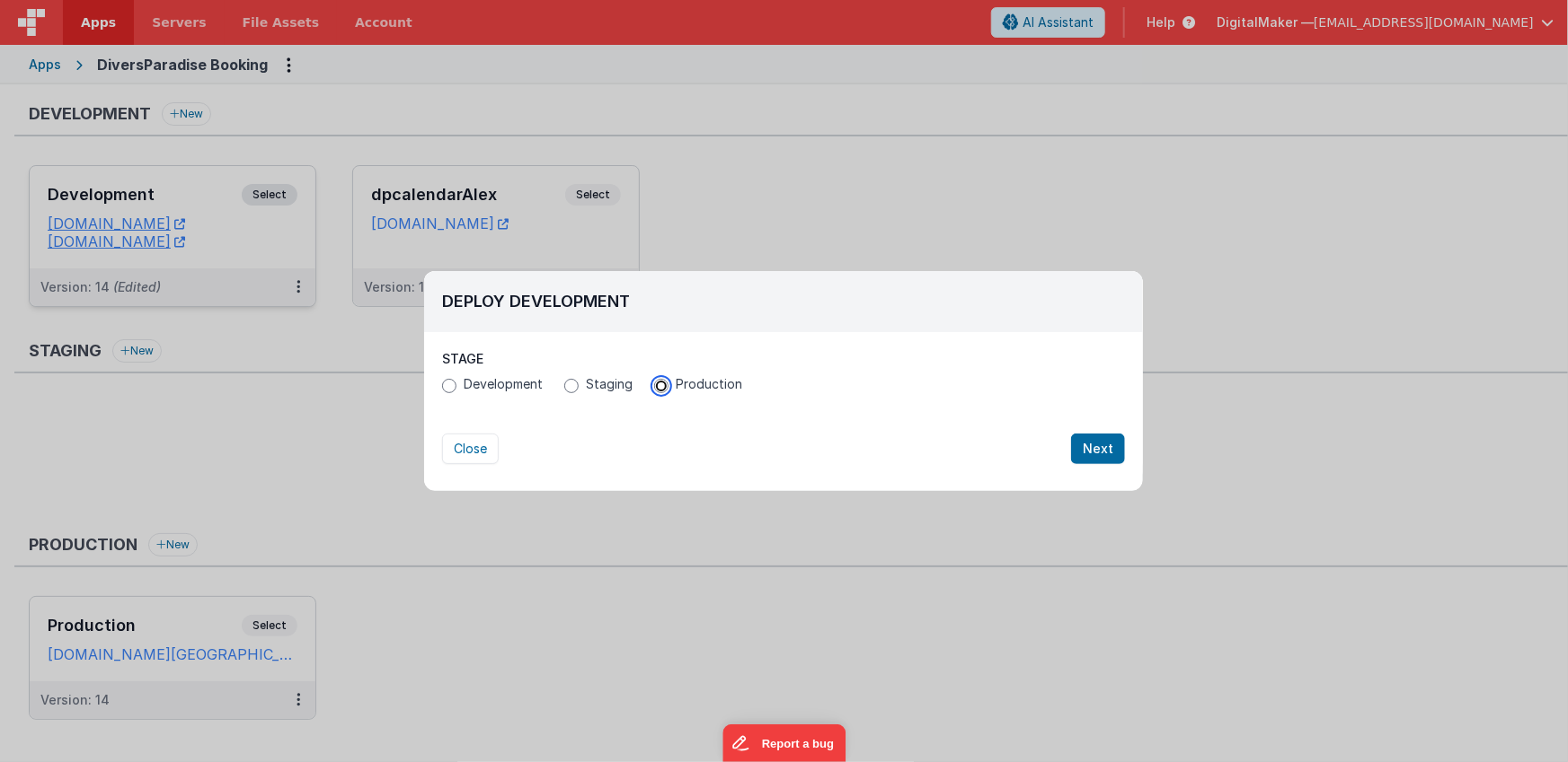
click at [665, 386] on input "Production" at bounding box center [661, 385] width 14 height 14
radio input "true"
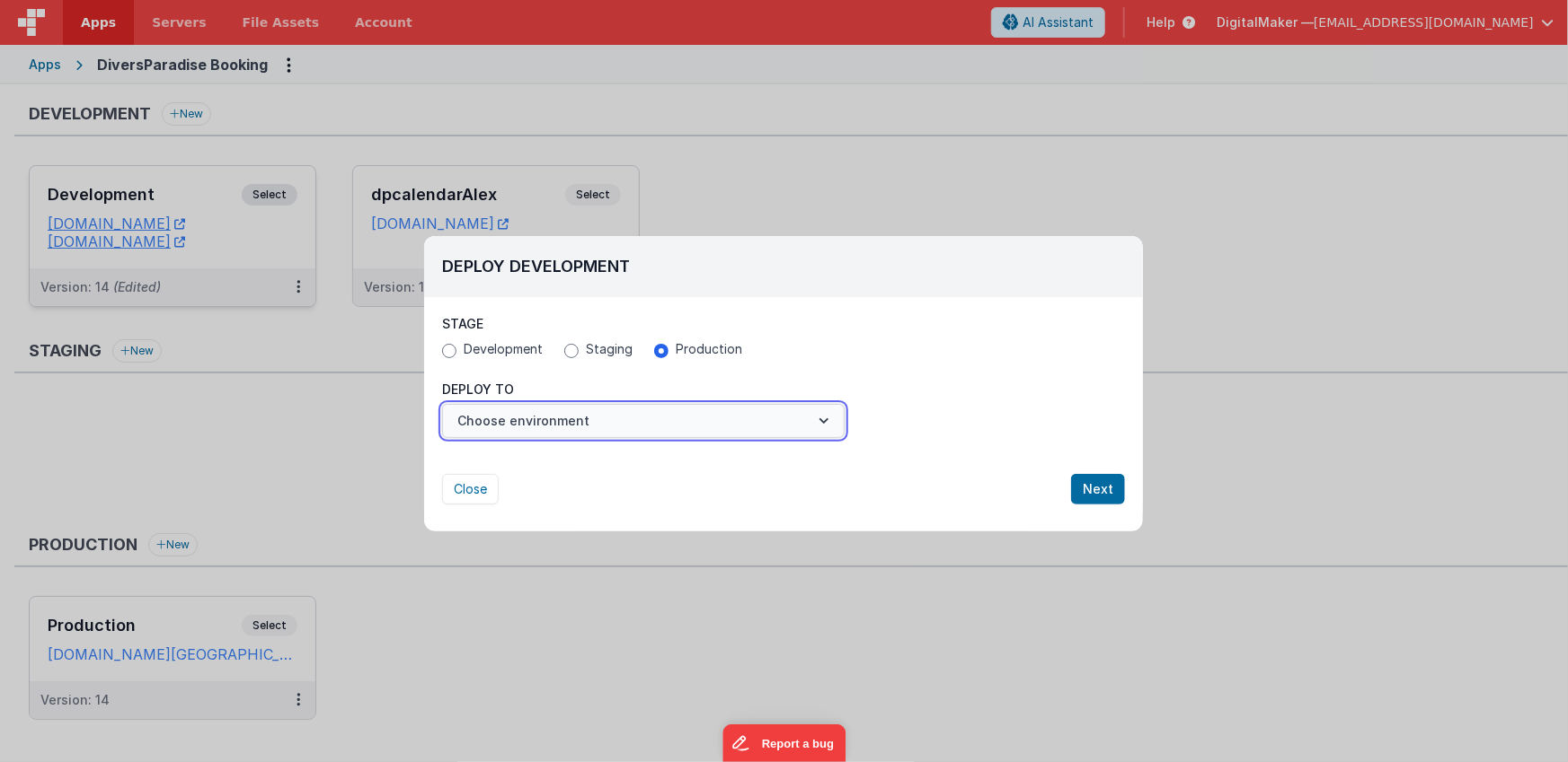
click at [707, 429] on button "Choose environment" at bounding box center [643, 422] width 403 height 34
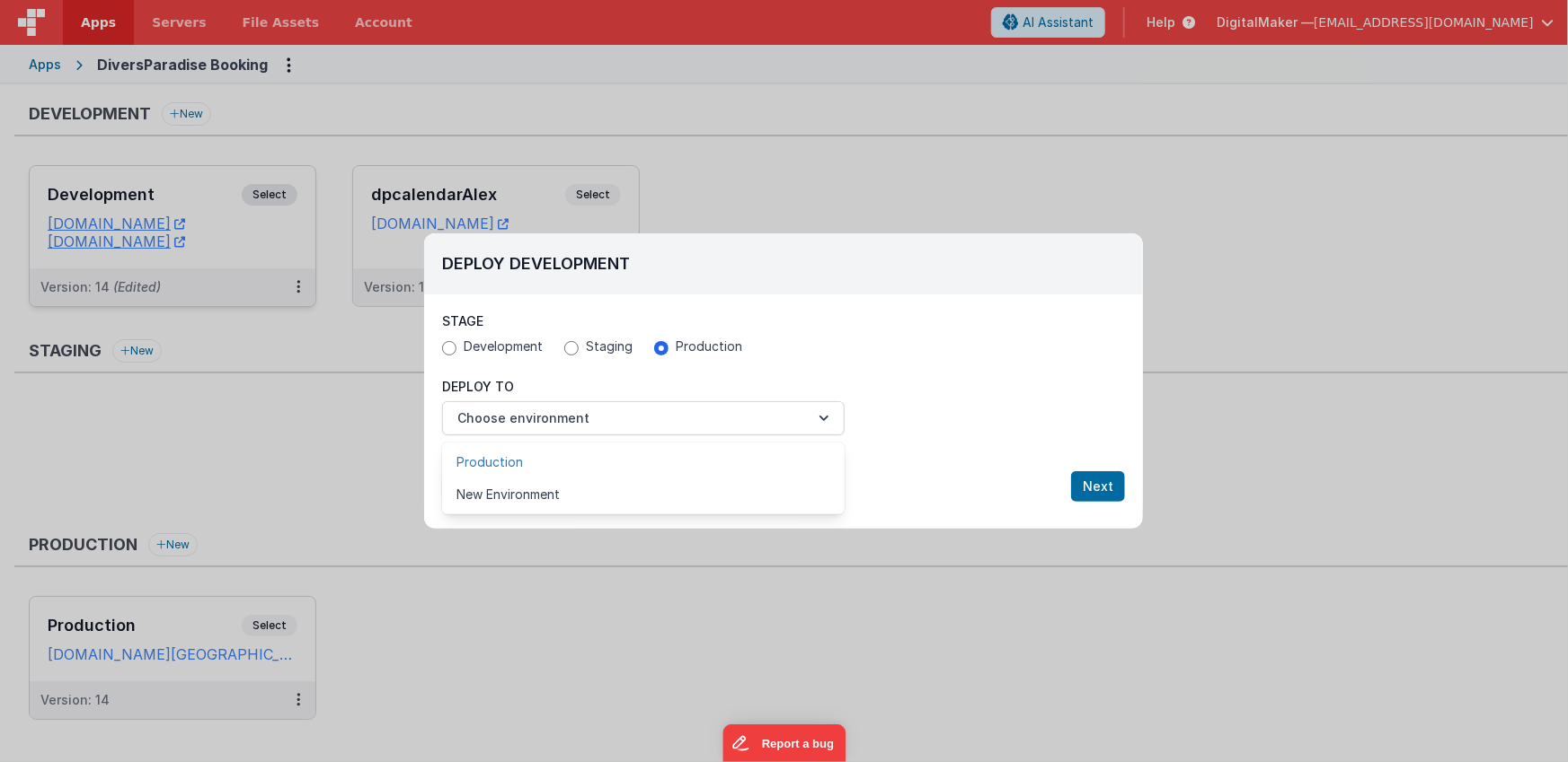
click at [557, 464] on link "Production" at bounding box center [643, 463] width 403 height 33
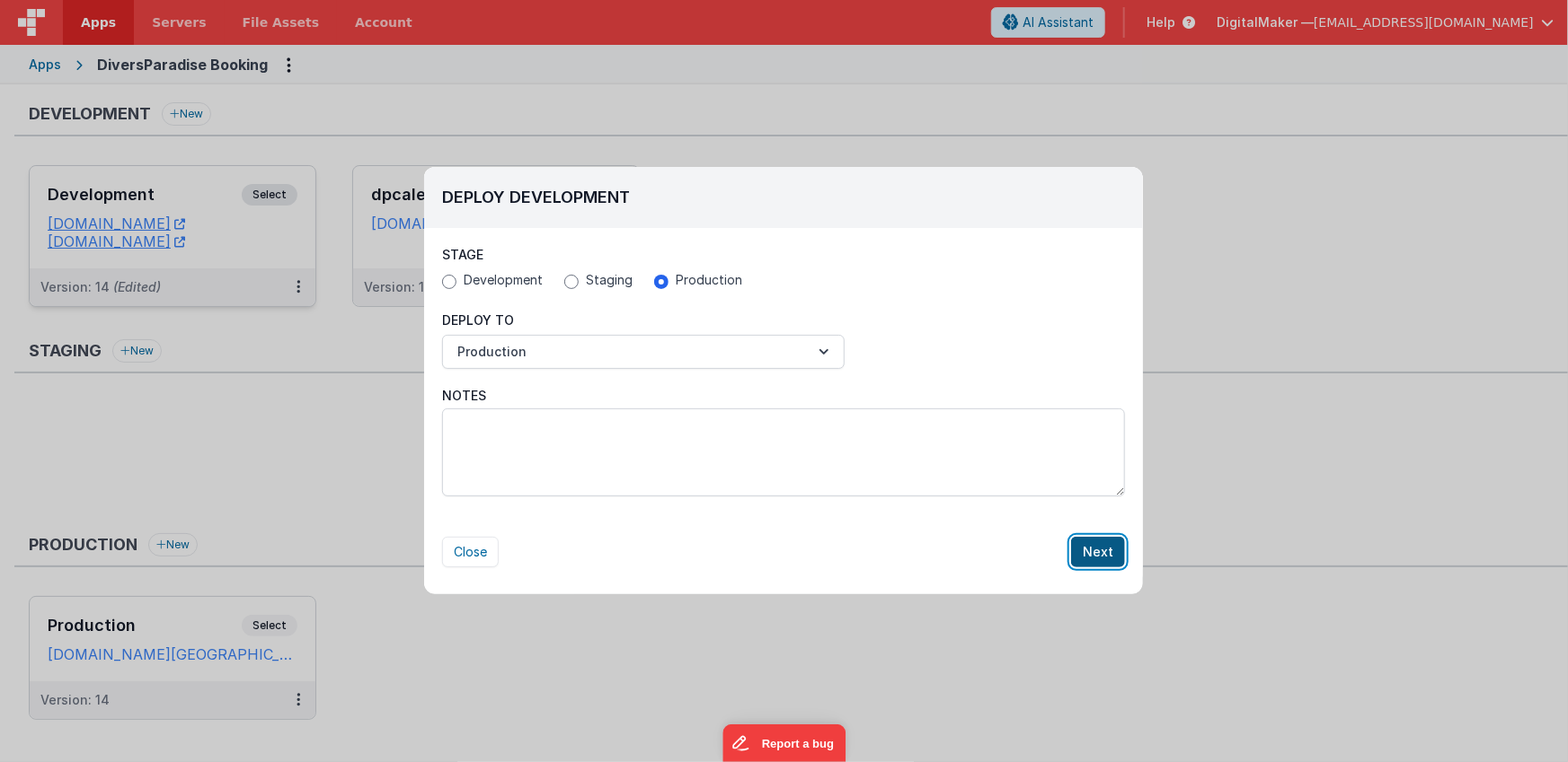
click at [1093, 552] on button "Next" at bounding box center [1097, 553] width 54 height 31
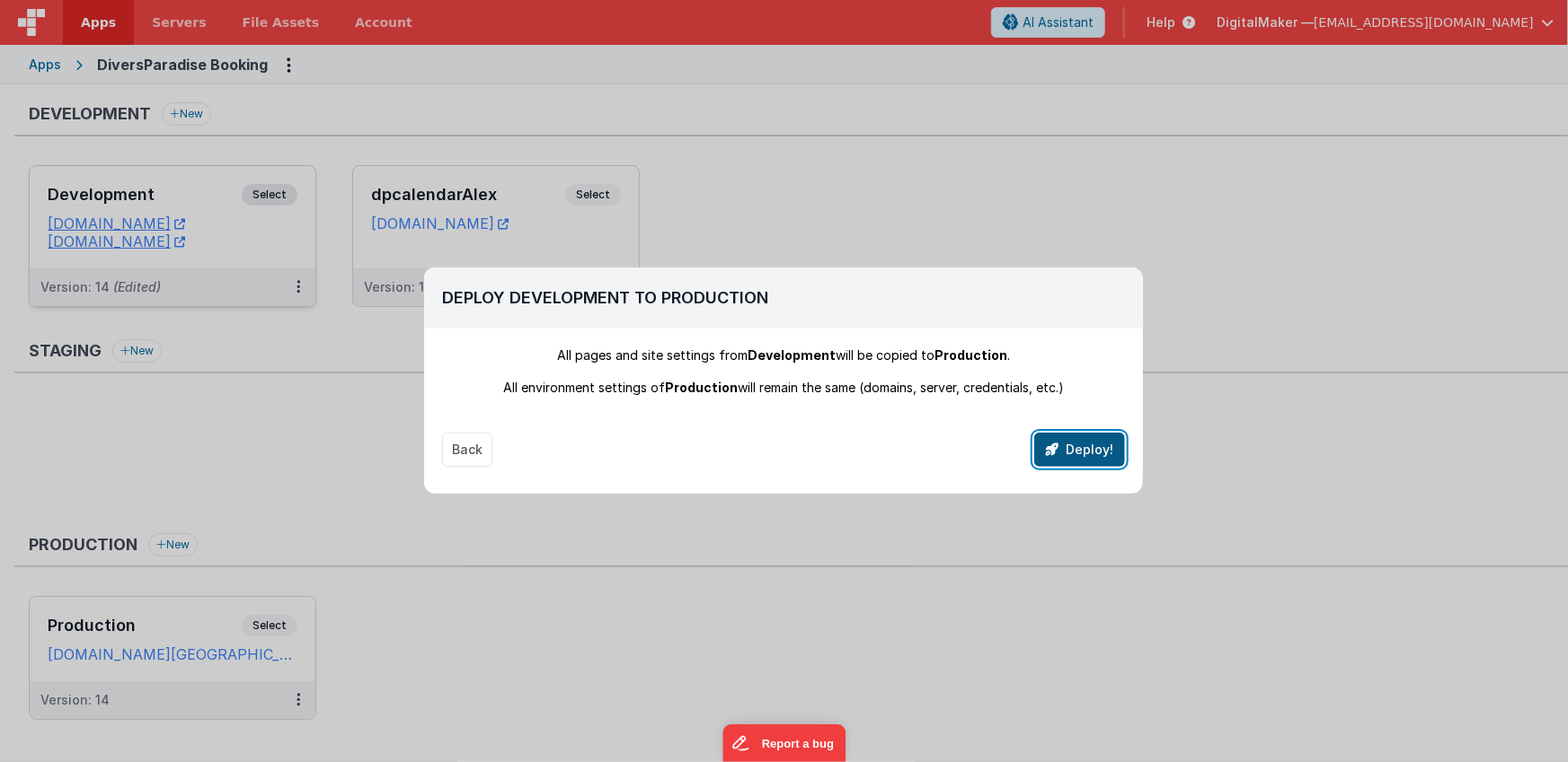
click at [1083, 443] on button "Deploy!" at bounding box center [1079, 450] width 91 height 34
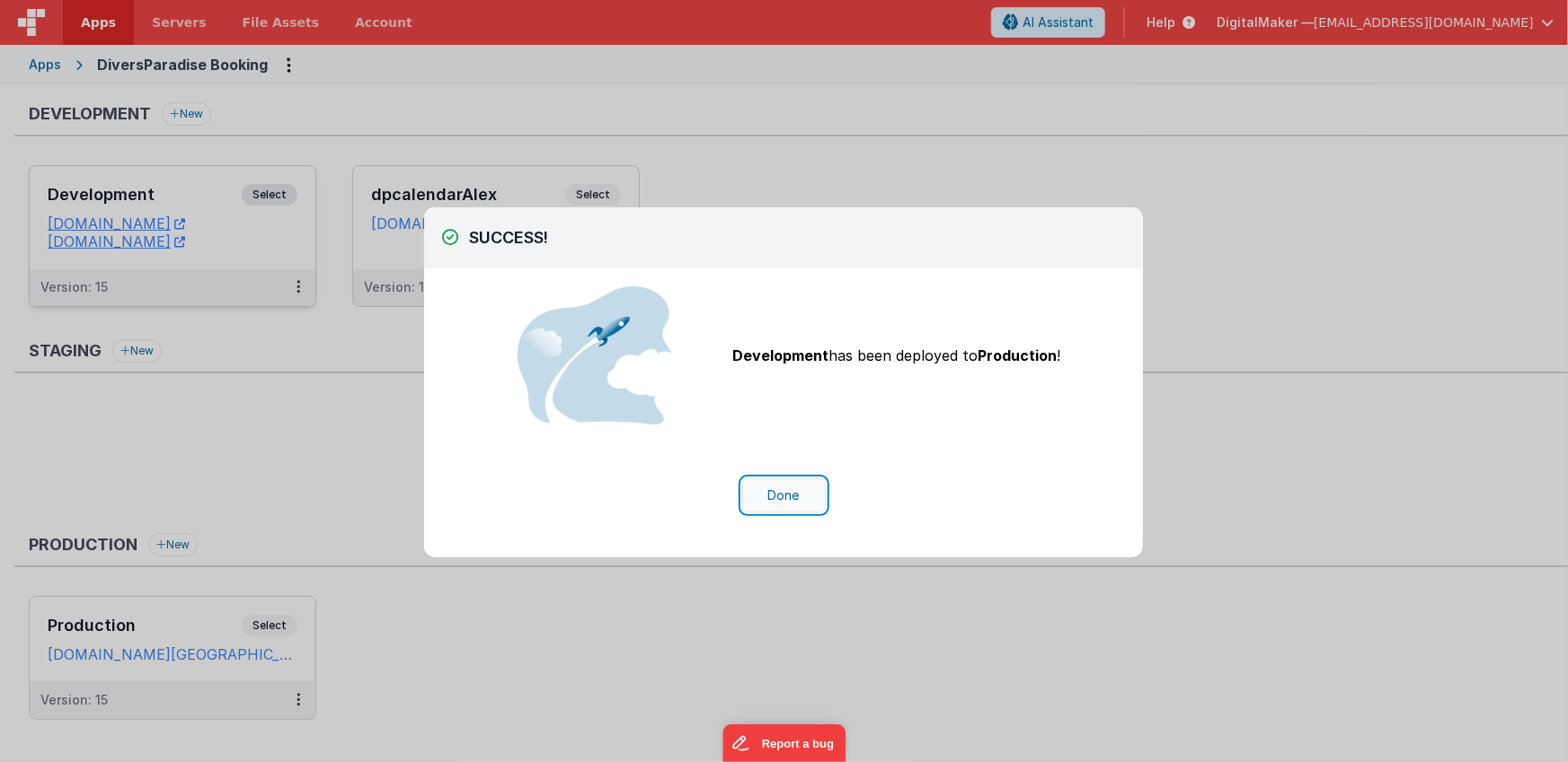
click at [779, 497] on button "Done" at bounding box center [784, 496] width 83 height 34
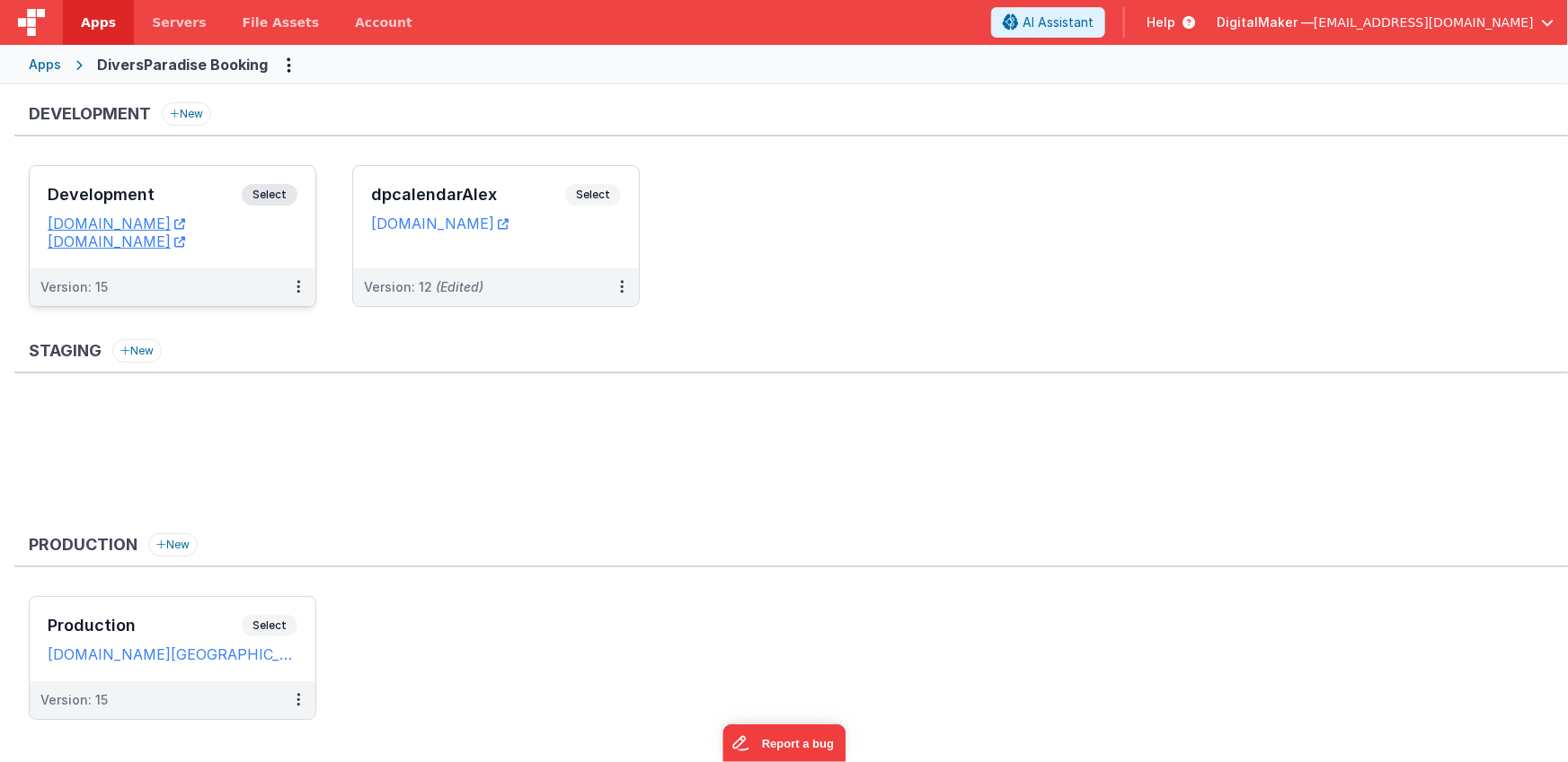
click at [51, 65] on div "Apps" at bounding box center [45, 64] width 33 height 18
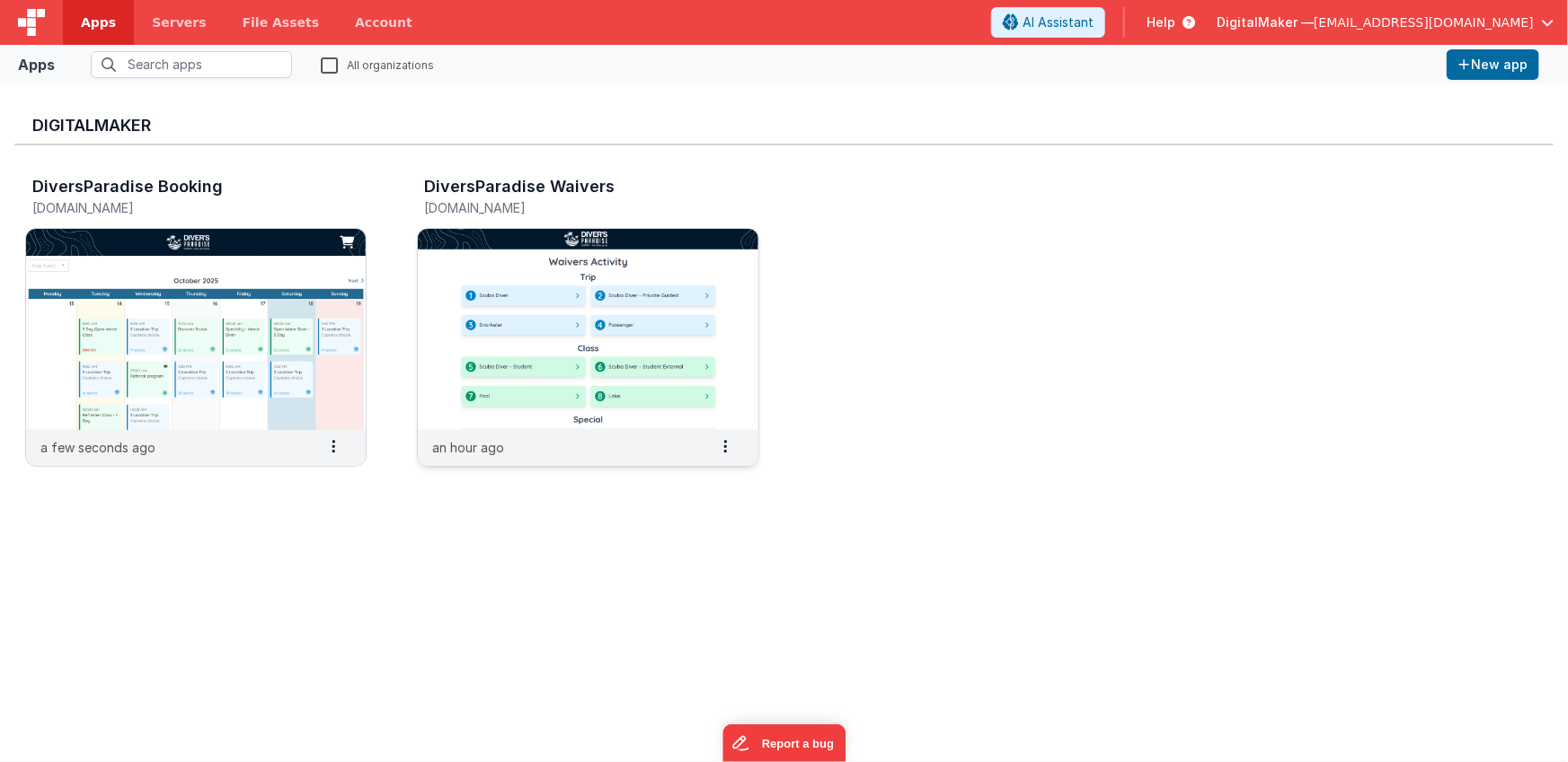
click at [533, 276] on img at bounding box center [587, 329] width 340 height 201
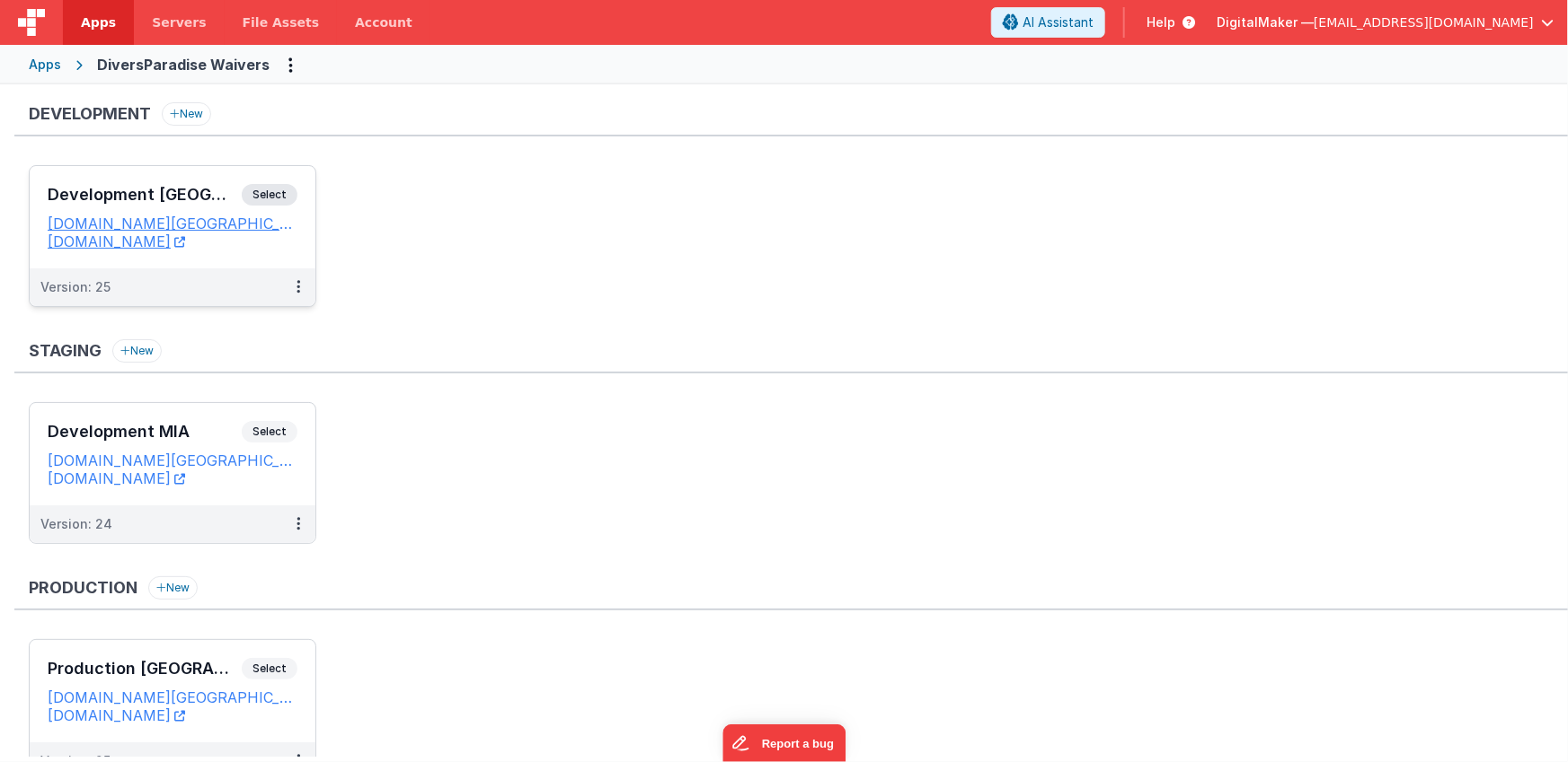
click at [178, 200] on h3 "Development [GEOGRAPHIC_DATA]" at bounding box center [144, 194] width 194 height 18
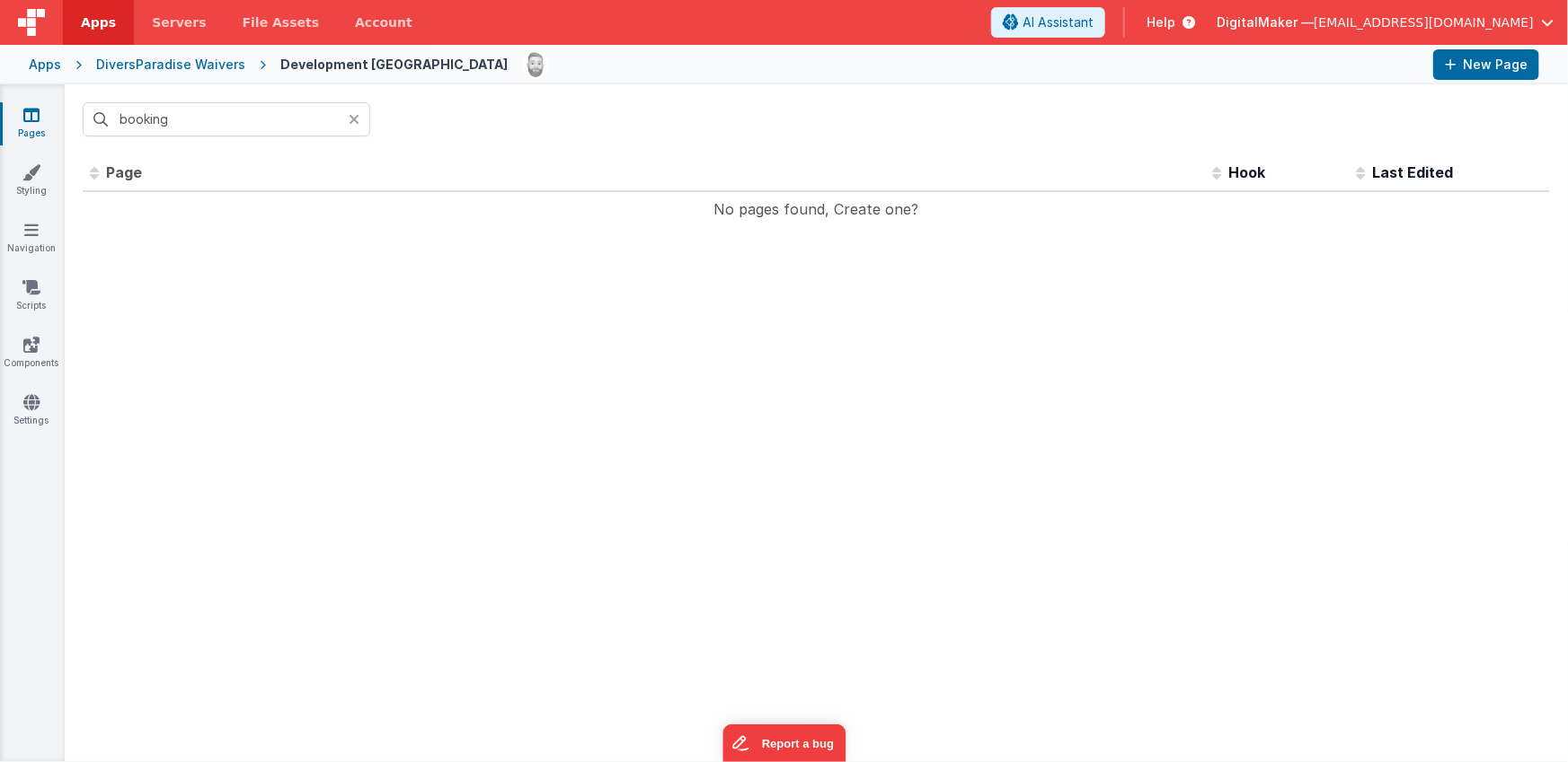
click at [352, 116] on icon at bounding box center [353, 119] width 11 height 14
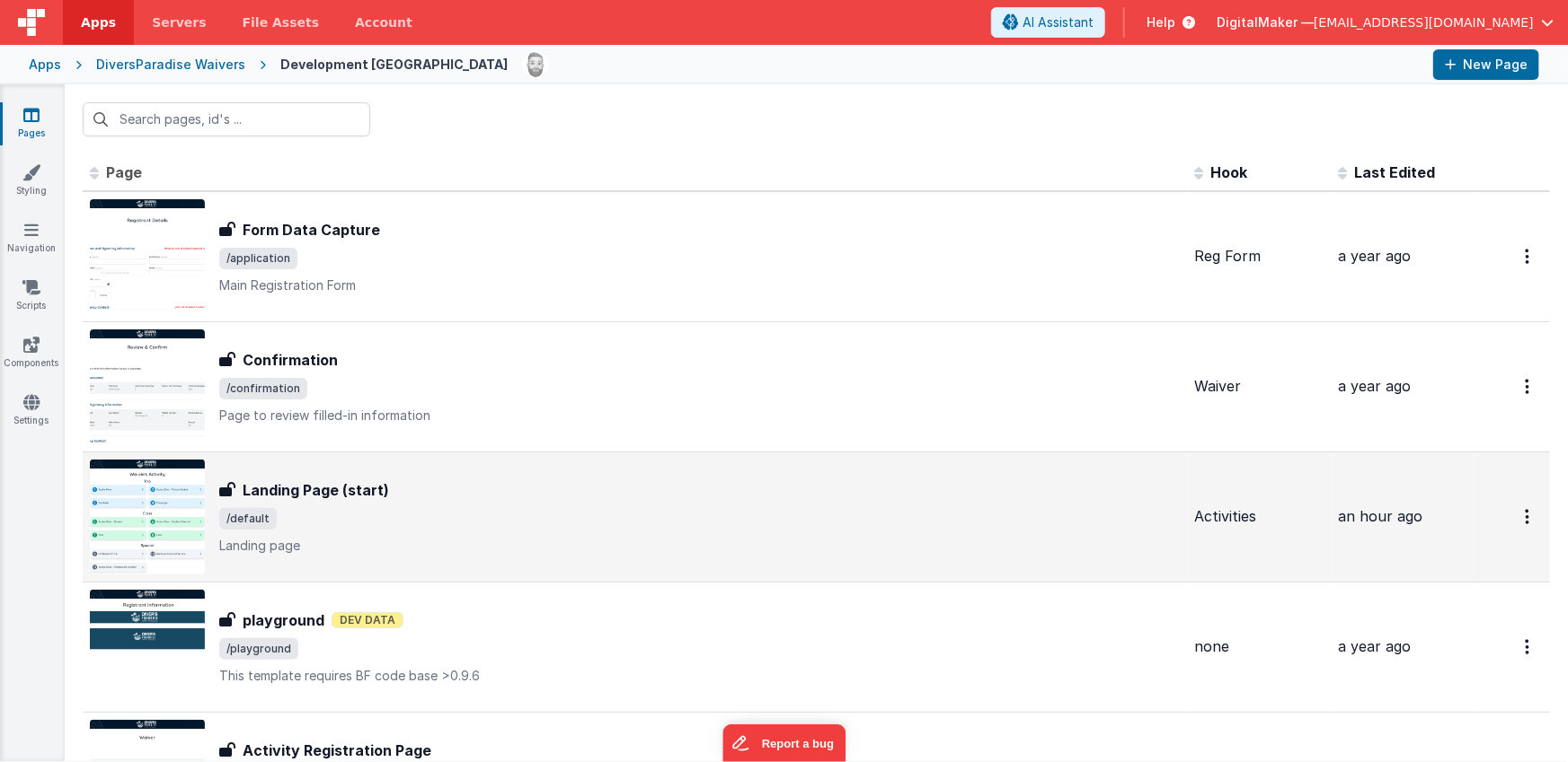
click at [409, 490] on div "Landing Page (start)" at bounding box center [699, 490] width 961 height 22
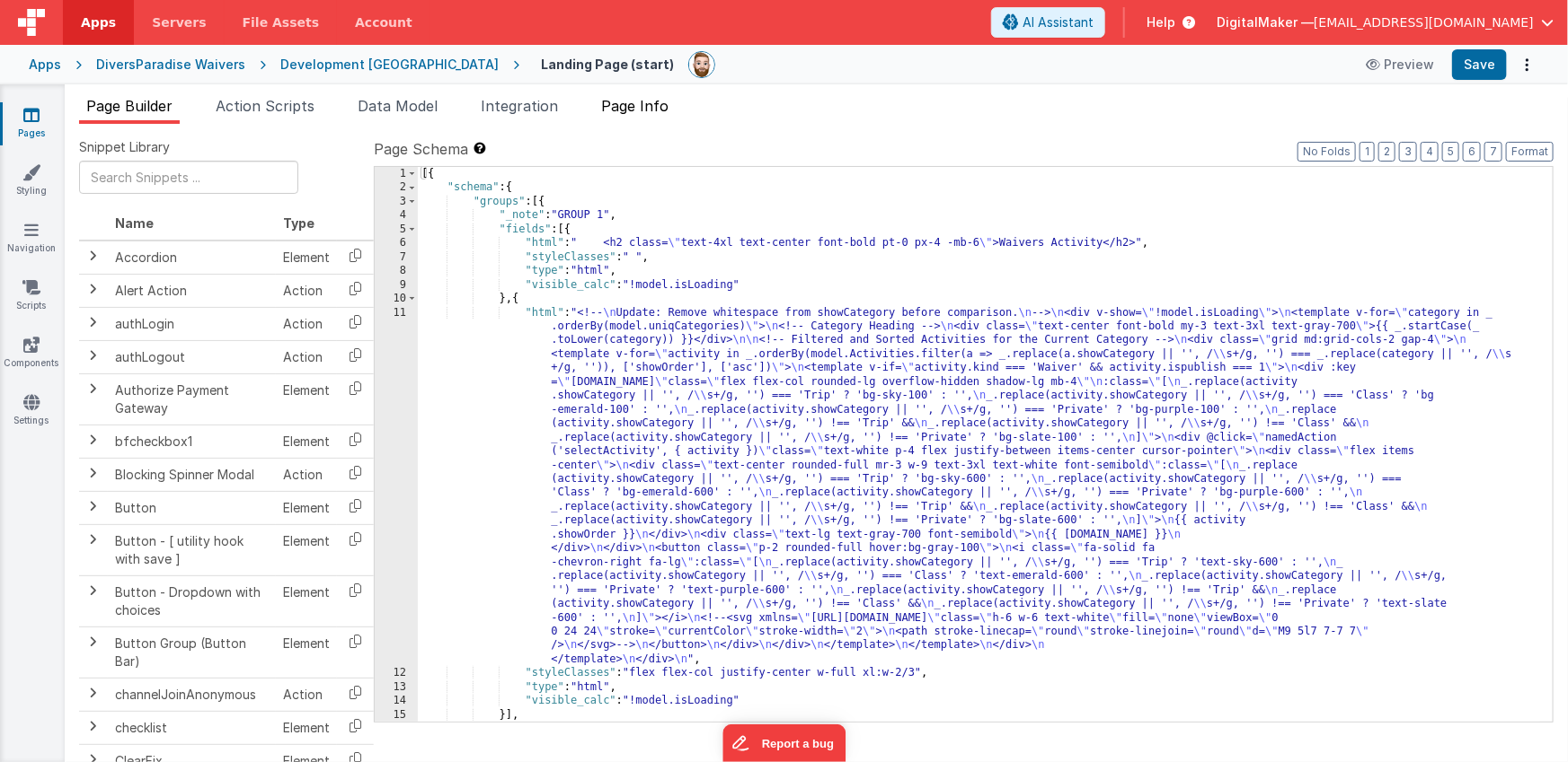
click at [640, 107] on span "Page Info" at bounding box center [634, 105] width 67 height 18
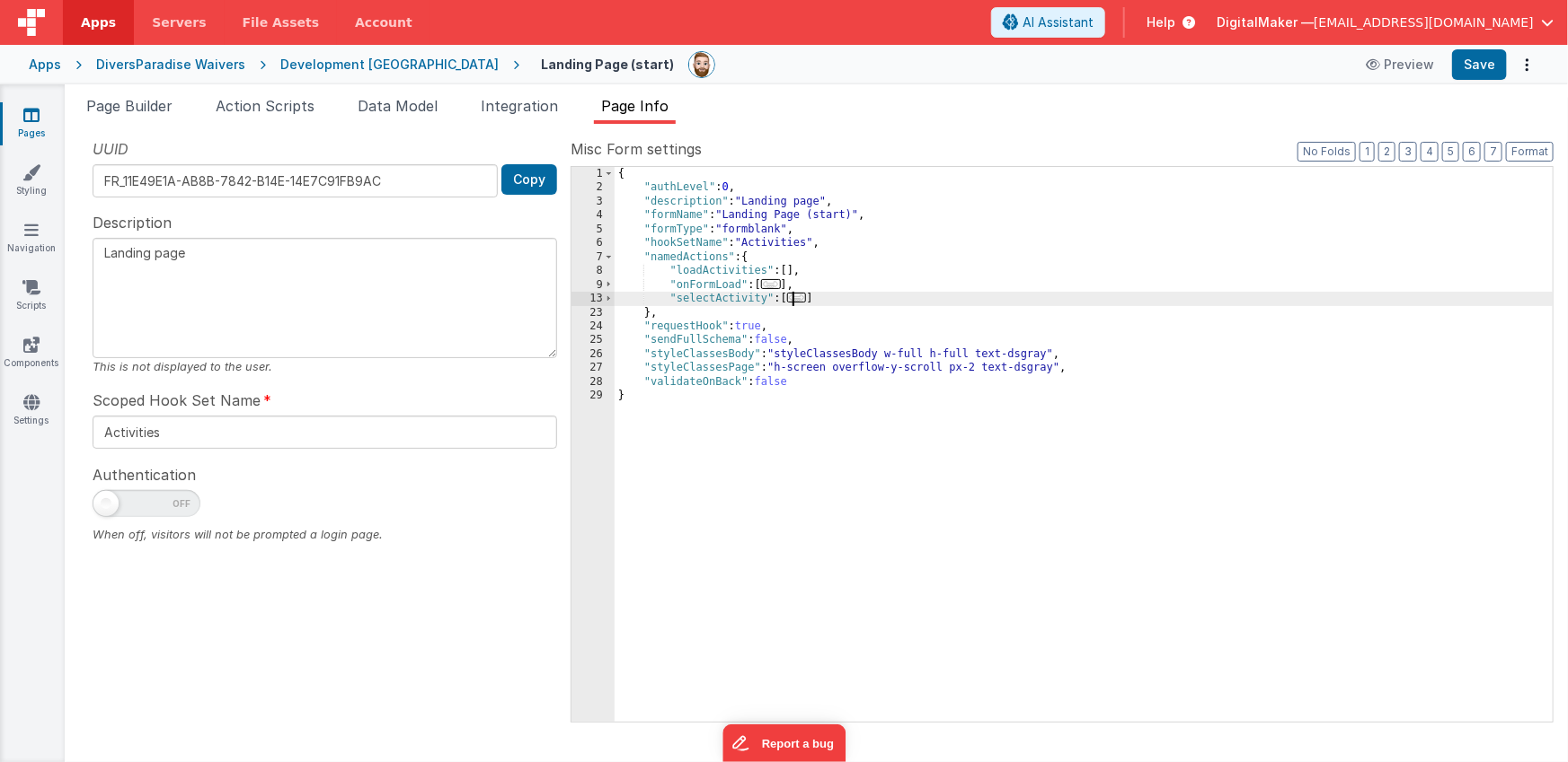
click at [799, 297] on span "..." at bounding box center [797, 297] width 20 height 10
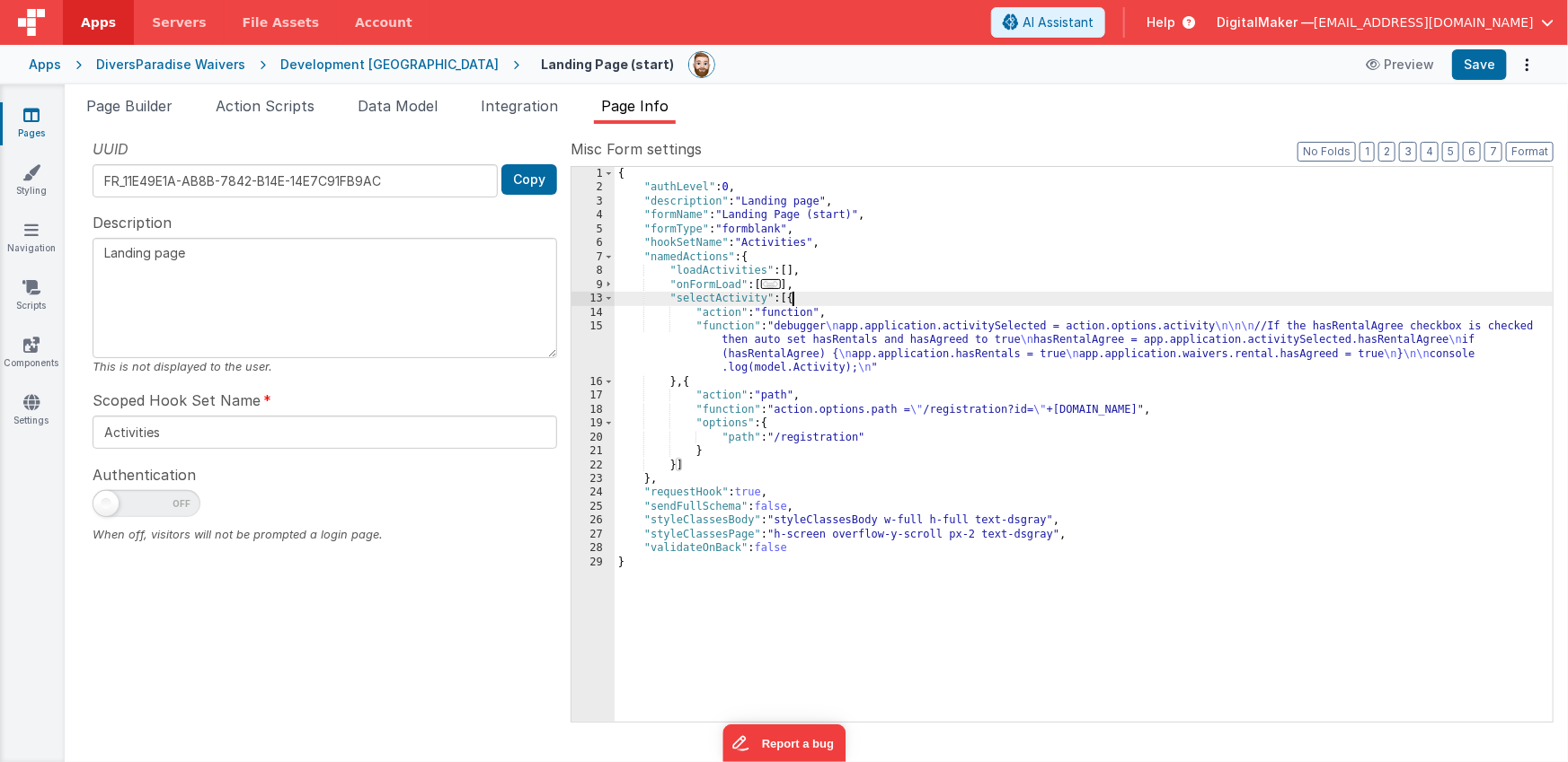
click at [826, 332] on div "{ "authLevel" : 0 , "description" : "Landing page" , "formName" : "Landing Page…" at bounding box center [1083, 458] width 939 height 582
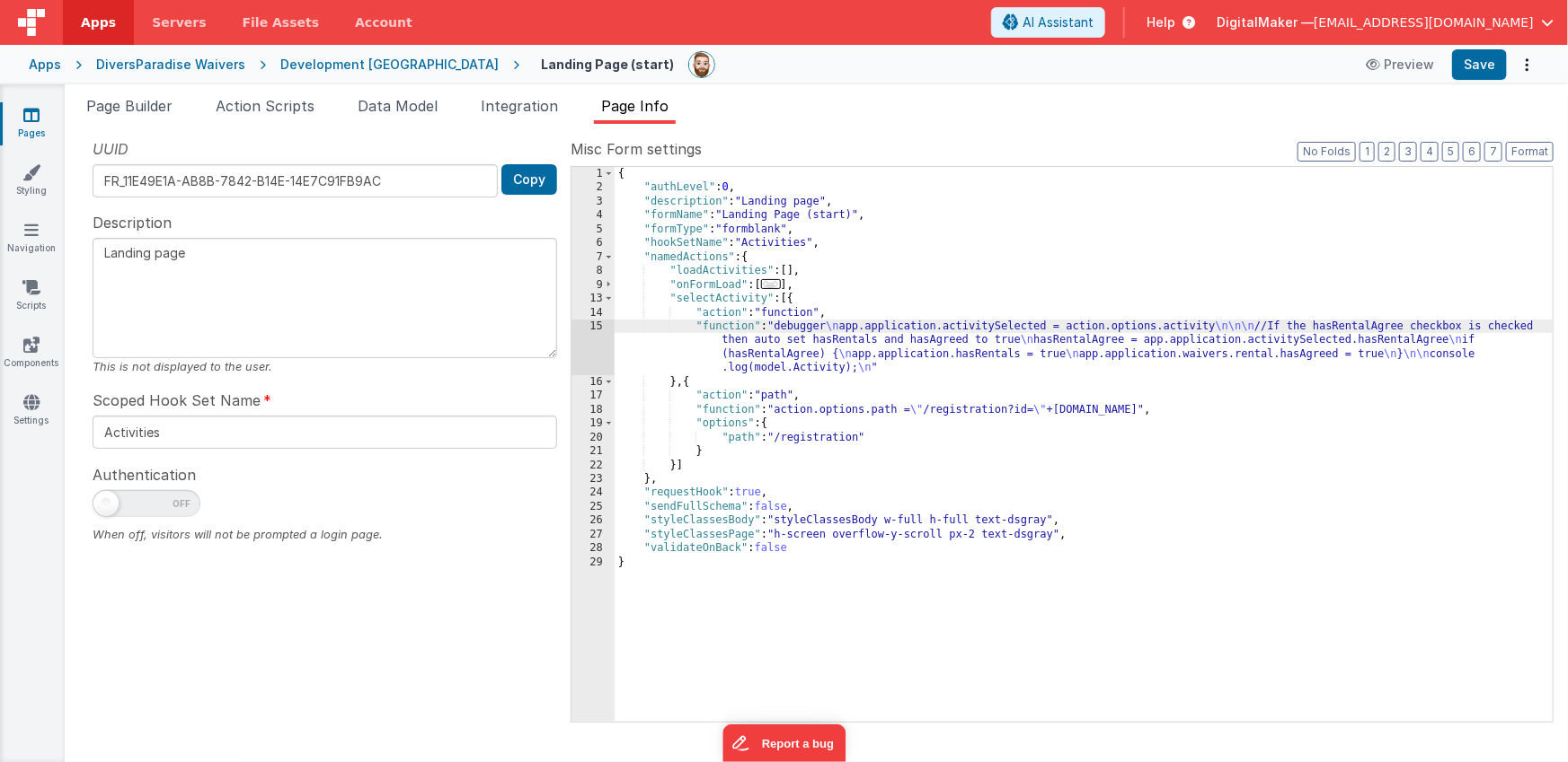
click at [597, 344] on div "15" at bounding box center [592, 347] width 43 height 55
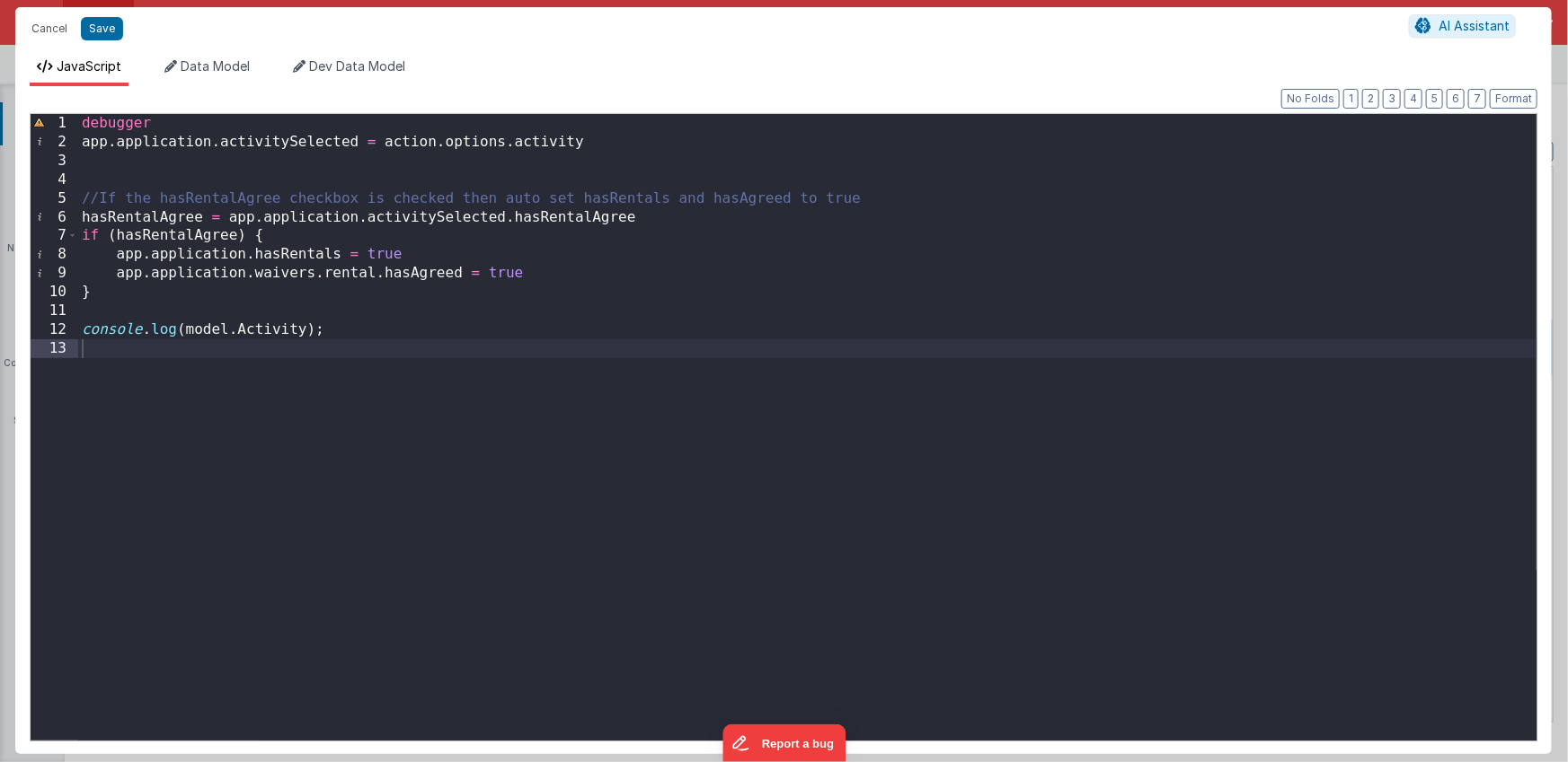
click at [123, 125] on div "debugger app . application . activitySelected = action . options . activity //I…" at bounding box center [807, 446] width 1458 height 664
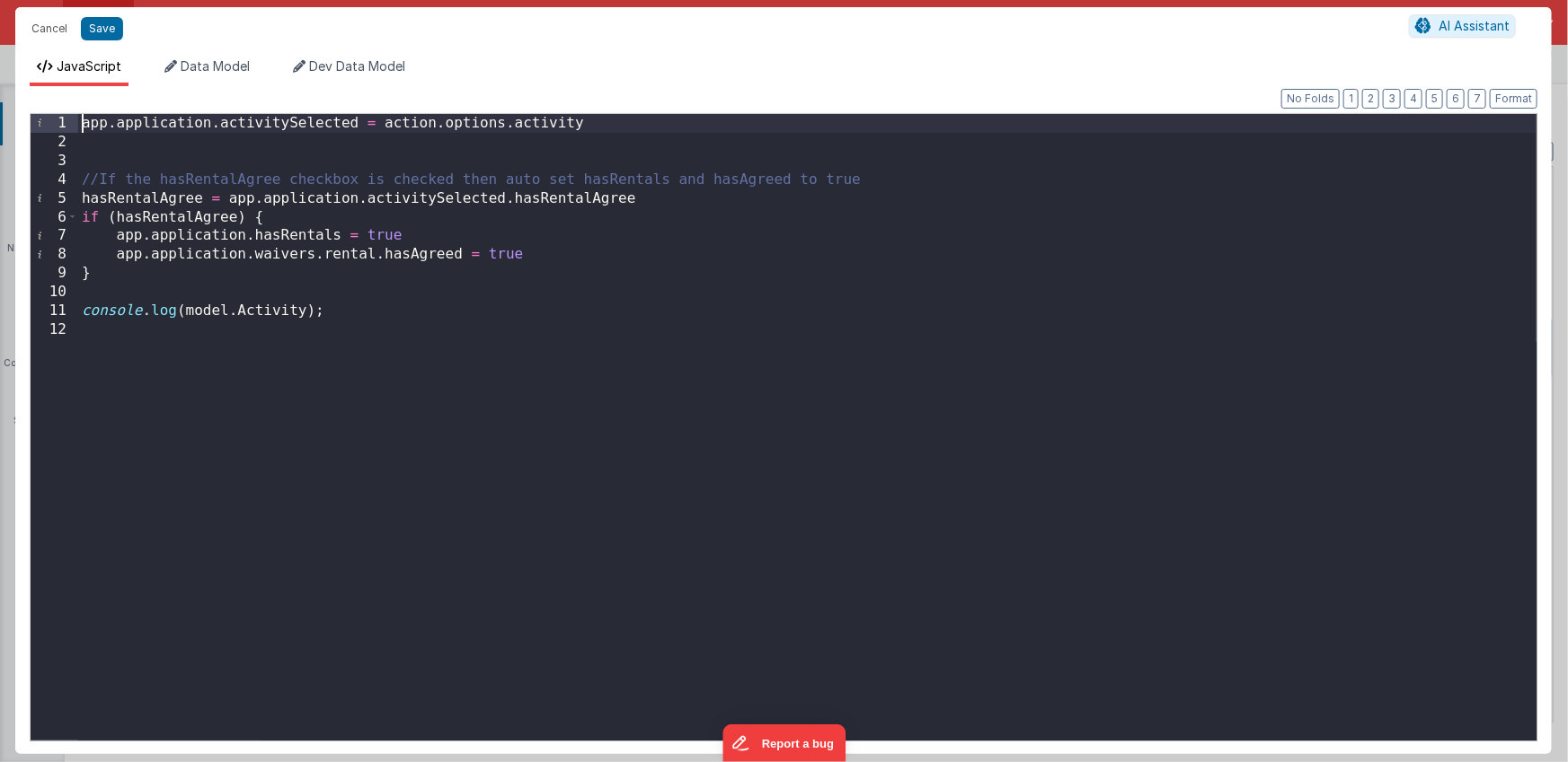
click at [357, 320] on div "app . application . activitySelected = action . options . activity //If the has…" at bounding box center [807, 446] width 1458 height 664
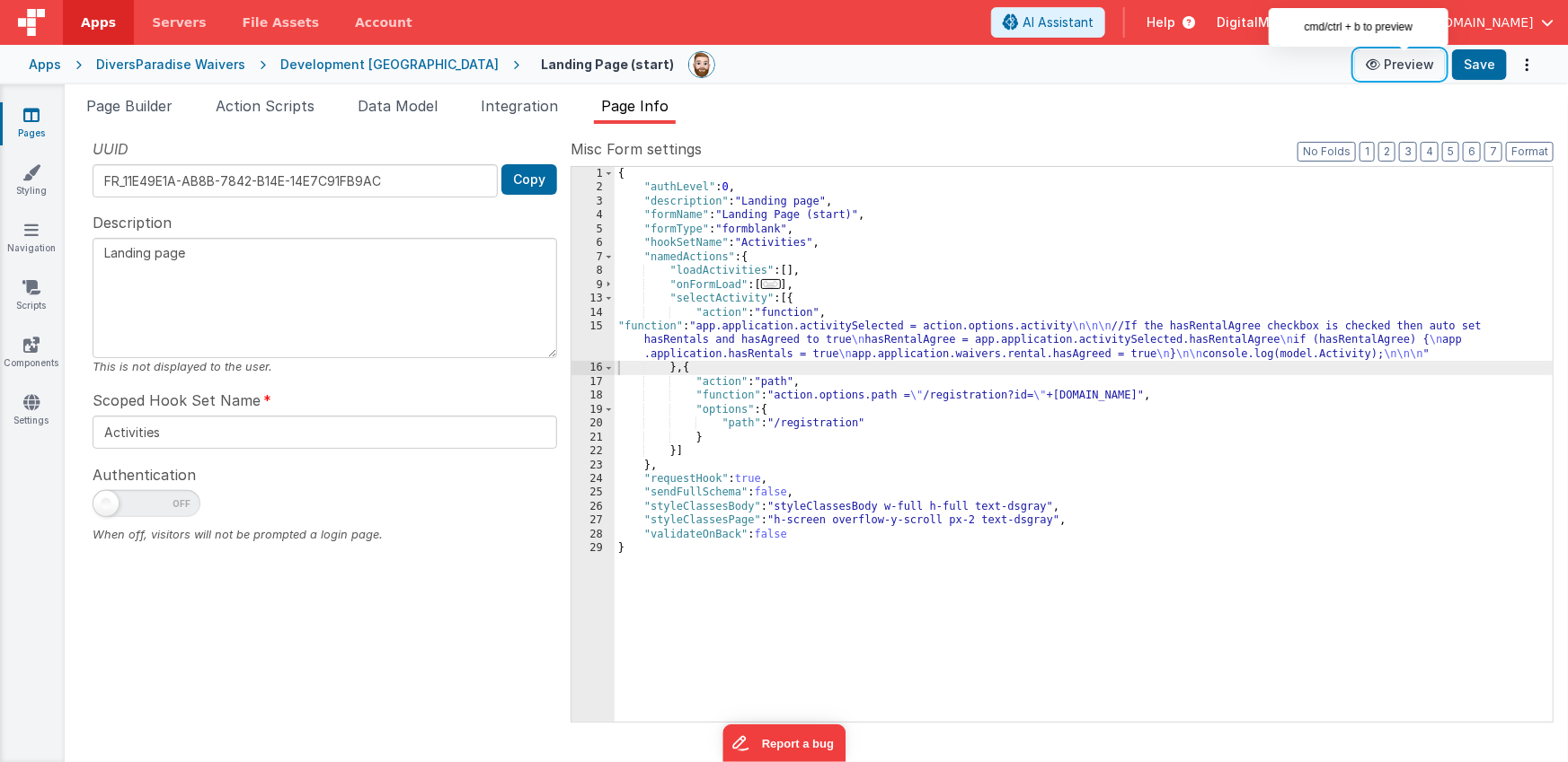
click at [1415, 66] on button "Preview" at bounding box center [1400, 65] width 90 height 29
click at [763, 345] on div "{ "authLevel" : 0 , "description" : "Landing page" , "formName" : "Landing Page…" at bounding box center [1083, 458] width 939 height 582
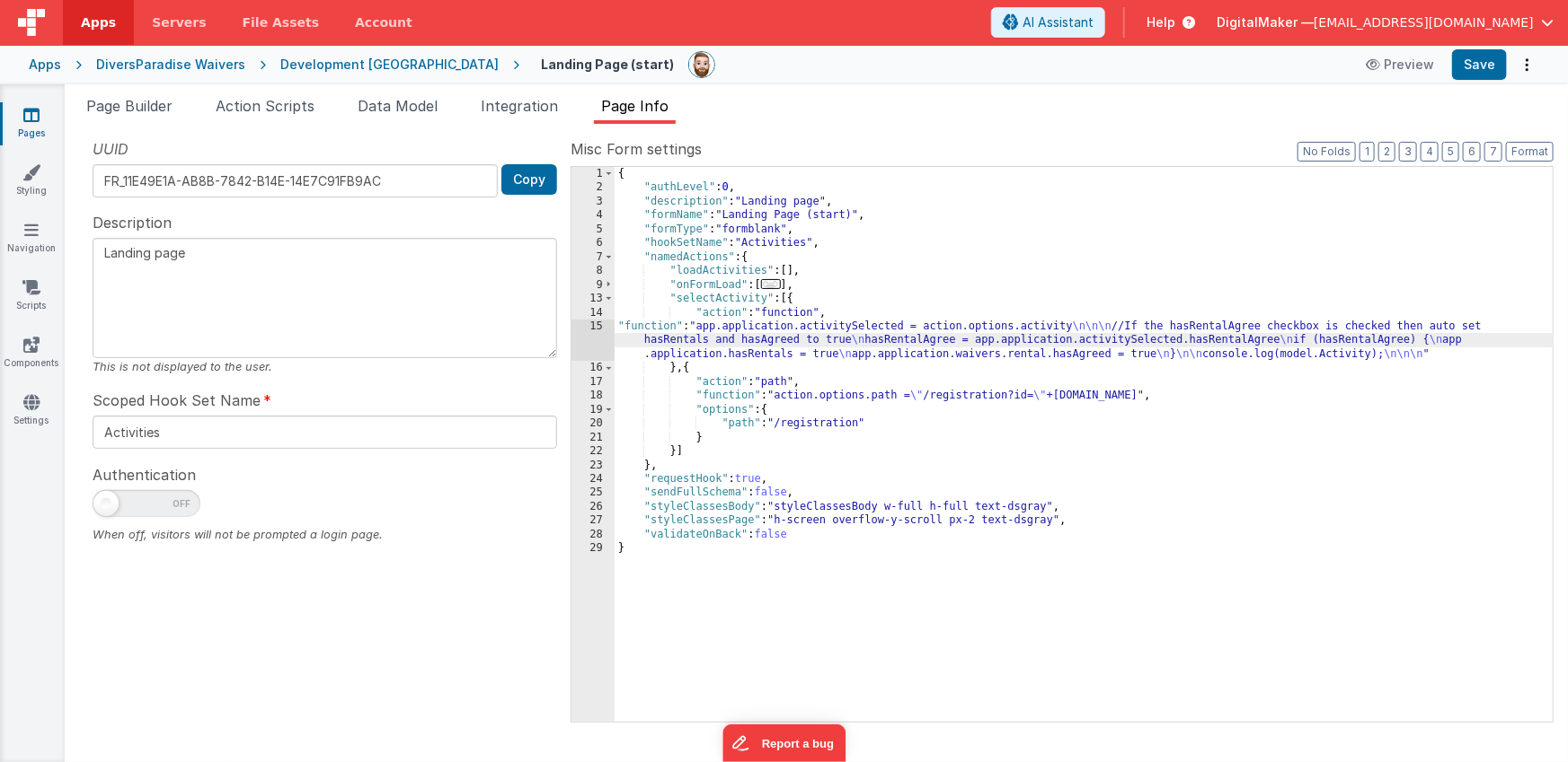
click at [602, 337] on div "15" at bounding box center [592, 339] width 43 height 41
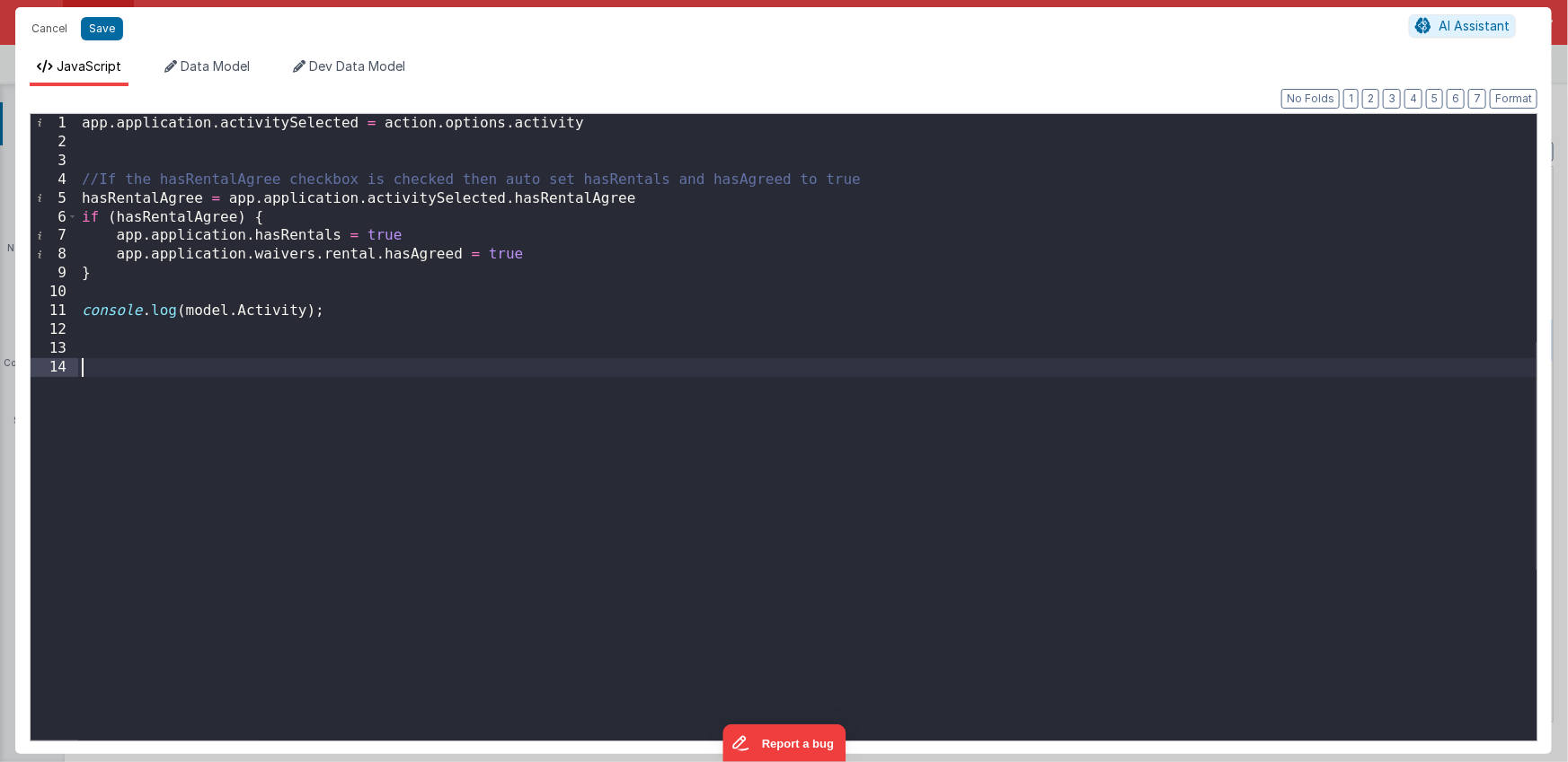
click at [491, 362] on div "app . application . activitySelected = action . options . activity //If the has…" at bounding box center [807, 446] width 1458 height 664
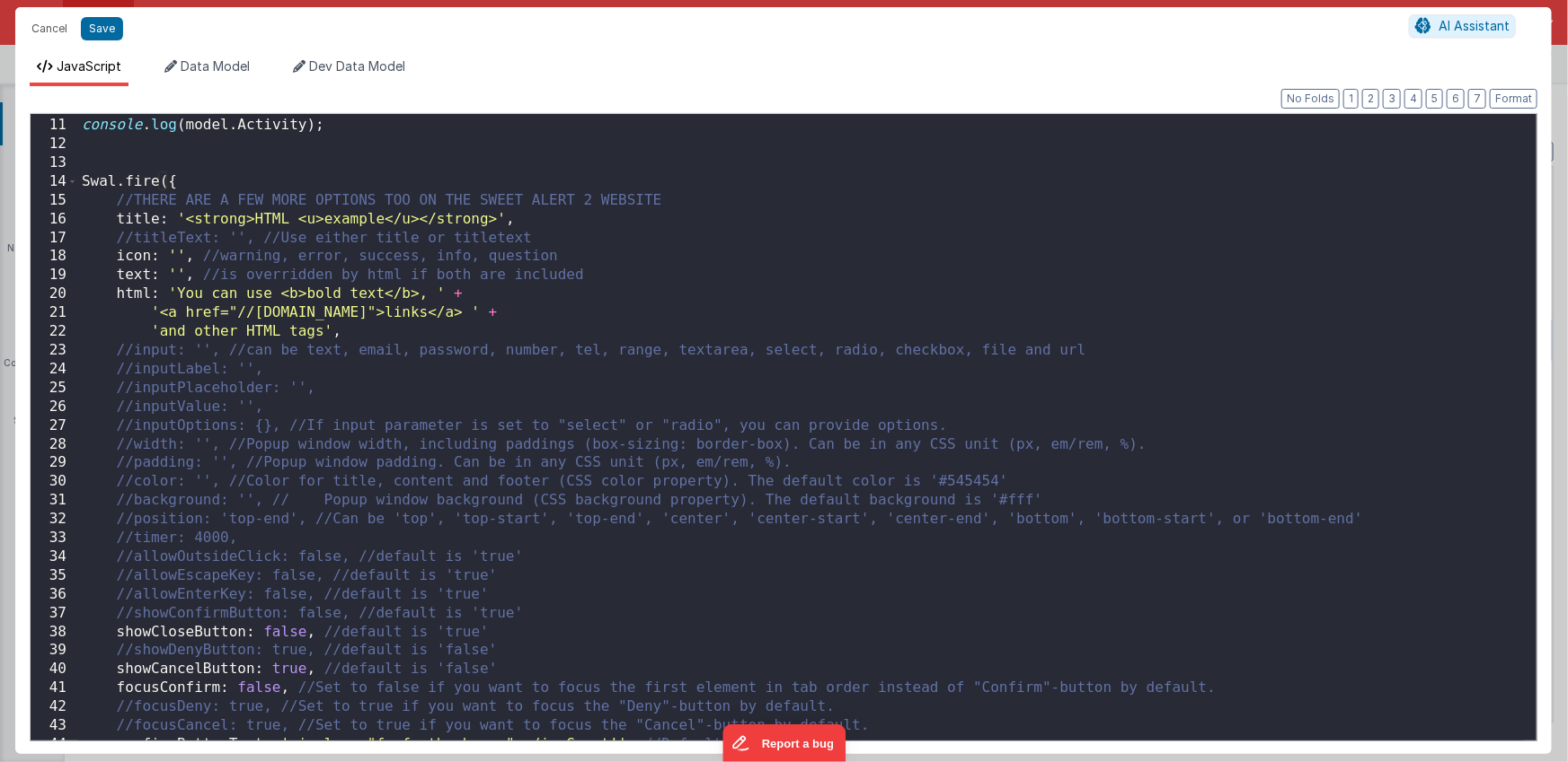
scroll to position [186, 0]
click at [256, 219] on div "console . log ( model . Activity ) ; Swal . fire ({ //THERE ARE A FEW MORE OPTI…" at bounding box center [801, 427] width 1446 height 664
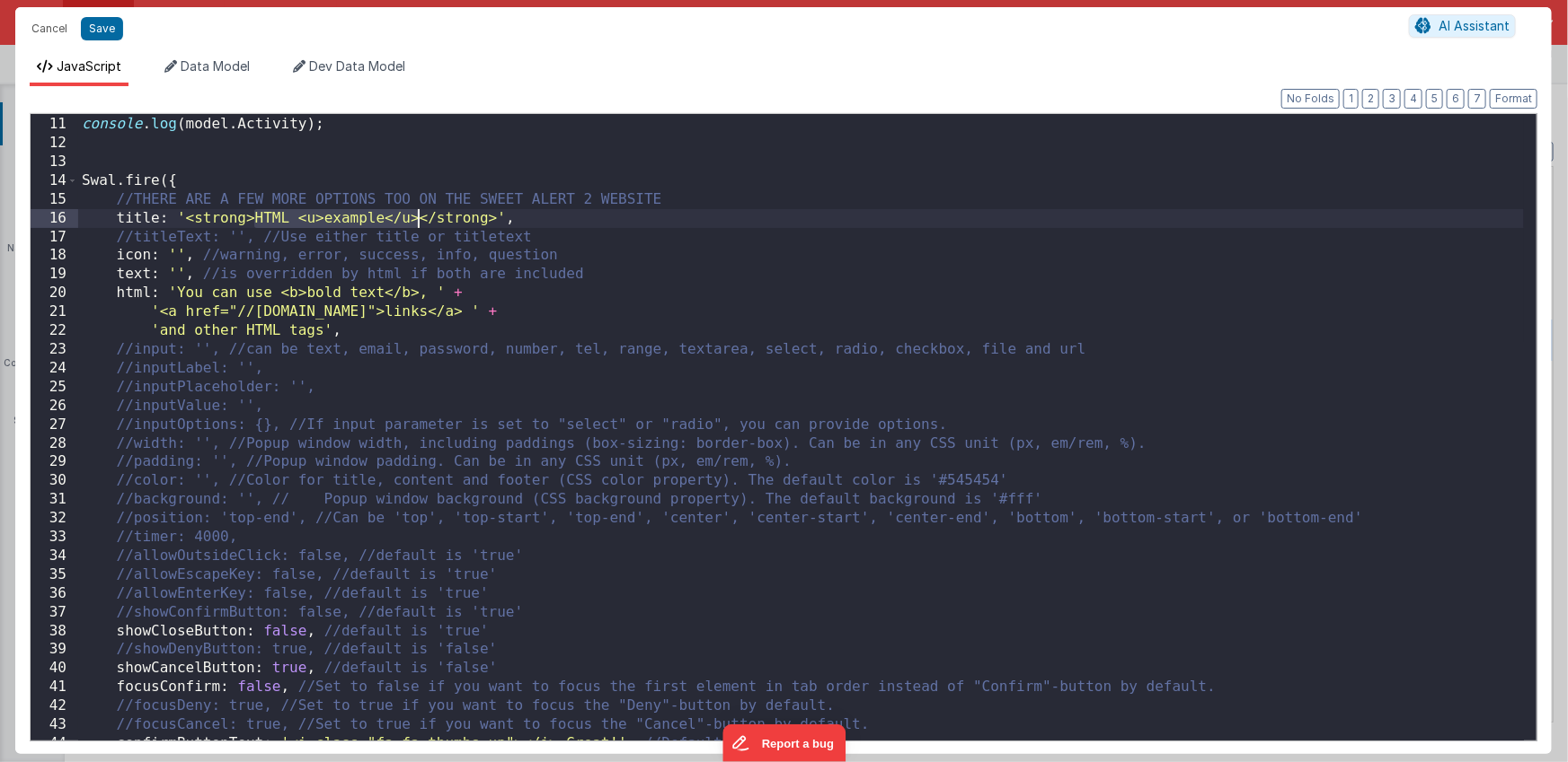
click at [419, 218] on div "console . log ( model . Activity ) ; Swal . fire ({ //THERE ARE A FEW MORE OPTI…" at bounding box center [801, 427] width 1446 height 664
click at [179, 274] on div "console . log ( model . Activity ) ; Swal . fire ({ //THERE ARE A FEW MORE OPTI…" at bounding box center [801, 427] width 1446 height 664
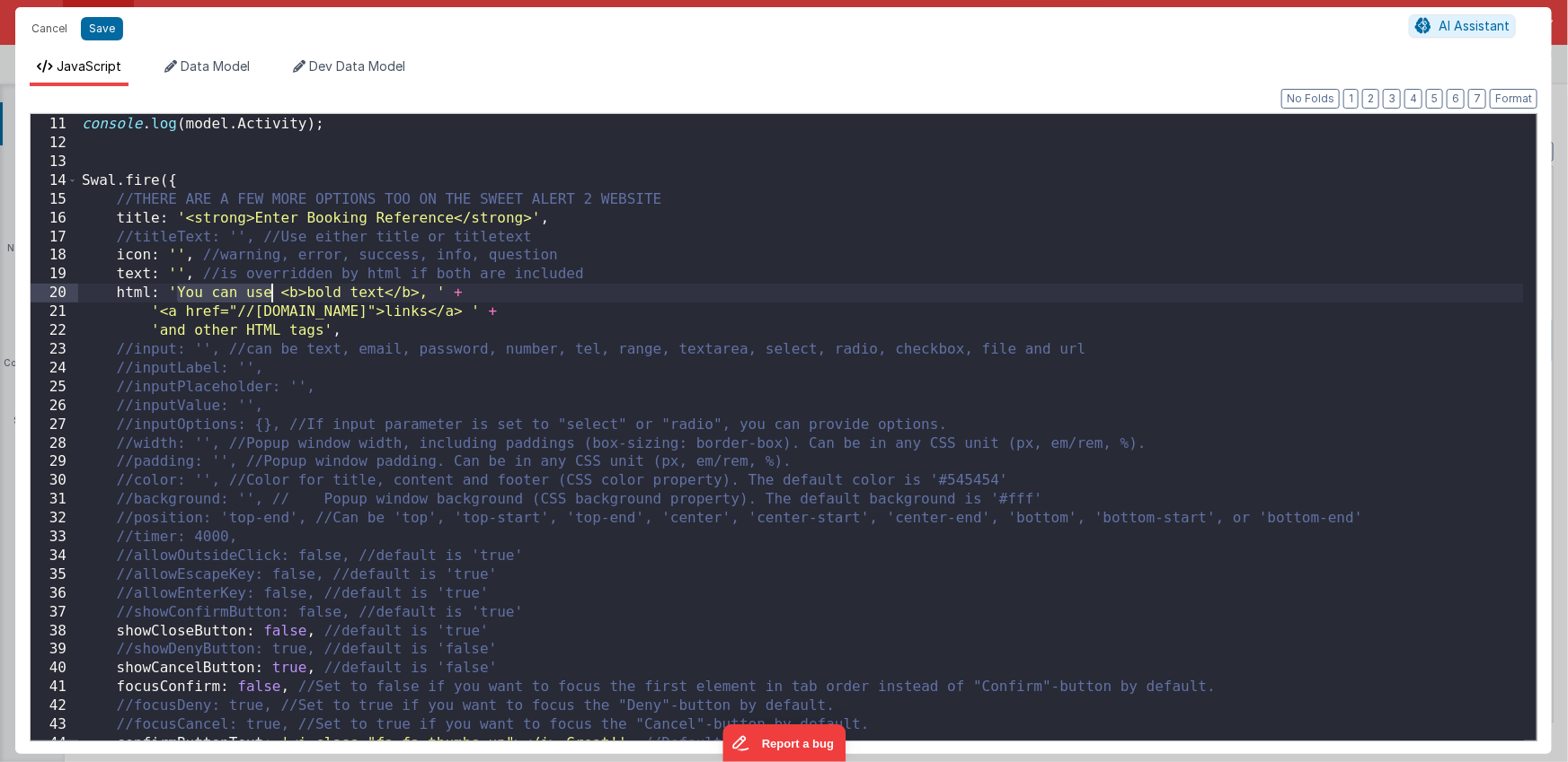
drag, startPoint x: 181, startPoint y: 293, endPoint x: 272, endPoint y: 294, distance: 91.0
click at [272, 294] on div "console . log ( model . Activity ) ; Swal . fire ({ //THERE ARE A FEW MORE OPTI…" at bounding box center [801, 427] width 1446 height 664
drag, startPoint x: 357, startPoint y: 294, endPoint x: 436, endPoint y: 288, distance: 79.2
click at [436, 288] on div "console . log ( model . Activity ) ; Swal . fire ({ //THERE ARE A FEW MORE OPTI…" at bounding box center [801, 427] width 1446 height 664
click at [549, 296] on div "console . log ( model . Activity ) ; Swal . fire ({ //THERE ARE A FEW MORE OPTI…" at bounding box center [801, 427] width 1446 height 664
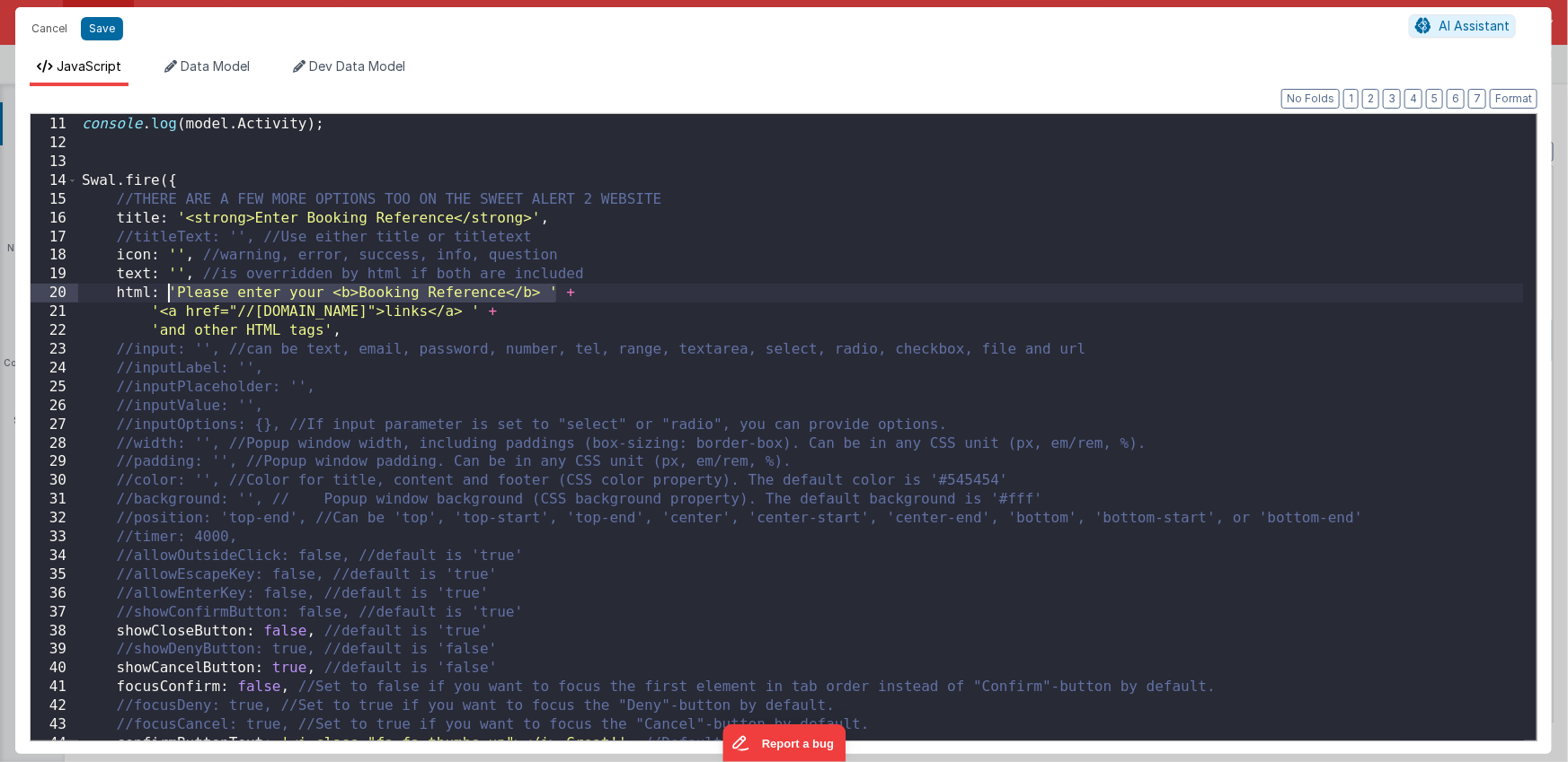
drag, startPoint x: 557, startPoint y: 291, endPoint x: 170, endPoint y: 294, distance: 387.0
click at [170, 294] on div "console . log ( model . Activity ) ; Swal . fire ({ //THERE ARE A FEW MORE OPTI…" at bounding box center [801, 427] width 1446 height 664
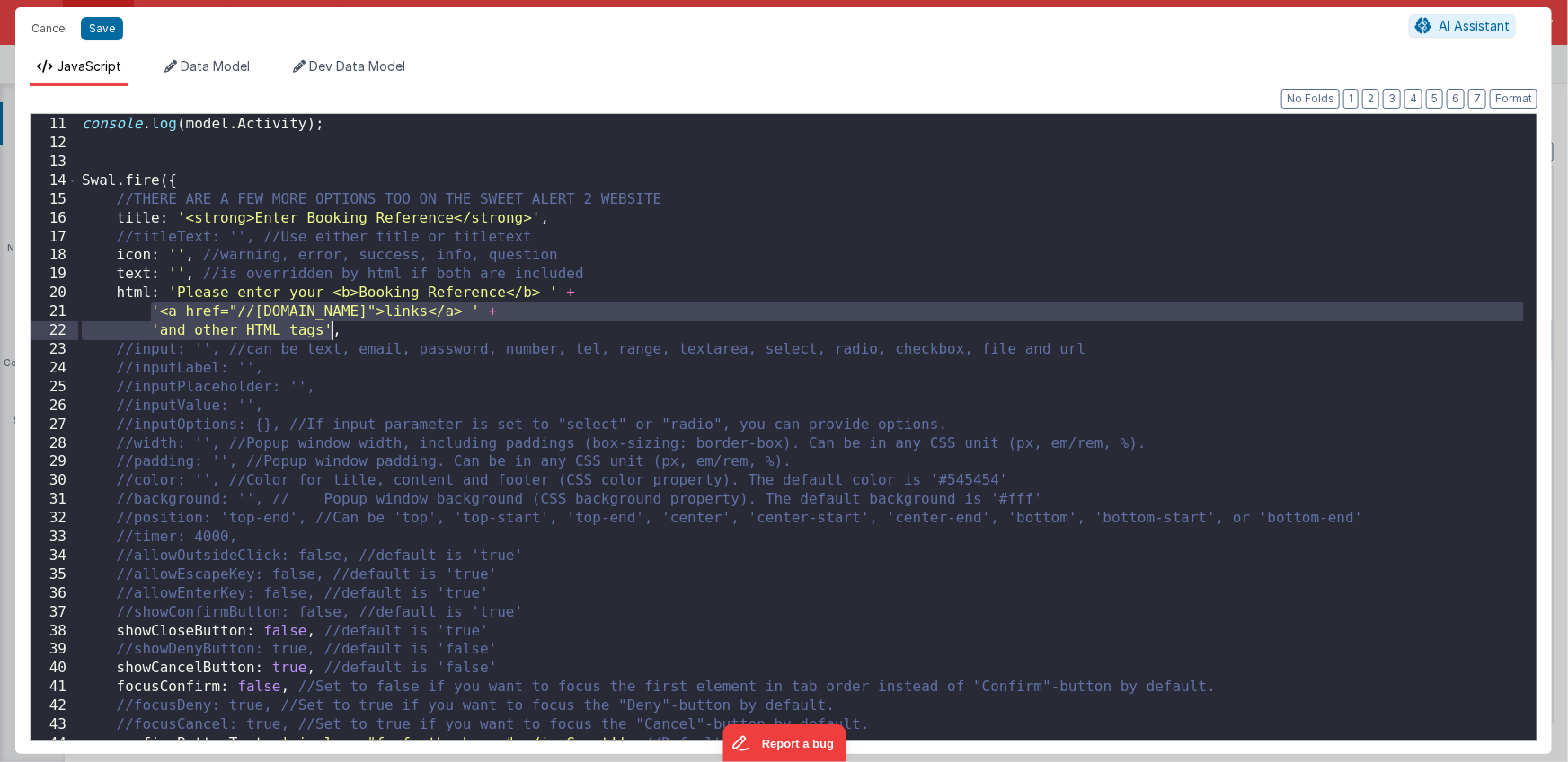
drag, startPoint x: 152, startPoint y: 310, endPoint x: 333, endPoint y: 325, distance: 181.6
click at [333, 325] on div "console . log ( model . Activity ) ; Swal . fire ({ //THERE ARE A FEW MORE OPTI…" at bounding box center [801, 427] width 1446 height 664
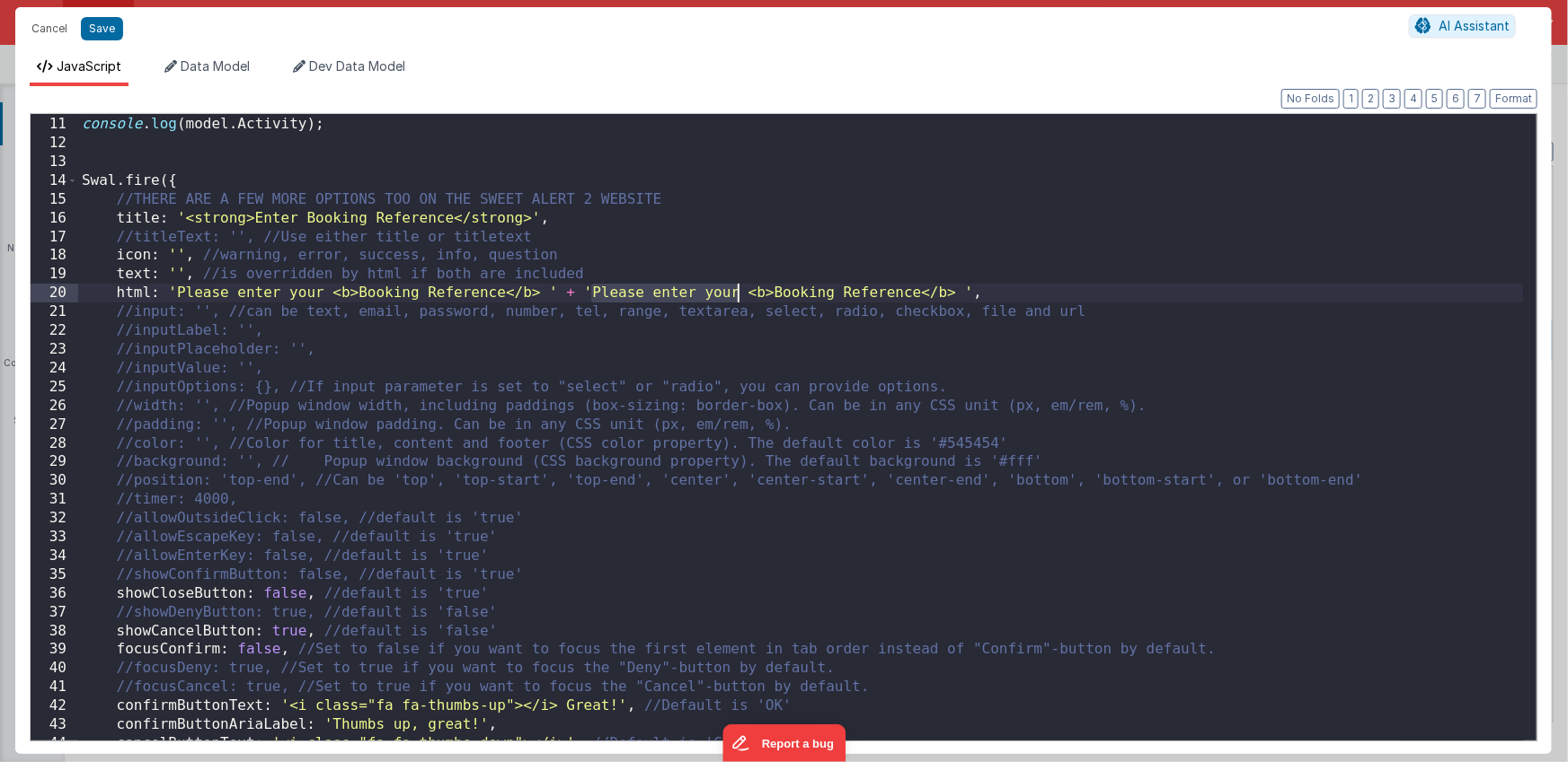
drag, startPoint x: 592, startPoint y: 293, endPoint x: 734, endPoint y: 293, distance: 142.0
click at [734, 293] on div "console . log ( model . Activity ) ; Swal . fire ({ //THERE ARE A FEW MORE OPTI…" at bounding box center [801, 427] width 1446 height 664
click at [761, 294] on div "console . log ( model . Activity ) ; Swal . fire ({ //THERE ARE A FEW MORE OPTI…" at bounding box center [801, 427] width 1446 height 664
drag, startPoint x: 745, startPoint y: 294, endPoint x: 892, endPoint y: 294, distance: 147.0
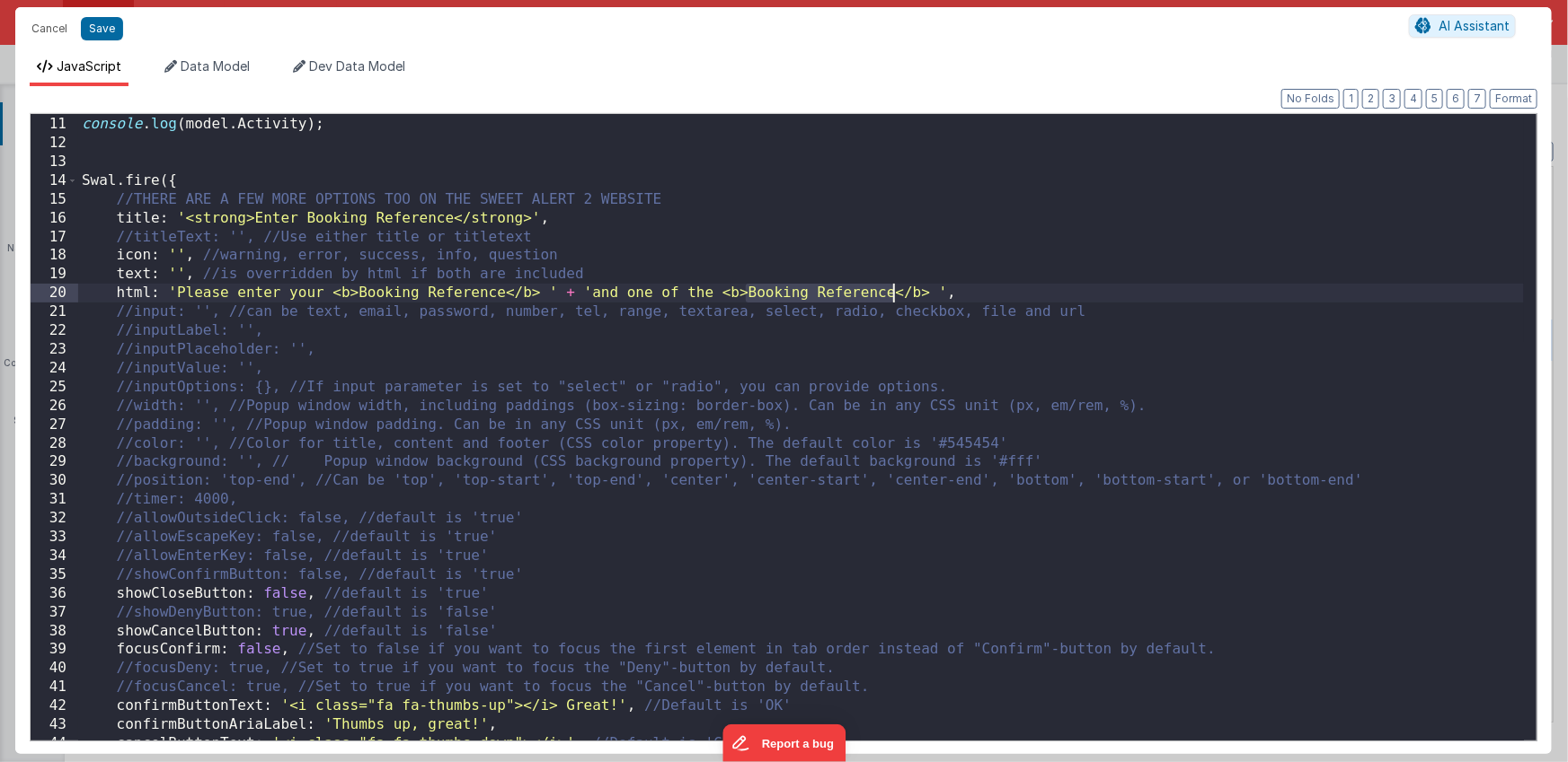
click at [892, 294] on div "console . log ( model . Activity ) ; Swal . fire ({ //THERE ARE A FEW MORE OPTI…" at bounding box center [801, 427] width 1446 height 664
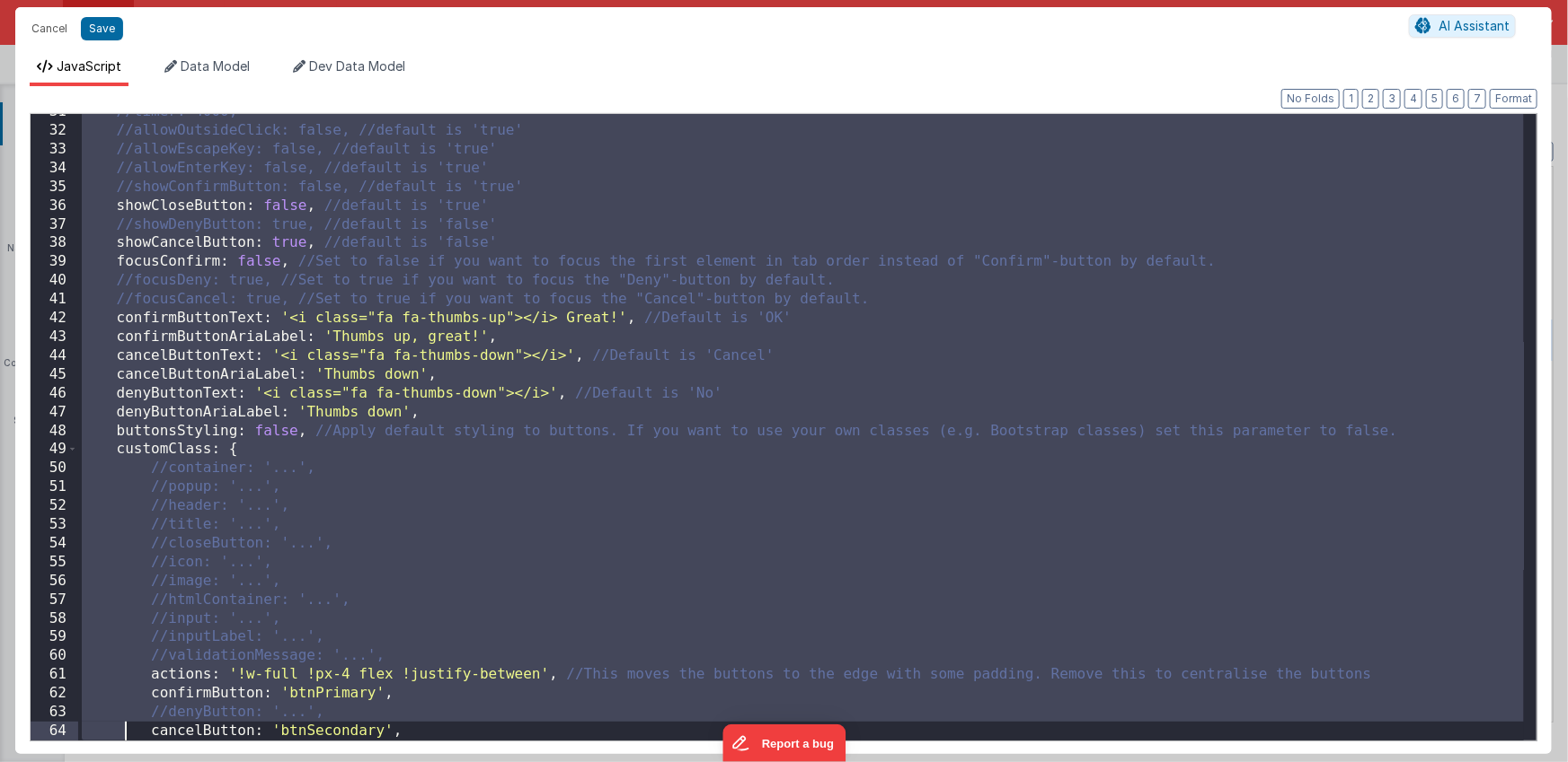
scroll to position [781, 0]
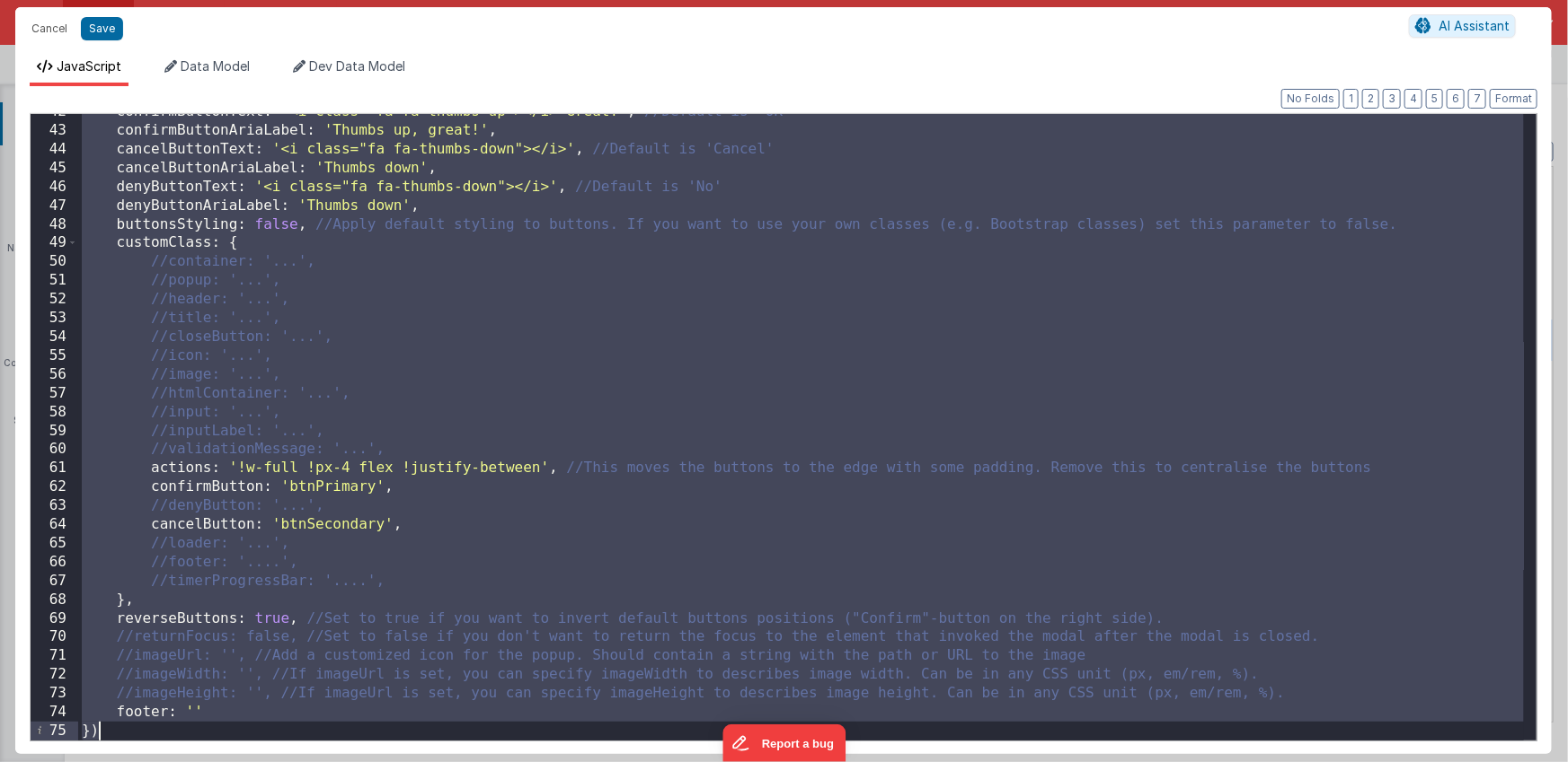
drag, startPoint x: 83, startPoint y: 360, endPoint x: 131, endPoint y: 733, distance: 376.1
click at [131, 733] on div "confirmButtonText : '<i class="fa fa-thumbs-up"></i> Great!' , //Default is 'OK…" at bounding box center [801, 434] width 1446 height 664
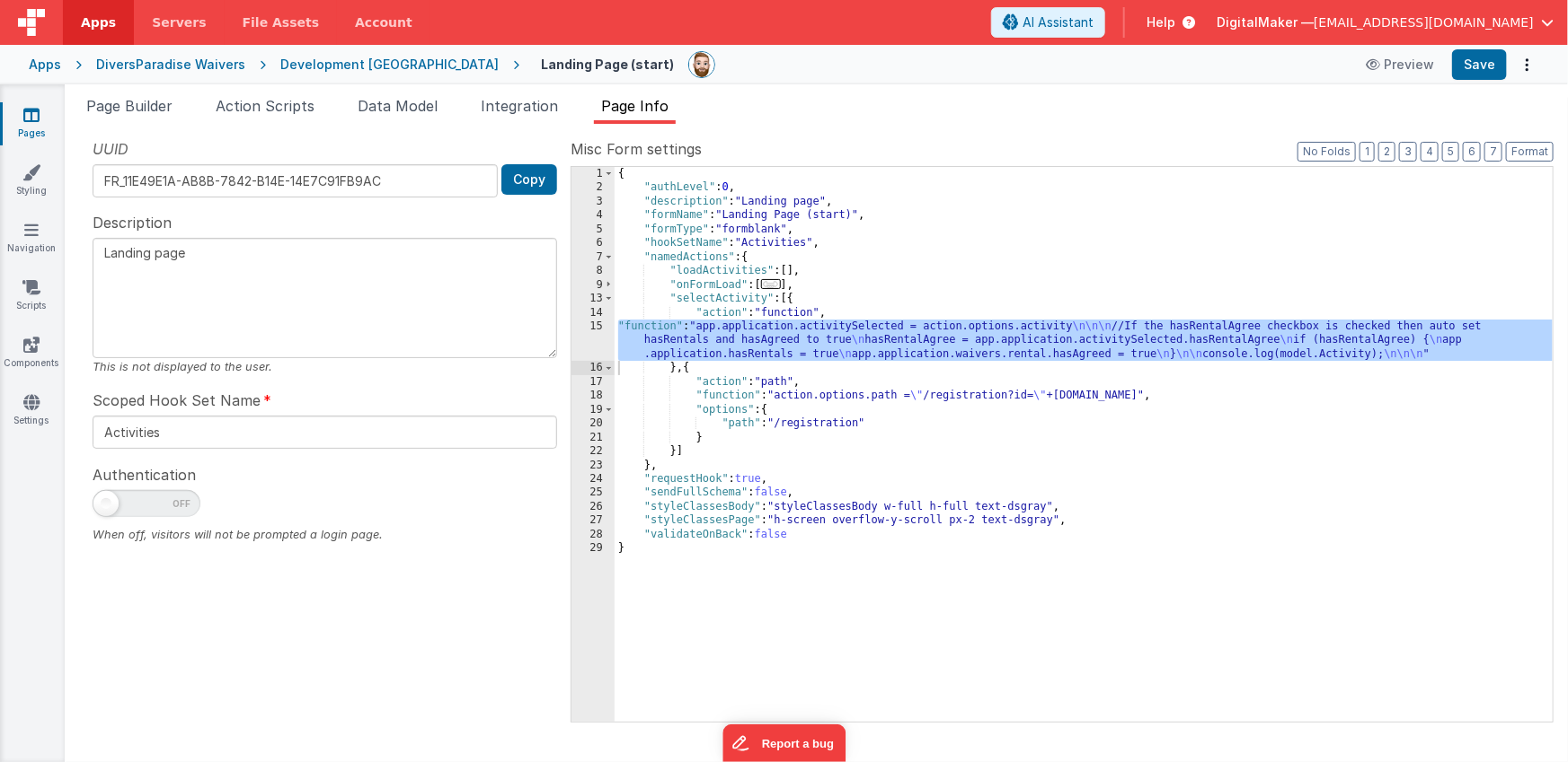
click at [793, 299] on div "{ "authLevel" : 0 , "description" : "Landing page" , "formName" : "Landing Page…" at bounding box center [1083, 458] width 939 height 582
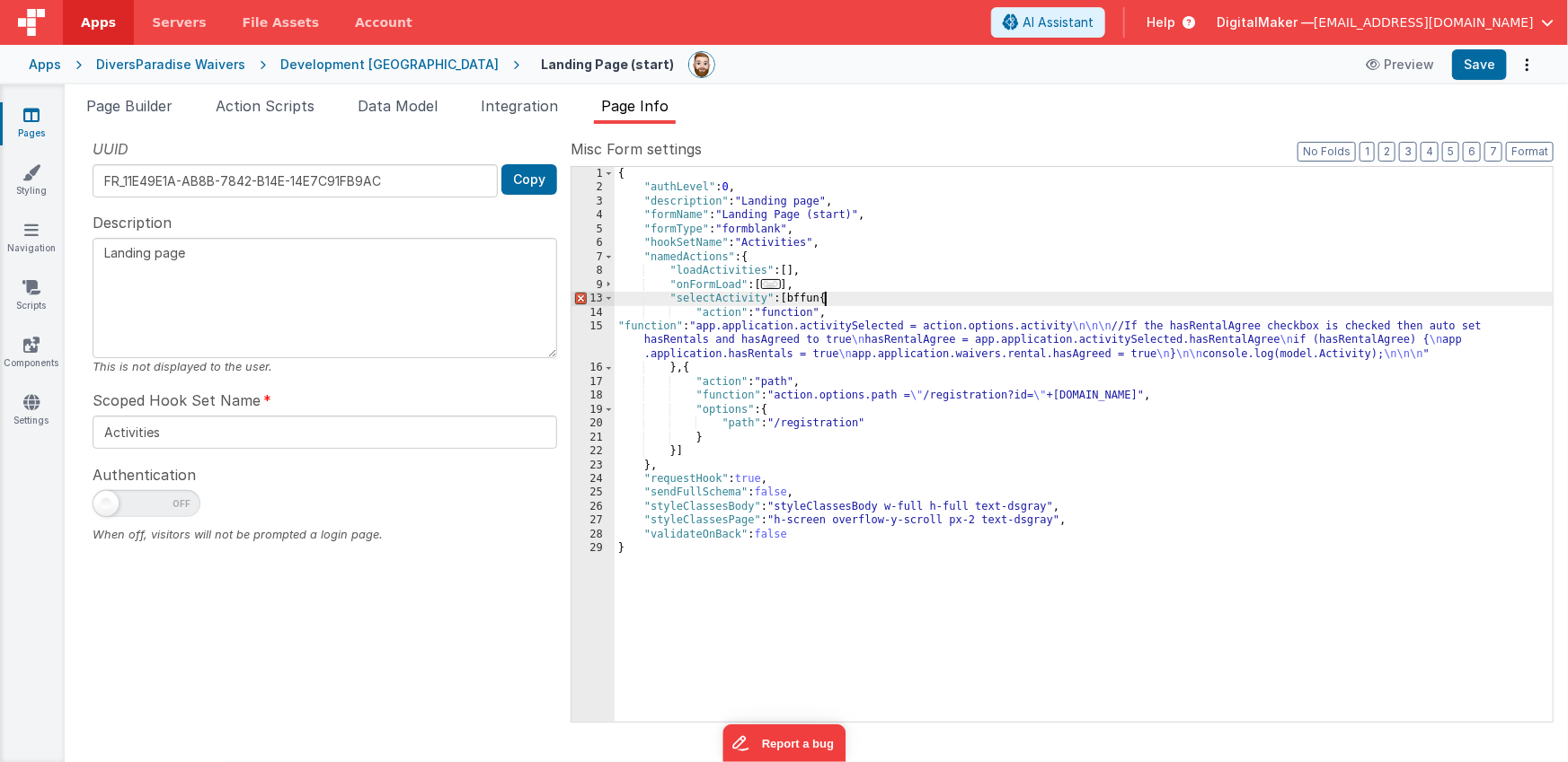
paste textarea
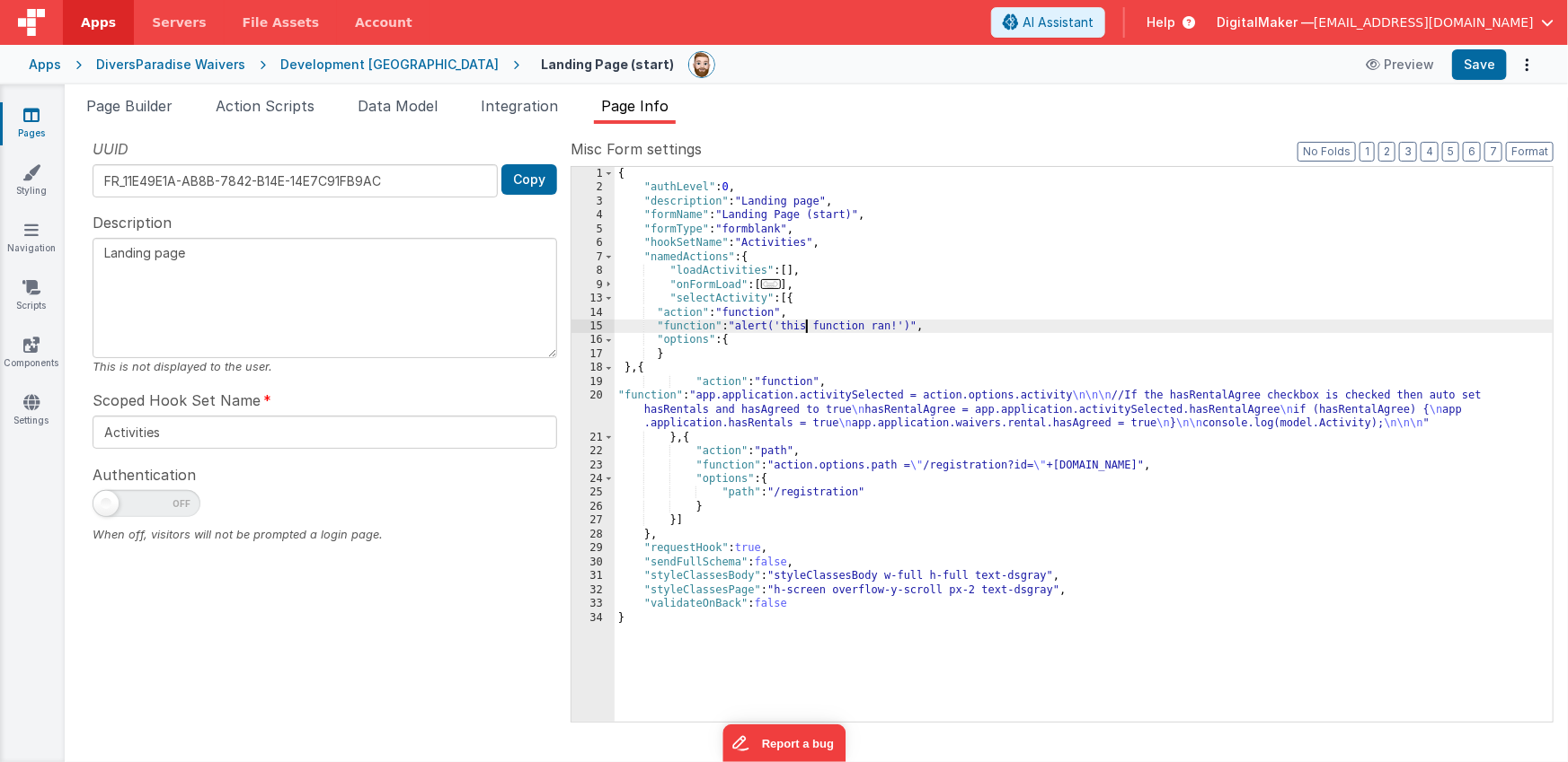
click at [806, 330] on div "{ "authLevel" : 0 , "description" : "Landing page" , "formName" : "Landing Page…" at bounding box center [1083, 458] width 939 height 582
click at [587, 323] on div "15" at bounding box center [592, 326] width 43 height 13
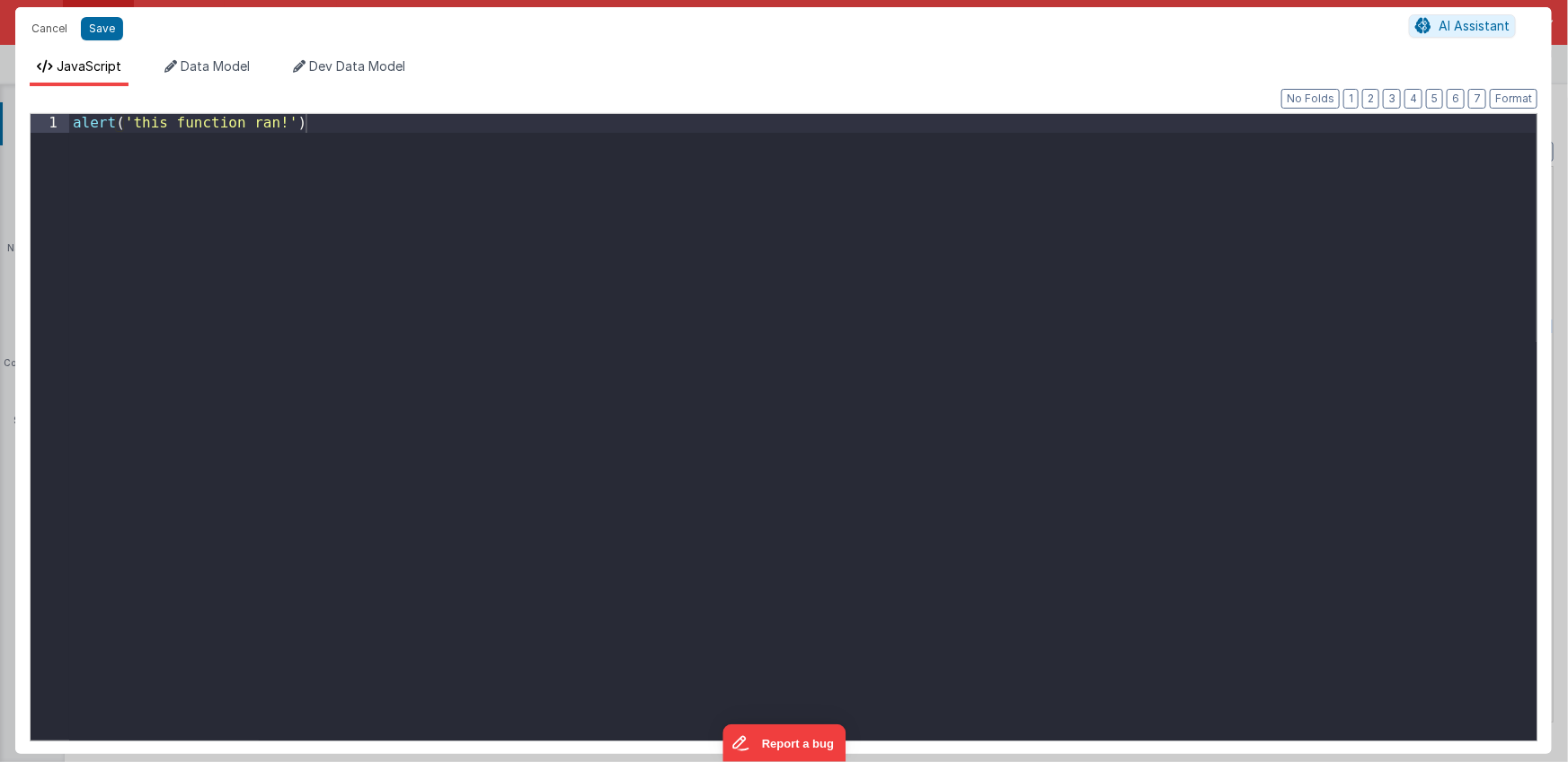
click at [605, 320] on div "alert ( 'this function ran!' )" at bounding box center [802, 446] width 1467 height 664
drag, startPoint x: 332, startPoint y: 119, endPoint x: 88, endPoint y: 111, distance: 244.1
click at [88, 111] on div "Format 7 6 5 4 3 2 1 No Folds 1 alert ( 'this function ran!' ) XXXXXXXXXXXXXXXX…" at bounding box center [784, 425] width 1508 height 628
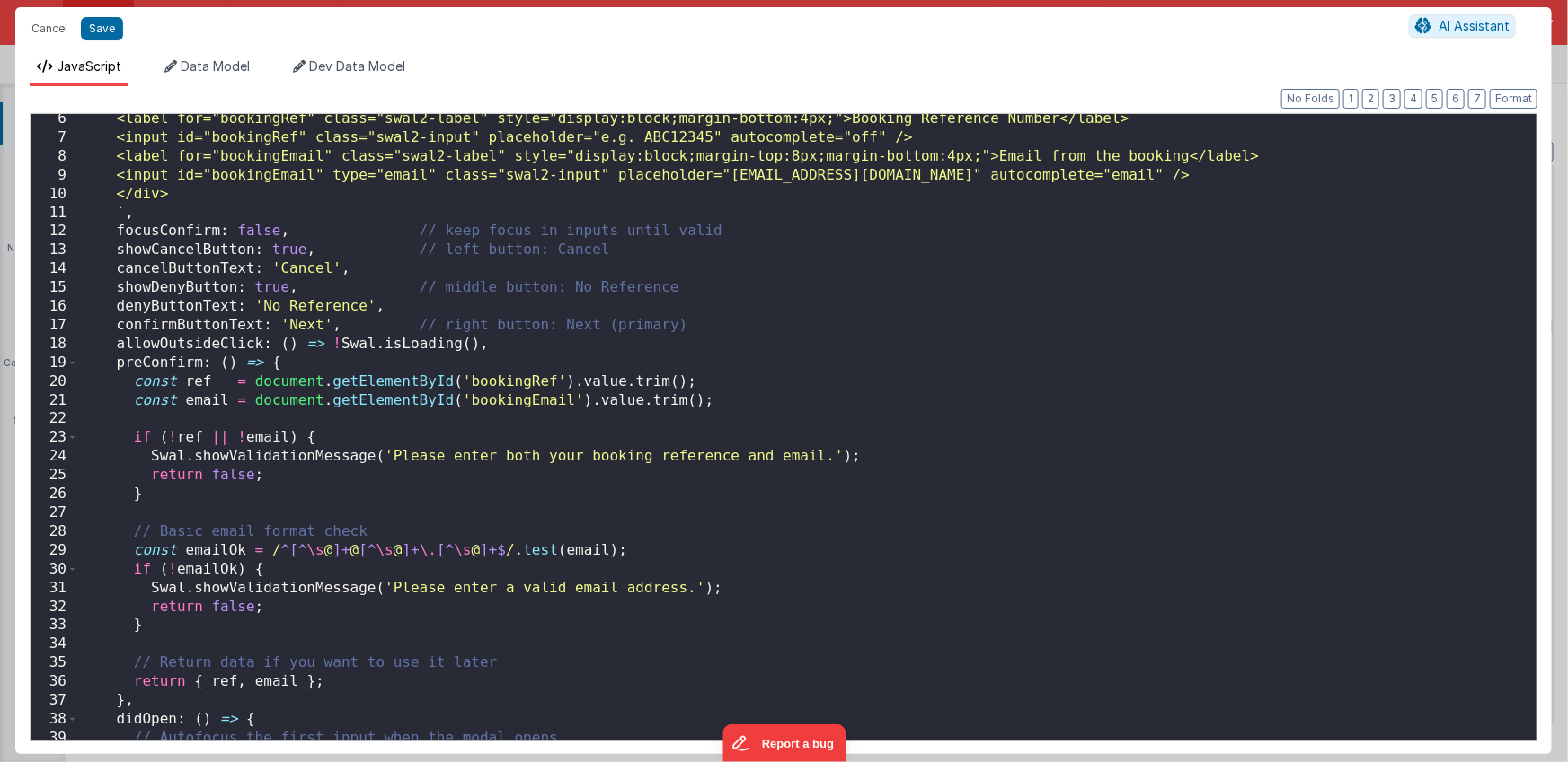
scroll to position [0, 0]
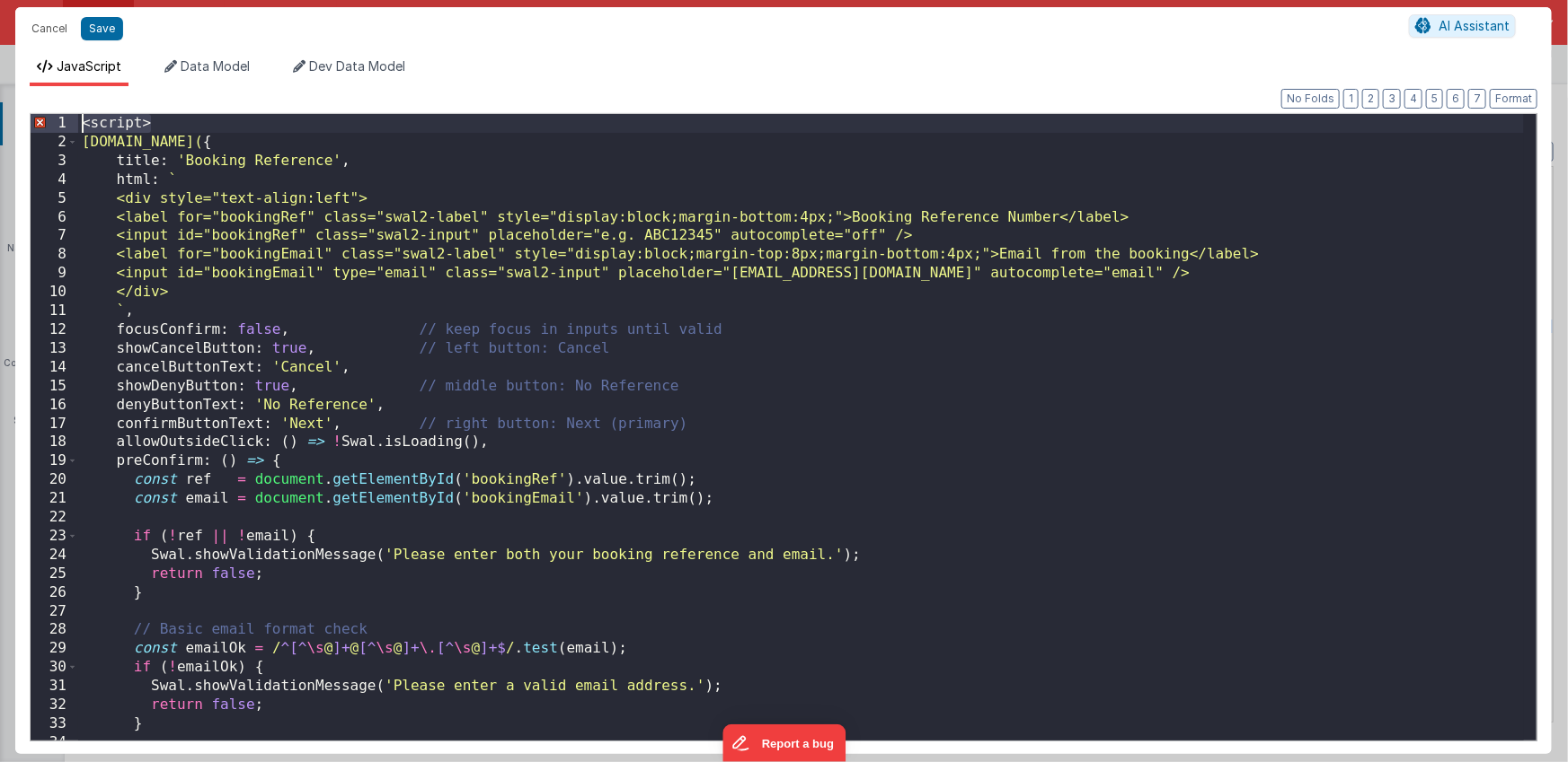
drag, startPoint x: 169, startPoint y: 124, endPoint x: 66, endPoint y: 120, distance: 103.1
click at [66, 120] on div "1 2 3 4 5 6 7 8 9 10 11 12 13 14 15 16 17 18 19 20 21 22 23 24 25 26 27 28 29 3…" at bounding box center [784, 426] width 1508 height 628
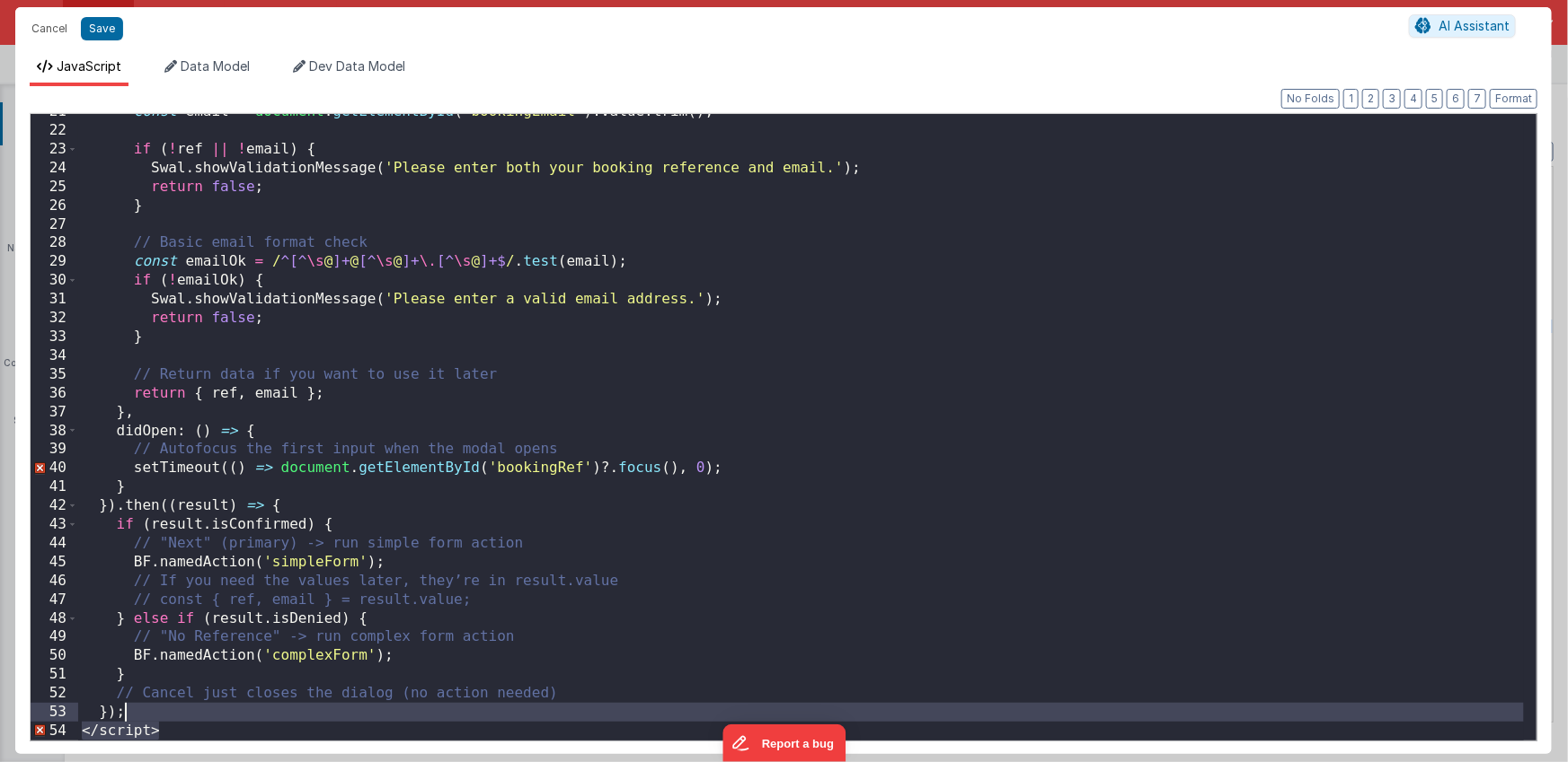
drag, startPoint x: 172, startPoint y: 730, endPoint x: 174, endPoint y: 710, distance: 20.1
click at [174, 710] on div "const email = document . getElementById ( 'bookingEmail' ) . value . trim ( ) ;…" at bounding box center [801, 434] width 1446 height 664
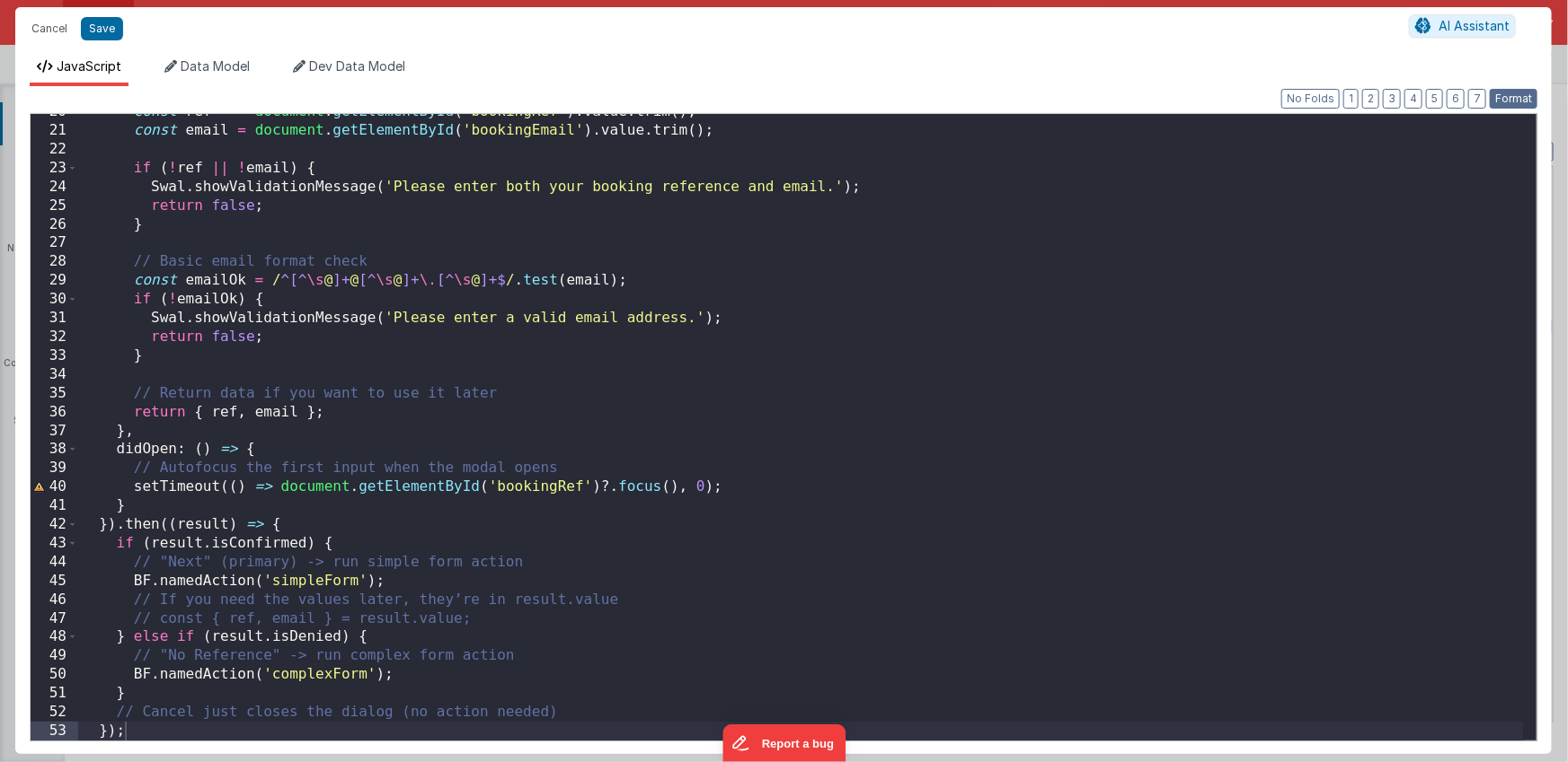
click at [1507, 102] on button "Format" at bounding box center [1513, 98] width 48 height 20
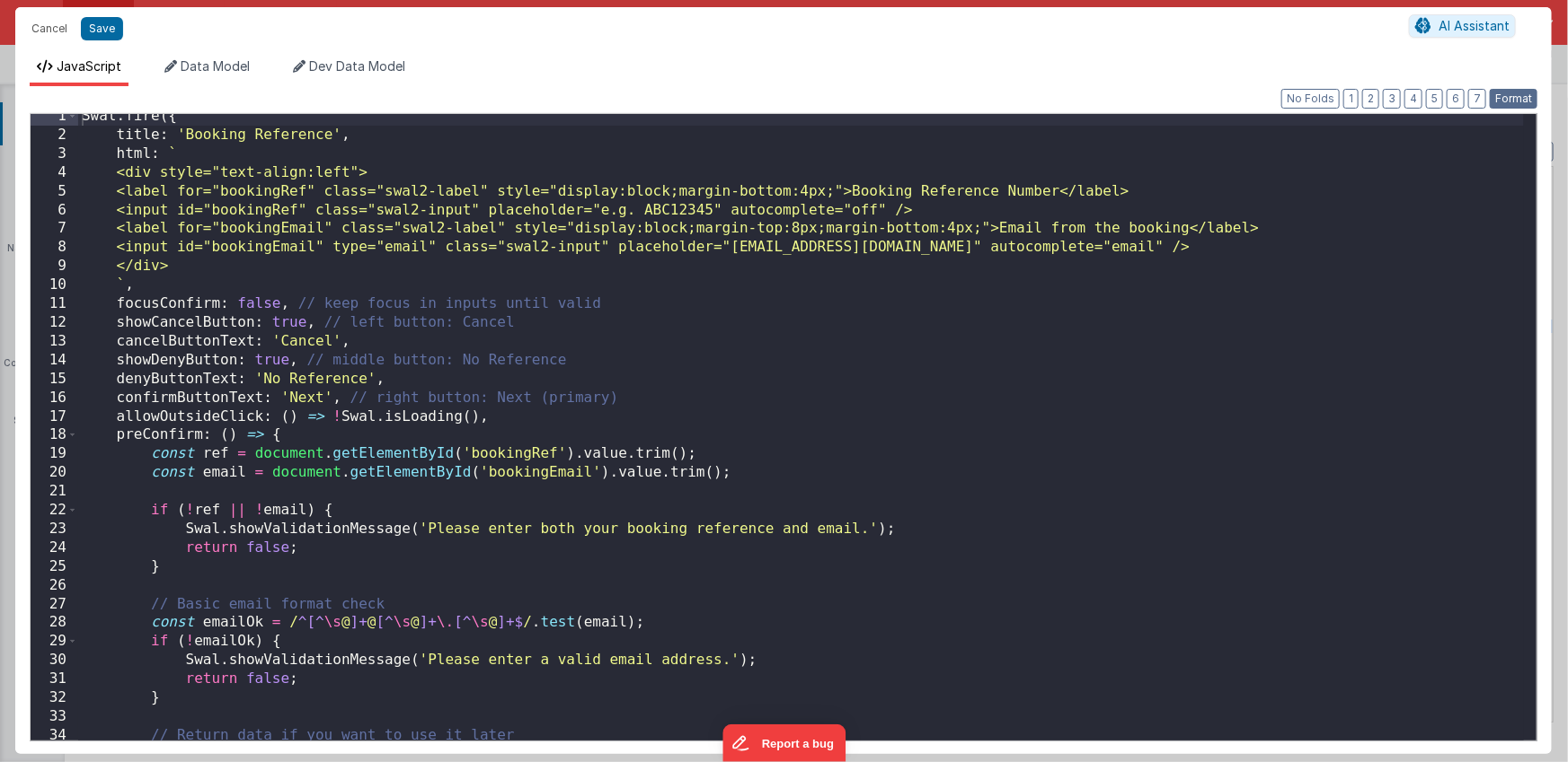
scroll to position [0, 0]
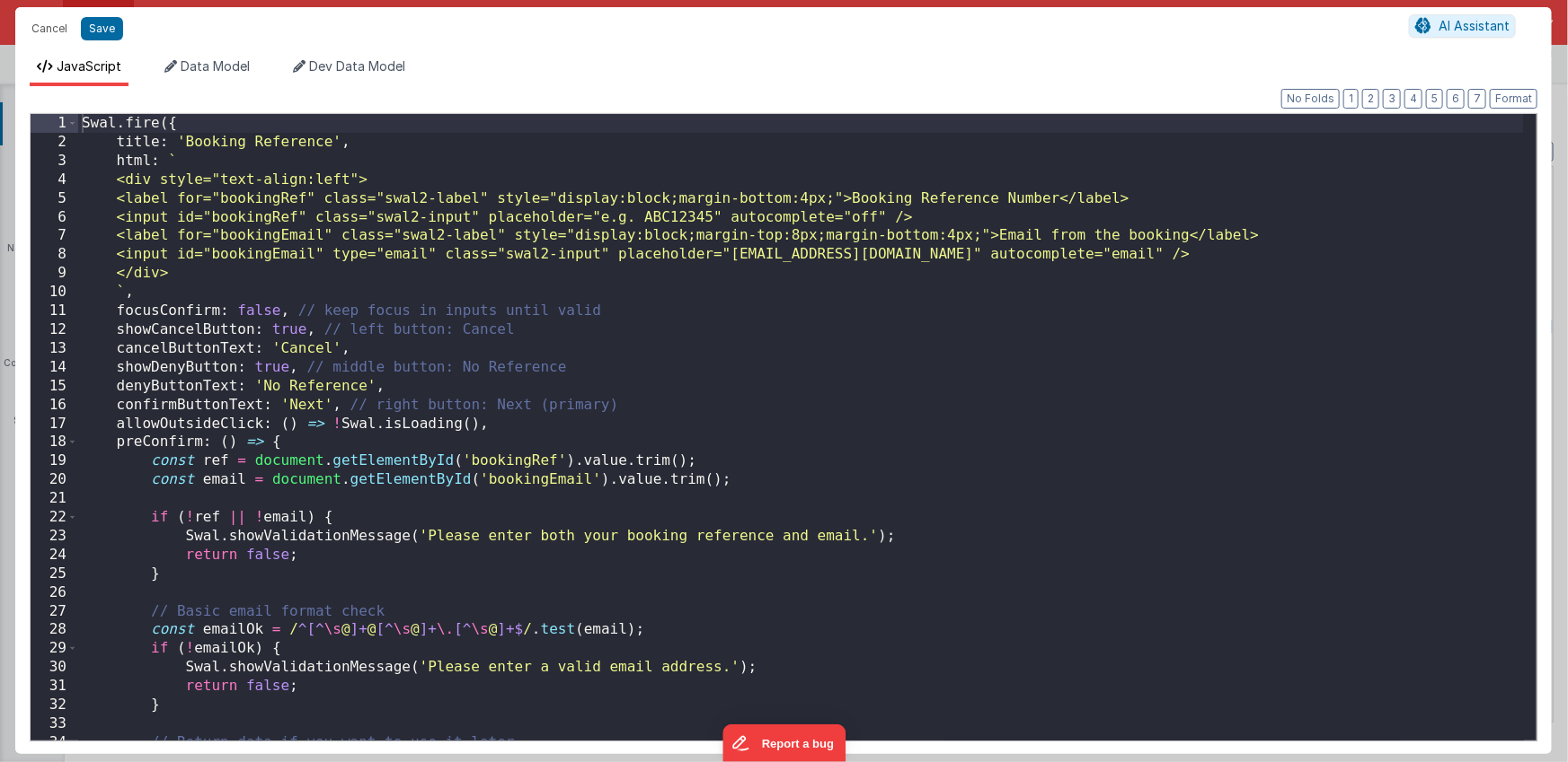
click at [690, 341] on div "Swal . fire ({ title : 'Booking Reference' , html : ` <div style="text-align:le…" at bounding box center [801, 446] width 1446 height 664
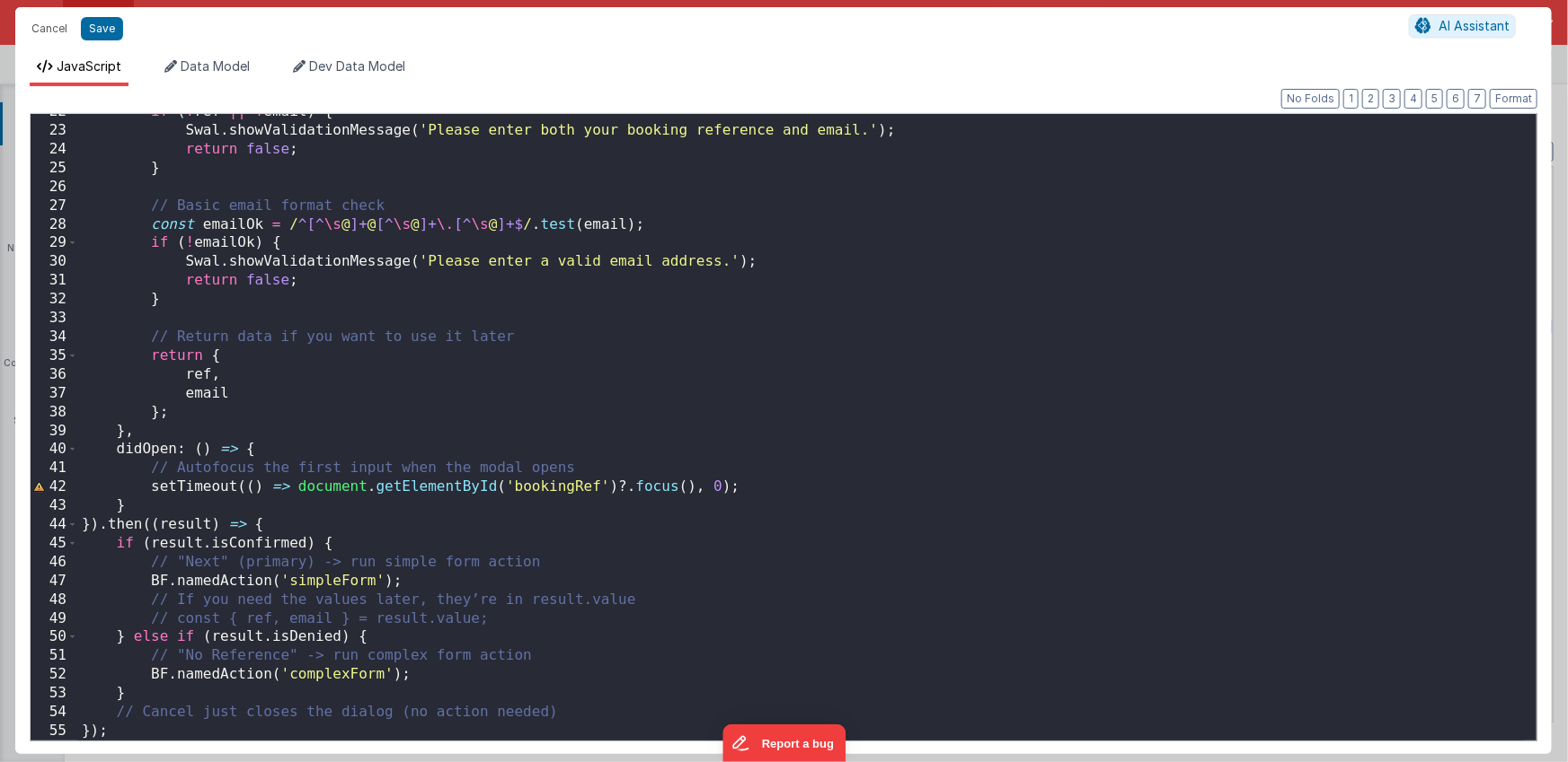
scroll to position [405, 0]
click at [237, 729] on div "if ( ! ref || ! email ) { Swal . showValidationMessage ( 'Please enter both you…" at bounding box center [801, 434] width 1446 height 664
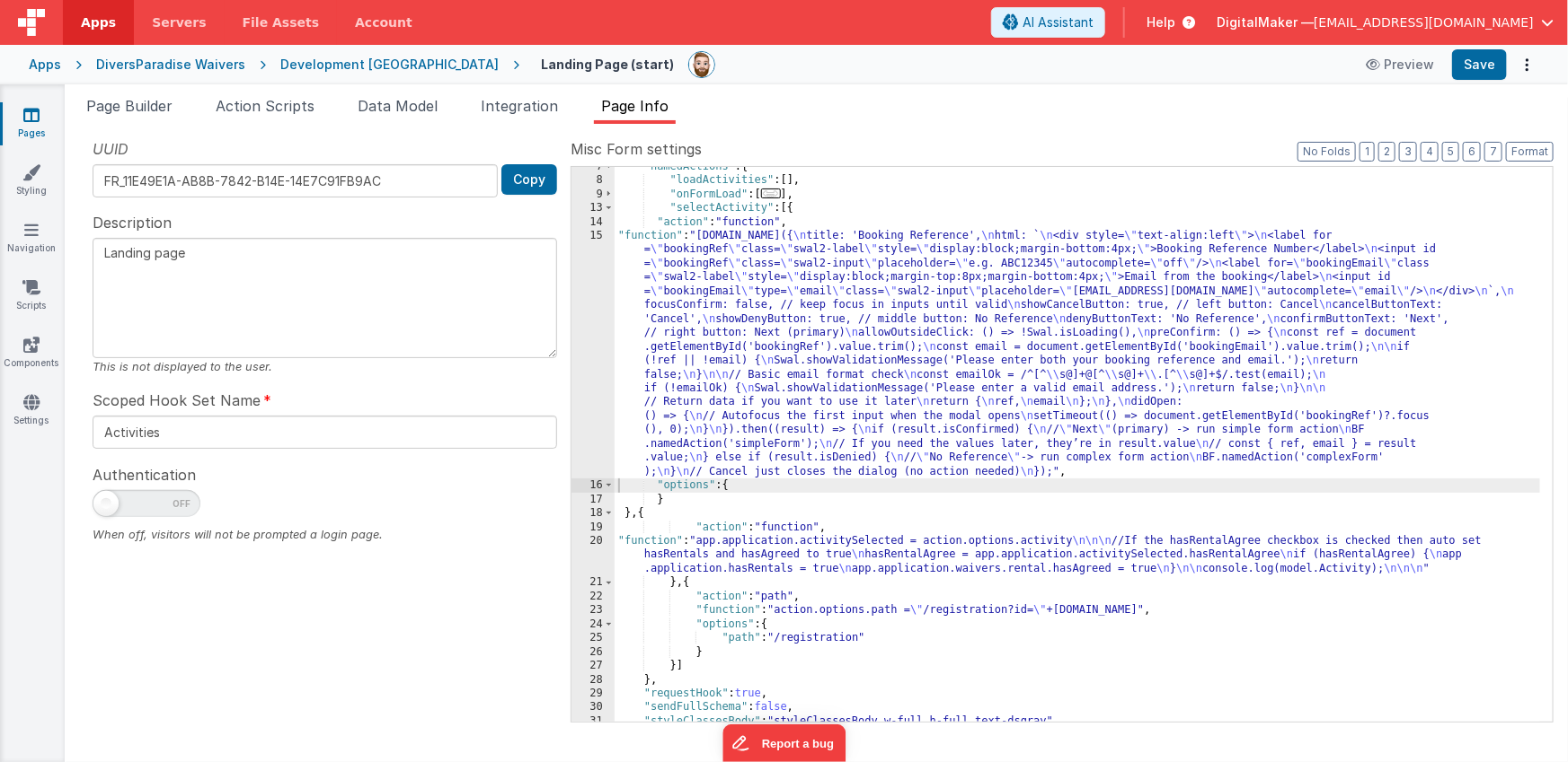
scroll to position [139, 0]
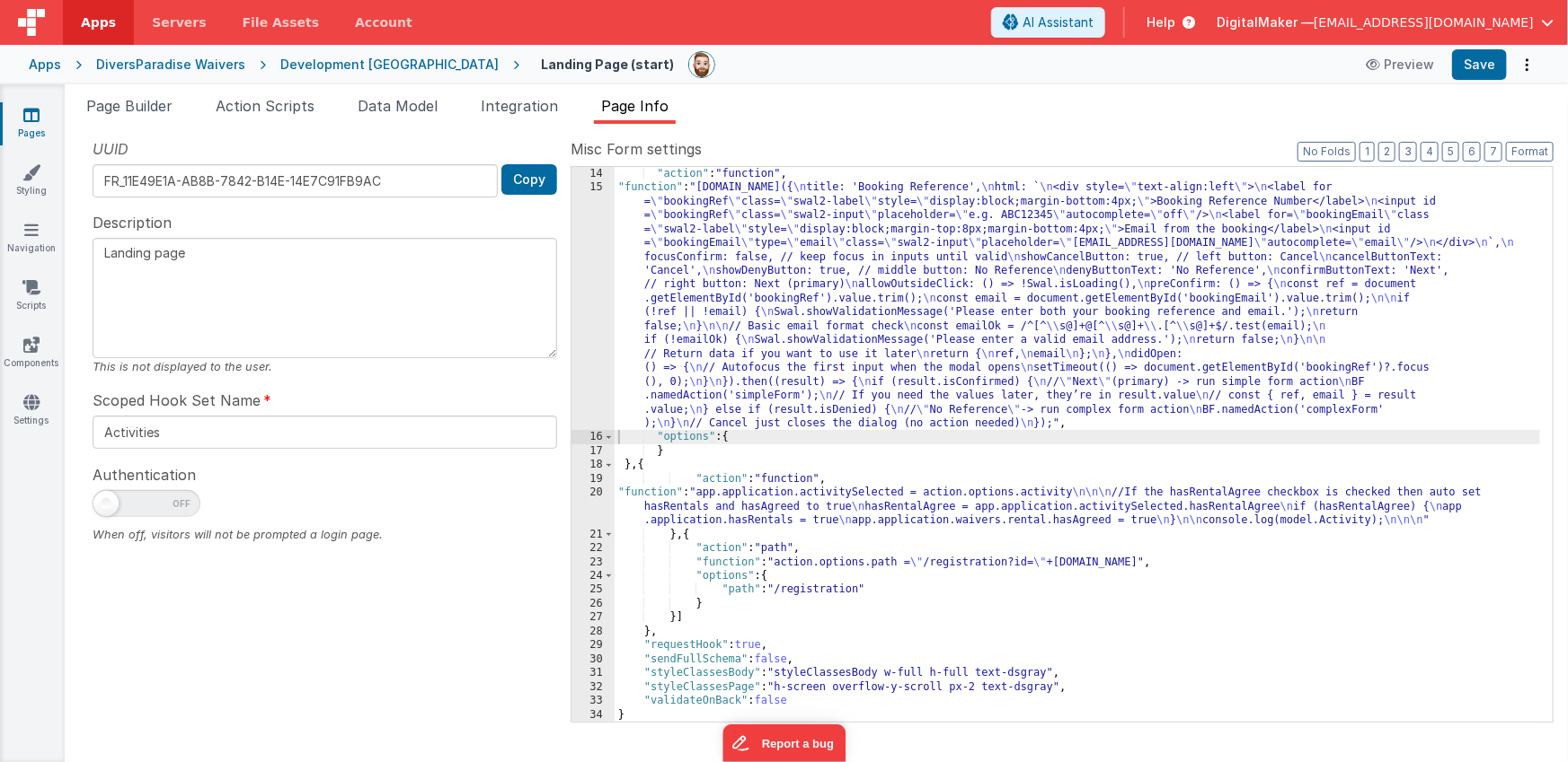
click at [645, 467] on div ""action" : "function" , "function" : "Swal.fire({ \n title: 'Booking Reference'…" at bounding box center [1077, 458] width 926 height 582
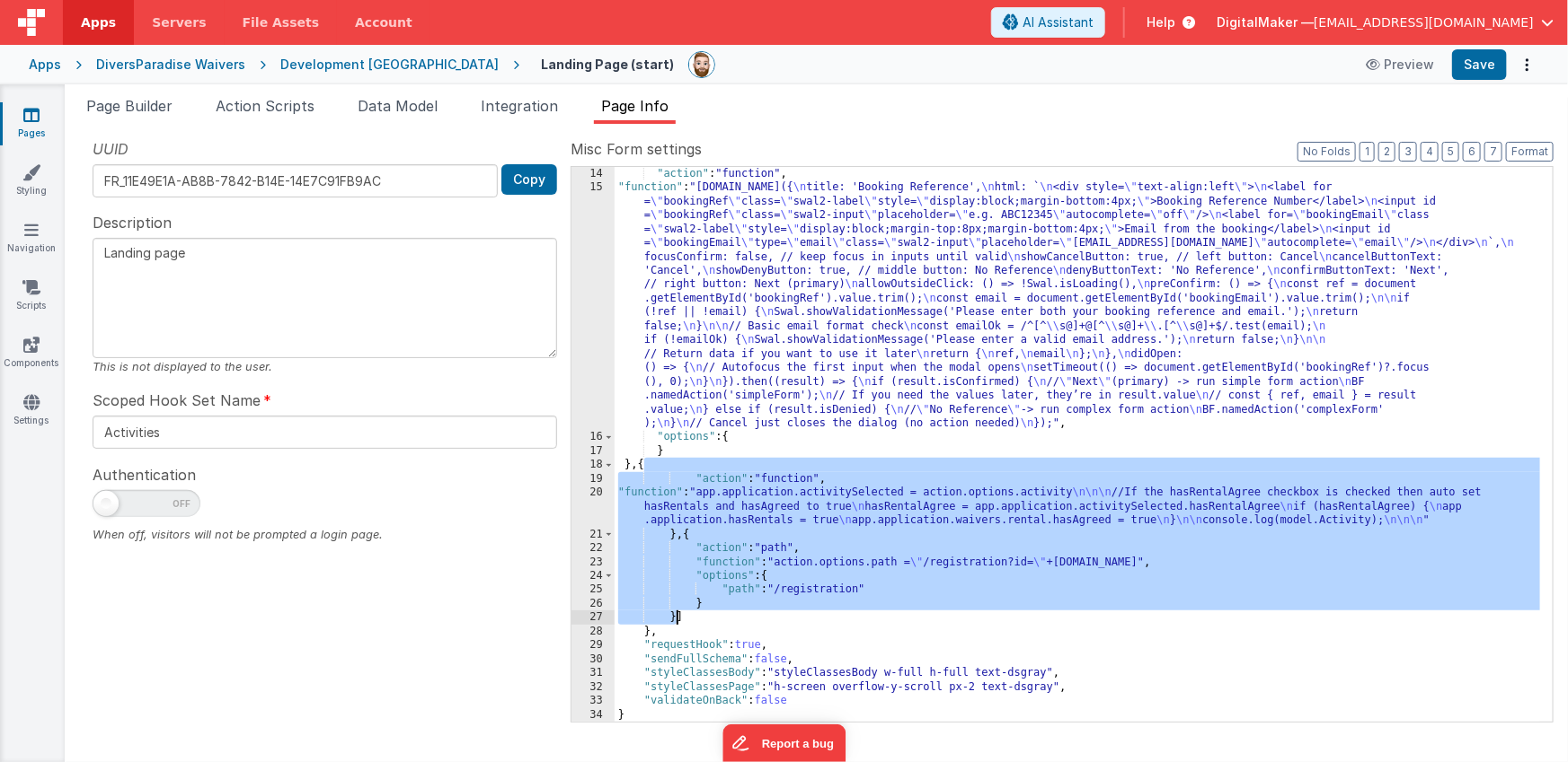
click at [675, 614] on div ""action" : "function" , "function" : "Swal.fire({ \n title: 'Booking Reference'…" at bounding box center [1077, 458] width 926 height 582
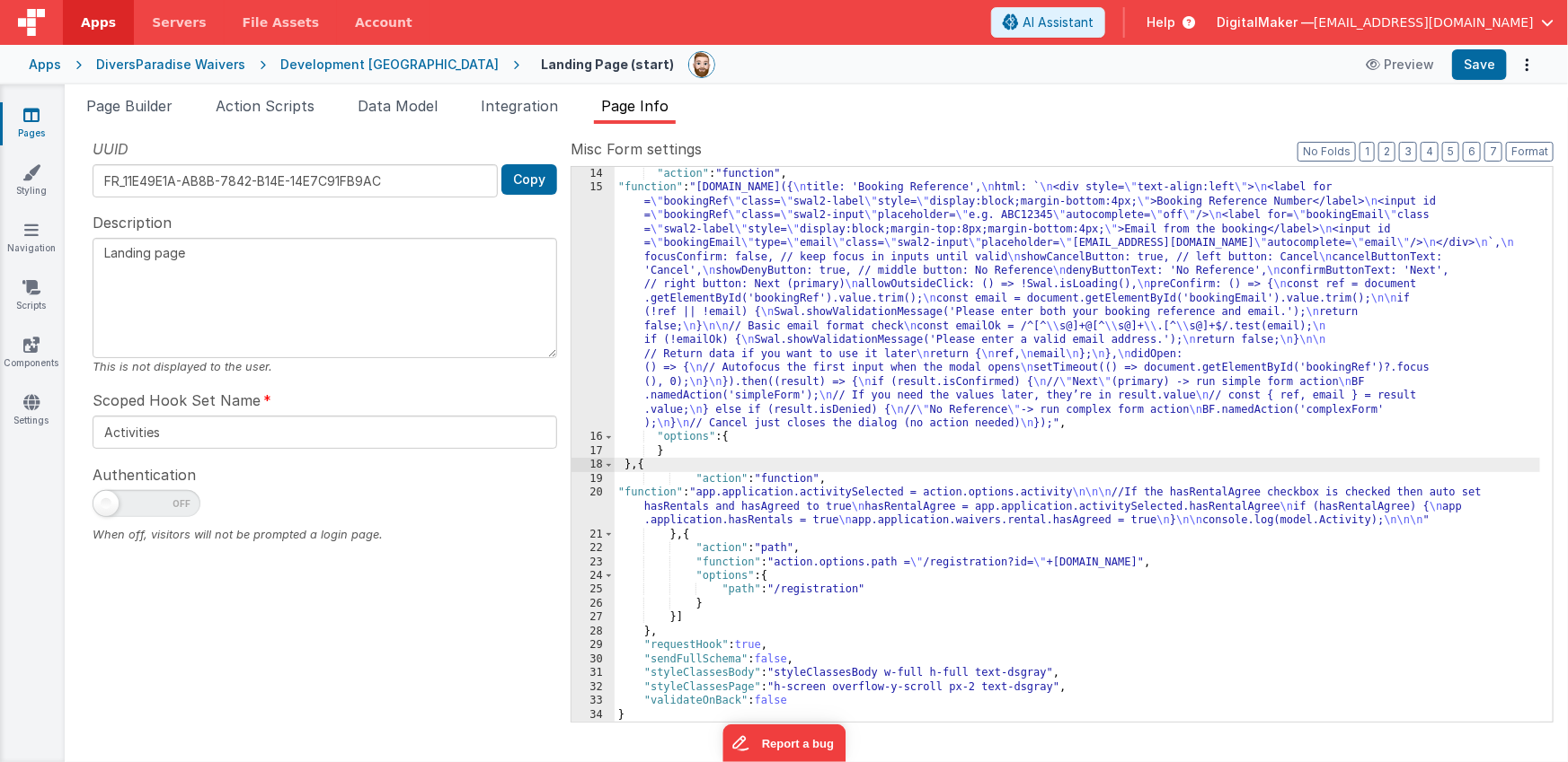
click at [677, 621] on div ""action" : "function" , "function" : "Swal.fire({ \n title: 'Booking Reference'…" at bounding box center [1077, 458] width 926 height 582
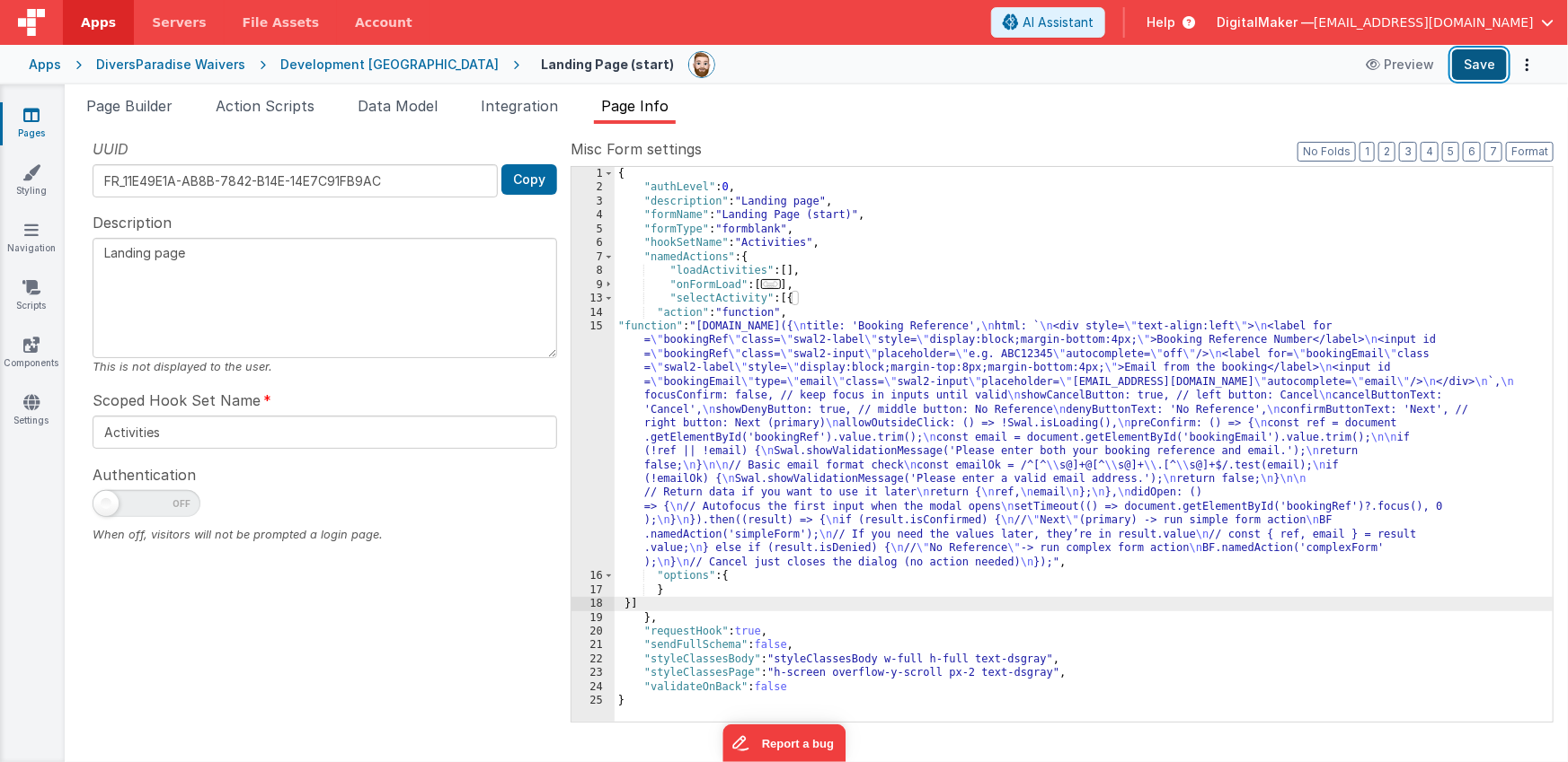
click at [1469, 65] on button "Save" at bounding box center [1479, 65] width 55 height 31
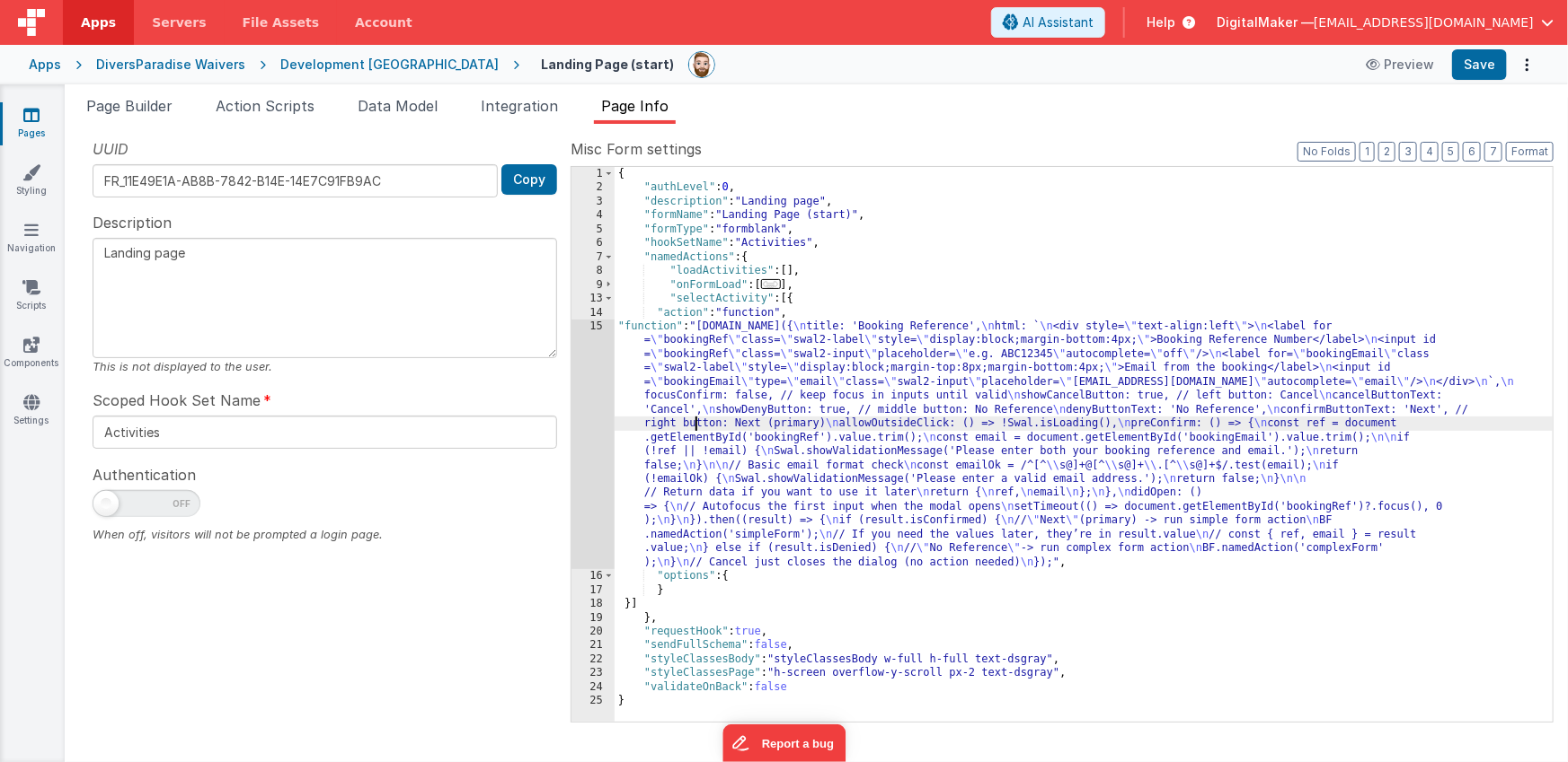
click at [698, 427] on div "{ "authLevel" : 0 , "description" : "Landing page" , "formName" : "Landing Page…" at bounding box center [1083, 458] width 939 height 582
click at [585, 439] on div "15" at bounding box center [592, 444] width 43 height 250
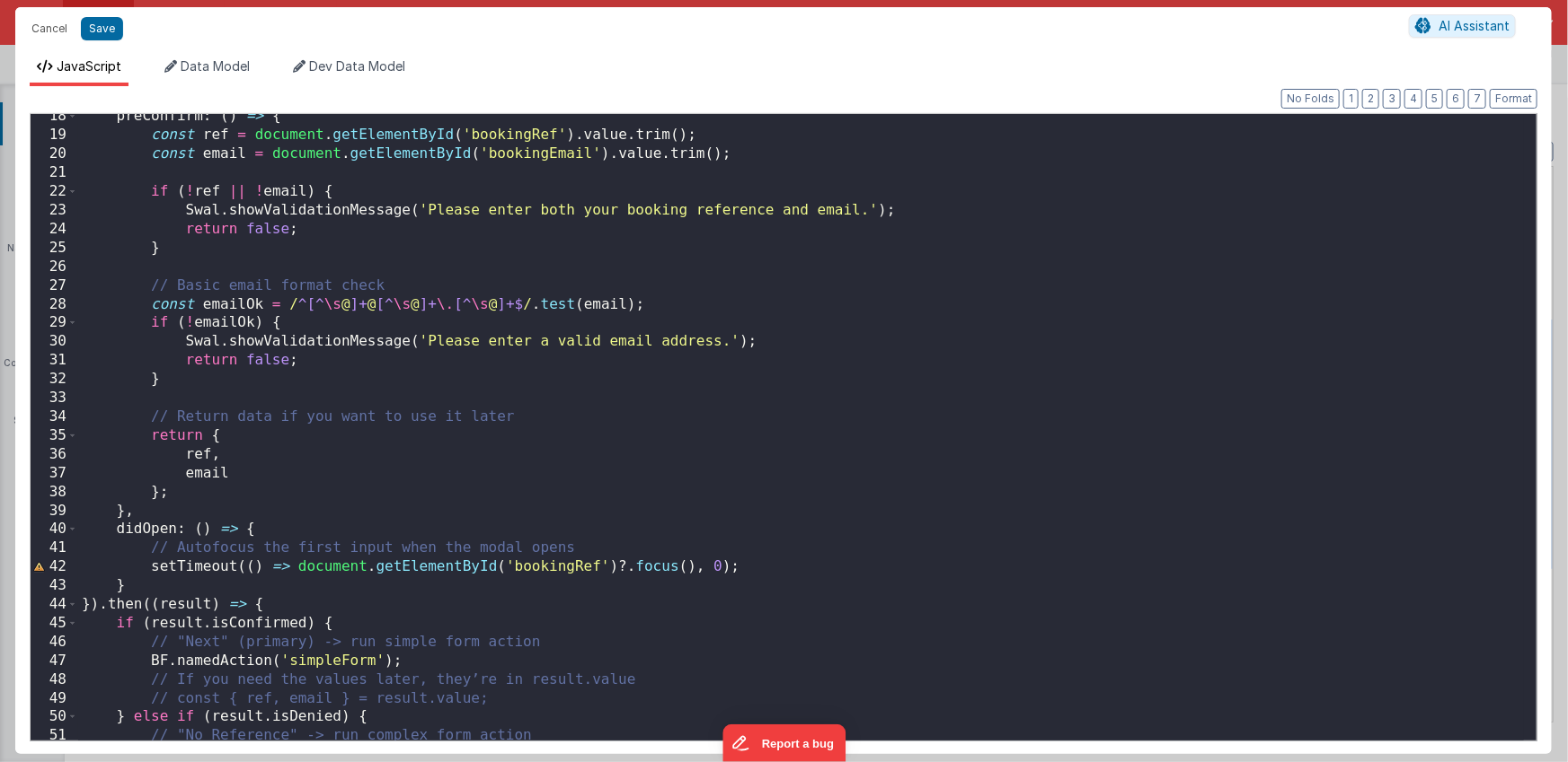
scroll to position [405, 0]
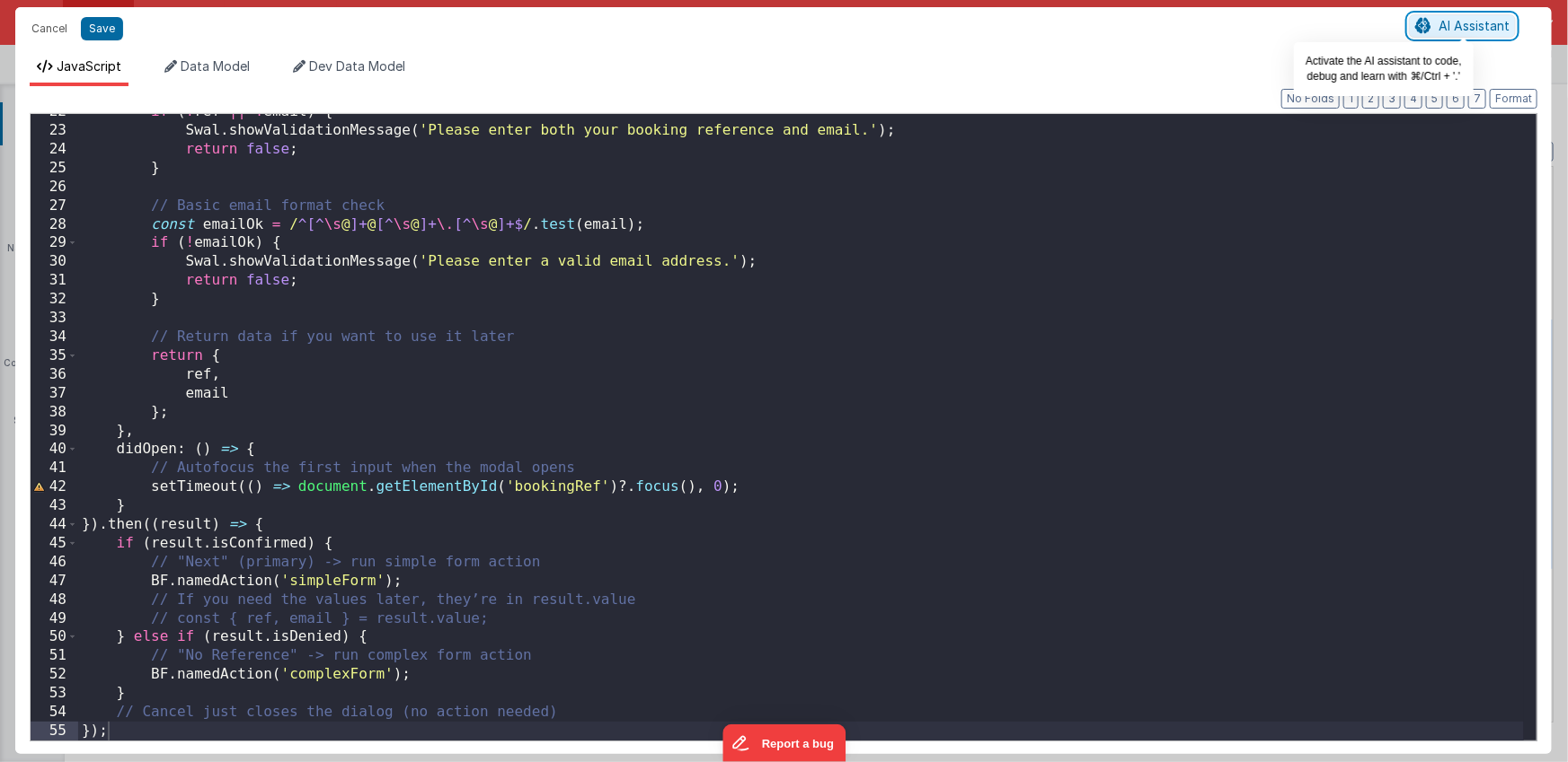
click at [1464, 31] on span "AI Assistant" at bounding box center [1473, 26] width 71 height 15
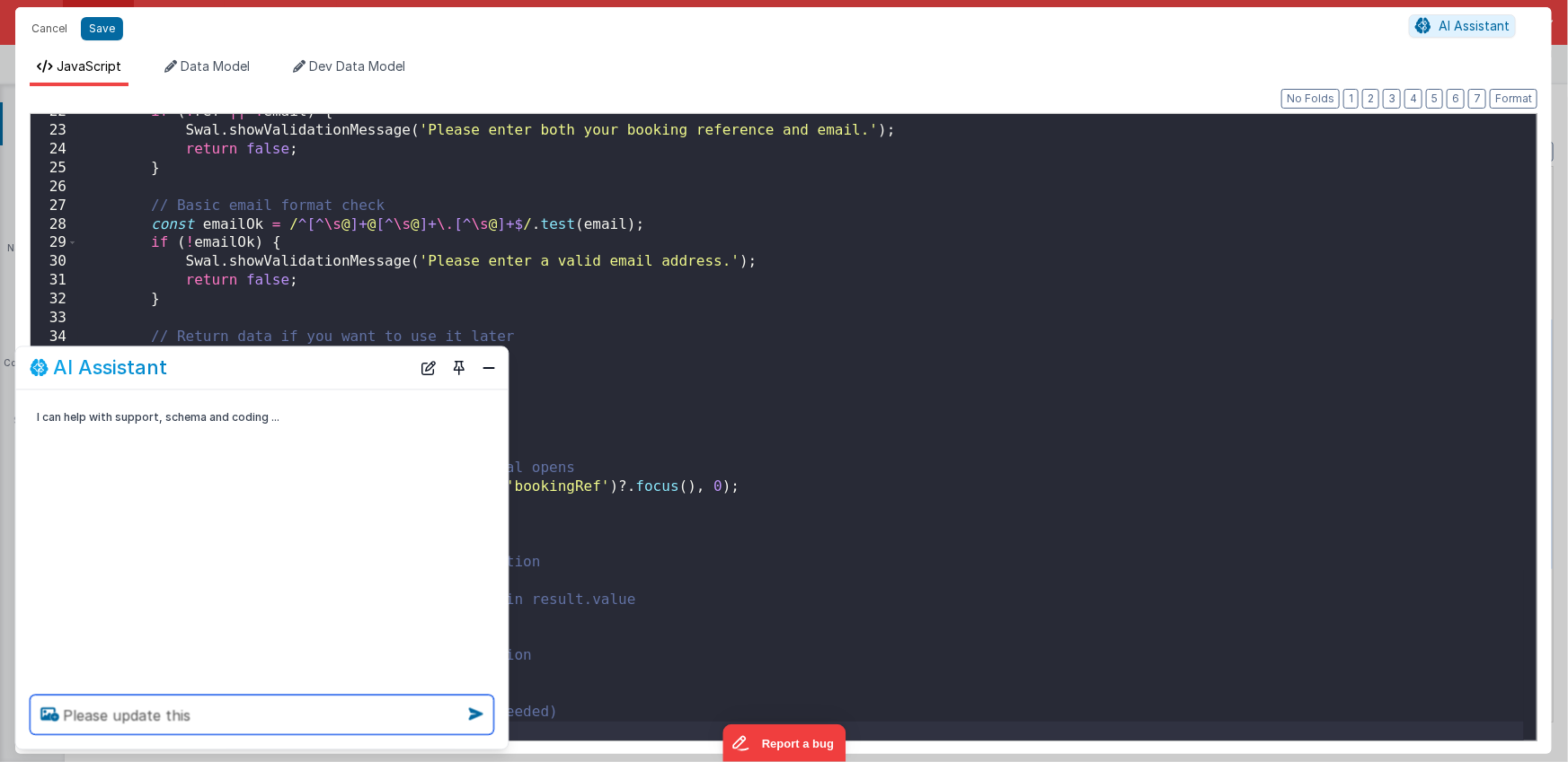
type textarea "Please update this"
click at [486, 367] on button "Close" at bounding box center [490, 368] width 23 height 25
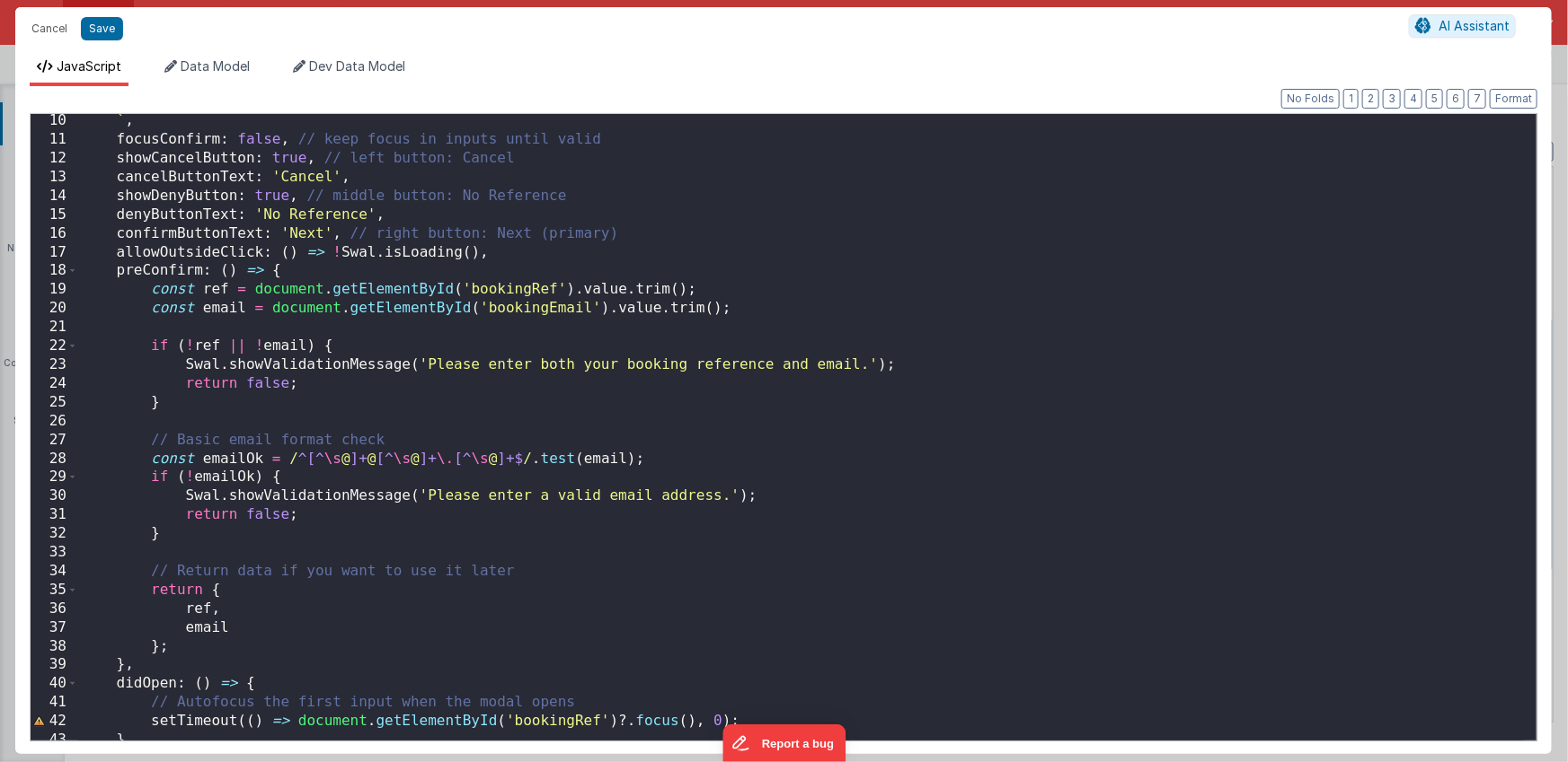
scroll to position [0, 0]
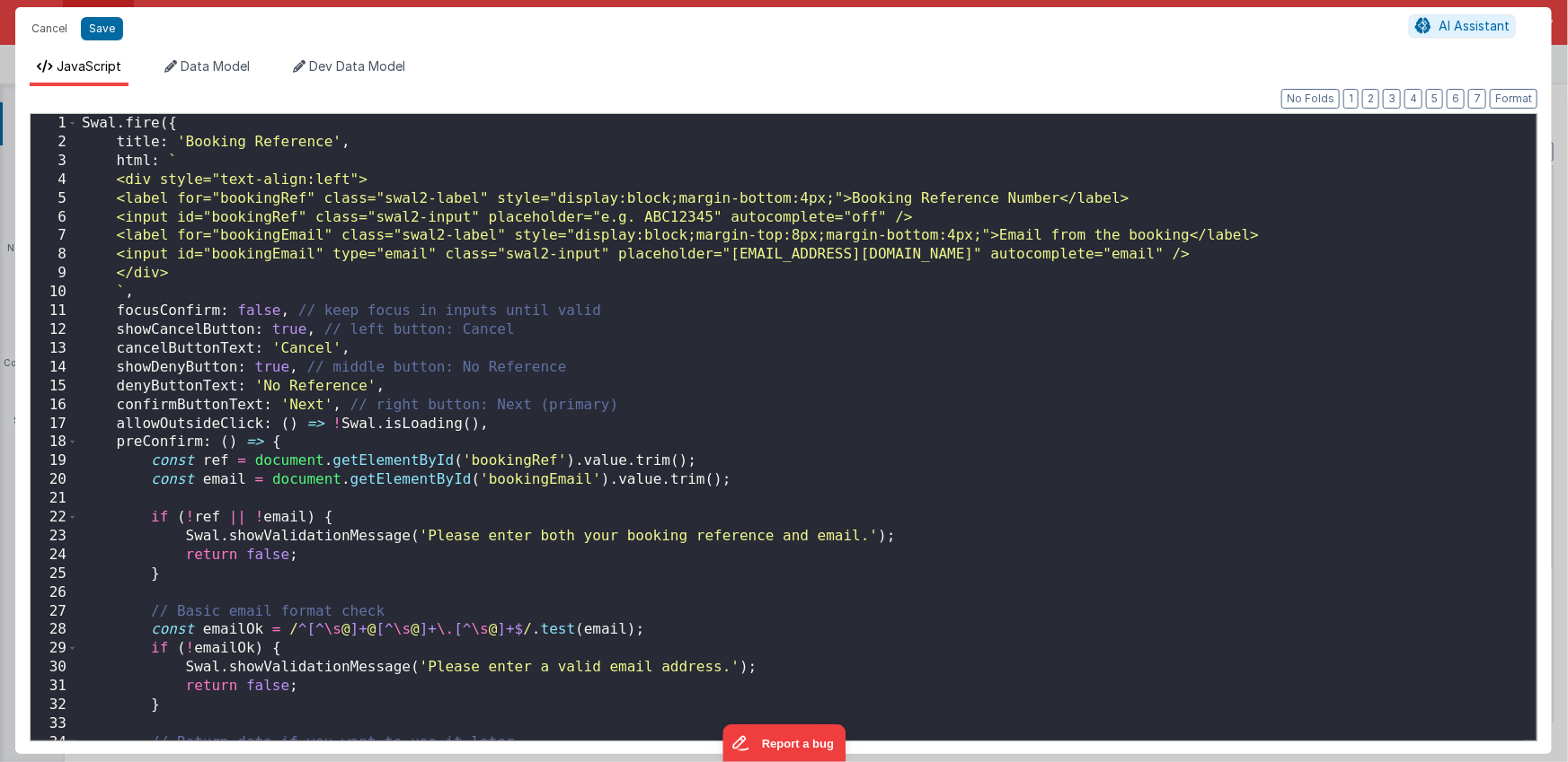
click at [518, 330] on div "Swal . fire ({ title : 'Booking Reference' , html : ` <div style="text-align:le…" at bounding box center [801, 446] width 1446 height 664
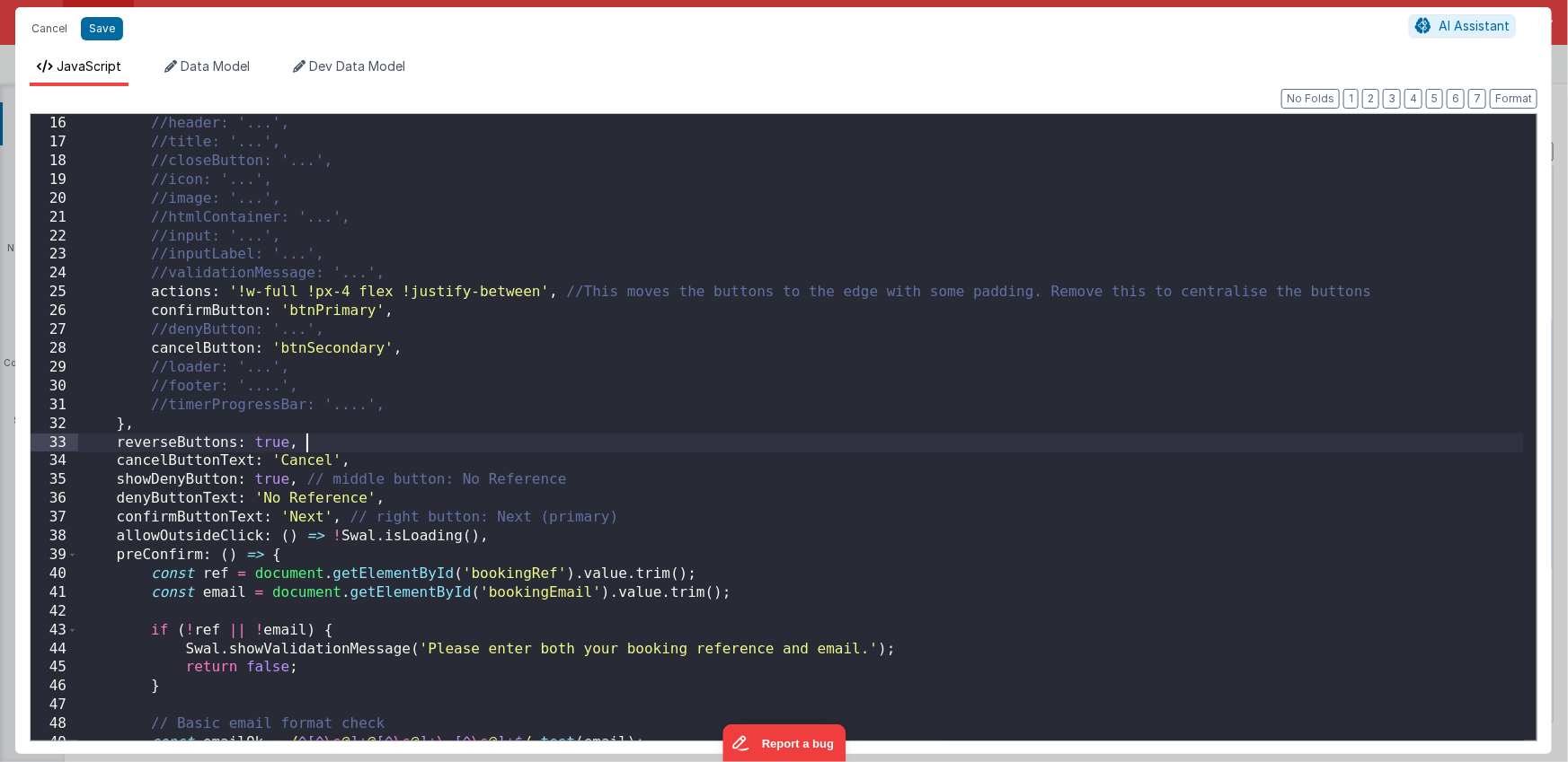
scroll to position [281, 0]
click at [316, 310] on div "//popup: '...', //header: '...', //title: '...', //closeButton: '...', //icon: …" at bounding box center [801, 427] width 1446 height 664
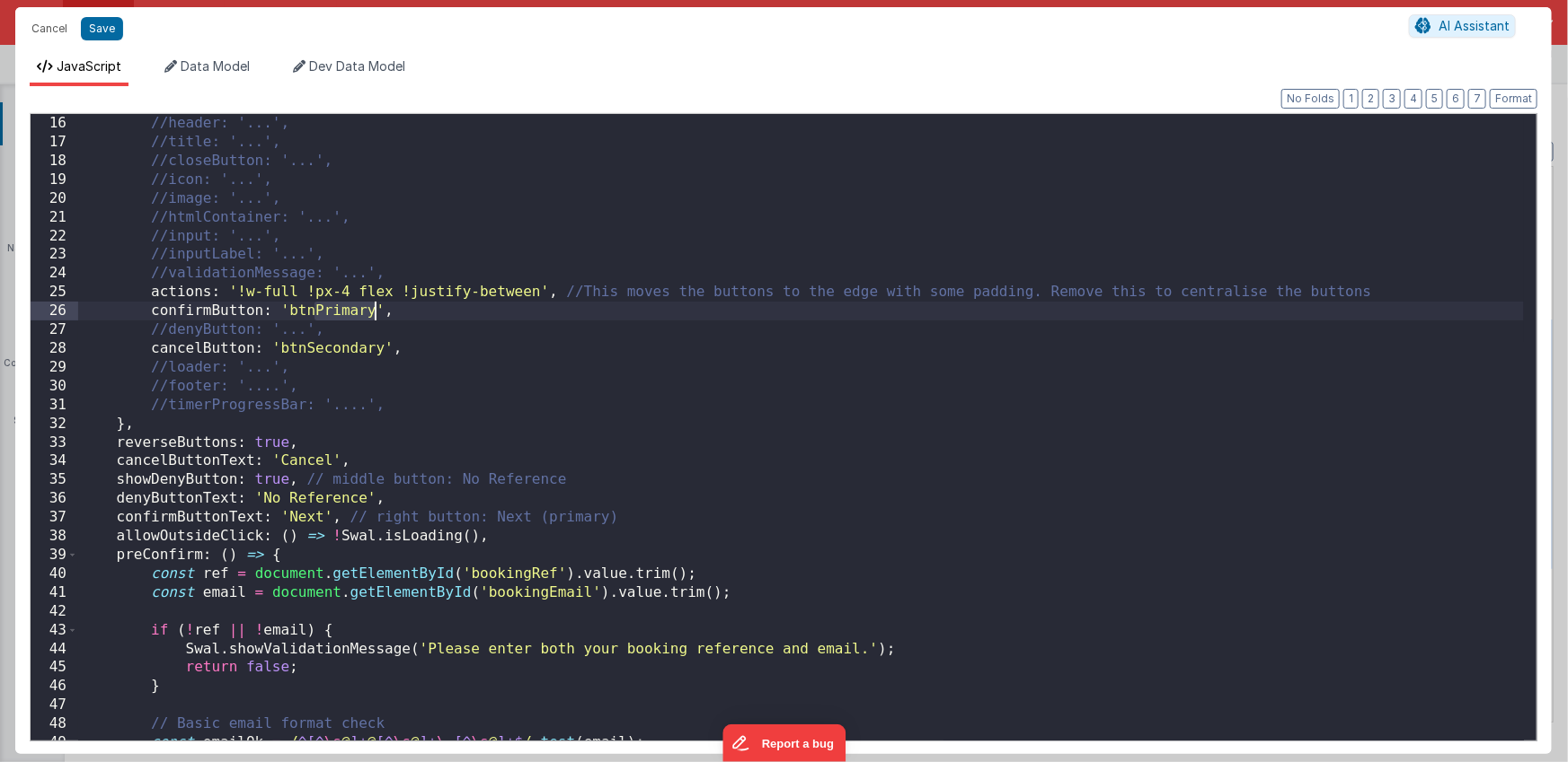
click at [379, 313] on div "//popup: '...', //header: '...', //title: '...', //closeButton: '...', //icon: …" at bounding box center [801, 427] width 1446 height 664
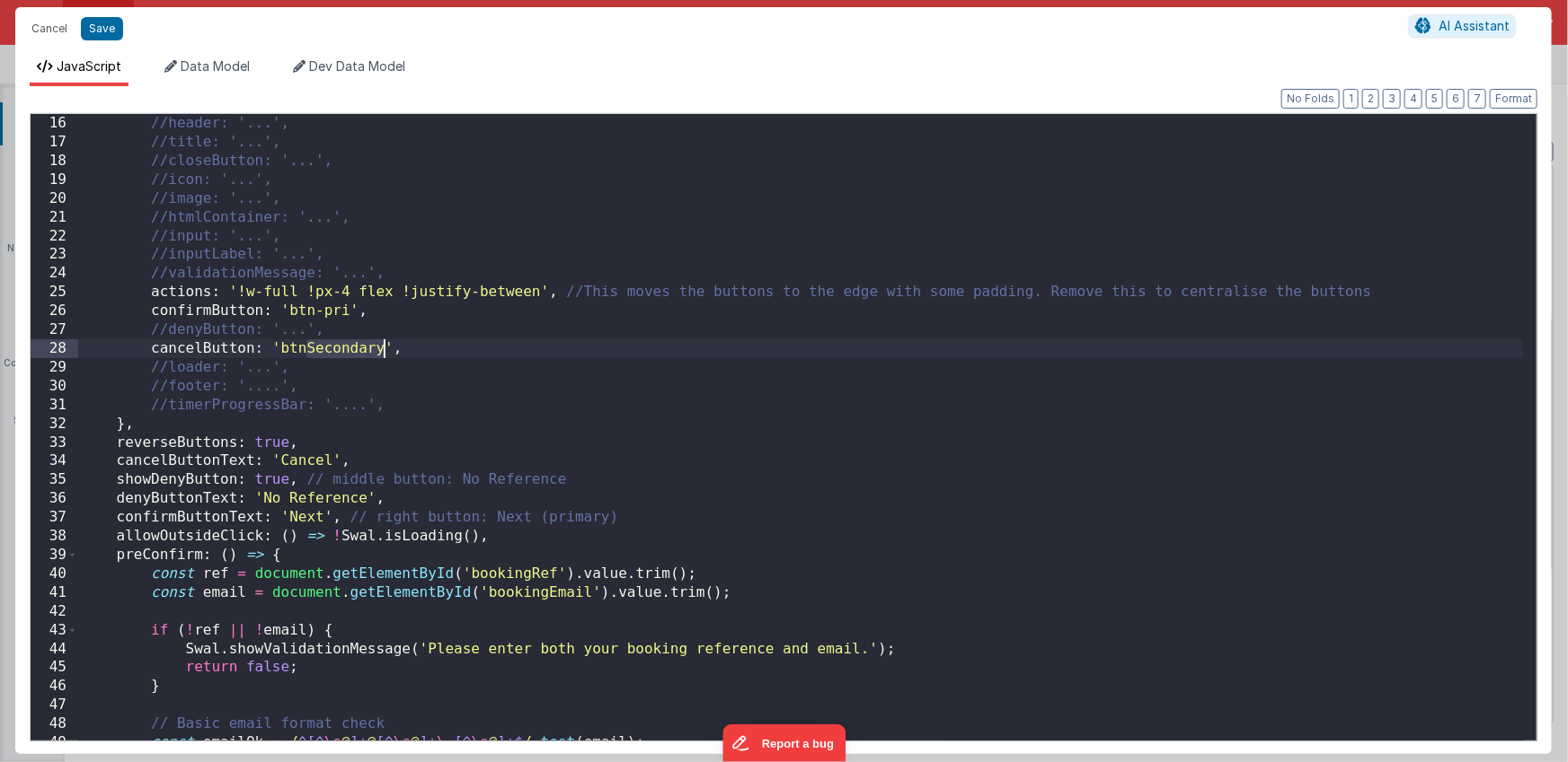
drag, startPoint x: 309, startPoint y: 349, endPoint x: 381, endPoint y: 344, distance: 72.2
click at [381, 344] on div "//popup: '...', //header: '...', //title: '...', //closeButton: '...', //icon: …" at bounding box center [801, 427] width 1446 height 664
click at [169, 327] on div "//popup: '...', //header: '...', //title: '...', //closeButton: '...', //icon: …" at bounding box center [801, 427] width 1446 height 664
click at [287, 330] on div "//popup: '...', //header: '...', //title: '...', //closeButton: '...', //icon: …" at bounding box center [801, 427] width 1446 height 664
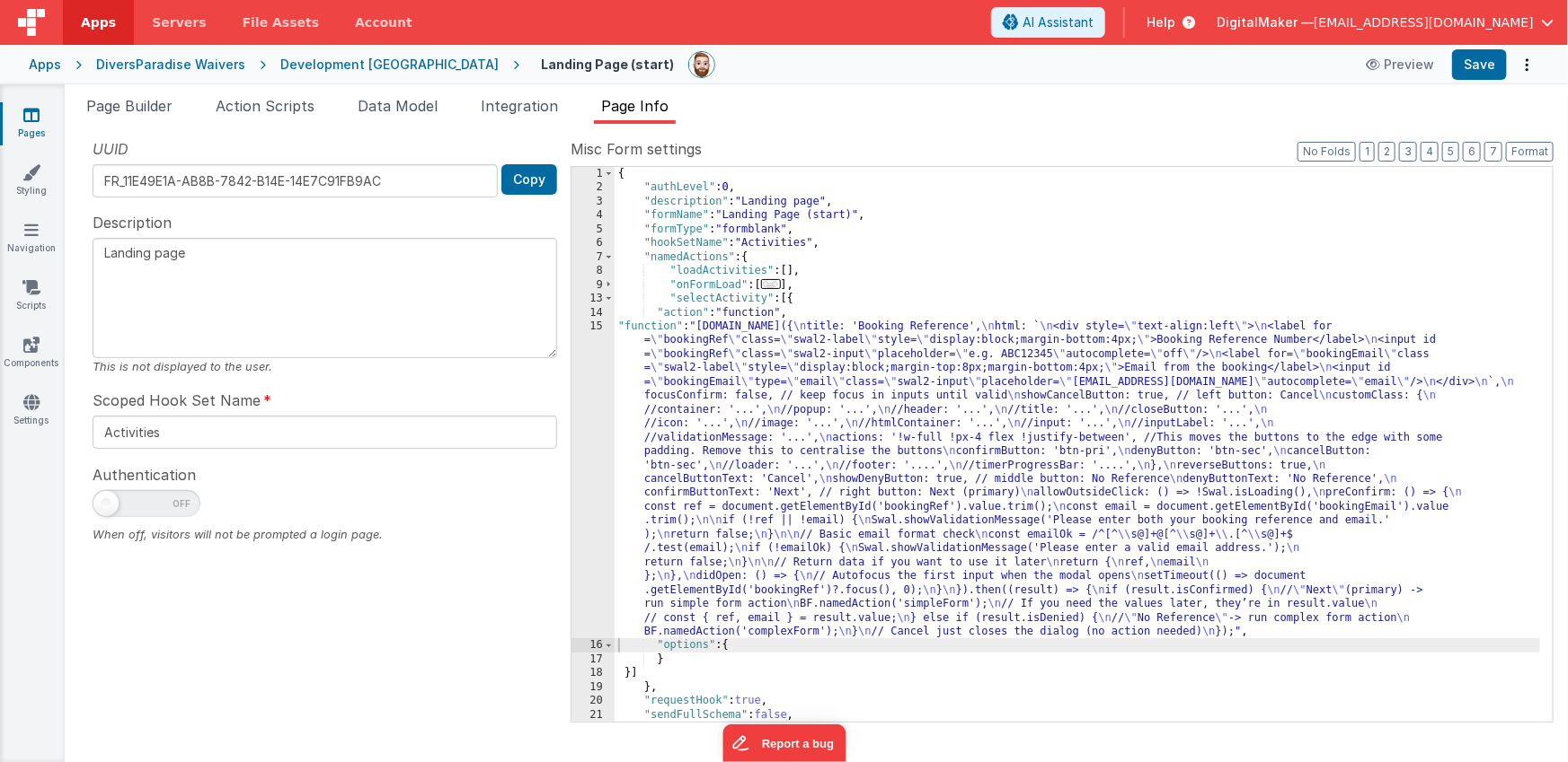
scroll to position [0, 0]
click at [1480, 65] on button "Save" at bounding box center [1479, 65] width 55 height 31
click at [774, 436] on div "{ "authLevel" : 0 , "description" : "Landing page" , "formName" : "Landing Page…" at bounding box center [1077, 458] width 926 height 582
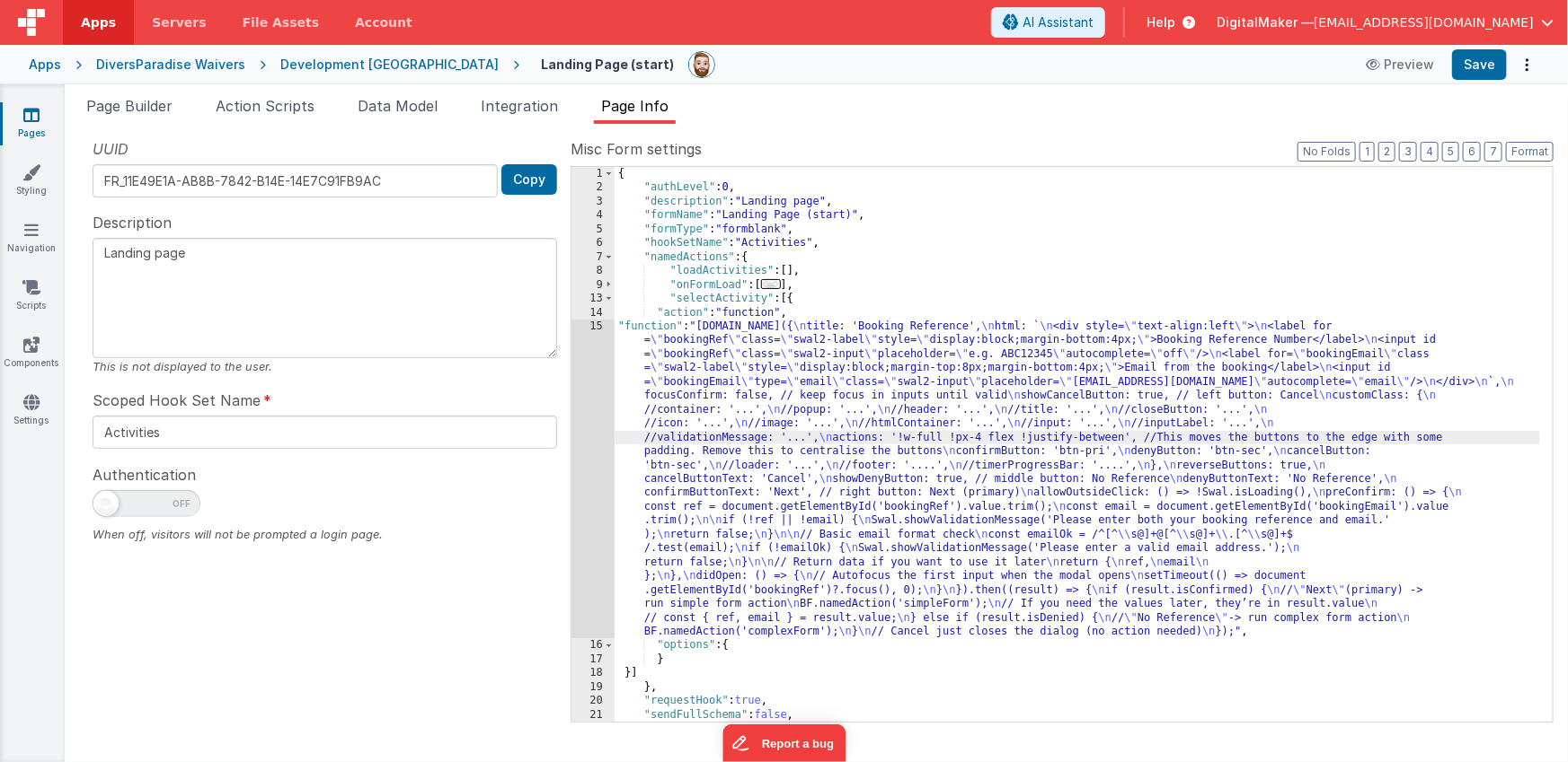
click at [586, 445] on div "15" at bounding box center [592, 478] width 43 height 318
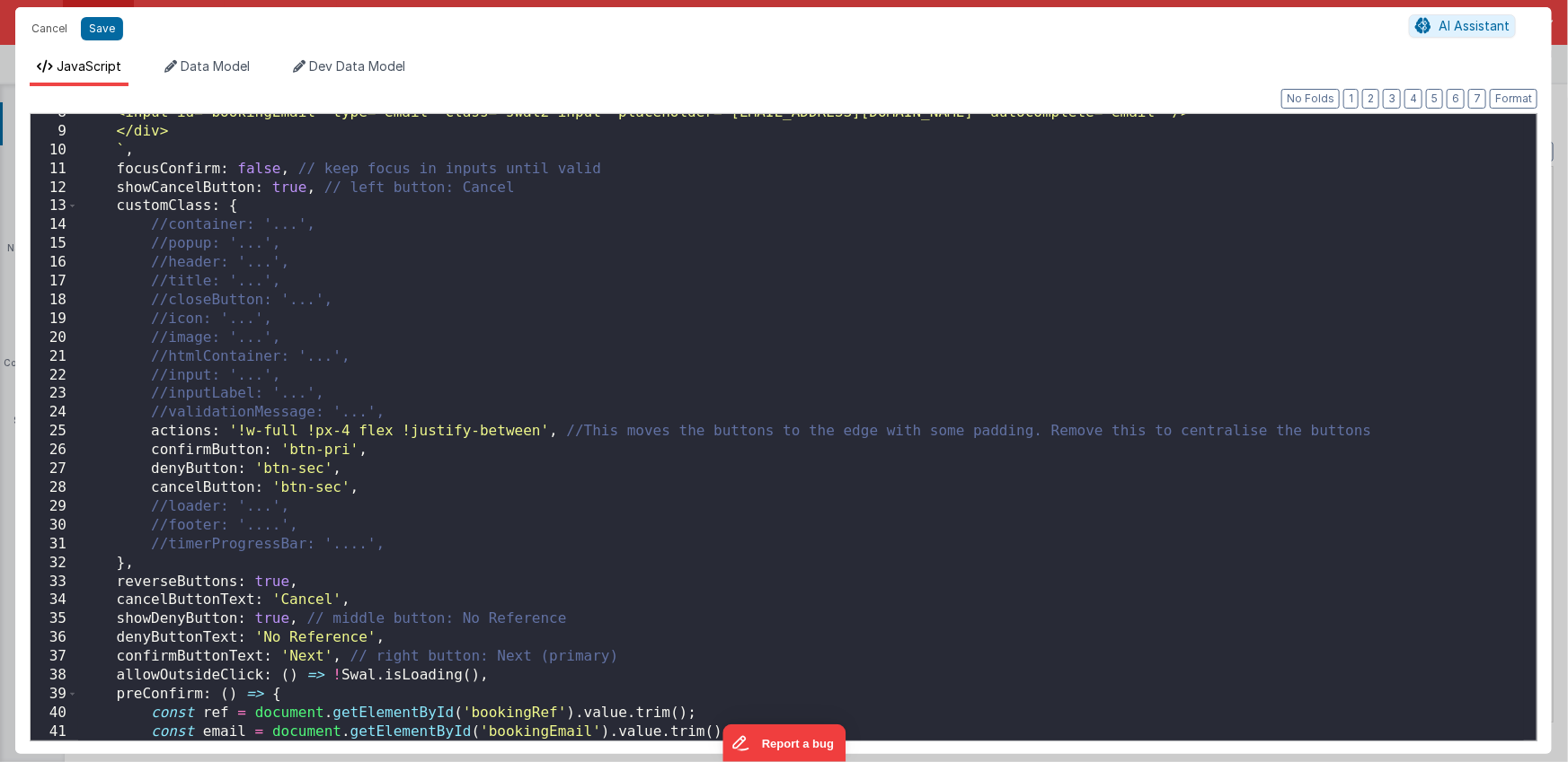
scroll to position [142, 0]
click at [151, 433] on div "<input id="bookingEmail" type="email" class="swal2-input" placeholder="name@exa…" at bounding box center [801, 435] width 1446 height 664
click at [312, 467] on div "<input id="bookingEmail" type="email" class="swal2-input" placeholder="name@exa…" at bounding box center [801, 435] width 1446 height 664
click at [321, 487] on div "<input id="bookingEmail" type="email" class="swal2-input" placeholder="name@exa…" at bounding box center [801, 435] width 1446 height 664
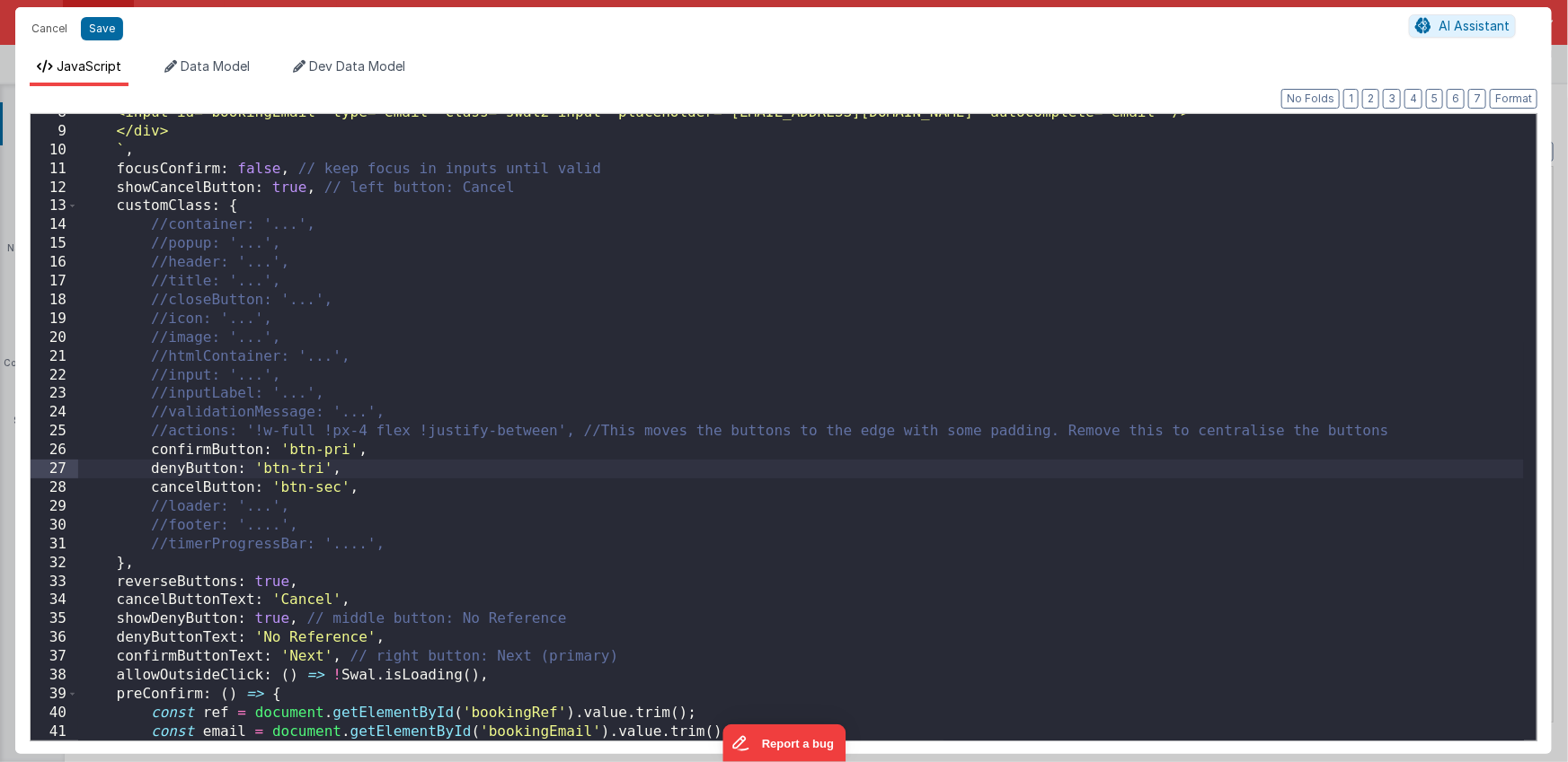
click at [321, 487] on div "<input id="bookingEmail" type="email" class="swal2-input" placeholder="name@exa…" at bounding box center [801, 435] width 1446 height 664
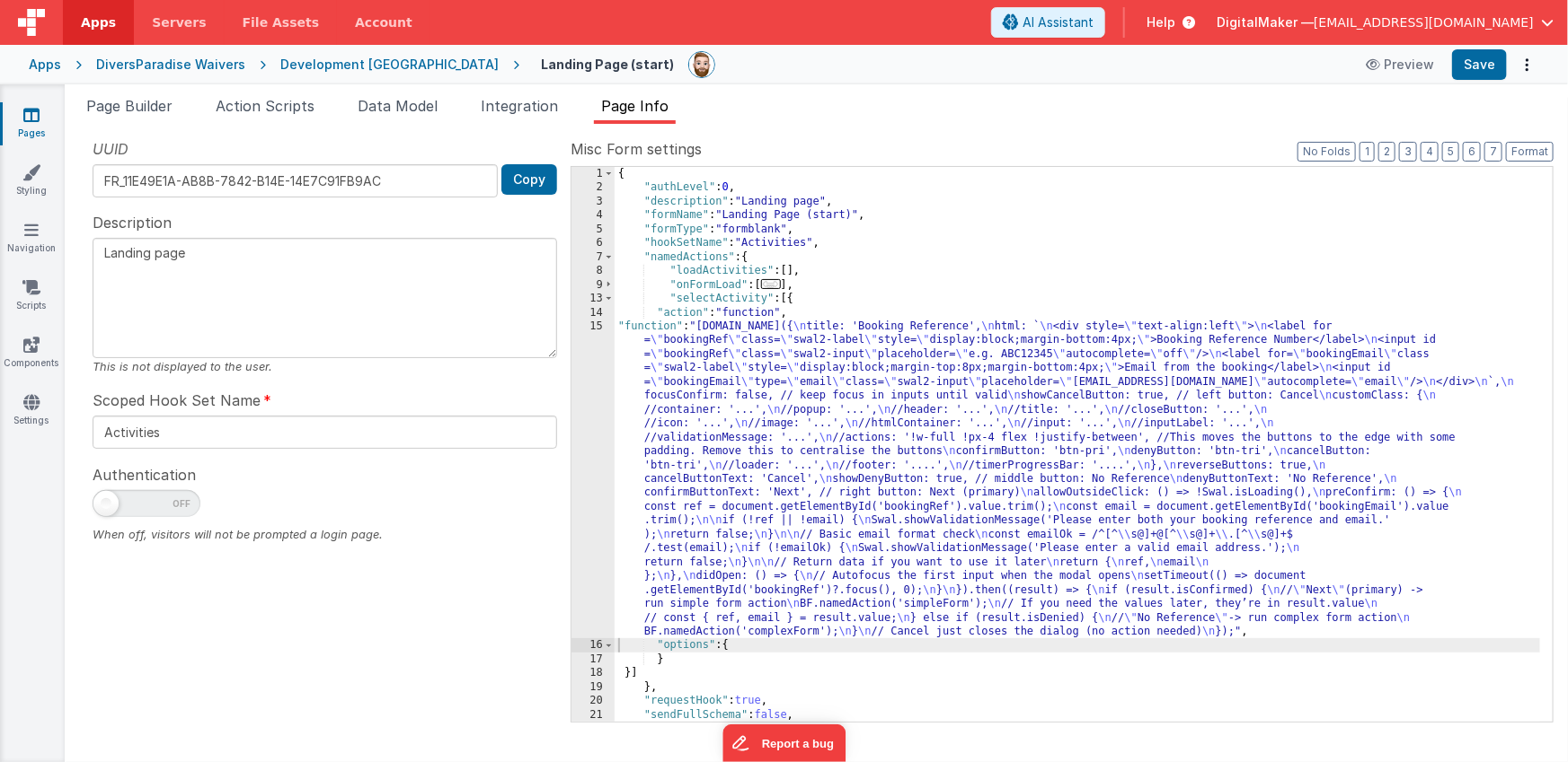
click at [834, 434] on div "{ "authLevel" : 0 , "description" : "Landing page" , "formName" : "Landing Page…" at bounding box center [1077, 458] width 926 height 582
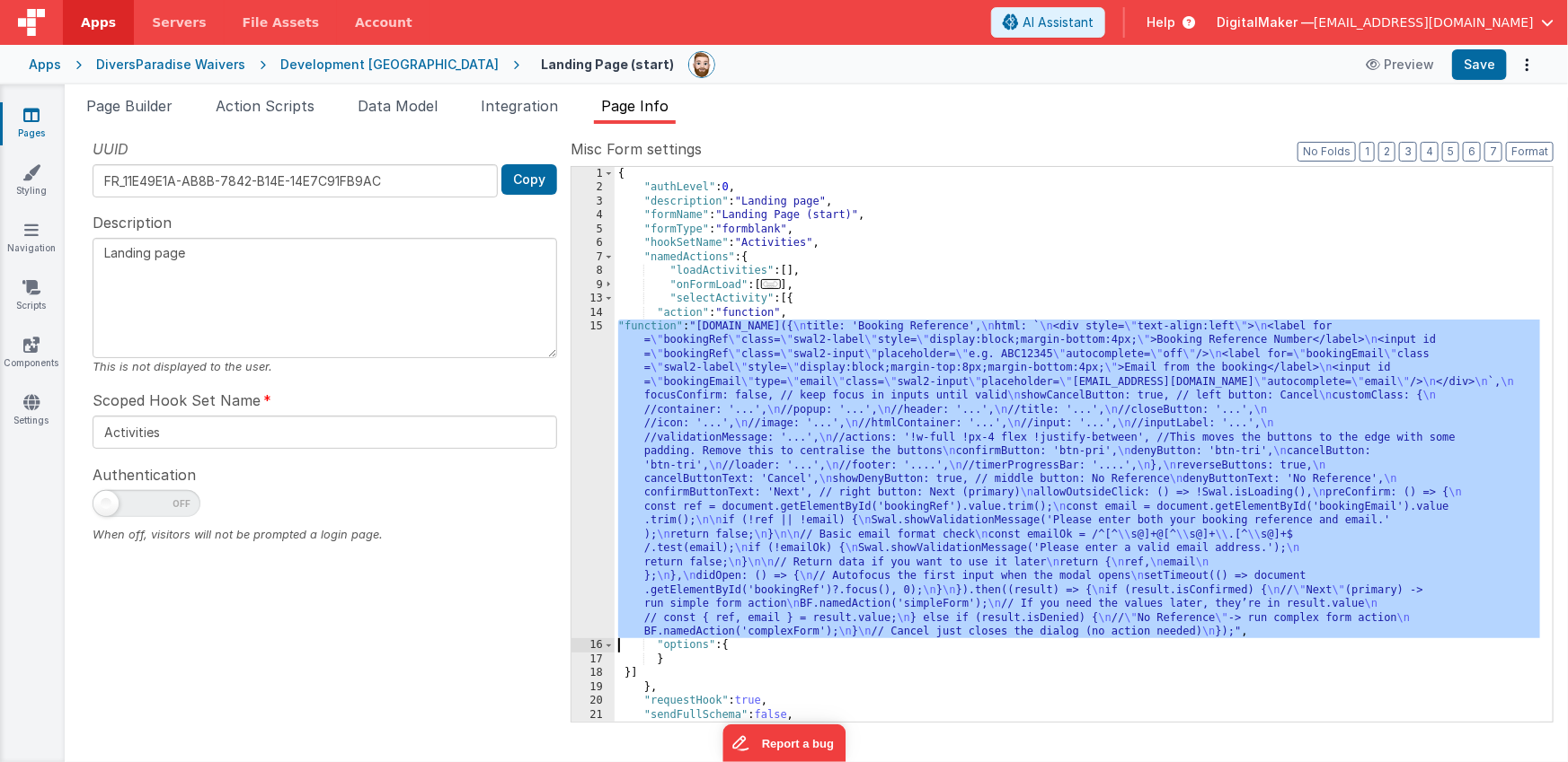
click at [594, 445] on div "15" at bounding box center [592, 478] width 43 height 318
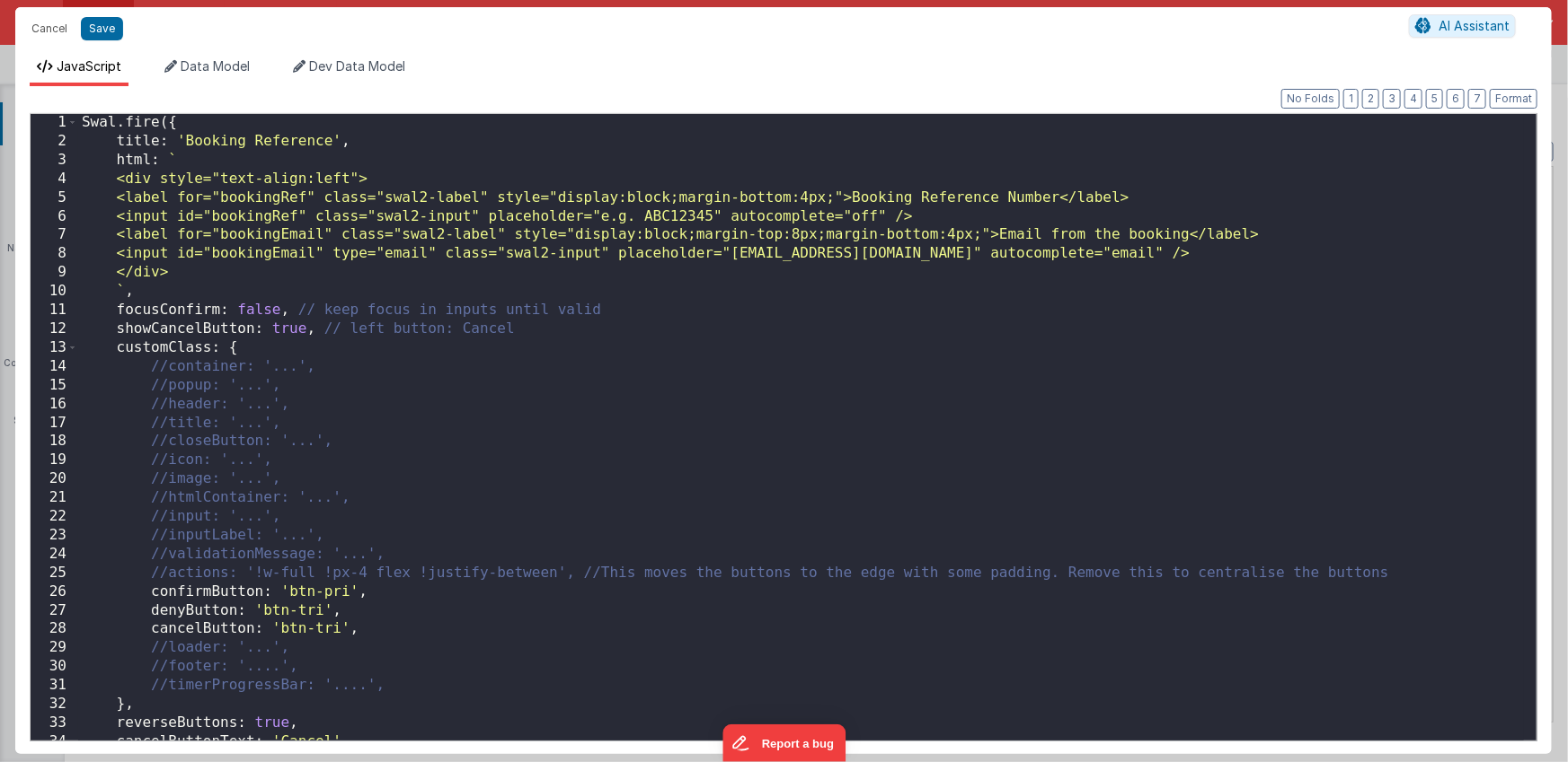
scroll to position [152, 0]
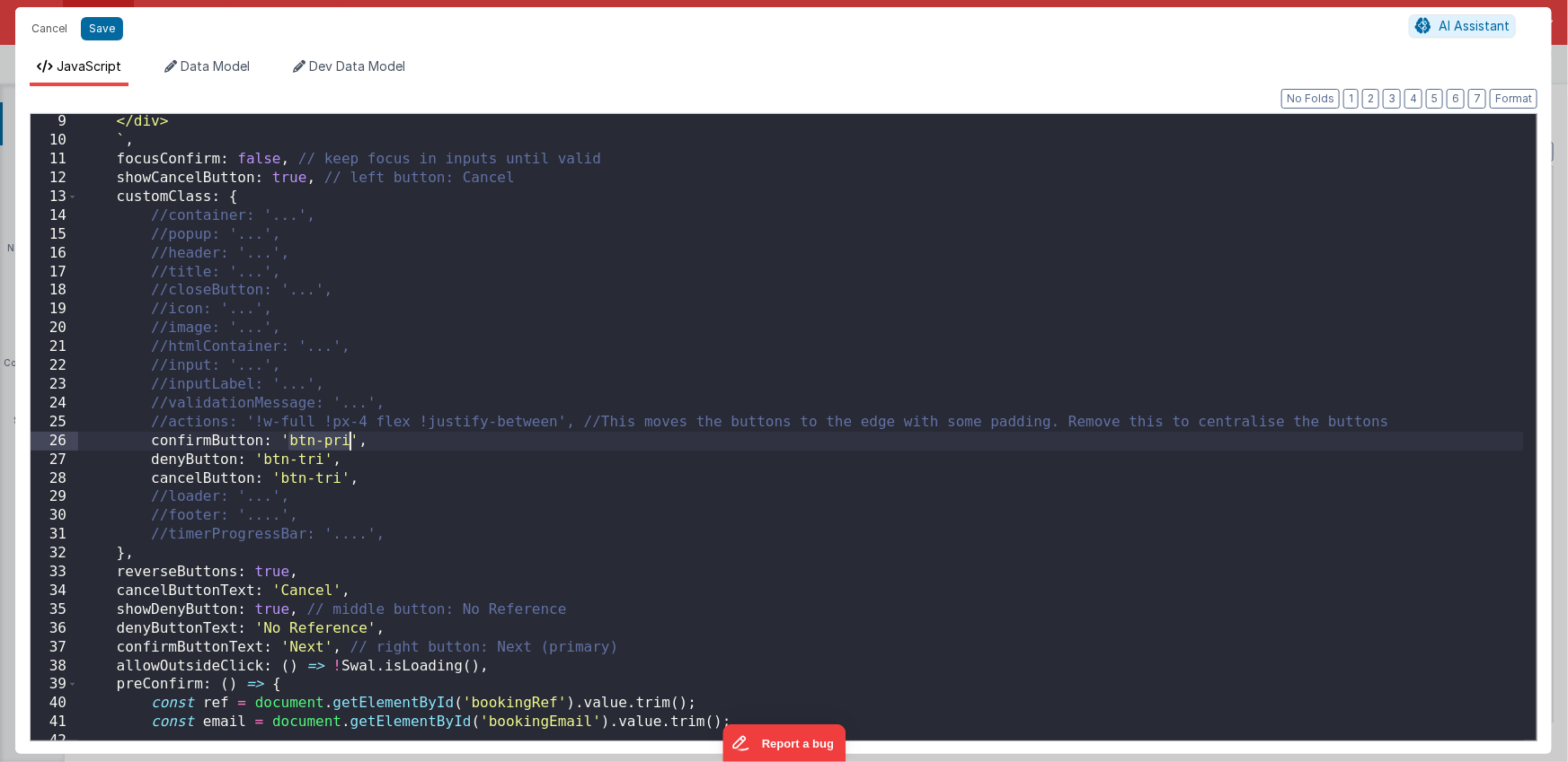
drag, startPoint x: 290, startPoint y: 439, endPoint x: 346, endPoint y: 439, distance: 56.0
click at [346, 439] on div "</div> ` , focusConfirm : false , // keep focus in inputs until valid showCance…" at bounding box center [801, 444] width 1446 height 664
drag, startPoint x: 281, startPoint y: 458, endPoint x: 320, endPoint y: 452, distance: 39.5
click at [320, 452] on div "</div> ` , focusConfirm : false , // keep focus in inputs until valid showCance…" at bounding box center [801, 444] width 1446 height 664
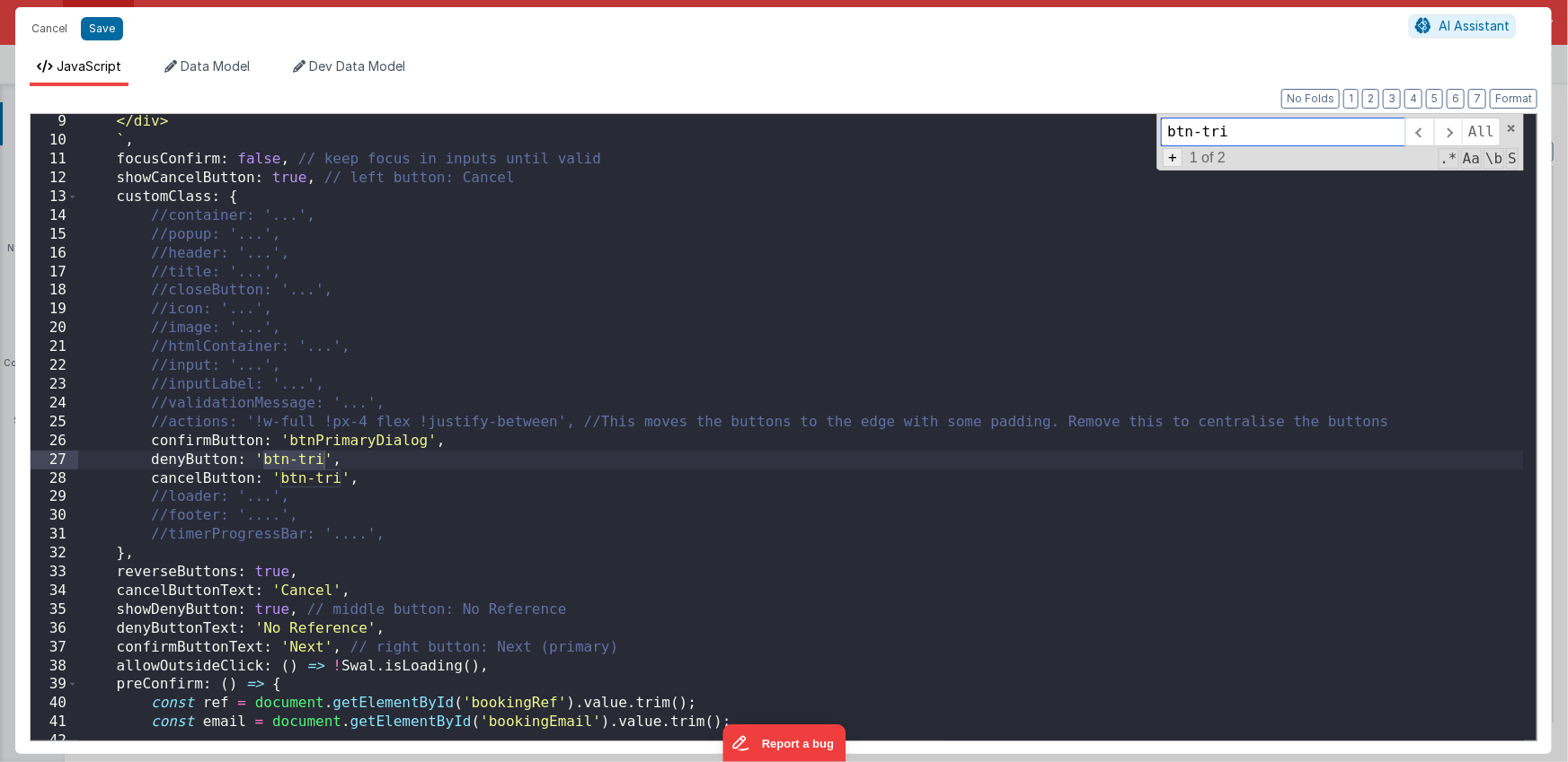
click at [1180, 160] on span "+" at bounding box center [1172, 158] width 20 height 19
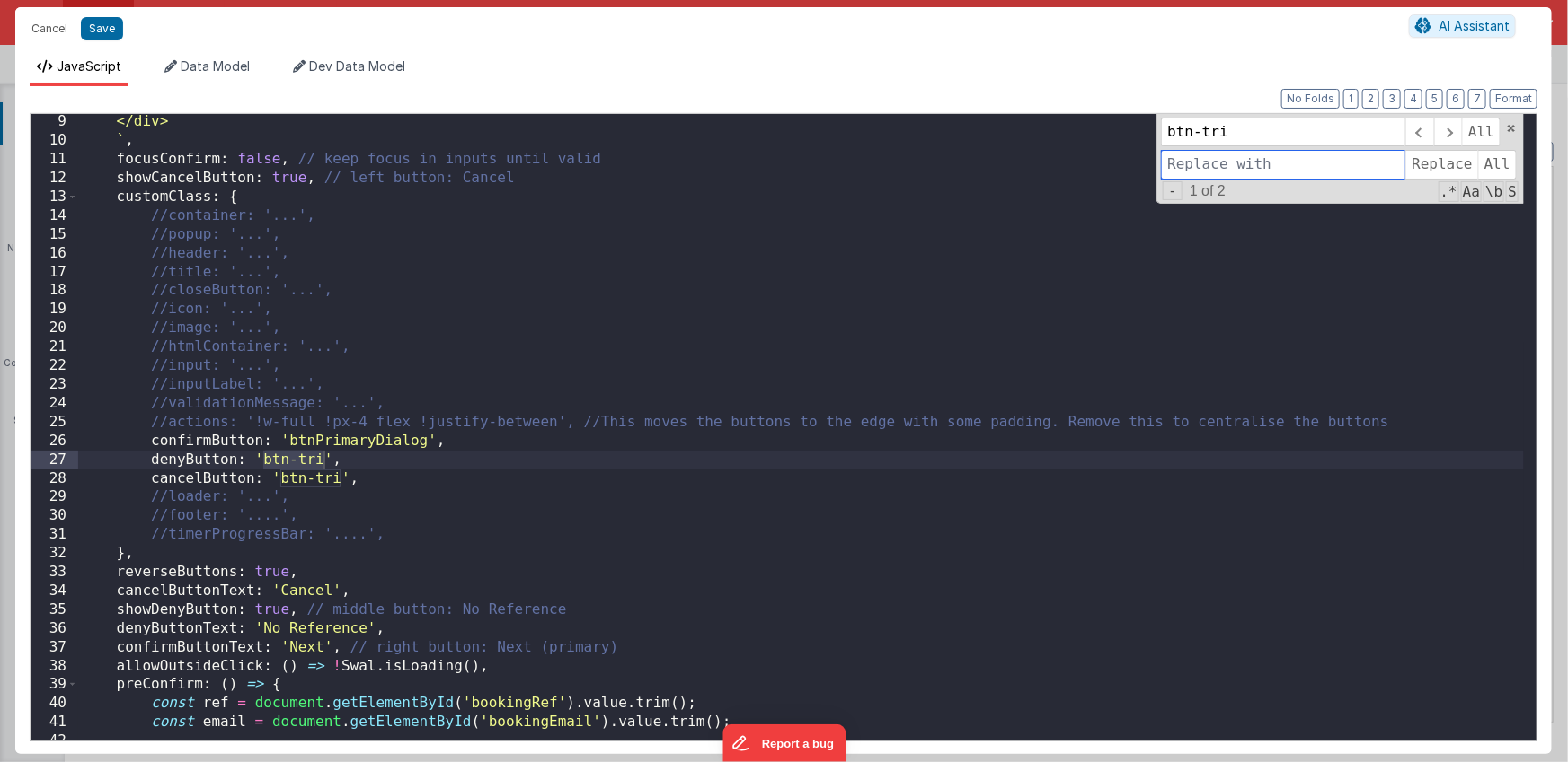
click at [1182, 157] on input at bounding box center [1282, 164] width 244 height 29
paste input "btnSecondaryDialog"
type input "btnSecondaryDialog"
click at [1496, 159] on span "All" at bounding box center [1497, 164] width 38 height 29
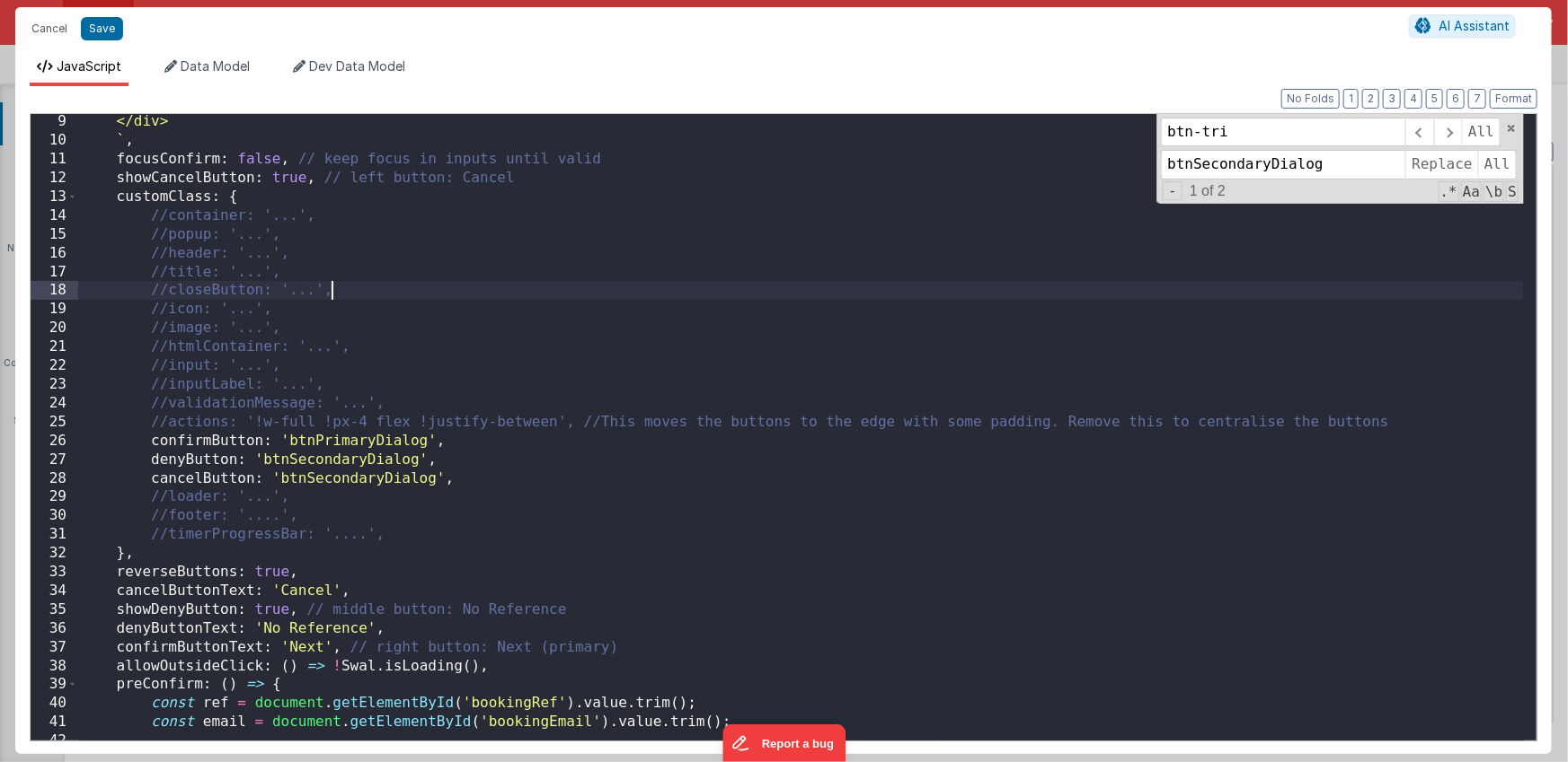
click at [884, 290] on div "</div> ` , focusConfirm : false , // keep focus in inputs until valid showCance…" at bounding box center [801, 444] width 1446 height 664
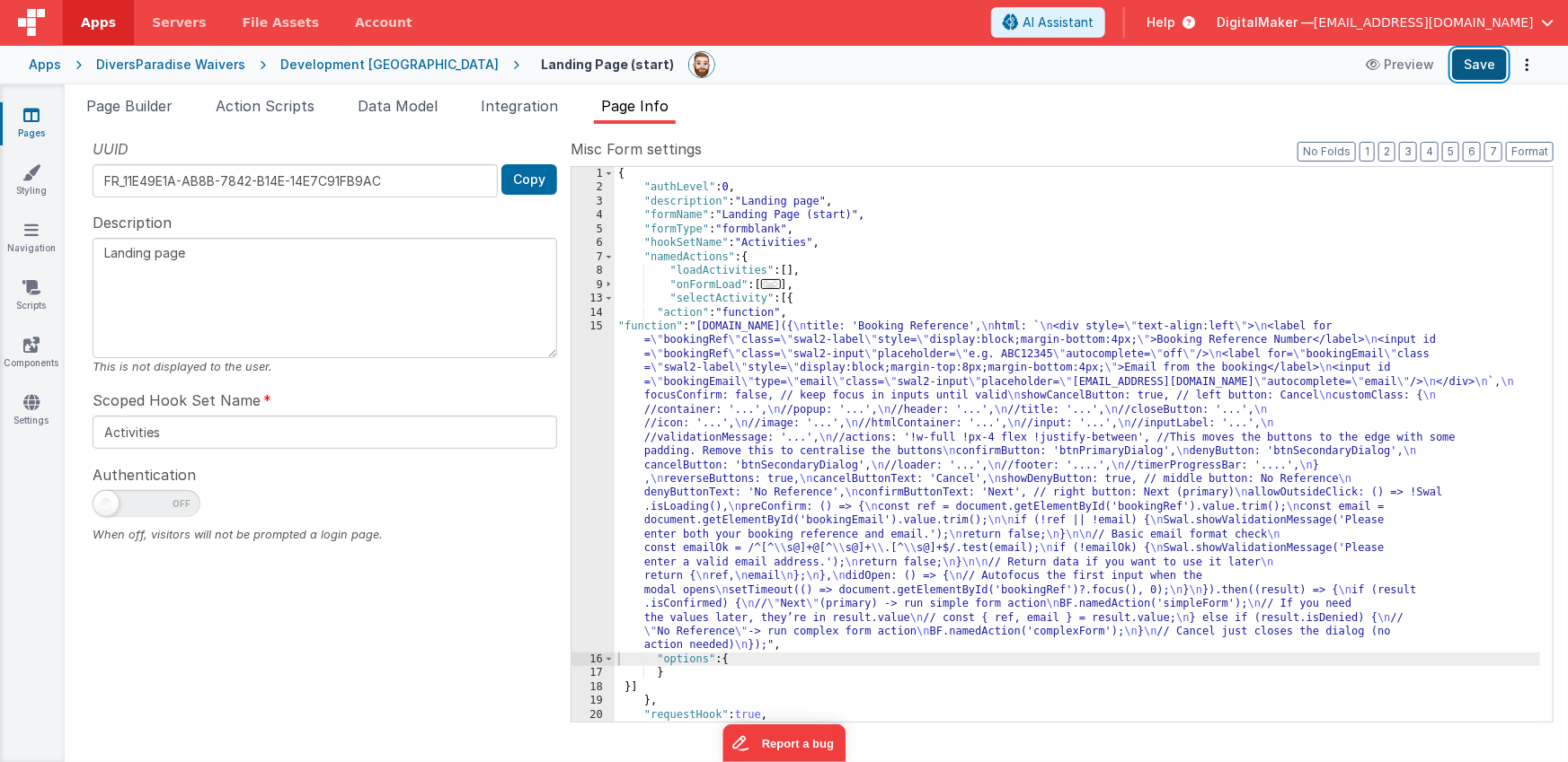
click at [1469, 71] on button "Save" at bounding box center [1479, 65] width 55 height 31
click at [579, 480] on div "15" at bounding box center [592, 486] width 43 height 333
click at [588, 473] on div "15" at bounding box center [592, 486] width 43 height 333
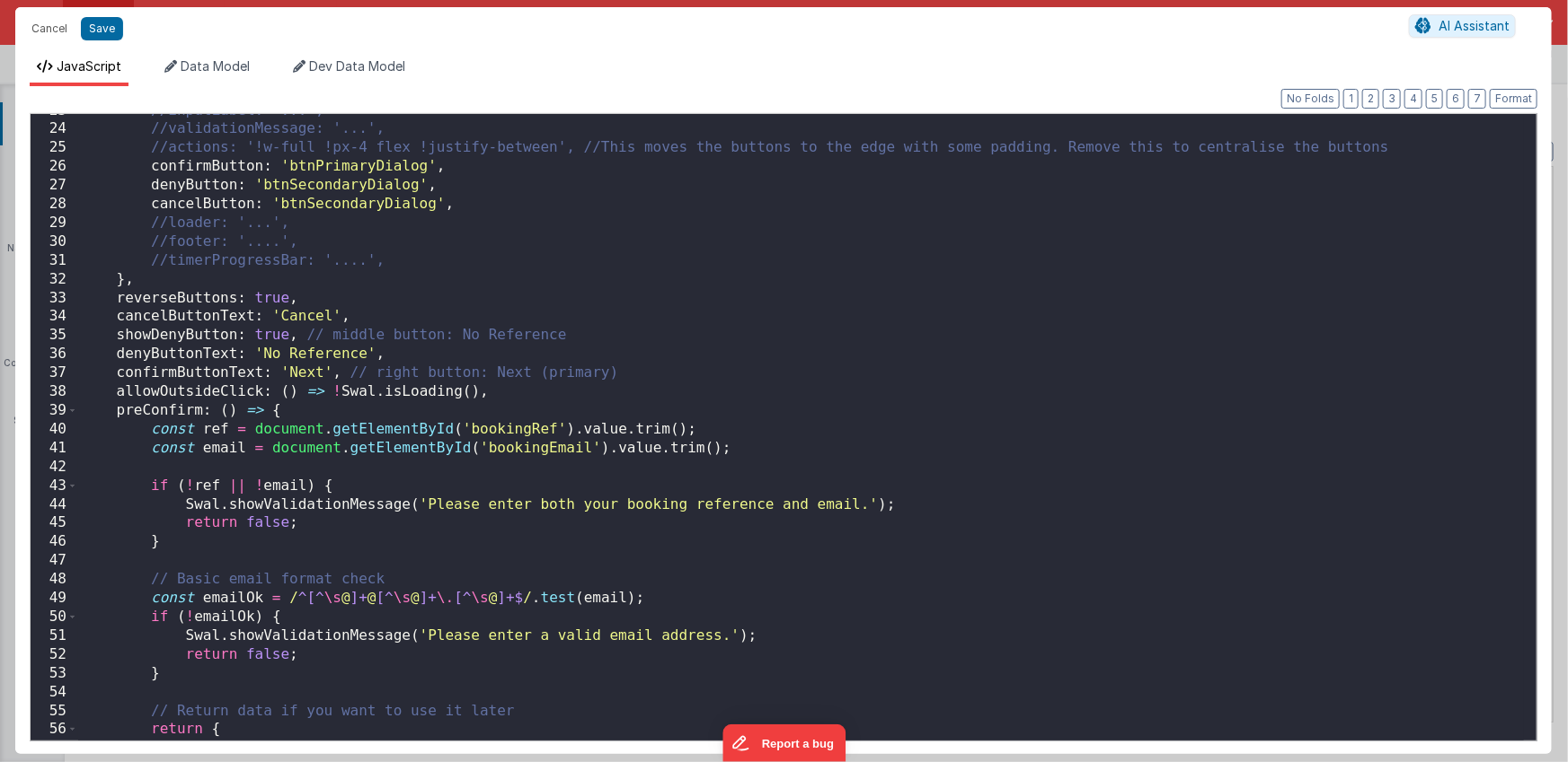
scroll to position [0, 0]
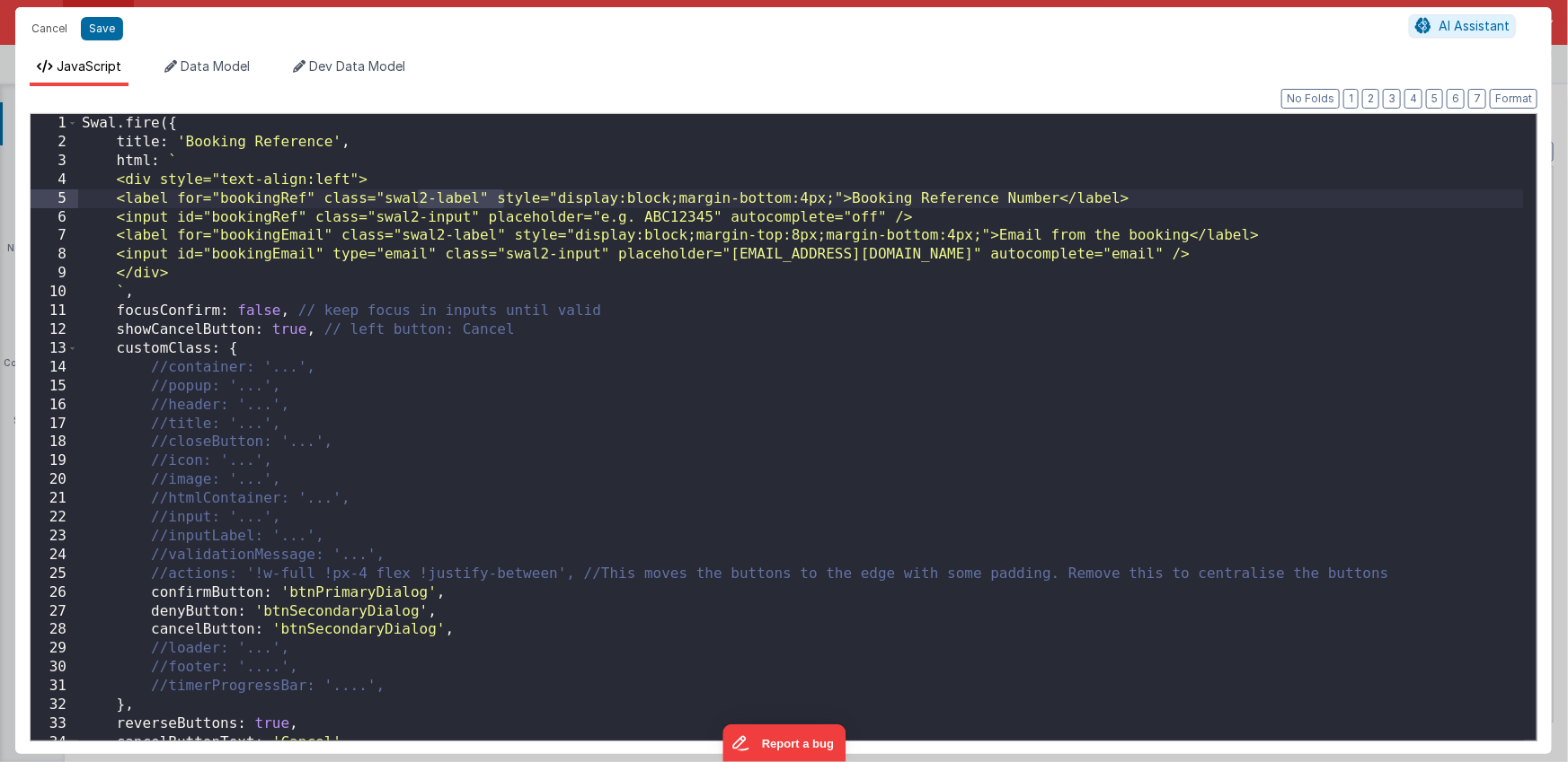
drag, startPoint x: 421, startPoint y: 200, endPoint x: 508, endPoint y: 192, distance: 87.4
click at [508, 192] on div "Swal . fire ({ title : 'Booking Reference' , html : ` <div style="text-align:le…" at bounding box center [801, 446] width 1446 height 664
drag, startPoint x: 503, startPoint y: 216, endPoint x: 410, endPoint y: 217, distance: 93.0
click at [410, 217] on div "Swal . fire ({ title : 'Booking Reference' , html : ` <div style="text-align:le…" at bounding box center [801, 446] width 1446 height 664
drag, startPoint x: 539, startPoint y: 255, endPoint x: 636, endPoint y: 254, distance: 97.0
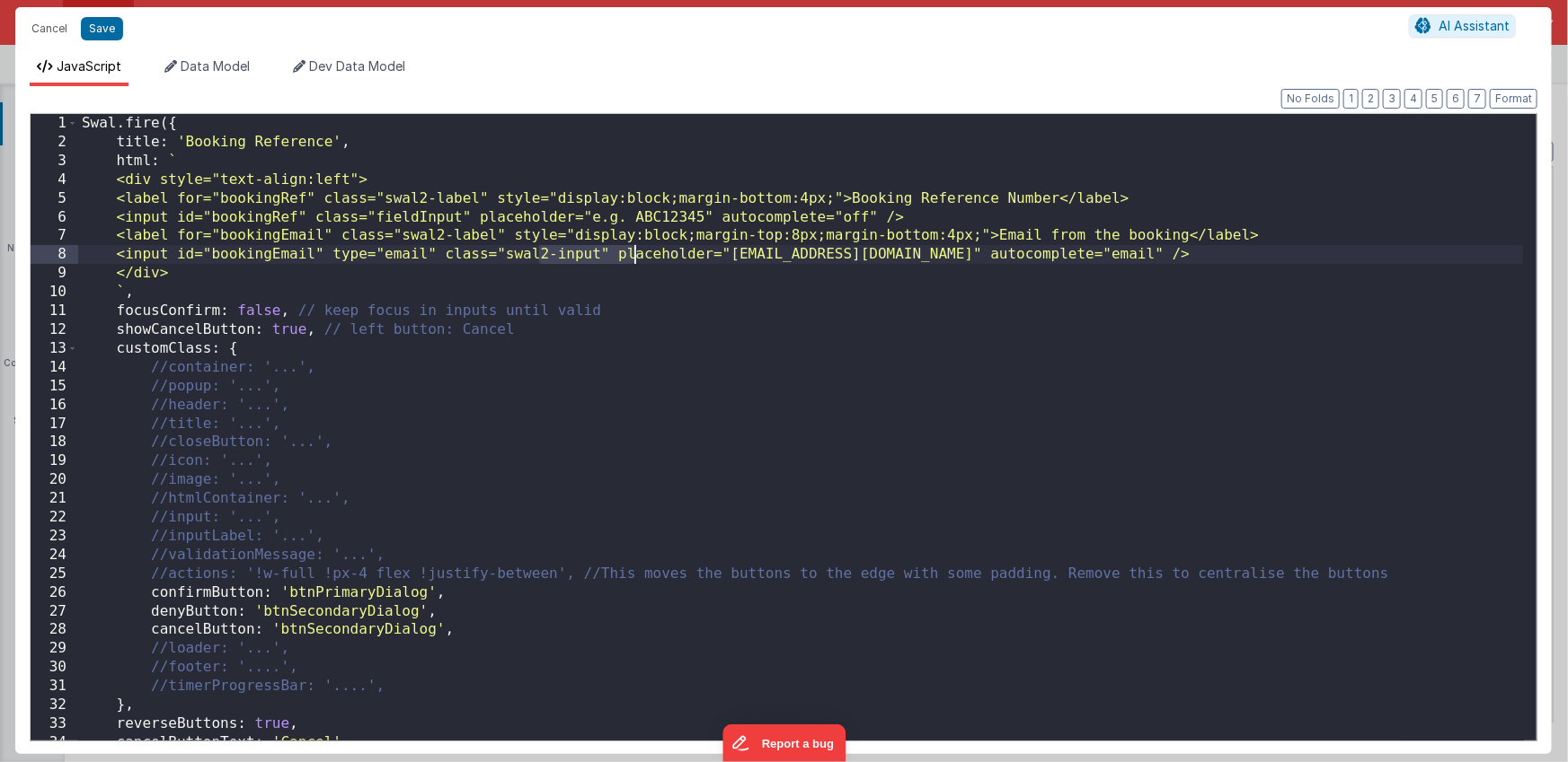
click at [636, 254] on div "Swal . fire ({ title : 'Booking Reference' , html : ` <div style="text-align:le…" at bounding box center [801, 446] width 1446 height 664
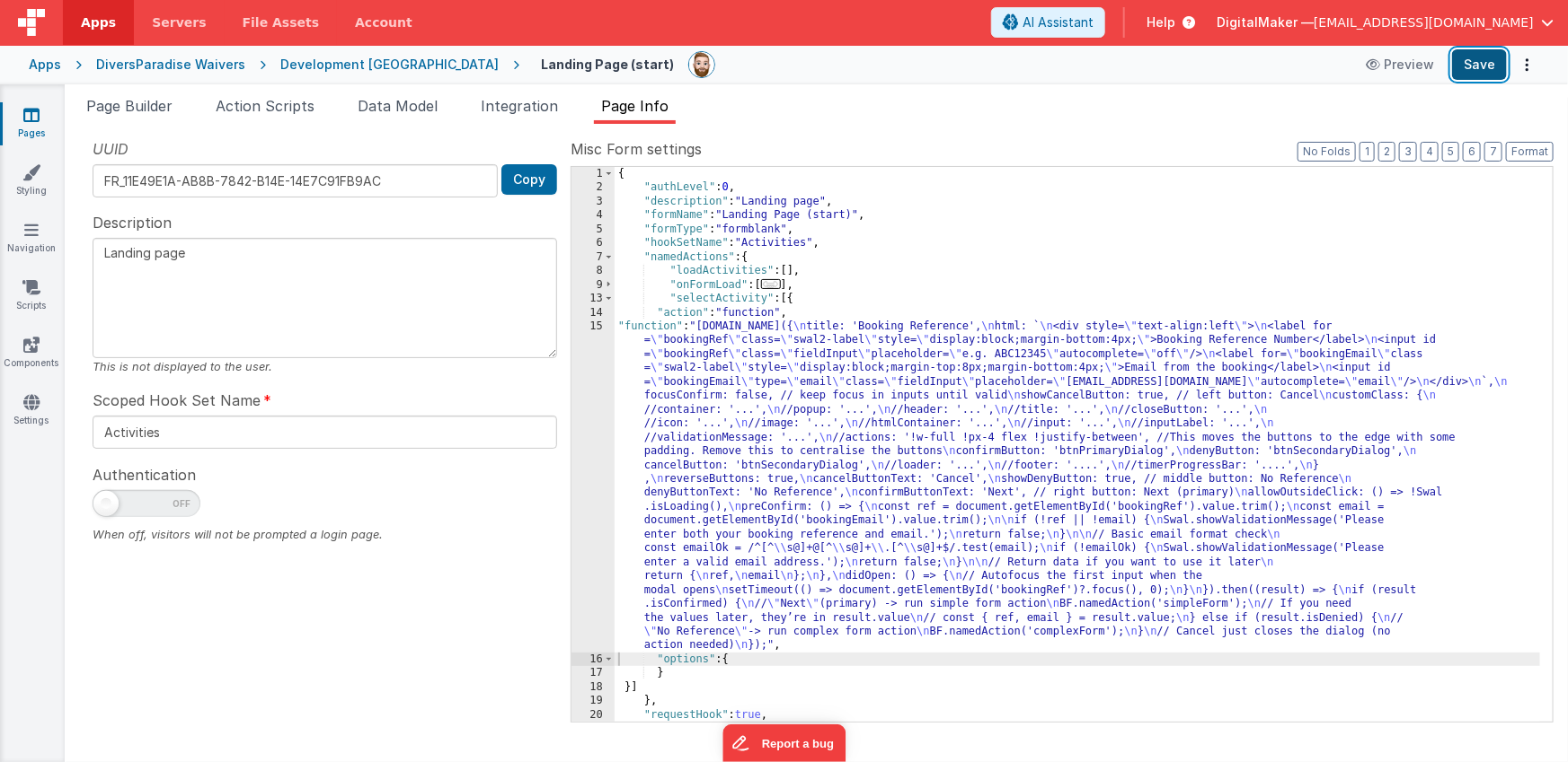
click at [1483, 58] on button "Save" at bounding box center [1479, 65] width 55 height 31
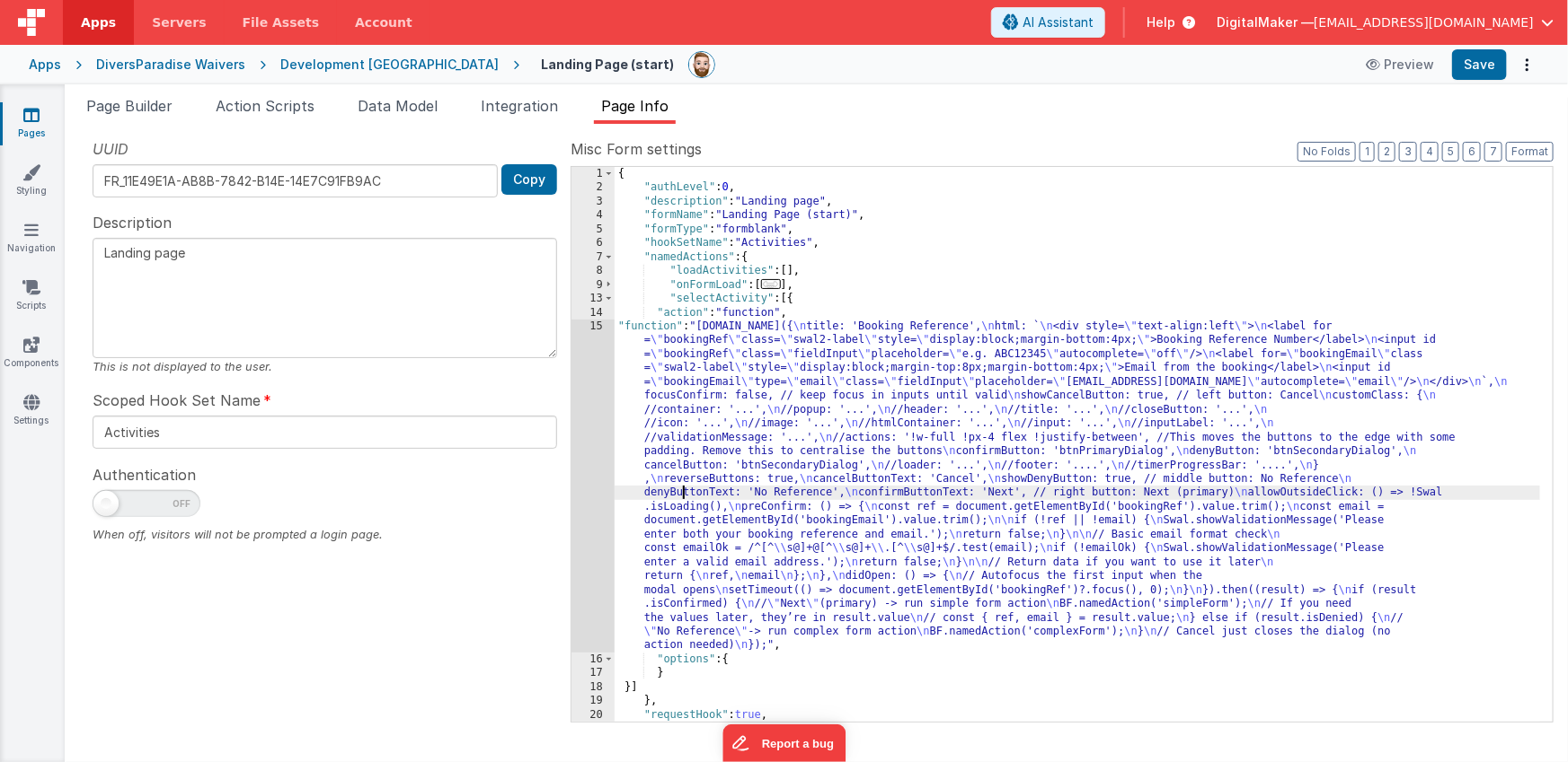
click at [684, 486] on div "{ "authLevel" : 0 , "description" : "Landing page" , "formName" : "Landing Page…" at bounding box center [1077, 458] width 926 height 582
click at [586, 494] on div "15" at bounding box center [592, 486] width 43 height 333
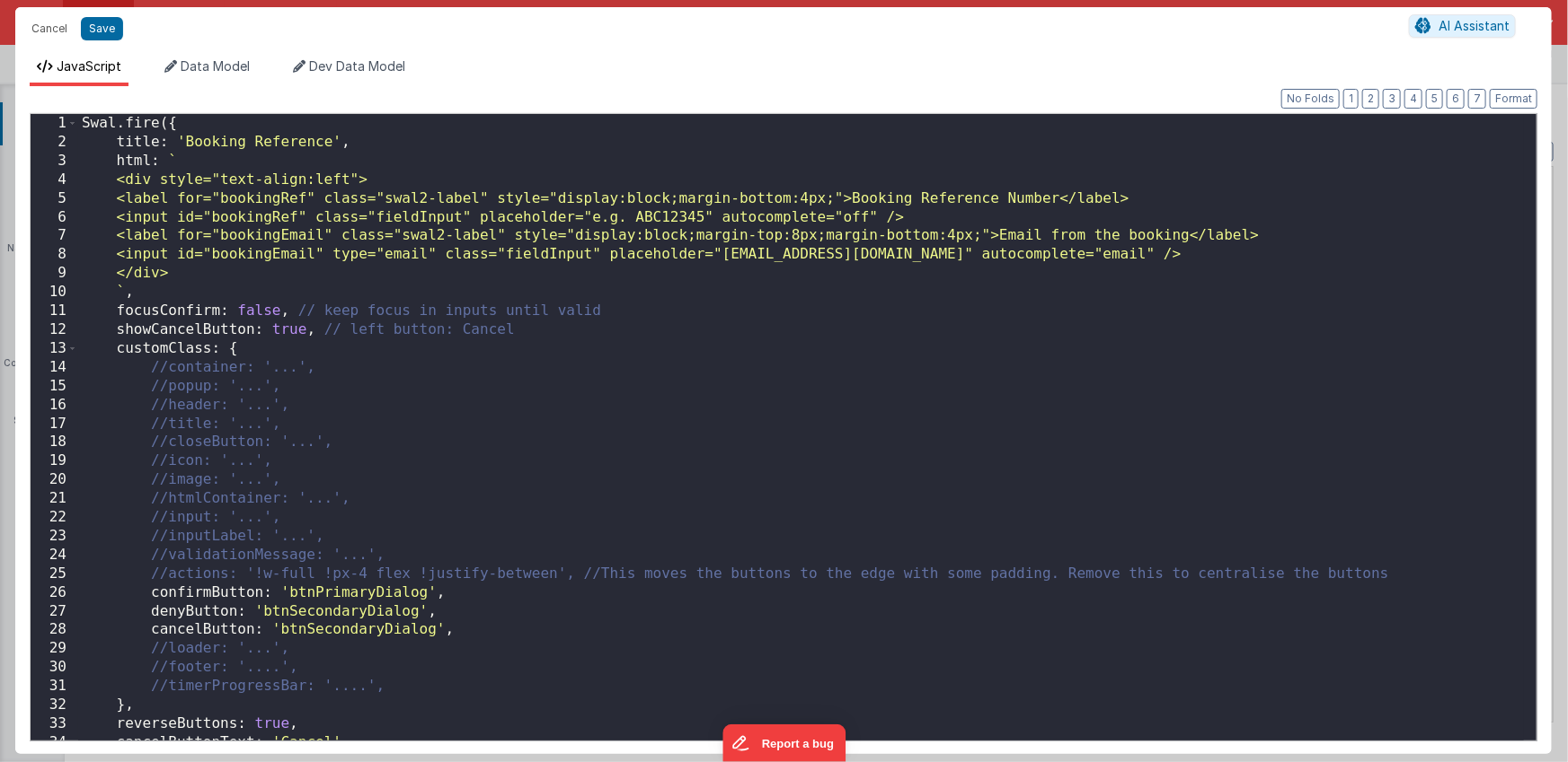
click at [1089, 235] on div "Swal . fire ({ title : 'Booking Reference' , html : ` <div style="text-align:le…" at bounding box center [801, 446] width 1446 height 664
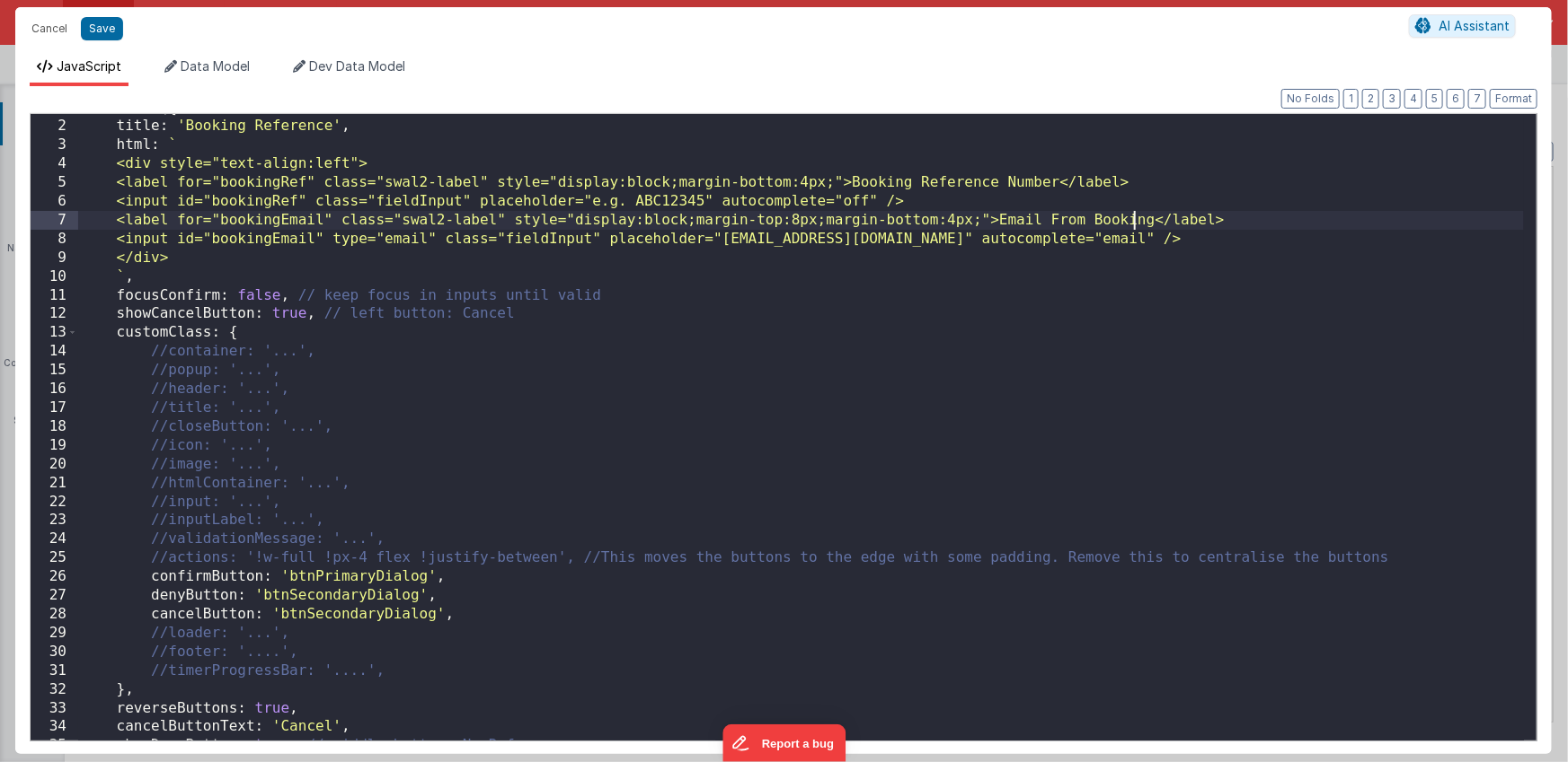
scroll to position [11, 0]
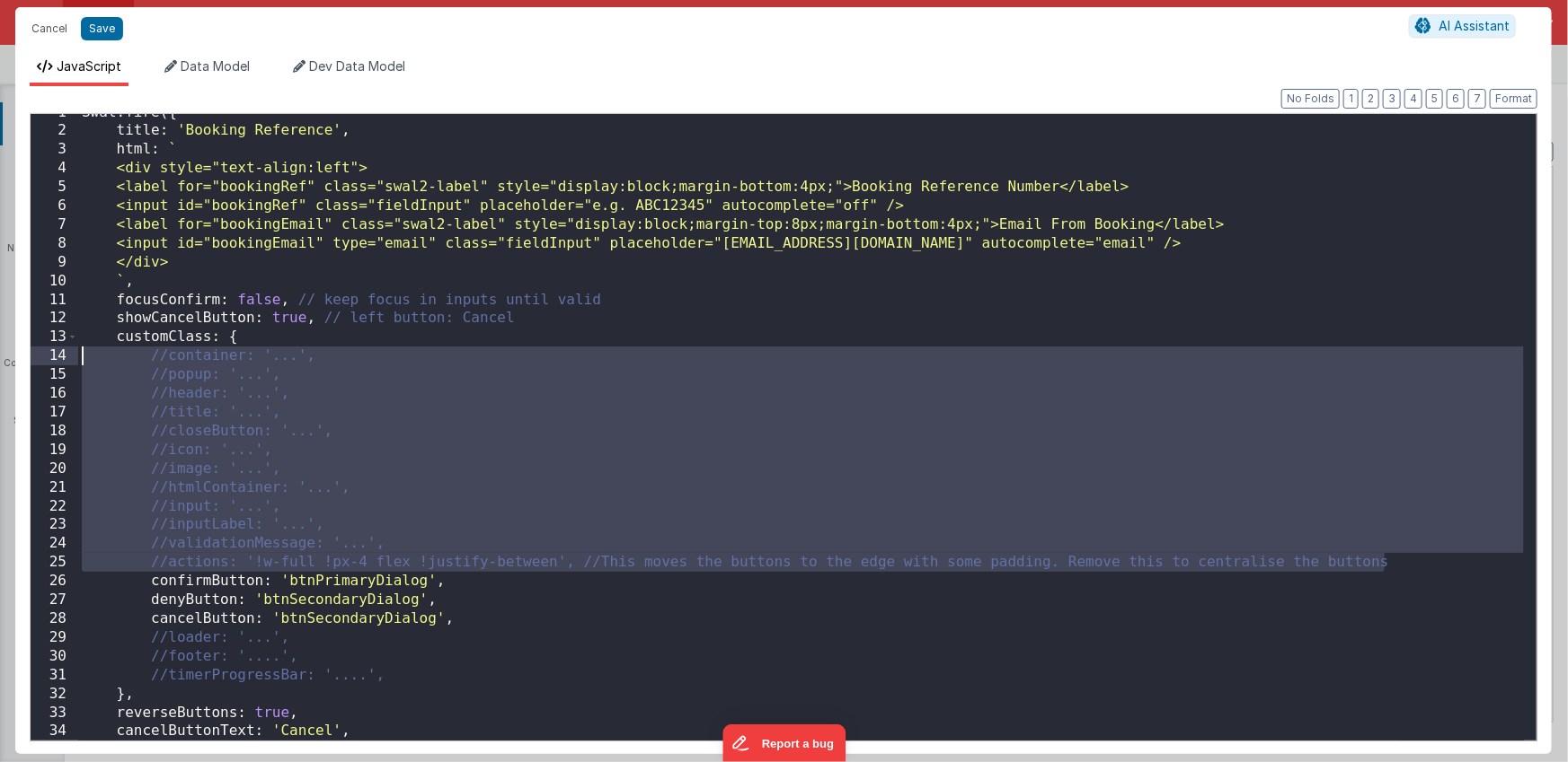
drag, startPoint x: 1407, startPoint y: 564, endPoint x: 66, endPoint y: 361, distance: 1356.3
click at [66, 361] on div "1 2 3 4 5 6 7 8 9 10 11 12 13 14 15 16 17 18 19 20 21 22 23 24 25 26 27 28 29 3…" at bounding box center [784, 426] width 1508 height 628
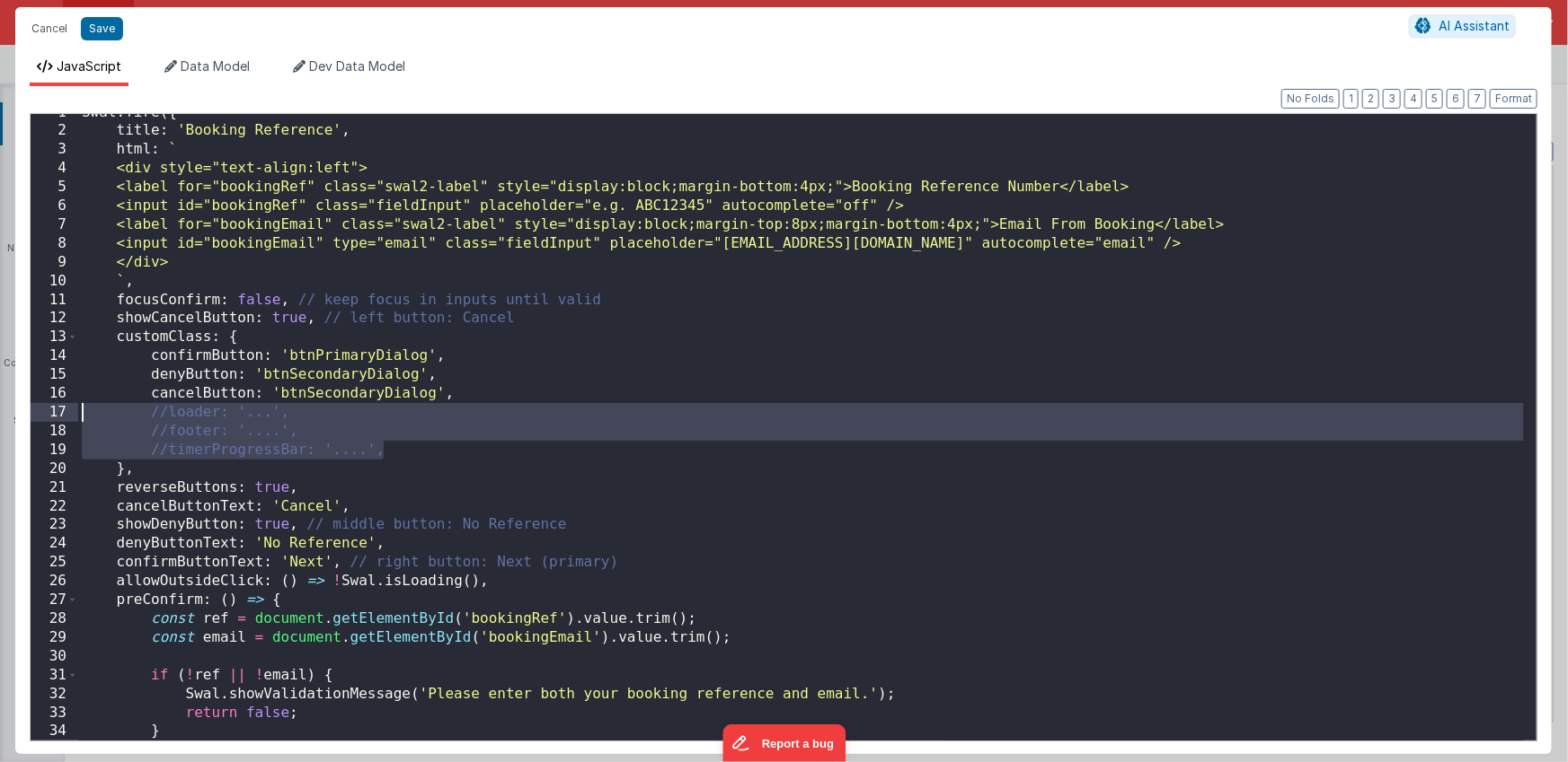
drag, startPoint x: 400, startPoint y: 453, endPoint x: 49, endPoint y: 412, distance: 353.4
click at [49, 412] on div "1 2 3 4 5 6 7 8 9 10 11 12 13 14 15 16 17 18 19 20 21 22 23 24 25 26 27 28 29 3…" at bounding box center [784, 426] width 1508 height 628
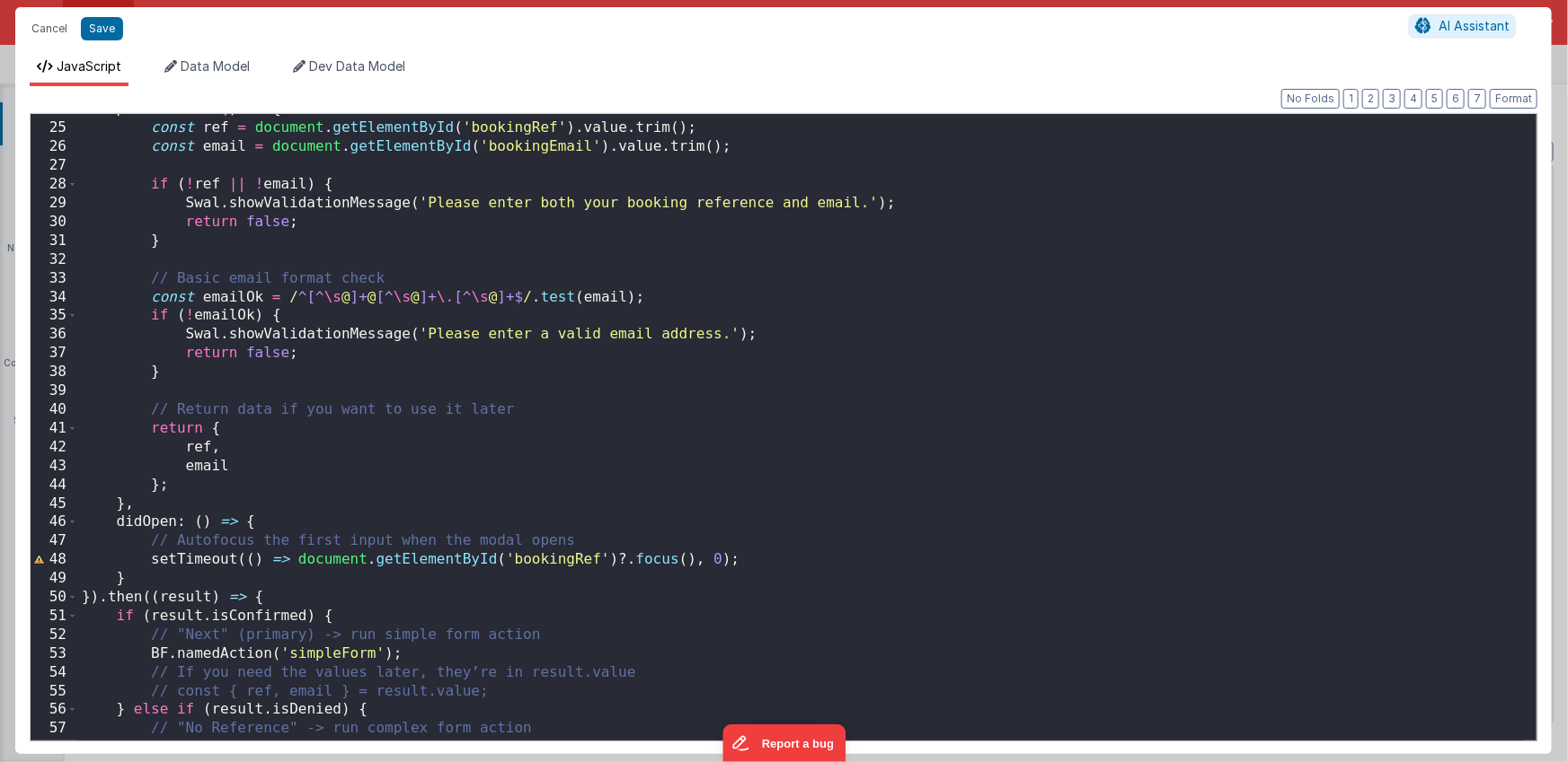
scroll to position [518, 0]
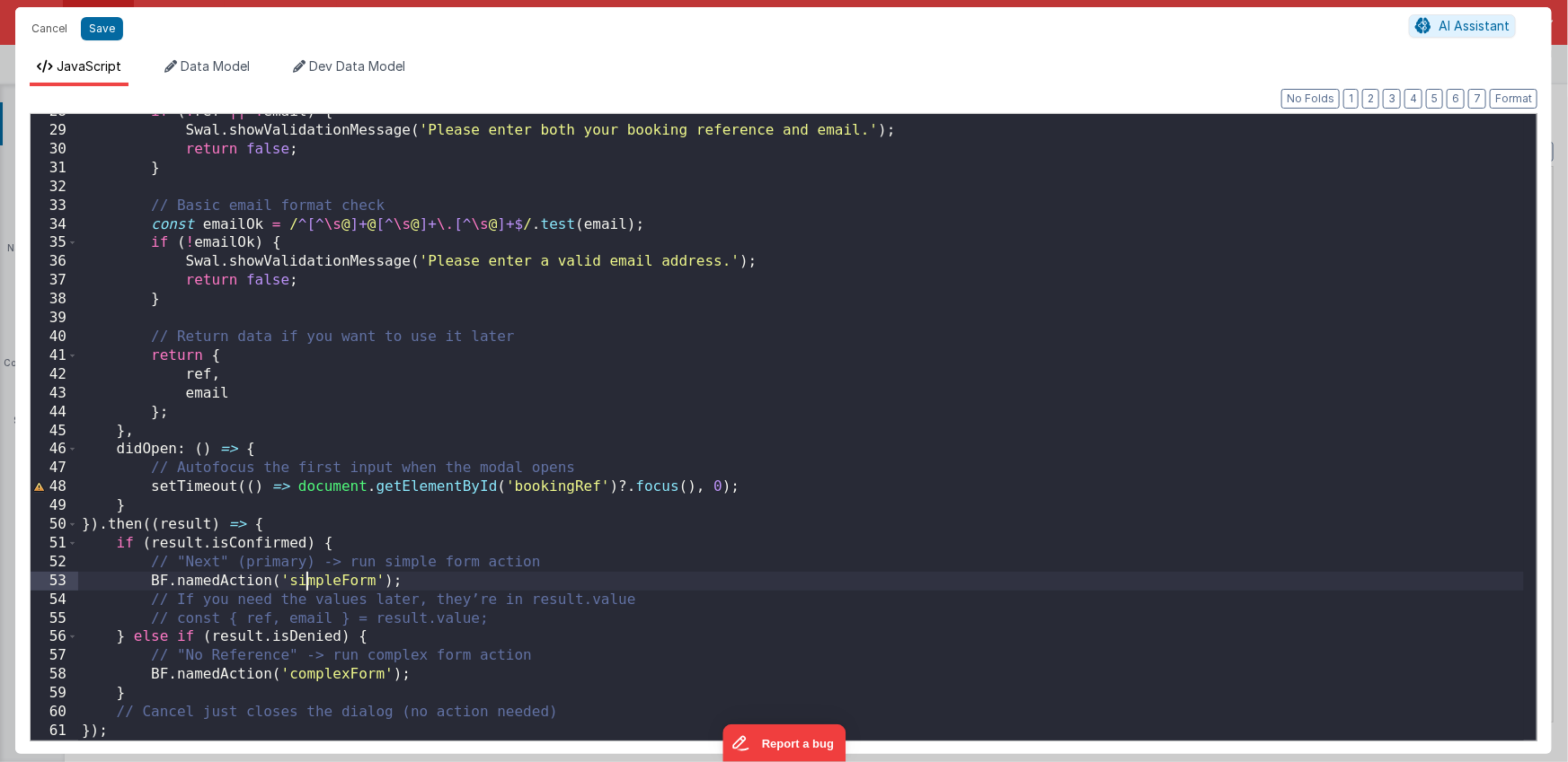
click at [308, 585] on div "if ( ! ref || ! email ) { Swal . showValidationMessage ( 'Please enter both you…" at bounding box center [801, 434] width 1446 height 664
click at [347, 580] on div "if ( ! ref || ! email ) { Swal . showValidationMessage ( 'Please enter both you…" at bounding box center [801, 434] width 1446 height 664
click at [337, 675] on div "if ( ! ref || ! email ) { Swal . showValidationMessage ( 'Please enter both you…" at bounding box center [801, 434] width 1446 height 664
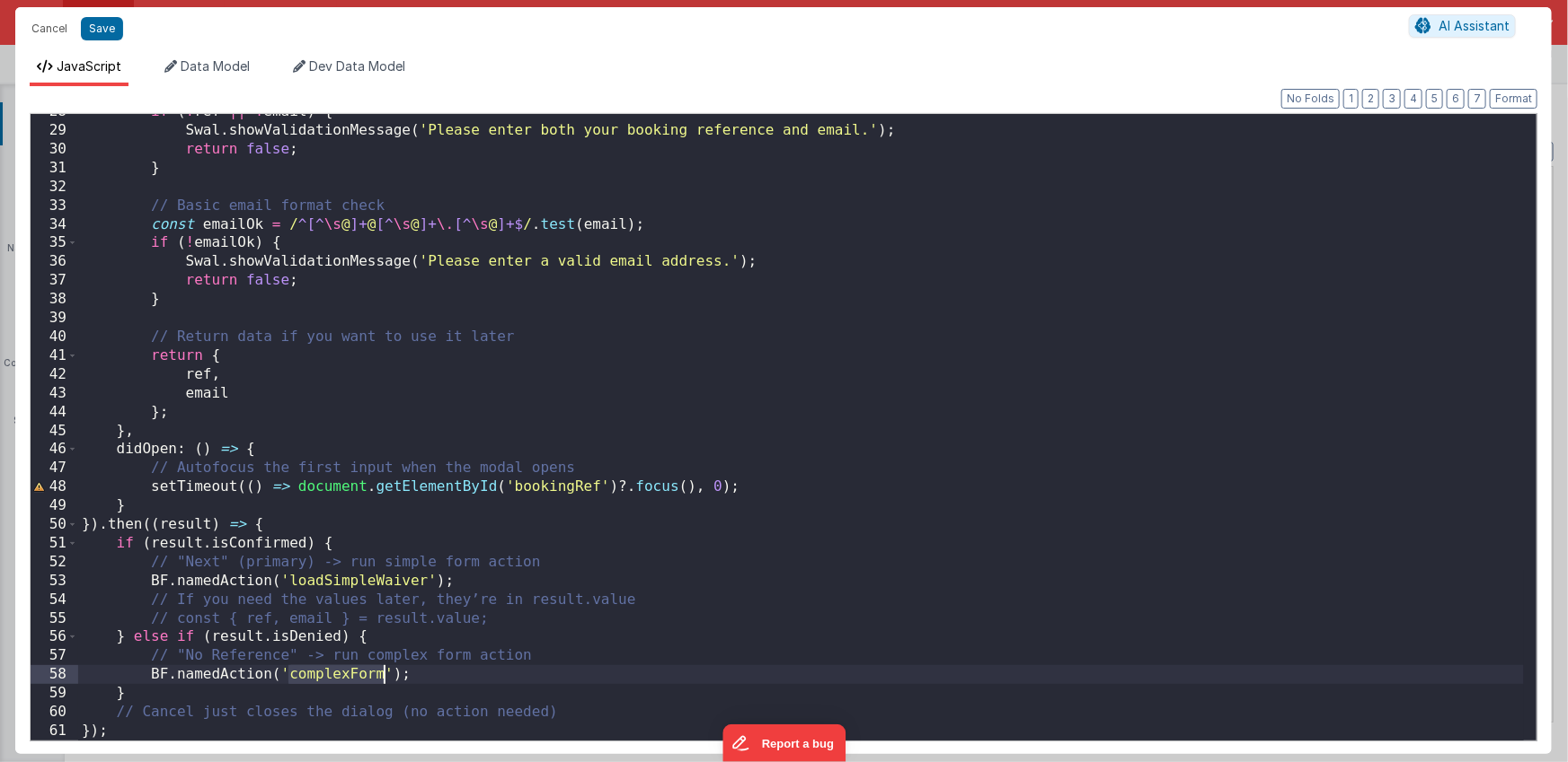
click at [337, 675] on div "if ( ! ref || ! email ) { Swal . showValidationMessage ( 'Please enter both you…" at bounding box center [801, 434] width 1446 height 664
paste textarea
click at [326, 673] on div "if ( ! ref || ! email ) { Swal . showValidationMessage ( 'Please enter both you…" at bounding box center [801, 434] width 1446 height 664
click at [375, 675] on div "if ( ! ref || ! email ) { Swal . showValidationMessage ( 'Please enter both you…" at bounding box center [801, 434] width 1446 height 664
click at [376, 676] on div "if ( ! ref || ! email ) { Swal . showValidationMessage ( 'Please enter both you…" at bounding box center [801, 434] width 1446 height 664
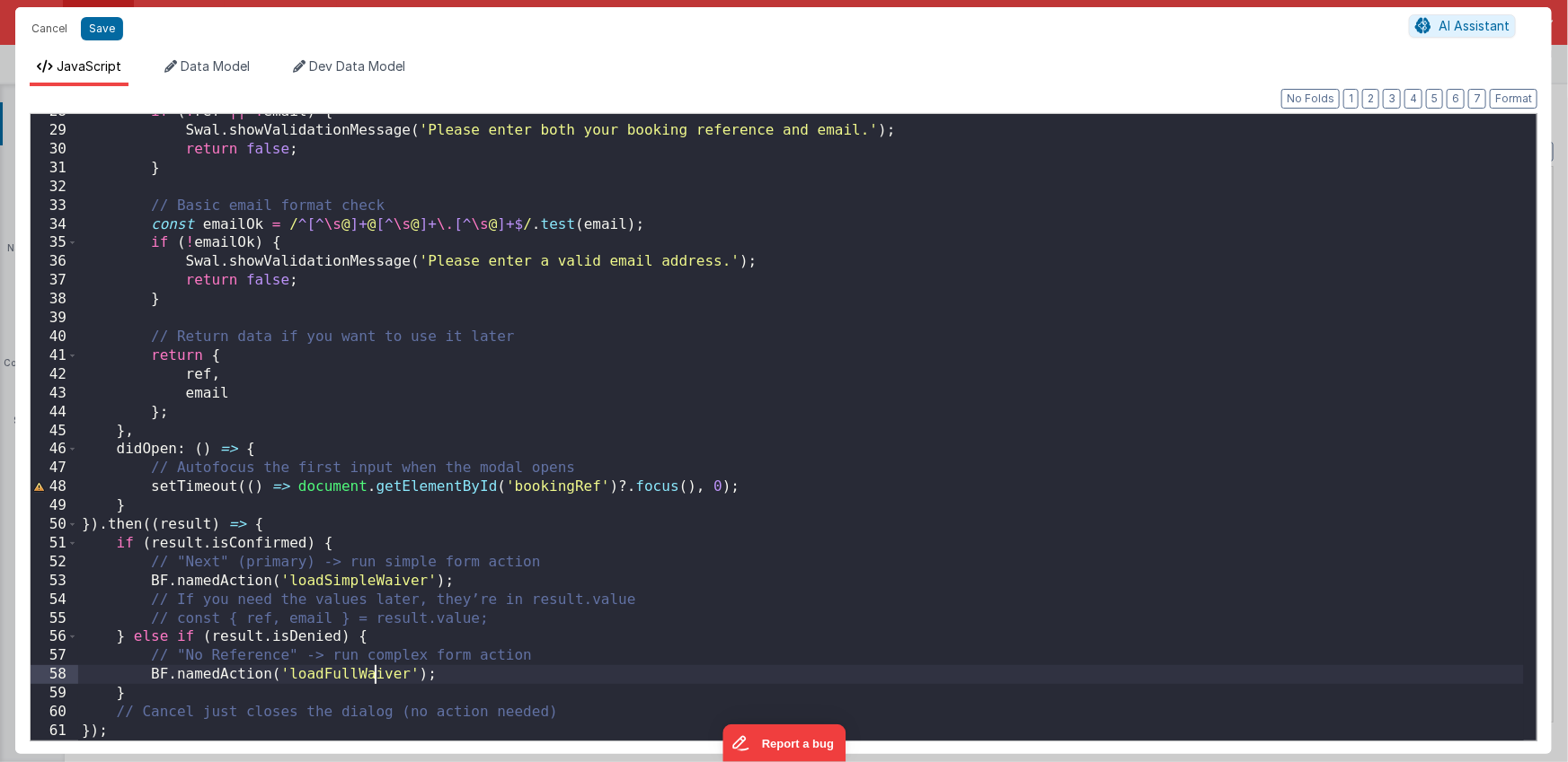
click at [376, 676] on div "if ( ! ref || ! email ) { Swal . showValidationMessage ( 'Please enter both you…" at bounding box center [801, 434] width 1446 height 664
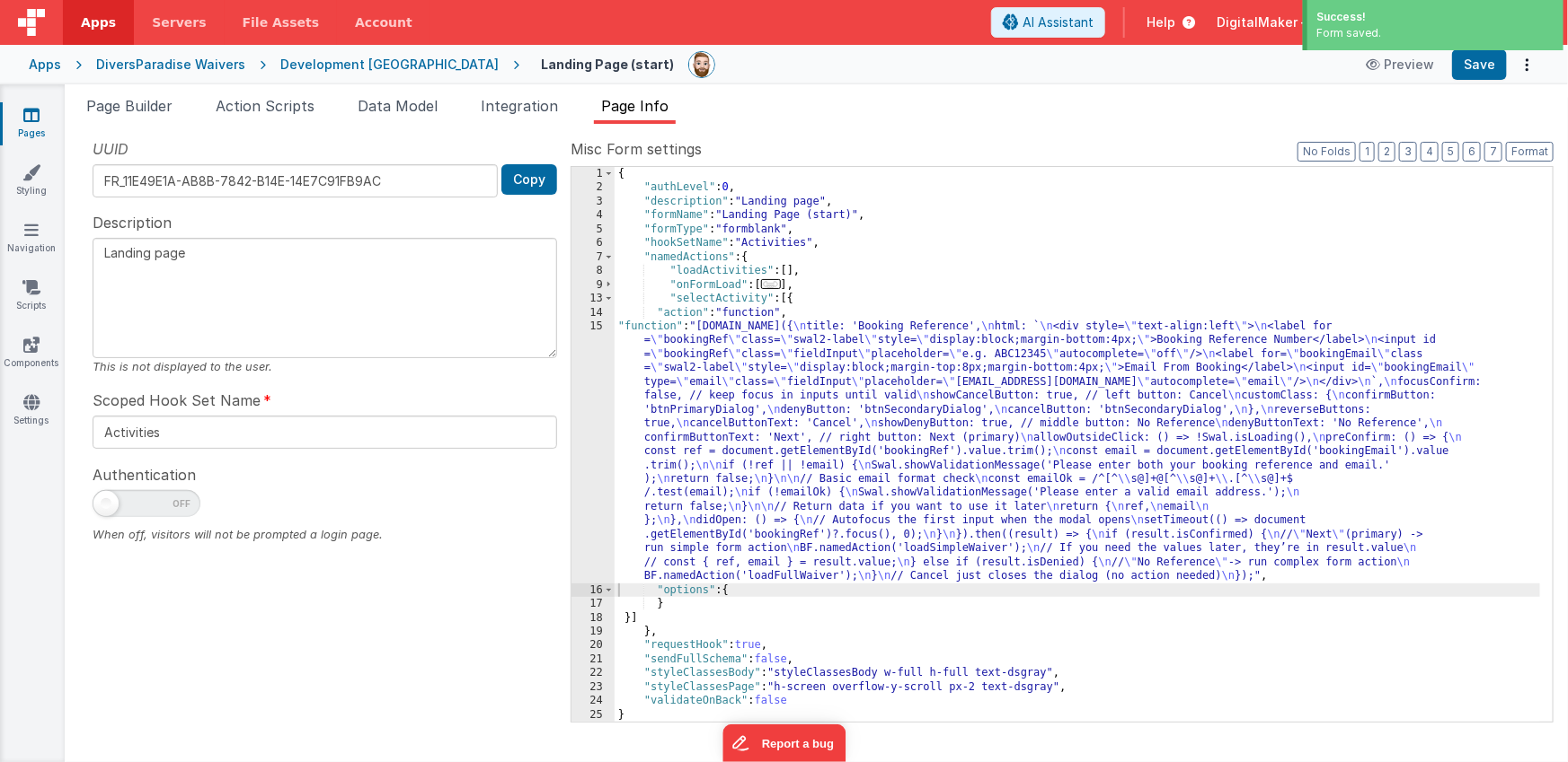
click at [825, 280] on div "{ "authLevel" : 0 , "description" : "Landing page" , "formName" : "Landing Page…" at bounding box center [1077, 458] width 926 height 582
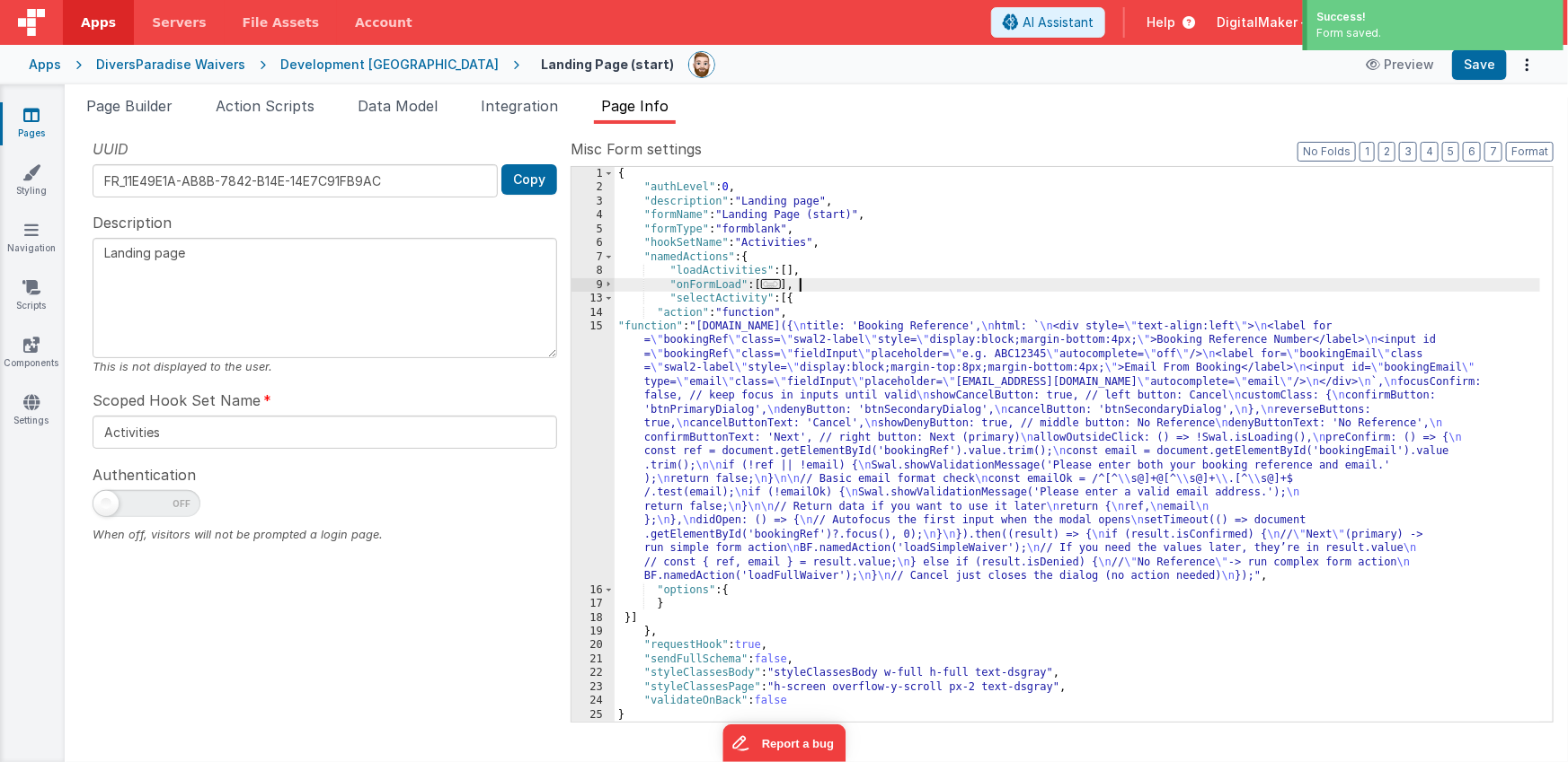
click at [822, 273] on div "{ "authLevel" : 0 , "description" : "Landing page" , "formName" : "Landing Page…" at bounding box center [1077, 458] width 926 height 582
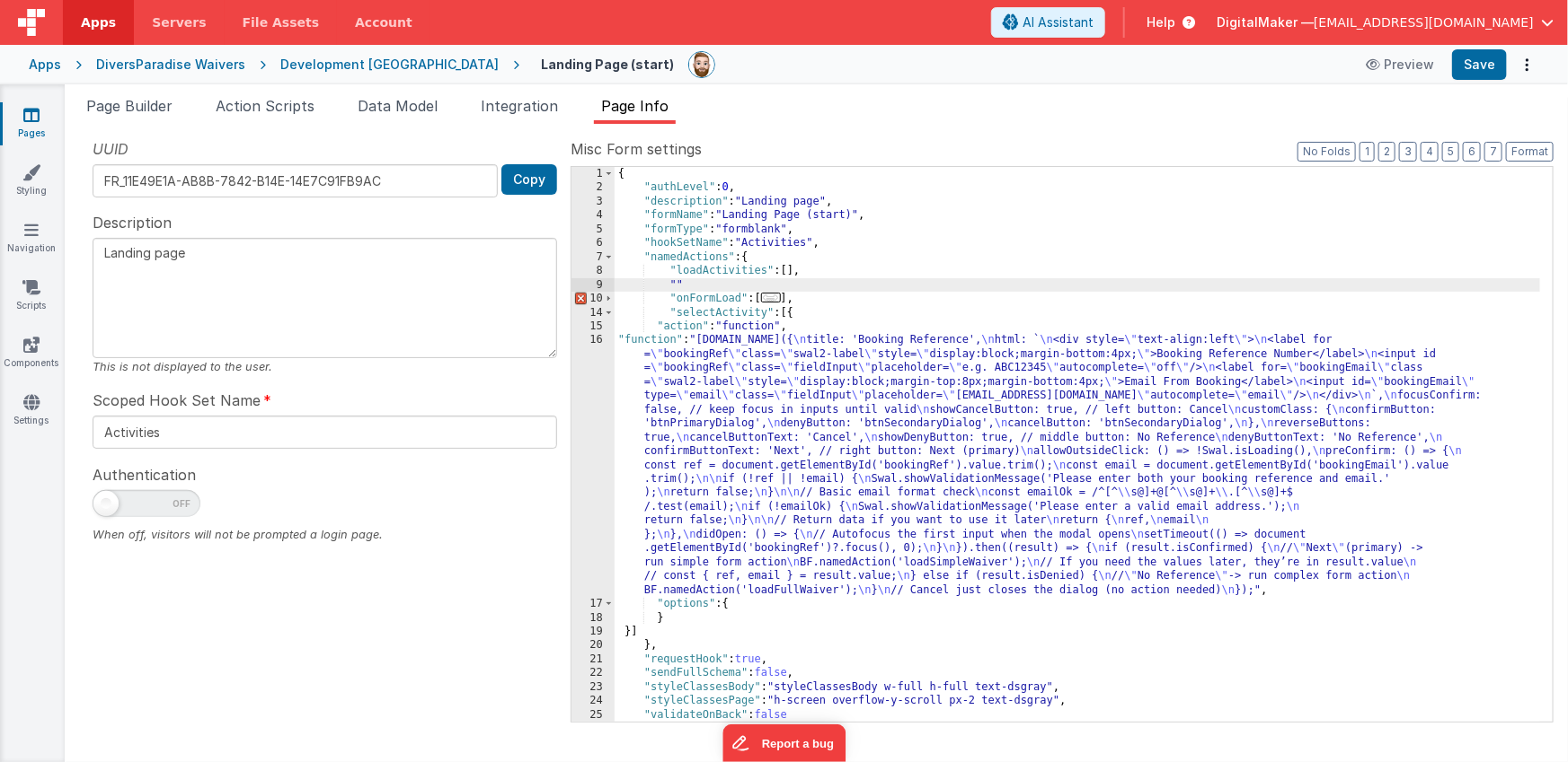
paste textarea
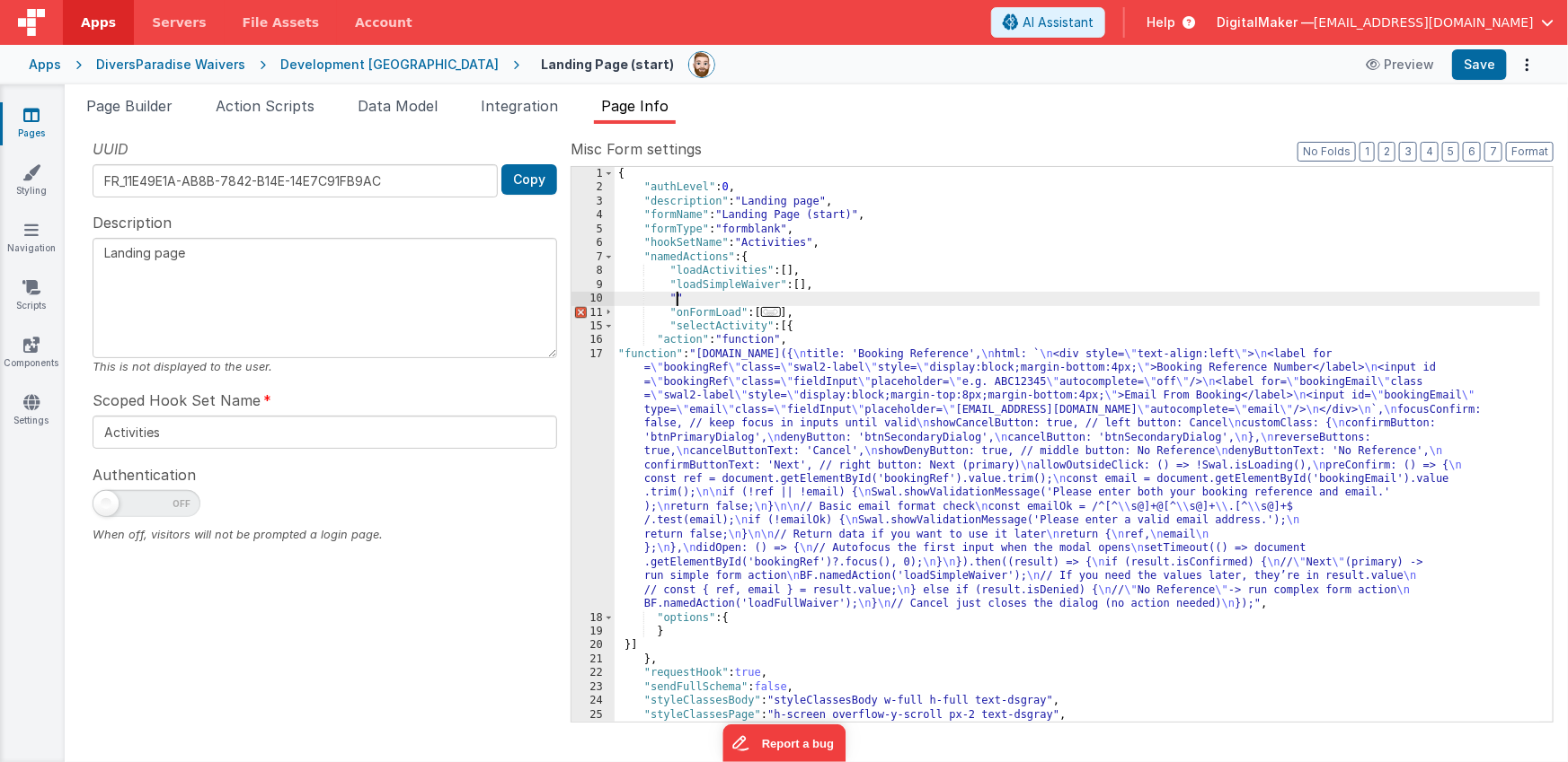
paste textarea
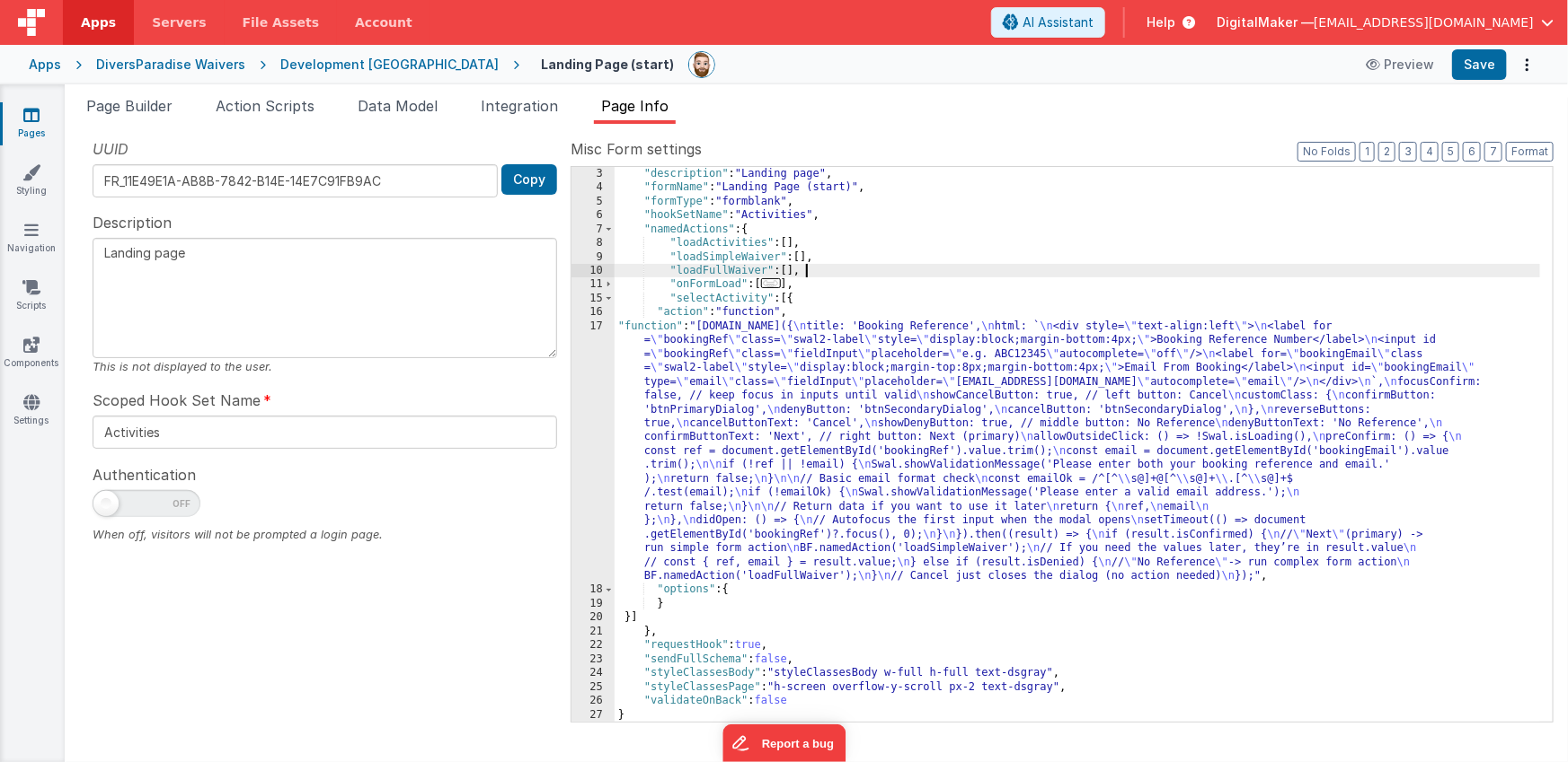
scroll to position [24, 0]
click at [793, 275] on div ""authLevel" : 0 , "description" : "Landing page" , "formName" : "Landing Page (…" at bounding box center [1077, 446] width 926 height 582
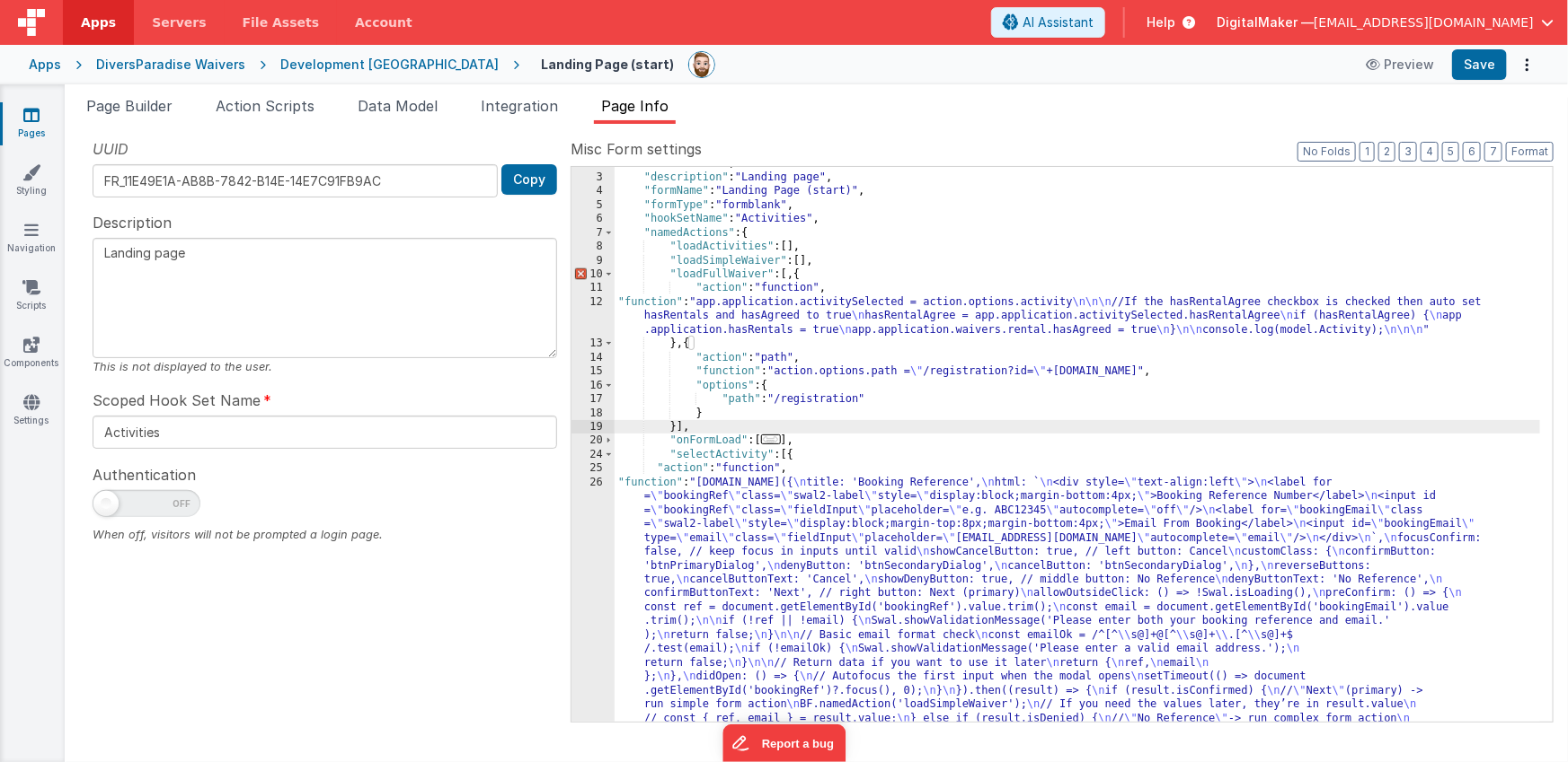
click at [792, 275] on div ""authLevel" : 0 , "description" : "Landing page" , "formName" : "Landing Page (…" at bounding box center [1077, 572] width 926 height 833
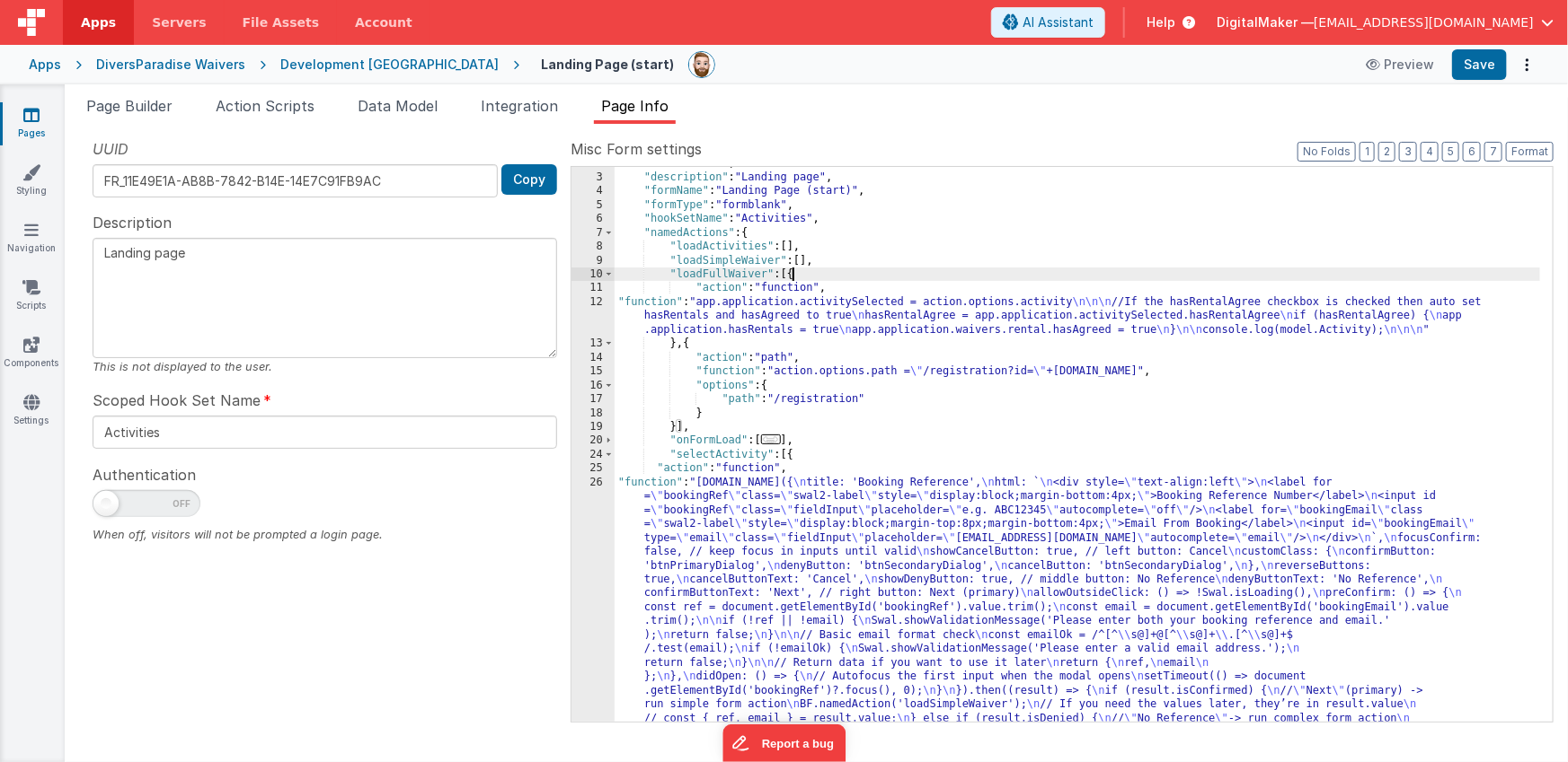
click at [814, 309] on div ""authLevel" : 0 , "description" : "Landing page" , "formName" : "Landing Page (…" at bounding box center [1077, 572] width 926 height 833
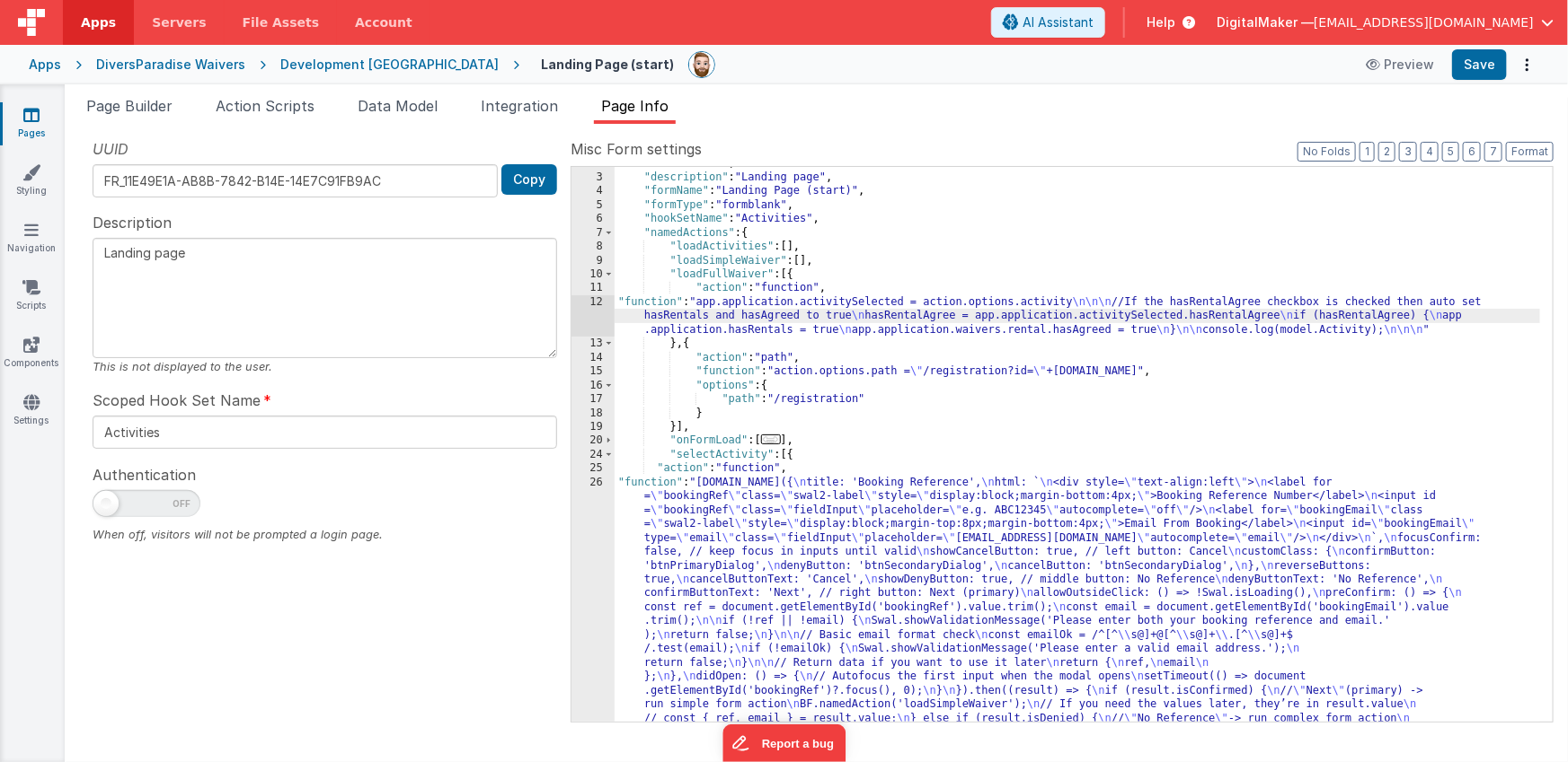
click at [588, 315] on div "12" at bounding box center [592, 316] width 43 height 41
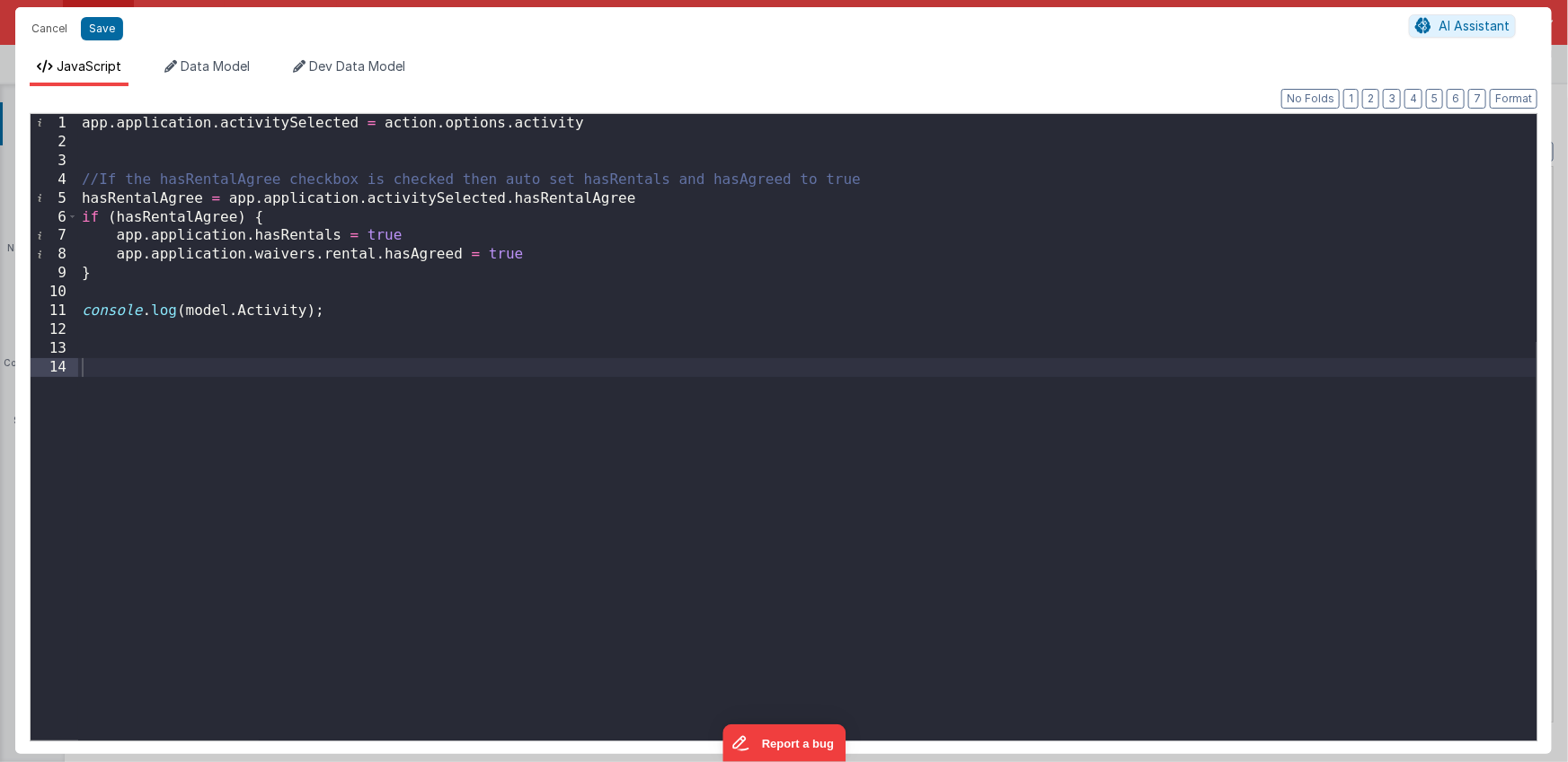
click at [637, 329] on div "app . application . activitySelected = action . options . activity //If the has…" at bounding box center [807, 446] width 1458 height 664
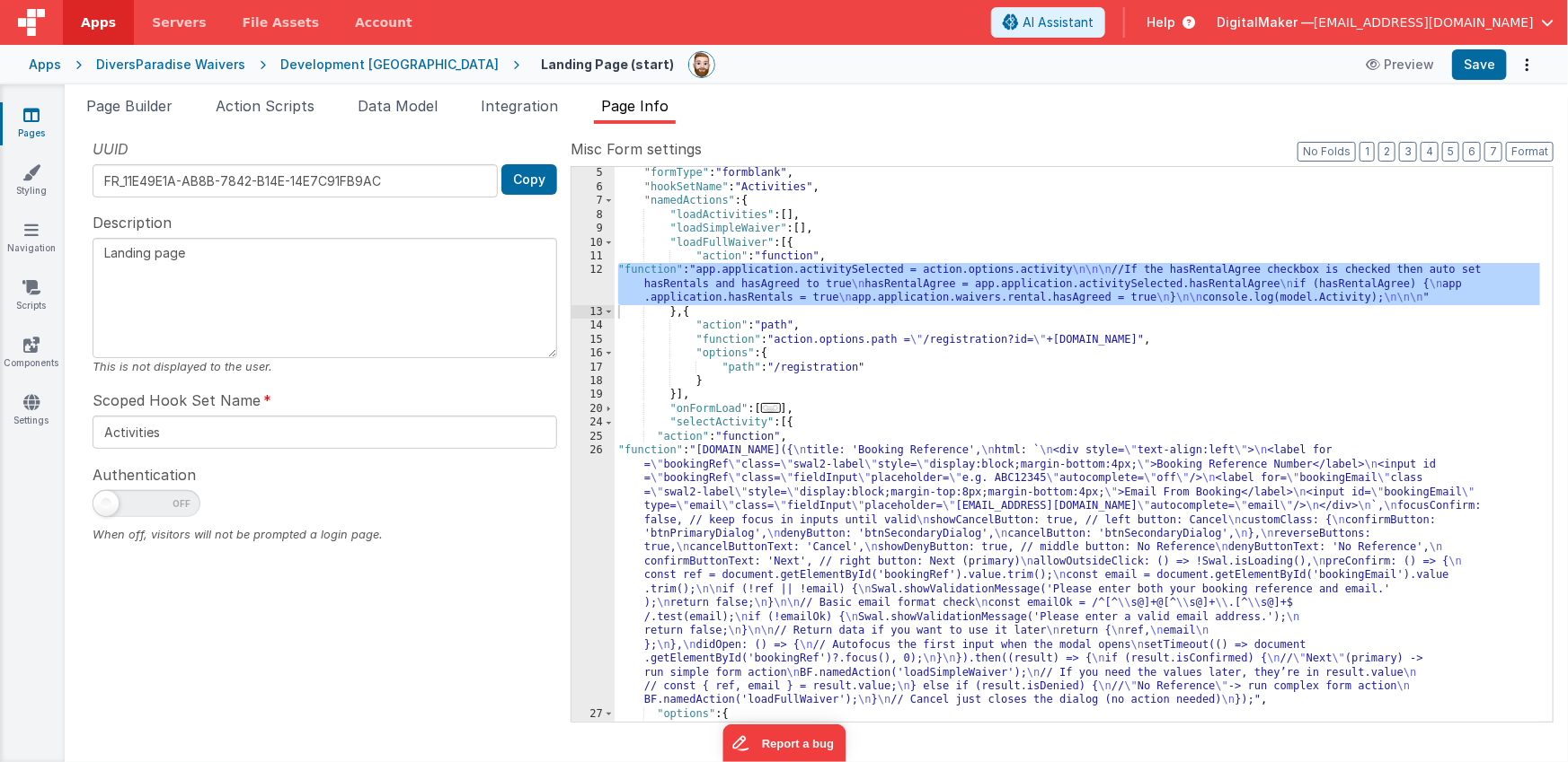
scroll to position [128, 0]
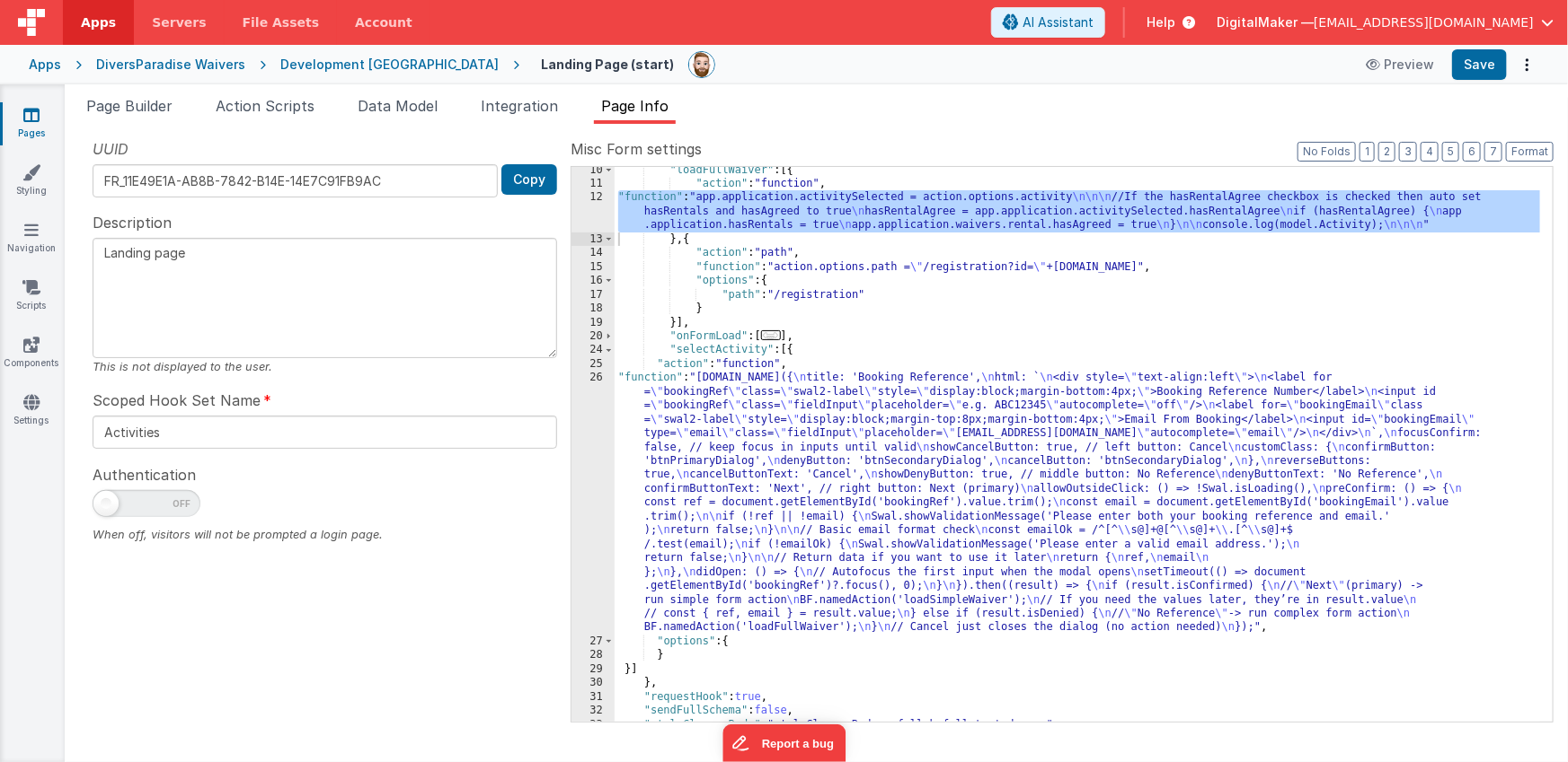
click at [803, 475] on div ""loadFullWaiver" : [{ "action" : "function" , "function" : "app.application.act…" at bounding box center [1077, 454] width 926 height 582
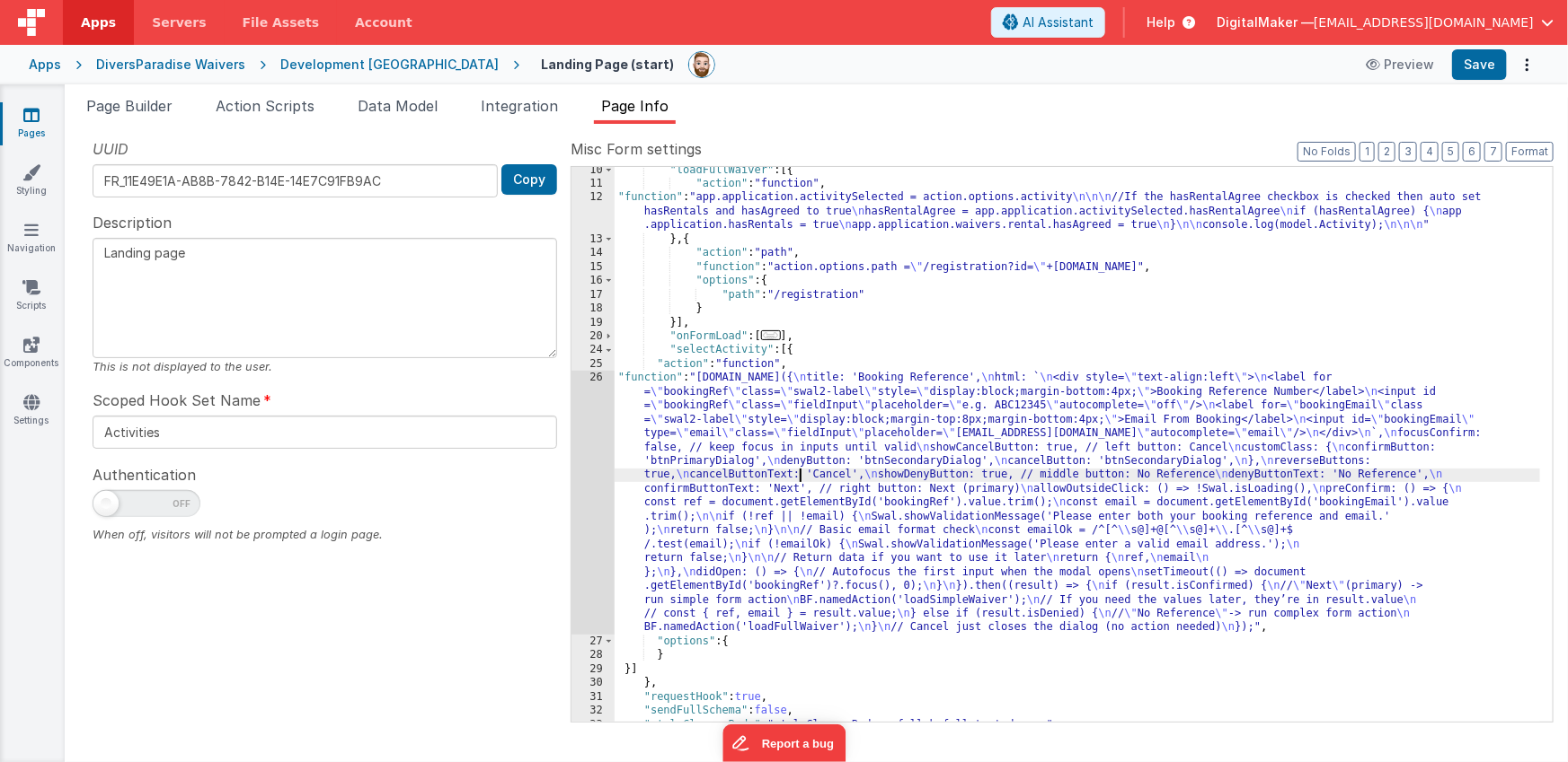
click at [592, 478] on div "26" at bounding box center [592, 503] width 43 height 264
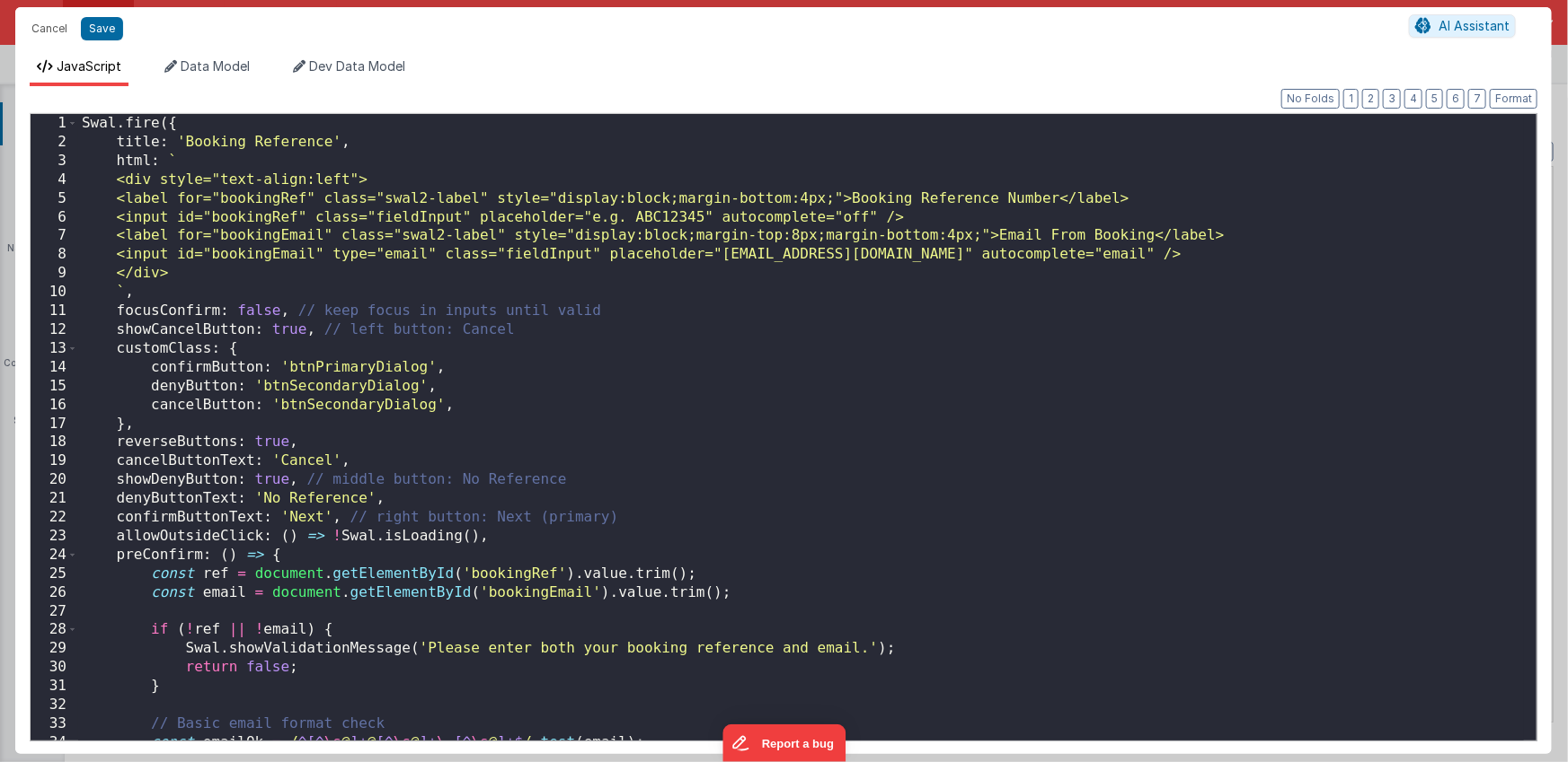
click at [82, 121] on div "Swal . fire ({ title : 'Booking Reference' , html : ` <div style="text-align:le…" at bounding box center [801, 446] width 1446 height 664
paste textarea
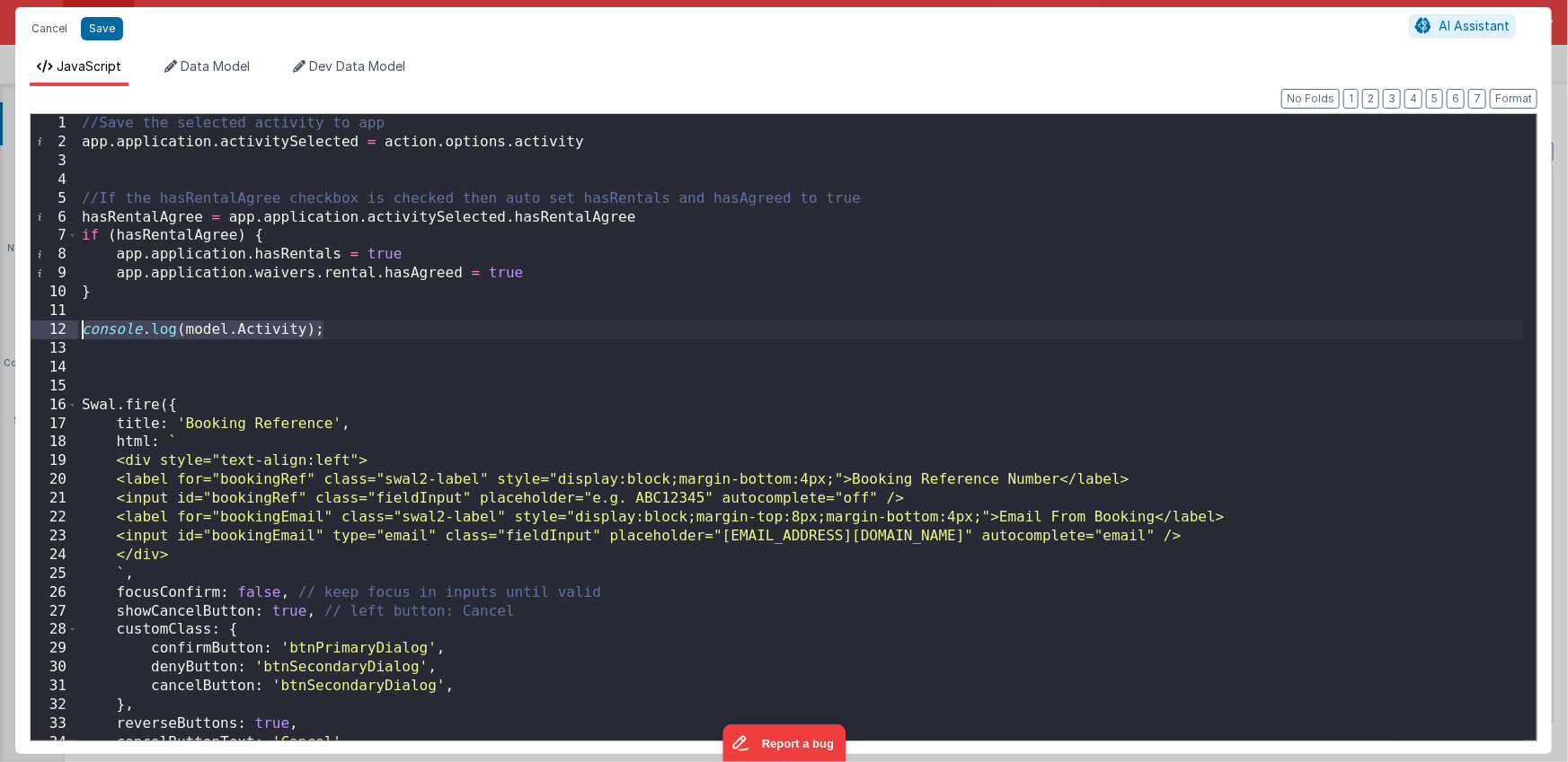
drag, startPoint x: 267, startPoint y: 327, endPoint x: 73, endPoint y: 323, distance: 194.0
click at [73, 323] on div "1 2 3 4 5 6 7 8 9 10 11 12 13 14 15 16 17 18 19 20 21 22 23 24 25 26 27 28 29 3…" at bounding box center [784, 426] width 1508 height 628
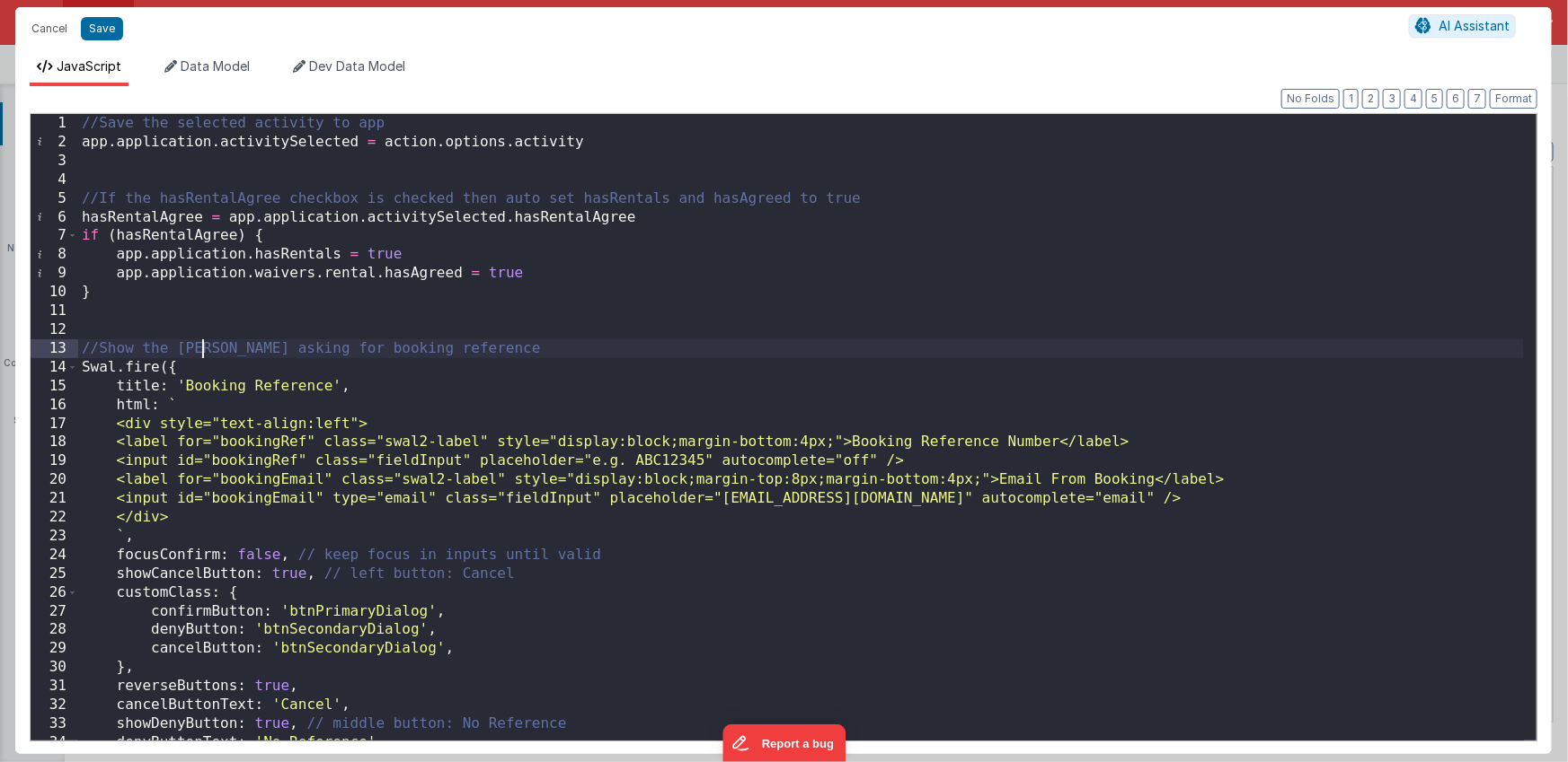
click at [205, 347] on div "//Save the selected activity to app app . application . activitySelected = acti…" at bounding box center [801, 446] width 1446 height 664
drag, startPoint x: 219, startPoint y: 347, endPoint x: 224, endPoint y: 361, distance: 14.9
click at [219, 347] on div "//Save the selected activity to app app . application . activitySelected = acti…" at bounding box center [801, 446] width 1446 height 664
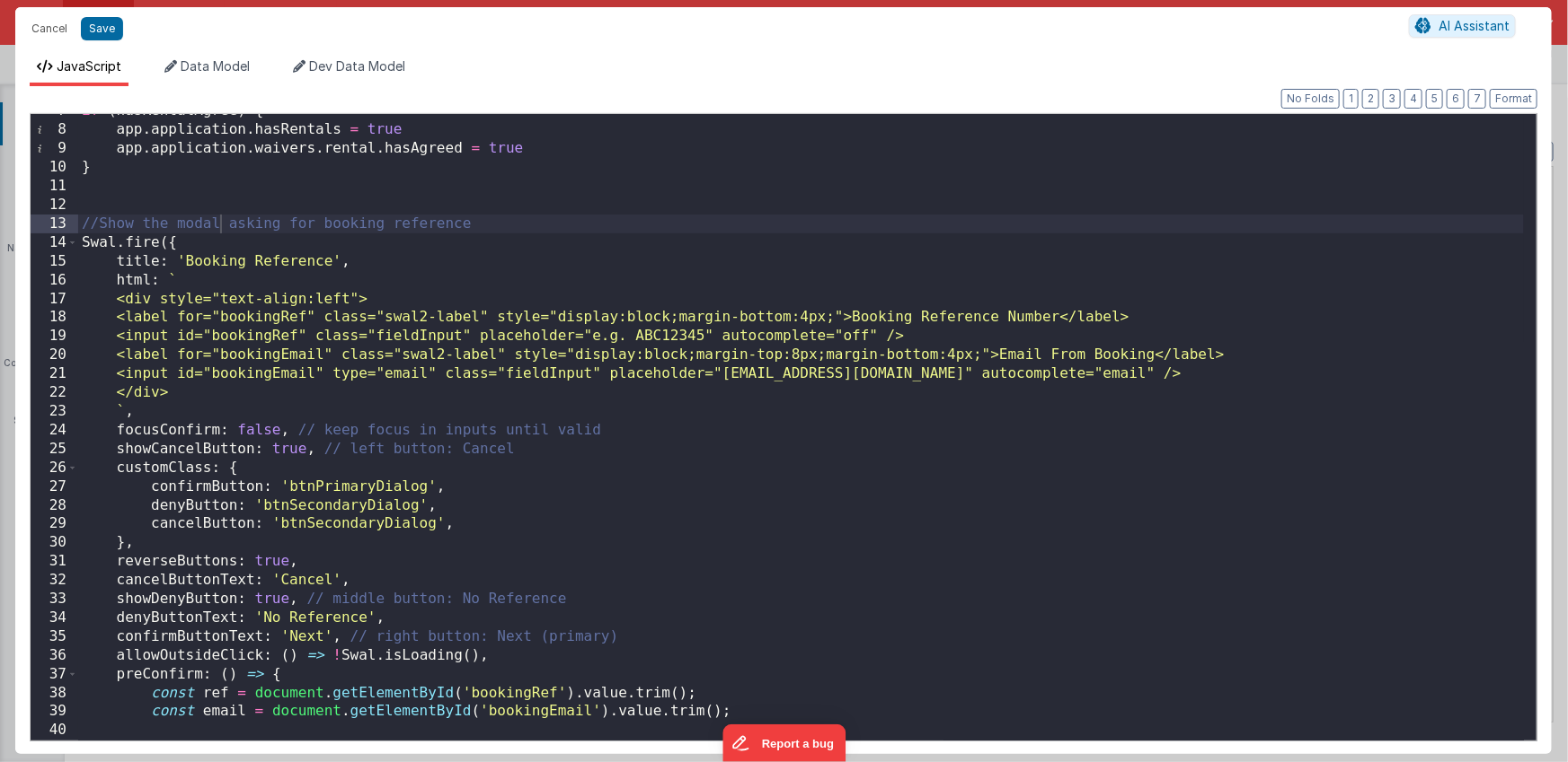
scroll to position [283, 0]
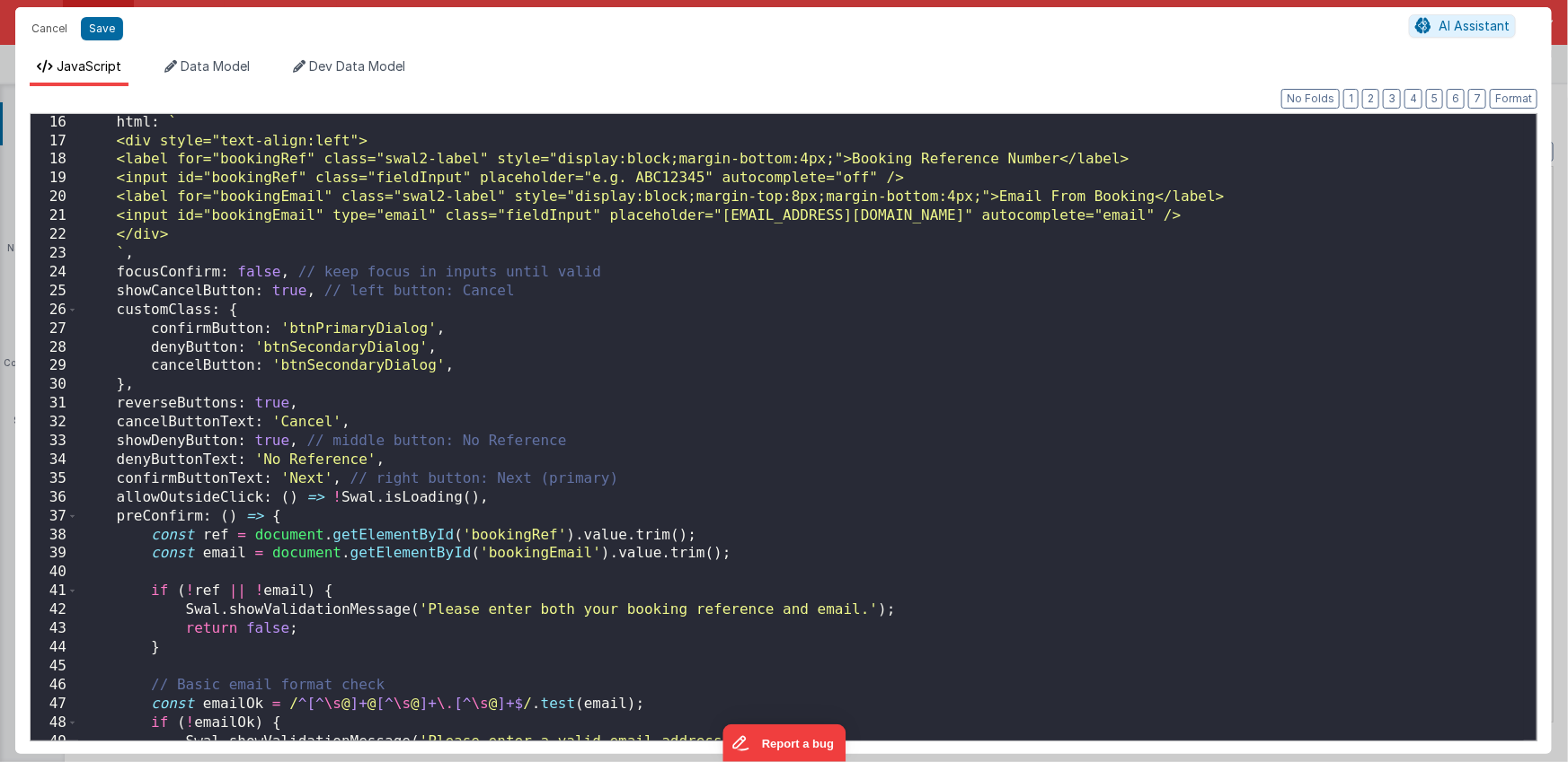
click at [308, 391] on div "html : ` <div style="text-align:left"> <label for="bookingRef" class="swal2-lab…" at bounding box center [801, 445] width 1446 height 664
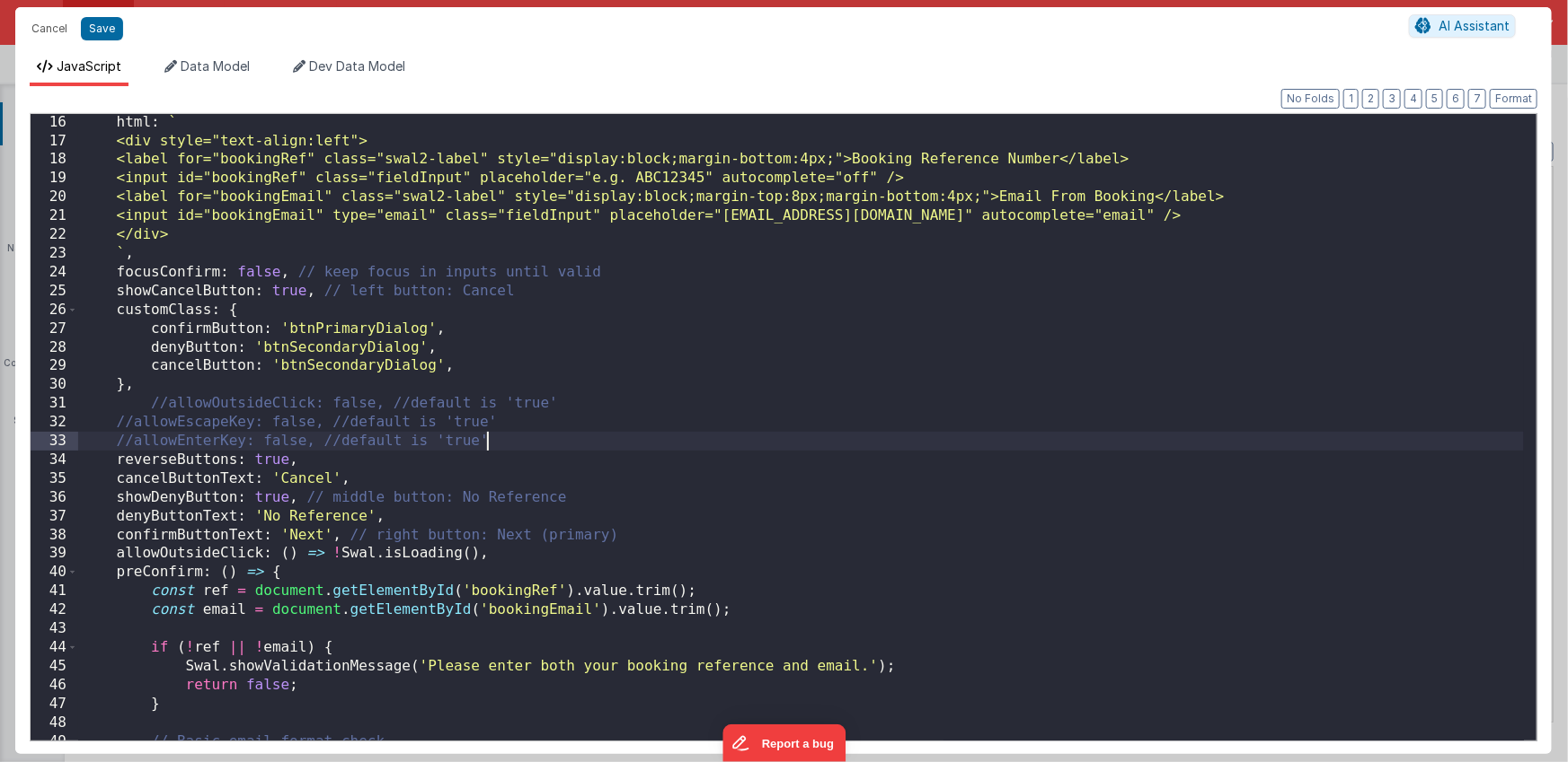
click at [163, 399] on div "html : ` <div style="text-align:left"> <label for="bookingRef" class="swal2-lab…" at bounding box center [801, 445] width 1446 height 664
drag, startPoint x: 480, startPoint y: 443, endPoint x: 469, endPoint y: 441, distance: 11.2
click at [469, 441] on div "html : ` <div style="text-align:left"> <label for="bookingRef" class="swal2-lab…" at bounding box center [801, 445] width 1446 height 664
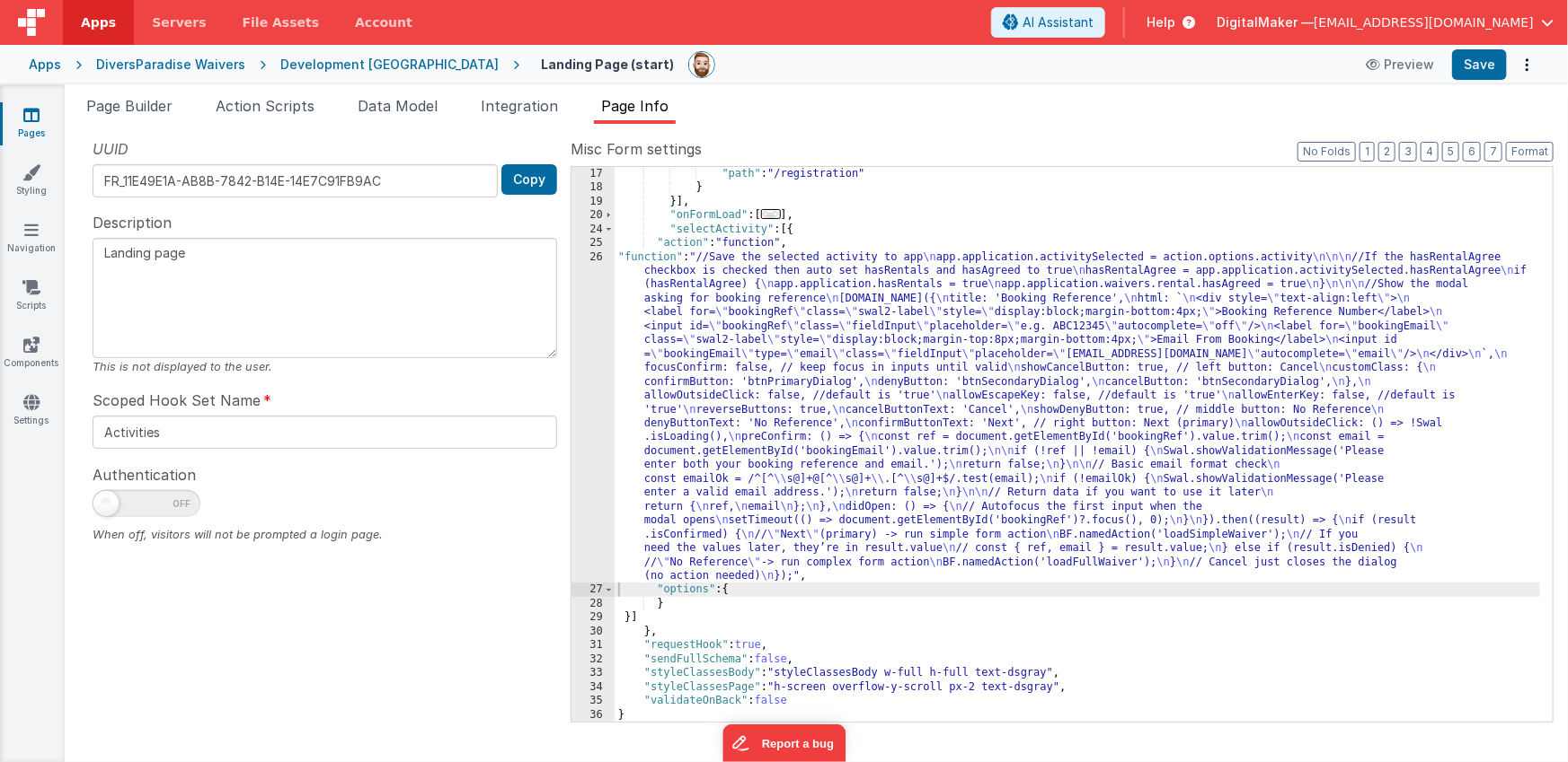
scroll to position [250, 0]
click at [1485, 64] on button "Save" at bounding box center [1479, 65] width 55 height 31
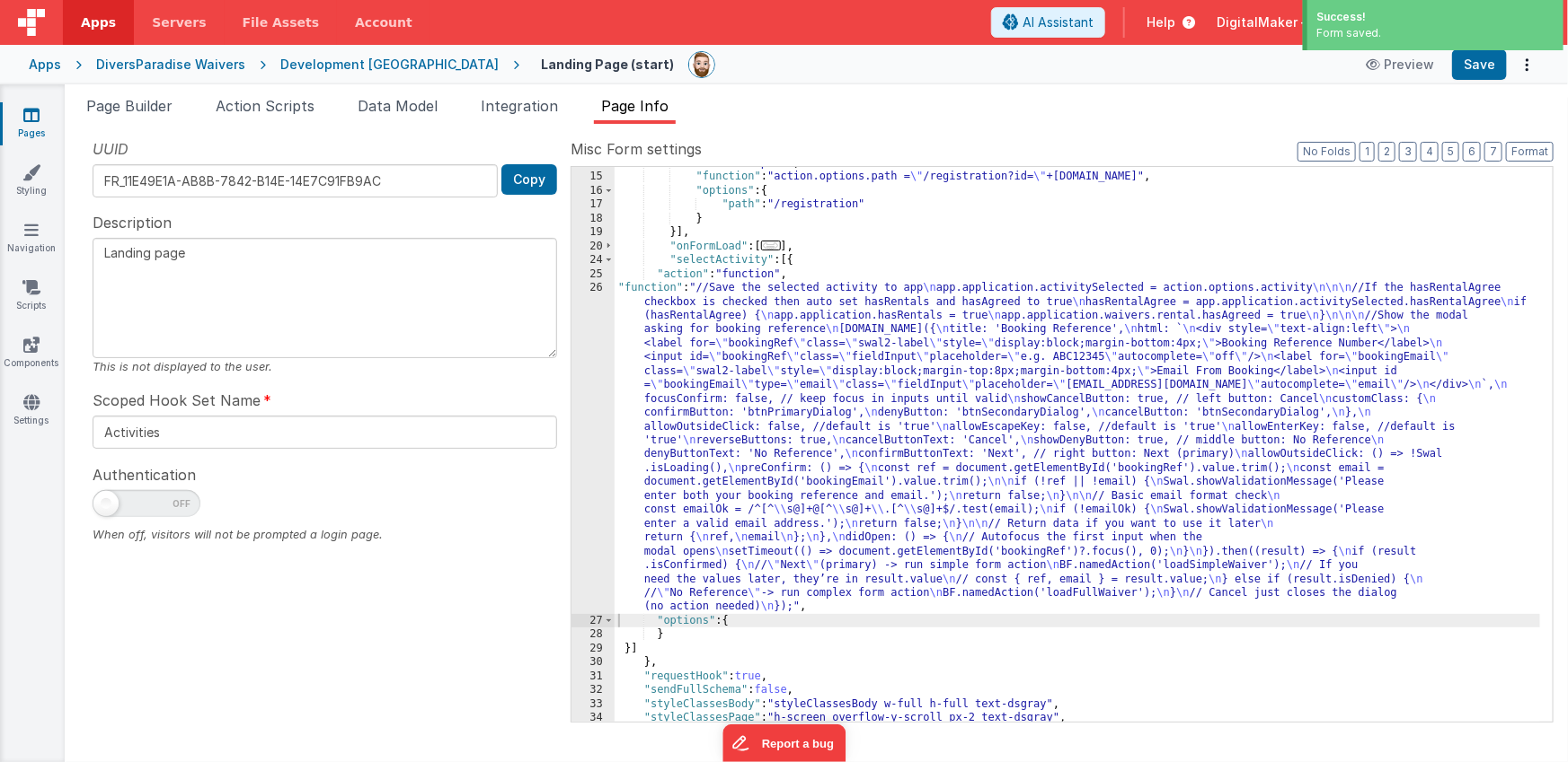
scroll to position [0, 0]
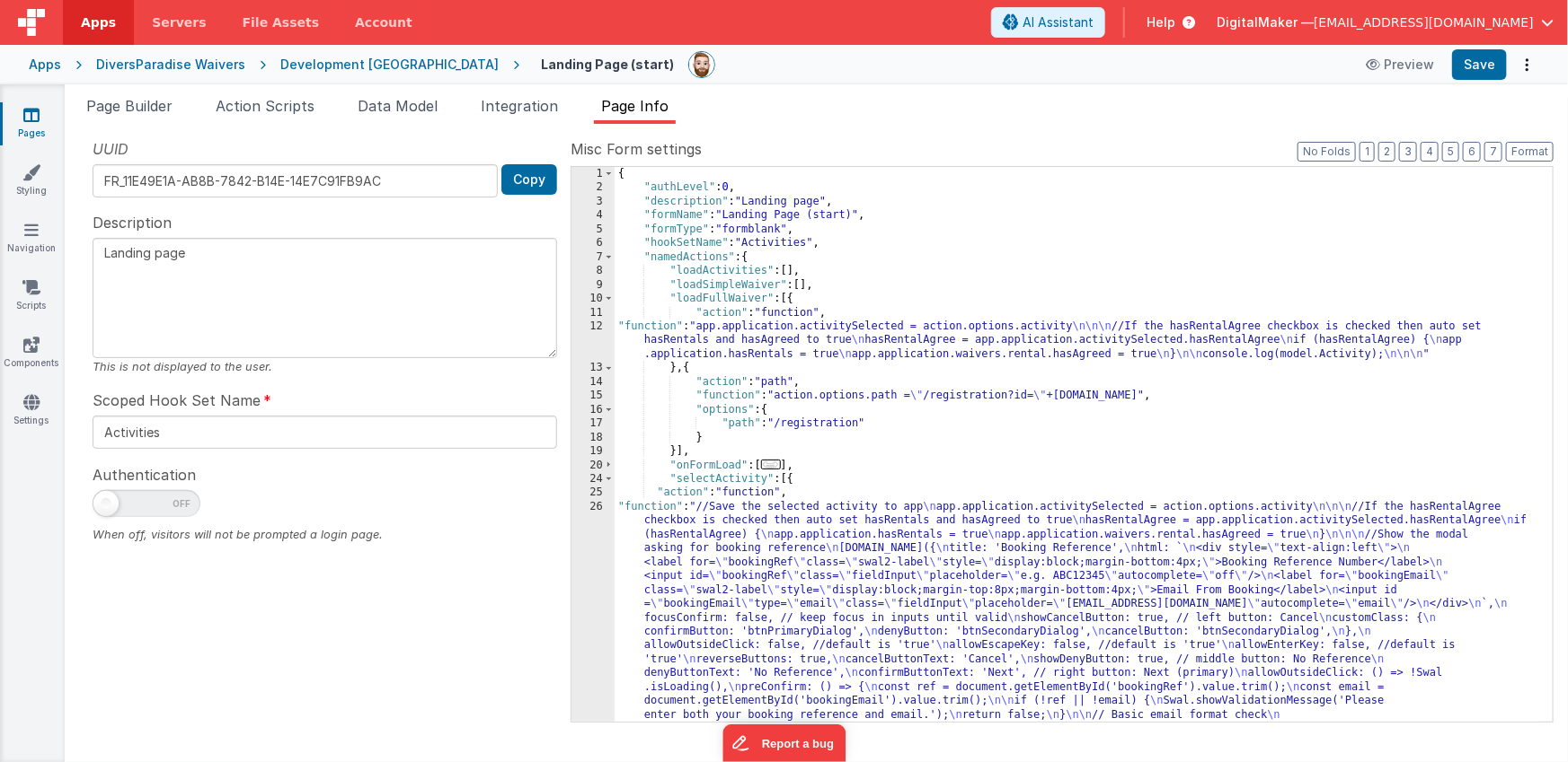
click at [857, 396] on div "{ "authLevel" : 0 , "description" : "Landing page" , "formName" : "Landing Page…" at bounding box center [1077, 618] width 926 height 902
click at [583, 394] on div "15" at bounding box center [592, 396] width 43 height 13
drag, startPoint x: 909, startPoint y: 326, endPoint x: 704, endPoint y: 328, distance: 205.0
click at [704, 328] on div "{ "authLevel" : 0 , "description" : "Landing page" , "formName" : "Landing Page…" at bounding box center [1077, 618] width 926 height 902
click at [1047, 395] on div "{ "authLevel" : 0 , "description" : "Landing page" , "formName" : "Landing Page…" at bounding box center [1077, 618] width 926 height 902
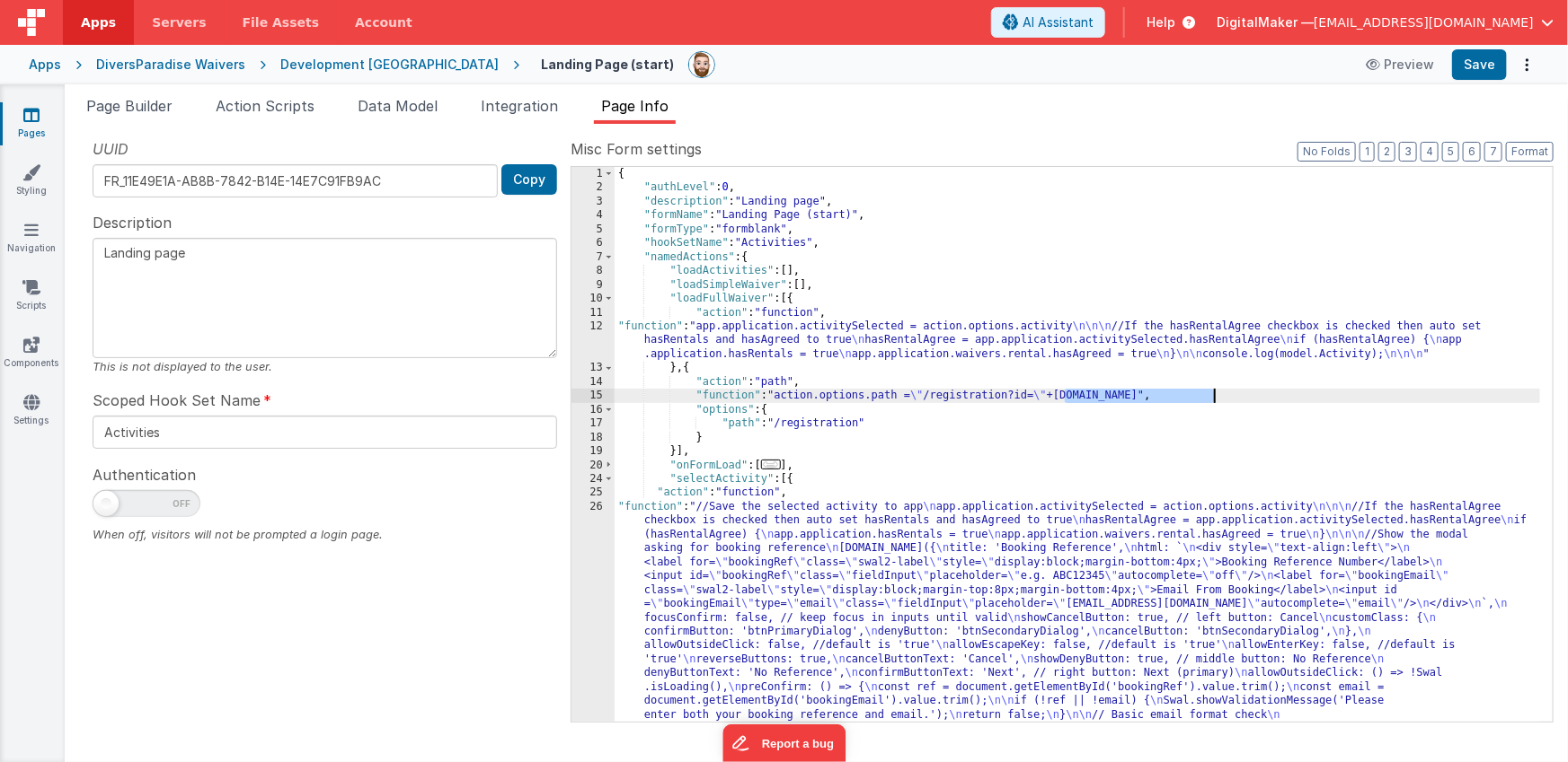
drag, startPoint x: 1063, startPoint y: 397, endPoint x: 1213, endPoint y: 393, distance: 150.1
click at [1213, 393] on div "{ "authLevel" : 0 , "description" : "Landing page" , "formName" : "Landing Page…" at bounding box center [1077, 618] width 926 height 902
click at [793, 301] on div "{ "authLevel" : 0 , "description" : "Landing page" , "formName" : "Landing Page…" at bounding box center [1077, 618] width 926 height 902
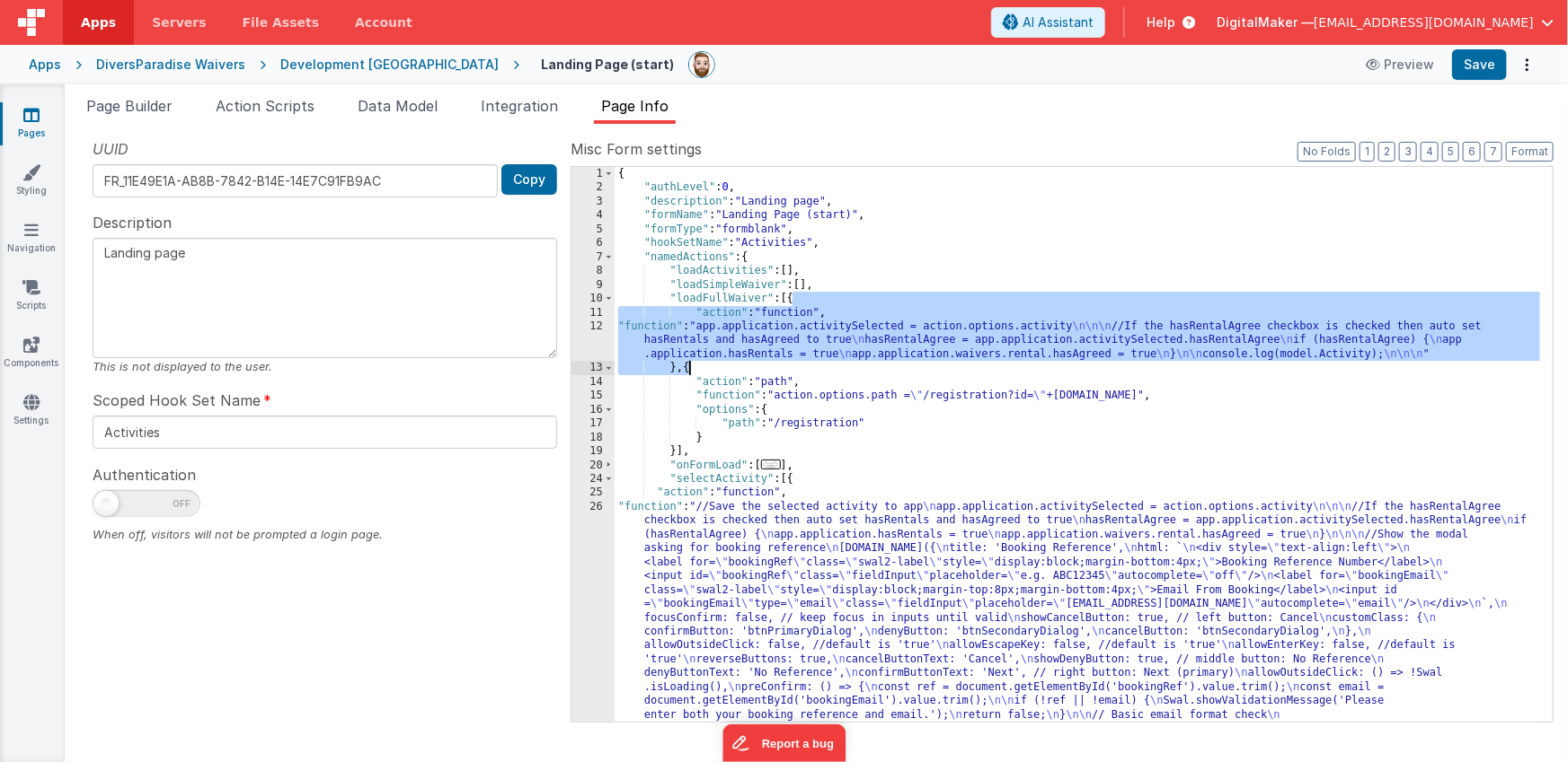
click at [689, 366] on div "{ "authLevel" : 0 , "description" : "Landing page" , "formName" : "Landing Page…" at bounding box center [1077, 618] width 926 height 902
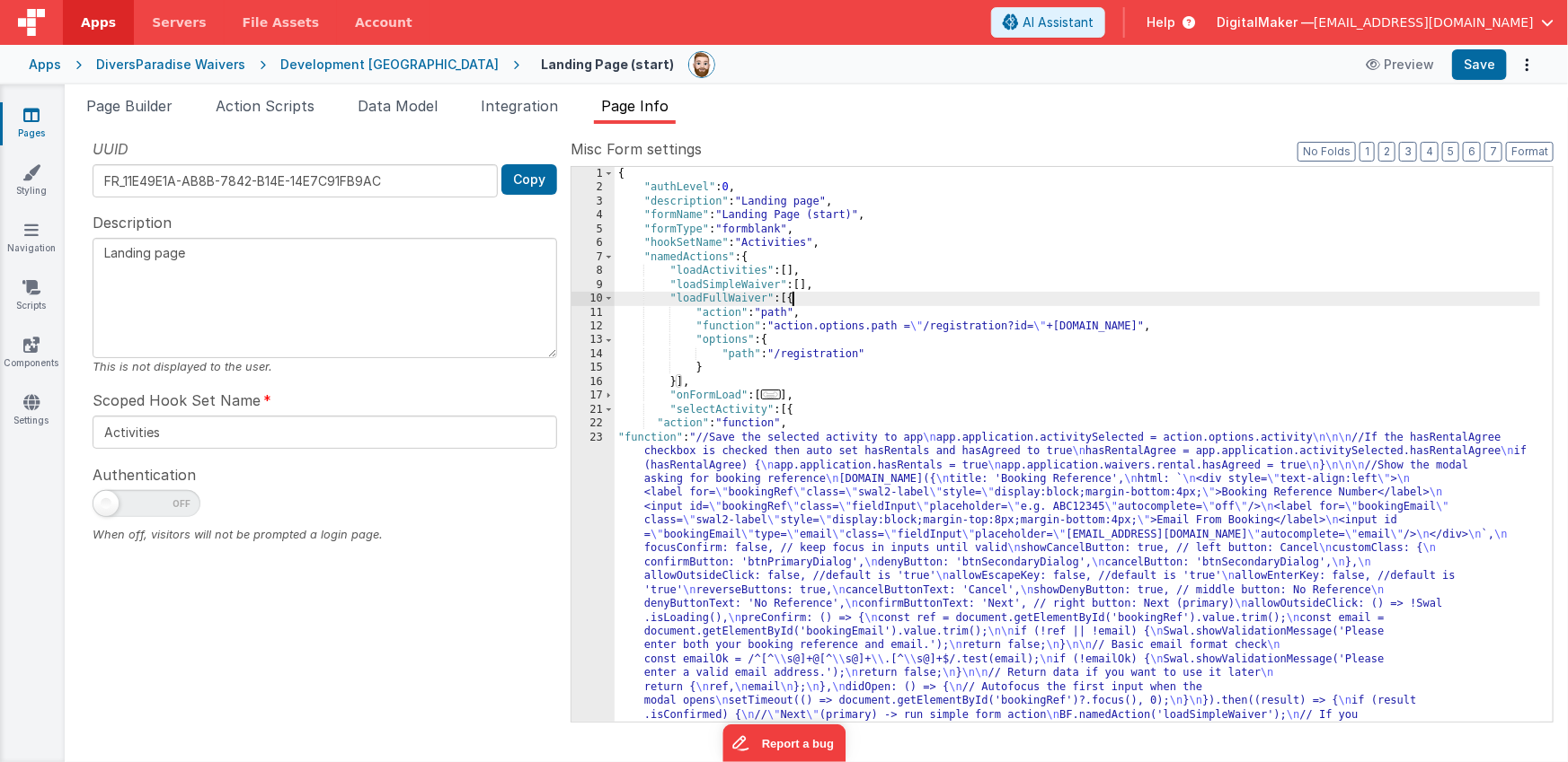
click at [794, 301] on div "{ "authLevel" : 0 , "description" : "Landing page" , "formName" : "Landing Page…" at bounding box center [1077, 618] width 926 height 902
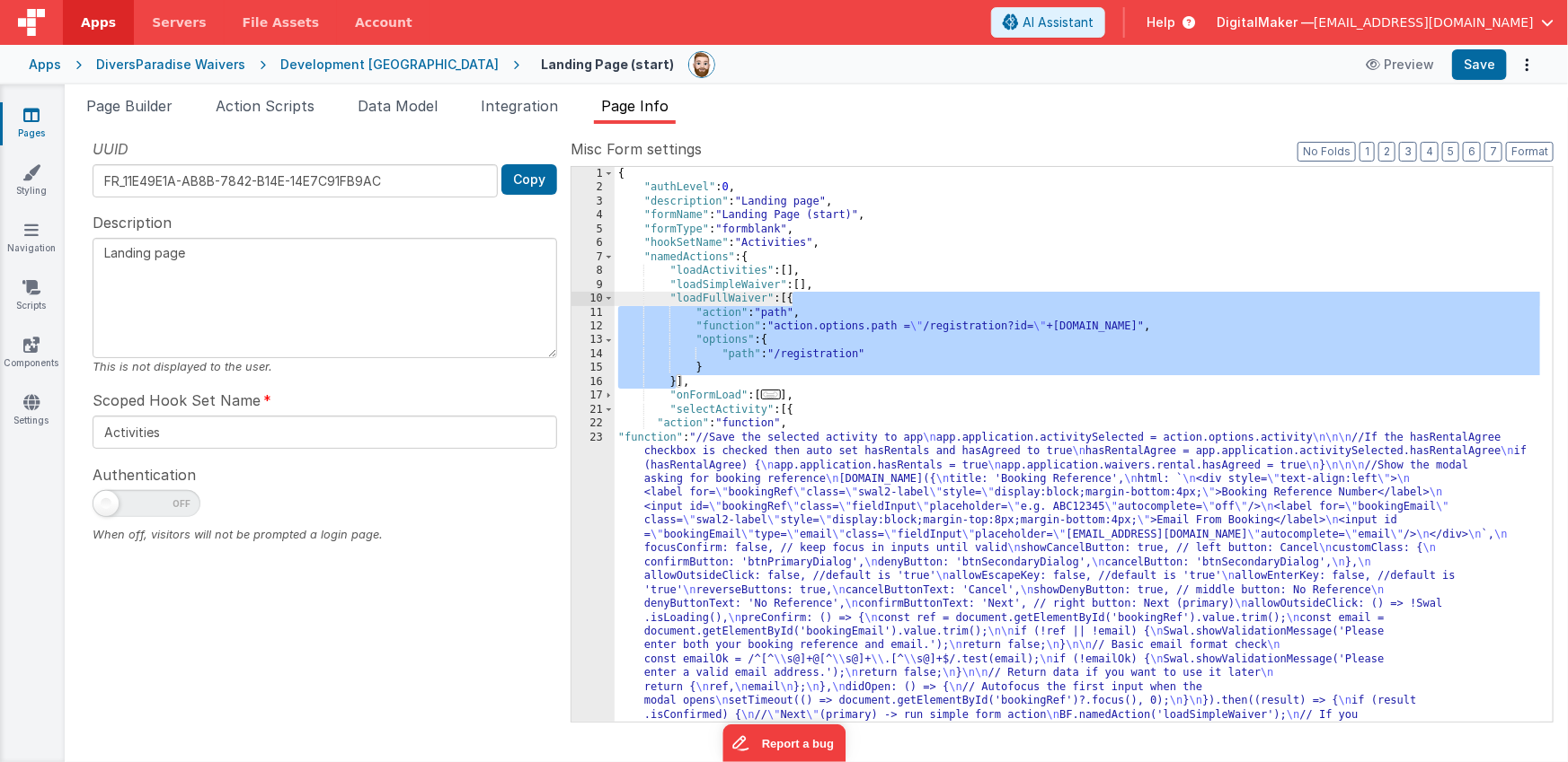
click at [807, 283] on div "{ "authLevel" : 0 , "description" : "Landing page" , "formName" : "Landing Page…" at bounding box center [1077, 618] width 926 height 902
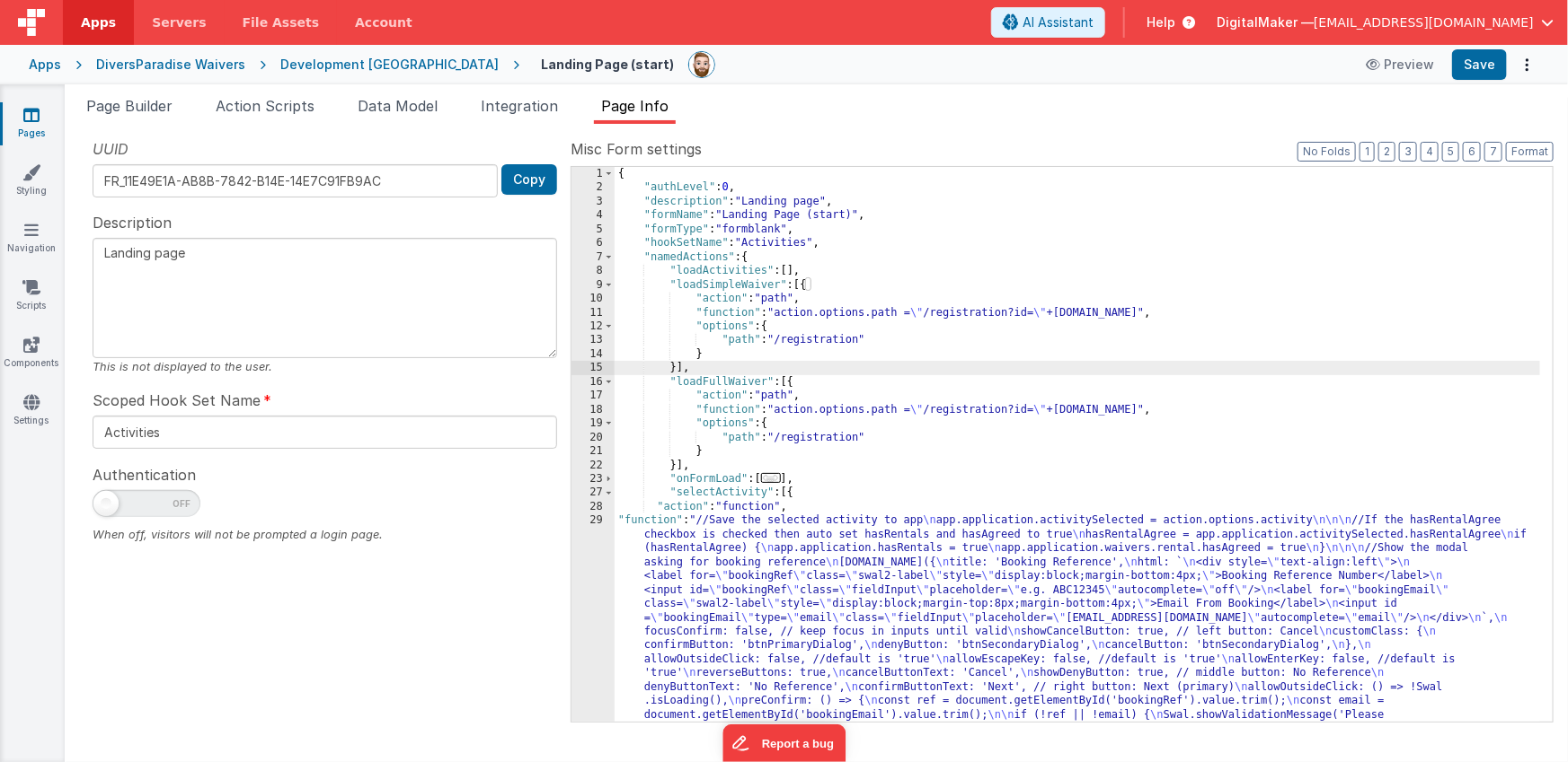
click at [1019, 311] on div "{ "authLevel" : 0 , "description" : "Landing page" , "formName" : "Landing Page…" at bounding box center [1077, 618] width 926 height 902
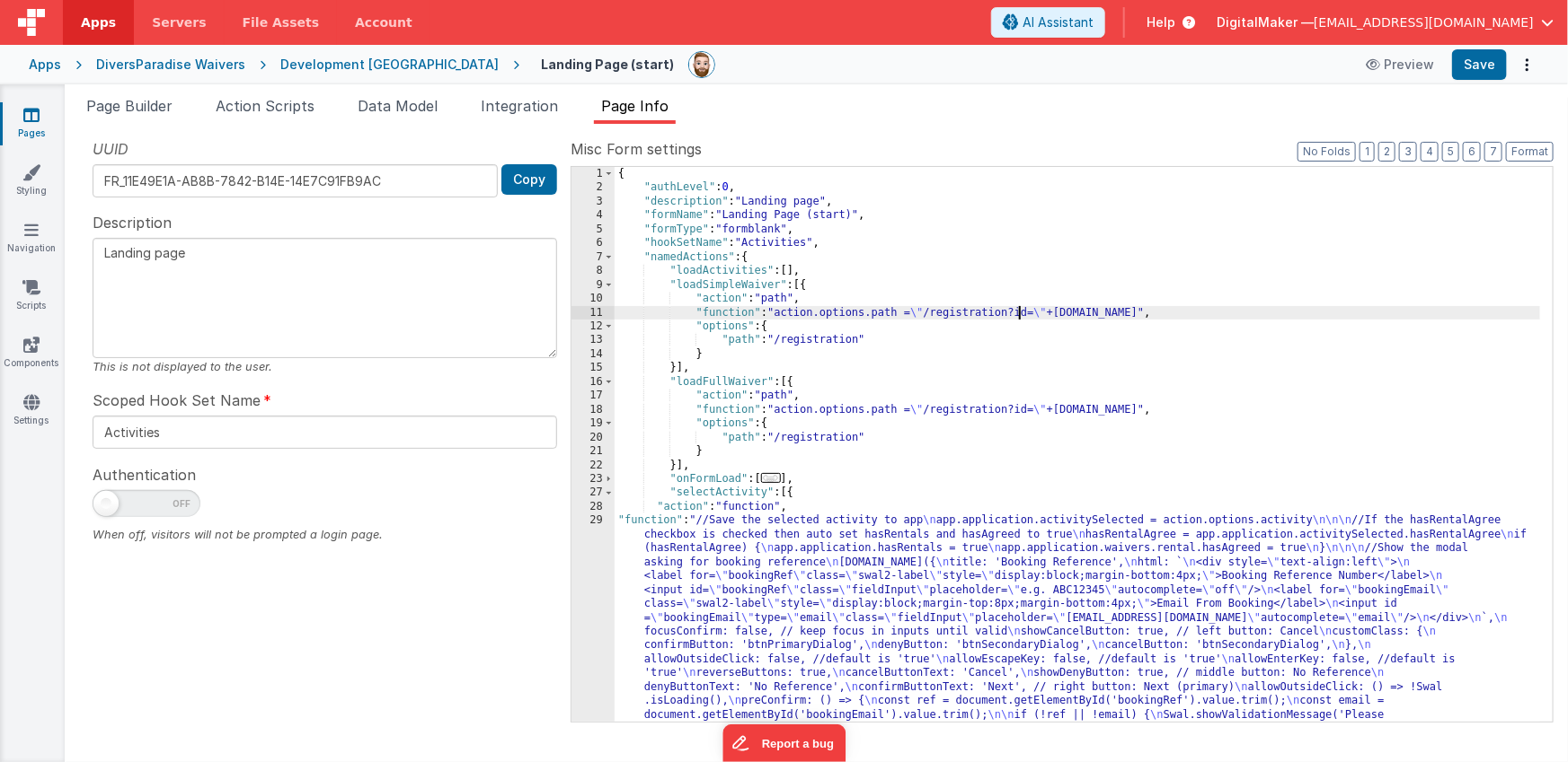
click at [971, 311] on div "{ "authLevel" : 0 , "description" : "Landing page" , "formName" : "Landing Page…" at bounding box center [1077, 618] width 926 height 902
click at [943, 315] on div "{ "authLevel" : 0 , "description" : "Landing page" , "formName" : "Landing Page…" at bounding box center [1077, 618] width 926 height 902
click at [829, 343] on div "{ "authLevel" : 0 , "description" : "Landing page" , "formName" : "Landing Page…" at bounding box center [1077, 618] width 926 height 902
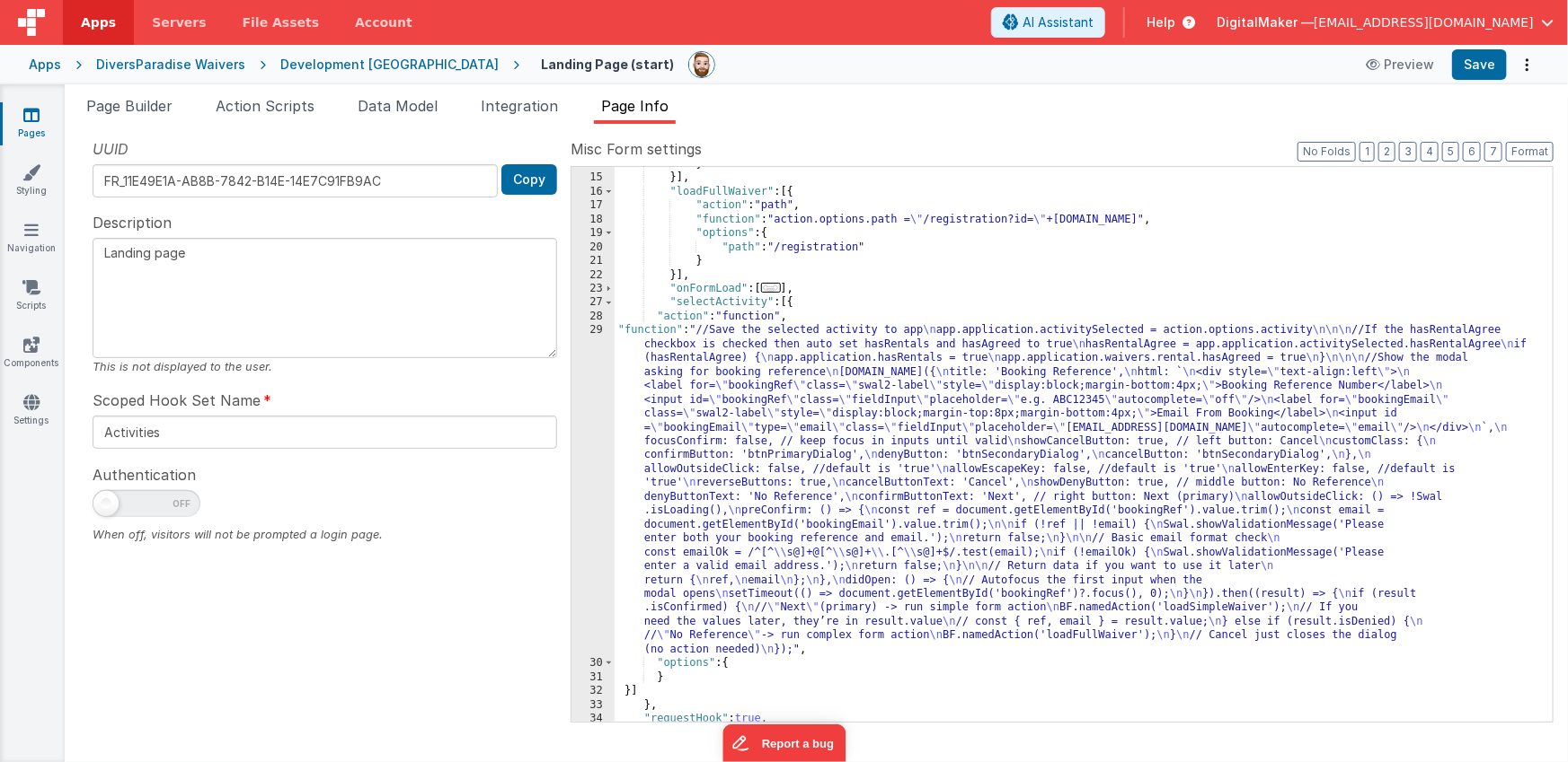
scroll to position [263, 0]
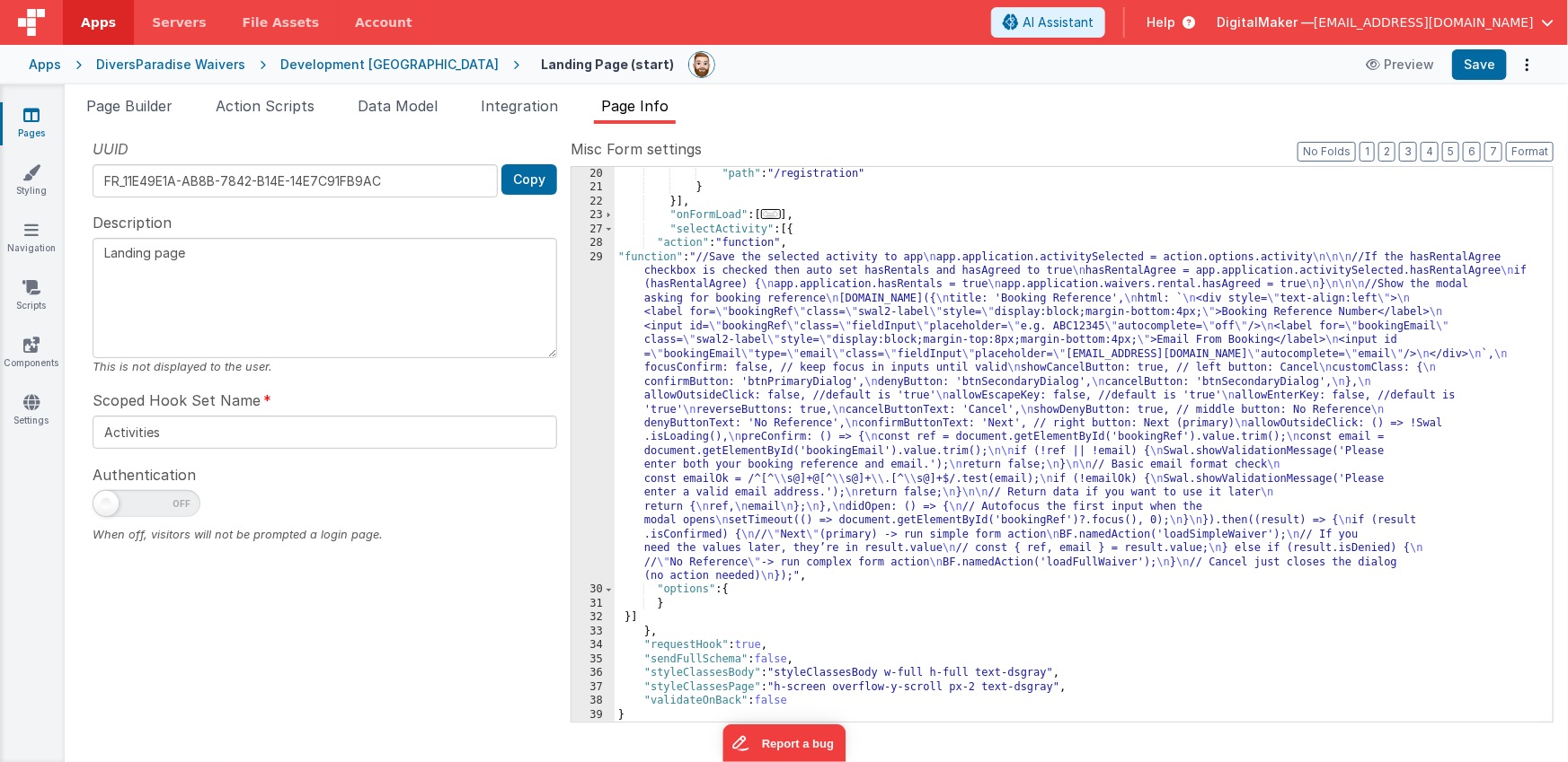
click at [804, 449] on div ""path" : "/registration" } }] , "onFormLoad" : [ ... ] , "selectActivity" : [{ …" at bounding box center [1077, 458] width 926 height 582
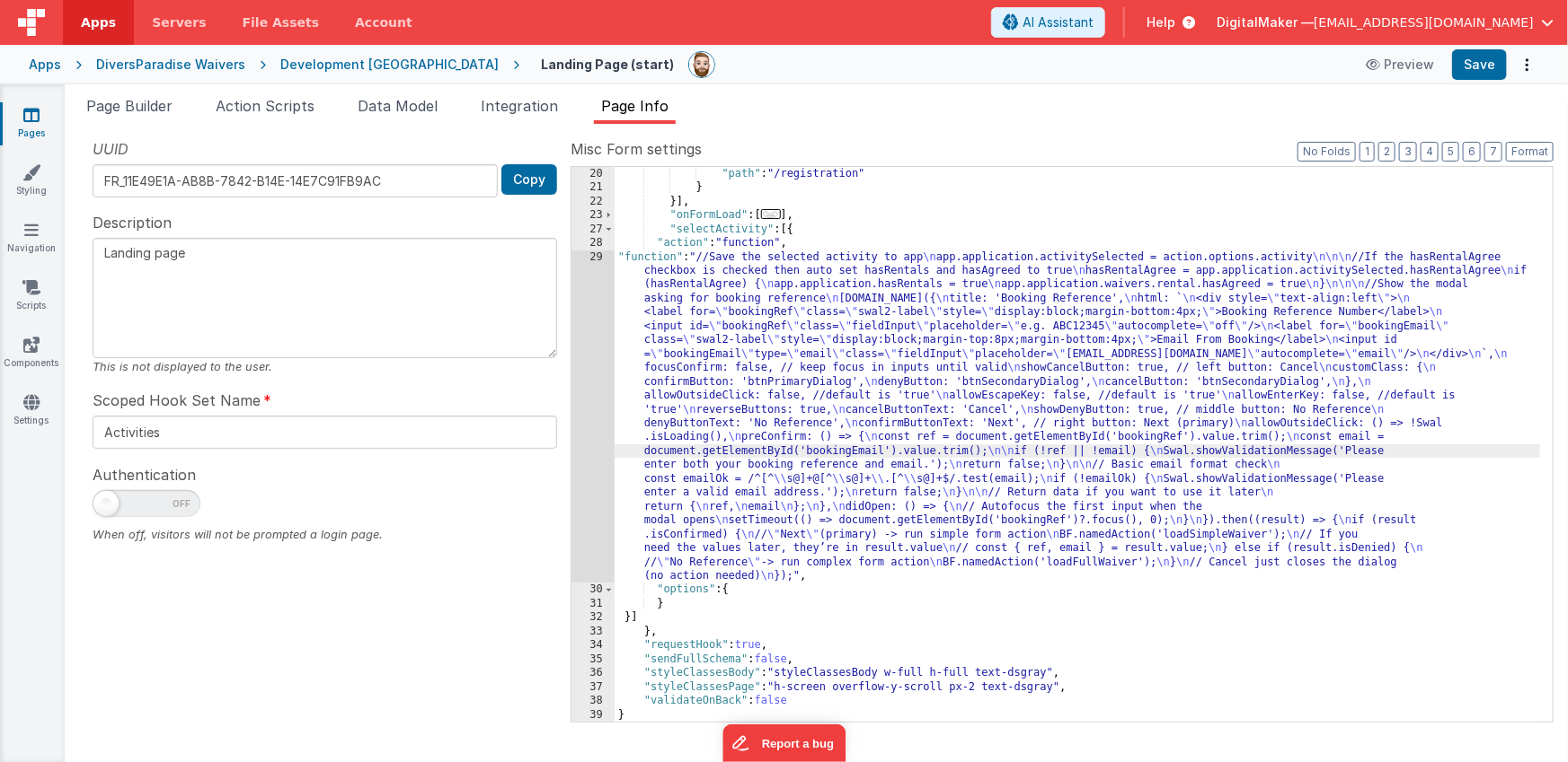
click at [583, 443] on div "29" at bounding box center [592, 417] width 43 height 333
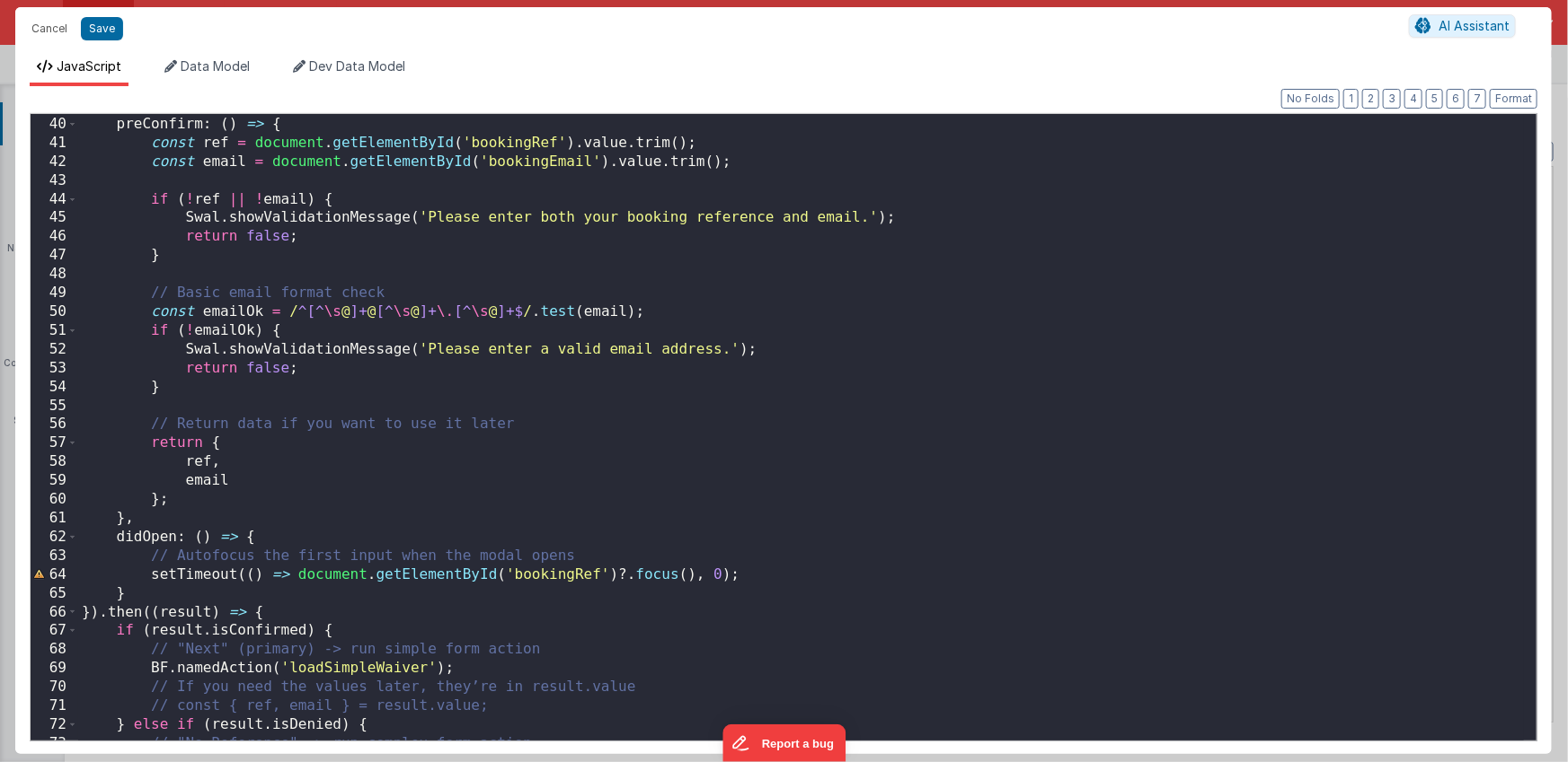
scroll to position [817, 0]
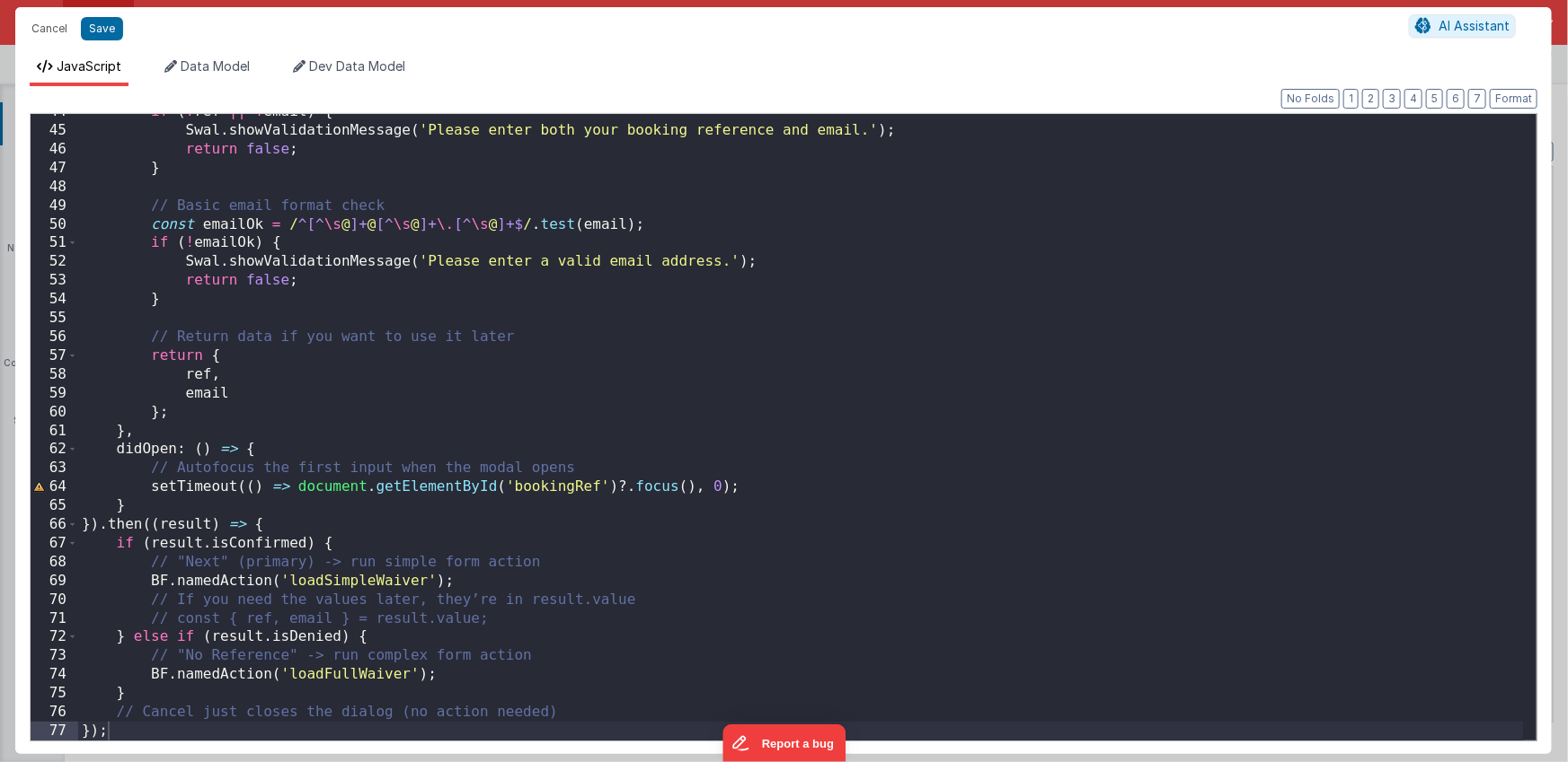
click at [537, 482] on div "if ( ! ref || ! email ) { Swal . showValidationMessage ( 'Please enter both you…" at bounding box center [801, 434] width 1446 height 664
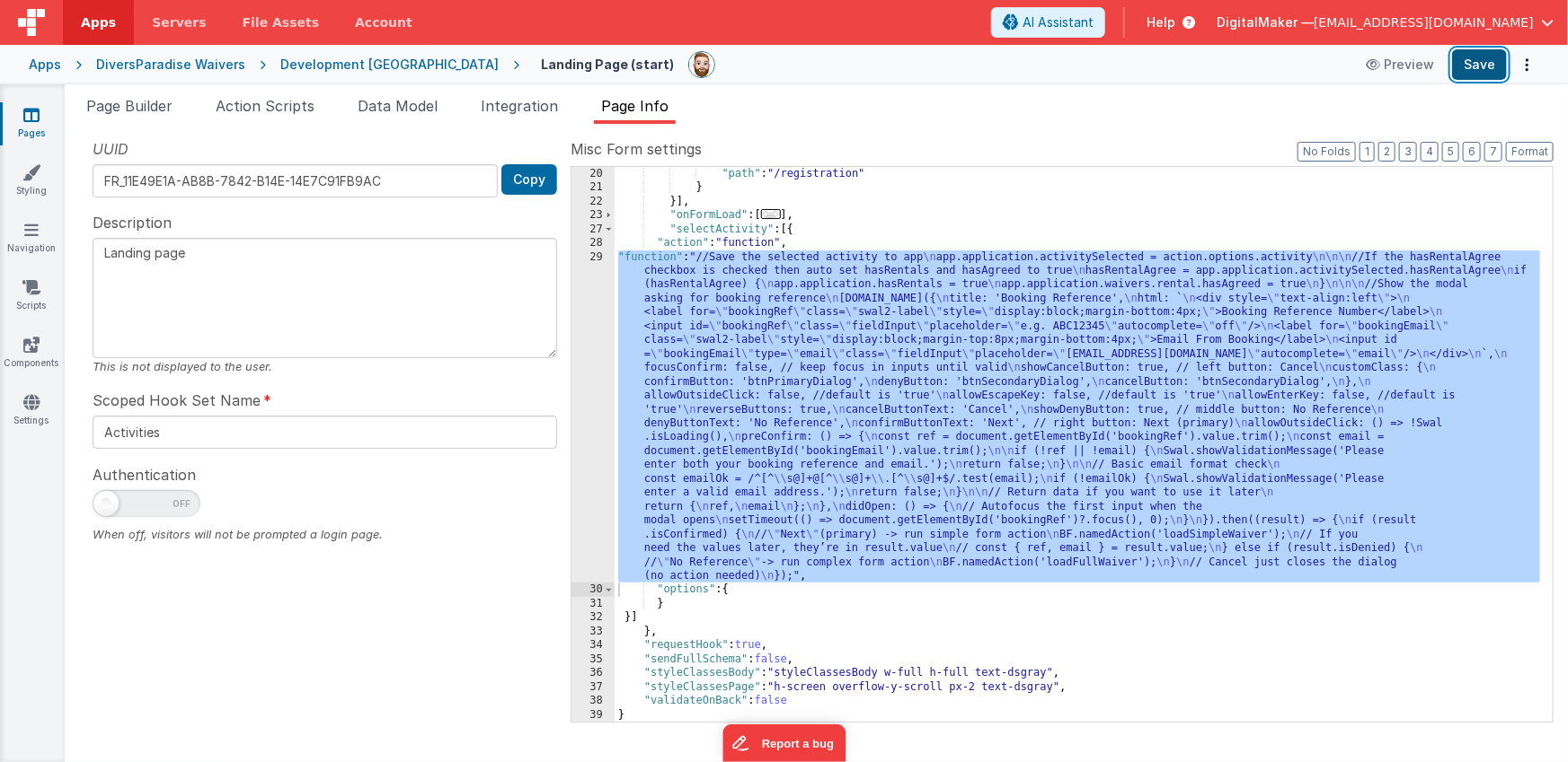
click at [1480, 61] on button "Save" at bounding box center [1479, 65] width 55 height 31
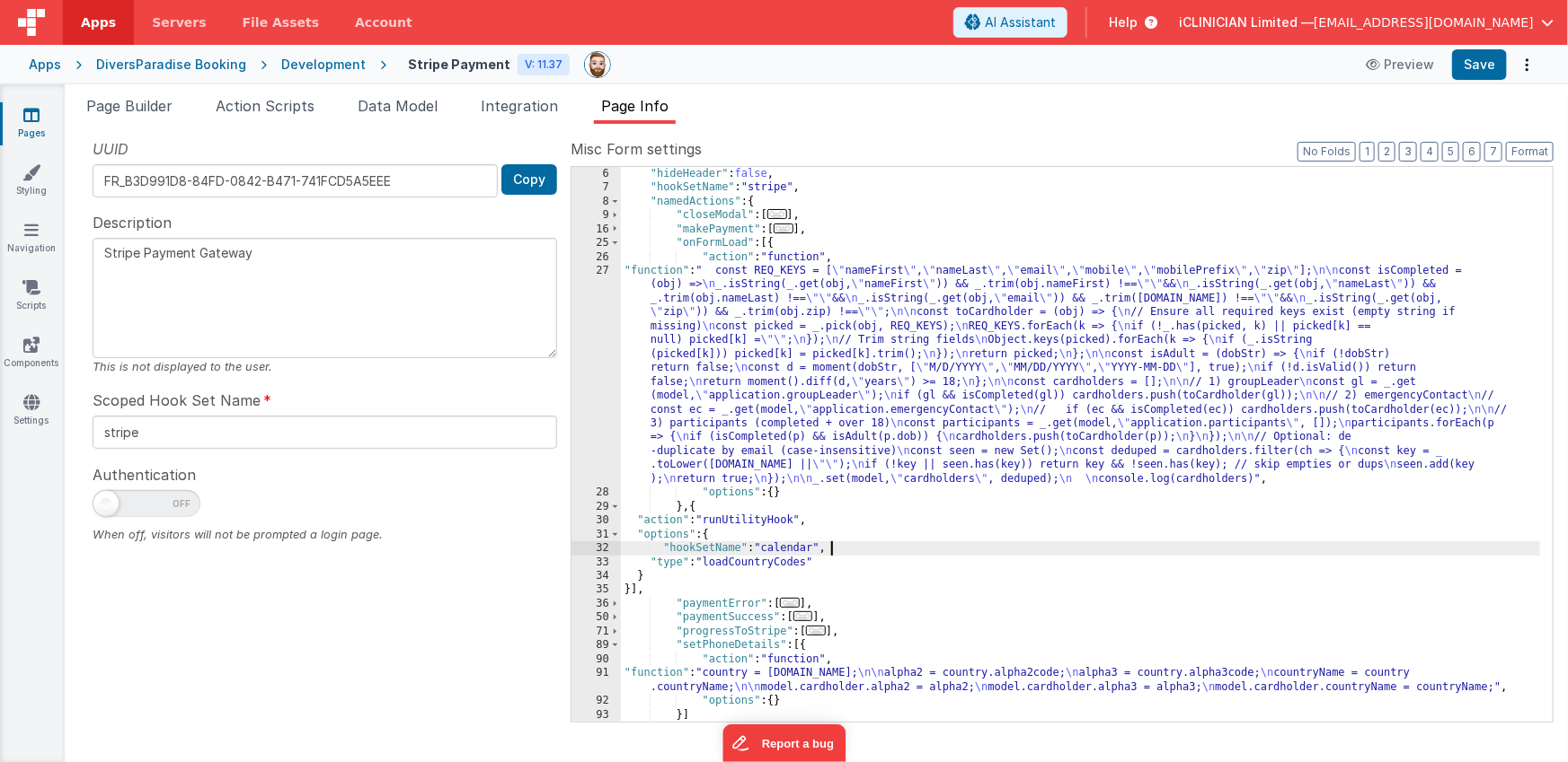
scroll to position [69, 0]
